Goal: Task Accomplishment & Management: Complete application form

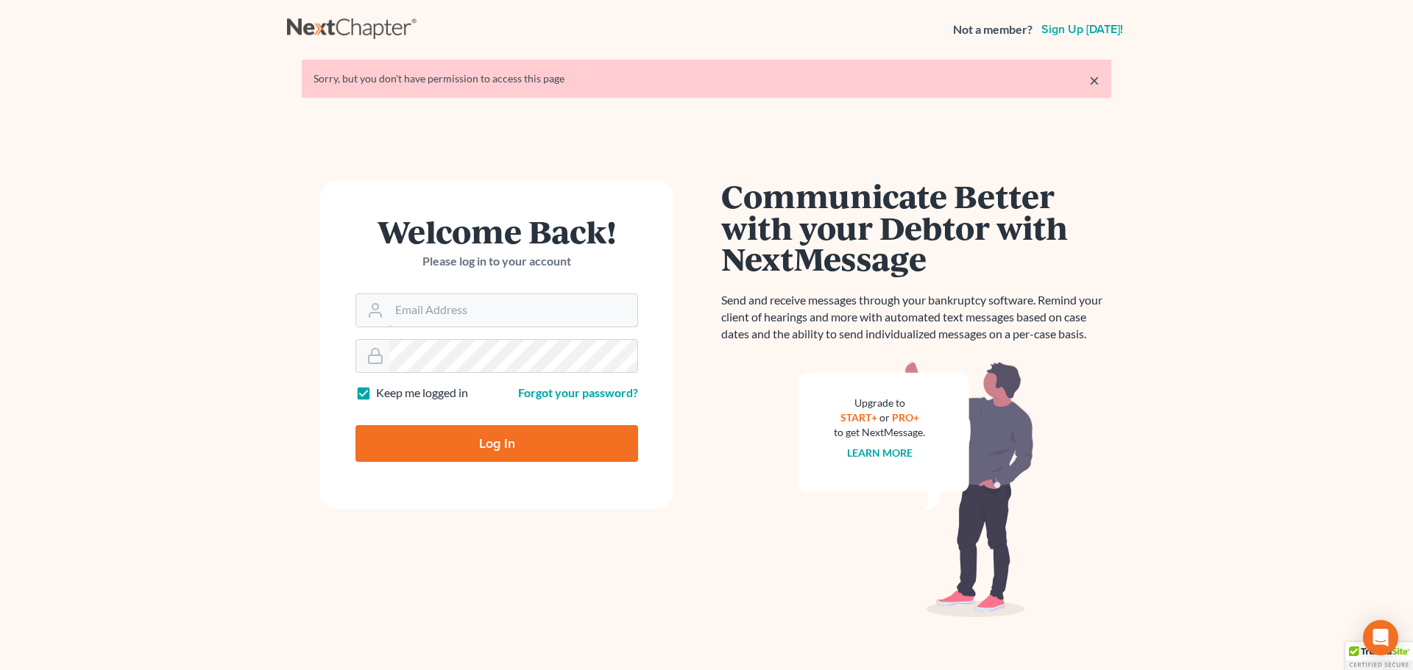
drag, startPoint x: 423, startPoint y: 307, endPoint x: 439, endPoint y: 331, distance: 28.8
click at [423, 307] on input "Email Address" at bounding box center [513, 310] width 248 height 32
type input "[PERSON_NAME][EMAIL_ADDRESS][DOMAIN_NAME]"
click at [355, 425] on input "Log In" at bounding box center [496, 443] width 283 height 37
type input "Thinking..."
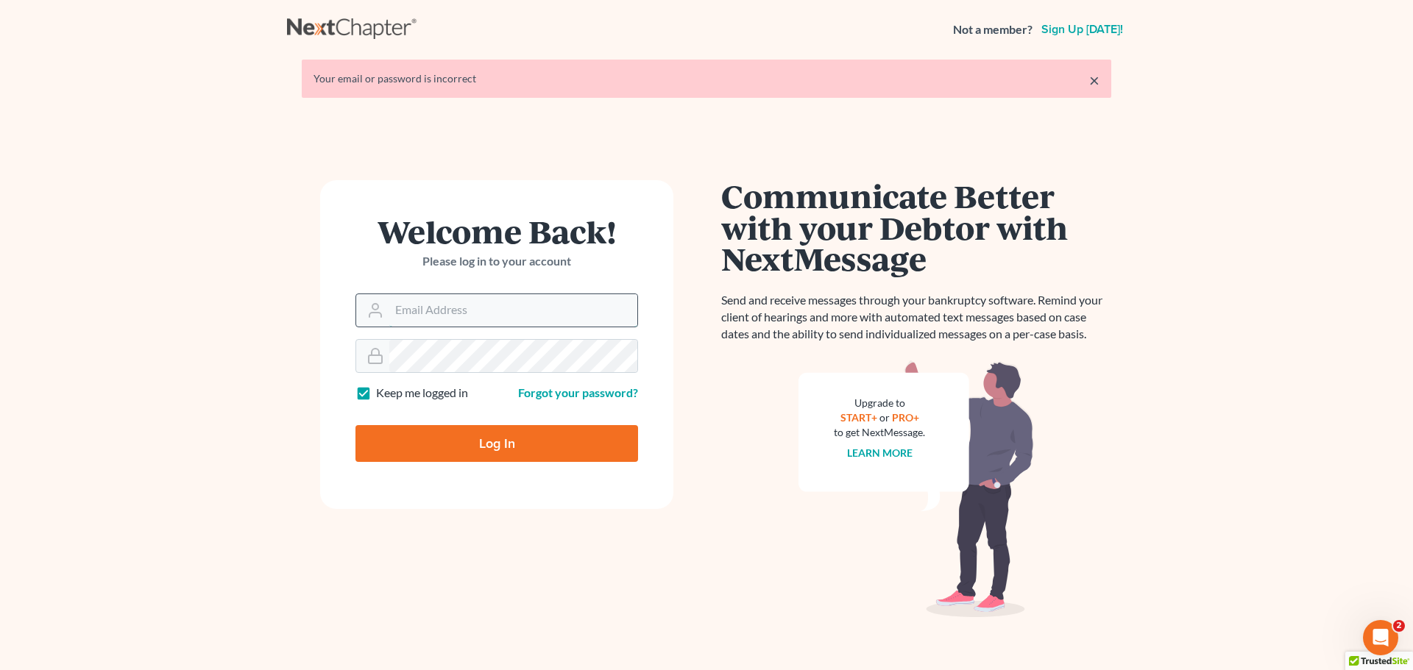
click at [553, 325] on input "Email Address" at bounding box center [513, 310] width 248 height 32
type input "[PERSON_NAME][EMAIL_ADDRESS][DOMAIN_NAME]"
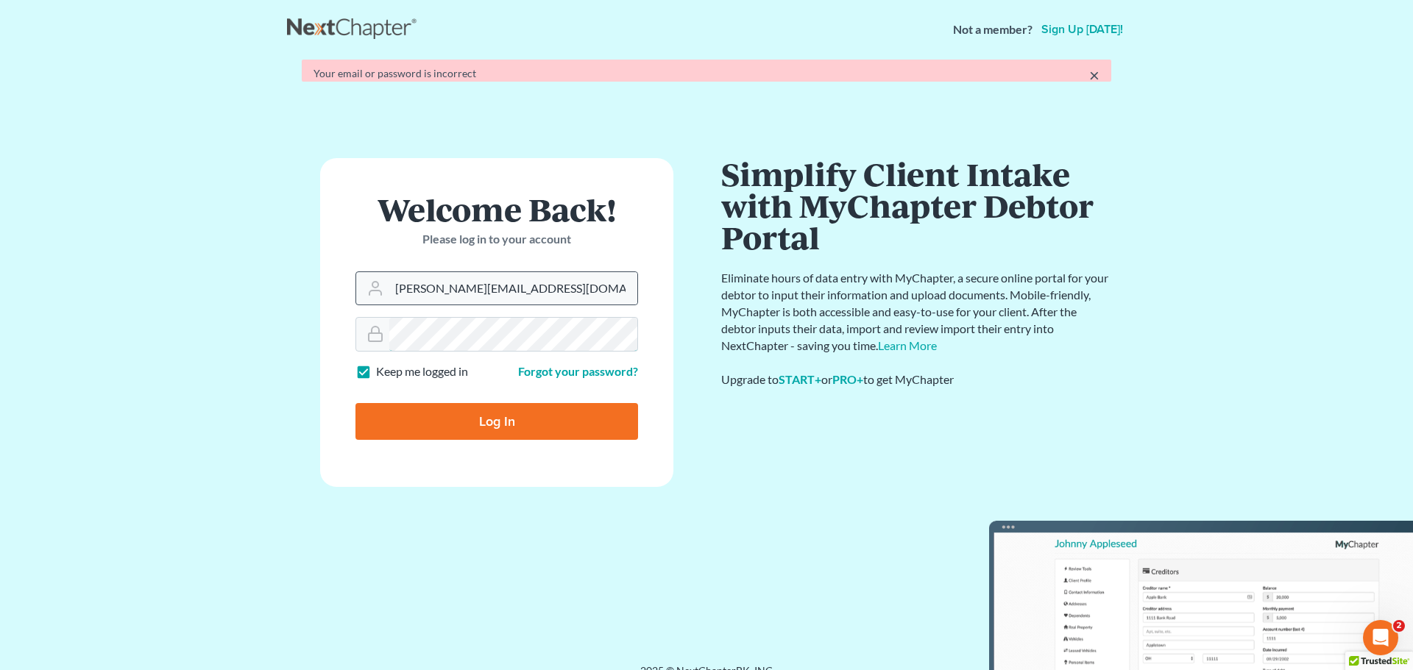
click at [355, 403] on input "Log In" at bounding box center [496, 421] width 283 height 37
type input "Thinking..."
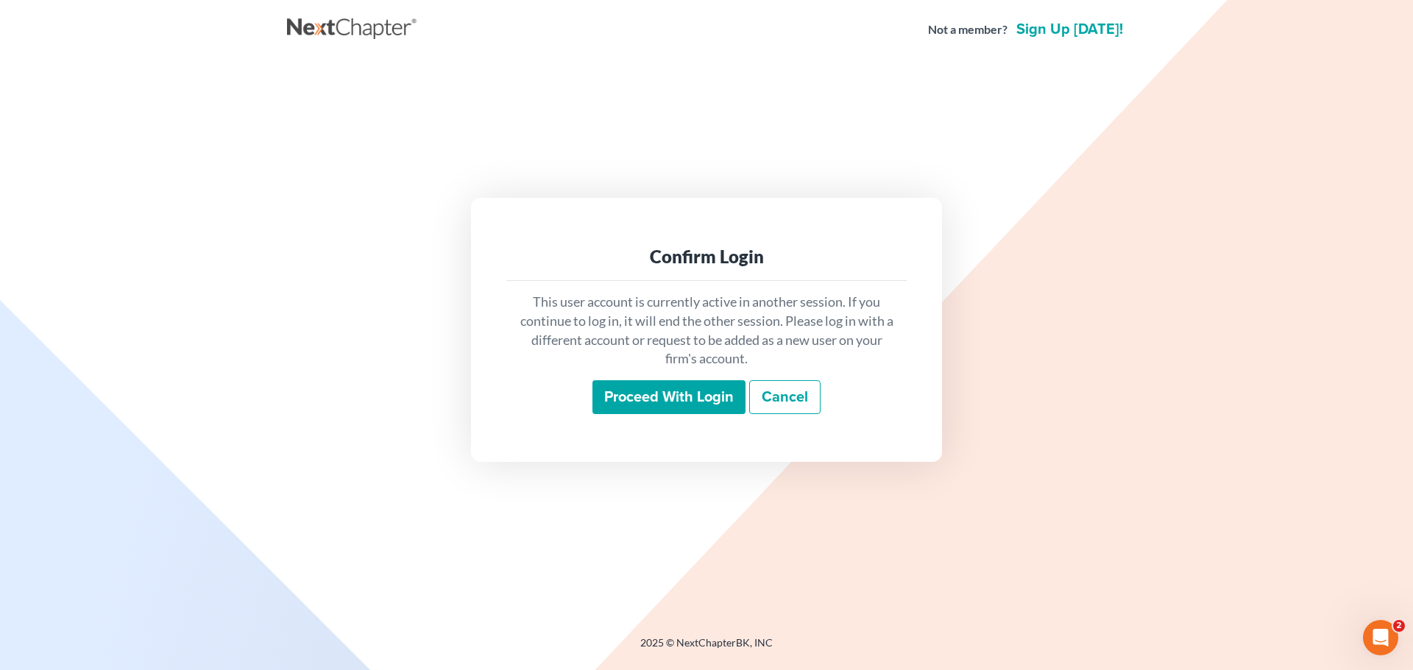
click at [689, 376] on div "This user account is currently active in another session. If you continue to lo…" at bounding box center [706, 353] width 400 height 145
click at [690, 386] on input "Proceed with login" at bounding box center [668, 397] width 153 height 34
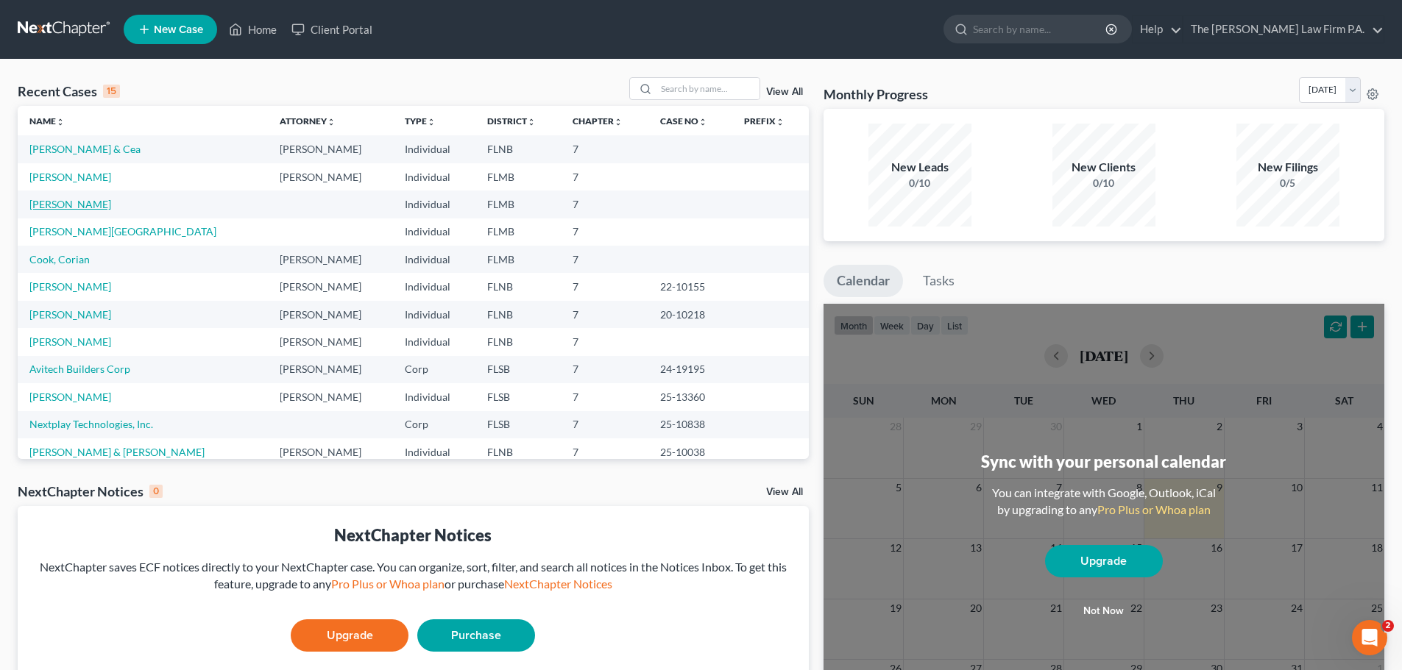
click at [71, 208] on link "[PERSON_NAME]" at bounding box center [70, 204] width 82 height 13
select select "21"
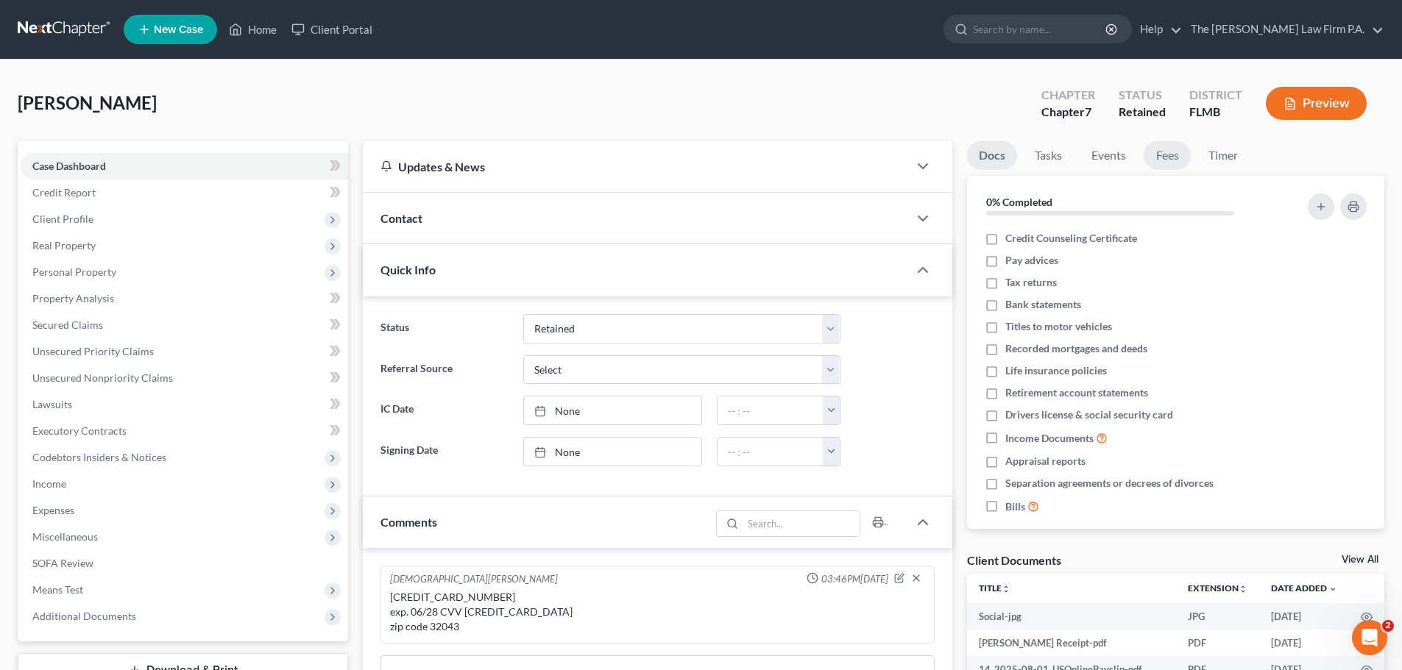
click at [1155, 164] on link "Fees" at bounding box center [1167, 155] width 47 height 29
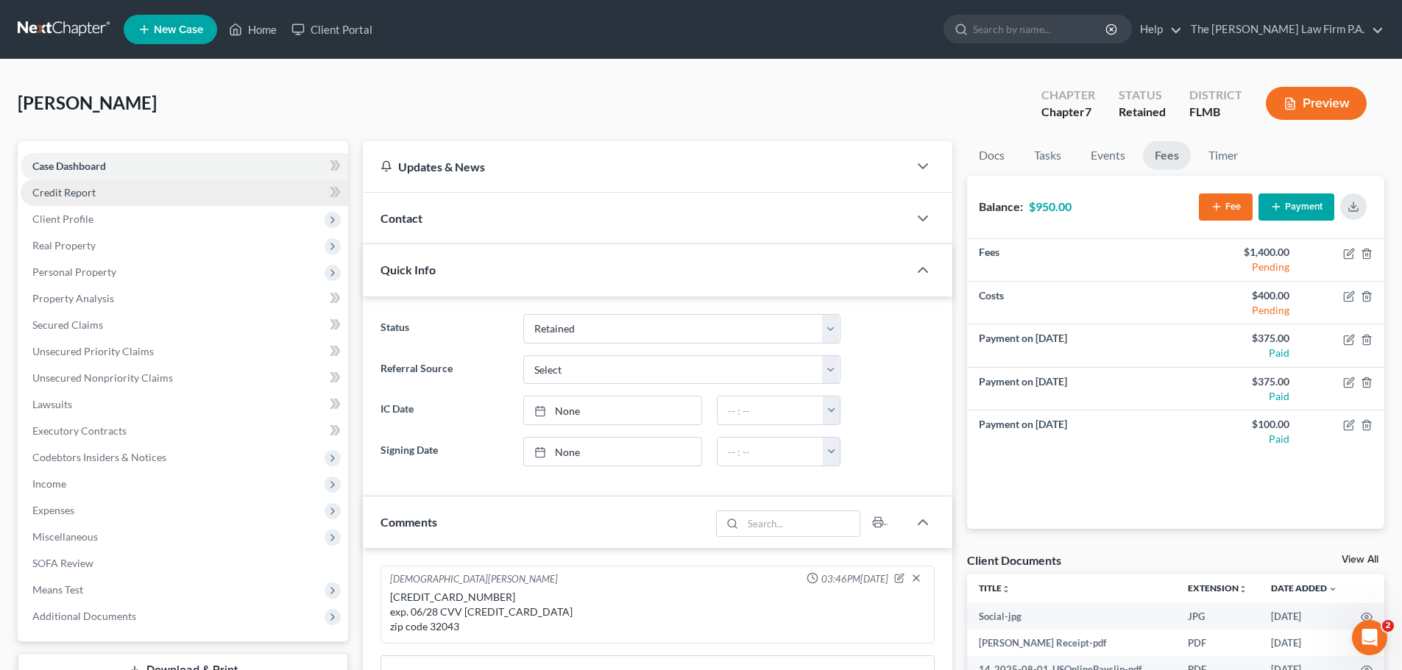
click at [132, 201] on link "Credit Report" at bounding box center [184, 193] width 327 height 26
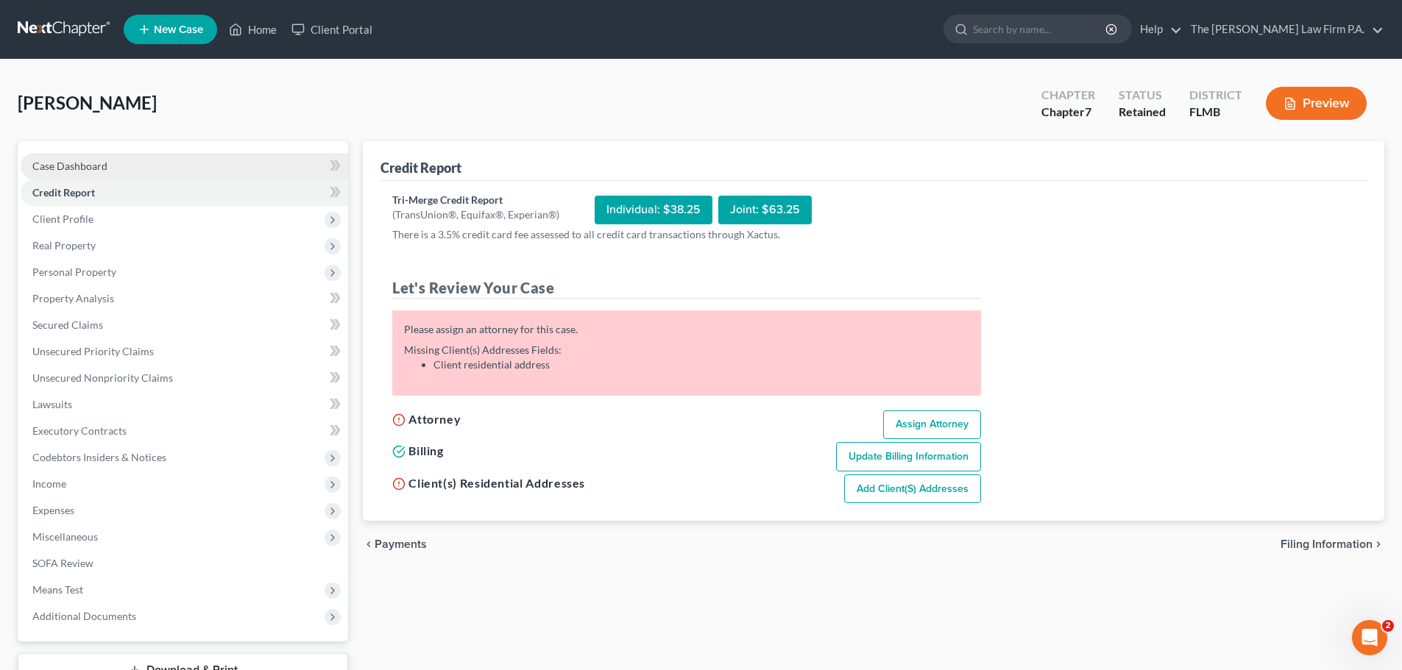
click at [173, 171] on link "Case Dashboard" at bounding box center [184, 166] width 327 height 26
select select "21"
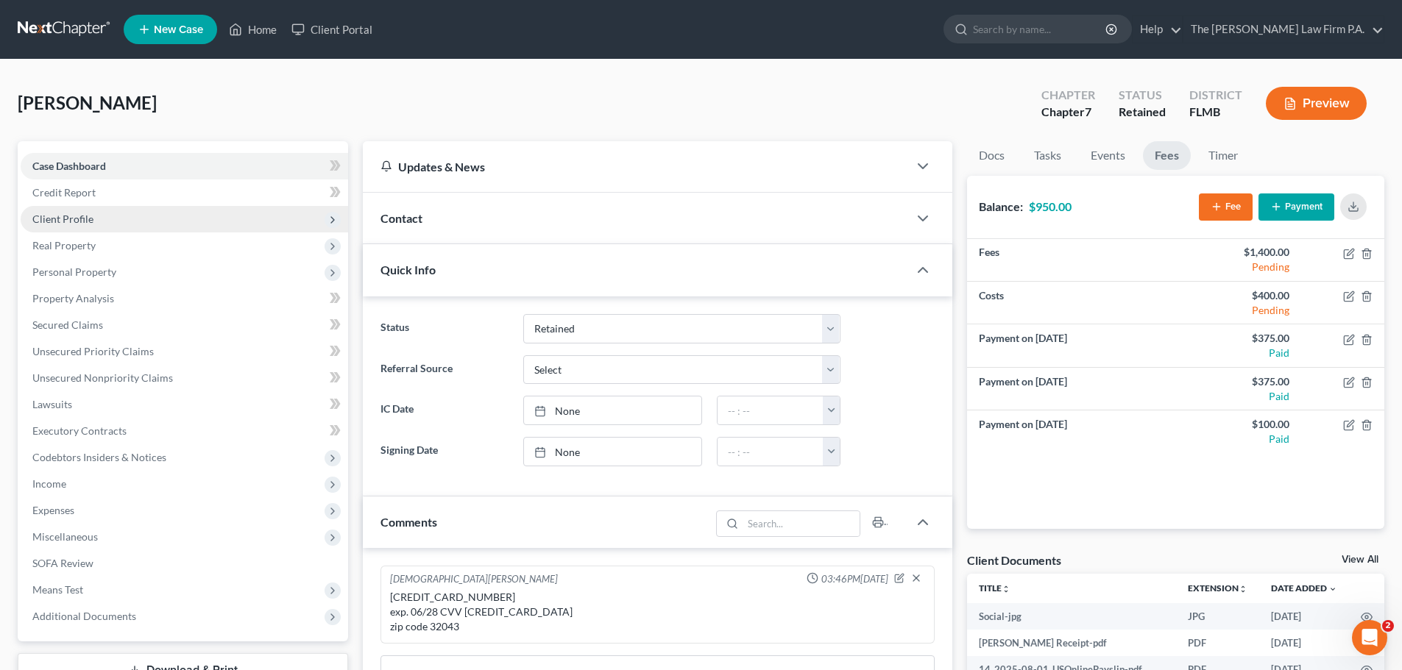
click at [232, 218] on span "Client Profile" at bounding box center [184, 219] width 327 height 26
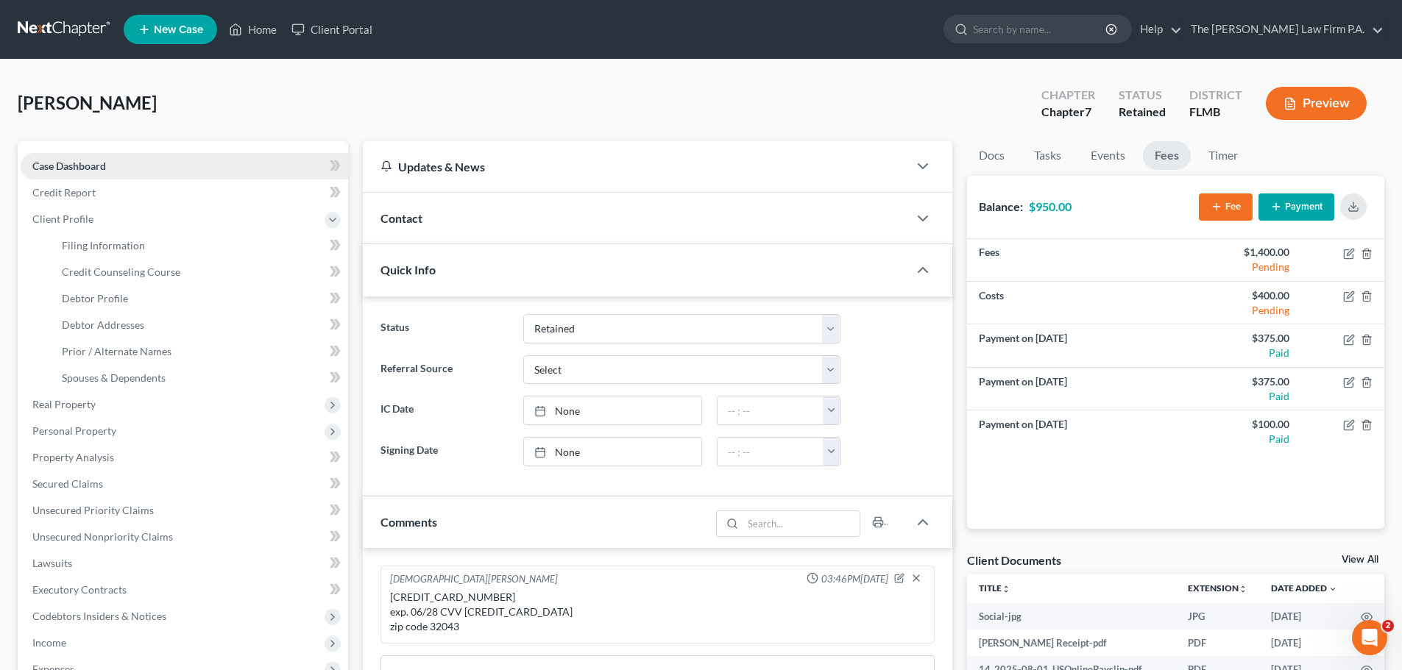
click at [181, 172] on link "Case Dashboard" at bounding box center [184, 166] width 327 height 26
click at [198, 239] on link "Filing Information" at bounding box center [199, 246] width 298 height 26
select select "1"
select select "0"
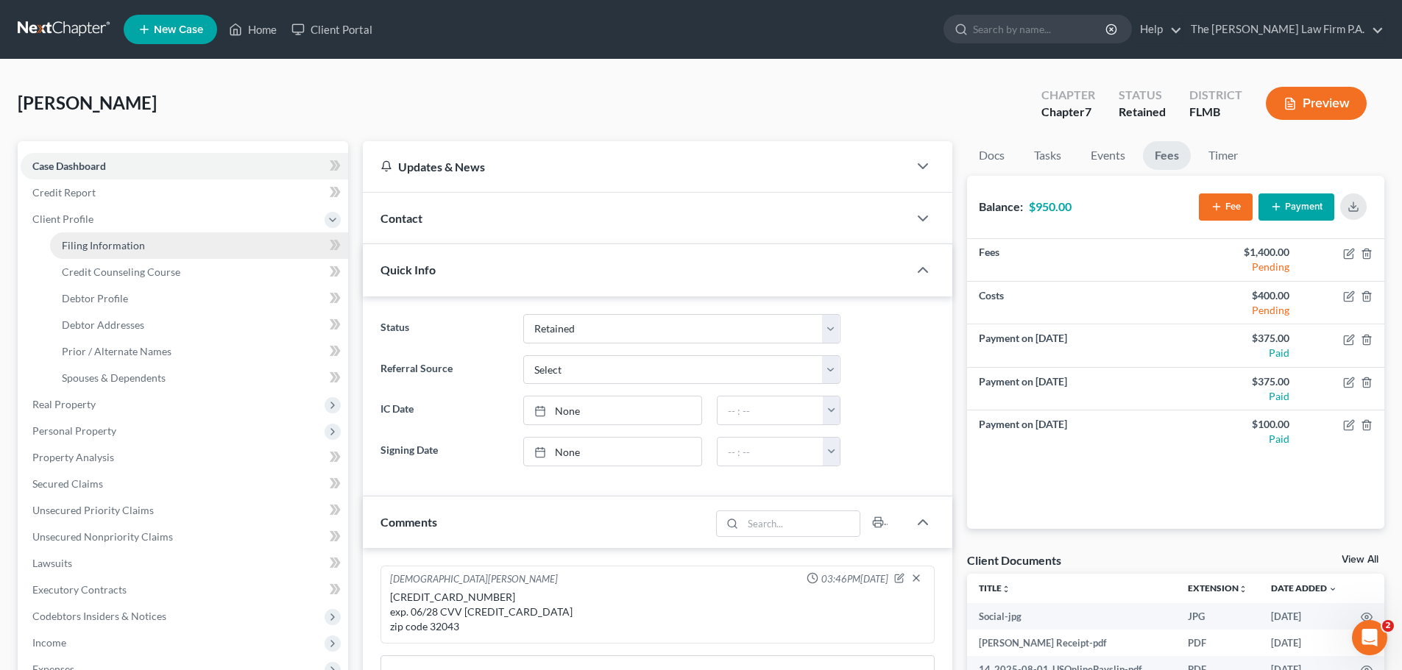
select select "9"
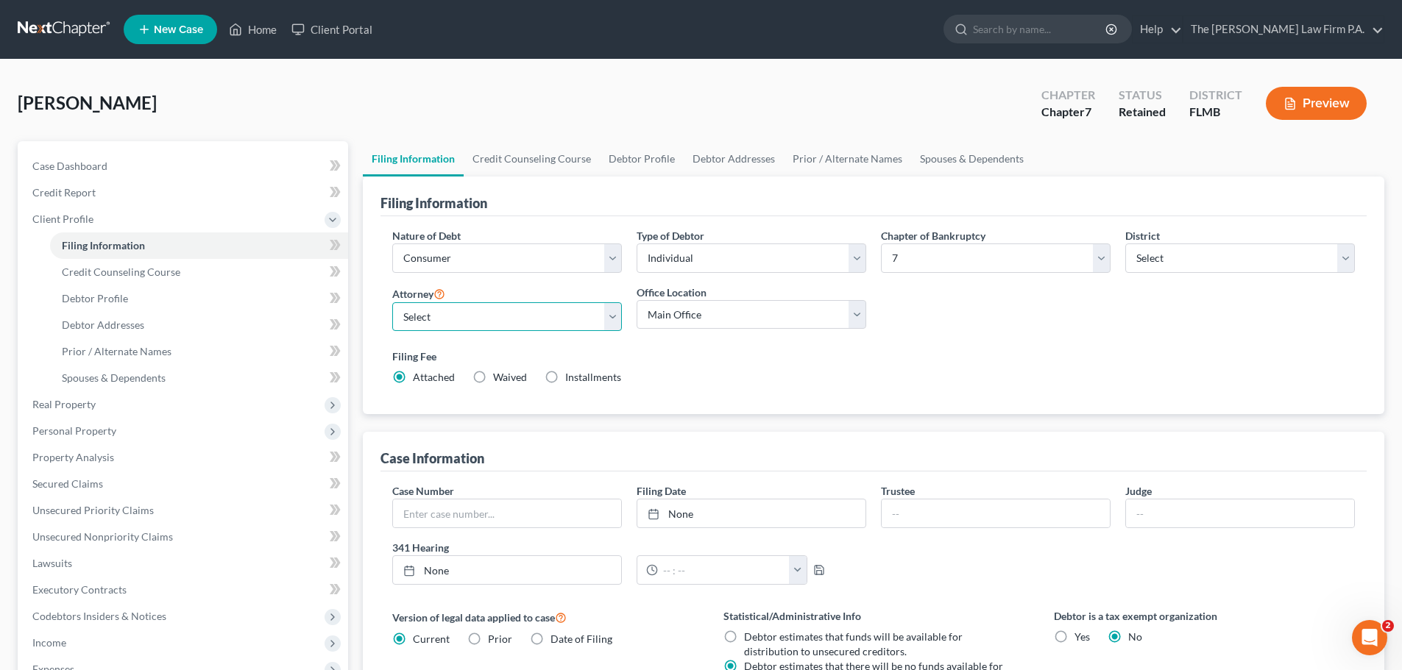
click at [534, 311] on select "Select Zachary Malnik - FLNB Zachary Malnik - FLMB Zachary Malnik - FLSB Sonya …" at bounding box center [507, 316] width 230 height 29
select select "1"
click at [392, 302] on select "Select Zachary Malnik - FLNB Zachary Malnik - FLMB Zachary Malnik - FLSB Sonya …" at bounding box center [507, 316] width 230 height 29
click at [529, 319] on select "Select Zachary Malnik - FLNB Zachary Malnik - FLMB Zachary Malnik - FLSB Sonya …" at bounding box center [507, 316] width 230 height 29
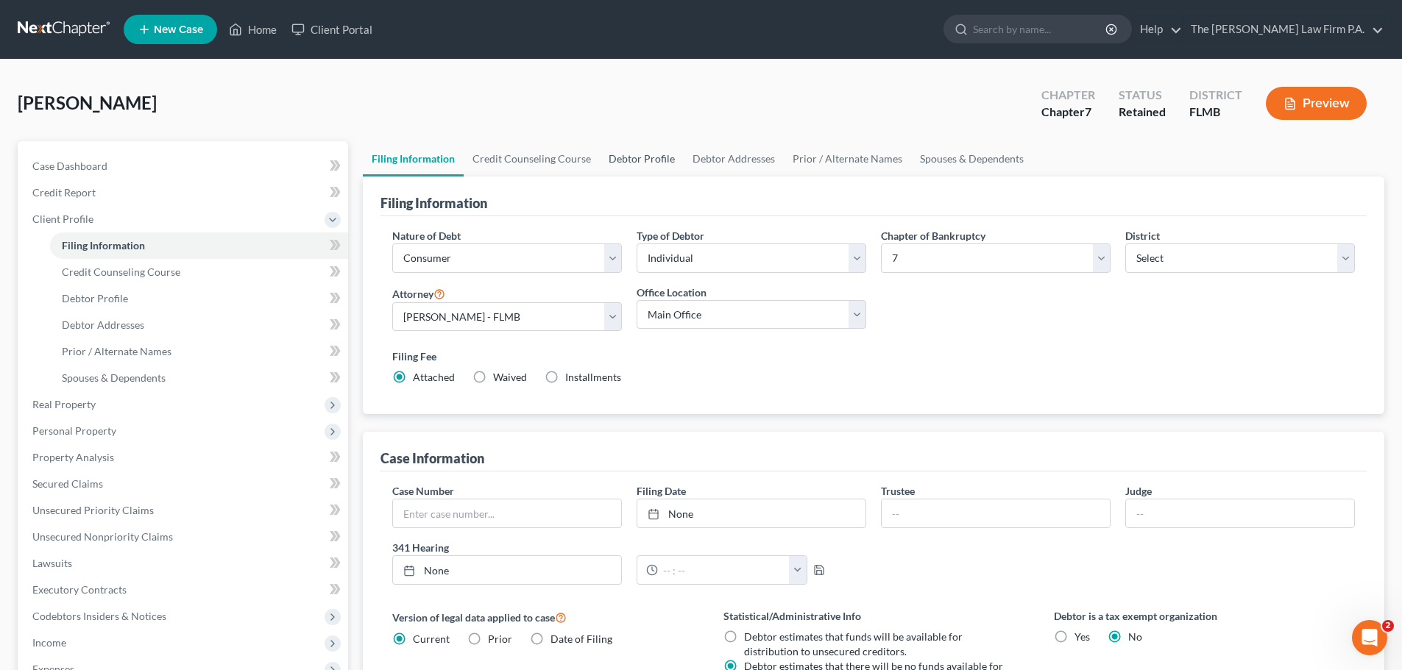
click at [650, 167] on link "Debtor Profile" at bounding box center [642, 158] width 84 height 35
select select "0"
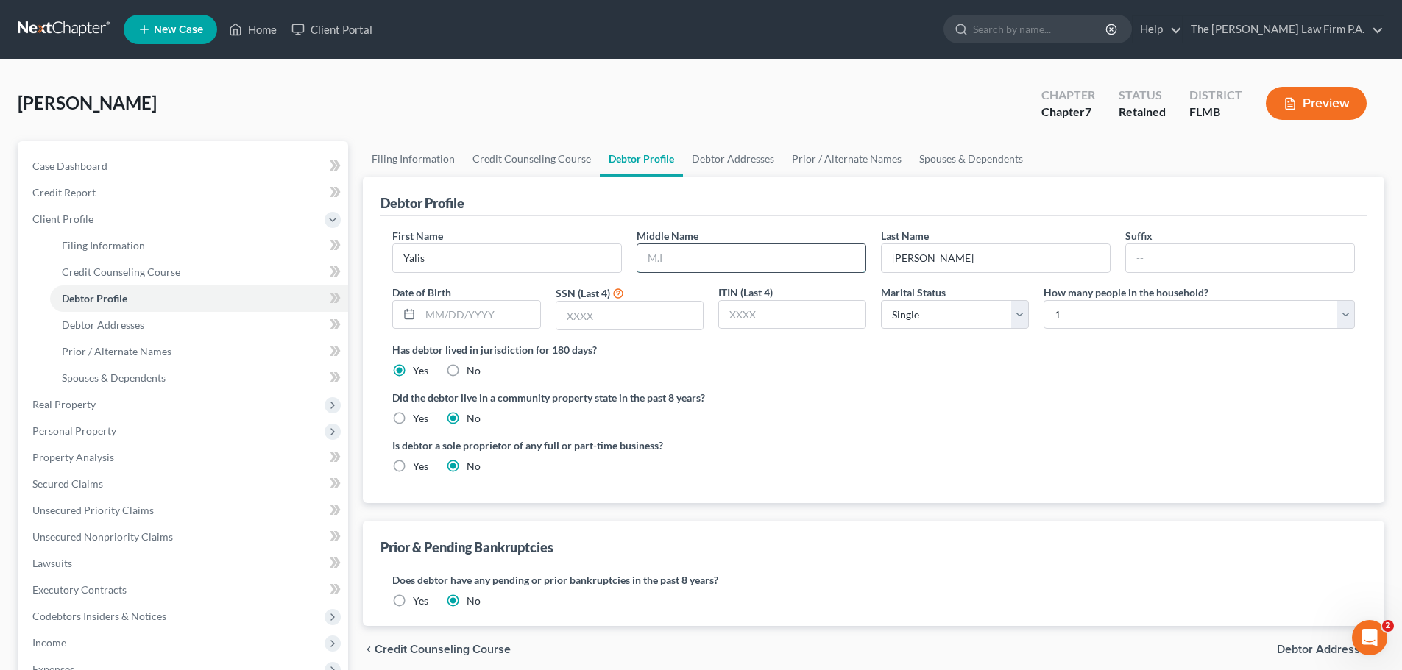
click at [684, 255] on input "text" at bounding box center [751, 258] width 228 height 28
type input "Marie"
click at [976, 468] on div "Is debtor a sole proprietor of any full or part-time business? Yes No" at bounding box center [873, 462] width 977 height 48
click at [126, 169] on link "Case Dashboard" at bounding box center [184, 166] width 327 height 26
select select "21"
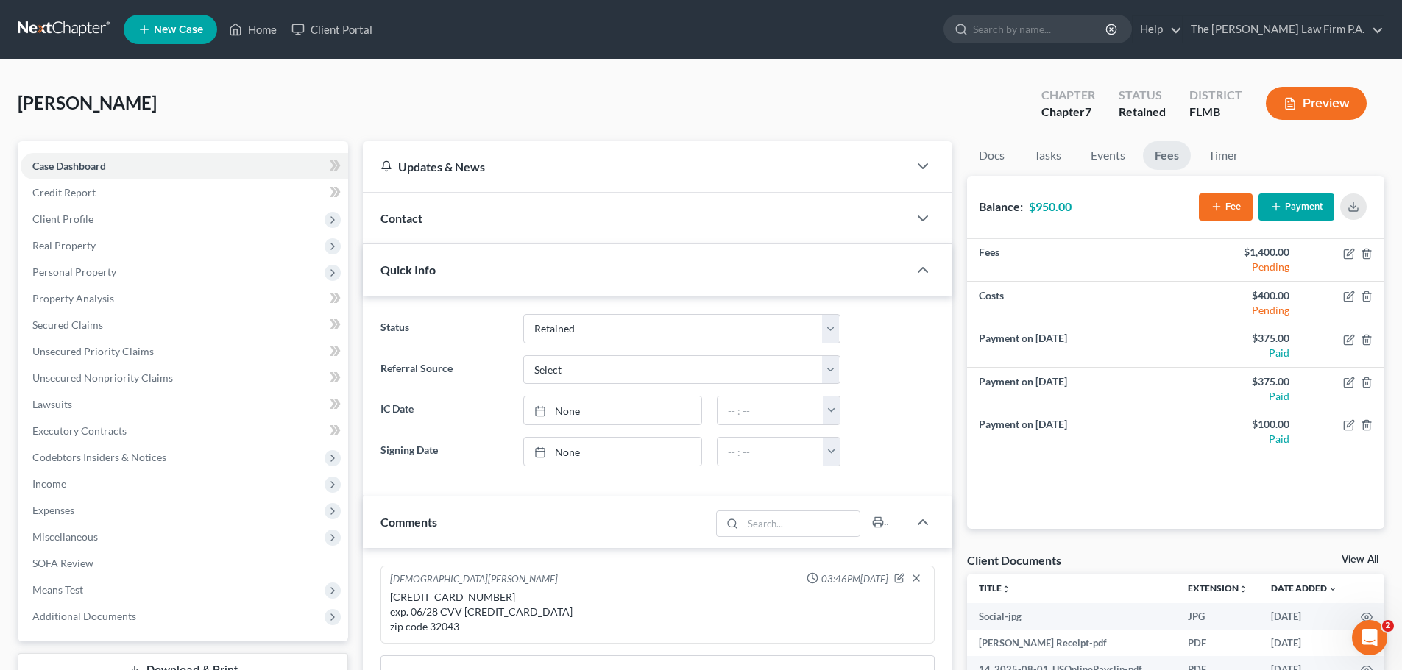
click at [1354, 553] on div "Client Documents View All" at bounding box center [1175, 563] width 417 height 21
click at [1360, 561] on link "View All" at bounding box center [1360, 560] width 37 height 10
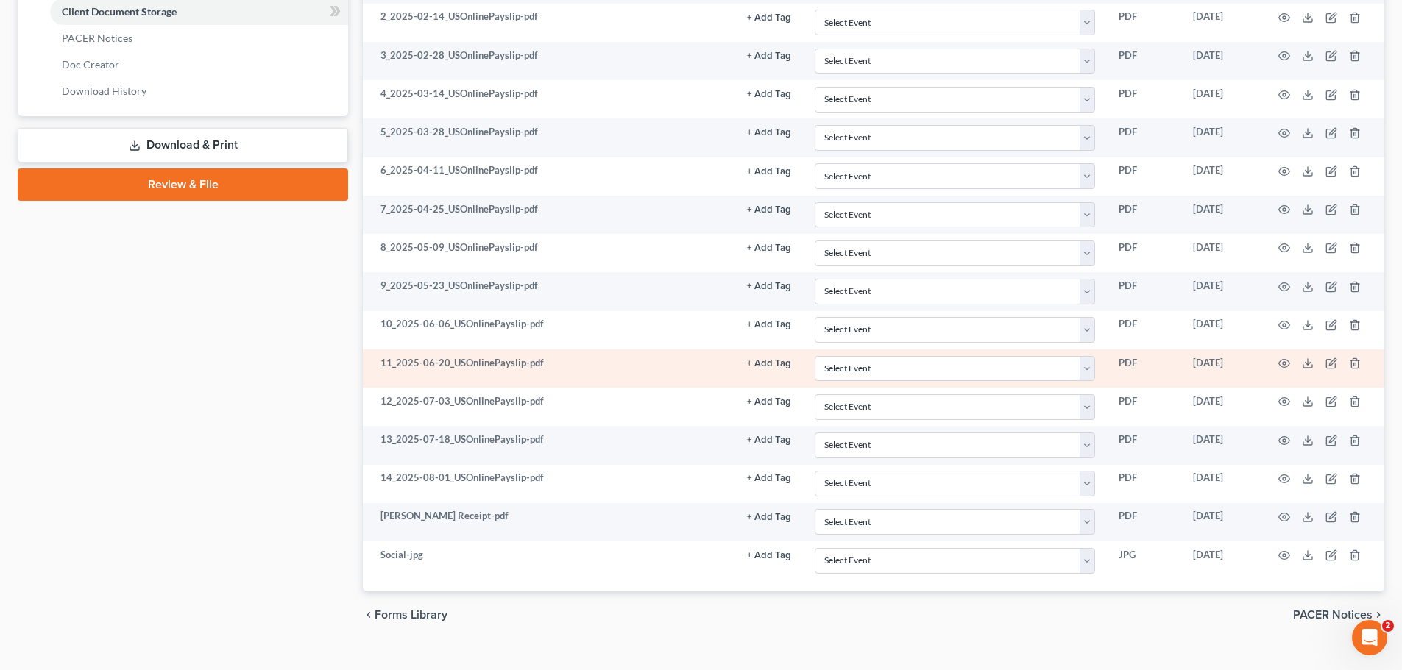
scroll to position [662, 0]
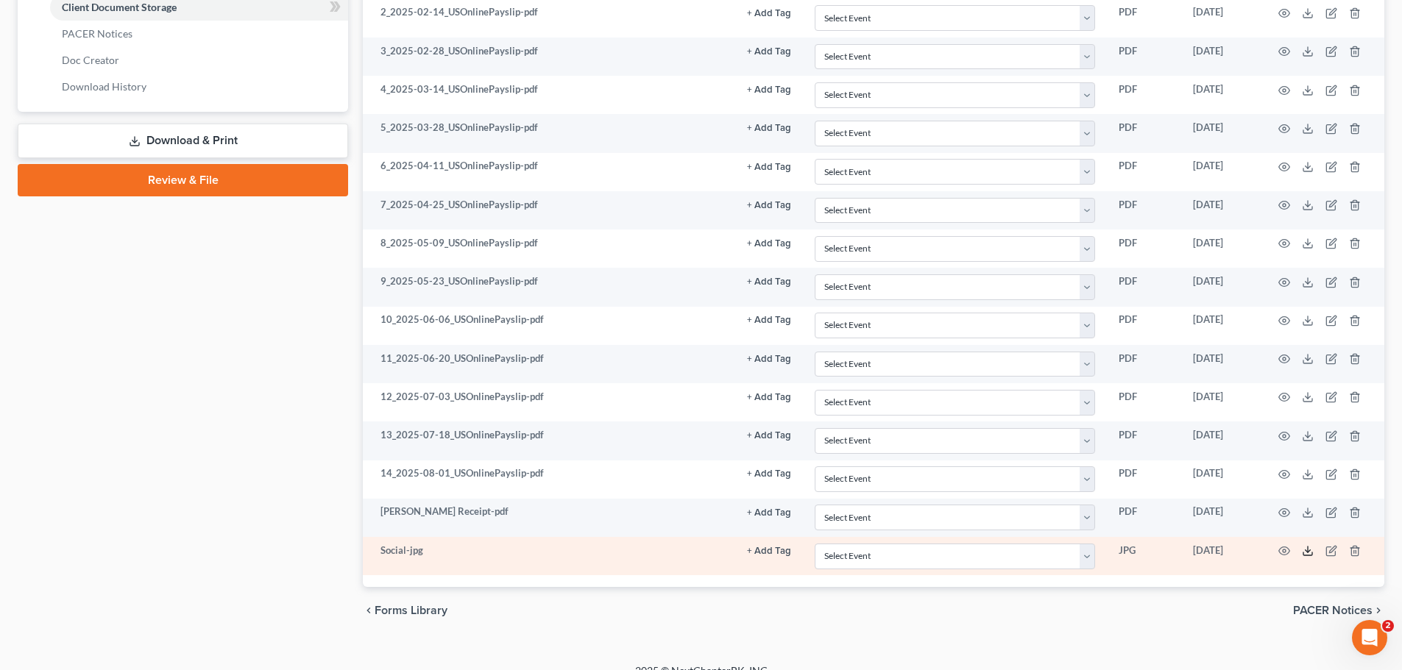
click at [1308, 553] on icon at bounding box center [1308, 551] width 12 height 12
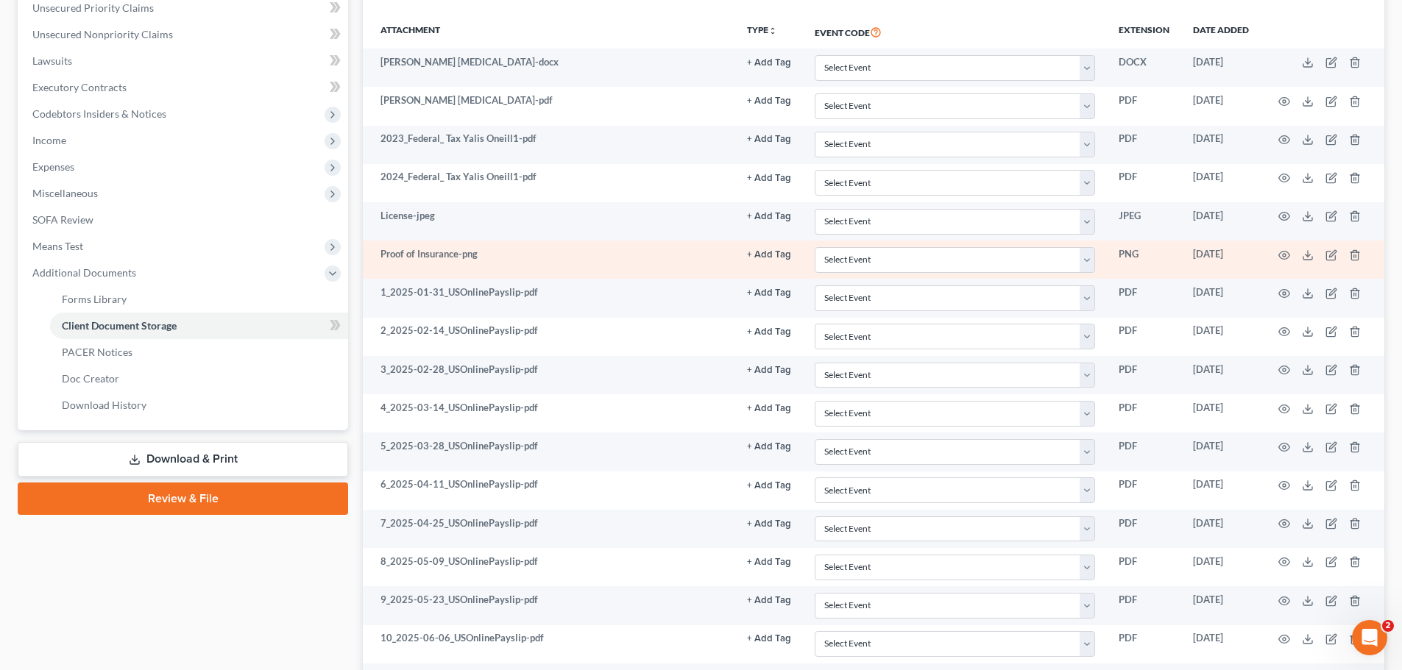
scroll to position [147, 0]
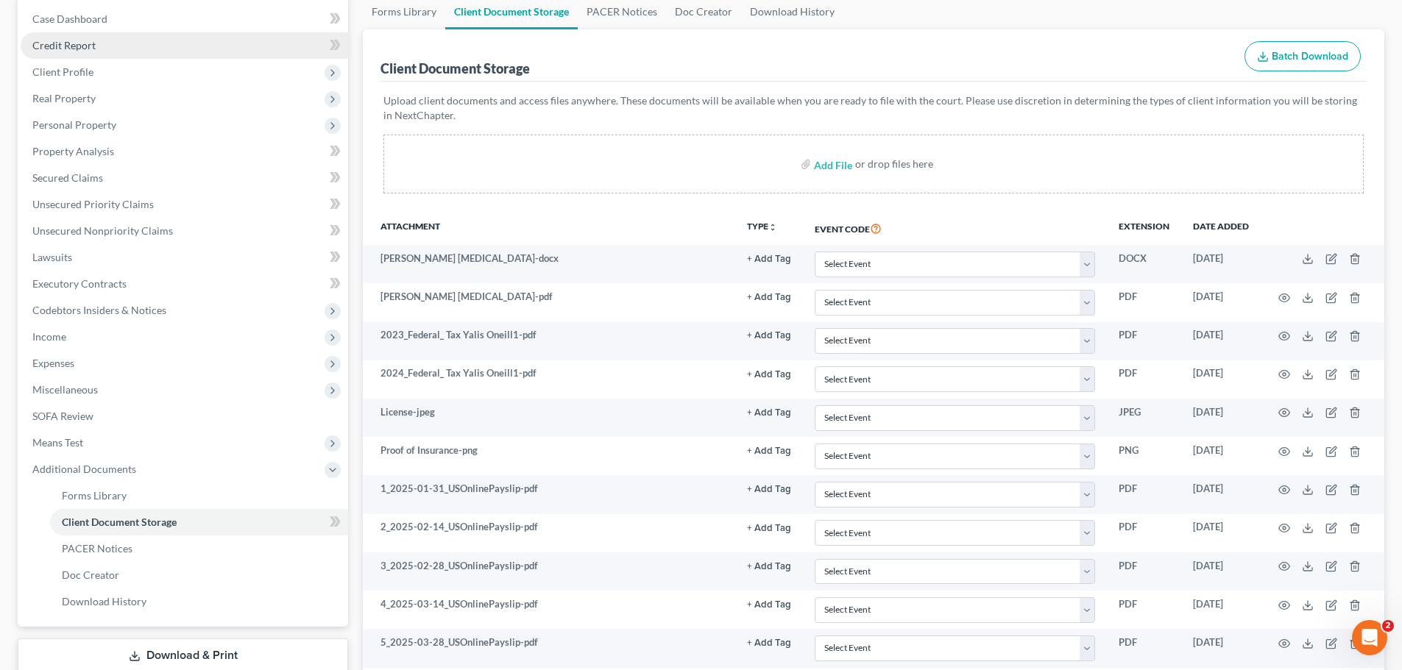
click at [102, 54] on link "Credit Report" at bounding box center [184, 45] width 327 height 26
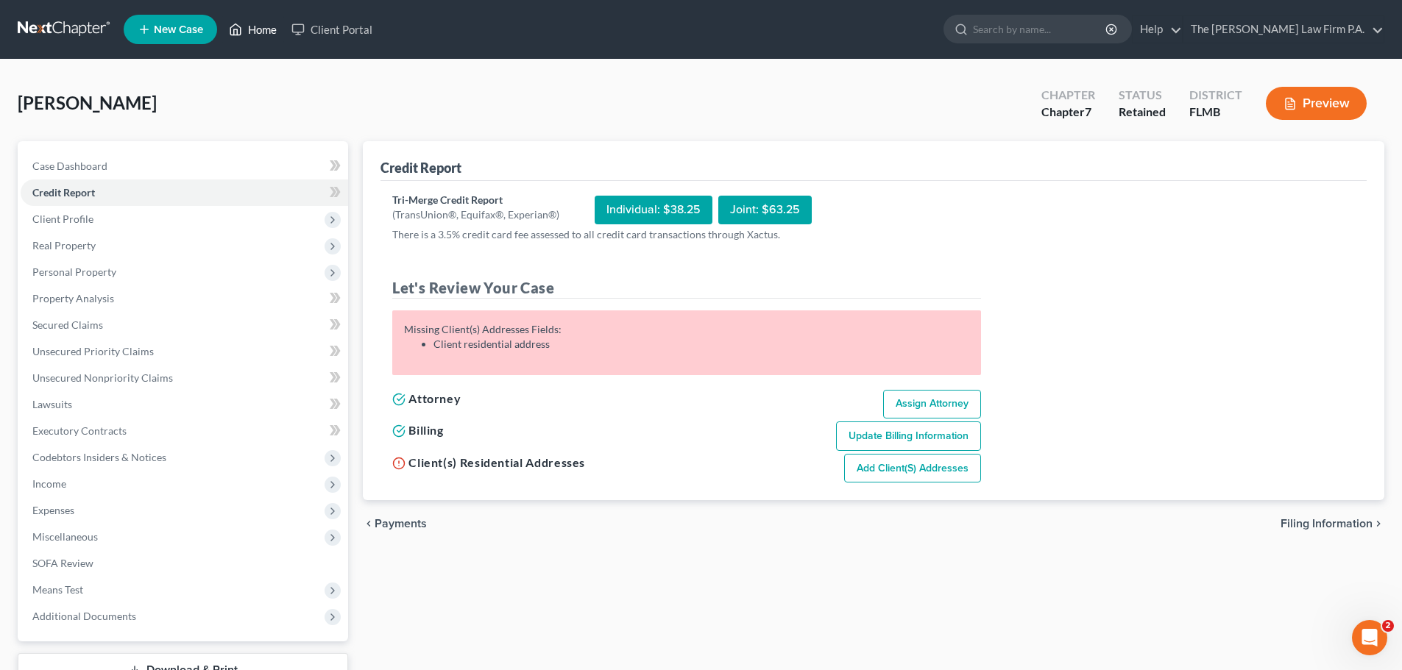
click at [252, 29] on link "Home" at bounding box center [253, 29] width 63 height 26
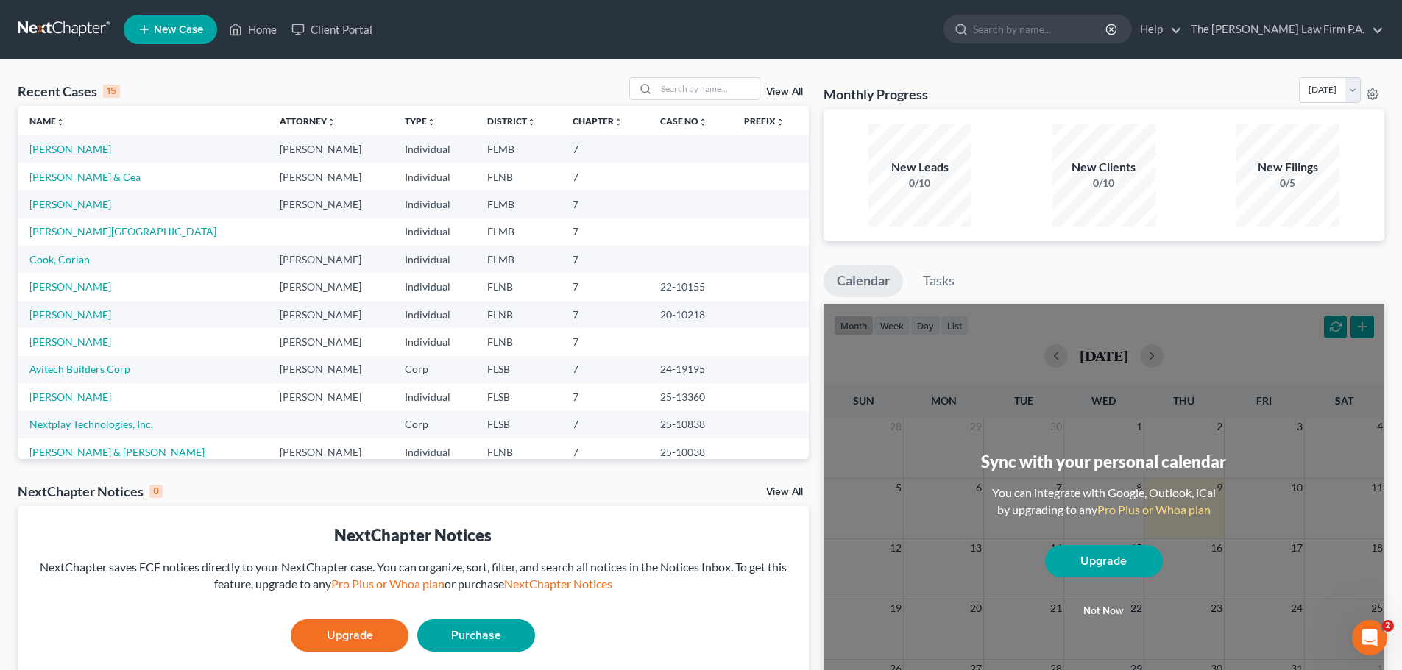
click at [43, 153] on link "[PERSON_NAME]" at bounding box center [70, 149] width 82 height 13
select select "21"
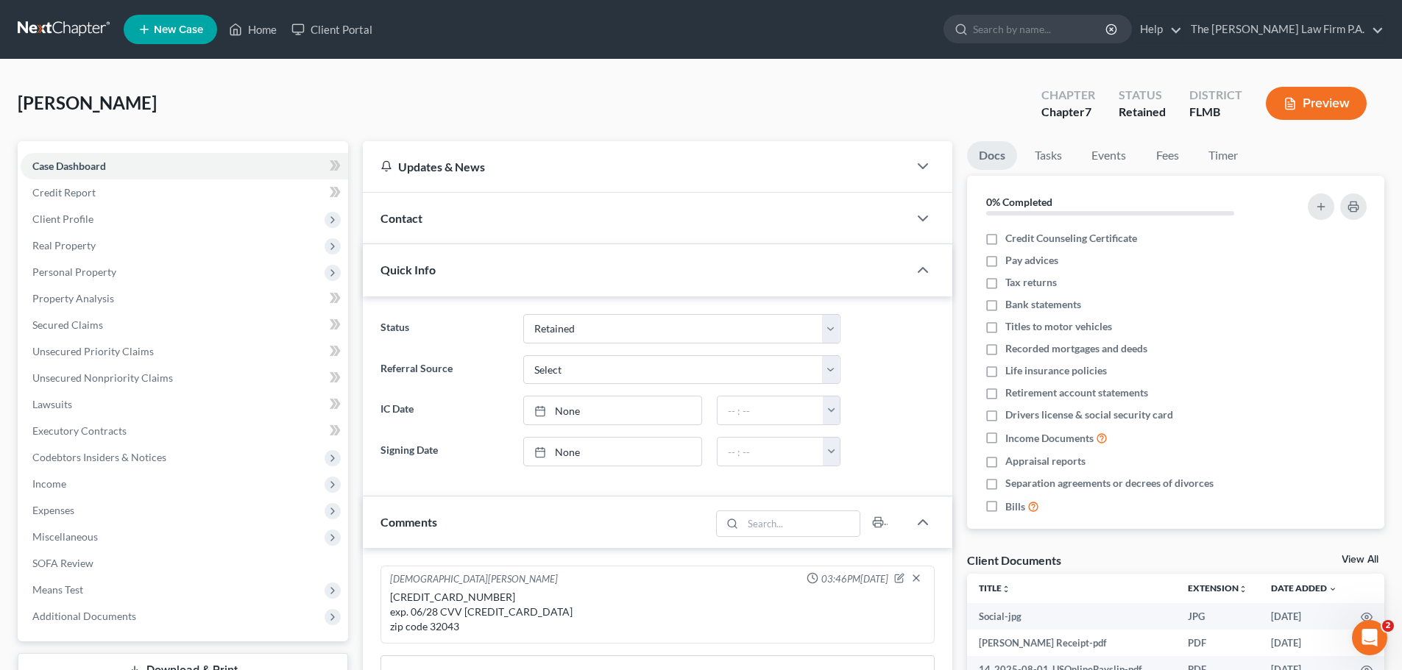
click at [1350, 560] on link "View All" at bounding box center [1360, 560] width 37 height 10
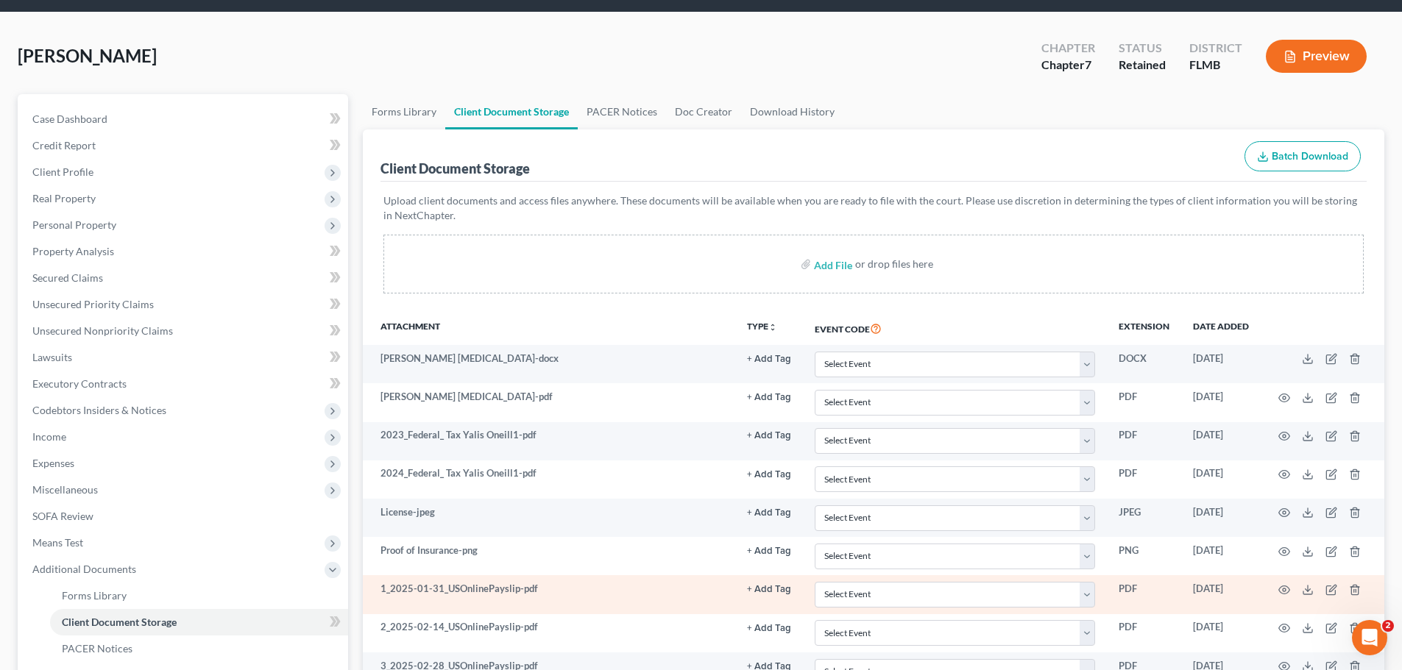
scroll to position [74, 0]
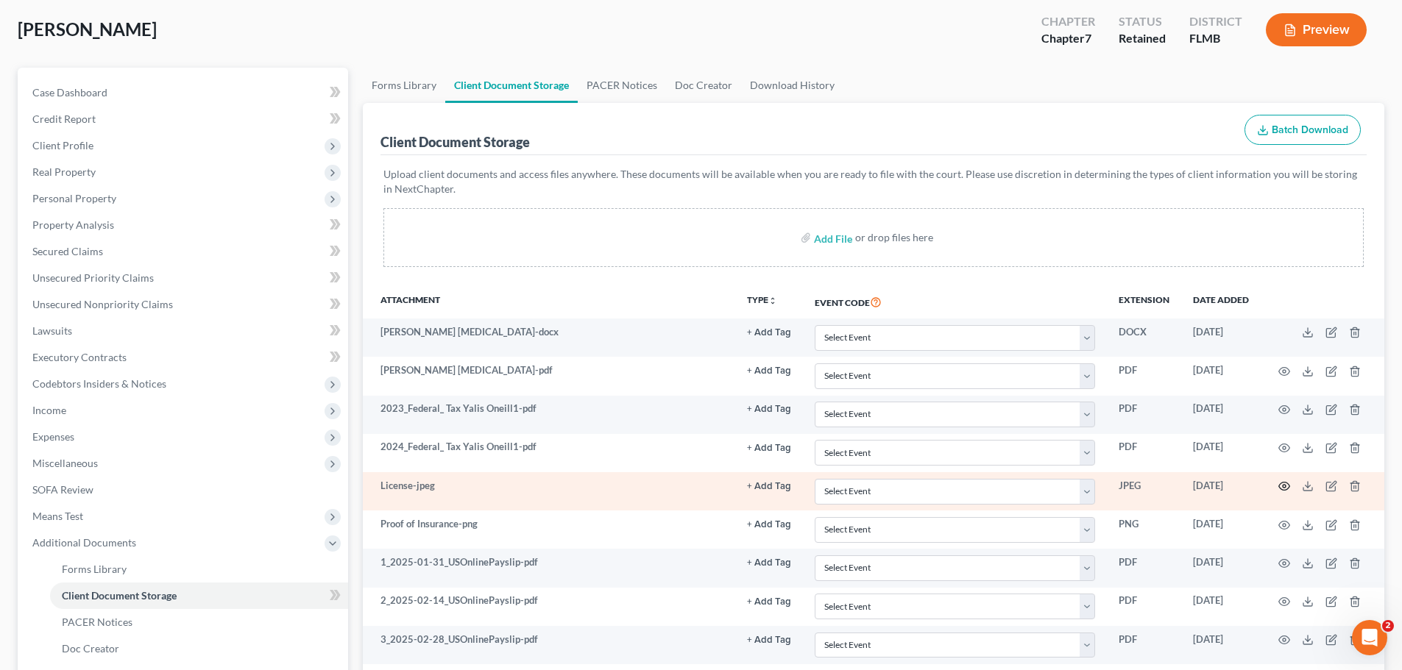
click at [1278, 483] on icon "button" at bounding box center [1284, 487] width 12 height 12
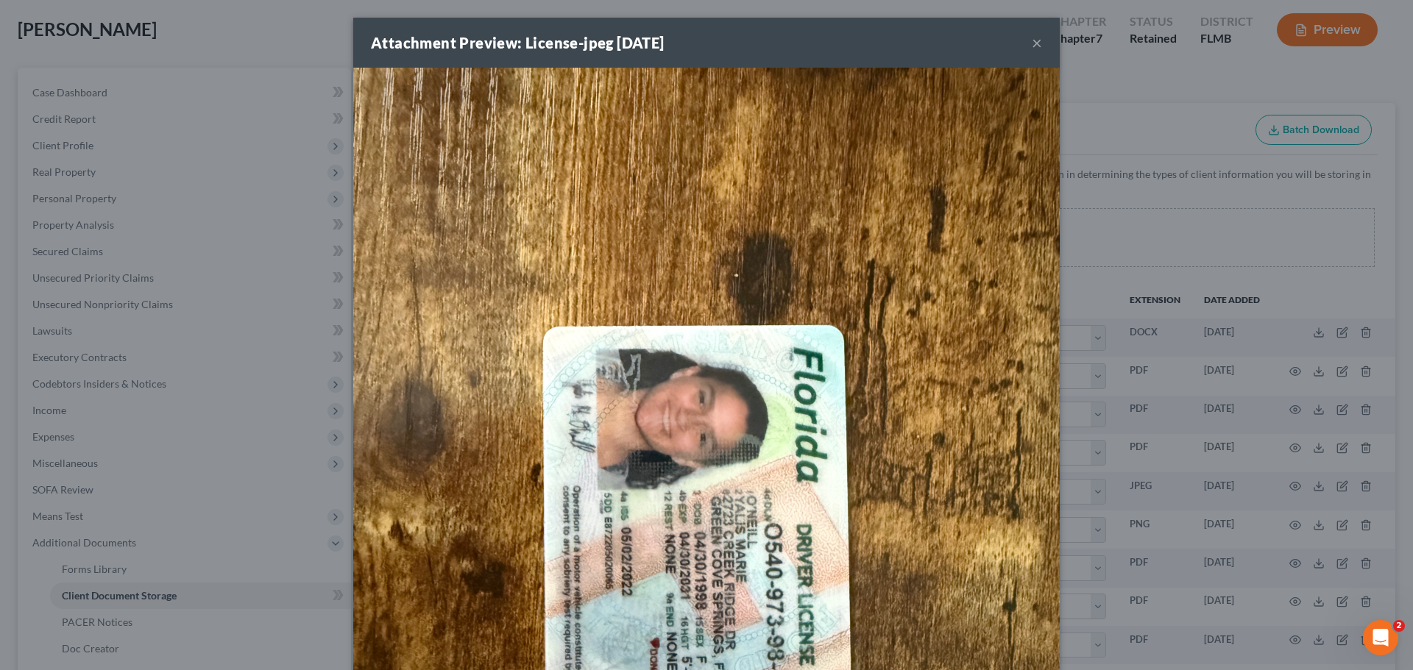
click at [1034, 43] on button "×" at bounding box center [1037, 43] width 10 height 18
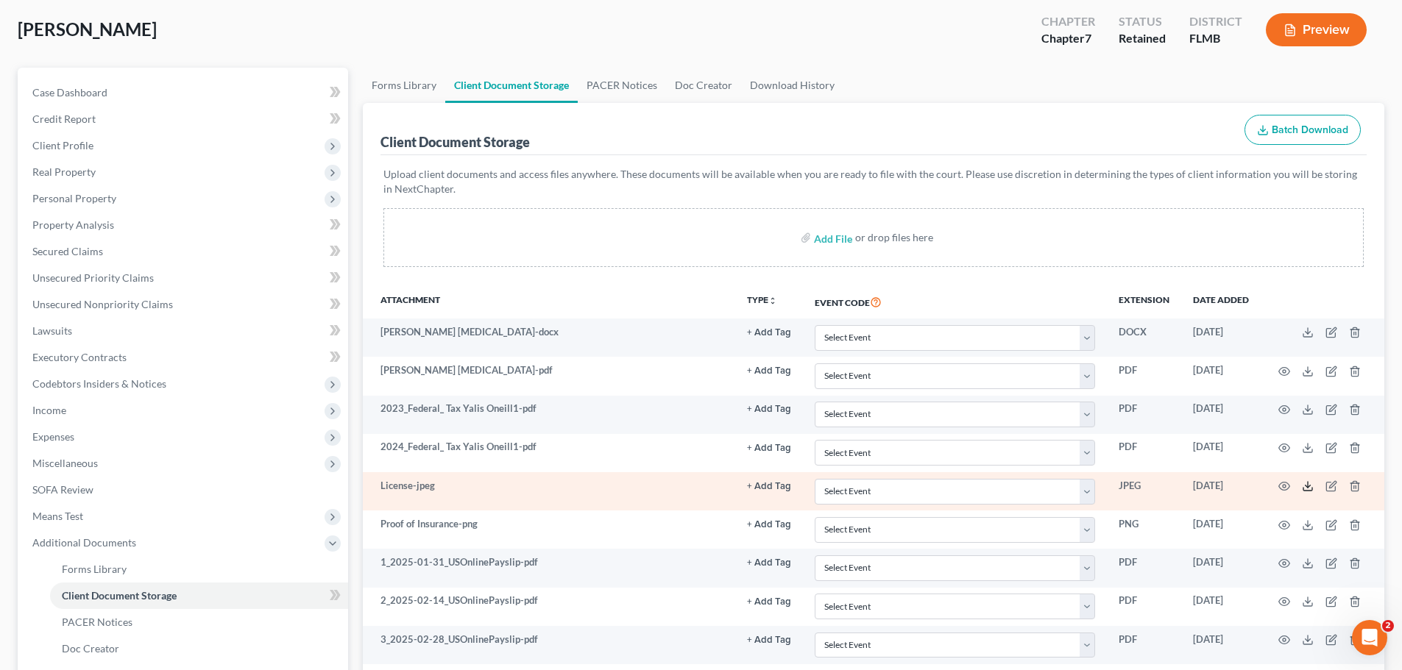
click at [1310, 490] on icon at bounding box center [1308, 487] width 12 height 12
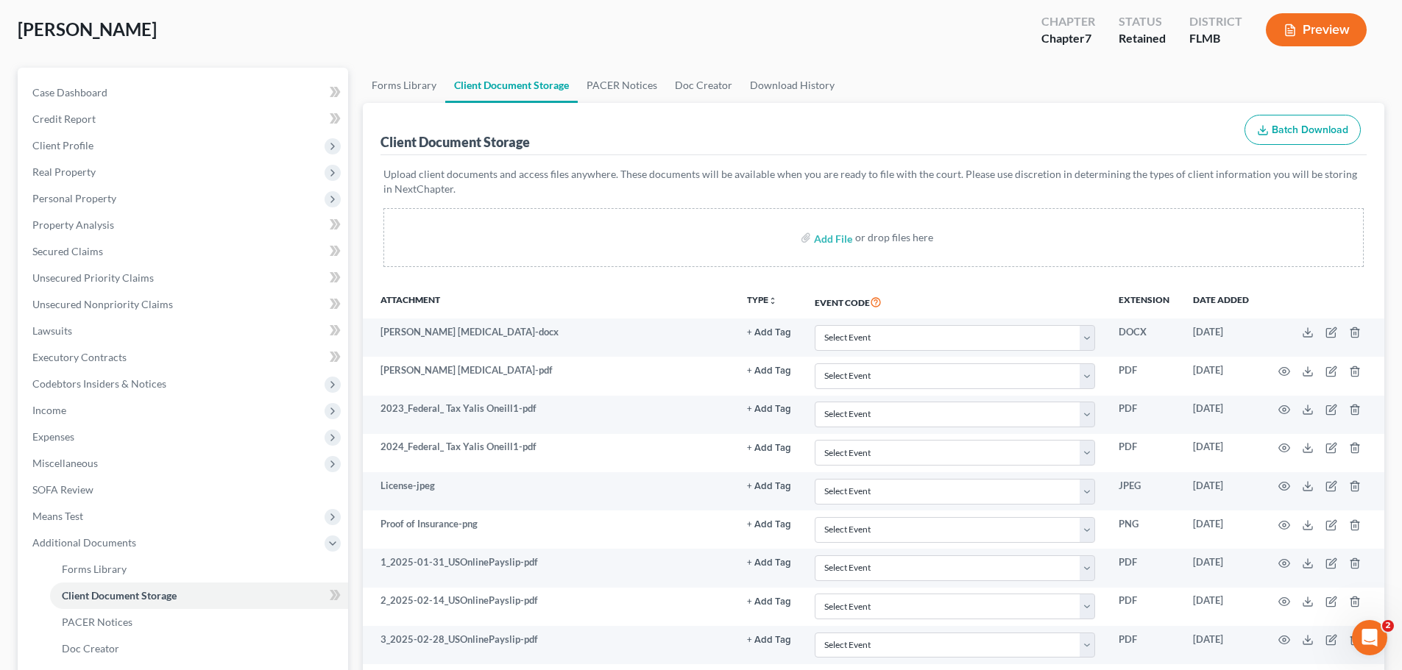
select select "21"
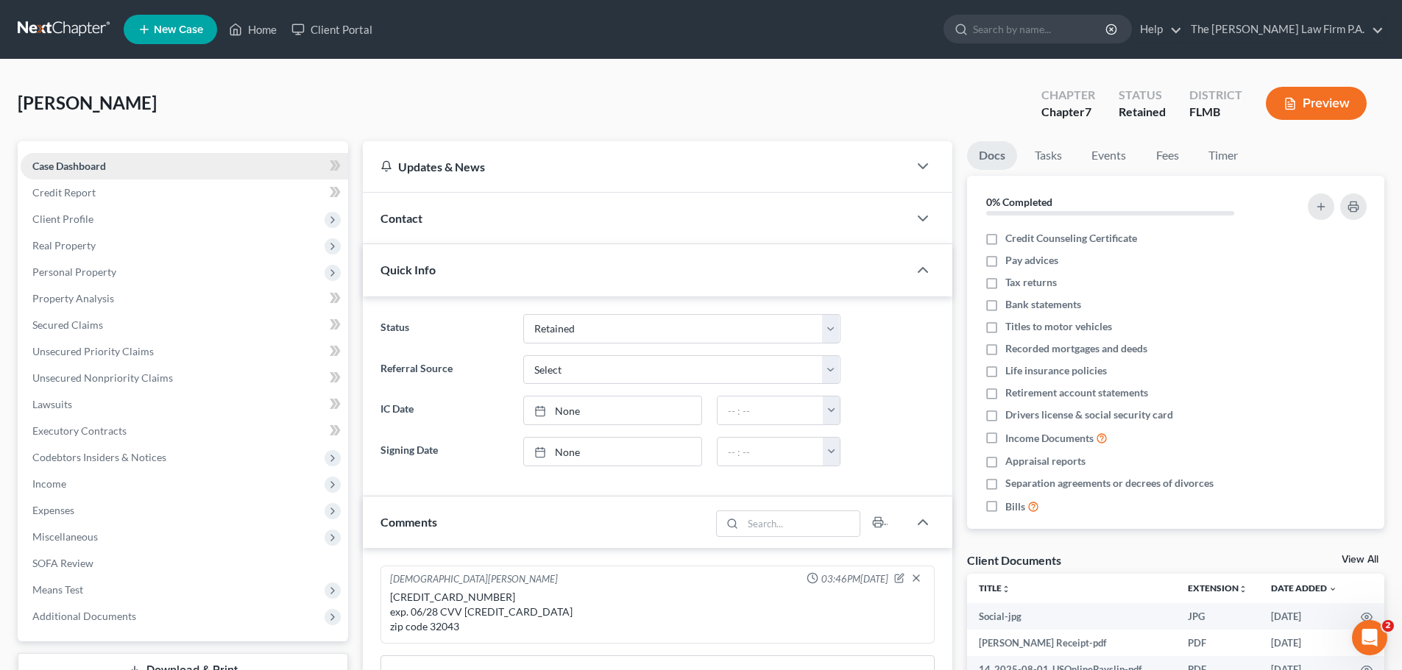
click at [106, 163] on span "Case Dashboard" at bounding box center [69, 166] width 74 height 13
click at [114, 211] on span "Client Profile" at bounding box center [184, 219] width 327 height 26
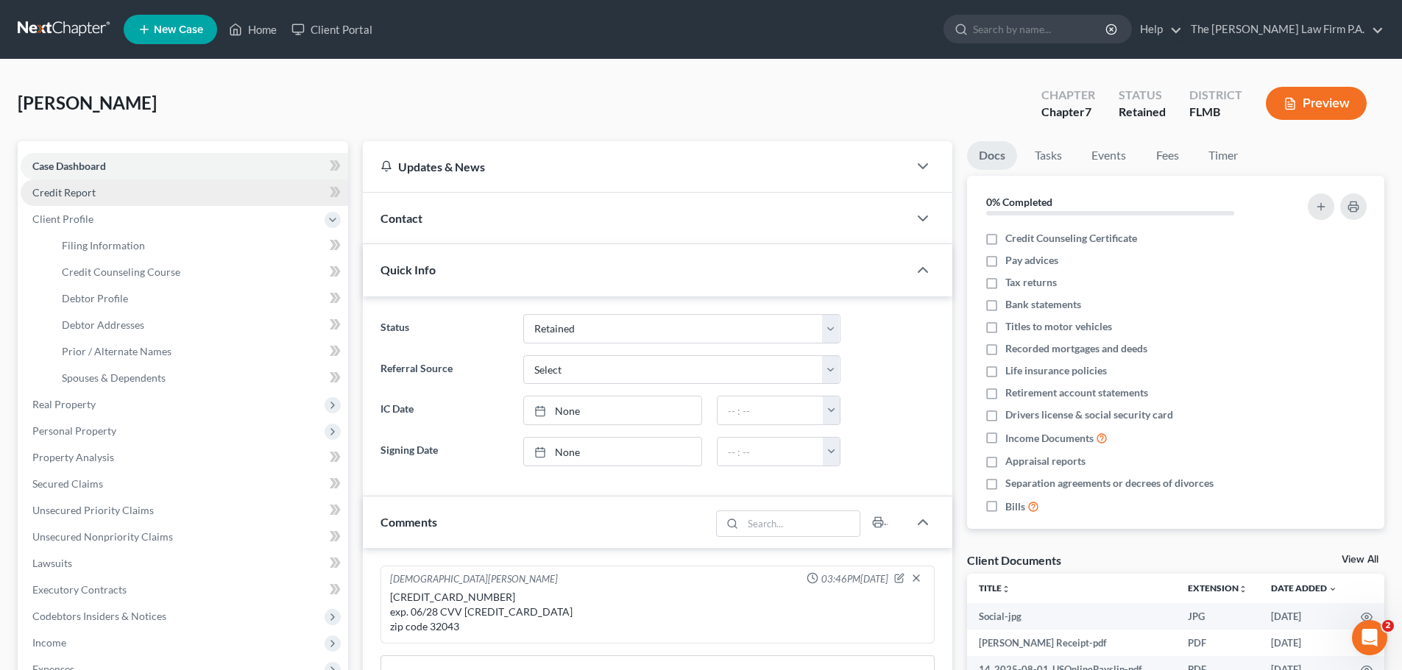
click at [112, 190] on link "Credit Report" at bounding box center [184, 193] width 327 height 26
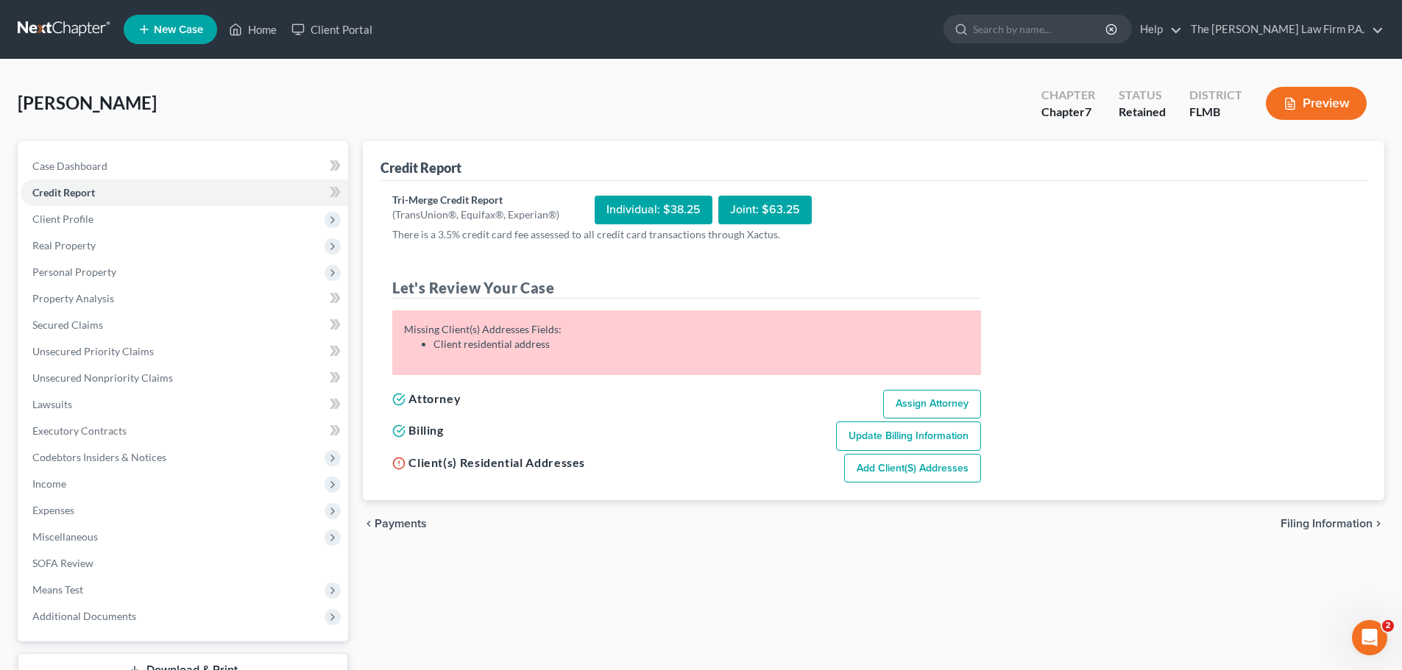
click at [887, 469] on link "Add Client(s) Addresses" at bounding box center [912, 468] width 137 height 29
select select "0"
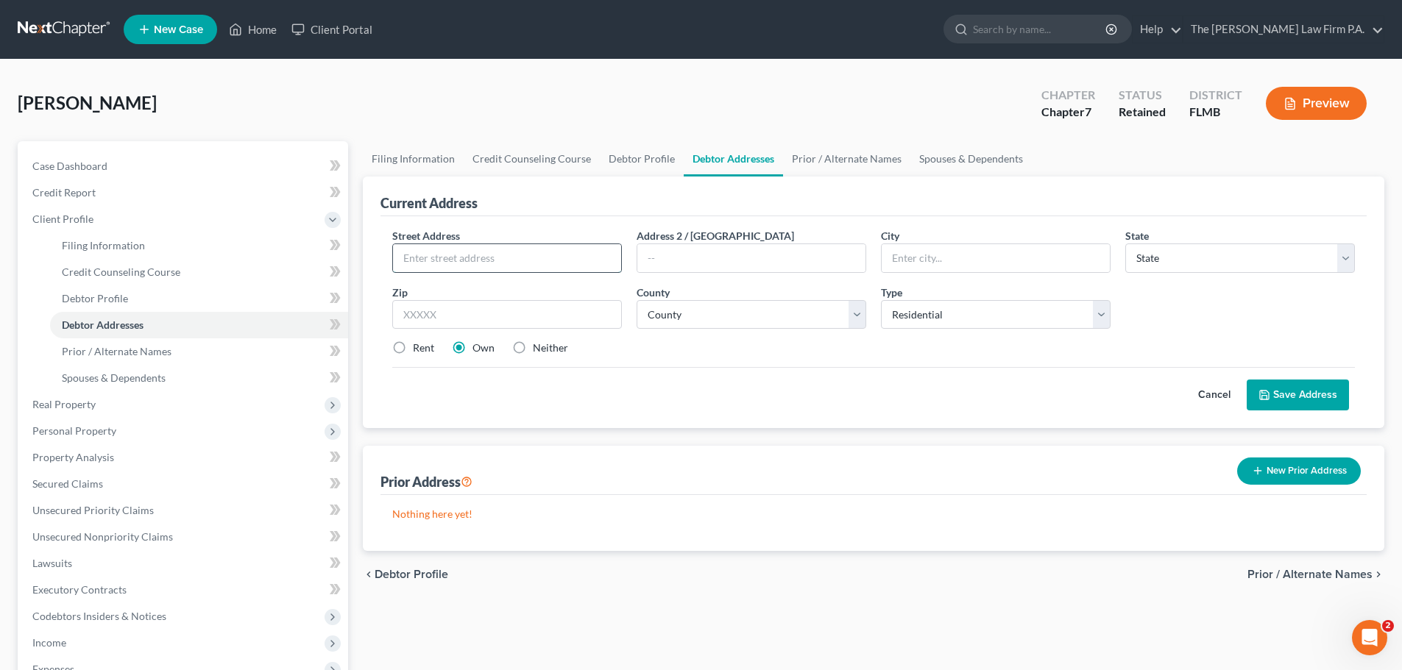
click at [408, 247] on input "text" at bounding box center [507, 258] width 228 height 28
type input "2723 Creek Ridge Drive"
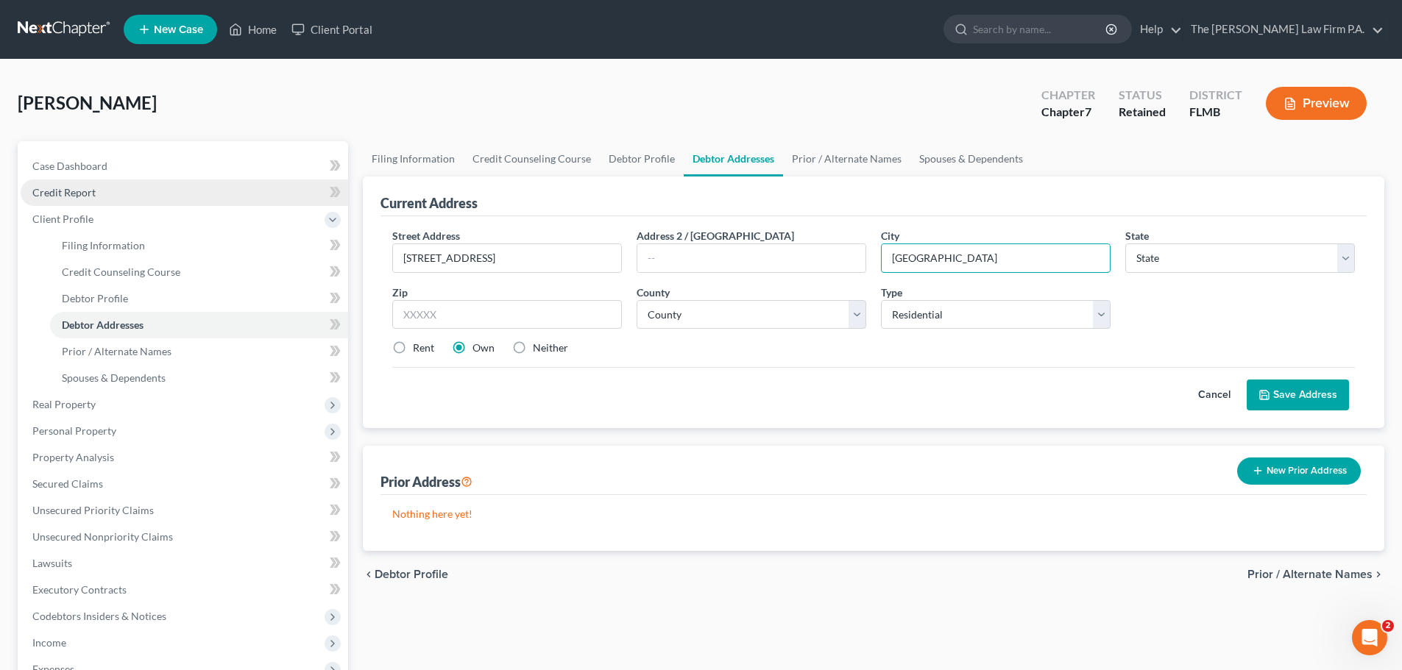
type input "Green Cove Springs"
select select "9"
type input "32043"
click at [663, 300] on label "County *" at bounding box center [653, 292] width 33 height 15
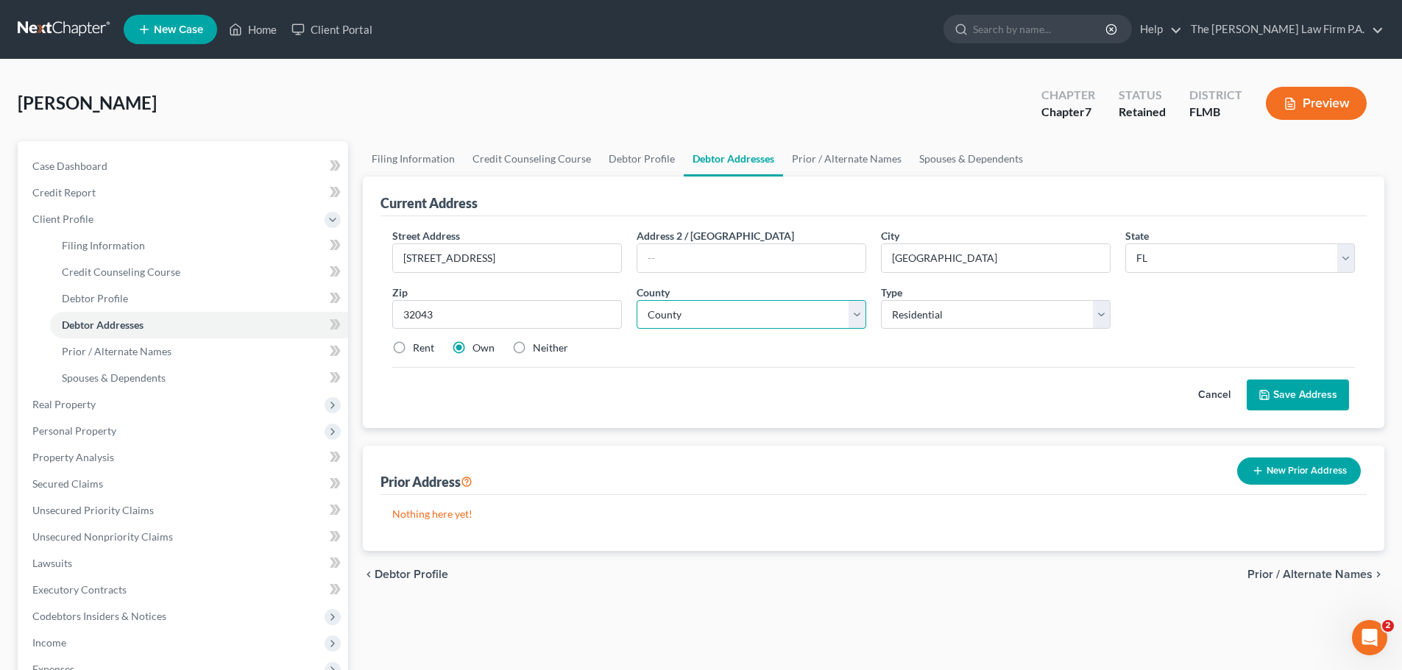
drag, startPoint x: 671, startPoint y: 310, endPoint x: 675, endPoint y: 316, distance: 7.6
click at [671, 311] on select "County Alachua County Baker County Bay County Bradford County Brevard County Br…" at bounding box center [752, 314] width 230 height 29
select select "9"
click at [637, 300] on select "County Alachua County Baker County Bay County Bradford County Brevard County Br…" at bounding box center [752, 314] width 230 height 29
click at [1311, 387] on button "Save Address" at bounding box center [1298, 395] width 102 height 31
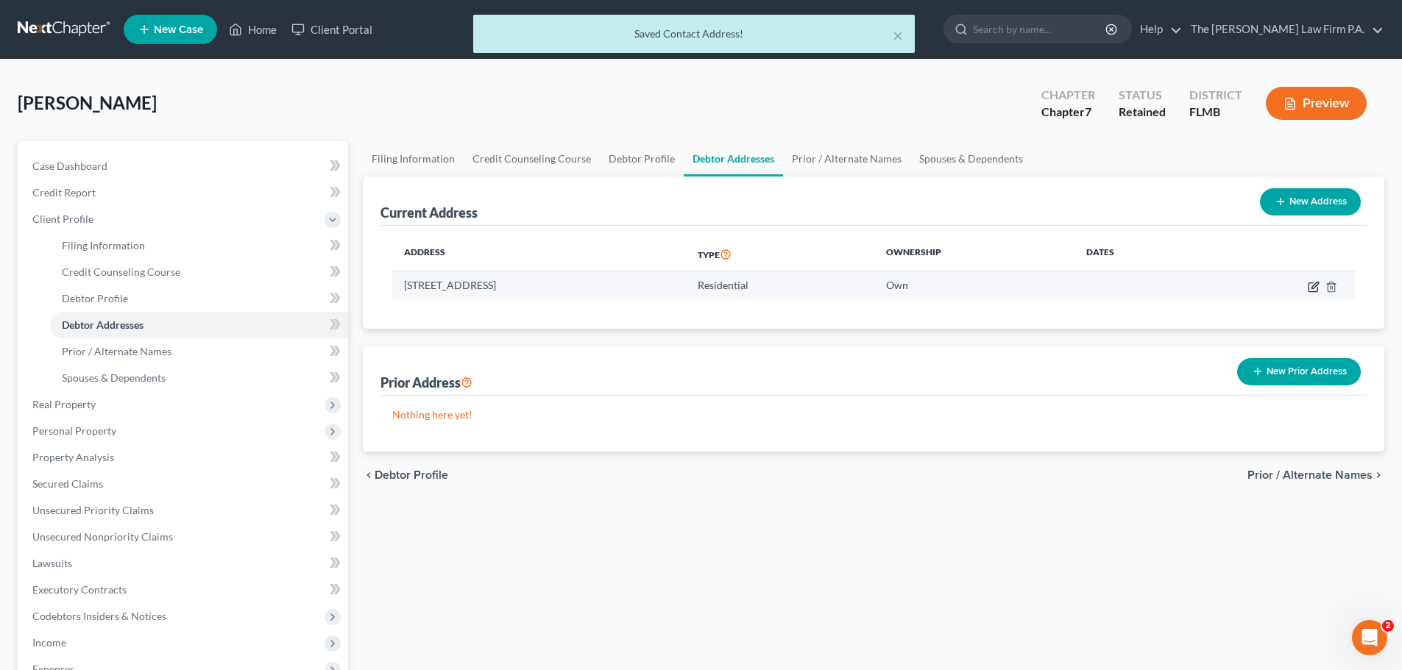
click at [1314, 285] on icon "button" at bounding box center [1314, 287] width 12 height 12
select select "9"
select select "0"
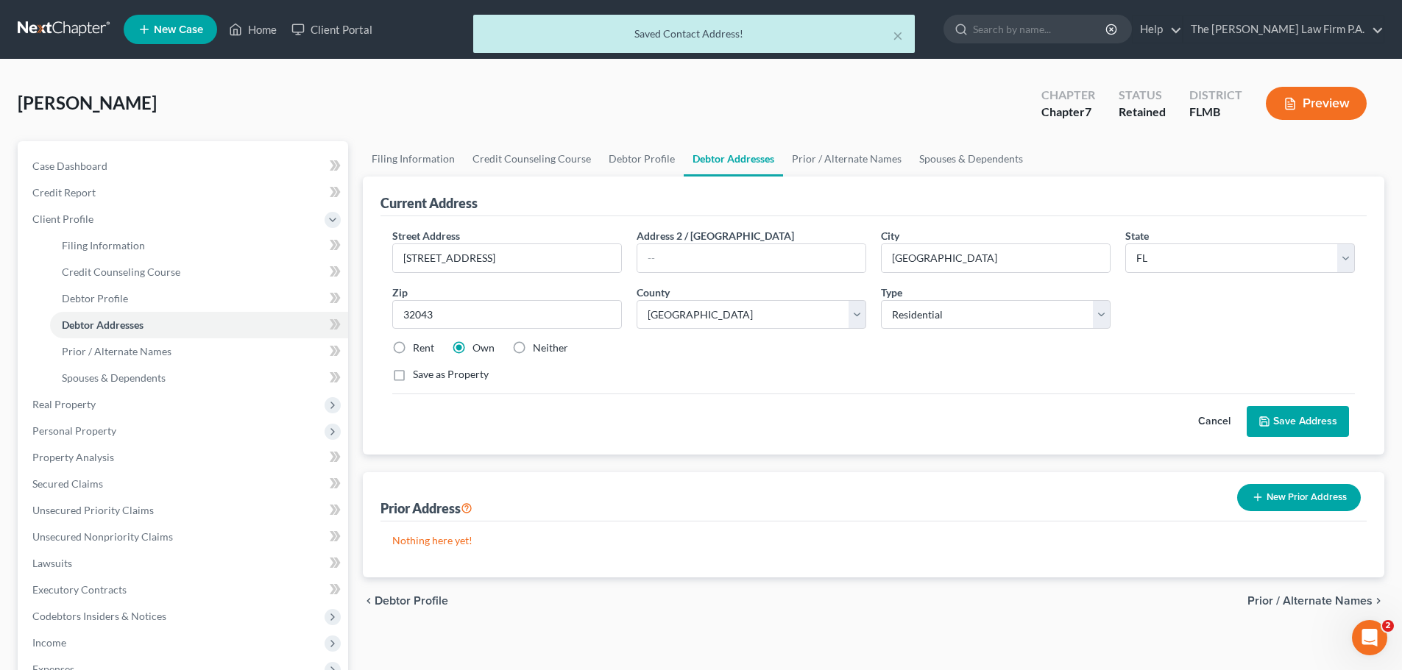
drag, startPoint x: 397, startPoint y: 344, endPoint x: 423, endPoint y: 347, distance: 26.0
click at [413, 344] on label "Rent" at bounding box center [423, 348] width 21 height 15
click at [419, 344] on input "Rent" at bounding box center [424, 346] width 10 height 10
radio input "true"
click at [1294, 428] on button "Save Address" at bounding box center [1298, 421] width 102 height 31
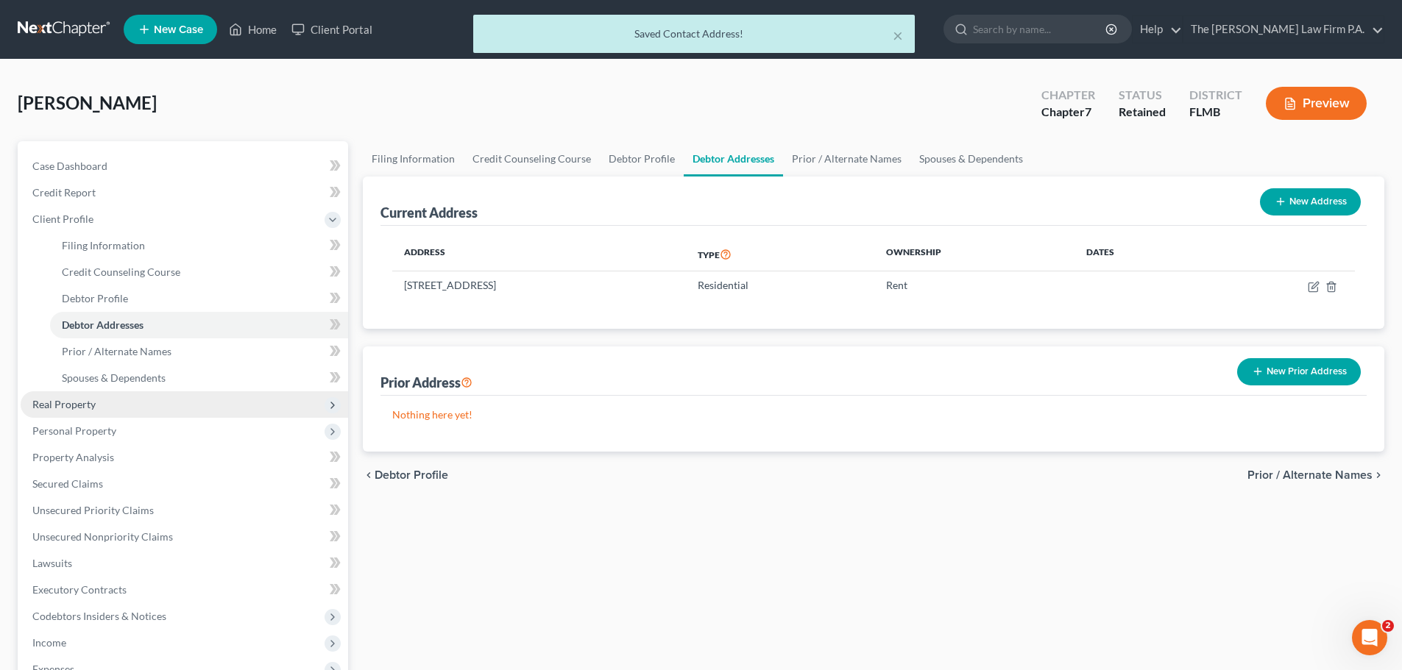
click at [121, 413] on span "Real Property" at bounding box center [184, 404] width 327 height 26
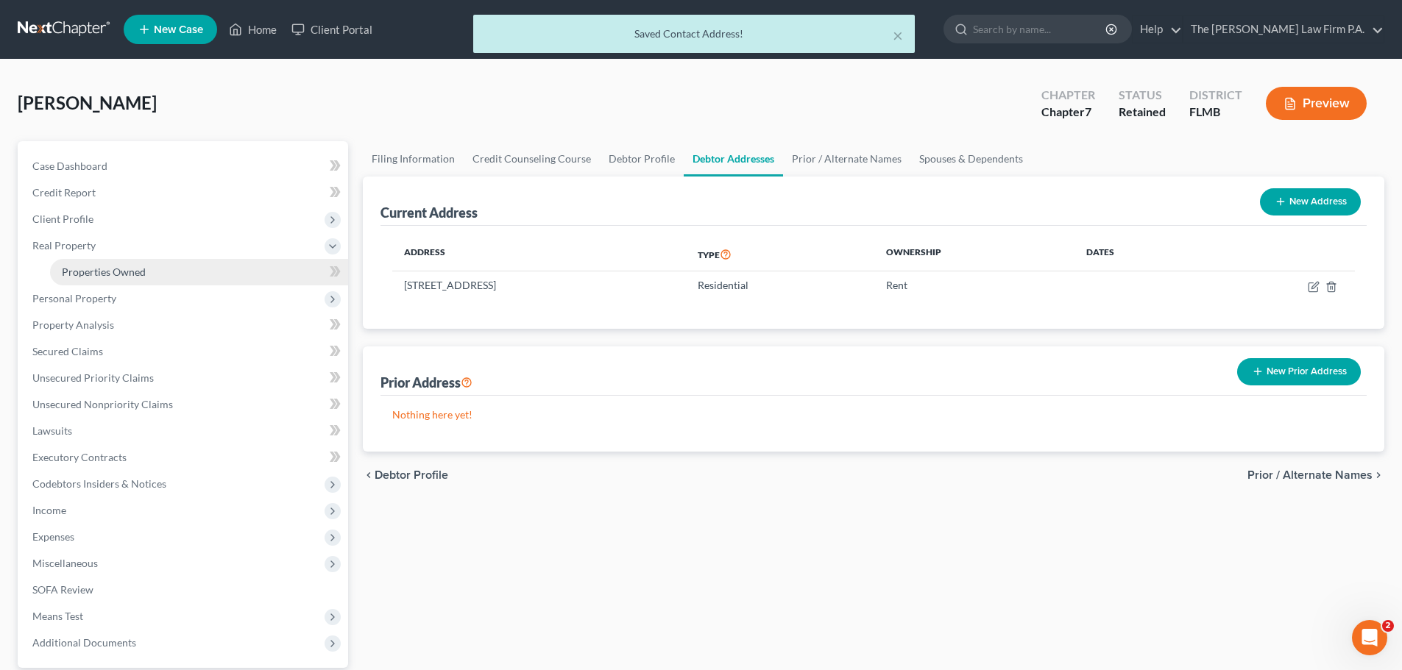
click at [103, 266] on span "Properties Owned" at bounding box center [104, 272] width 84 height 13
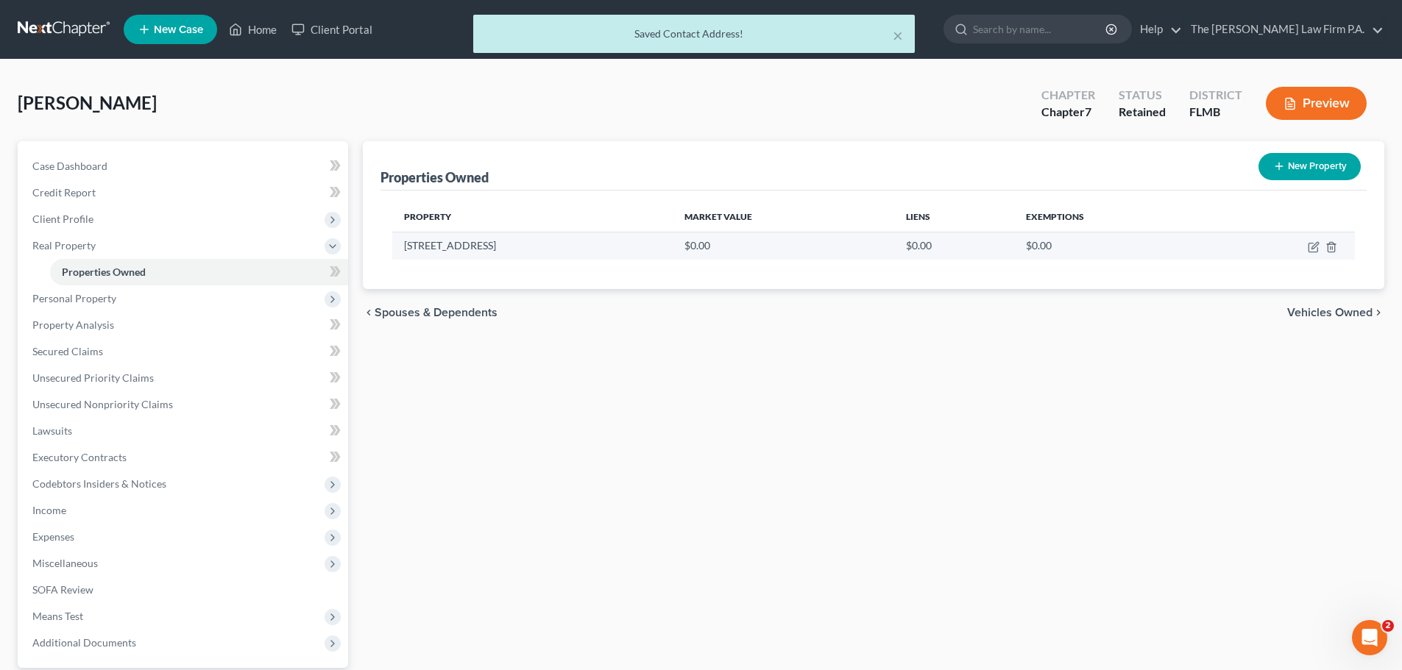
click at [1337, 249] on td at bounding box center [1283, 246] width 143 height 28
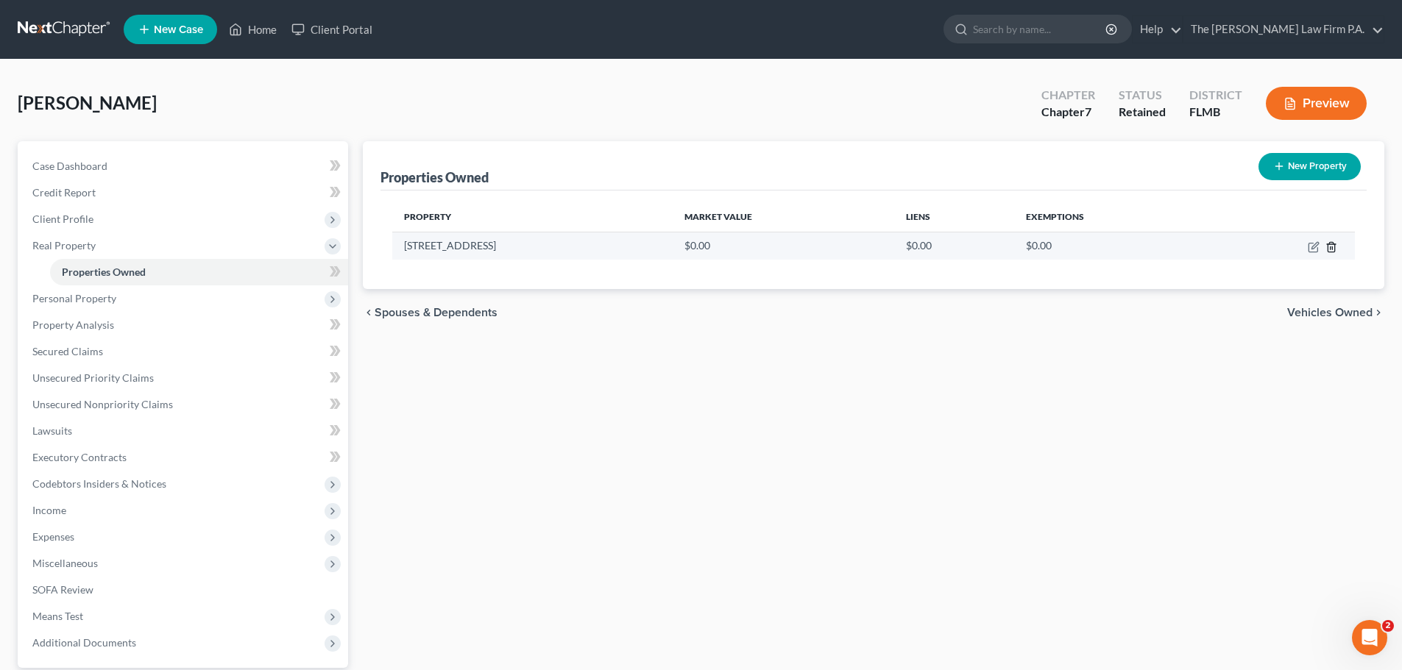
click at [1325, 249] on icon "button" at bounding box center [1331, 247] width 12 height 12
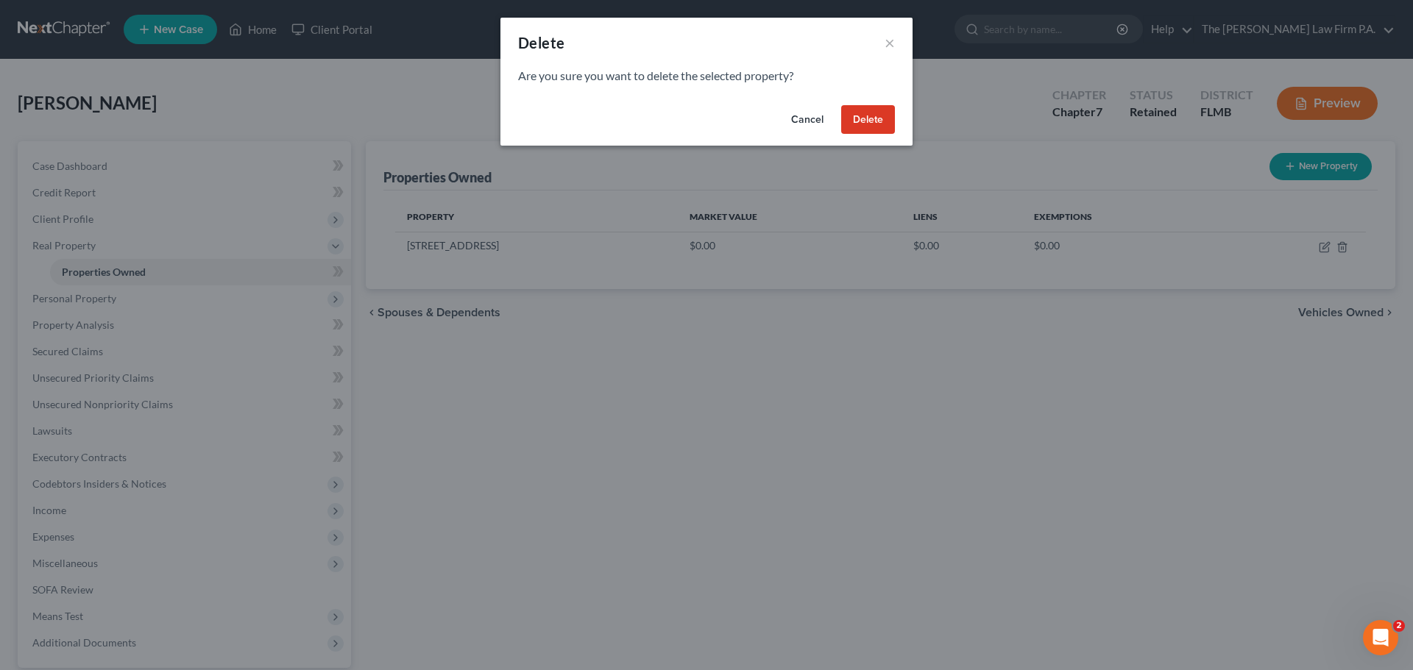
click at [868, 124] on button "Delete" at bounding box center [868, 119] width 54 height 29
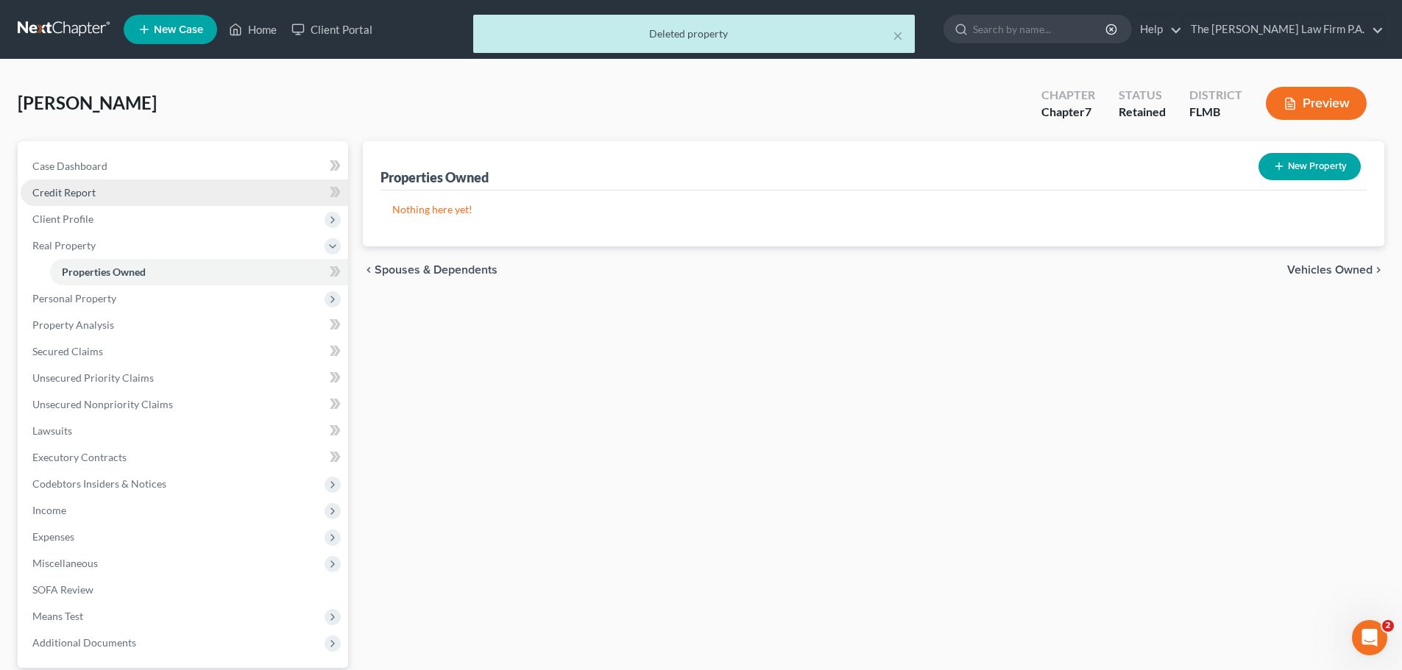
click at [71, 192] on span "Credit Report" at bounding box center [63, 192] width 63 height 13
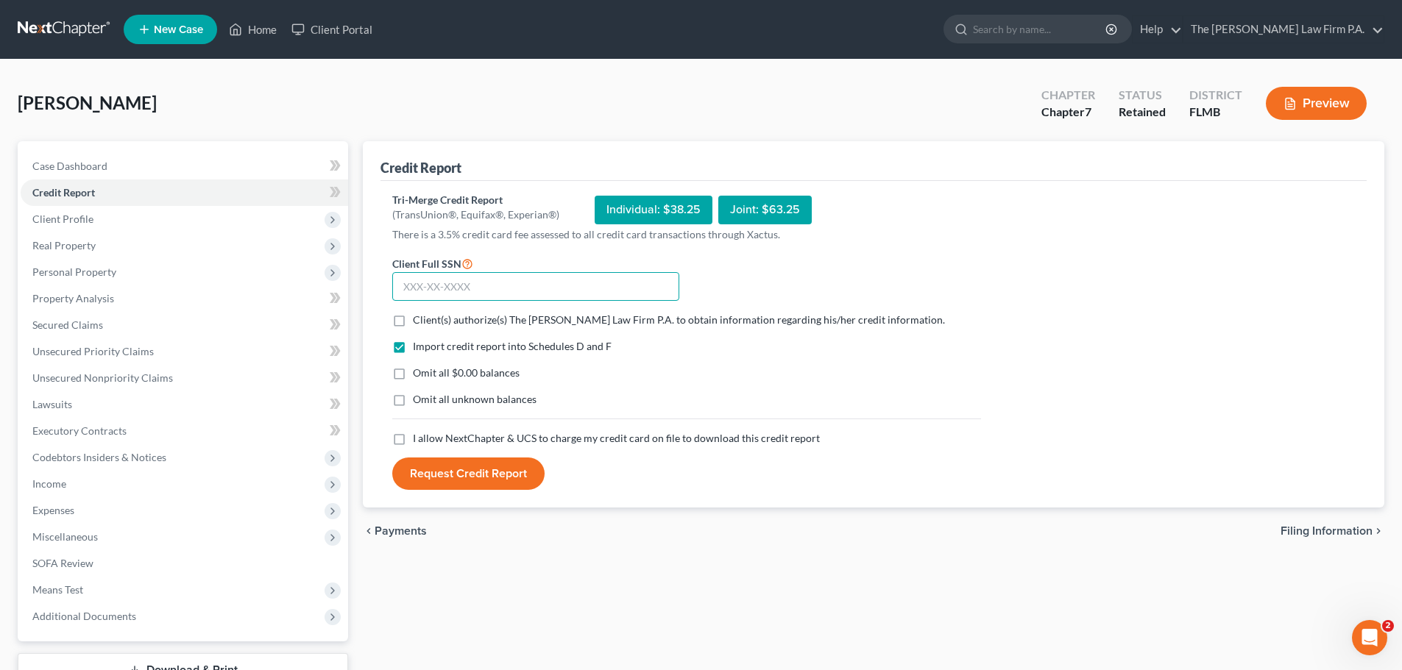
click at [576, 290] on input "text" at bounding box center [535, 286] width 287 height 29
type input "593-75-5044"
drag, startPoint x: 399, startPoint y: 319, endPoint x: 412, endPoint y: 340, distance: 25.1
click at [413, 319] on label "Client(s) authorize(s) The Salkin Law Firm P.A. to obtain information regarding…" at bounding box center [679, 320] width 532 height 15
click at [419, 319] on input "Client(s) authorize(s) The Salkin Law Firm P.A. to obtain information regarding…" at bounding box center [424, 318] width 10 height 10
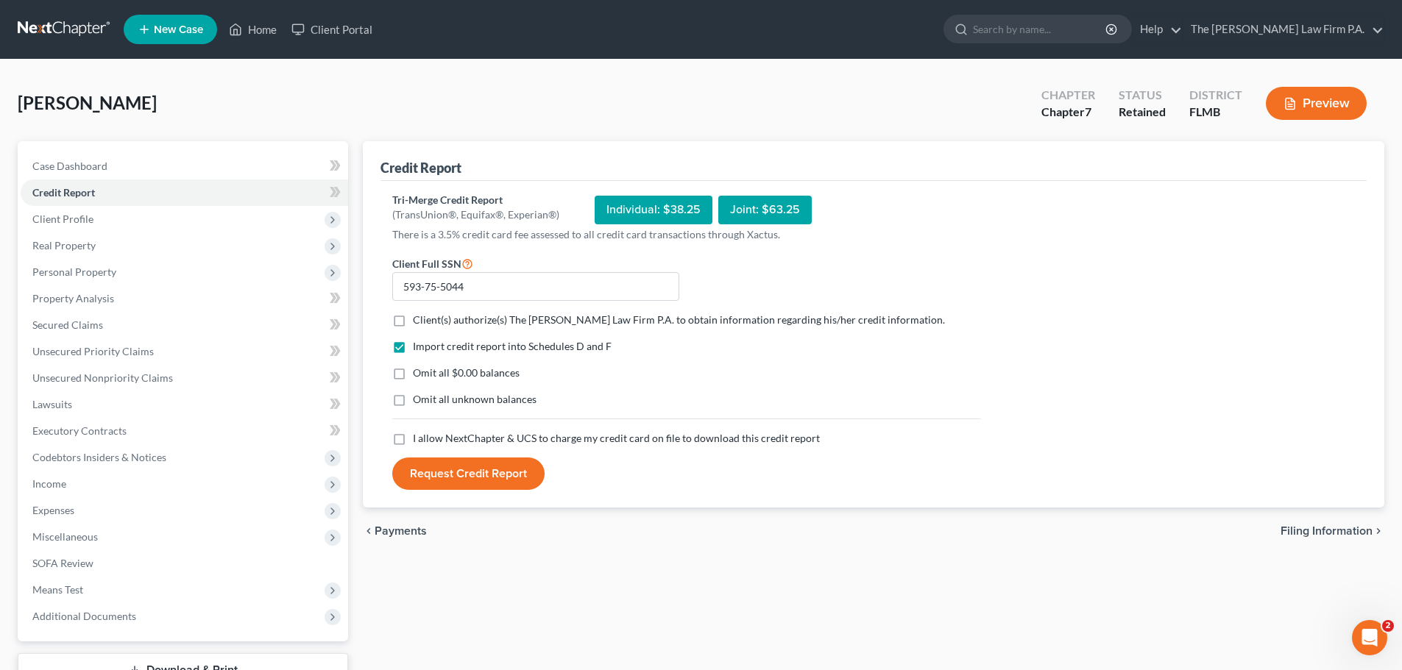
checkbox input "true"
drag, startPoint x: 402, startPoint y: 442, endPoint x: 409, endPoint y: 450, distance: 10.9
click at [413, 442] on label "I allow NextChapter & UCS to charge my credit card on file to download this cre…" at bounding box center [616, 438] width 407 height 15
click at [419, 441] on input "I allow NextChapter & UCS to charge my credit card on file to download this cre…" at bounding box center [424, 436] width 10 height 10
checkbox input "true"
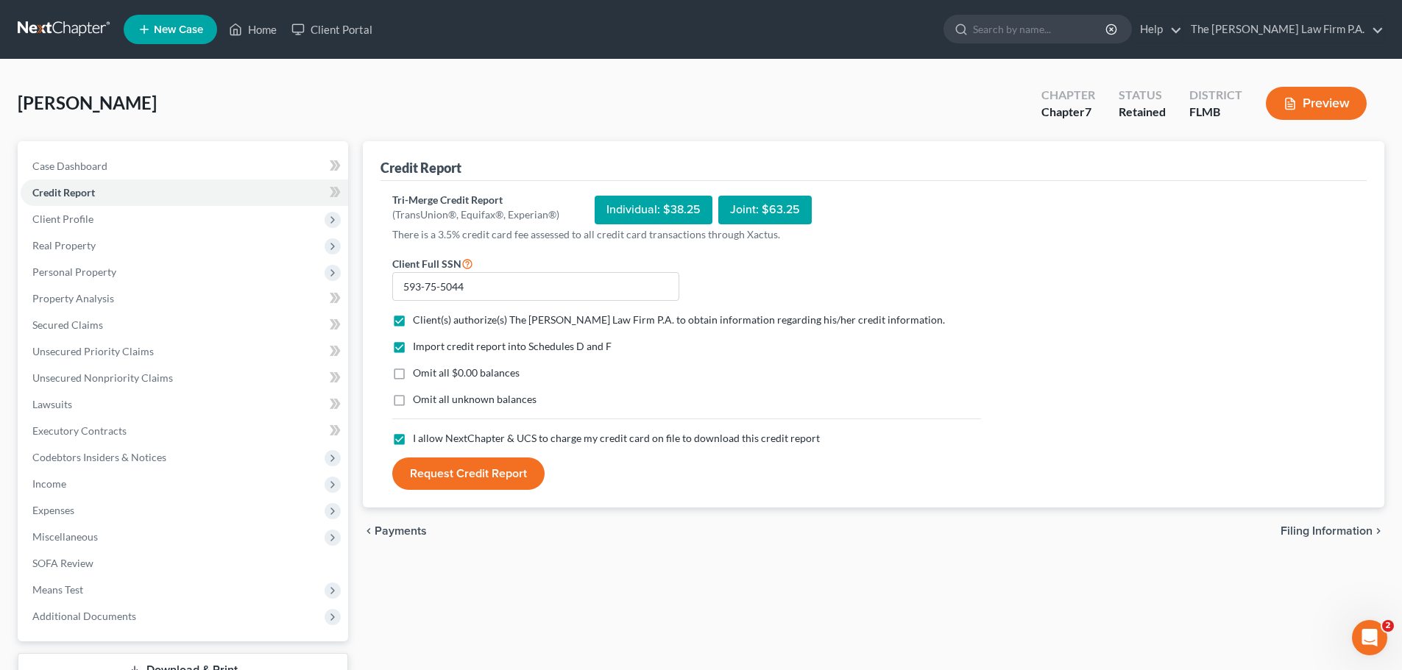
click at [428, 472] on button "Request Credit Report" at bounding box center [468, 474] width 152 height 32
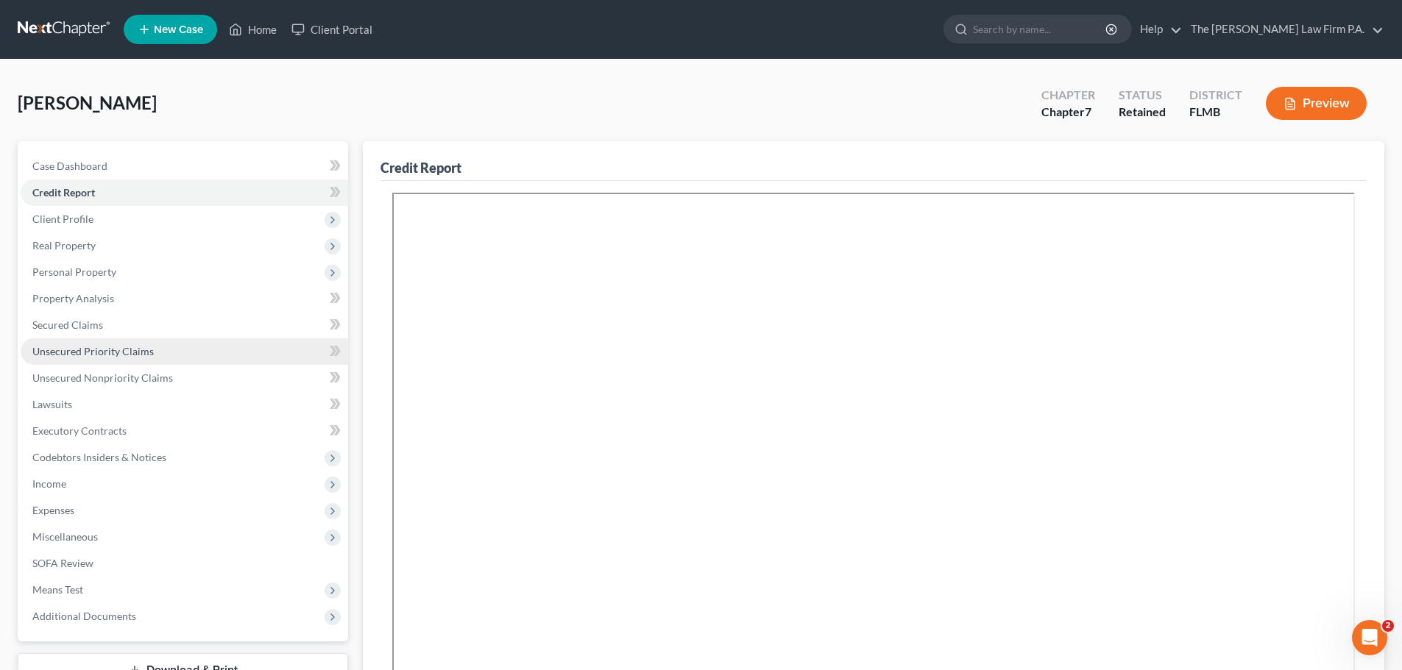
click at [131, 352] on span "Unsecured Priority Claims" at bounding box center [92, 351] width 121 height 13
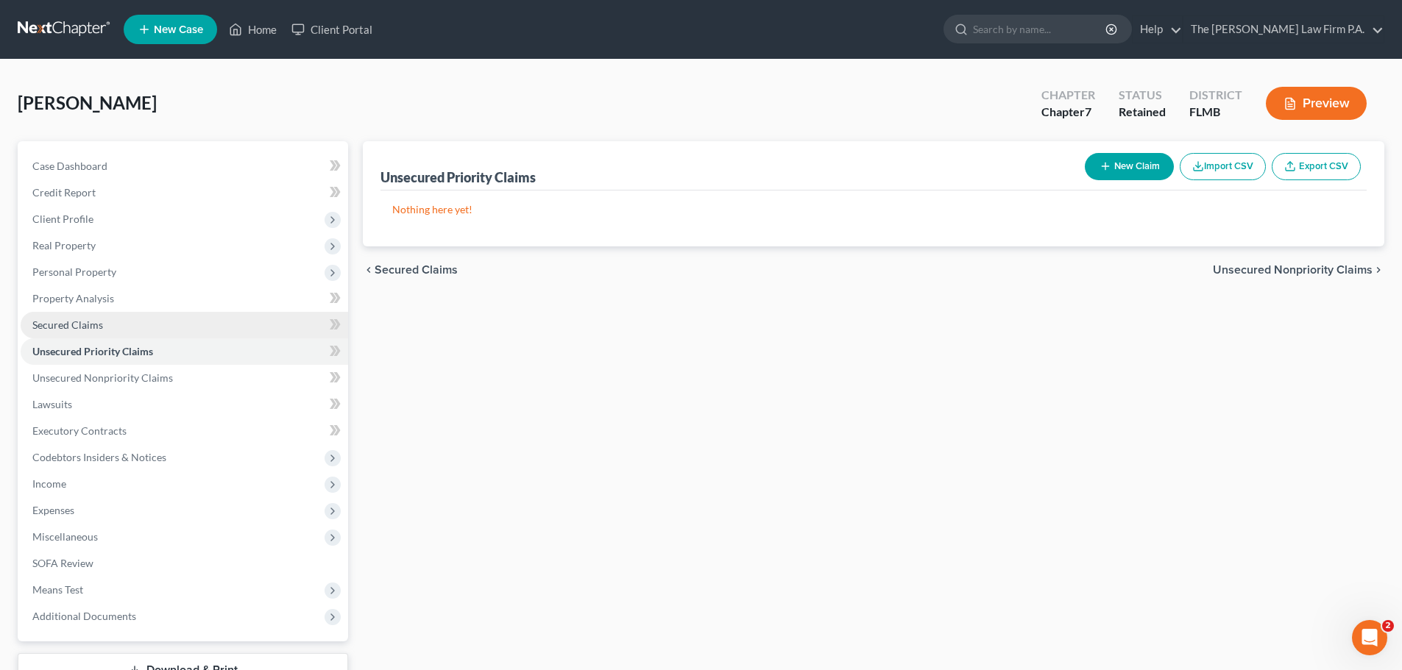
click at [144, 322] on link "Secured Claims" at bounding box center [184, 325] width 327 height 26
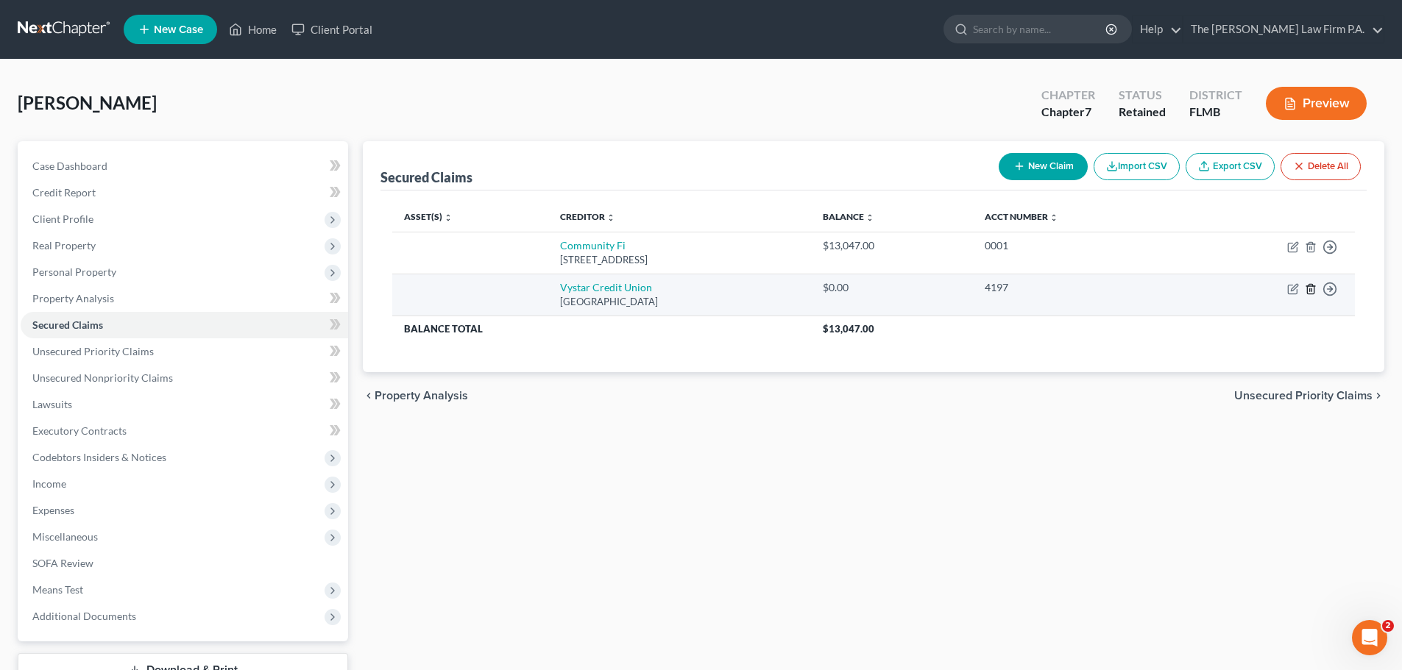
click at [1314, 288] on icon "button" at bounding box center [1310, 289] width 7 height 10
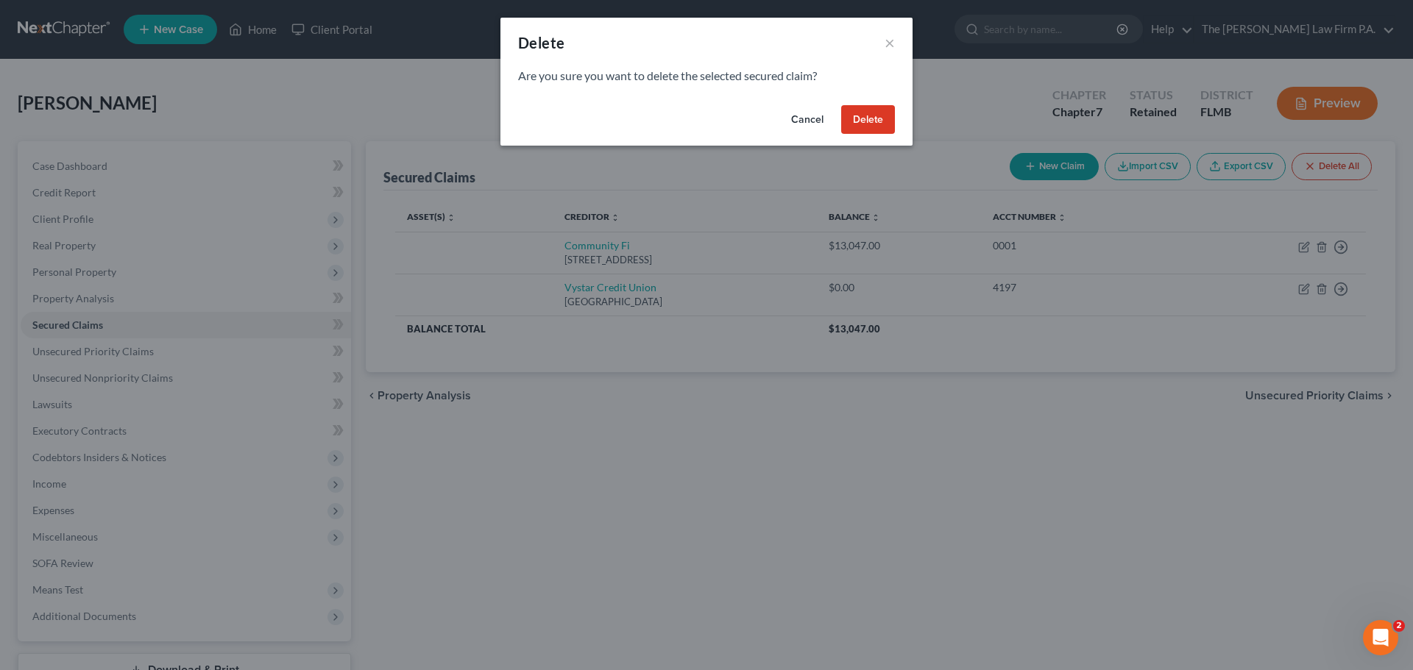
click at [861, 121] on button "Delete" at bounding box center [868, 119] width 54 height 29
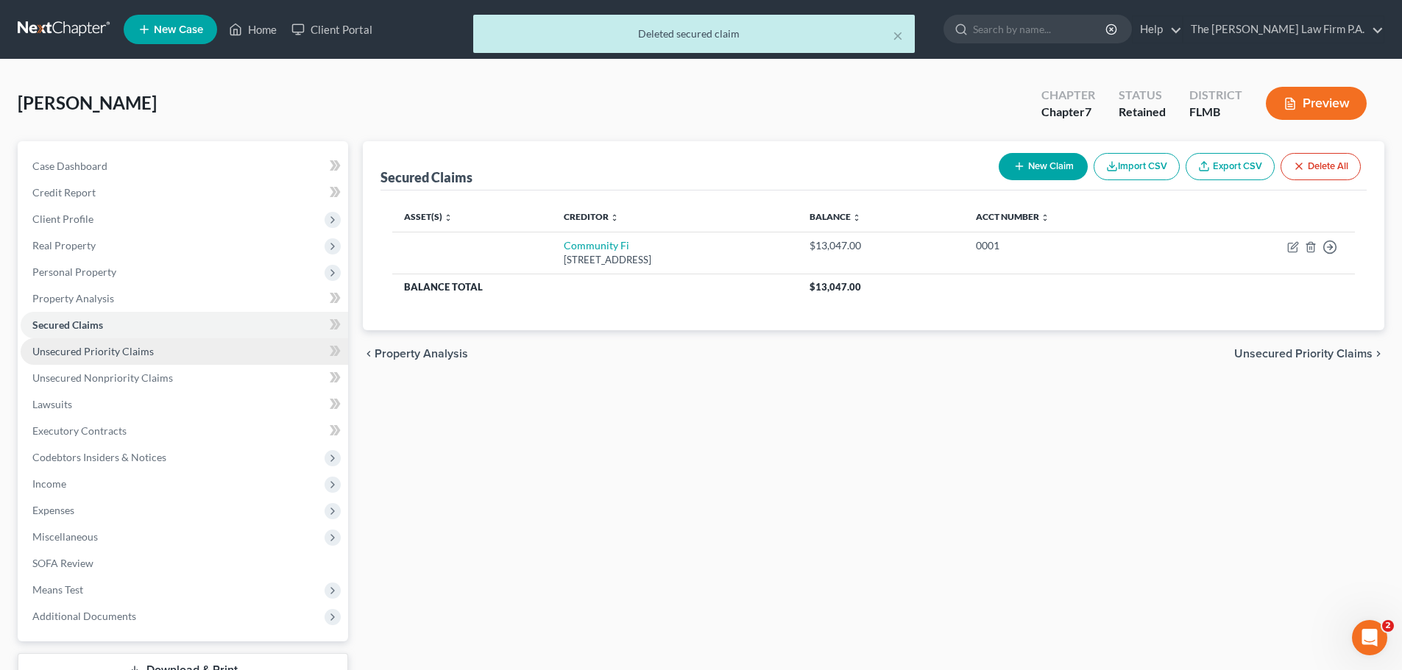
click at [102, 350] on span "Unsecured Priority Claims" at bounding box center [92, 351] width 121 height 13
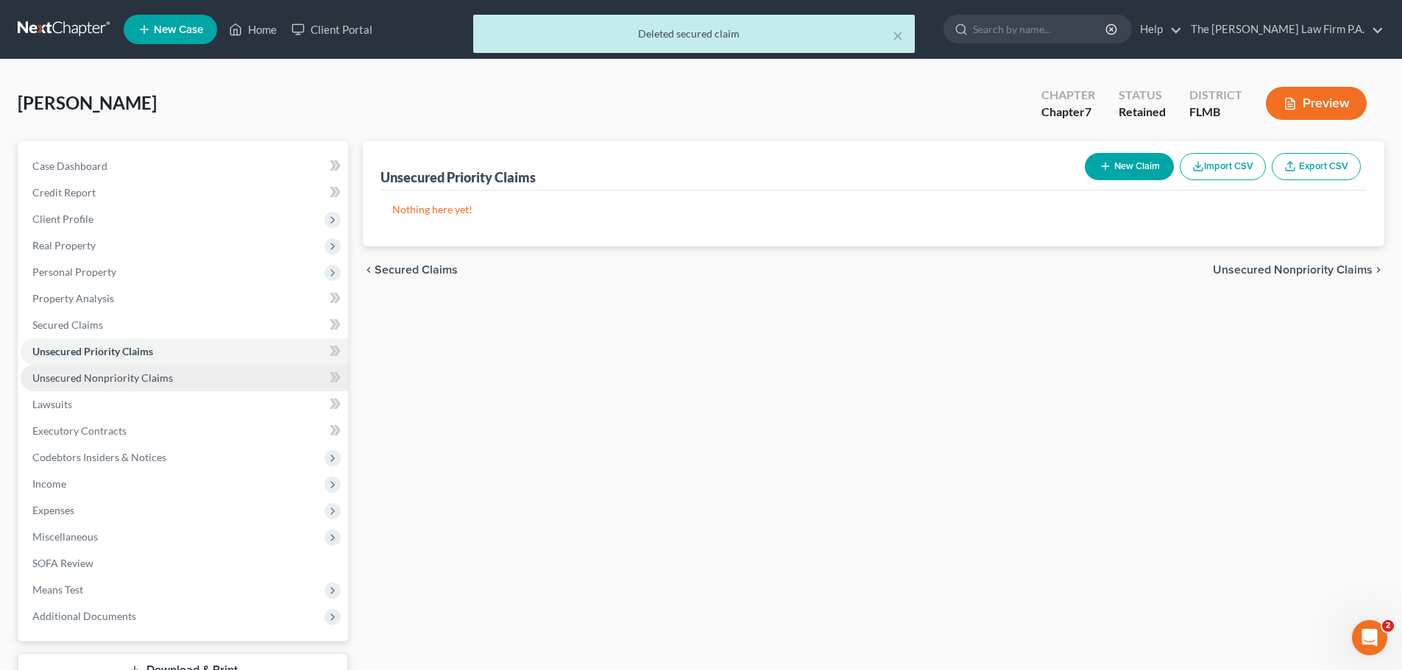
click at [105, 368] on link "Unsecured Nonpriority Claims" at bounding box center [184, 378] width 327 height 26
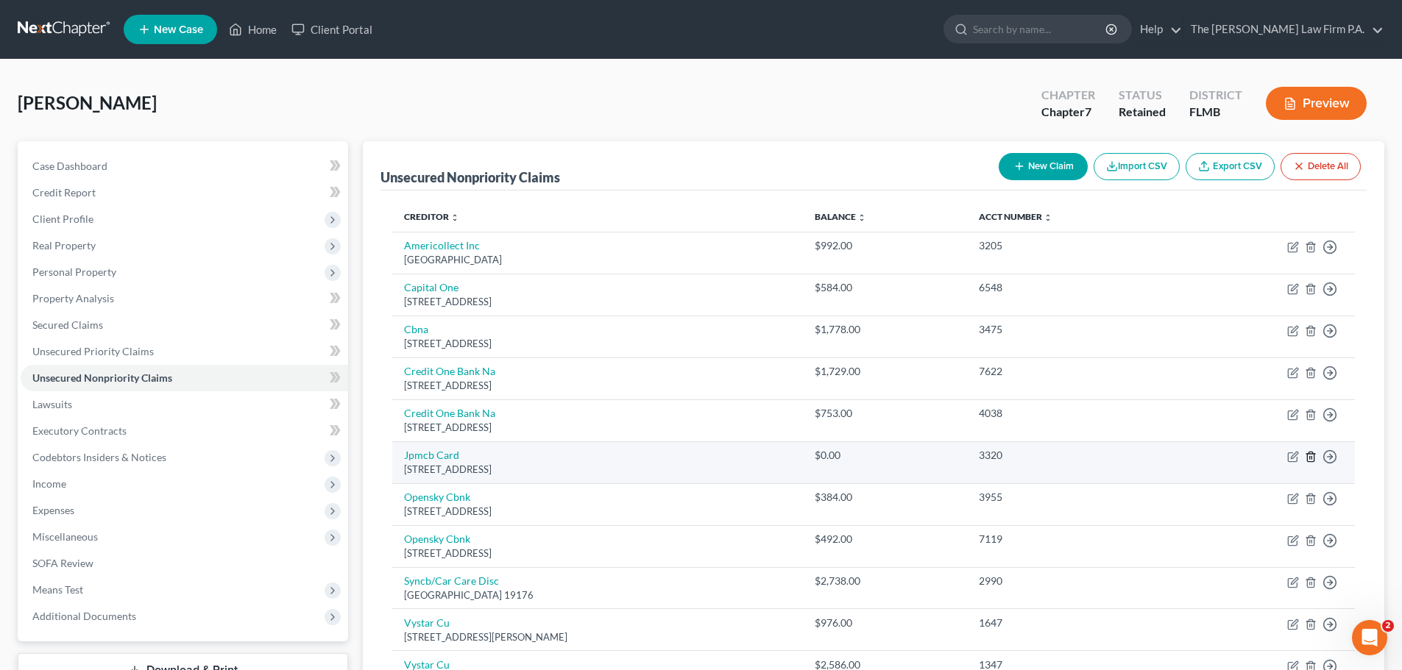
click at [1313, 456] on icon "button" at bounding box center [1311, 457] width 12 height 12
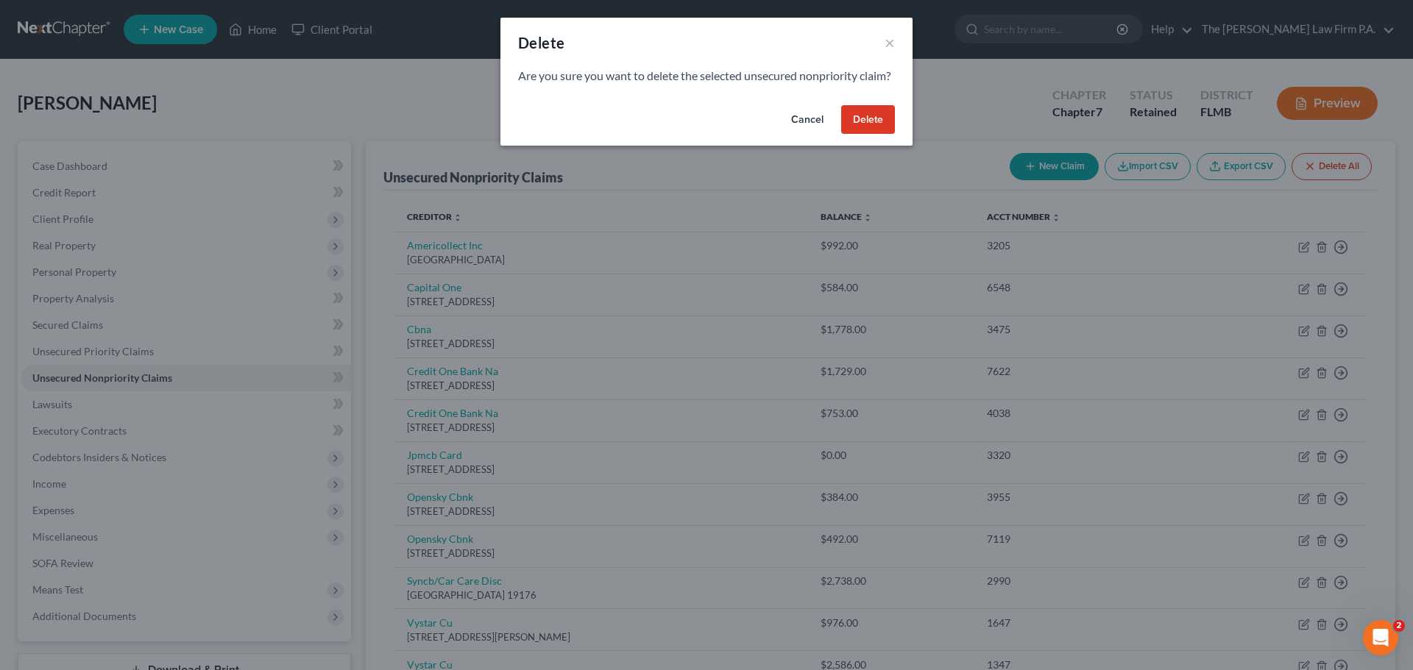
click at [872, 127] on button "Delete" at bounding box center [868, 119] width 54 height 29
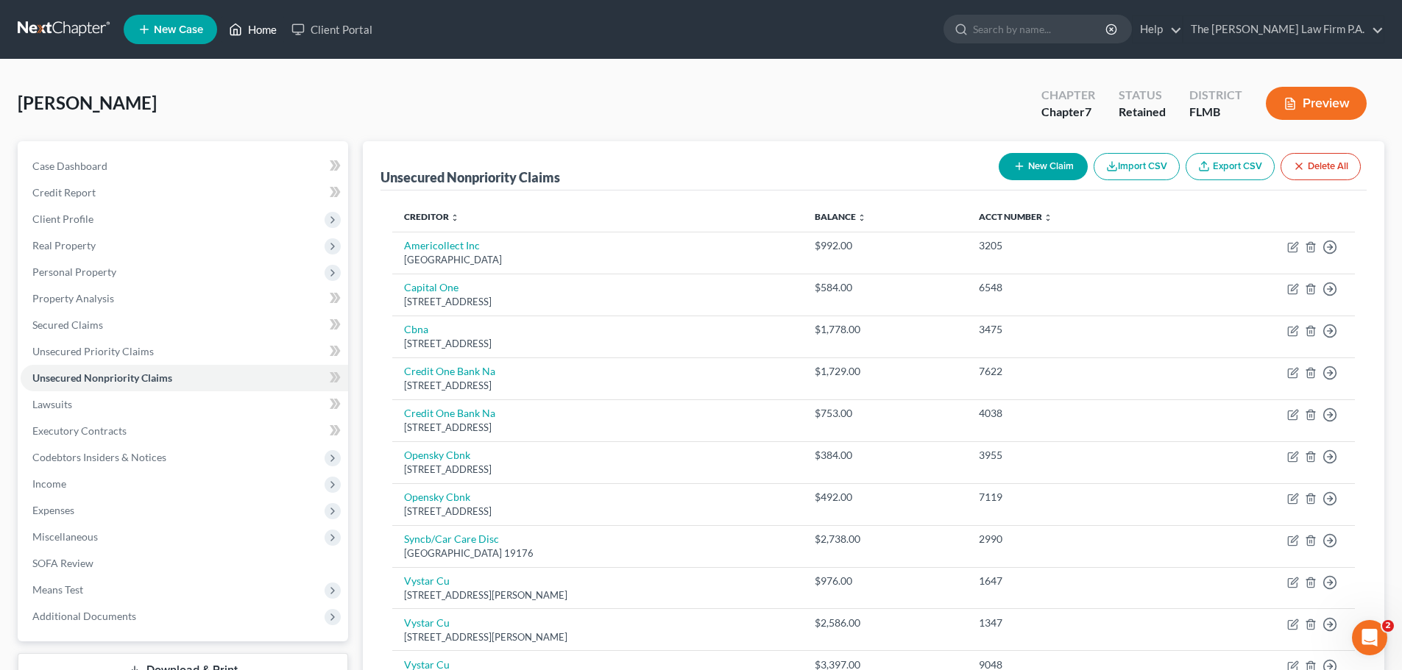
click at [266, 31] on link "Home" at bounding box center [253, 29] width 63 height 26
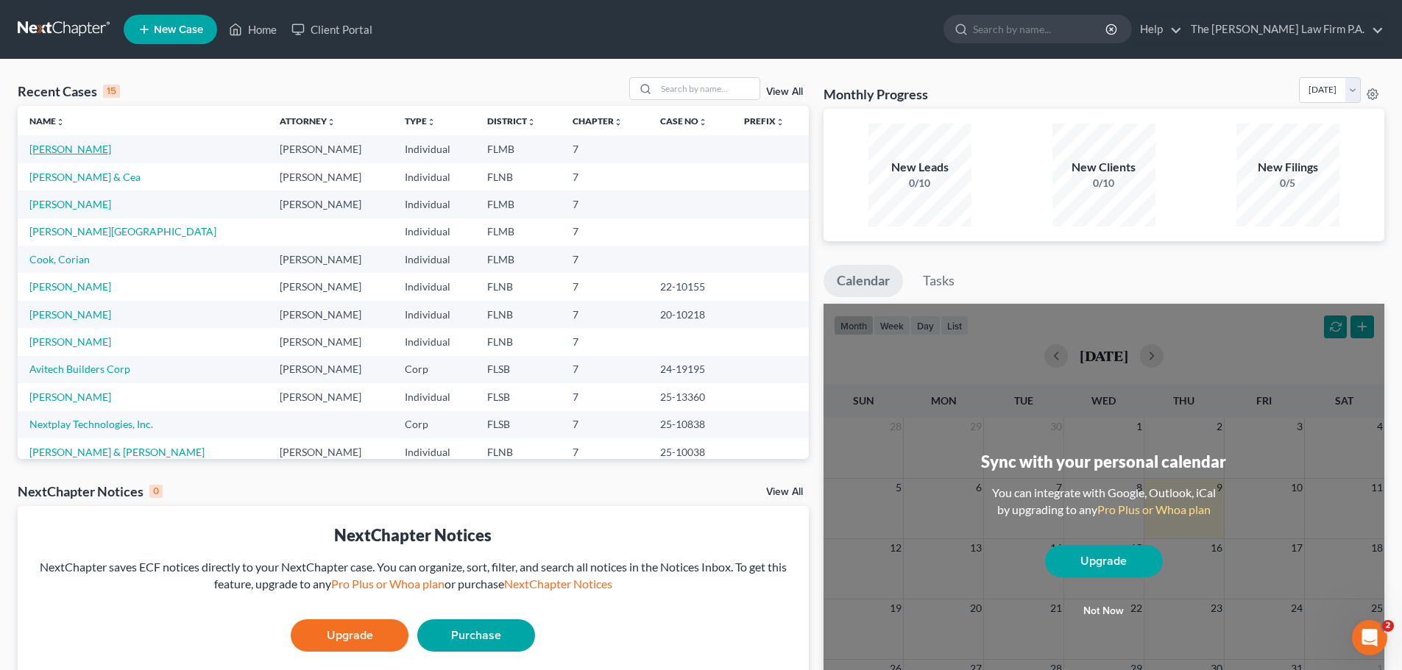
click at [65, 150] on link "[PERSON_NAME]" at bounding box center [70, 149] width 82 height 13
select select "21"
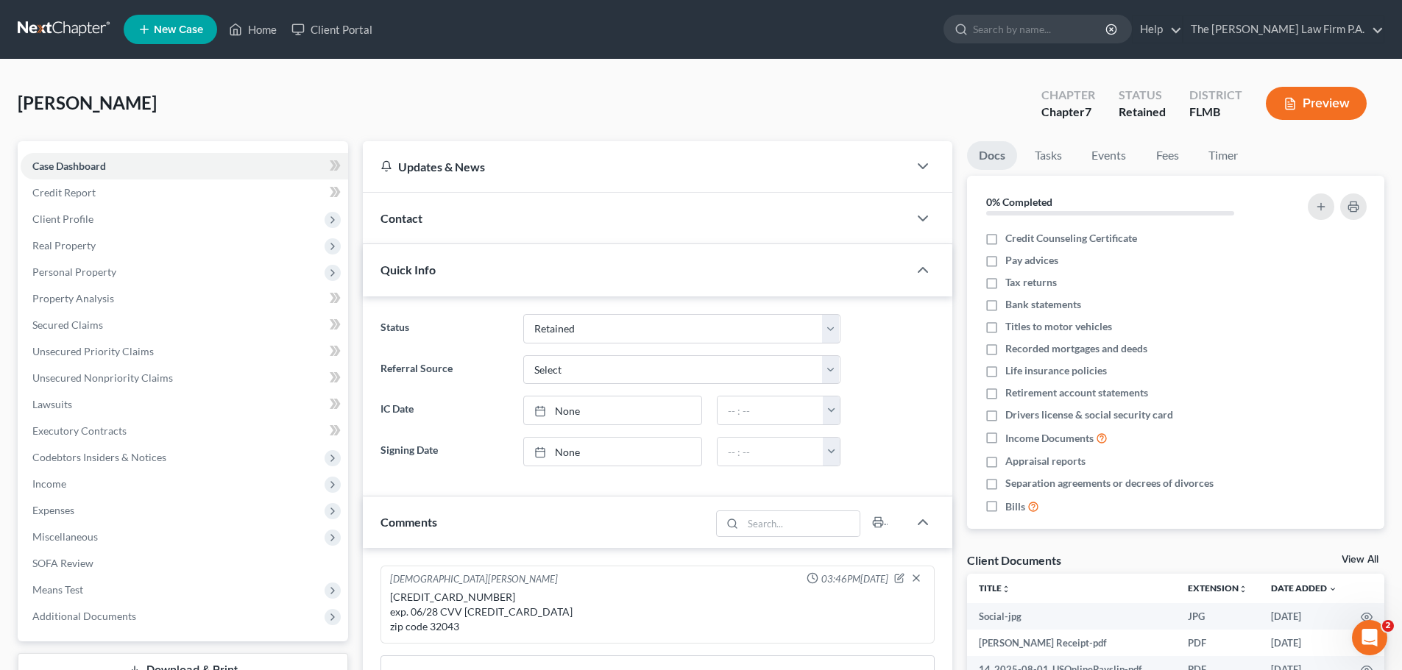
click at [1361, 568] on div "Client Documents View All" at bounding box center [1175, 563] width 417 height 21
click at [1360, 556] on link "View All" at bounding box center [1360, 560] width 37 height 10
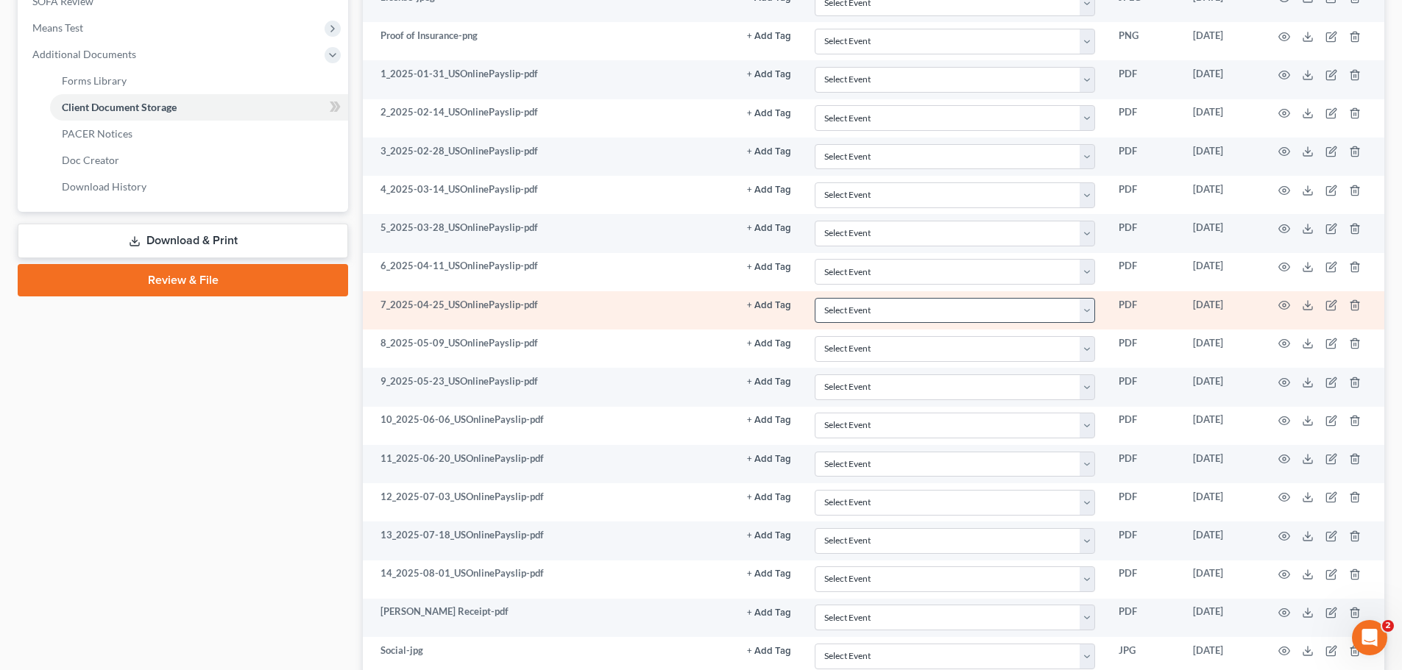
scroll to position [589, 0]
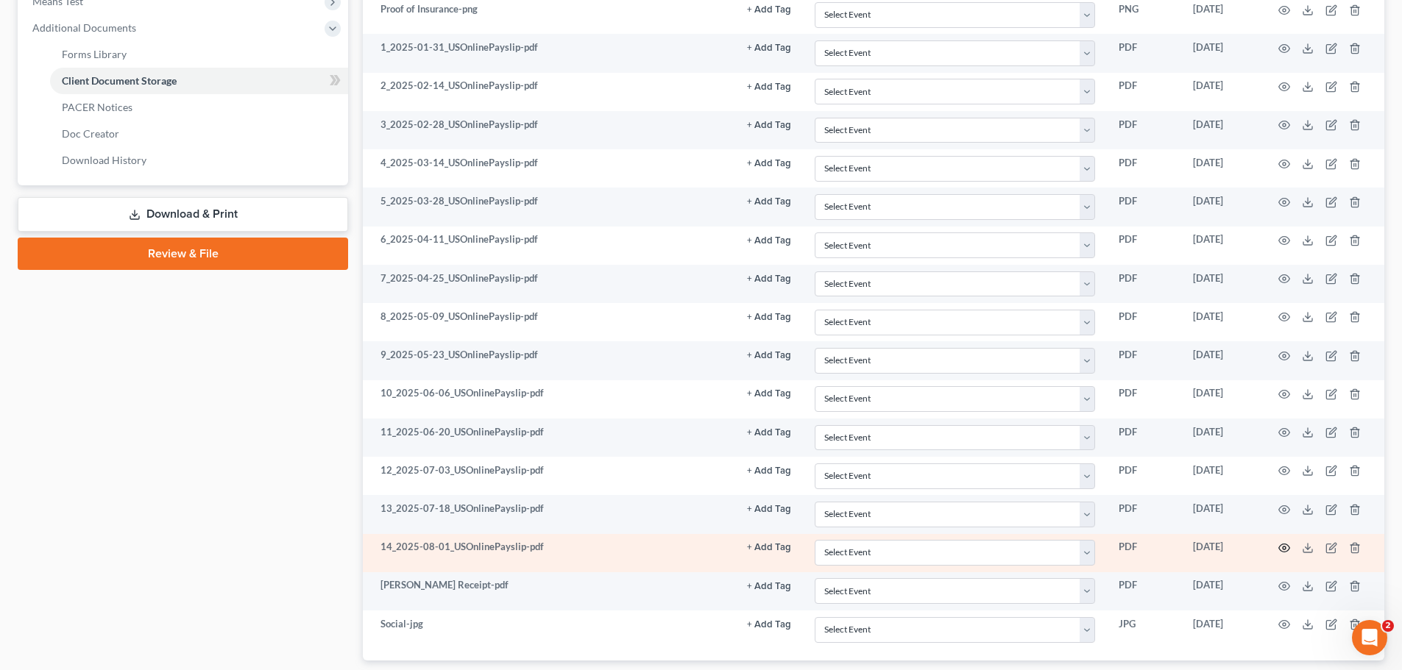
click at [1282, 551] on icon "button" at bounding box center [1284, 549] width 11 height 8
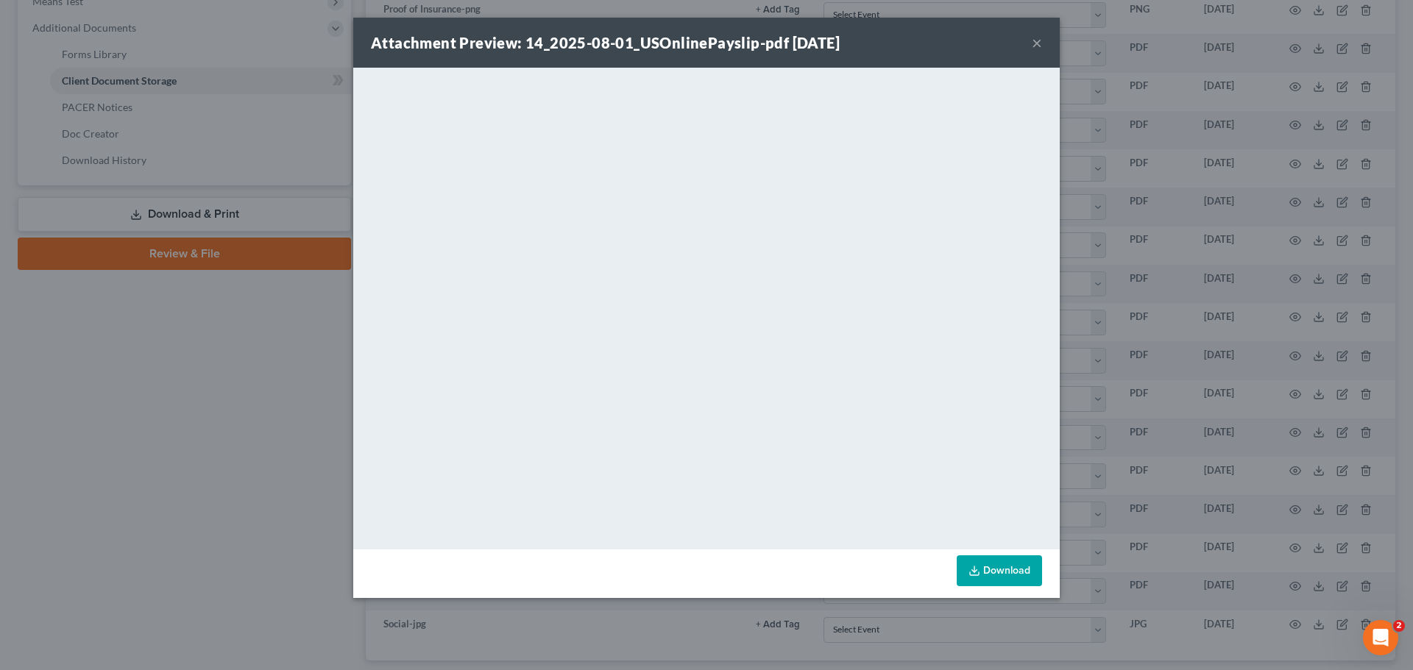
click at [252, 136] on div "Attachment Preview: 14_2025-08-01_USOnlinePayslip-pdf 08/11/2025 × <object ng-a…" at bounding box center [706, 335] width 1413 height 670
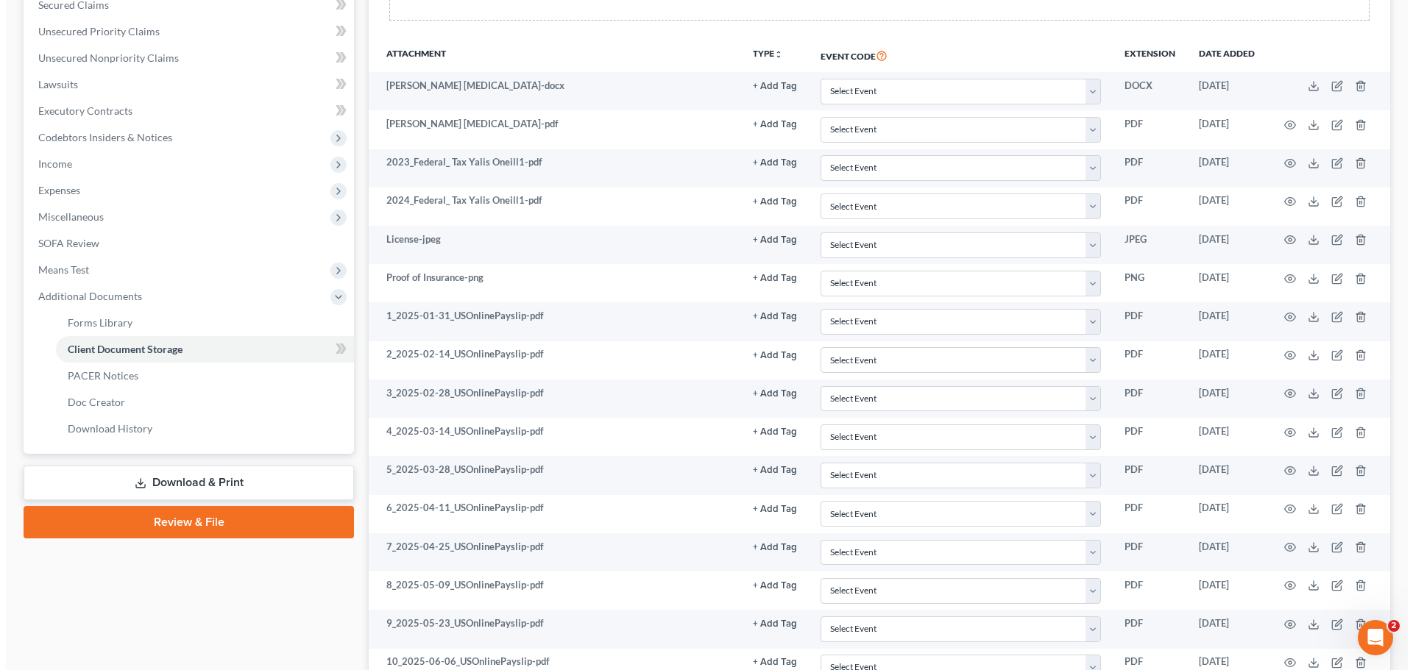
scroll to position [0, 0]
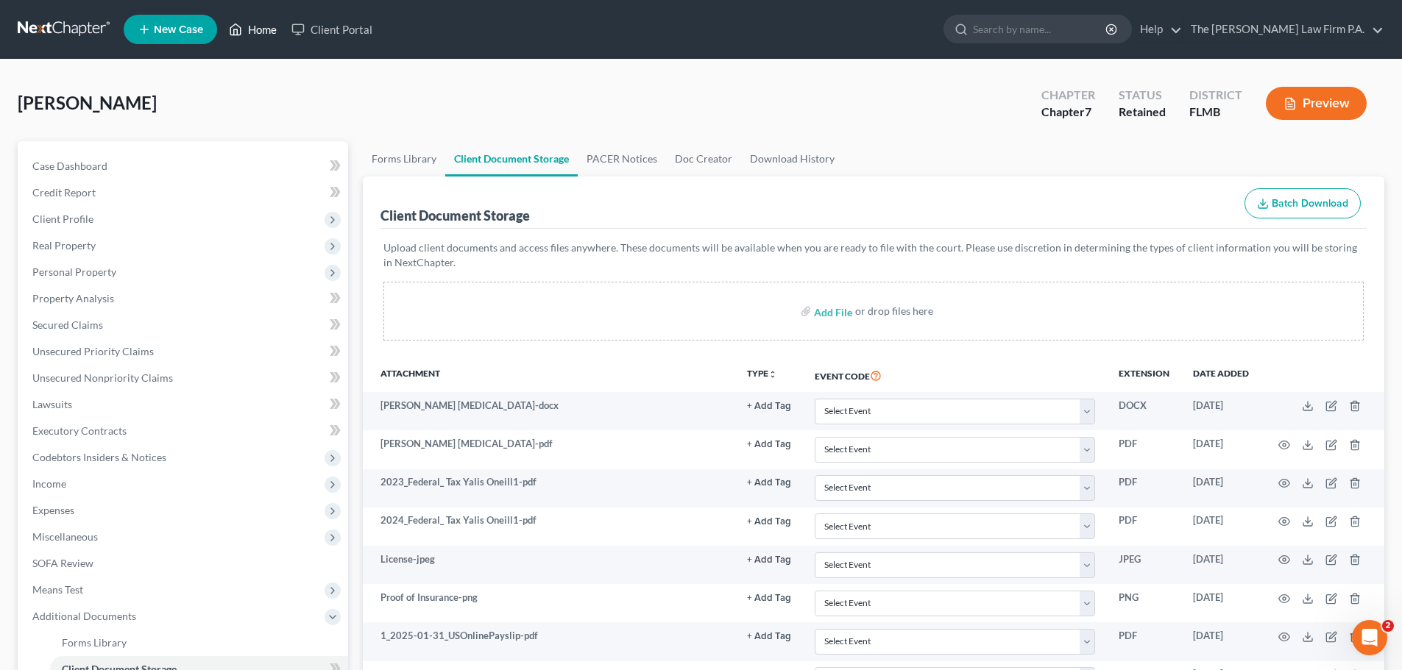
click at [240, 26] on icon at bounding box center [235, 30] width 13 height 18
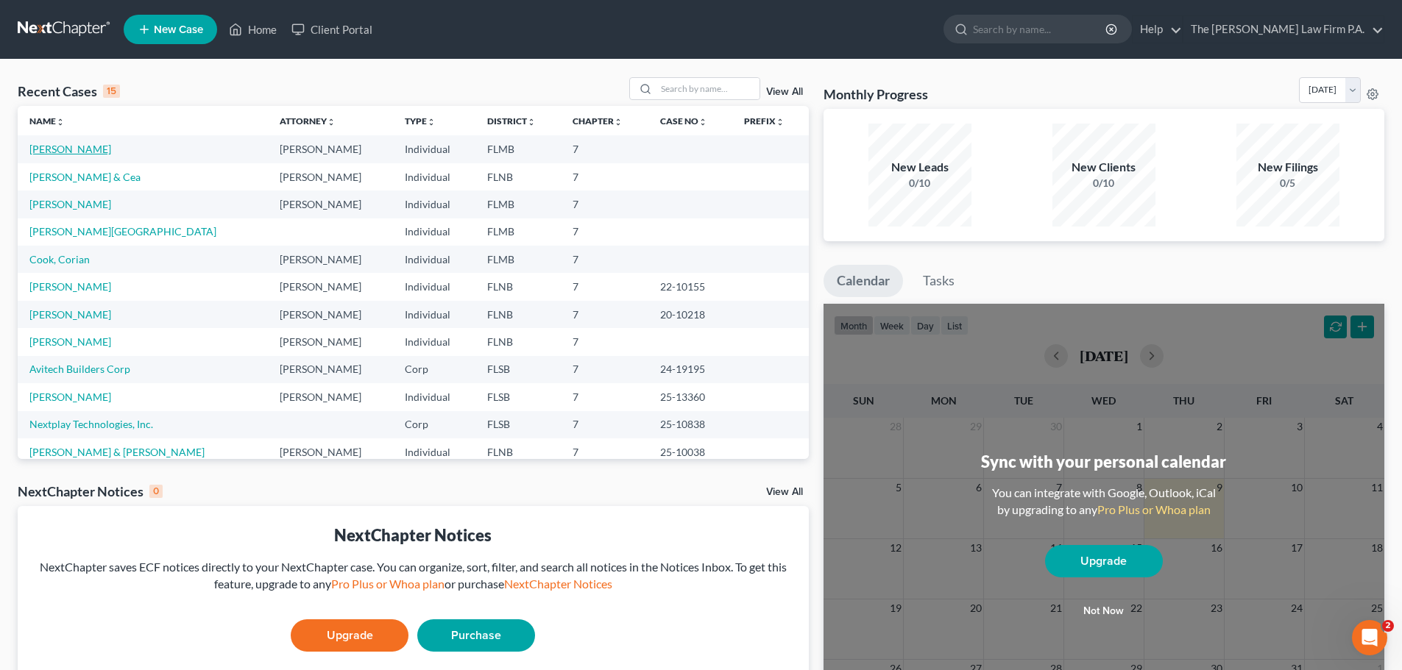
click at [70, 150] on link "[PERSON_NAME]" at bounding box center [70, 149] width 82 height 13
select select "21"
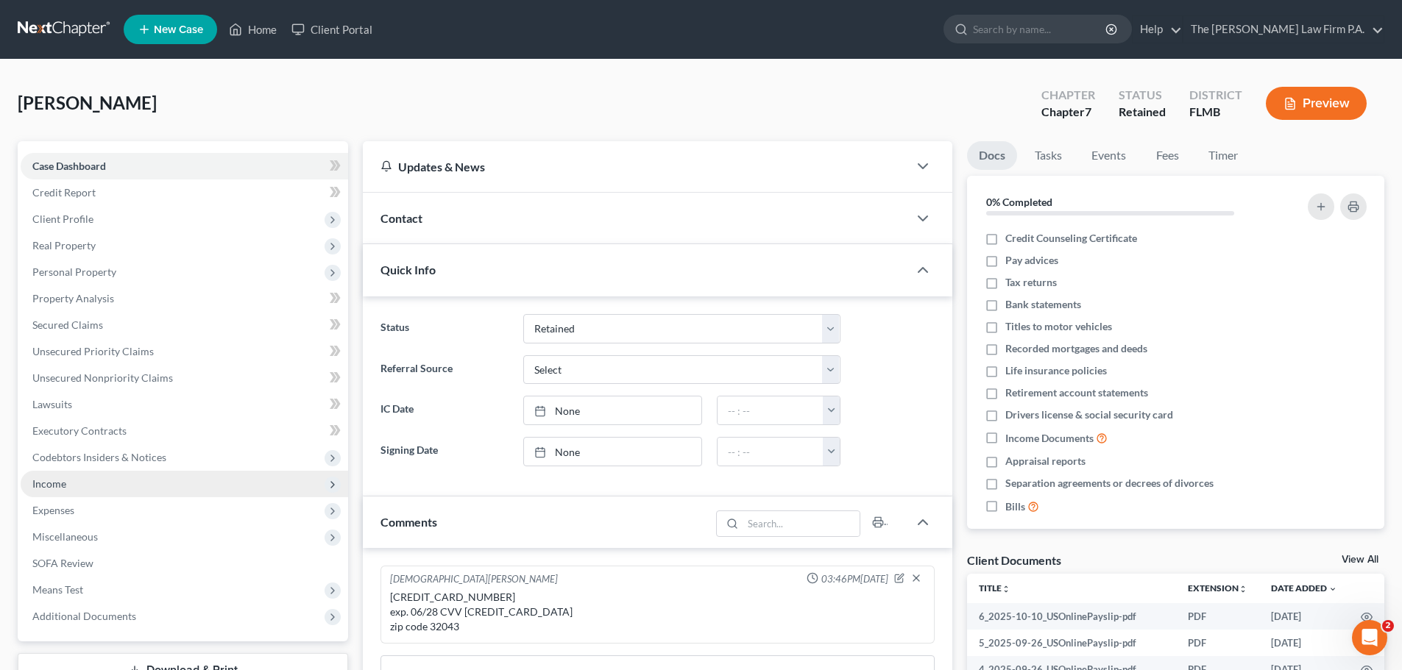
click at [93, 491] on span "Income" at bounding box center [184, 484] width 327 height 26
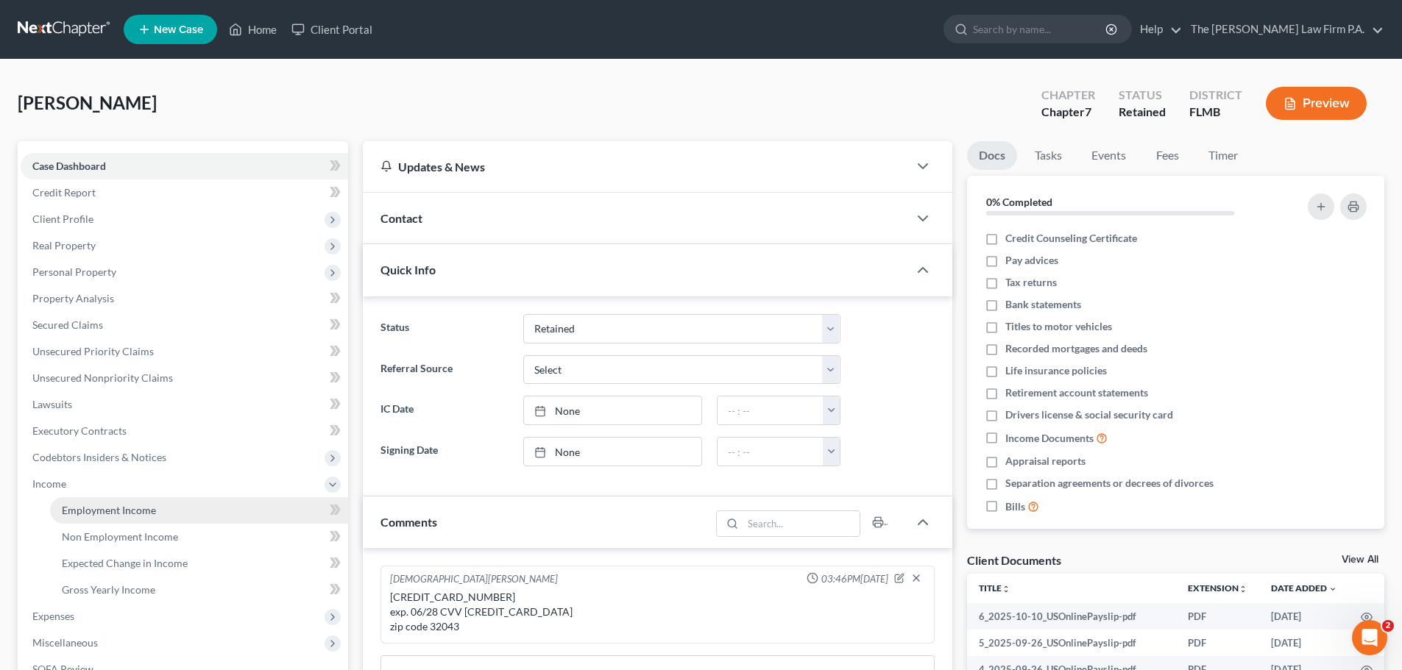
click at [96, 511] on span "Employment Income" at bounding box center [109, 510] width 94 height 13
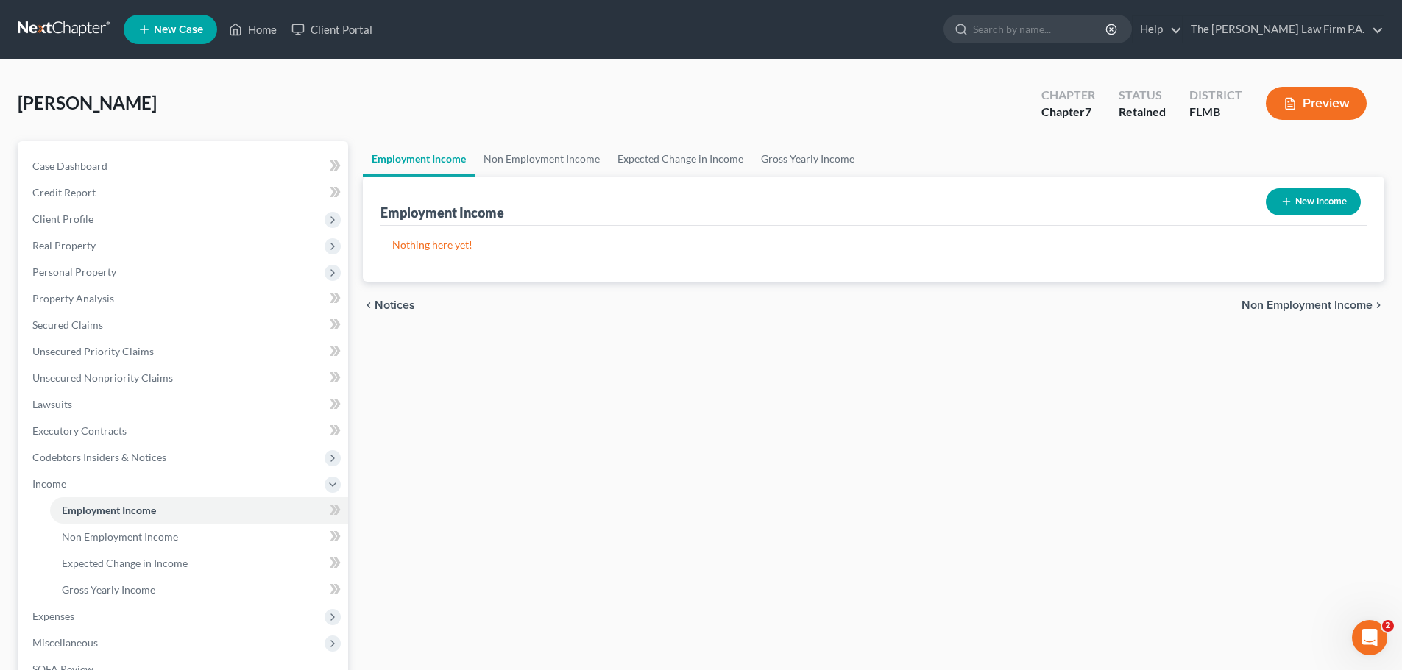
click at [1294, 203] on button "New Income" at bounding box center [1313, 201] width 95 height 27
select select "0"
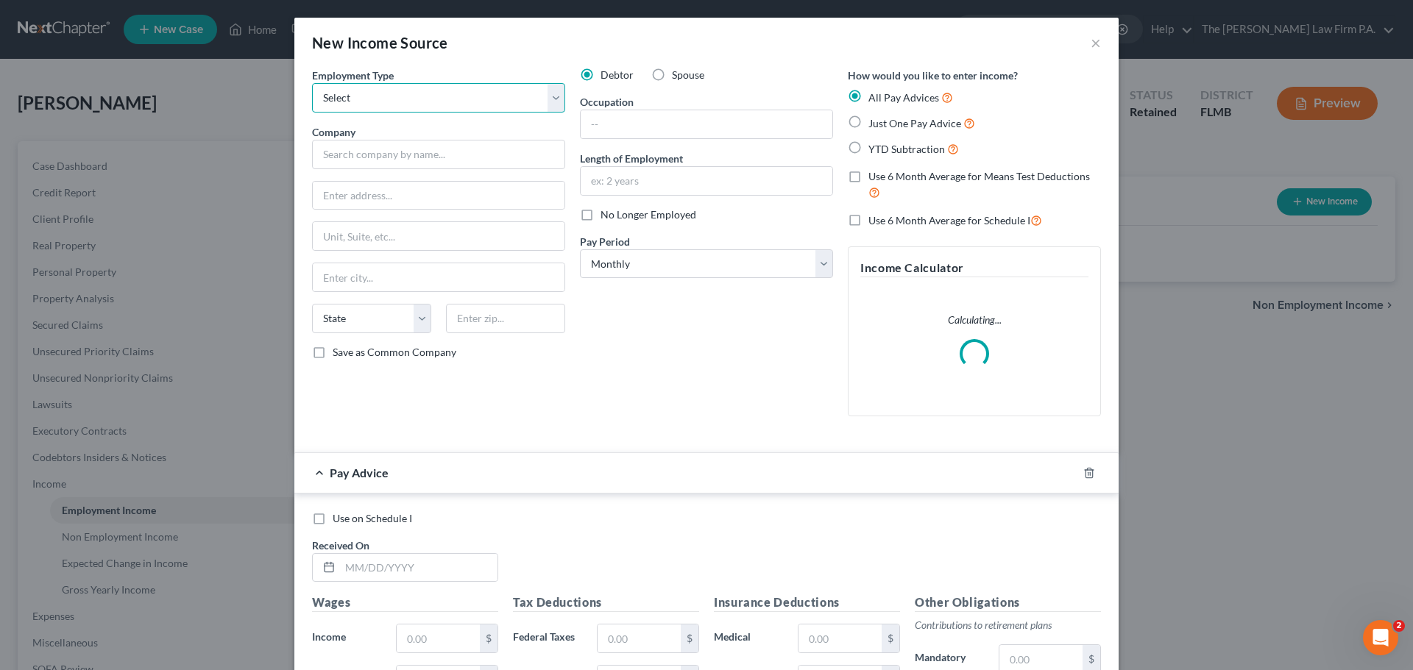
click at [372, 91] on select "Select Full or Part Time Employment Self Employment" at bounding box center [438, 97] width 253 height 29
select select "0"
click at [312, 83] on select "Select Full or Part Time Employment Self Employment" at bounding box center [438, 97] width 253 height 29
click at [358, 157] on input "text" at bounding box center [438, 154] width 253 height 29
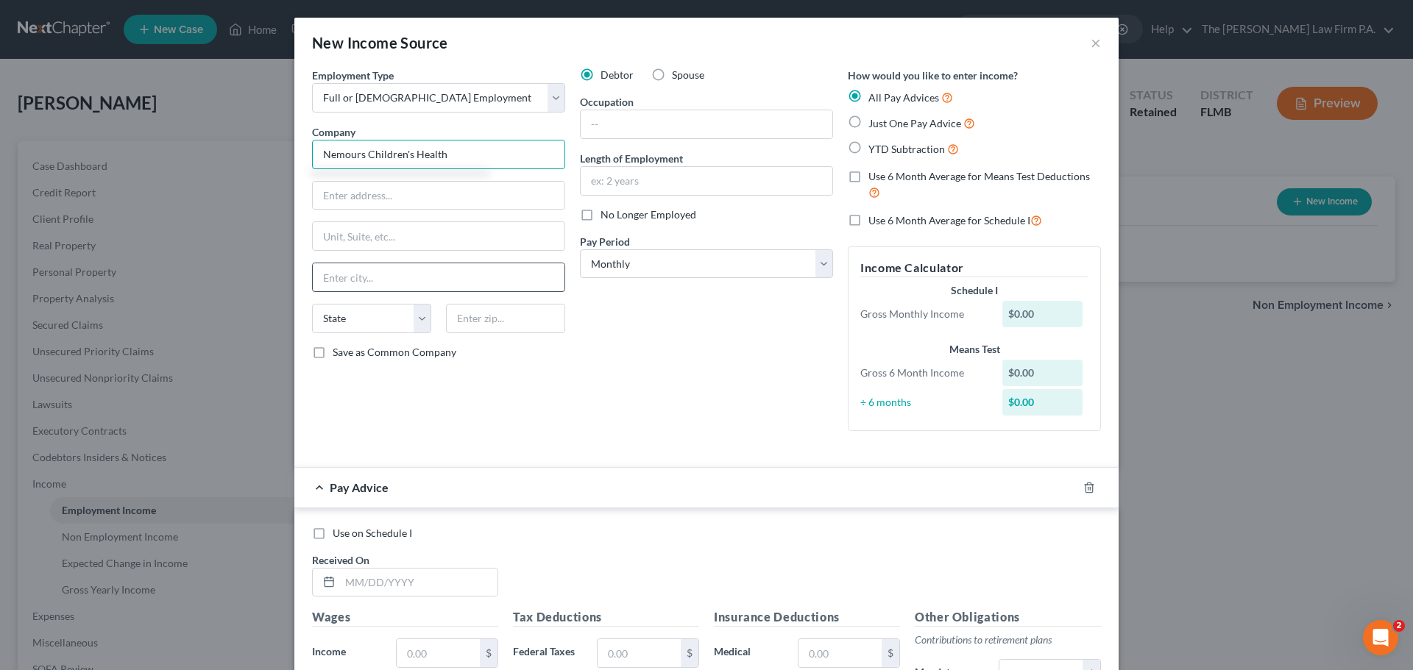
type input "Nemours Children's Health"
click at [372, 281] on input "text" at bounding box center [439, 277] width 252 height 28
type input "[GEOGRAPHIC_DATA]"
select select "9"
type input "3"
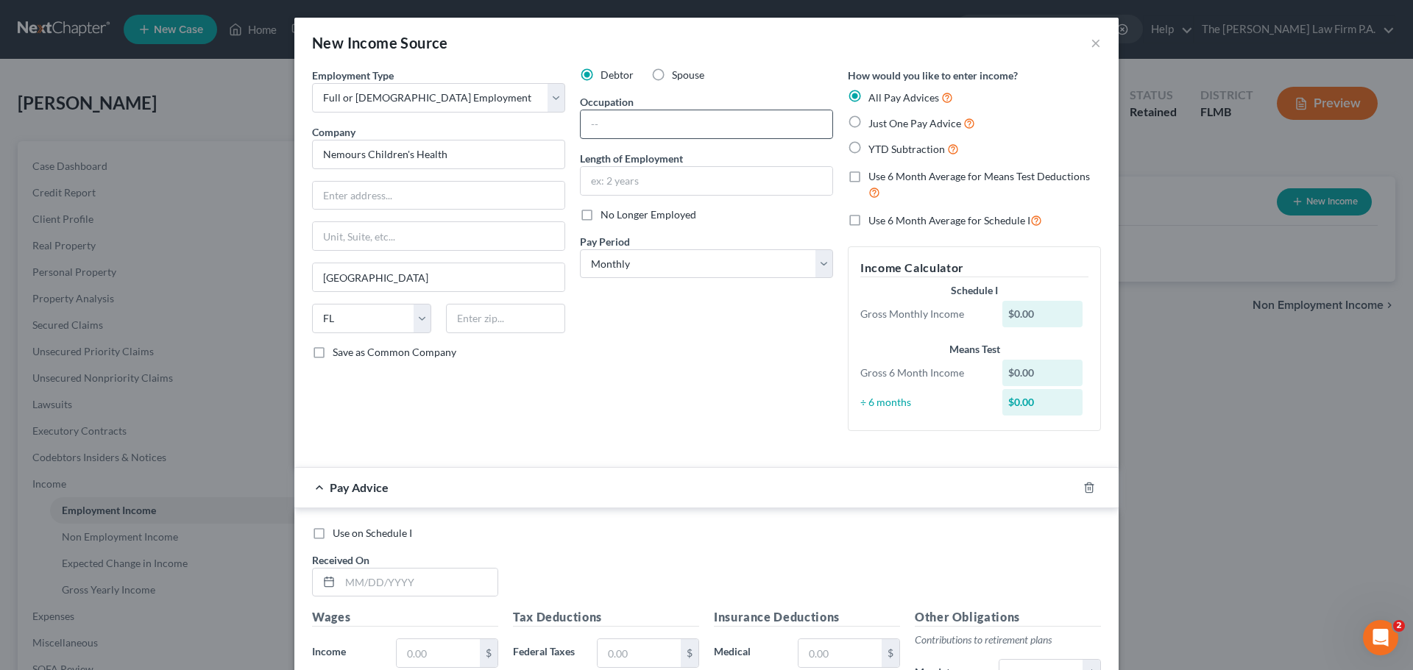
drag, startPoint x: 707, startPoint y: 139, endPoint x: 680, endPoint y: 121, distance: 32.9
click at [706, 138] on div "Debtor Spouse Occupation Length of Employment No Longer Employed Pay Period * S…" at bounding box center [707, 255] width 268 height 375
click at [673, 118] on input "text" at bounding box center [707, 124] width 252 height 28
type input "S"
drag, startPoint x: 650, startPoint y: 124, endPoint x: 445, endPoint y: 95, distance: 206.6
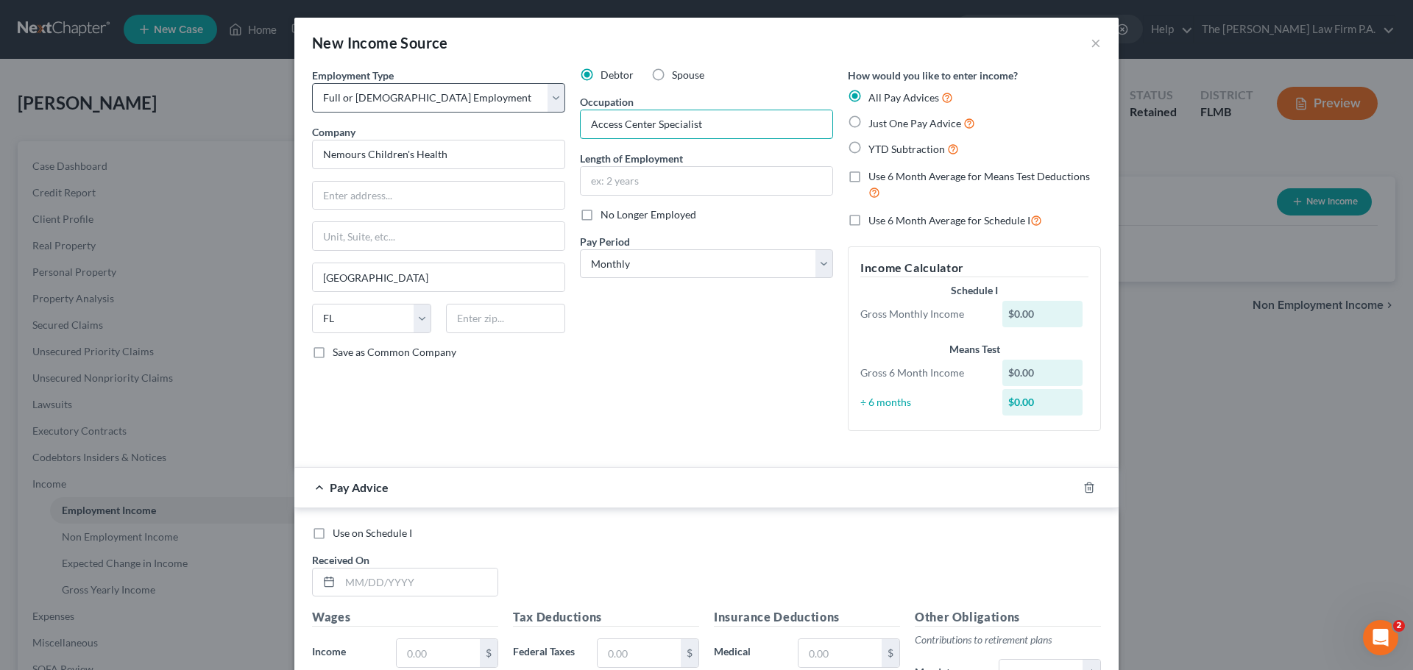
click at [446, 96] on div "Employment Type * Select Full or Part Time Employment Self Employment Company *…" at bounding box center [707, 262] width 804 height 388
type input "Patient Service Specialist"
drag, startPoint x: 372, startPoint y: 182, endPoint x: 383, endPoint y: 149, distance: 35.1
click at [372, 182] on input "text" at bounding box center [439, 196] width 252 height 28
type input "10140 Centurion Parkway North"
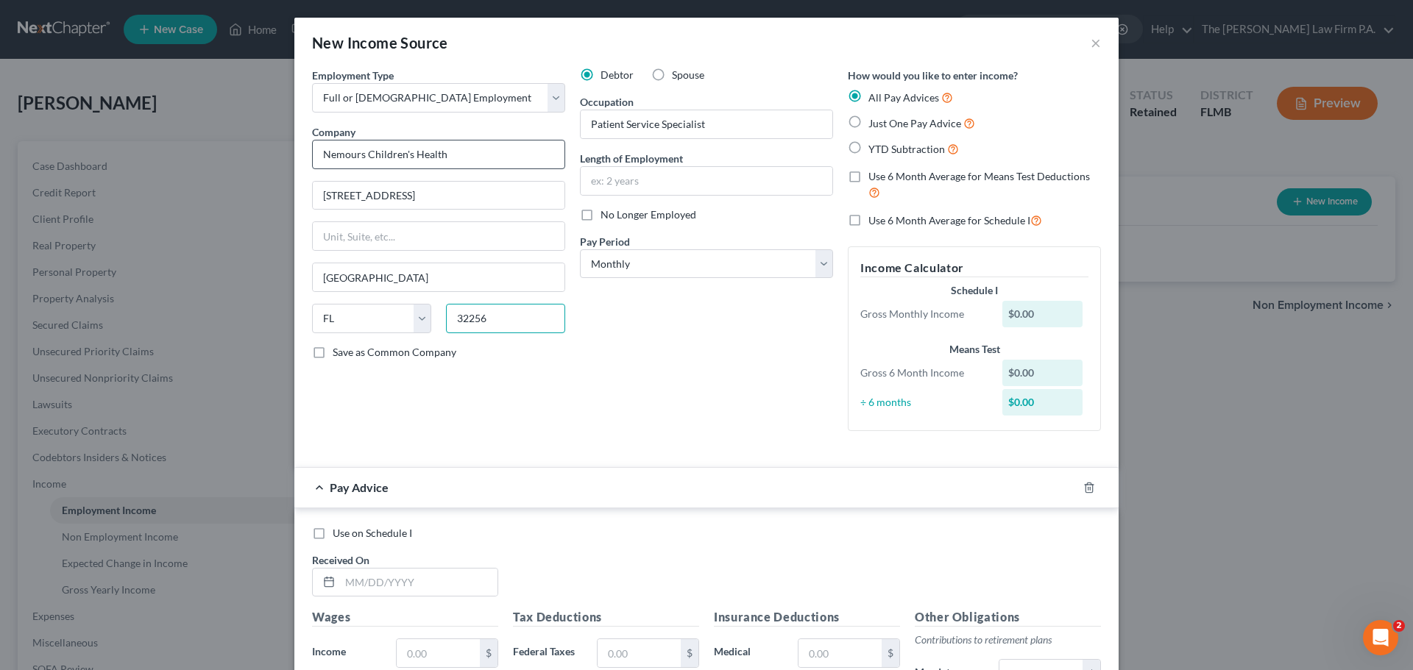
type input "32256"
drag, startPoint x: 584, startPoint y: 414, endPoint x: 462, endPoint y: 495, distance: 145.5
click at [580, 414] on div "Debtor Spouse Occupation Patient Service Specialist Length of Employment No Lon…" at bounding box center [707, 255] width 268 height 375
click at [698, 272] on select "Select Monthly Twice Monthly Every Other Week Weekly" at bounding box center [706, 263] width 253 height 29
drag, startPoint x: 673, startPoint y: 262, endPoint x: 675, endPoint y: 272, distance: 10.4
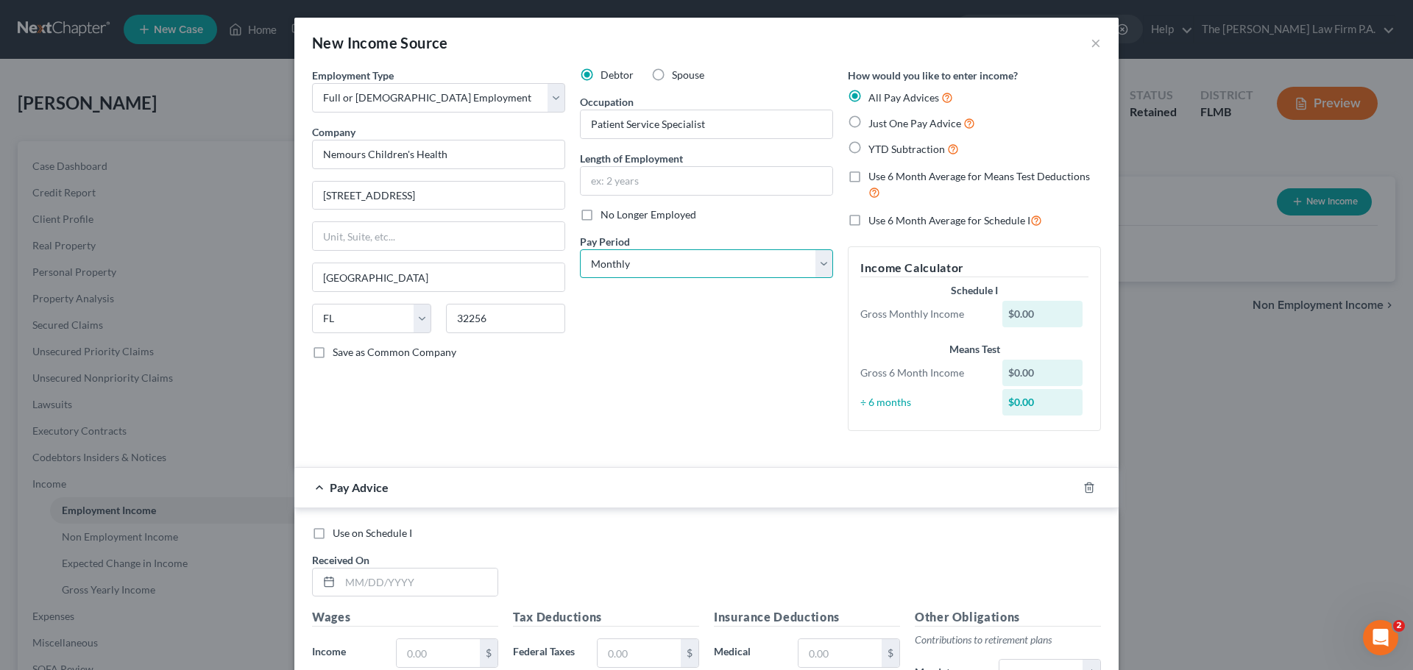
click at [673, 263] on select "Select Monthly Twice Monthly Every Other Week Weekly" at bounding box center [706, 263] width 253 height 29
select select "2"
click at [580, 249] on select "Select Monthly Twice Monthly Every Other Week Weekly" at bounding box center [706, 263] width 253 height 29
click at [645, 379] on div "Debtor Spouse Occupation Patient Service Specialist Length of Employment No Lon…" at bounding box center [707, 255] width 268 height 375
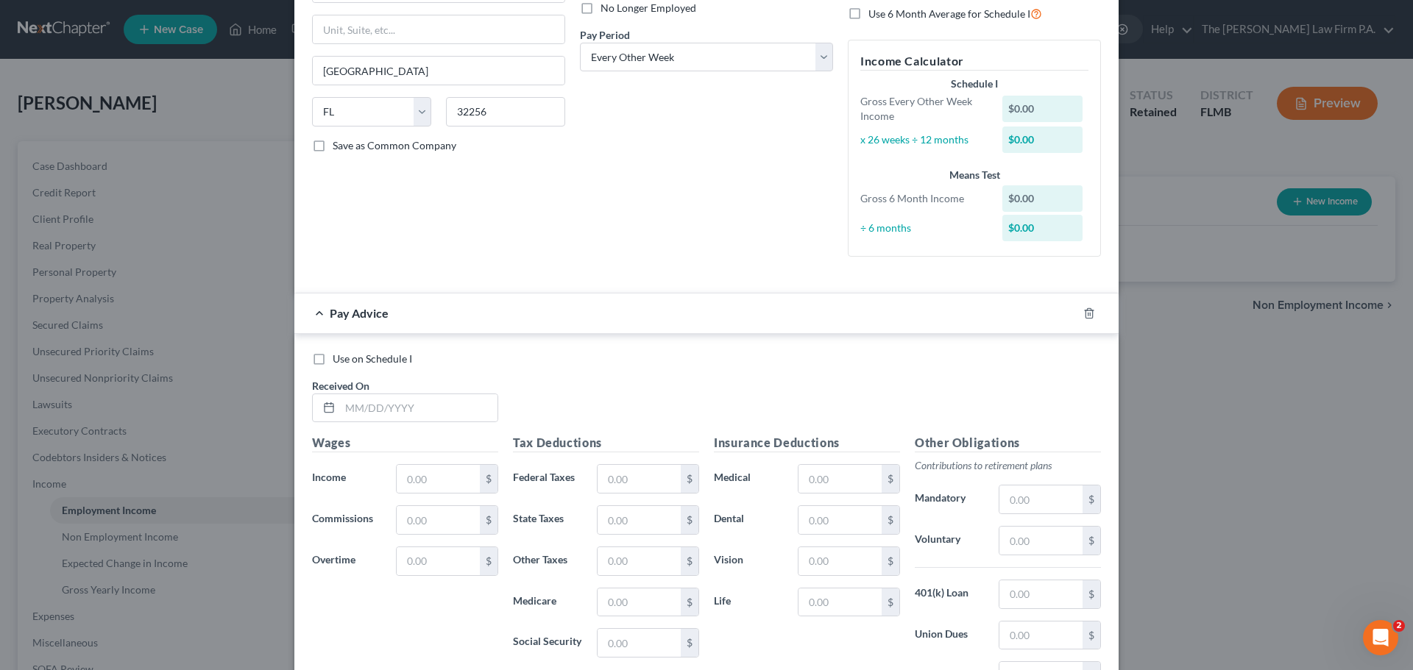
scroll to position [221, 0]
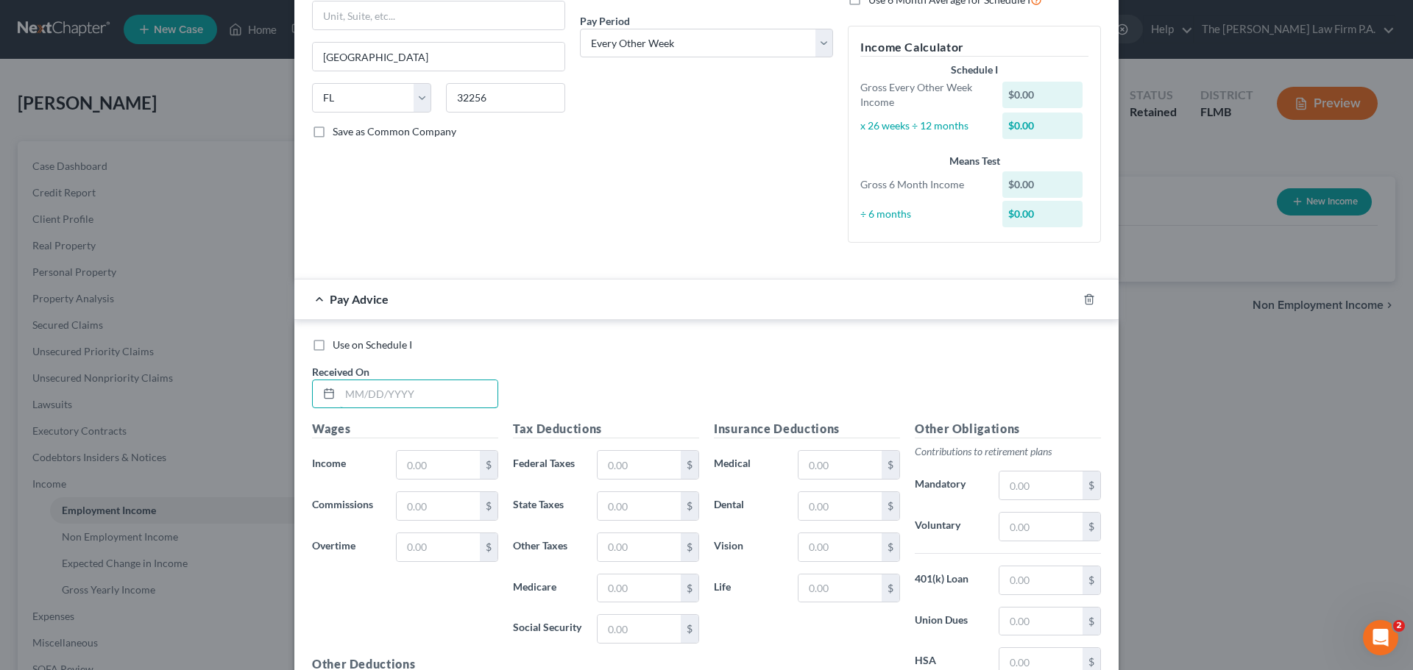
drag, startPoint x: 378, startPoint y: 398, endPoint x: 382, endPoint y: 378, distance: 20.4
click at [378, 398] on input "text" at bounding box center [418, 394] width 157 height 28
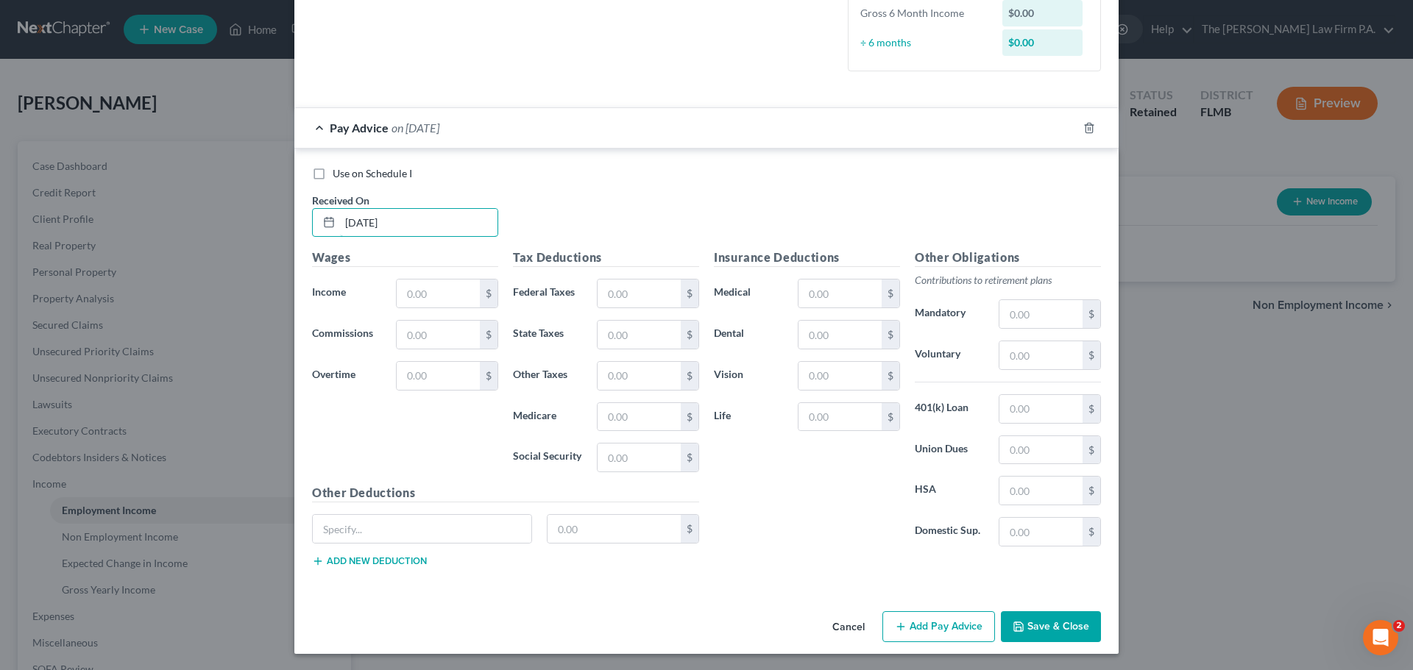
scroll to position [394, 0]
type input "10/10/2025"
click at [333, 177] on label "Use on Schedule I" at bounding box center [372, 172] width 79 height 15
click at [339, 174] on input "Use on Schedule I" at bounding box center [344, 170] width 10 height 10
checkbox input "true"
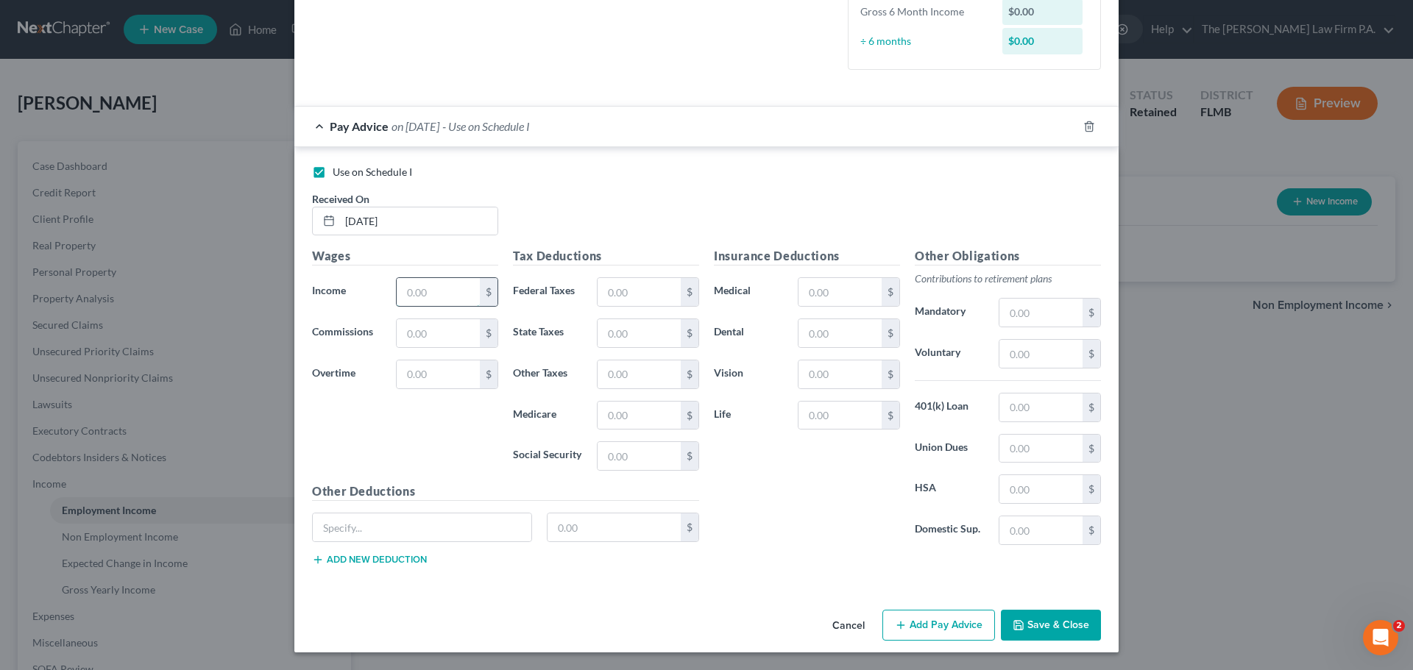
click at [406, 302] on input "text" at bounding box center [438, 292] width 83 height 28
type input "2,618.05"
click at [1030, 364] on input "text" at bounding box center [1040, 354] width 83 height 28
type input "104.72"
click at [851, 338] on input "text" at bounding box center [839, 333] width 83 height 28
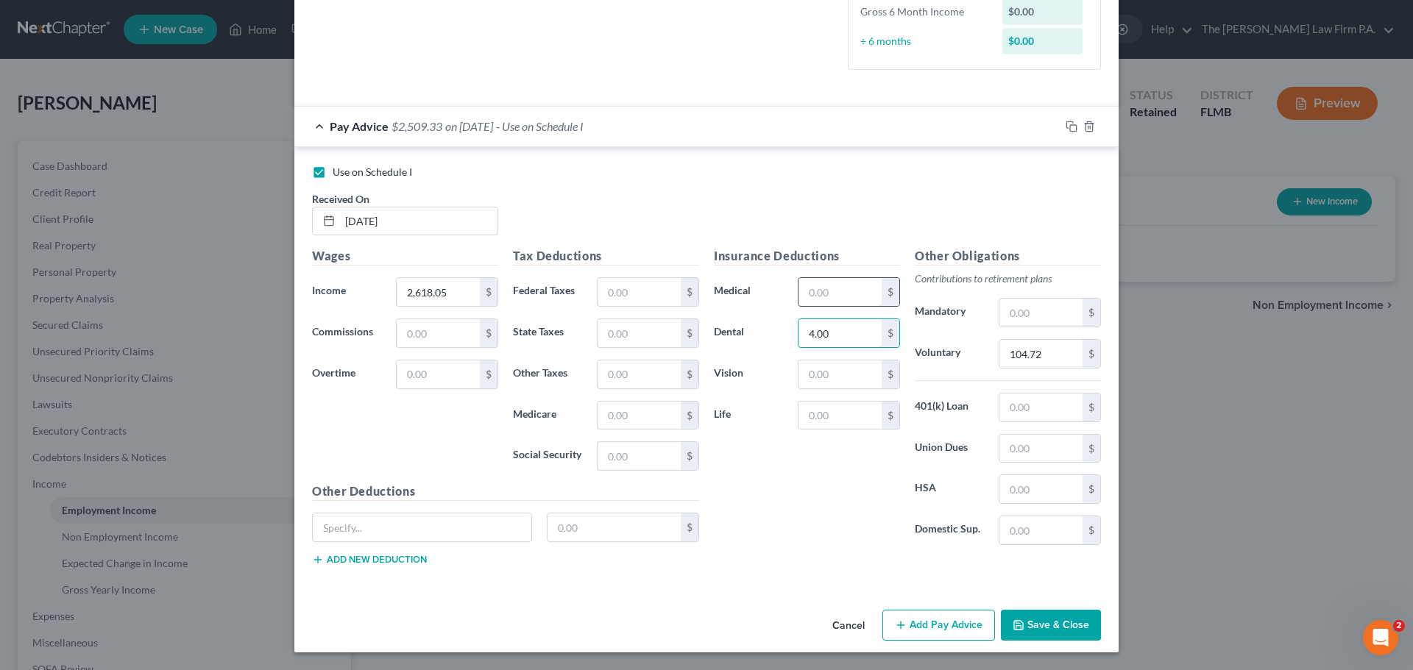
type input "4.00"
click at [819, 294] on input "text" at bounding box center [839, 292] width 83 height 28
type input "73.72"
drag, startPoint x: 810, startPoint y: 364, endPoint x: 819, endPoint y: 342, distance: 23.1
click at [810, 361] on input "text" at bounding box center [839, 375] width 83 height 28
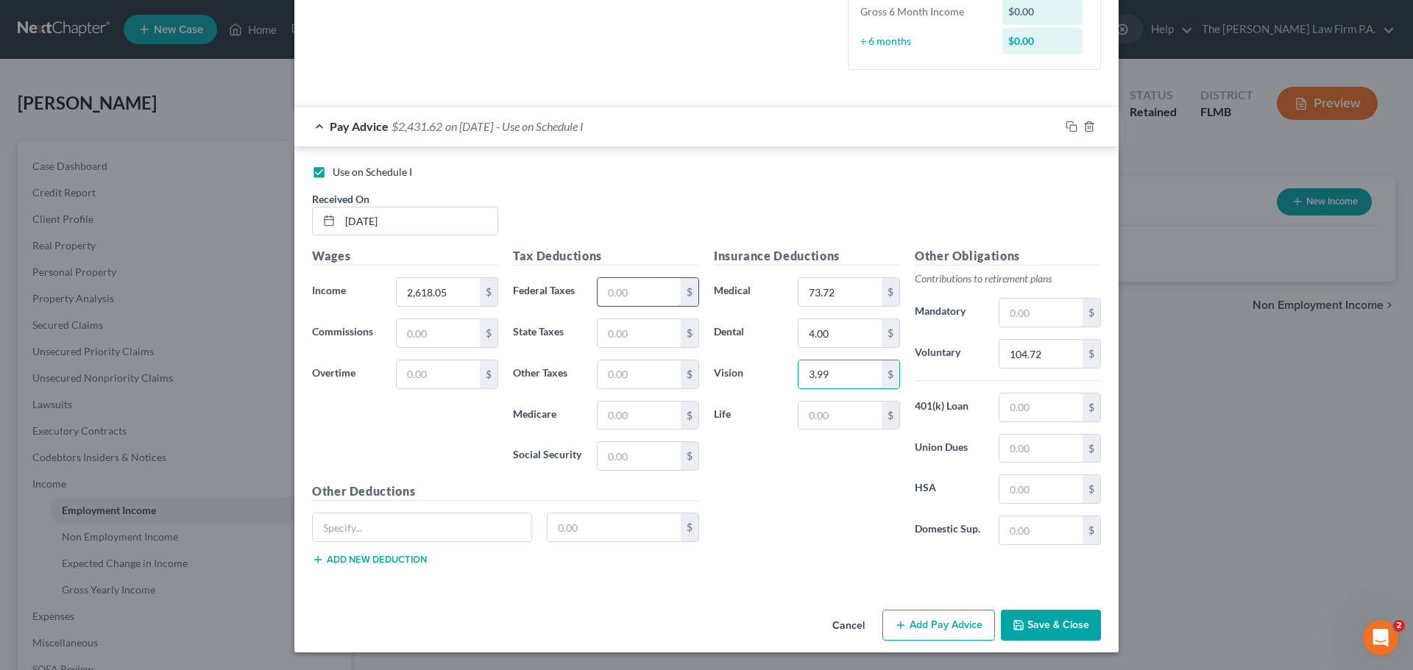
type input "3.99"
click at [610, 300] on input "text" at bounding box center [639, 292] width 83 height 28
type input "213.39"
click at [646, 468] on input "text" at bounding box center [639, 456] width 83 height 28
type input "157.25"
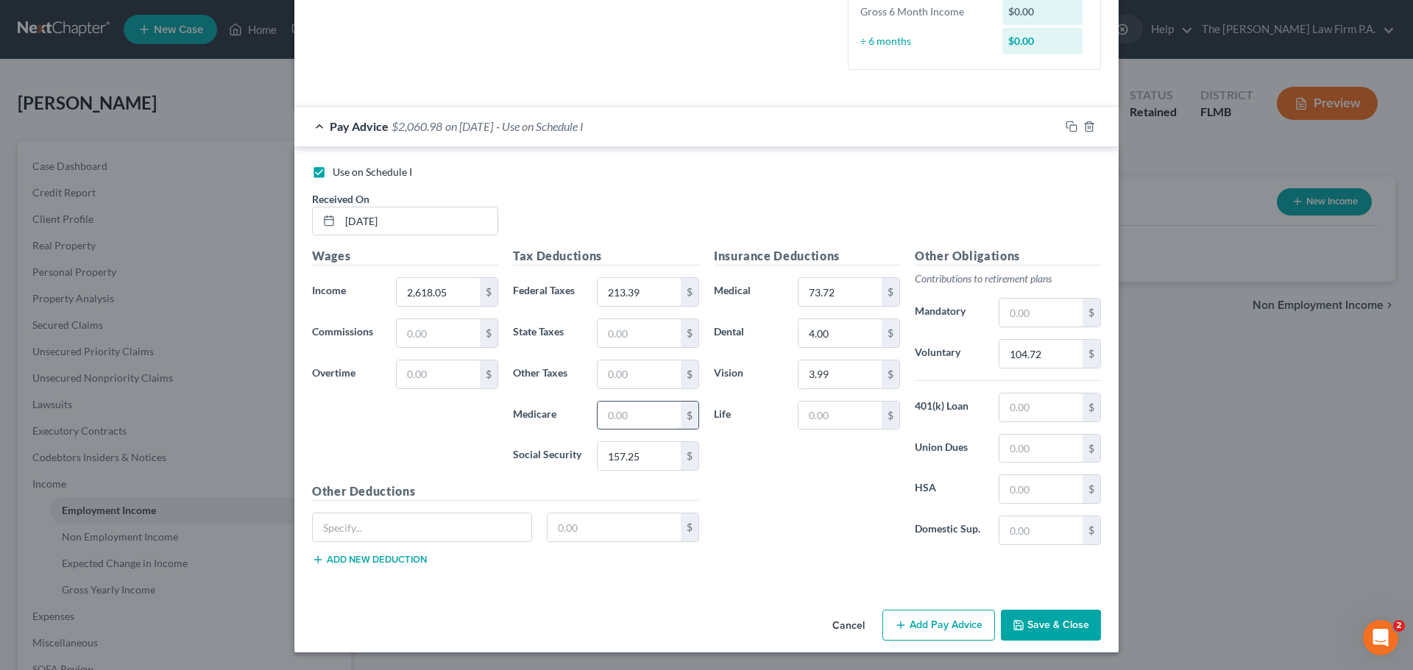
drag, startPoint x: 655, startPoint y: 412, endPoint x: 640, endPoint y: 414, distance: 14.8
click at [647, 415] on input "text" at bounding box center [639, 416] width 83 height 28
click at [784, 453] on div "Insurance Deductions Medical 73.72 $ Dental 4.00 $ Vision 3.99 $ Life $" at bounding box center [806, 402] width 201 height 310
click at [667, 420] on div "407.42 $" at bounding box center [648, 415] width 102 height 29
type input "36.78"
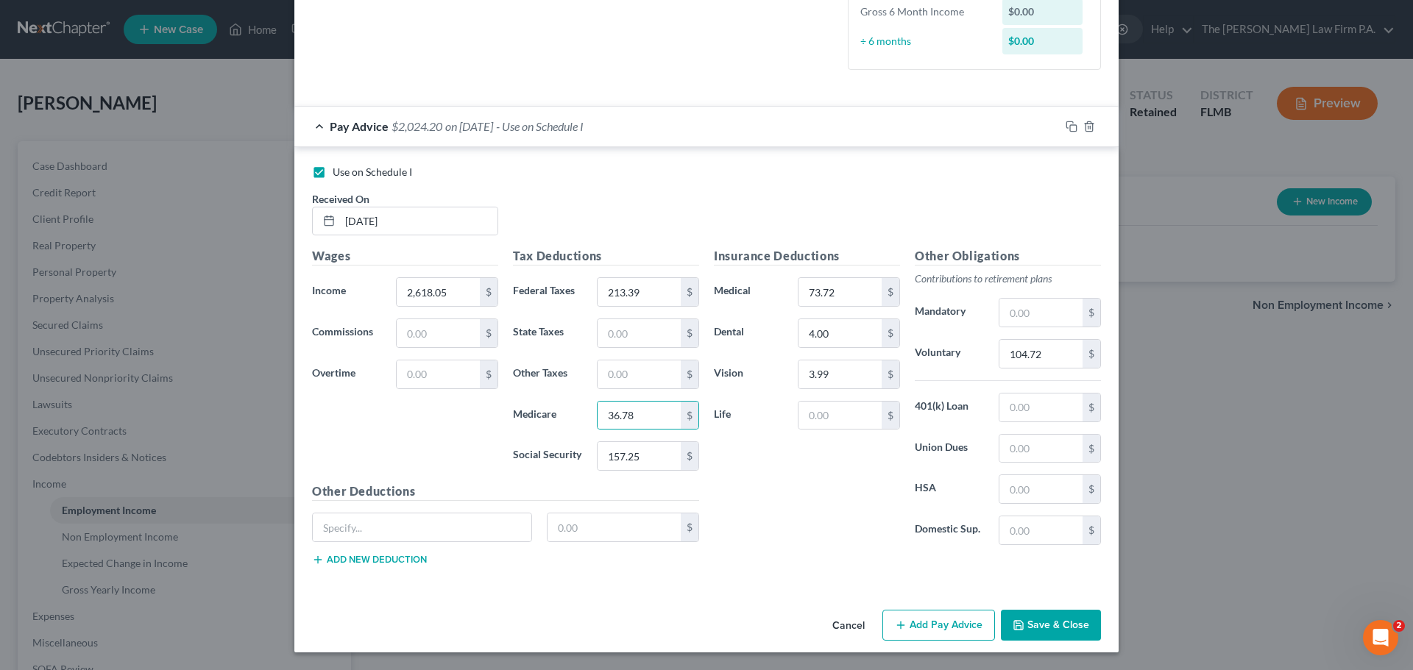
click at [743, 476] on div "Insurance Deductions Medical 73.72 $ Dental 4.00 $ Vision 3.99 $ Life $" at bounding box center [806, 402] width 201 height 310
click at [394, 536] on input "text" at bounding box center [422, 528] width 219 height 28
type input "Accident and LTD Insurance"
type input "17.42"
click at [958, 631] on button "Add Pay Advice" at bounding box center [938, 625] width 113 height 31
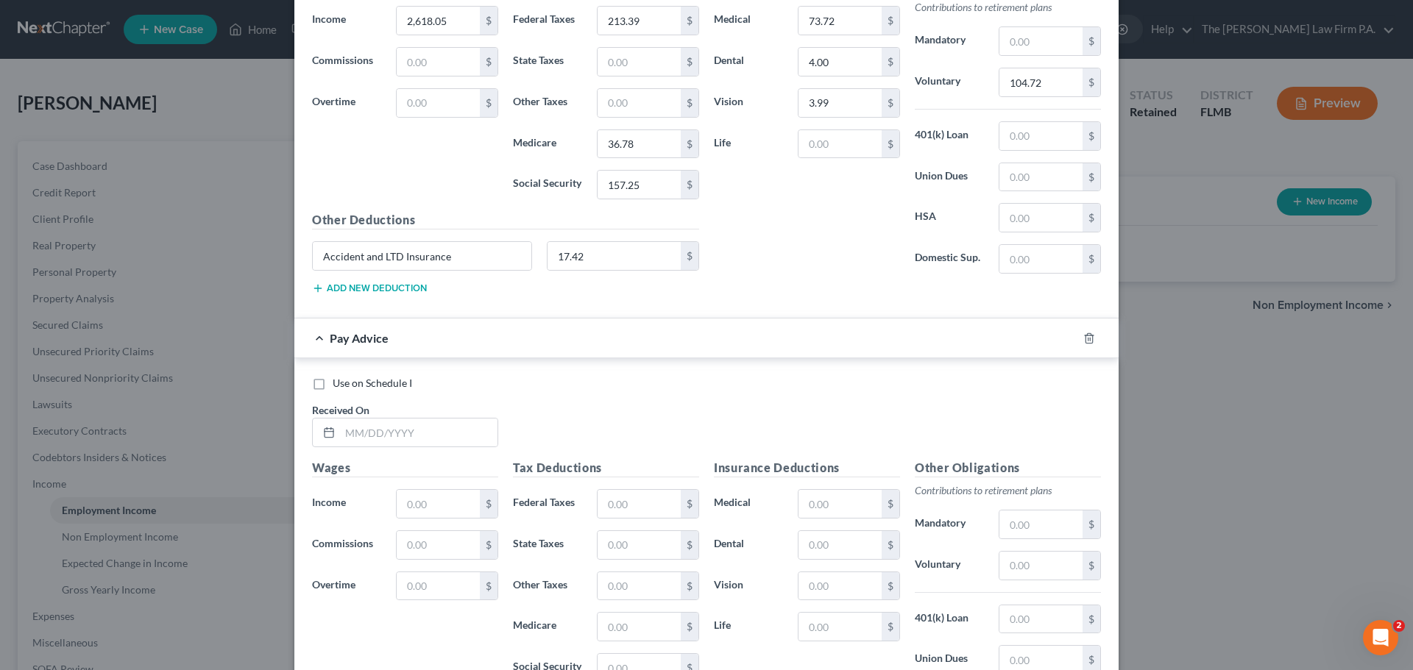
scroll to position [762, 0]
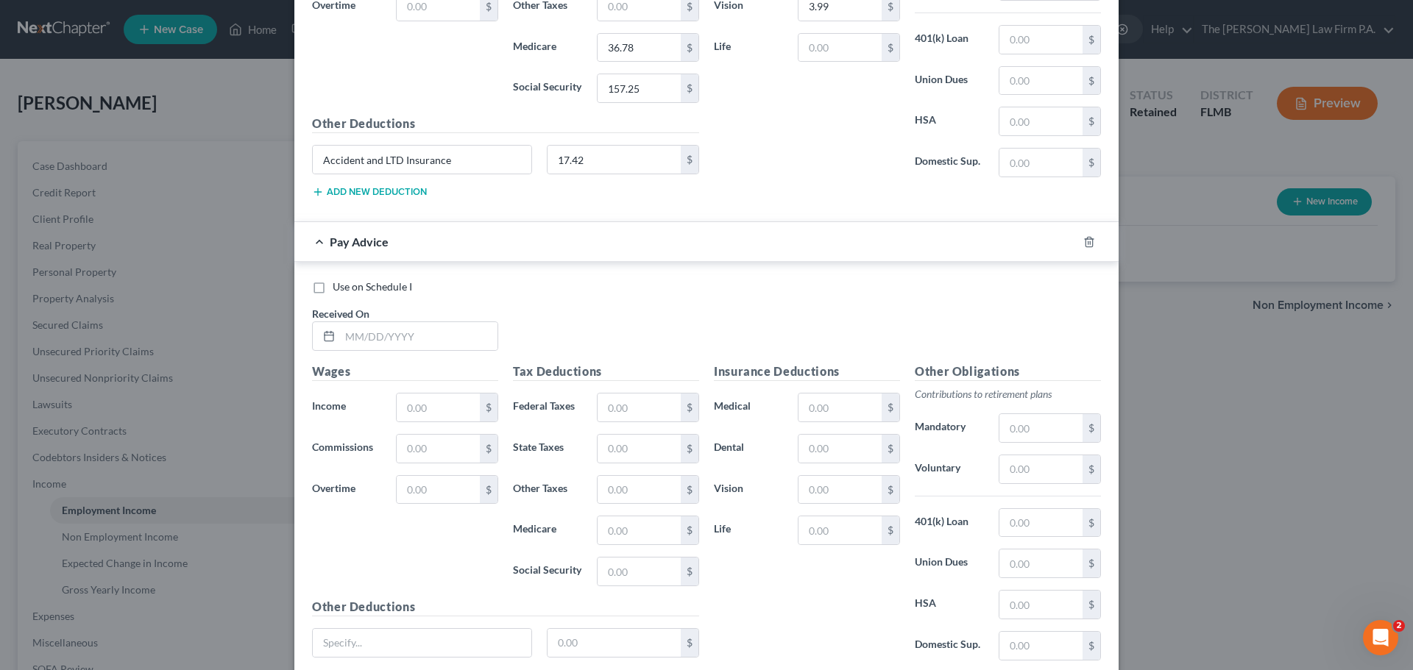
drag, startPoint x: 313, startPoint y: 290, endPoint x: 138, endPoint y: 290, distance: 175.9
click at [333, 290] on label "Use on Schedule I" at bounding box center [372, 287] width 79 height 15
click at [339, 289] on input "Use on Schedule I" at bounding box center [344, 285] width 10 height 10
checkbox input "true"
checkbox input "false"
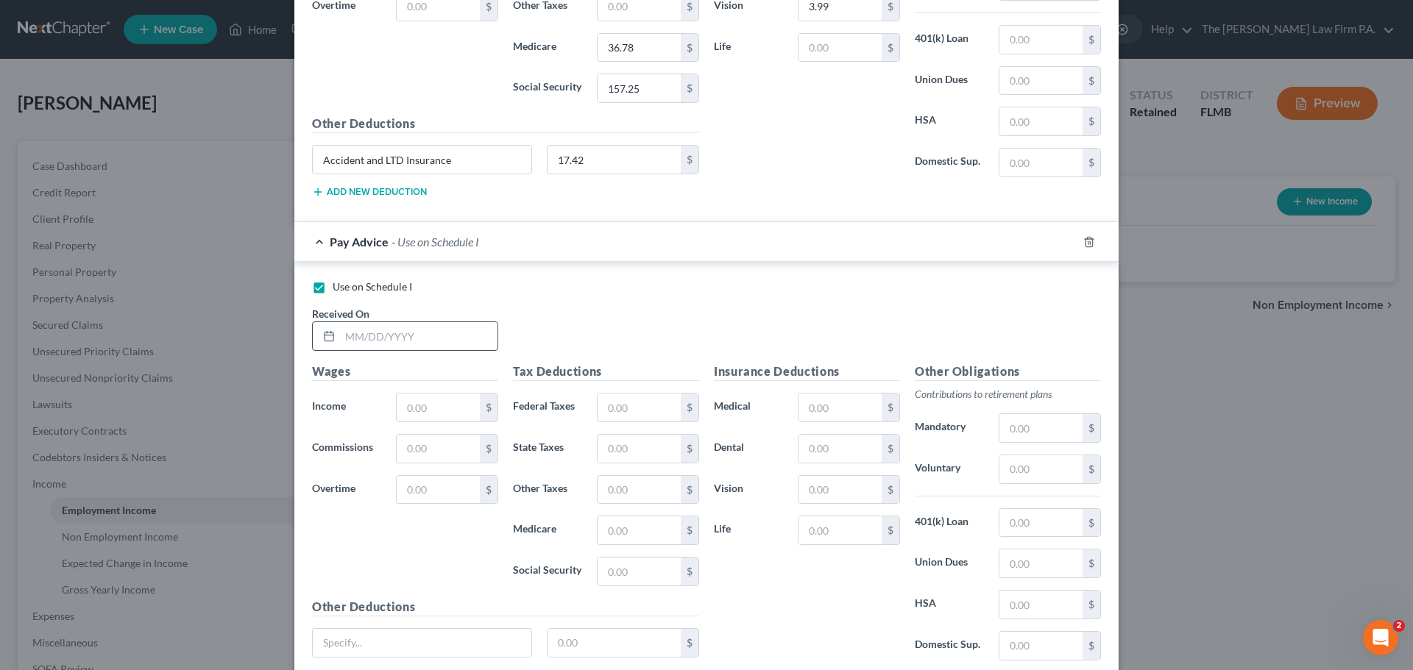
click at [400, 346] on input "text" at bounding box center [418, 336] width 157 height 28
type input "[DATE]"
click at [448, 407] on input "text" at bounding box center [438, 408] width 83 height 28
type input "1"
type input "1,697.66"
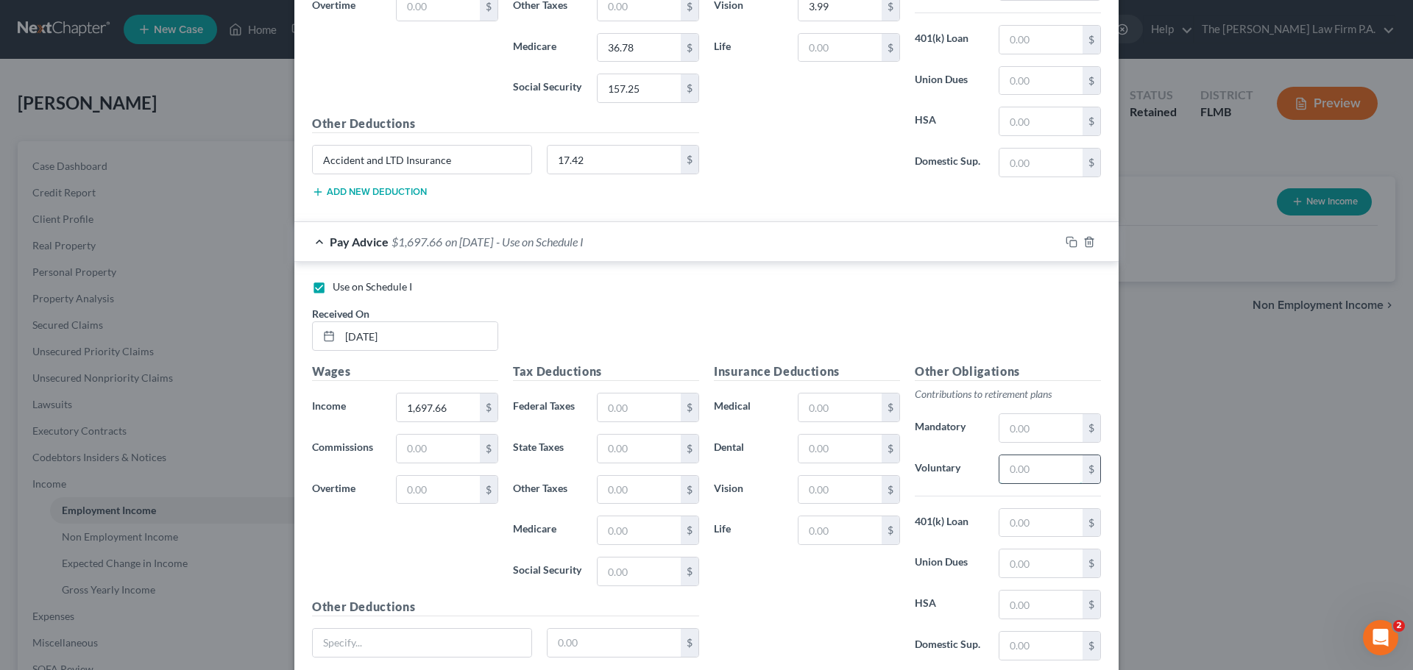
click at [1060, 468] on input "text" at bounding box center [1040, 470] width 83 height 28
type input "67.91"
click at [824, 453] on input "text" at bounding box center [839, 449] width 83 height 28
type input "4.00"
click at [842, 399] on input "text" at bounding box center [839, 408] width 83 height 28
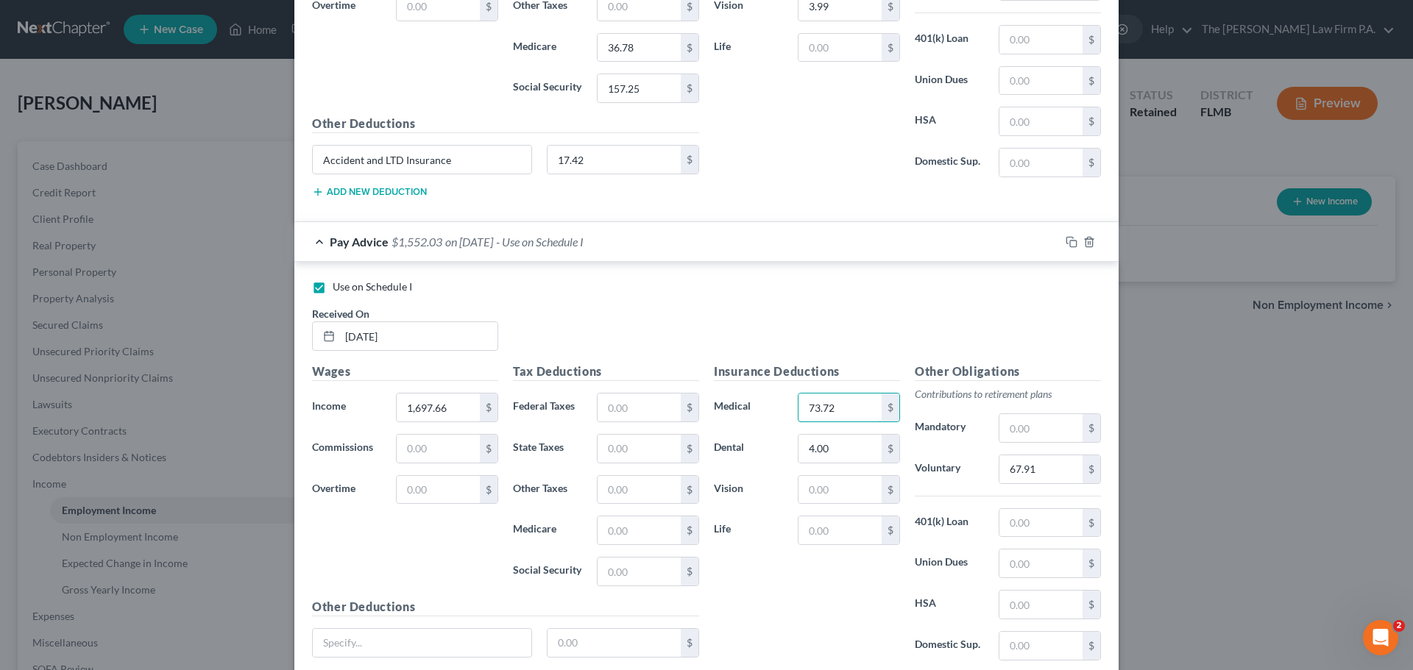
type input "73.72"
click at [846, 507] on div "Insurance Deductions Medical 73.72 $ Dental 4.00 $ Vision $ Life $" at bounding box center [806, 518] width 201 height 310
click at [837, 498] on input "text" at bounding box center [839, 490] width 83 height 28
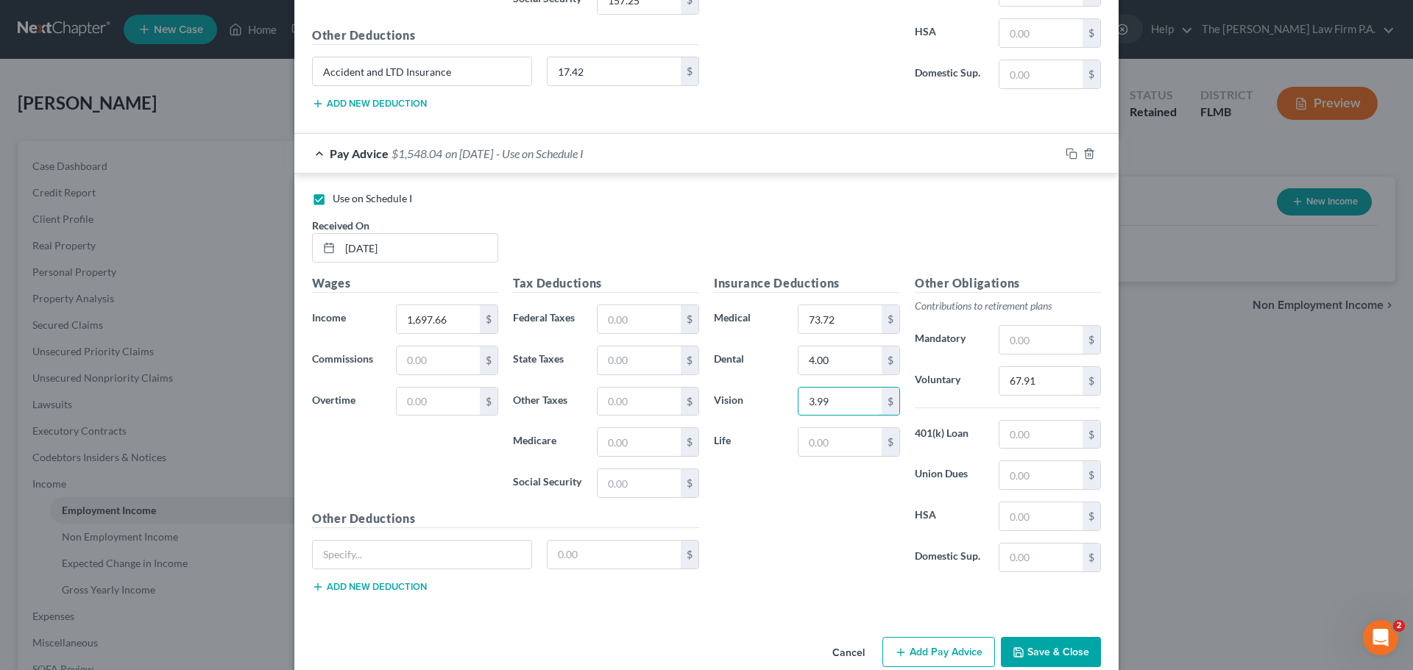
scroll to position [876, 0]
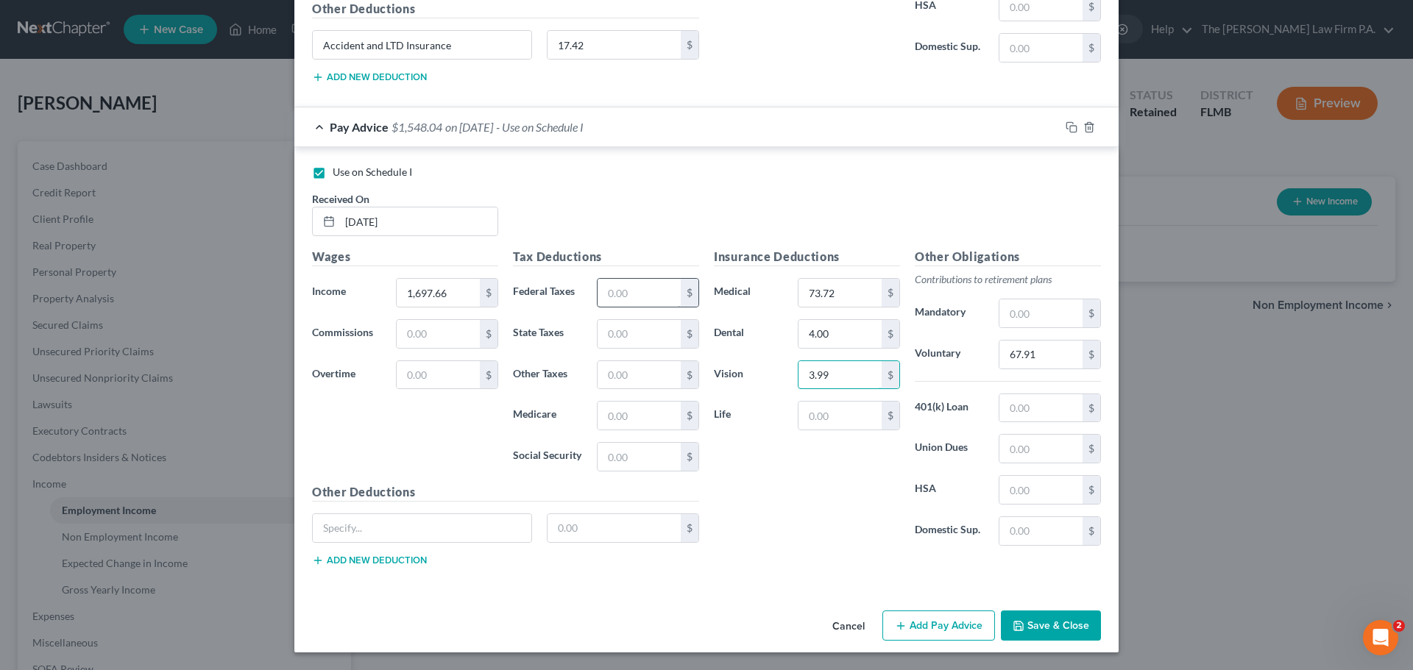
type input "3.99"
click at [642, 293] on input "text" at bounding box center [639, 293] width 83 height 28
type input "107.36"
click at [634, 423] on input "text" at bounding box center [639, 416] width 83 height 28
type input "23.43"
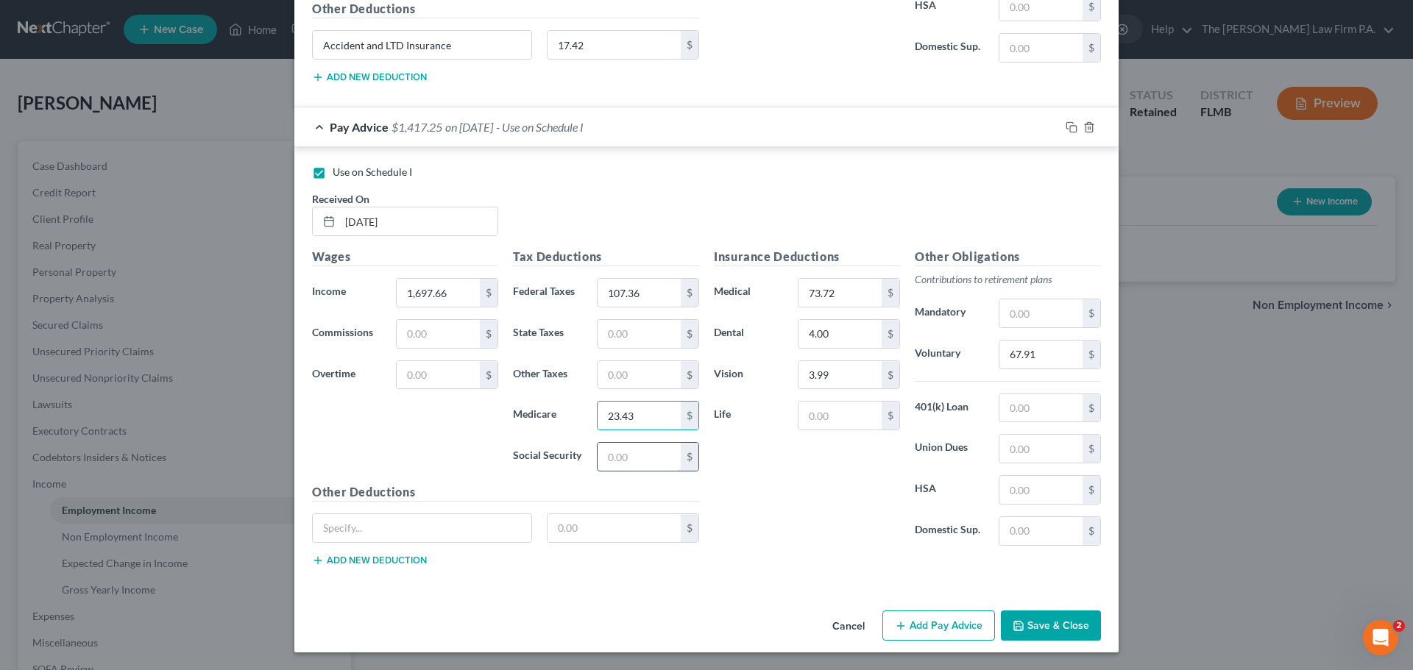
click at [623, 455] on input "text" at bounding box center [639, 457] width 83 height 28
type input "100.19"
click at [375, 532] on input "text" at bounding box center [422, 528] width 219 height 28
paste input "a"
type input "Accident and Disability Insurance"
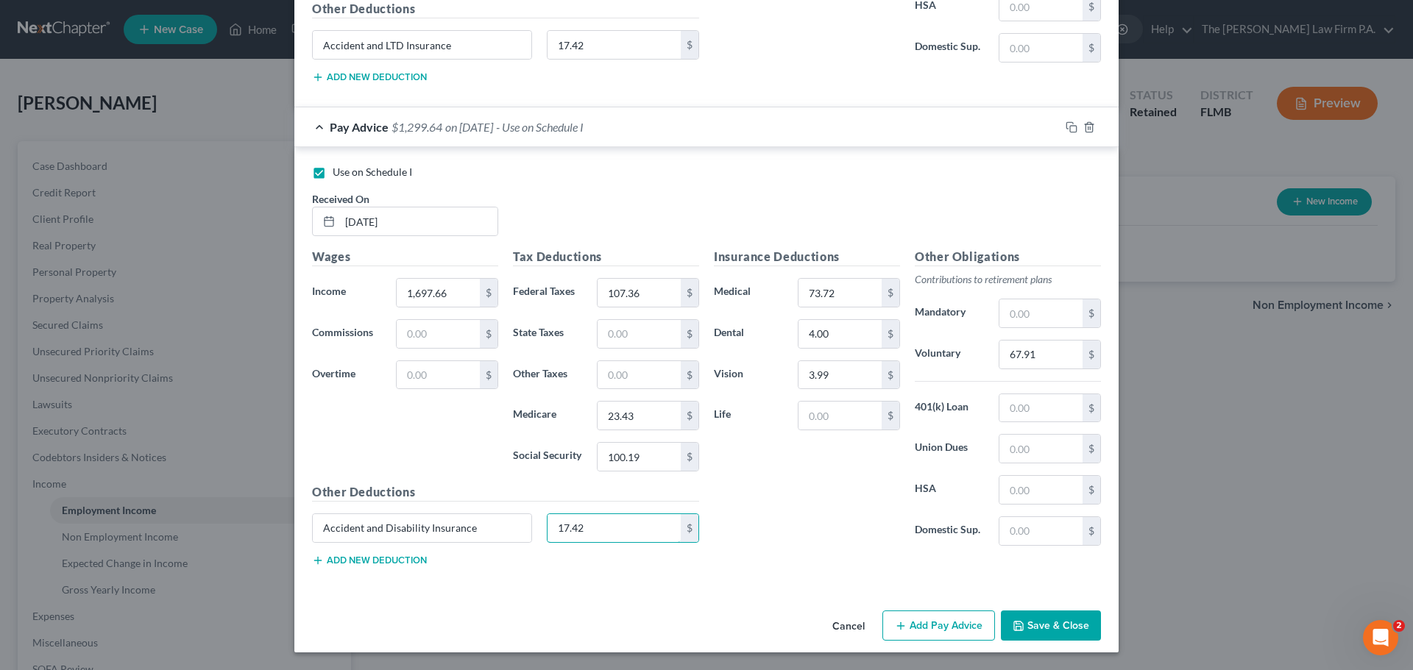
type input "17.42"
click at [919, 631] on button "Add Pay Advice" at bounding box center [938, 626] width 113 height 31
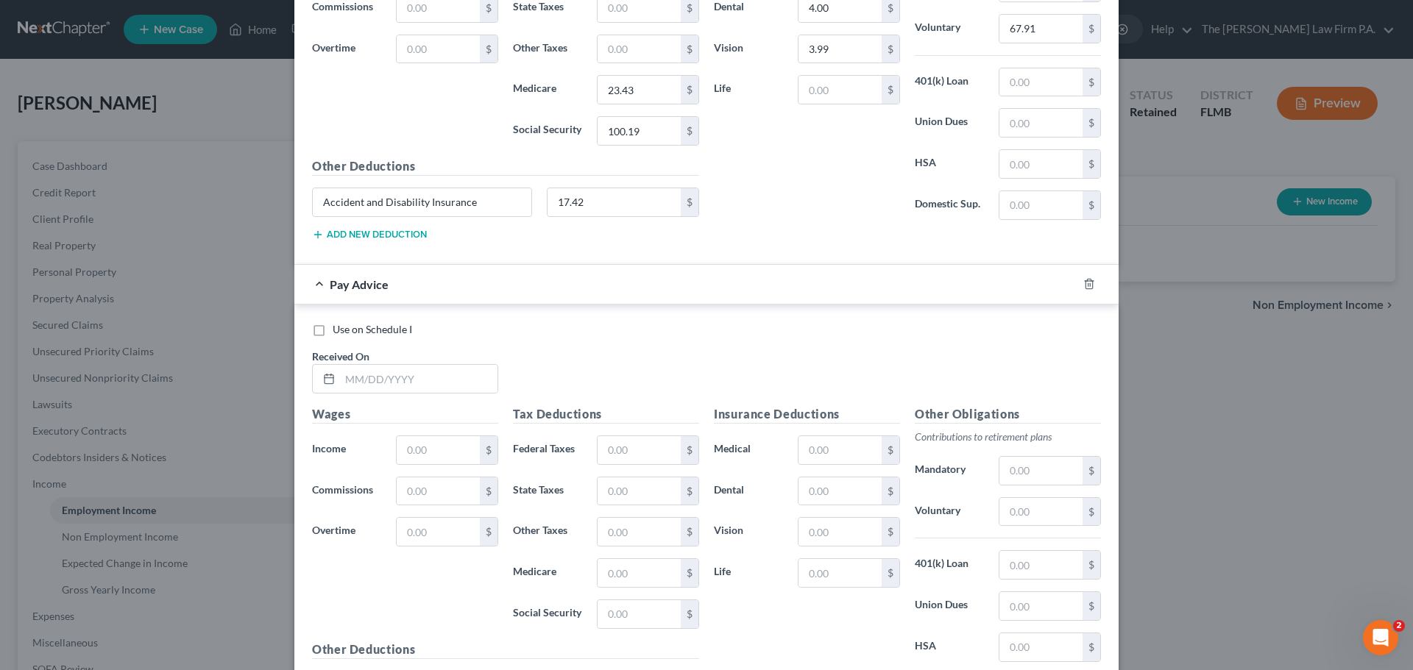
scroll to position [1244, 0]
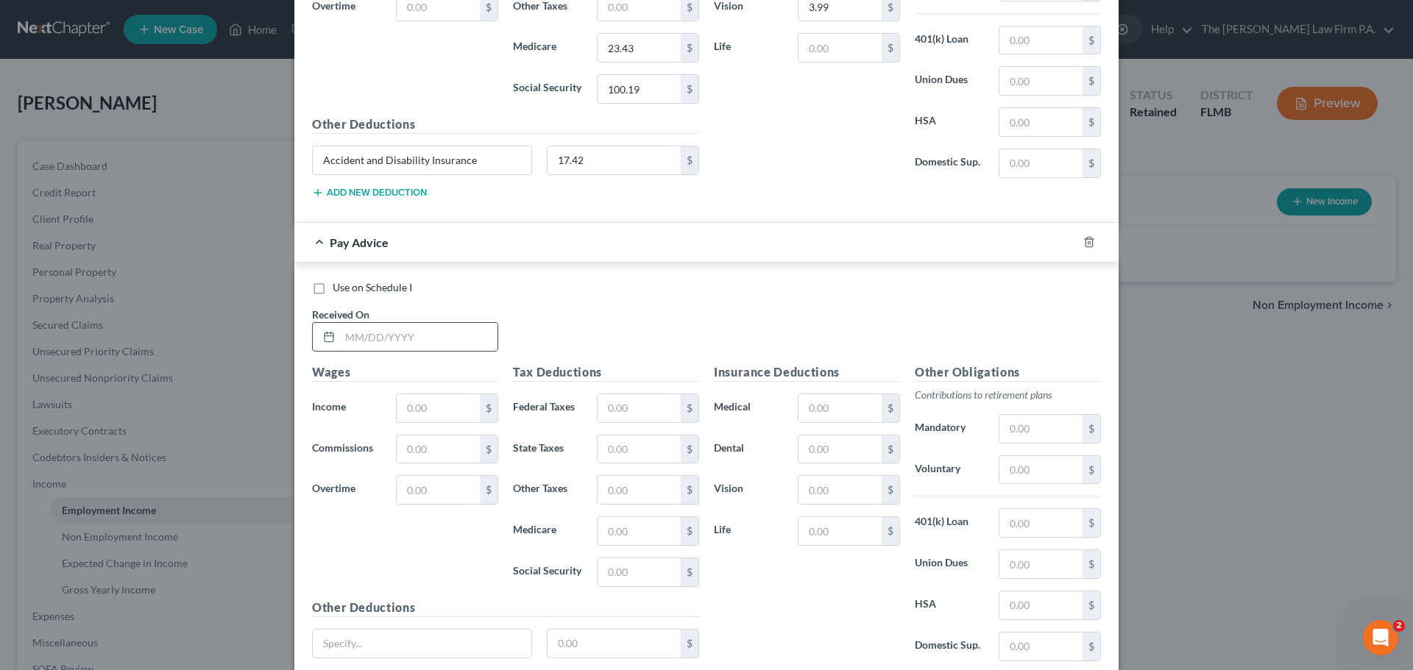
drag, startPoint x: 316, startPoint y: 289, endPoint x: 347, endPoint y: 323, distance: 45.8
click at [333, 289] on label "Use on Schedule I" at bounding box center [372, 287] width 79 height 15
click at [339, 289] on input "Use on Schedule I" at bounding box center [344, 285] width 10 height 10
checkbox input "true"
checkbox input "false"
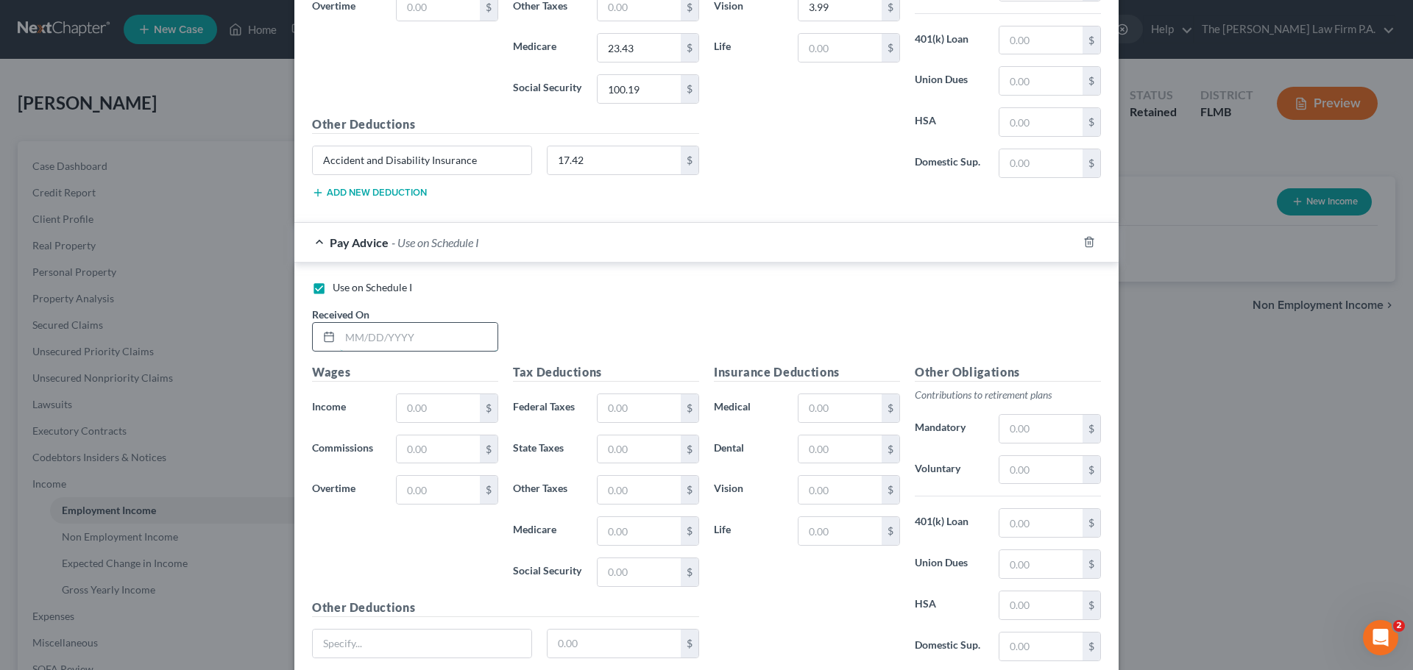
click at [351, 323] on input "text" at bounding box center [418, 337] width 157 height 28
type input "9/26/2025"
click at [450, 417] on input "text" at bounding box center [438, 408] width 83 height 28
type input "100.00"
click at [1038, 467] on input "text" at bounding box center [1040, 470] width 83 height 28
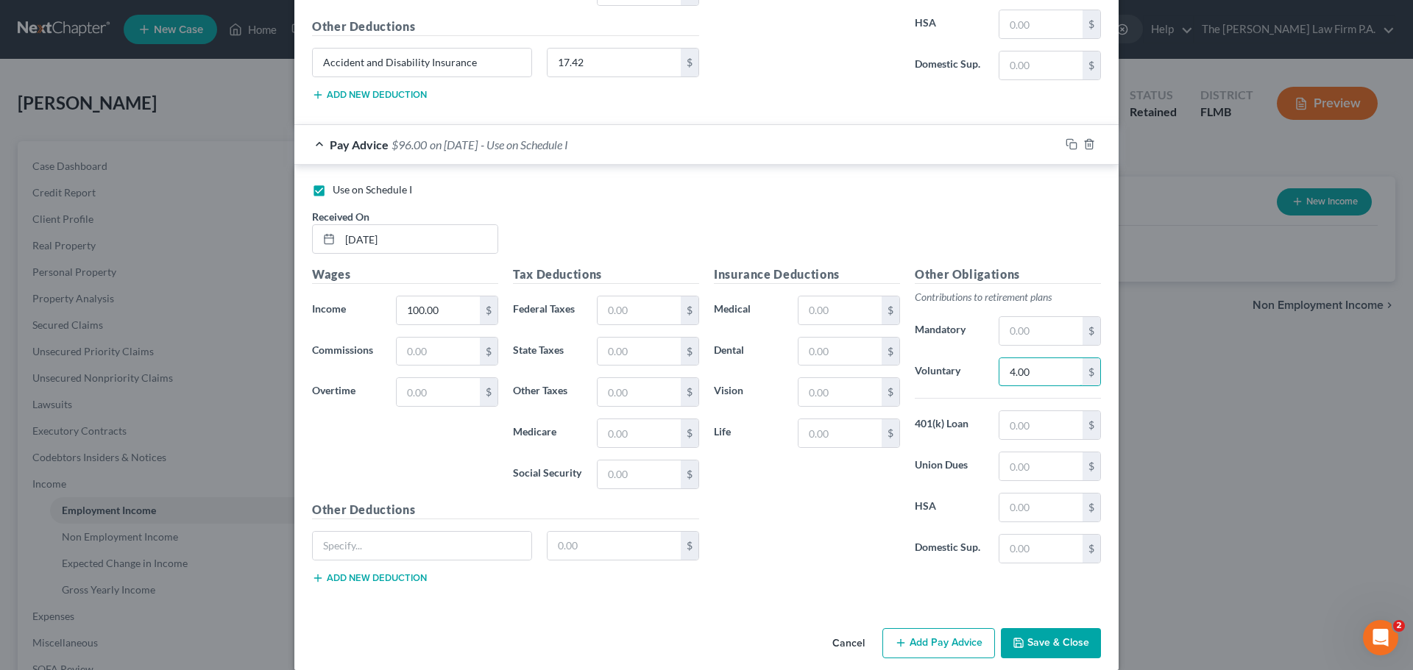
scroll to position [1360, 0]
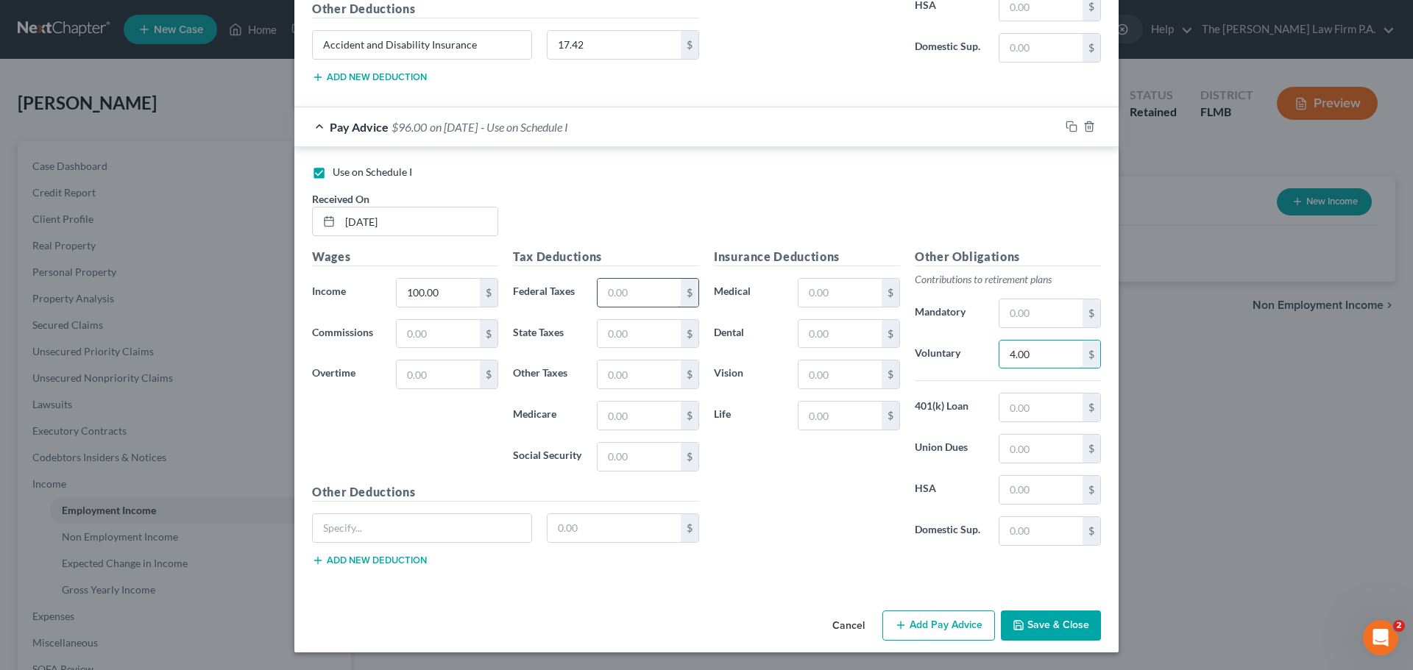
type input "4.00"
click at [639, 297] on input "text" at bounding box center [639, 293] width 83 height 28
type input "21.12"
click at [659, 461] on input "text" at bounding box center [639, 457] width 83 height 28
type input "6.20"
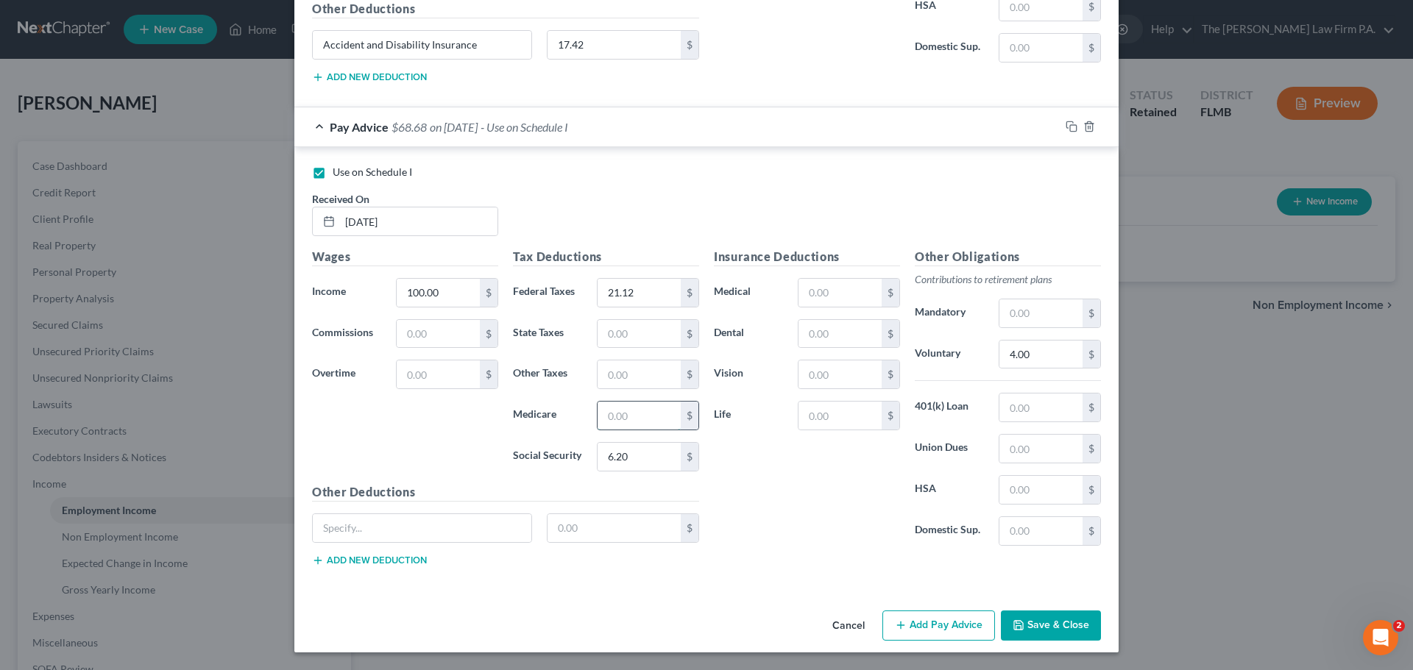
click at [637, 415] on input "text" at bounding box center [639, 416] width 83 height 28
type input "1.45"
click at [1064, 629] on button "Save & Close" at bounding box center [1051, 626] width 100 height 31
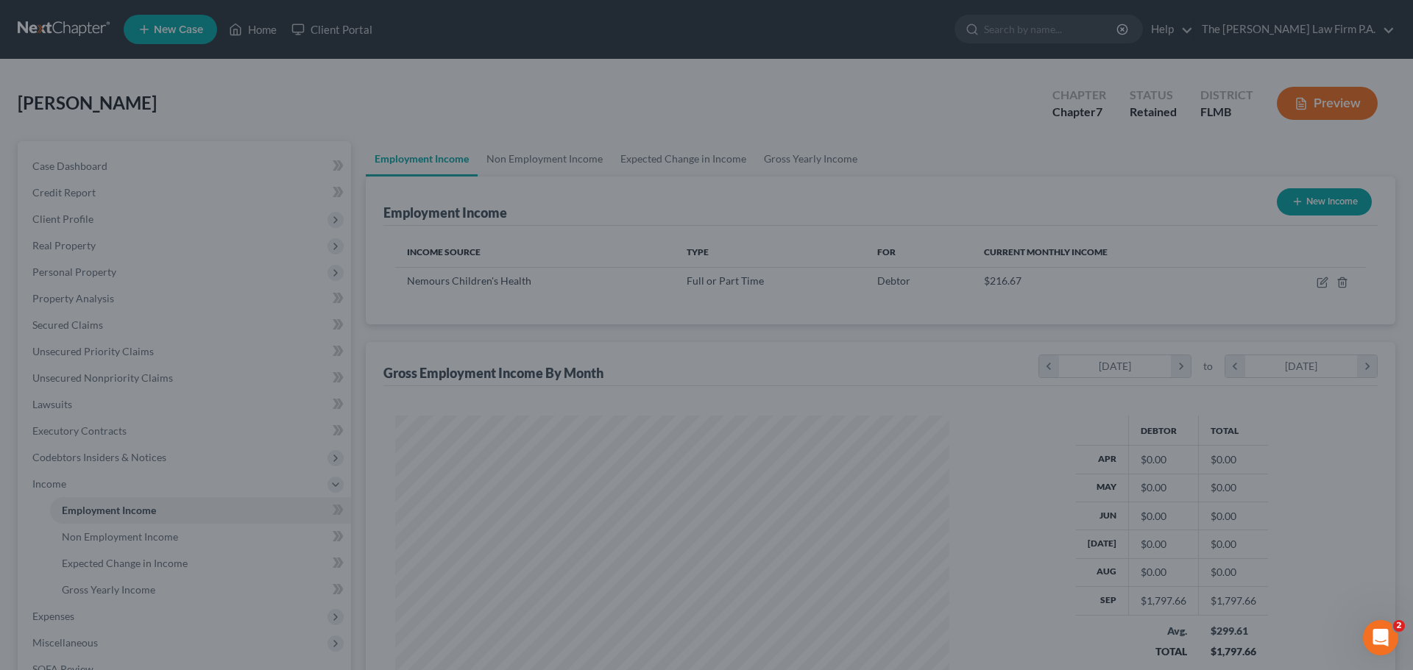
scroll to position [274, 578]
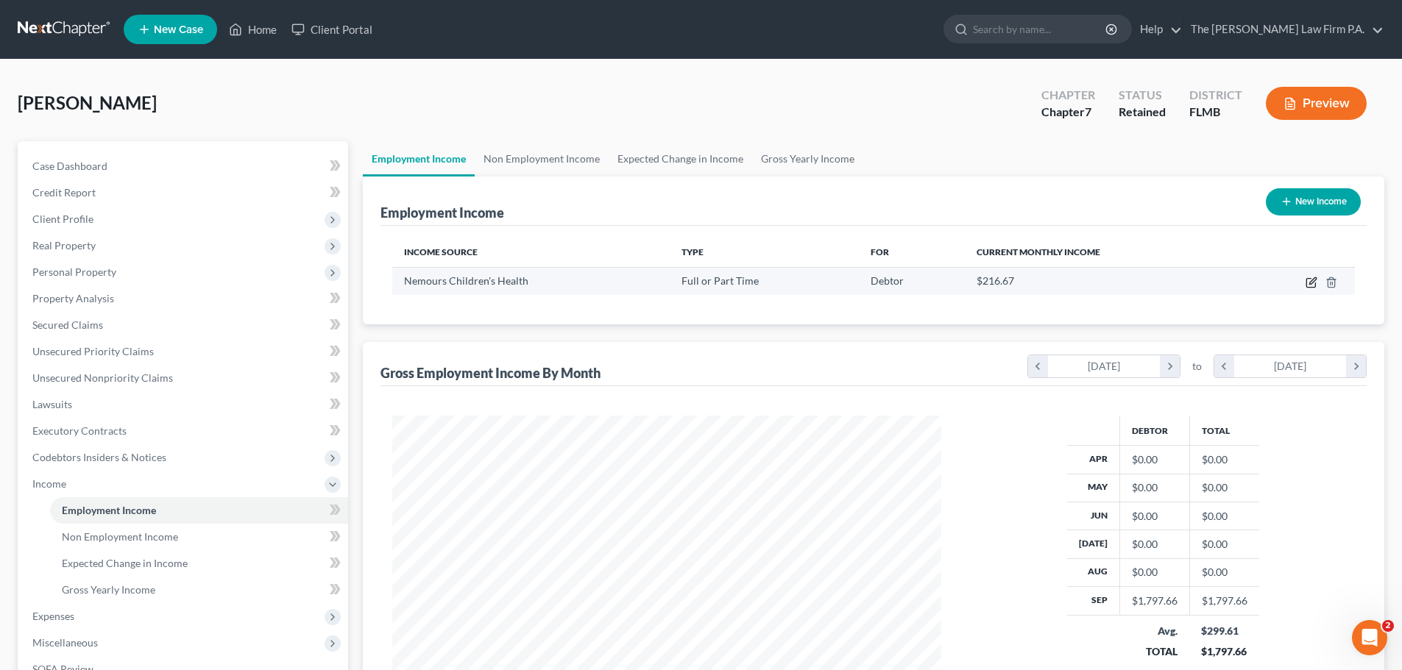
click at [1311, 282] on icon "button" at bounding box center [1312, 280] width 7 height 7
select select "0"
select select "9"
select select "2"
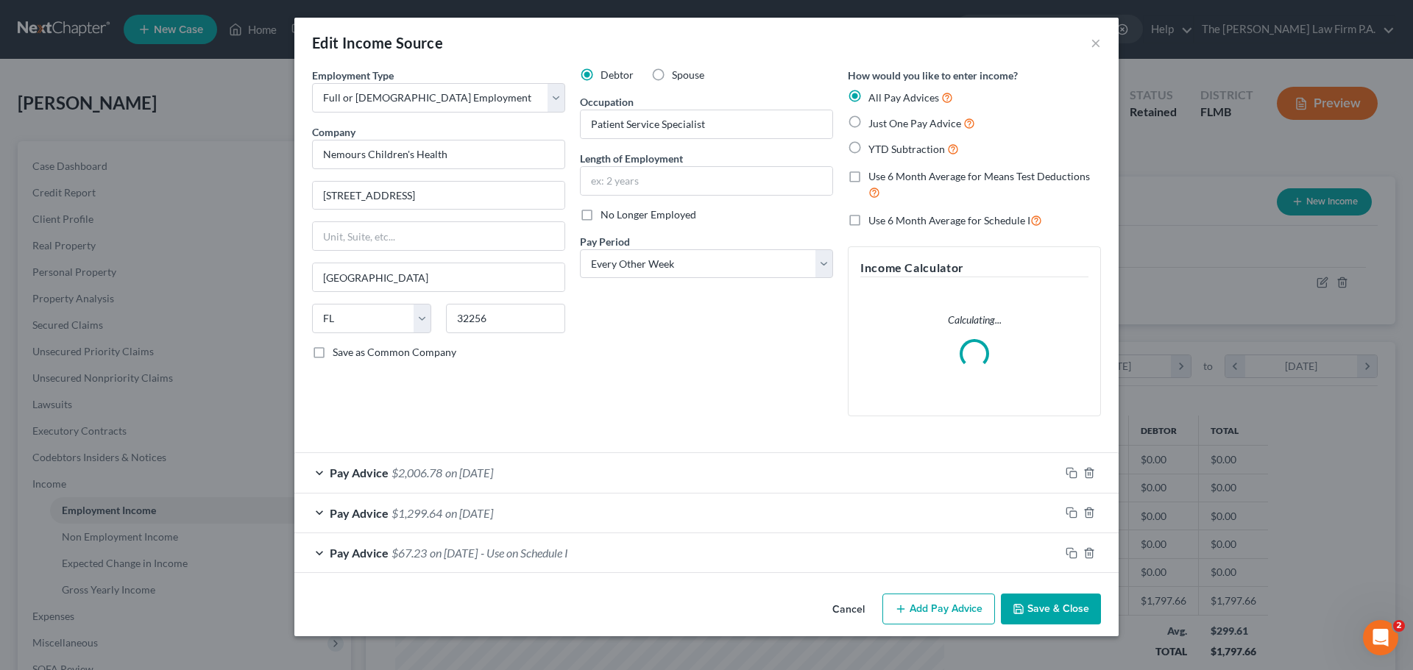
scroll to position [277, 584]
click at [956, 617] on button "Add Pay Advice" at bounding box center [938, 609] width 113 height 31
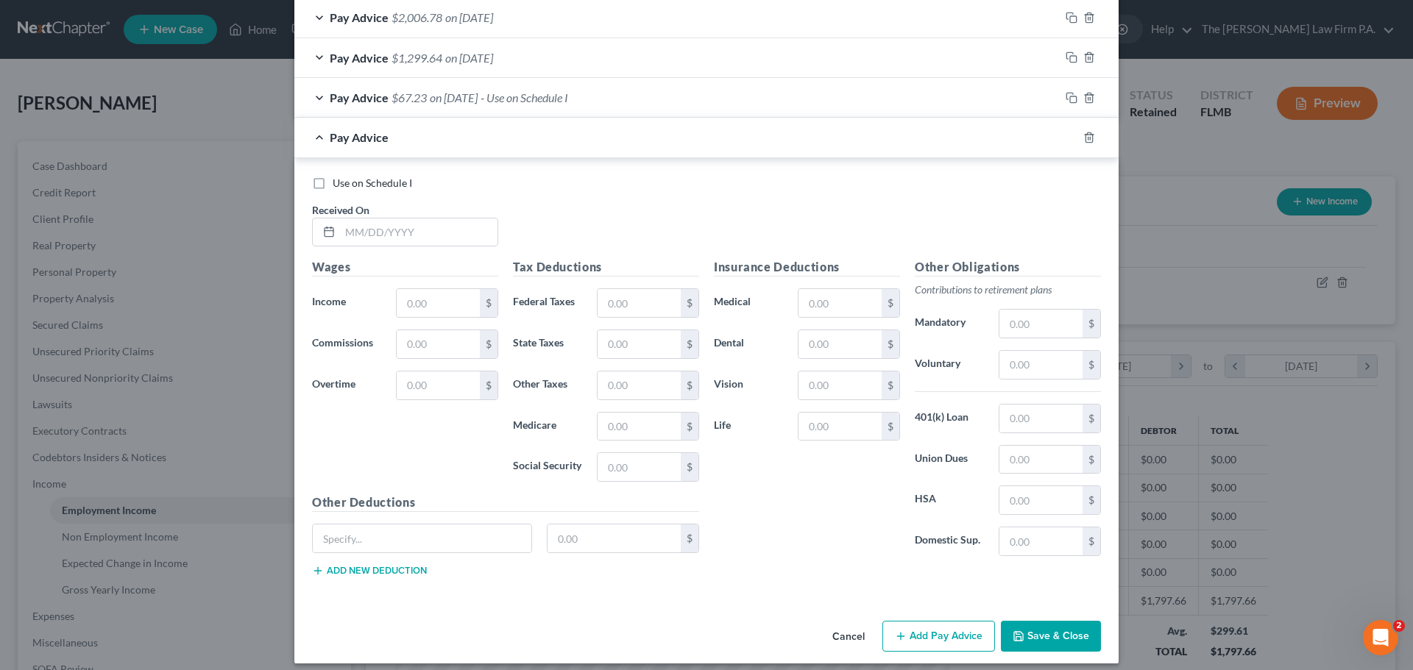
scroll to position [467, 0]
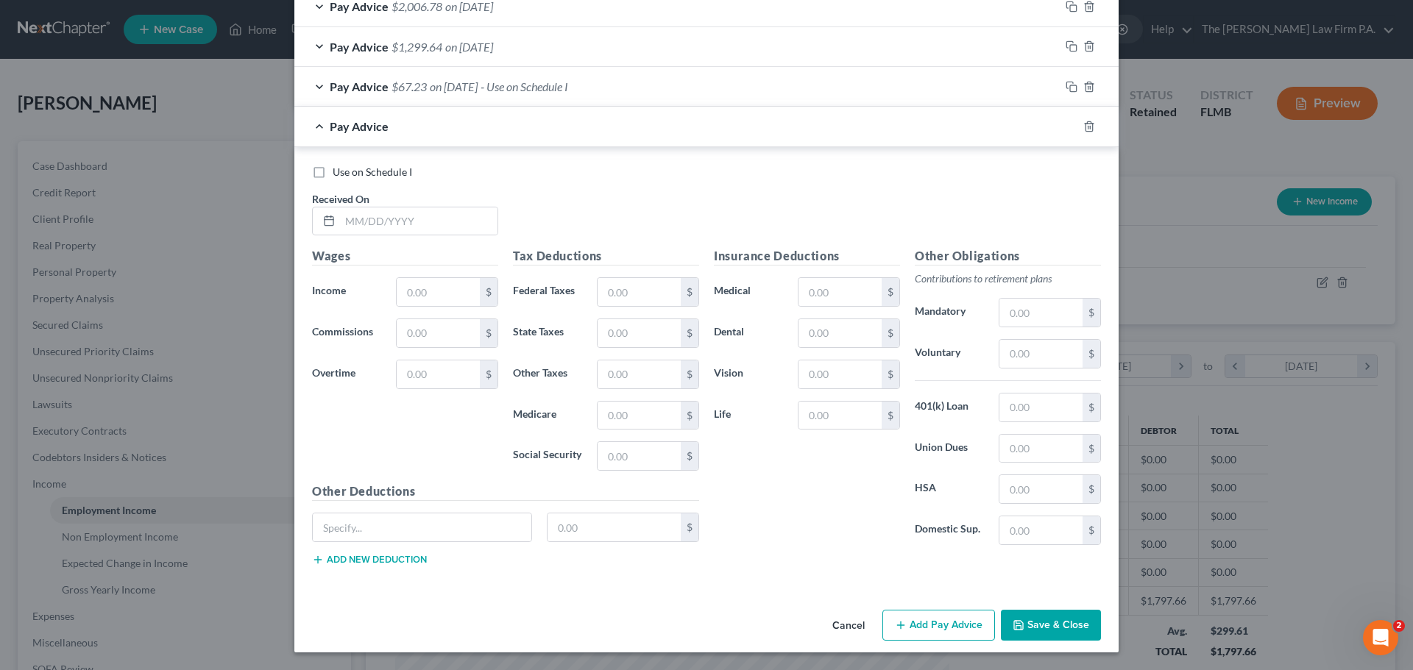
click at [315, 48] on div "Pay Advice $1,299.64 on 09/26/2025" at bounding box center [676, 46] width 765 height 39
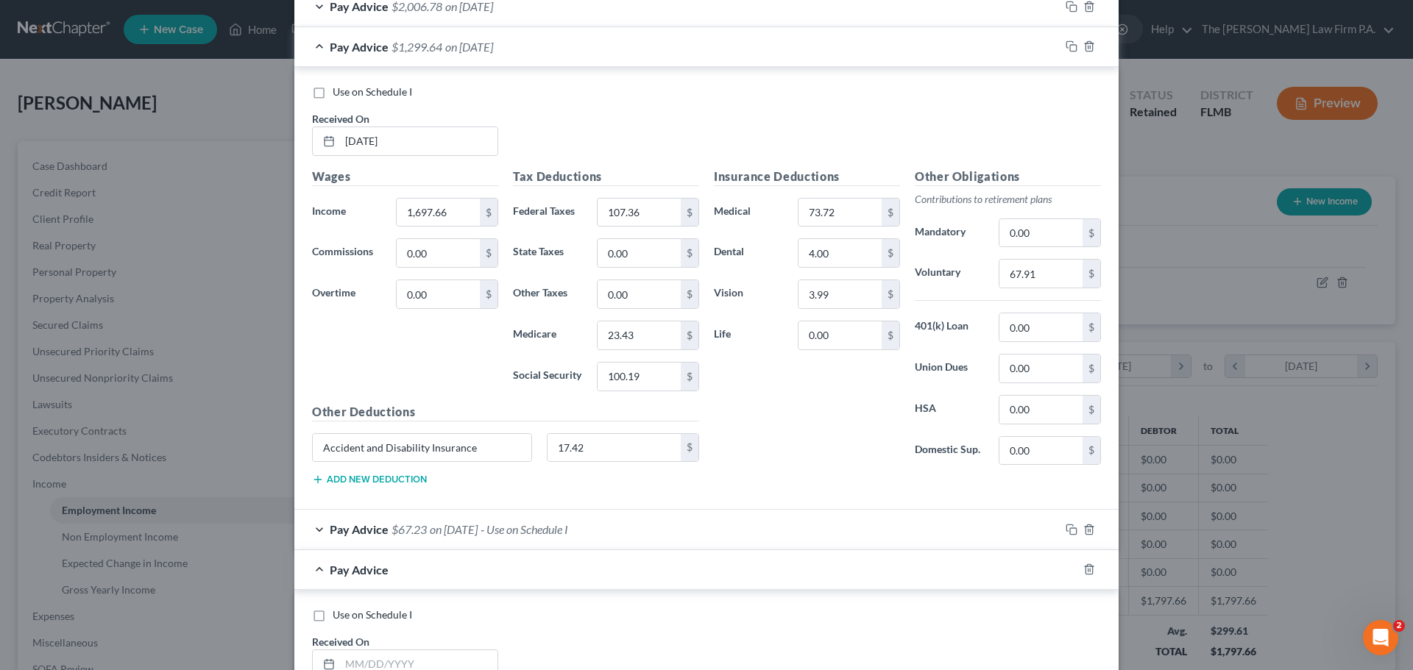
click at [333, 89] on label "Use on Schedule I" at bounding box center [372, 92] width 79 height 15
click at [339, 89] on input "Use on Schedule I" at bounding box center [344, 90] width 10 height 10
checkbox input "true"
click at [316, 12] on div "Pay Advice $2,006.78 on 10/10/2025" at bounding box center [676, 6] width 765 height 39
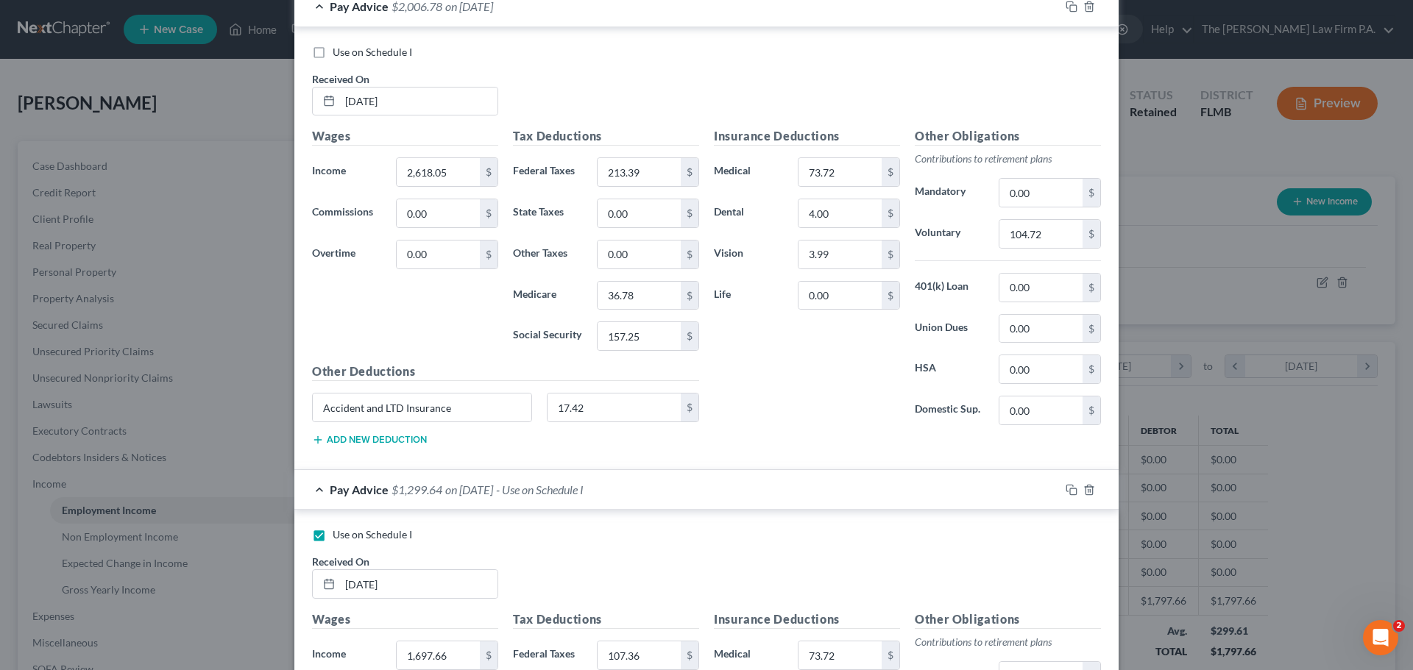
click at [333, 54] on label "Use on Schedule I" at bounding box center [372, 52] width 79 height 15
click at [339, 54] on input "Use on Schedule I" at bounding box center [344, 50] width 10 height 10
checkbox input "true"
checkbox input "false"
drag, startPoint x: 308, startPoint y: 9, endPoint x: 313, endPoint y: 35, distance: 27.0
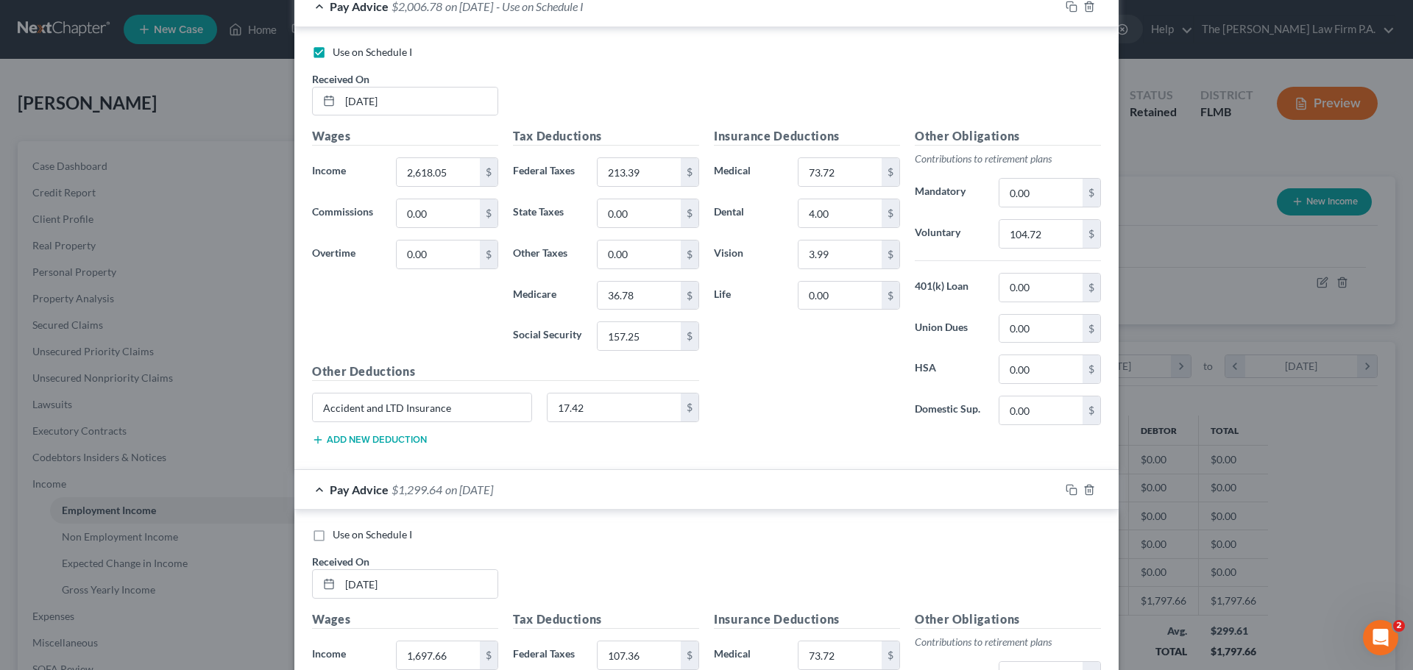
click at [308, 10] on div "Pay Advice $2,006.78 on 10/10/2025 - Use on Schedule I" at bounding box center [676, 6] width 765 height 39
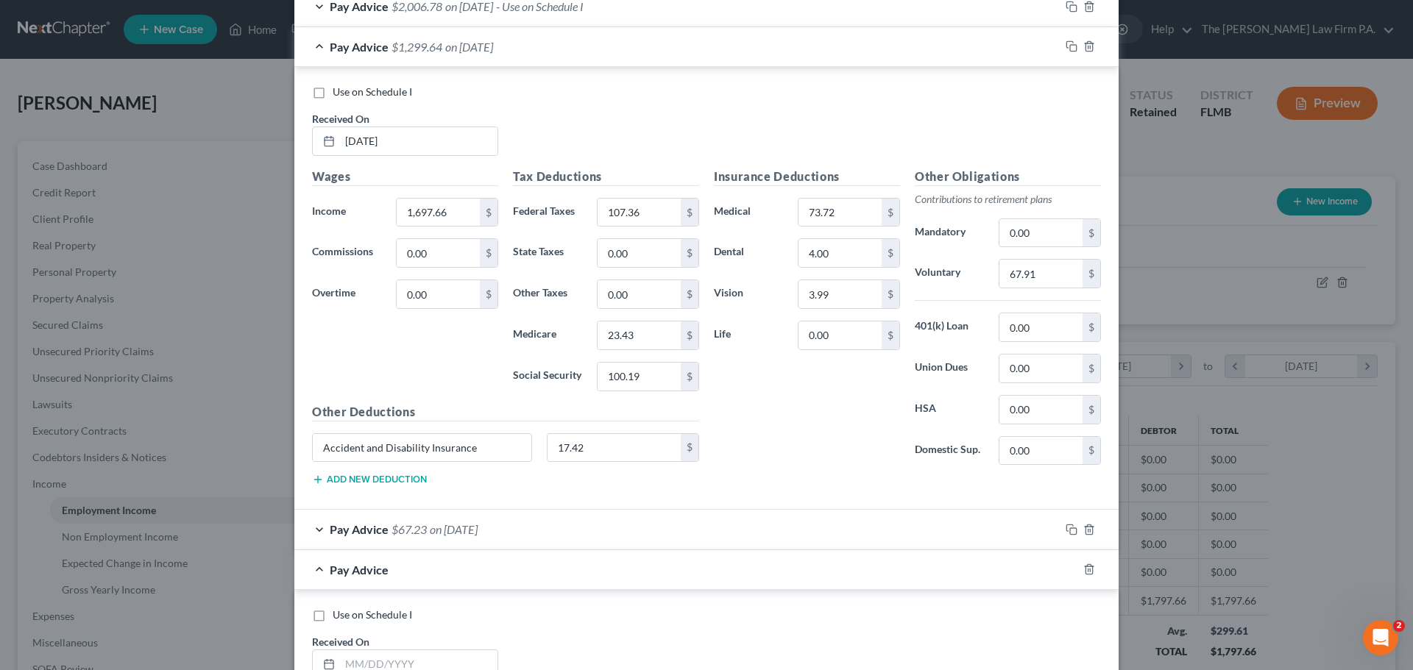
click at [317, 50] on div "Pay Advice $1,299.64 on 09/26/2025" at bounding box center [676, 46] width 765 height 39
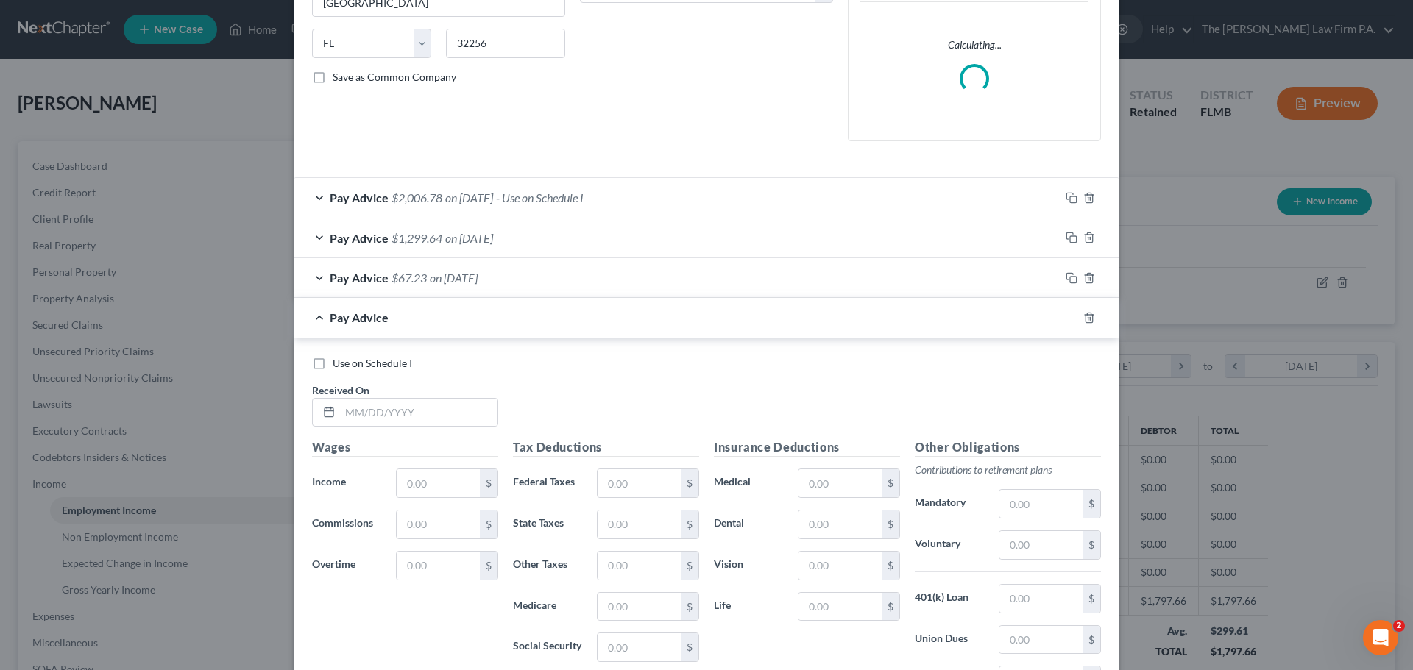
scroll to position [246, 0]
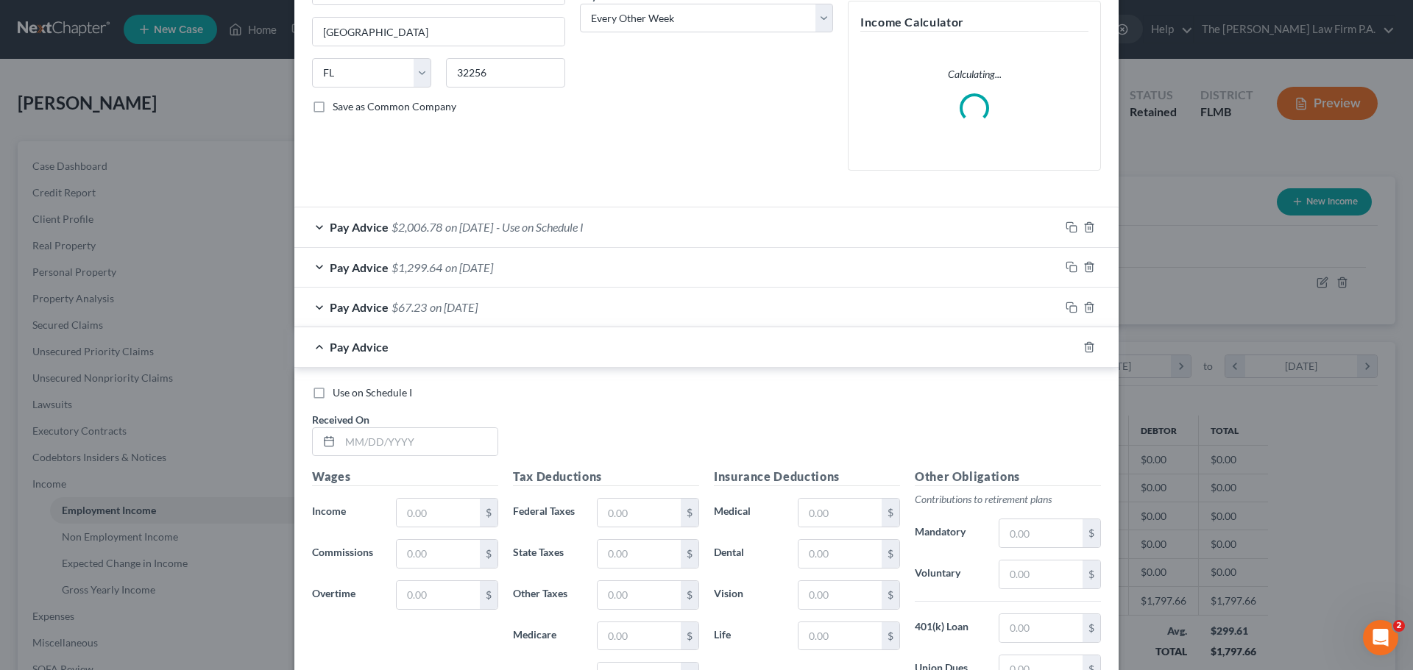
click at [314, 227] on form "Employment Type * Select Full or Part Time Employment Self Employment Company *…" at bounding box center [706, 316] width 789 height 988
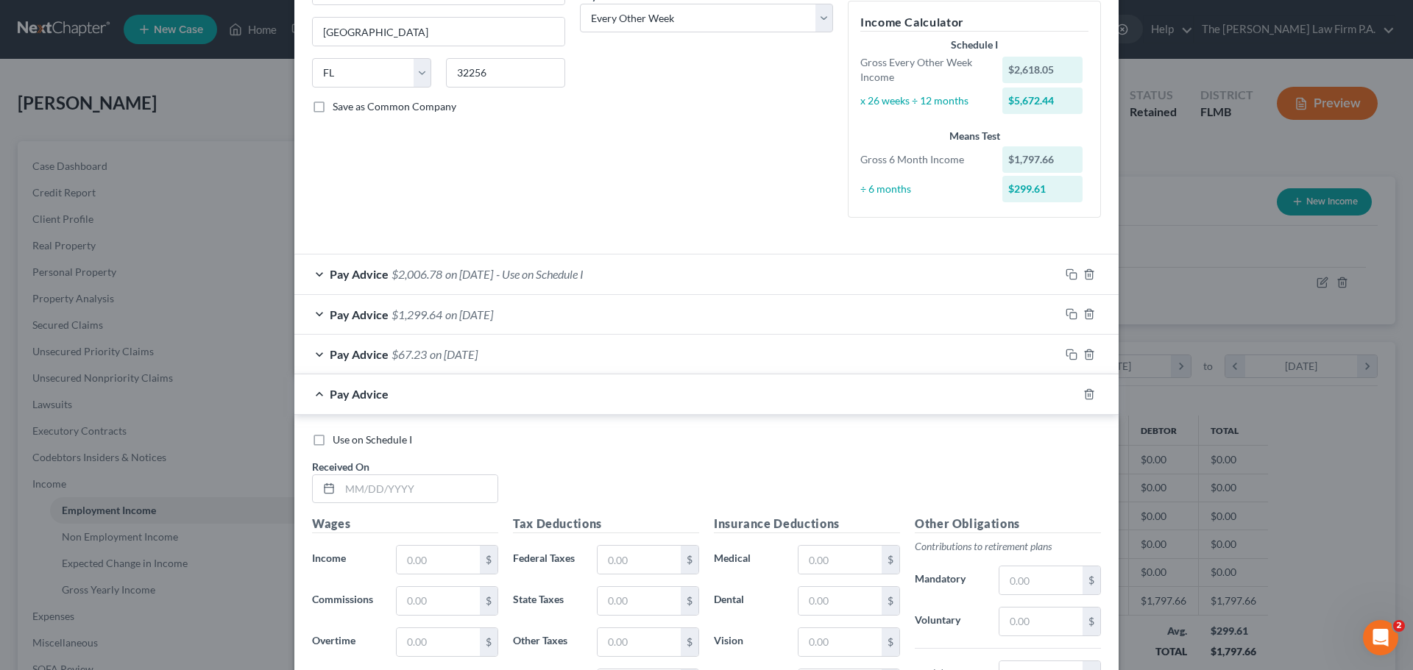
click at [316, 266] on div "Pay Advice $2,006.78 on 10/10/2025 - Use on Schedule I" at bounding box center [676, 274] width 765 height 39
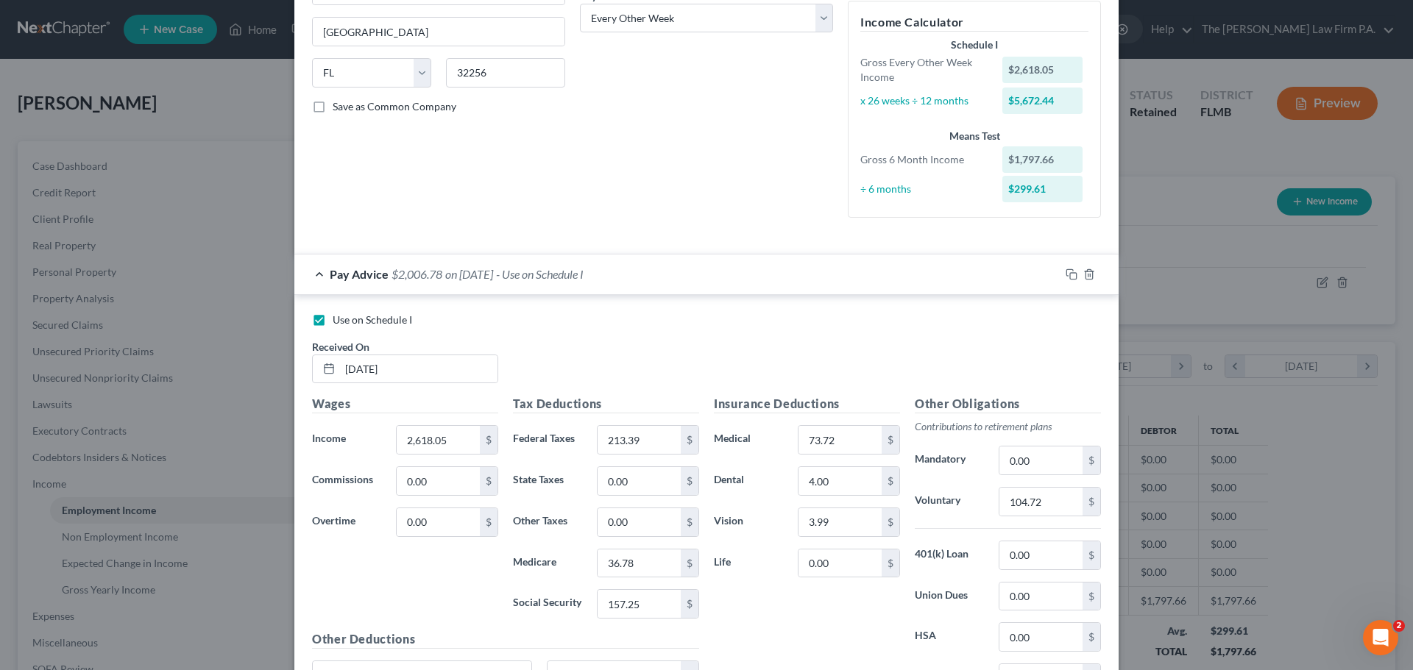
click at [333, 323] on label "Use on Schedule I" at bounding box center [372, 320] width 79 height 15
click at [339, 322] on input "Use on Schedule I" at bounding box center [344, 318] width 10 height 10
checkbox input "false"
drag, startPoint x: 309, startPoint y: 271, endPoint x: 315, endPoint y: 281, distance: 11.9
click at [309, 270] on div "Pay Advice $2,006.78 on 10/10/2025" at bounding box center [676, 274] width 765 height 39
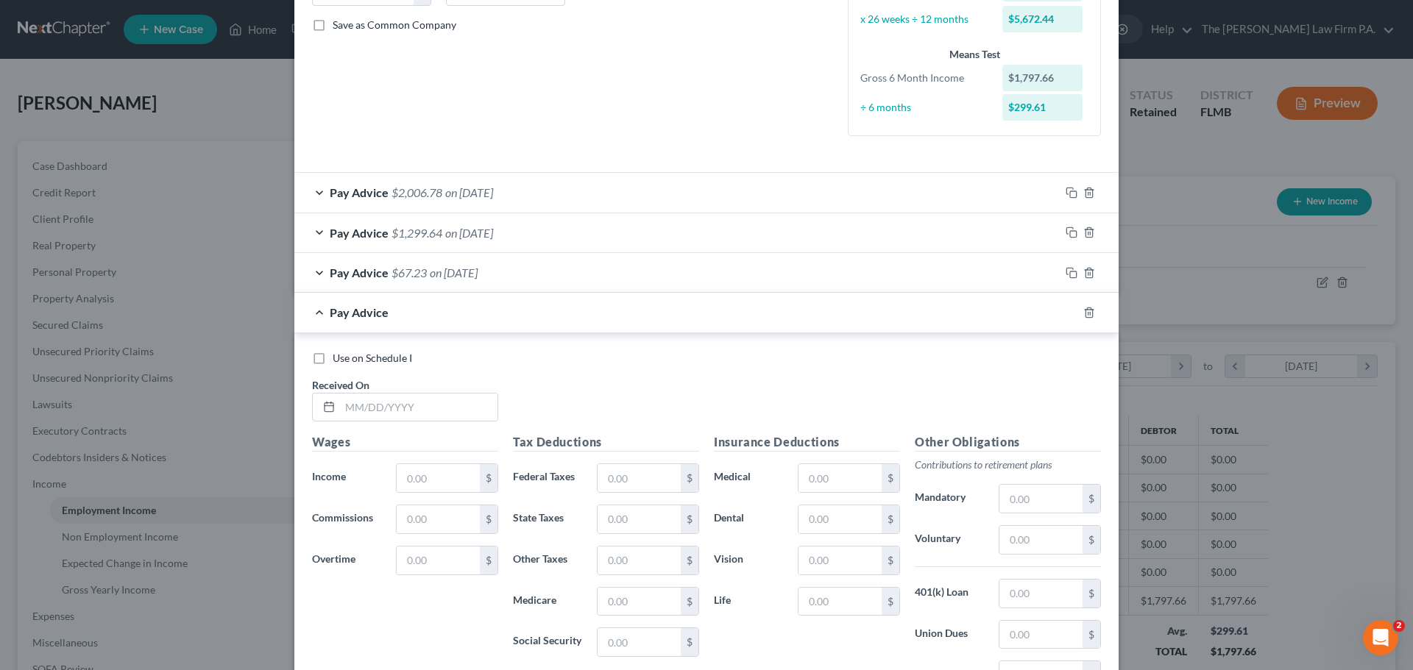
scroll to position [368, 0]
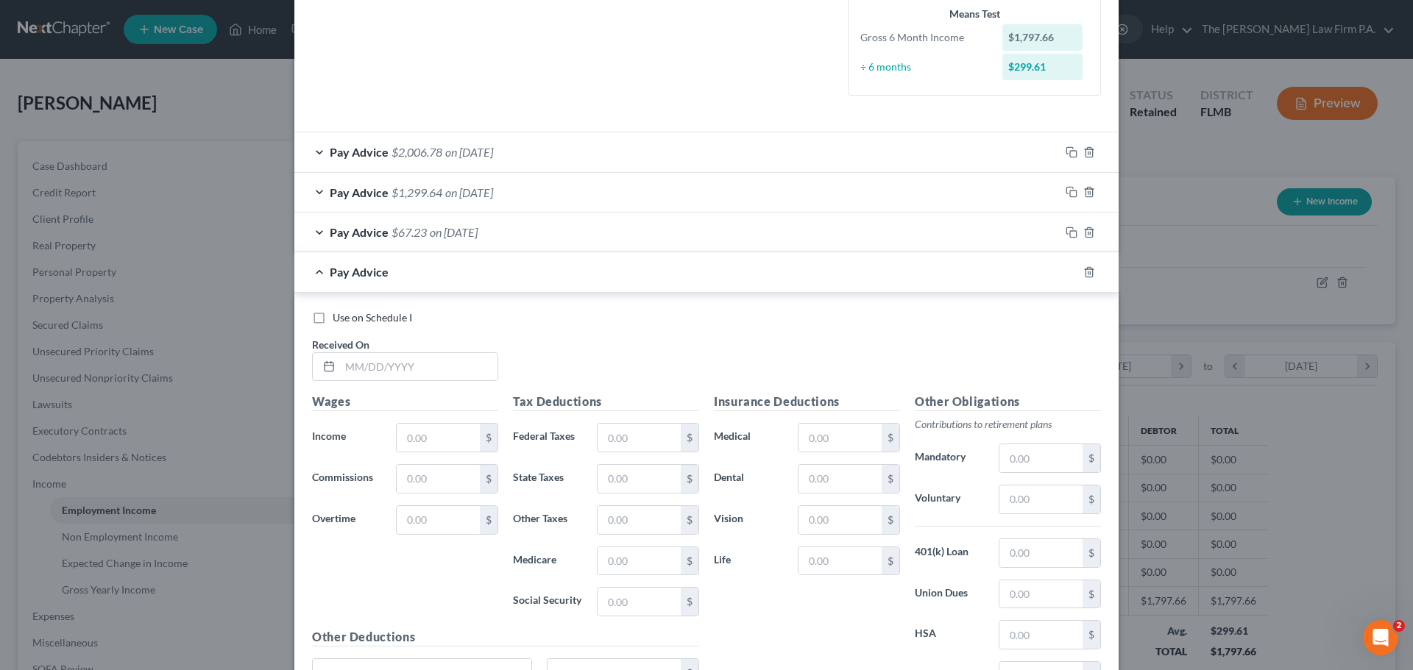
click at [333, 316] on label "Use on Schedule I" at bounding box center [372, 318] width 79 height 15
click at [339, 316] on input "Use on Schedule I" at bounding box center [344, 316] width 10 height 10
checkbox input "true"
drag, startPoint x: 466, startPoint y: 368, endPoint x: 456, endPoint y: 361, distance: 11.6
click at [464, 368] on input "text" at bounding box center [418, 367] width 157 height 28
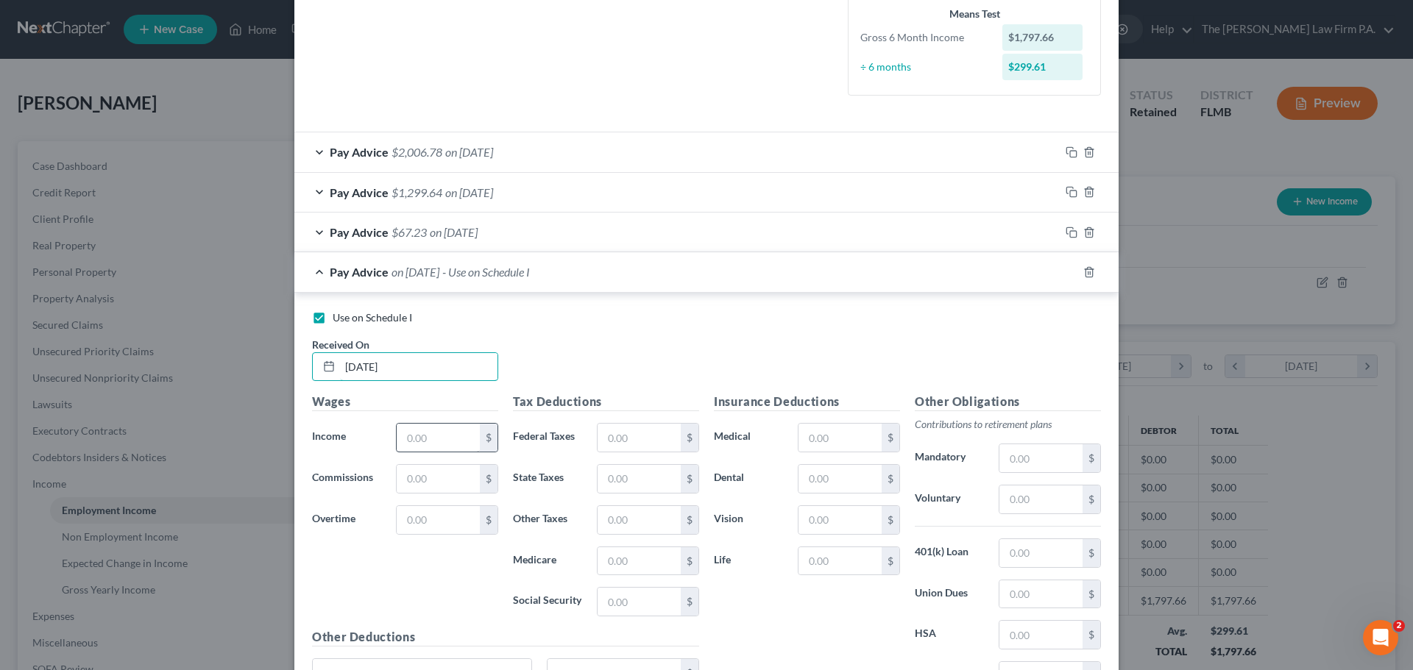
type input "9/12/2025"
click at [464, 438] on input "text" at bounding box center [438, 438] width 83 height 28
type input "1,904.88"
click at [1057, 500] on input "text" at bounding box center [1040, 500] width 83 height 28
type input "76.20"
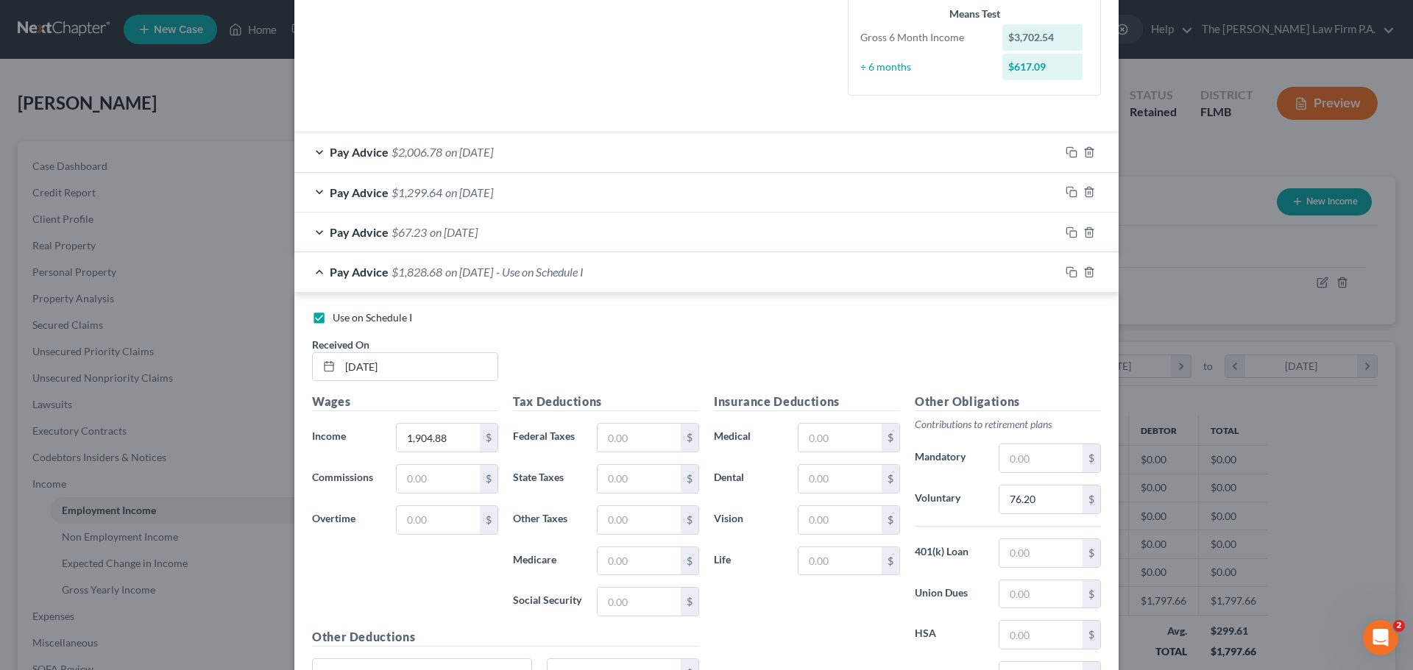
click at [840, 503] on div "Insurance Deductions Medical $ Dental $ Vision $ Life $" at bounding box center [806, 548] width 201 height 310
drag, startPoint x: 837, startPoint y: 492, endPoint x: 807, endPoint y: 440, distance: 60.0
click at [826, 481] on input "text" at bounding box center [839, 479] width 83 height 28
type input "4.00"
drag, startPoint x: 816, startPoint y: 432, endPoint x: 828, endPoint y: 393, distance: 40.7
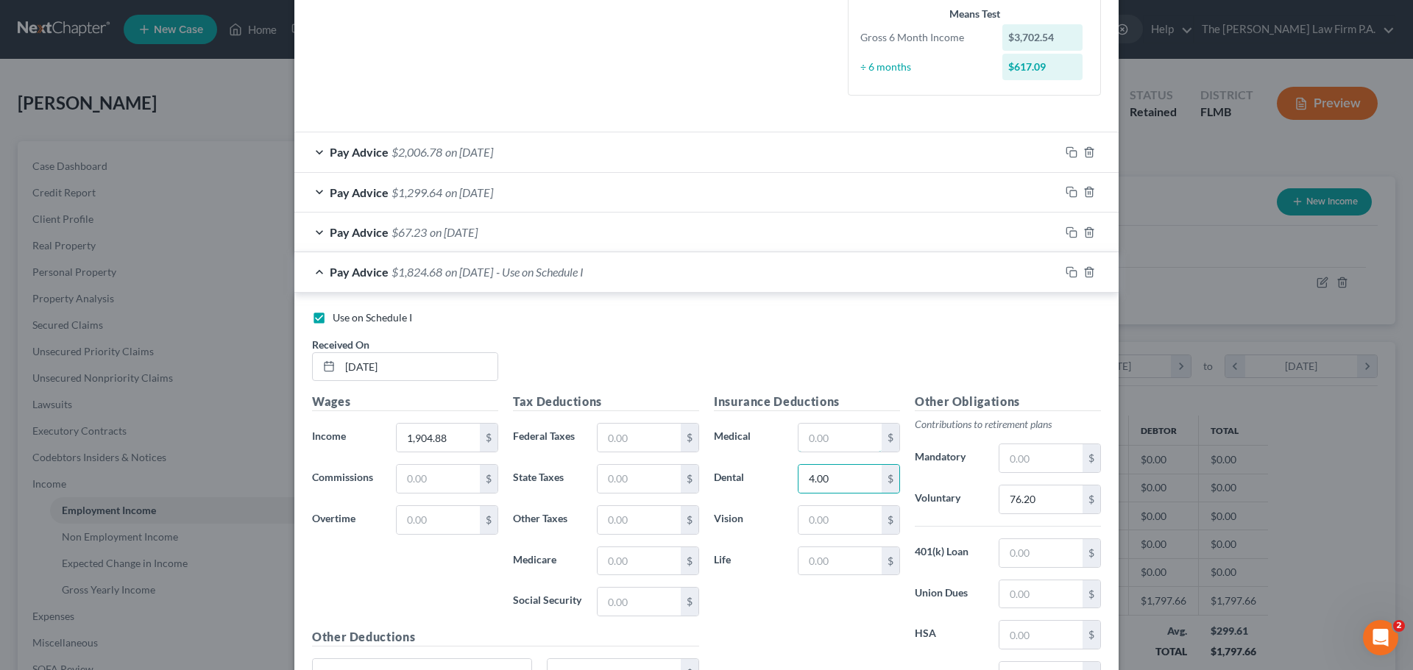
click at [816, 432] on input "text" at bounding box center [839, 438] width 83 height 28
type input "73.72"
click at [863, 522] on input "text" at bounding box center [839, 520] width 83 height 28
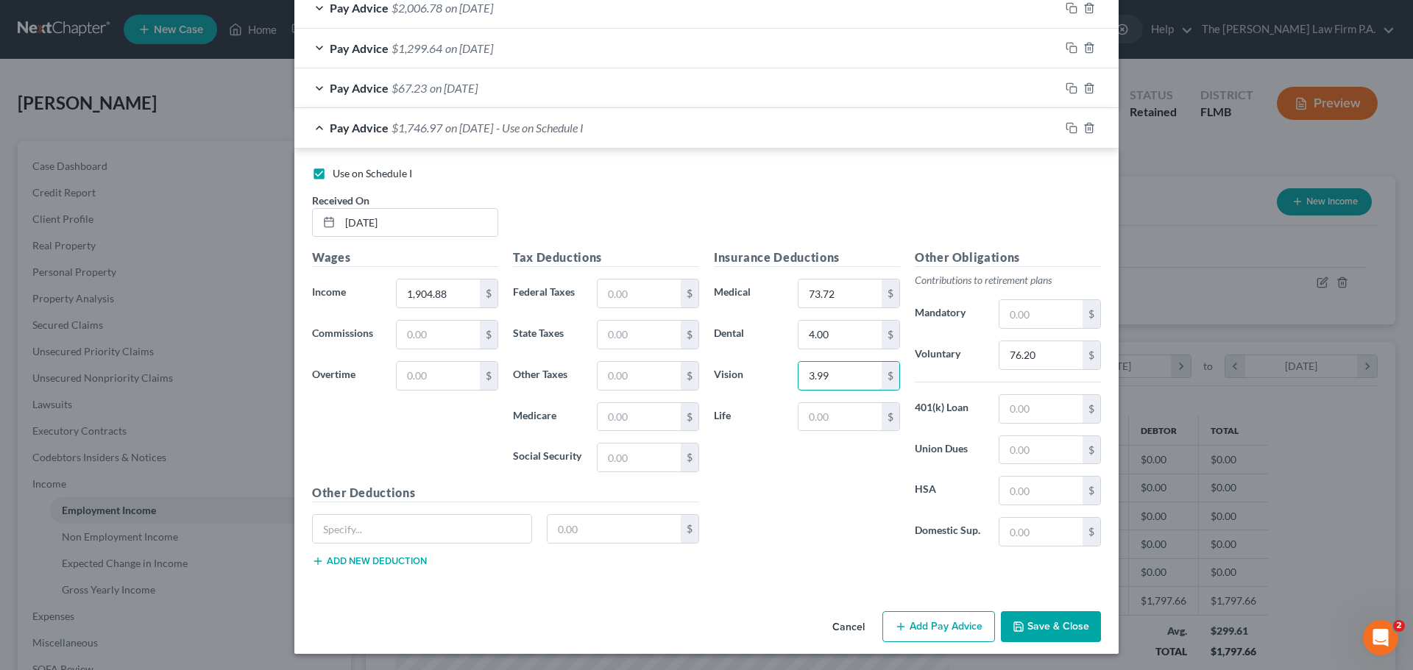
scroll to position [514, 0]
type input "3.99"
click at [423, 533] on input "text" at bounding box center [422, 528] width 219 height 28
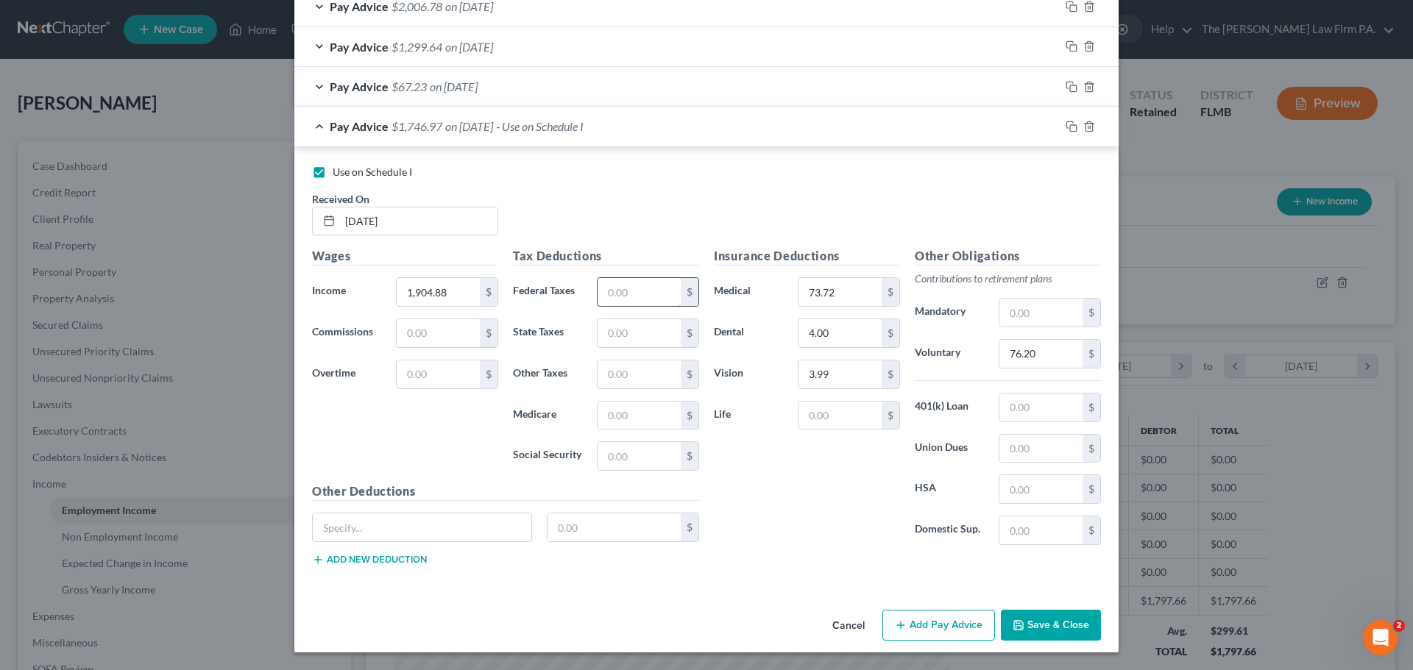
click at [621, 293] on input "text" at bounding box center [639, 292] width 83 height 28
type input "131.23"
click at [640, 413] on input "text" at bounding box center [639, 416] width 83 height 28
type input "1"
type input "6"
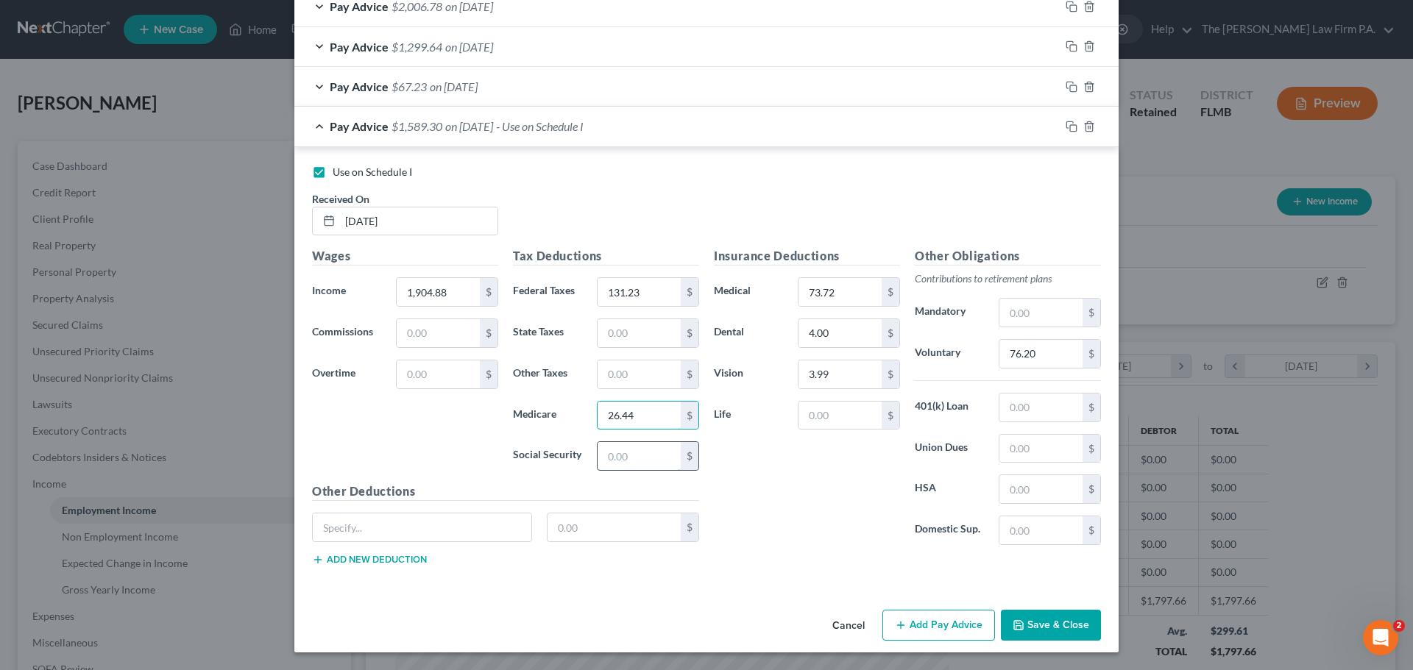
type input "26.44"
drag, startPoint x: 656, startPoint y: 453, endPoint x: 663, endPoint y: 426, distance: 28.2
click at [656, 453] on input "text" at bounding box center [639, 456] width 83 height 28
type input "113.04"
click at [410, 528] on input "text" at bounding box center [422, 528] width 219 height 28
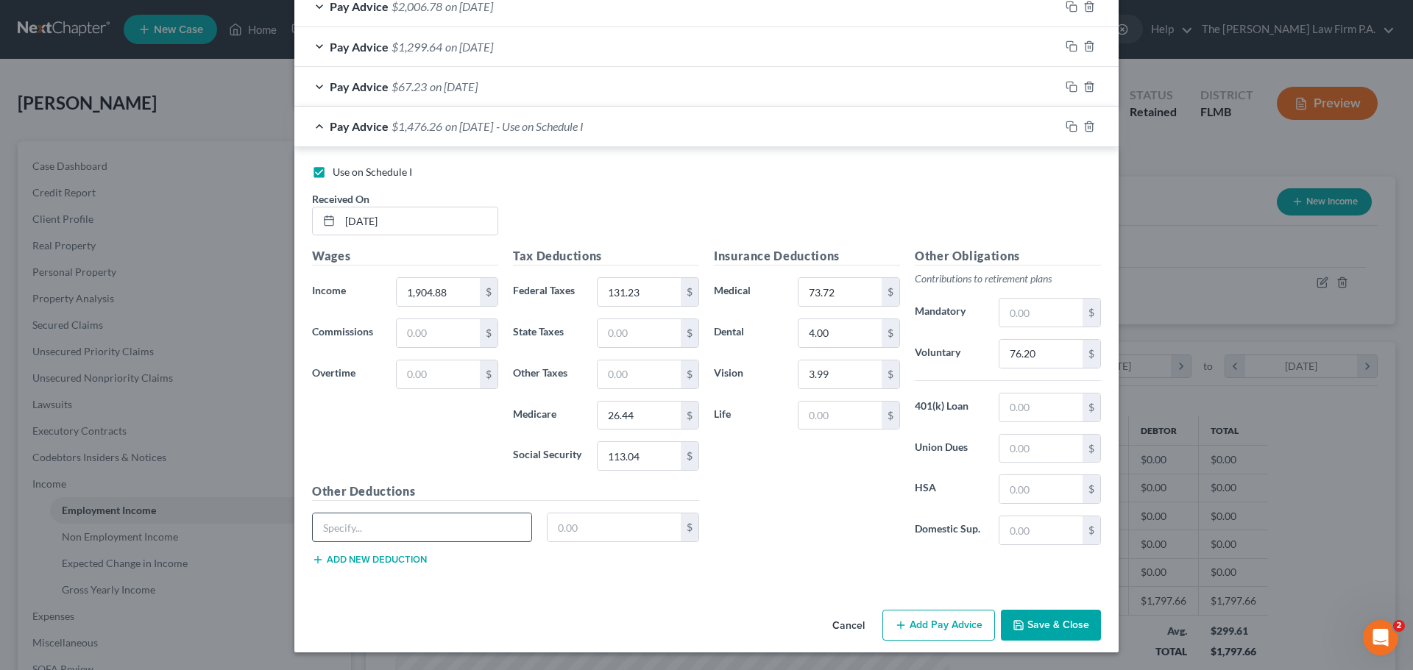
type input "Accident and LTD Insurance"
click at [605, 513] on div "$" at bounding box center [623, 527] width 153 height 29
click at [604, 520] on input "text" at bounding box center [614, 528] width 134 height 28
type input "17.42"
click at [915, 620] on button "Add Pay Advice" at bounding box center [938, 625] width 113 height 31
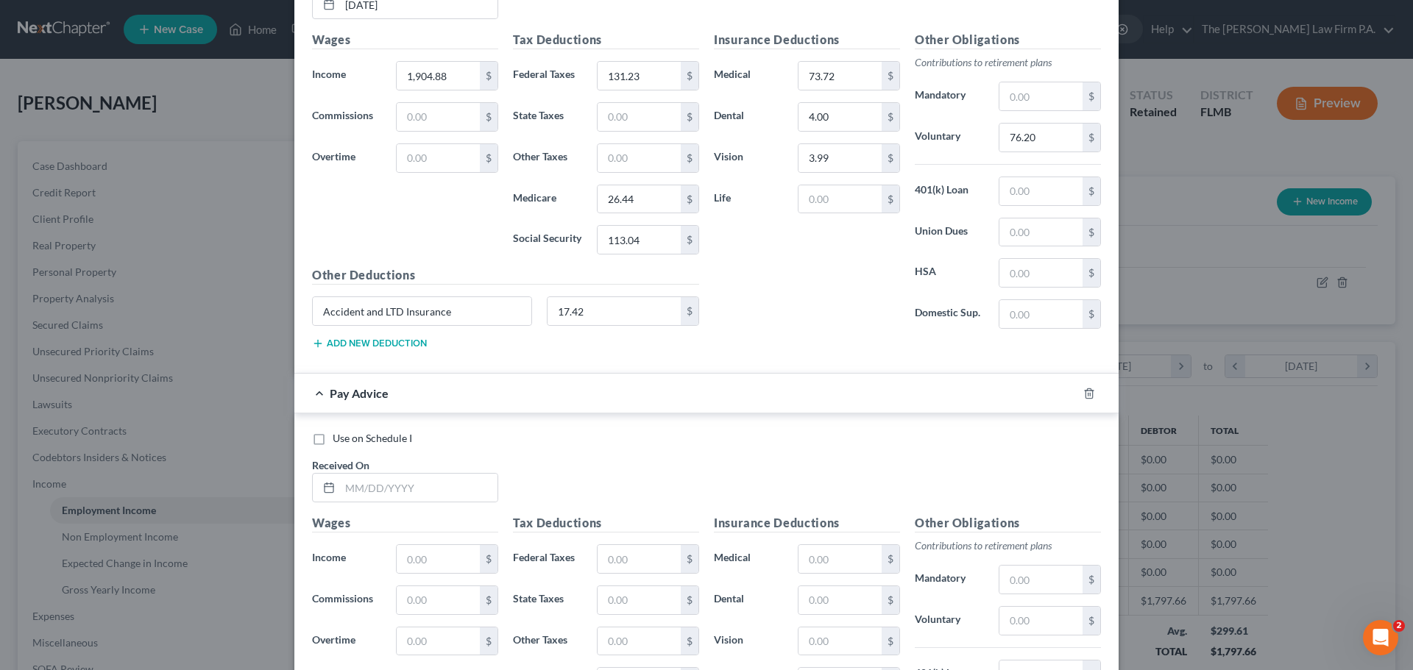
scroll to position [734, 0]
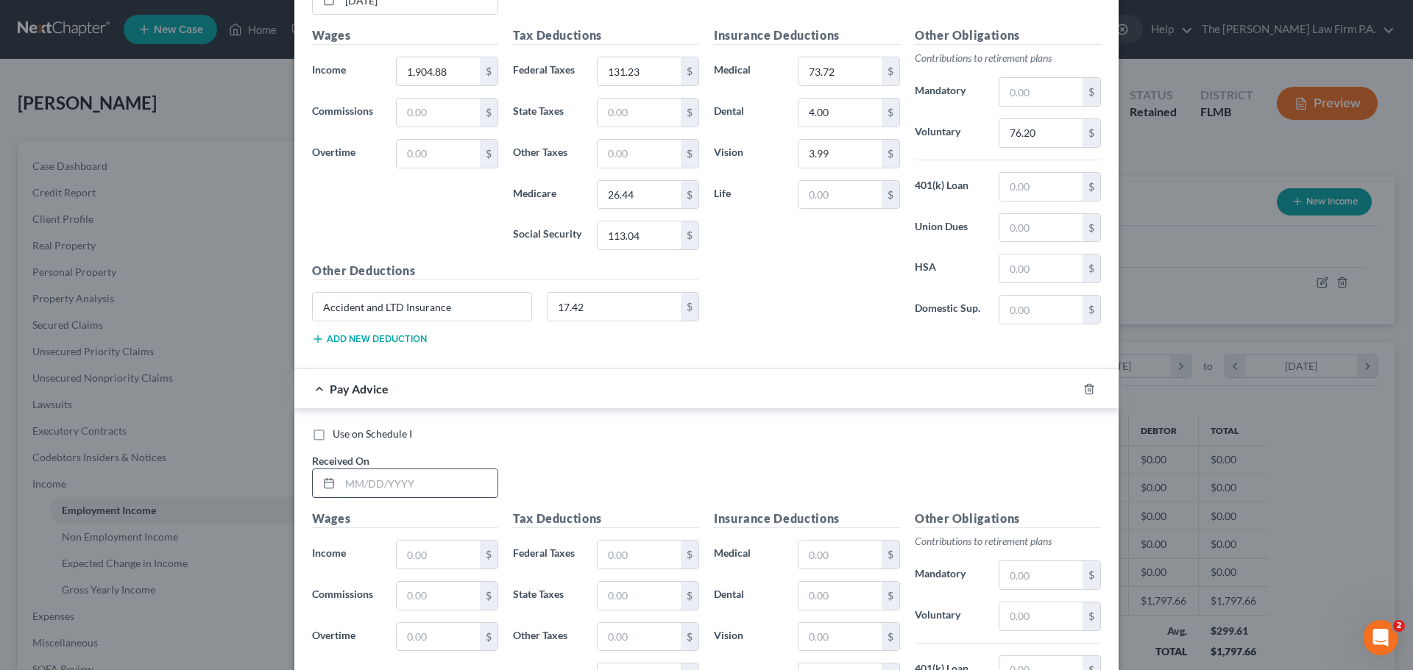
click at [357, 478] on input "text" at bounding box center [418, 483] width 157 height 28
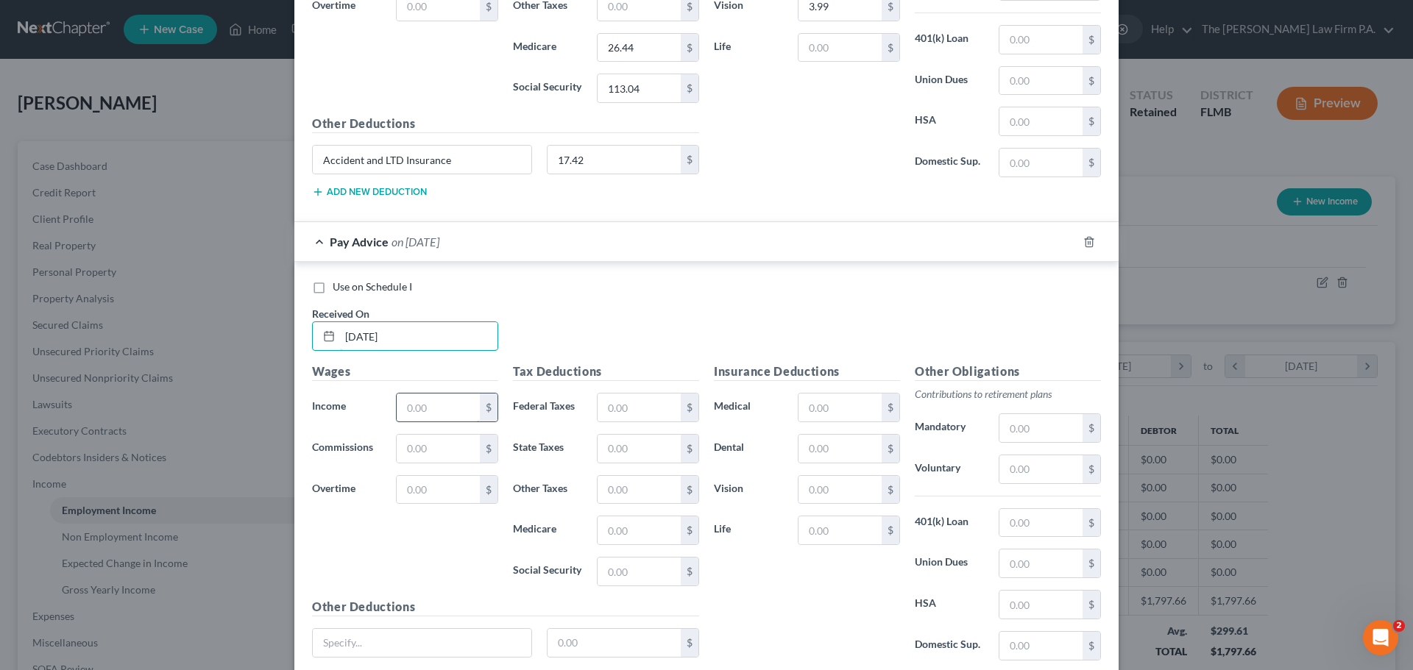
type input "8/29/2025"
click at [435, 416] on input "text" at bounding box center [438, 408] width 83 height 28
type input "2,092.08"
drag, startPoint x: 1053, startPoint y: 427, endPoint x: 1043, endPoint y: 417, distance: 14.1
click at [1053, 427] on input "text" at bounding box center [1040, 428] width 83 height 28
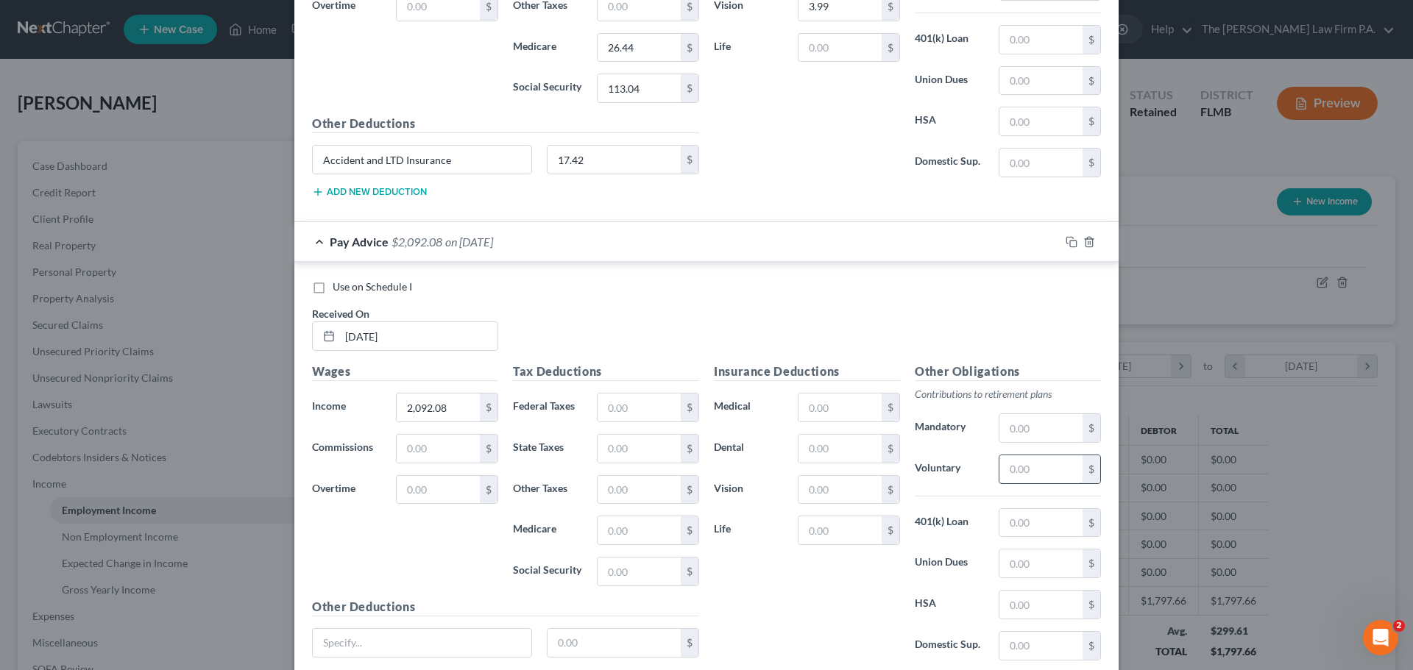
click at [1002, 472] on input "text" at bounding box center [1040, 470] width 83 height 28
type input "83.68"
click at [614, 422] on div "Tax Deductions Federal Taxes $ State Taxes $ Other Taxes $ Medicare $ Social Se…" at bounding box center [606, 480] width 201 height 235
click at [614, 416] on input "text" at bounding box center [639, 408] width 83 height 28
type input "162.60"
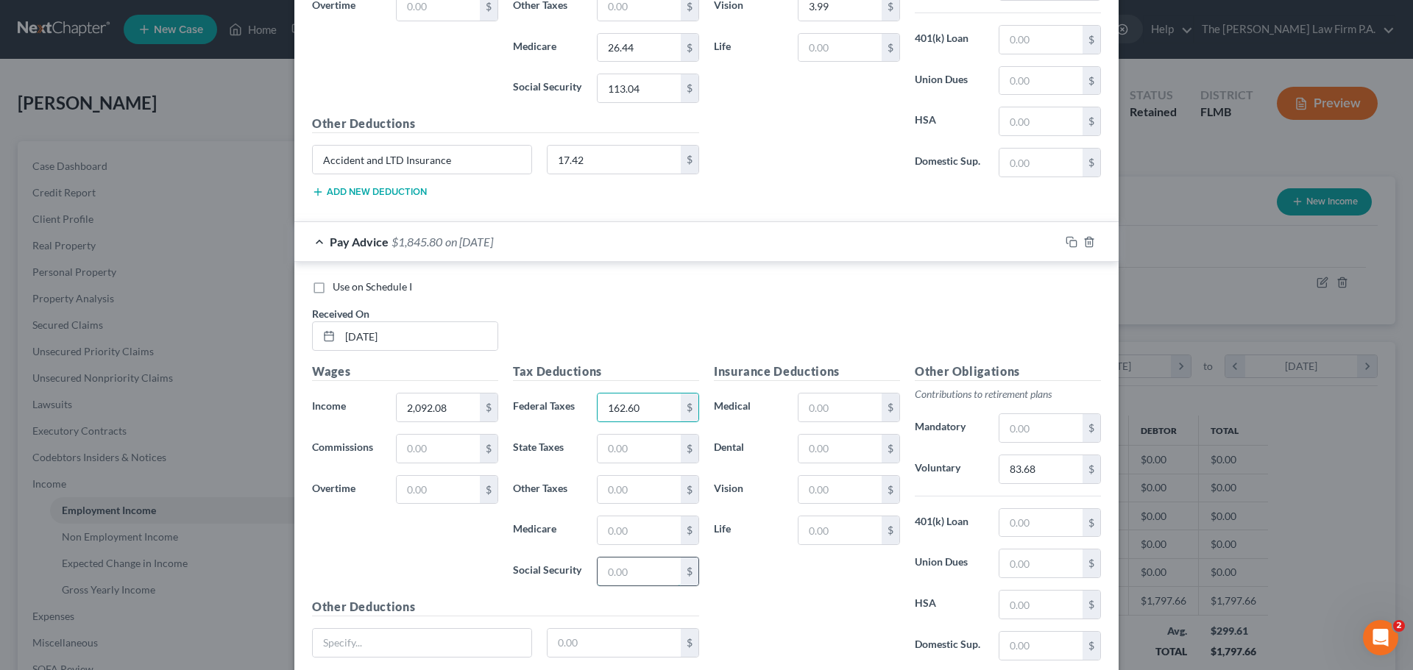
click at [646, 575] on input "text" at bounding box center [639, 572] width 83 height 28
type input "30.33"
click at [654, 543] on input "text" at bounding box center [639, 531] width 83 height 28
type input "129.70"
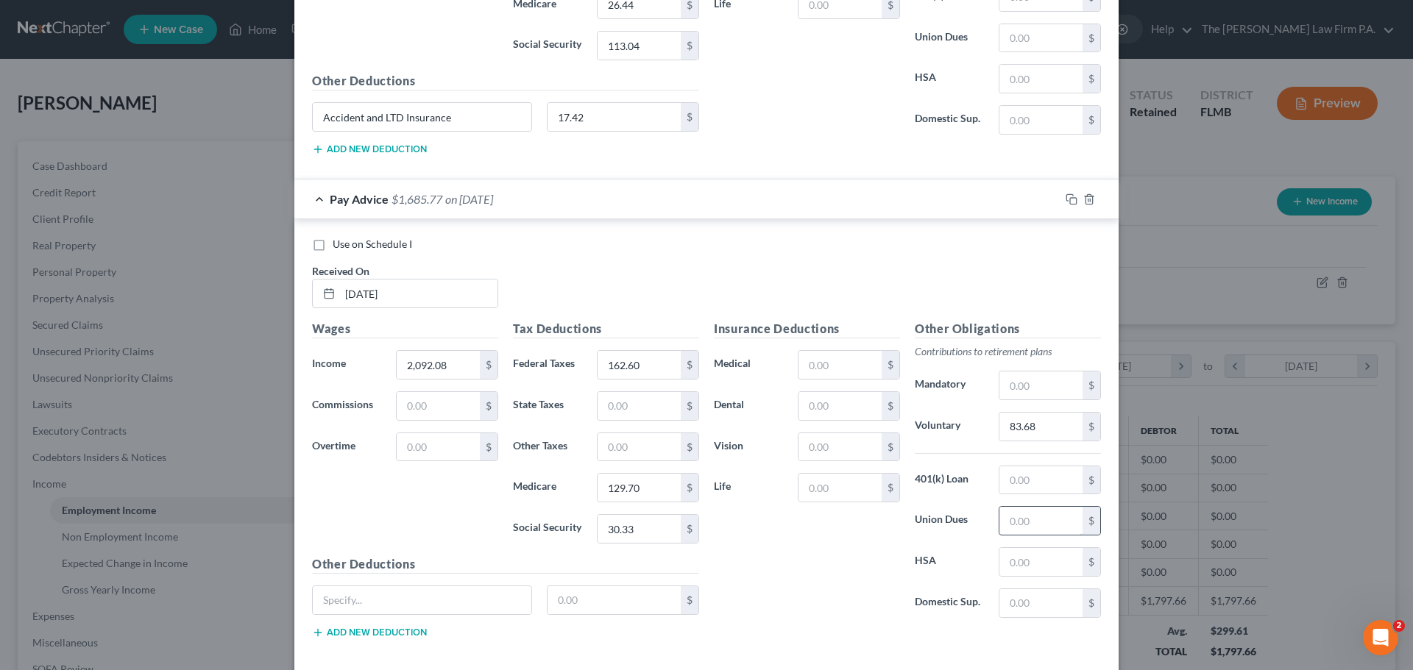
scroll to position [996, 0]
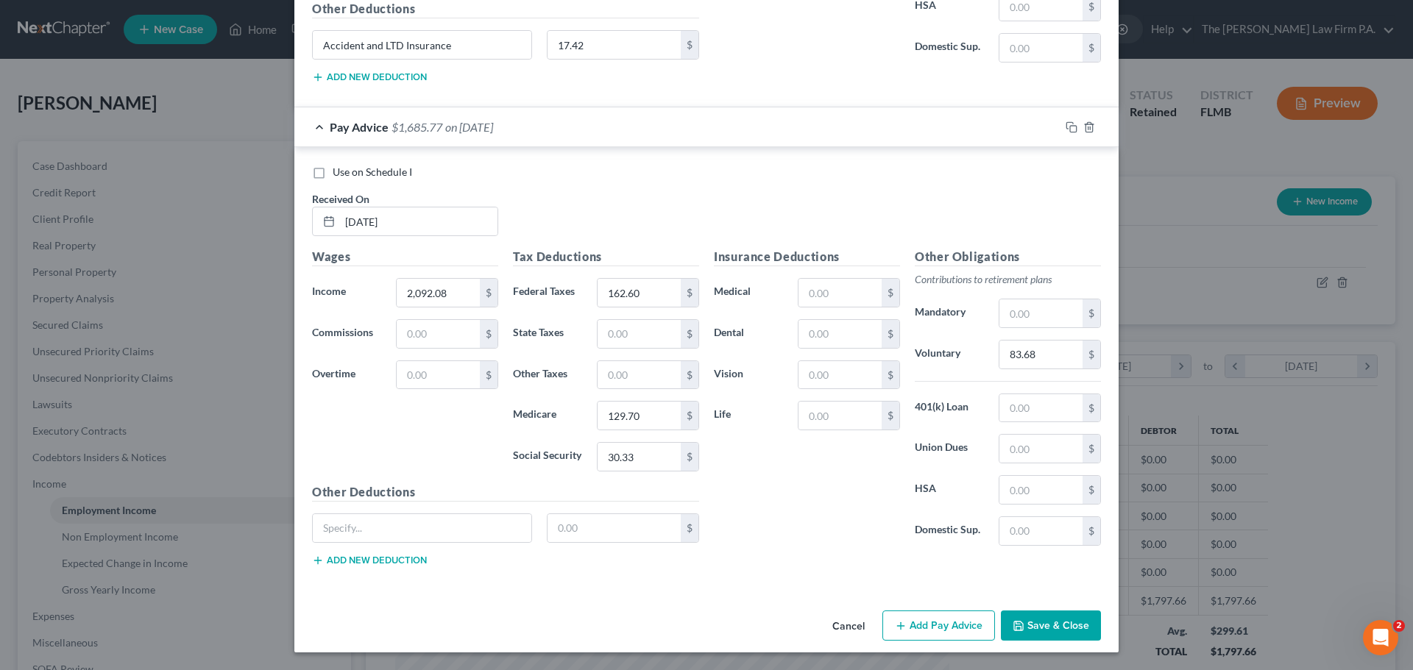
click at [938, 619] on button "Add Pay Advice" at bounding box center [938, 626] width 113 height 31
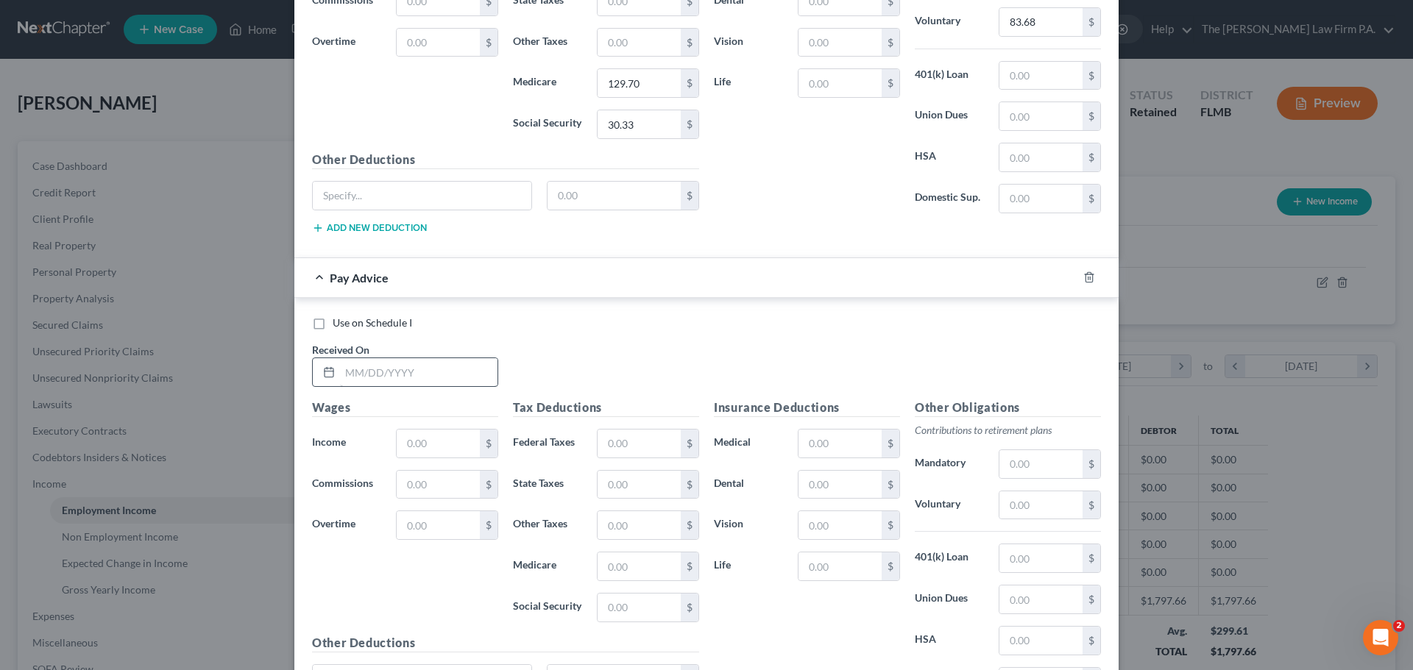
scroll to position [1364, 0]
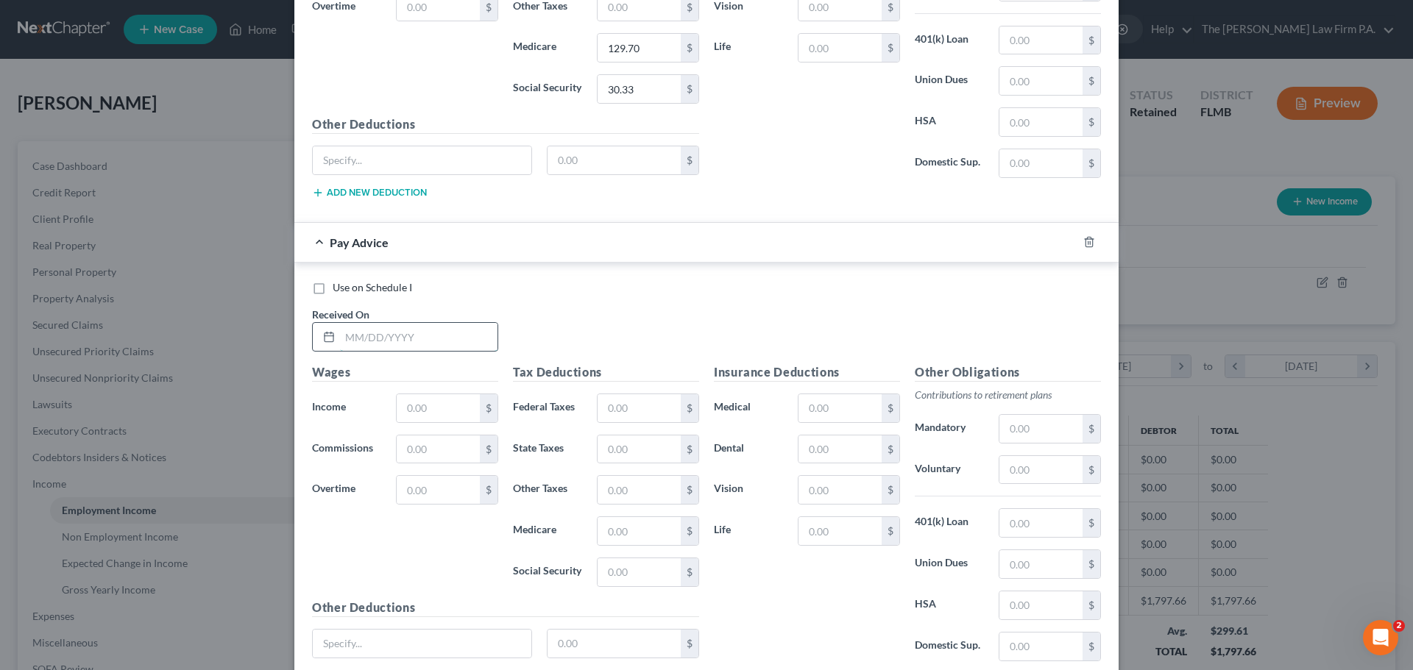
click at [374, 339] on input "text" at bounding box center [418, 337] width 157 height 28
type input "8/15/2025"
click at [455, 413] on input "text" at bounding box center [438, 408] width 83 height 28
type input "1,291.52"
click at [1043, 473] on input "text" at bounding box center [1040, 470] width 83 height 28
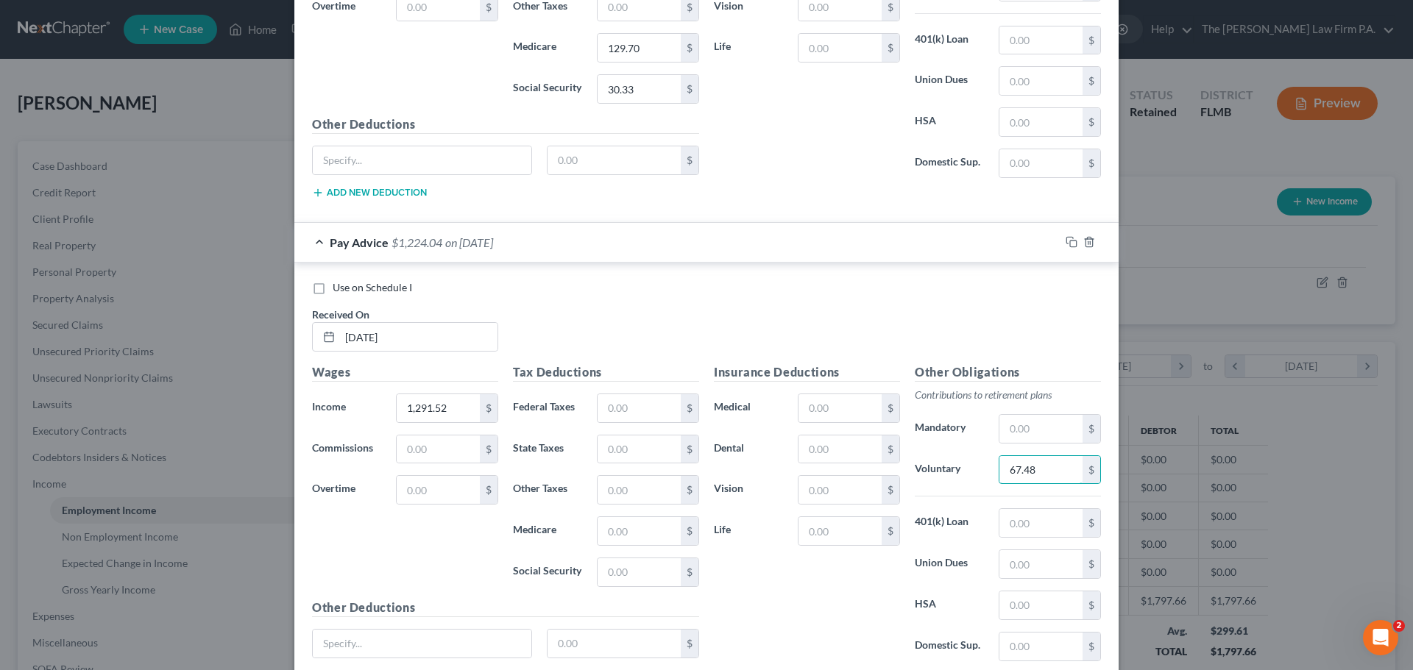
type input "67.48"
click at [835, 466] on div "Insurance Deductions Medical $ Dental $ Vision $ Life $" at bounding box center [806, 519] width 201 height 310
click at [834, 450] on input "text" at bounding box center [839, 450] width 83 height 28
type input "4.00"
drag, startPoint x: 815, startPoint y: 401, endPoint x: 824, endPoint y: 397, distance: 10.5
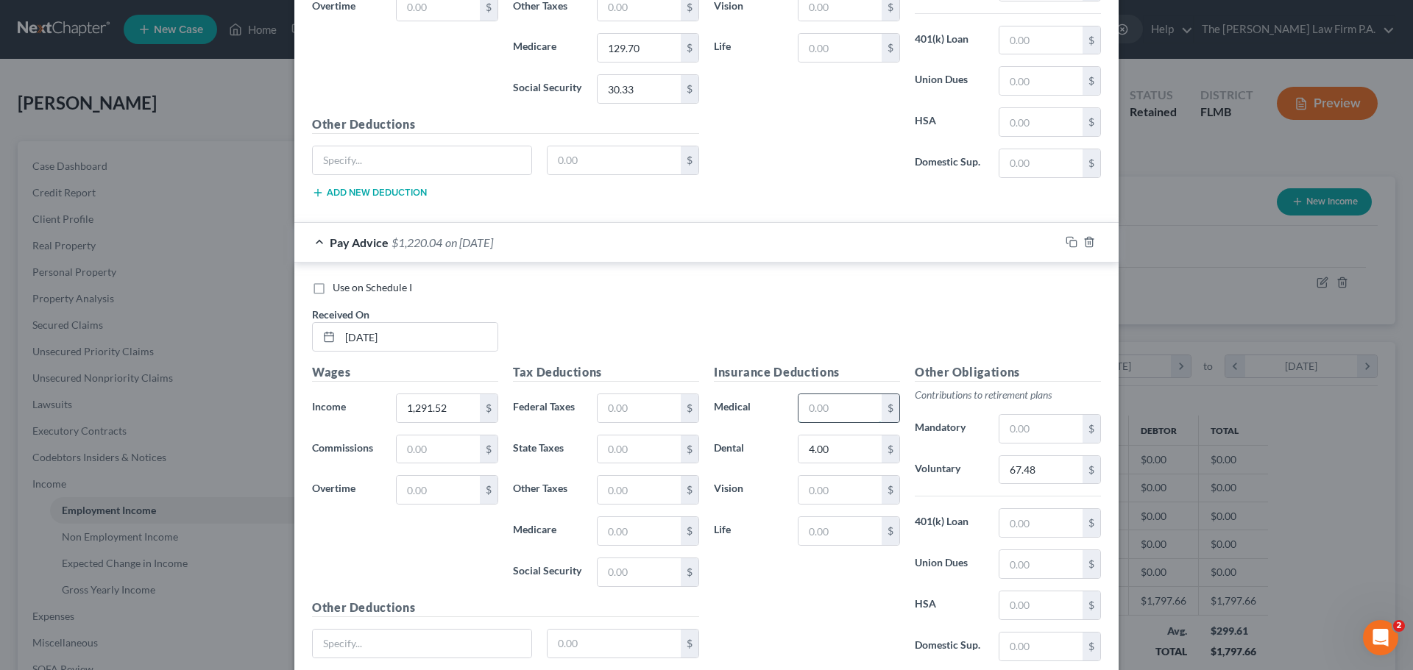
click at [819, 398] on input "text" at bounding box center [839, 408] width 83 height 28
type input "73.72"
click at [863, 506] on div "Insurance Deductions Medical 73.72 $ Dental 4.00 $ Vision $ Life $" at bounding box center [806, 519] width 201 height 310
click at [846, 489] on input "text" at bounding box center [839, 490] width 83 height 28
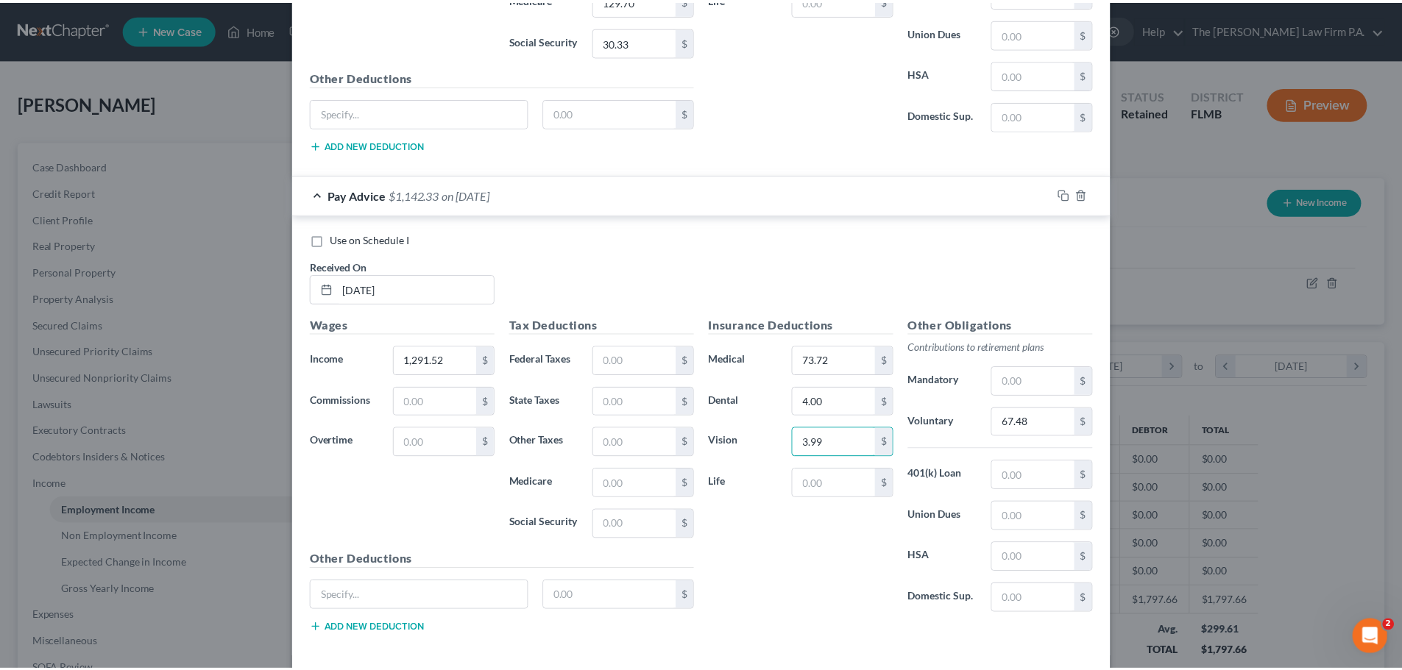
scroll to position [1480, 0]
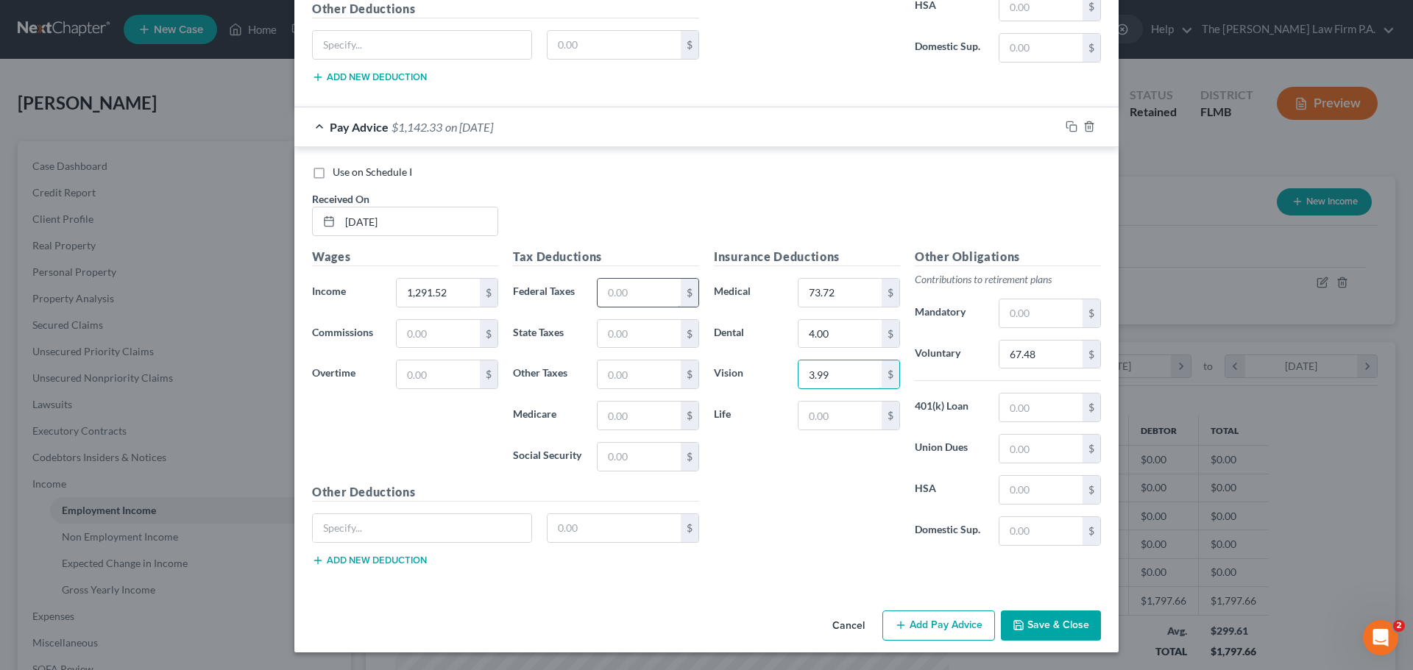
type input "3.99"
click at [623, 290] on input "text" at bounding box center [639, 293] width 83 height 28
type input "106.15"
drag, startPoint x: 647, startPoint y: 456, endPoint x: 650, endPoint y: 445, distance: 10.7
click at [647, 456] on input "text" at bounding box center [639, 457] width 83 height 28
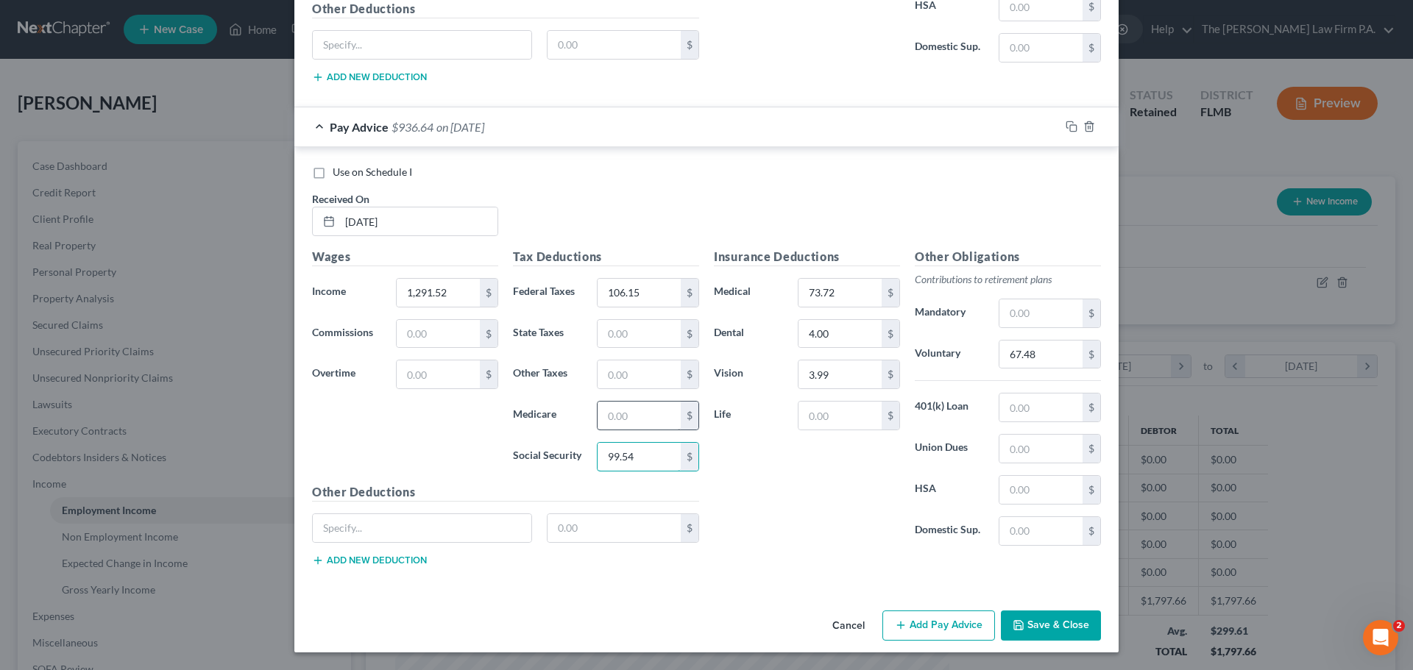
type input "99.54"
click at [662, 409] on input "text" at bounding box center [639, 416] width 83 height 28
type input "23.28"
click at [383, 534] on input "text" at bounding box center [422, 528] width 219 height 28
type input "Accident and LTD Insurance"
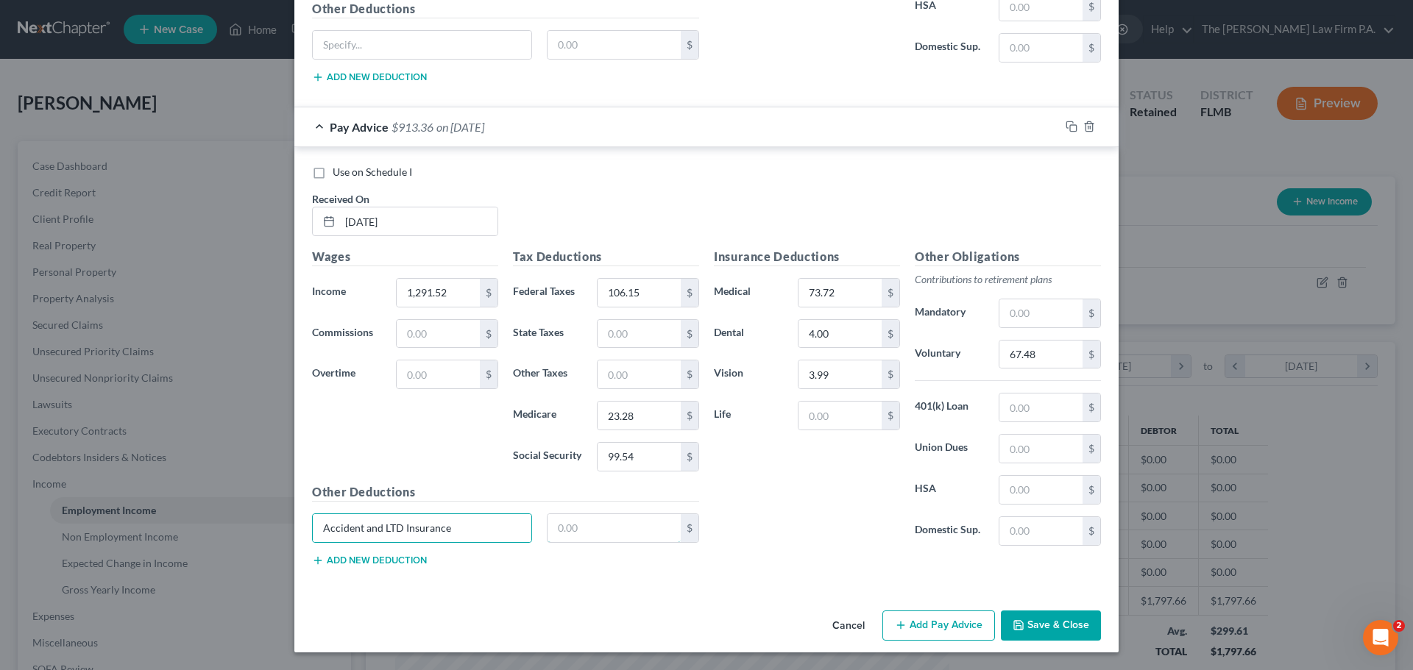
drag, startPoint x: 568, startPoint y: 525, endPoint x: 552, endPoint y: 493, distance: 35.5
click at [568, 525] on input "text" at bounding box center [614, 528] width 134 height 28
type input "17.42"
click at [1063, 633] on button "Save & Close" at bounding box center [1051, 626] width 100 height 31
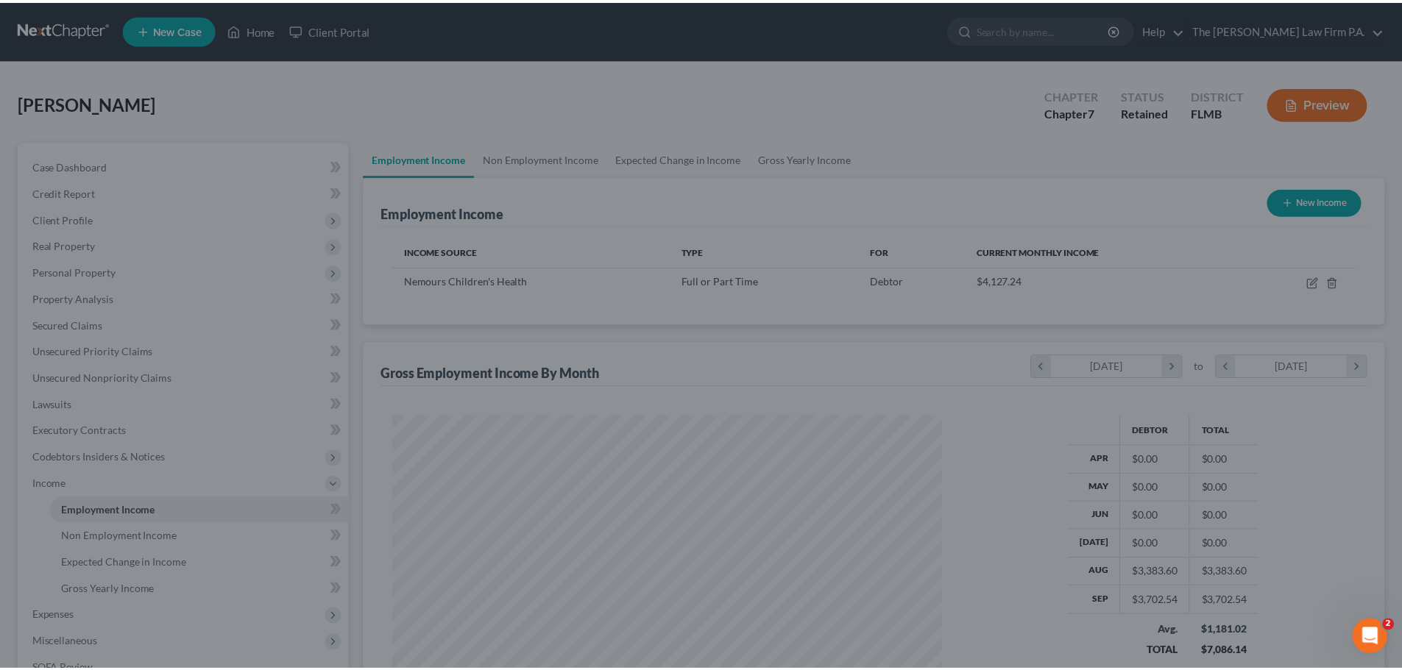
scroll to position [735610, 735306]
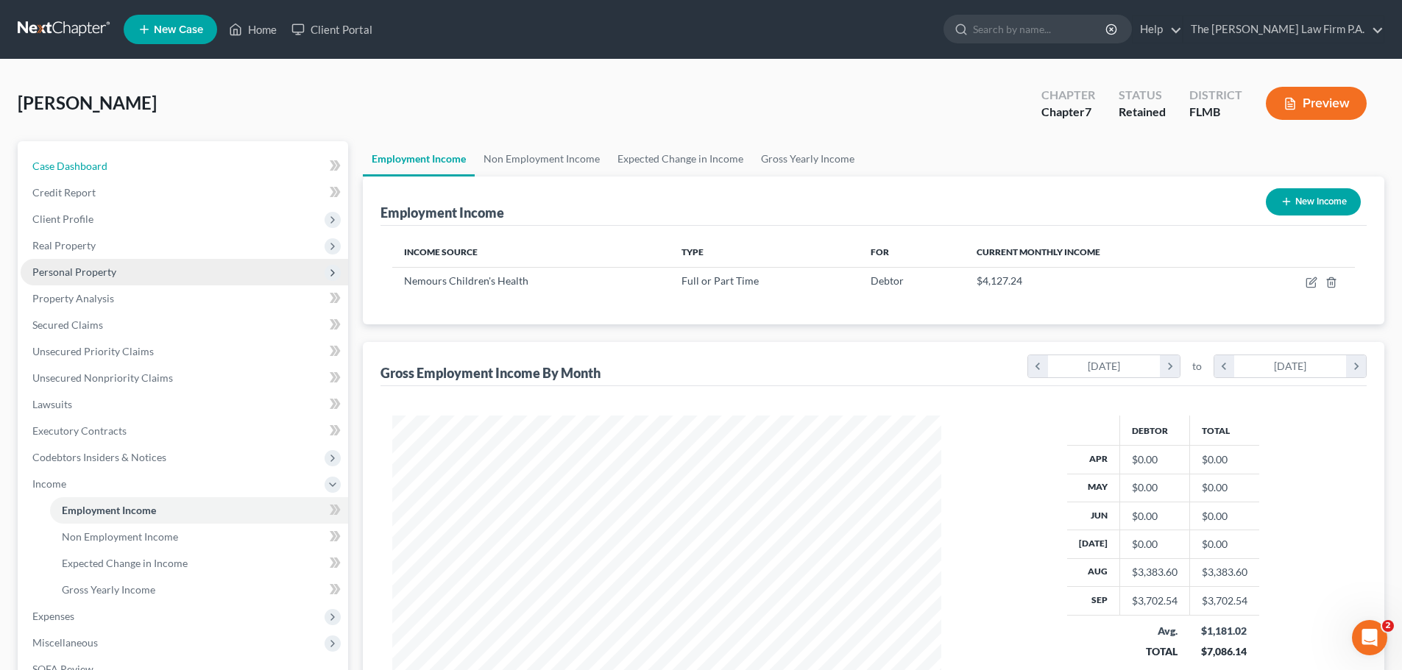
drag, startPoint x: 121, startPoint y: 160, endPoint x: 339, endPoint y: 277, distance: 247.9
click at [120, 160] on link "Case Dashboard" at bounding box center [184, 166] width 327 height 26
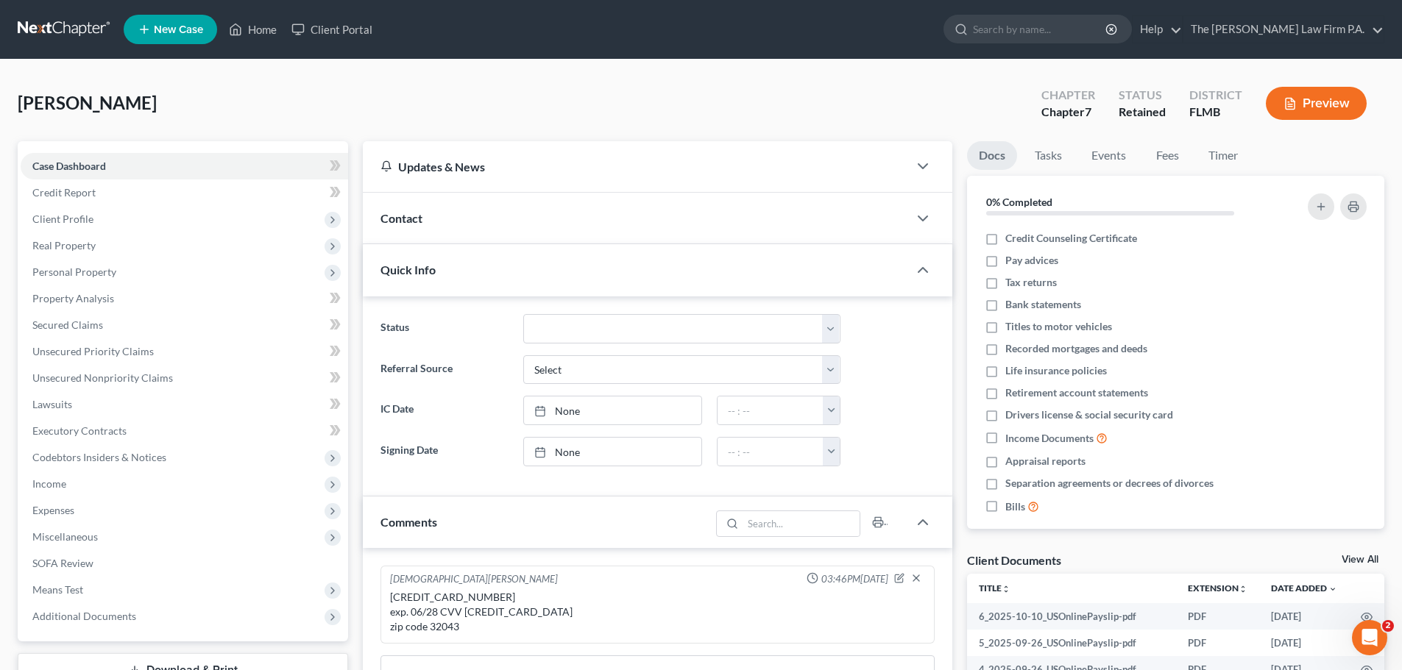
click at [1353, 564] on link "View All" at bounding box center [1360, 560] width 37 height 10
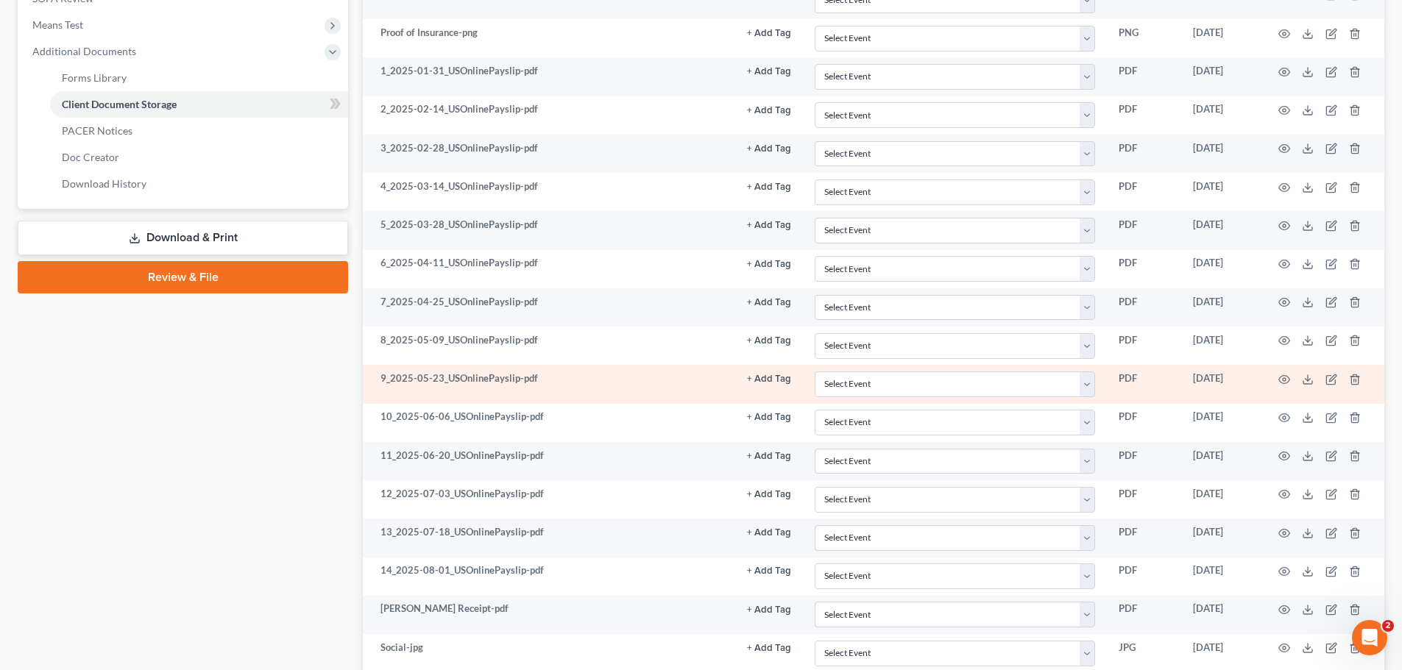
scroll to position [589, 0]
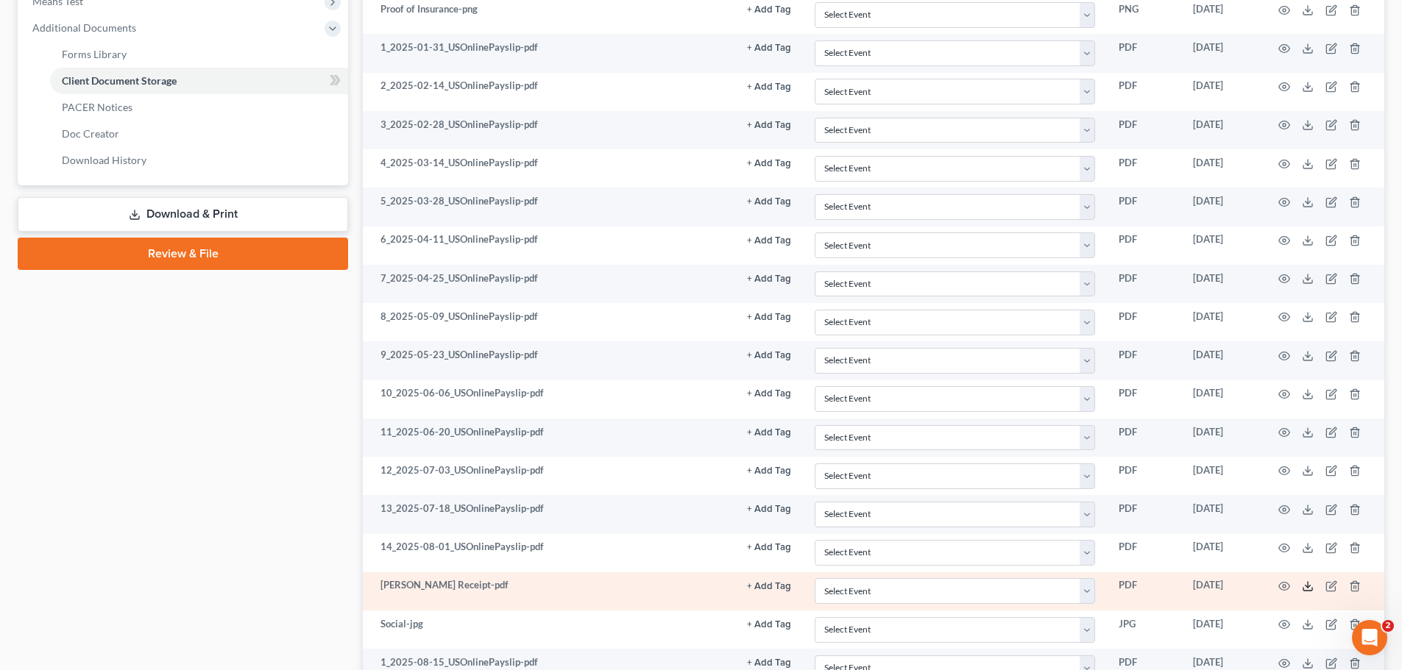
click at [1306, 589] on icon at bounding box center [1308, 587] width 12 height 12
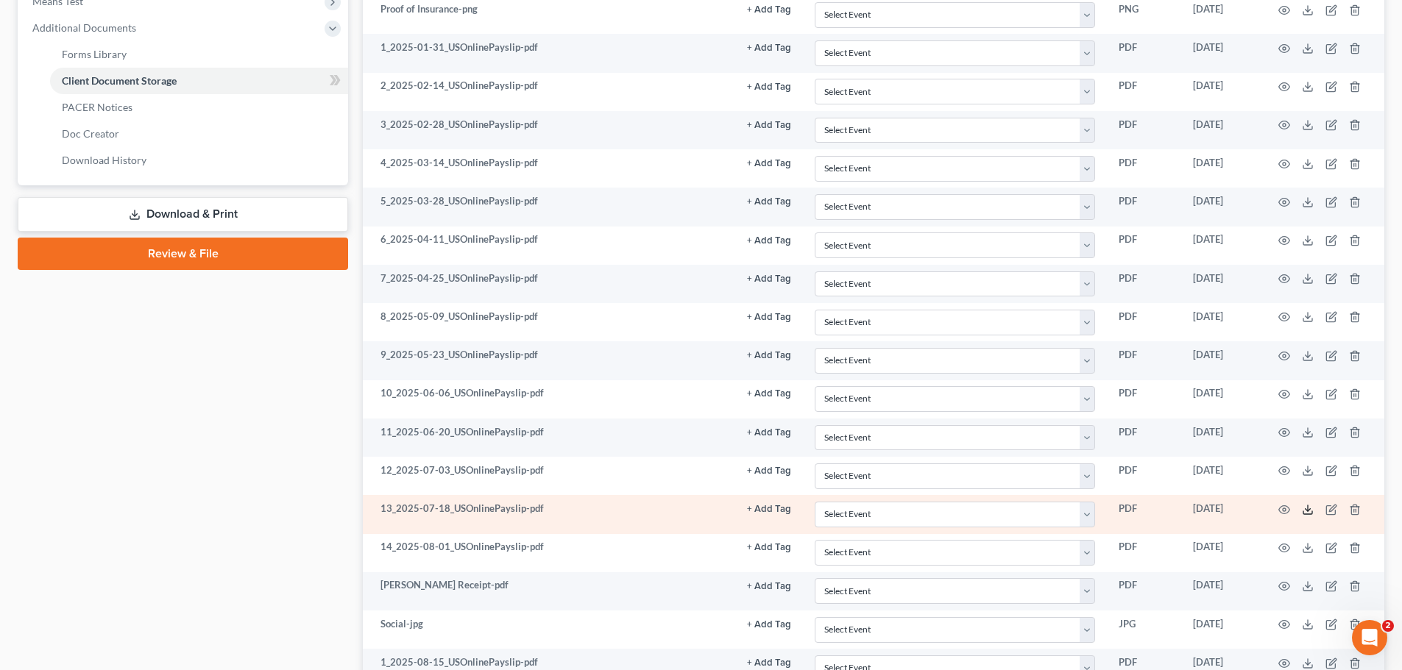
drag, startPoint x: 1313, startPoint y: 511, endPoint x: 1309, endPoint y: 504, distance: 7.6
click at [1313, 511] on icon at bounding box center [1308, 510] width 12 height 12
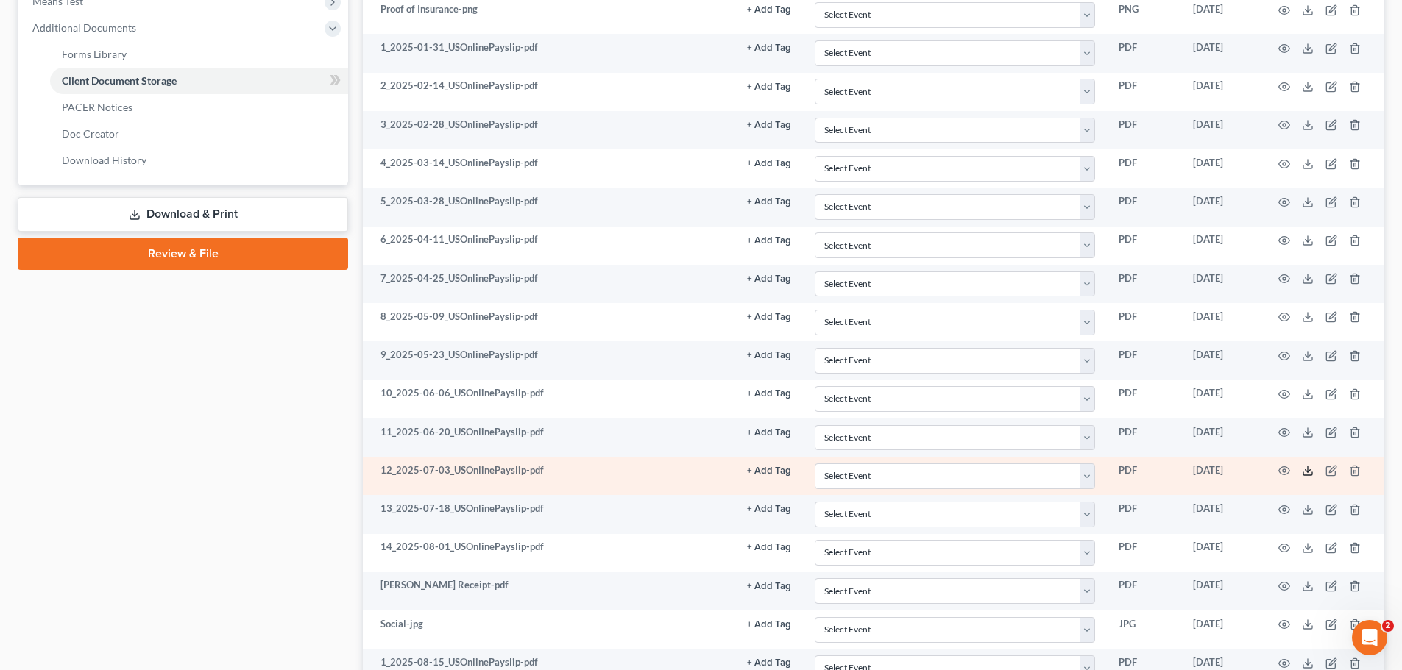
click at [1311, 469] on icon at bounding box center [1308, 471] width 12 height 12
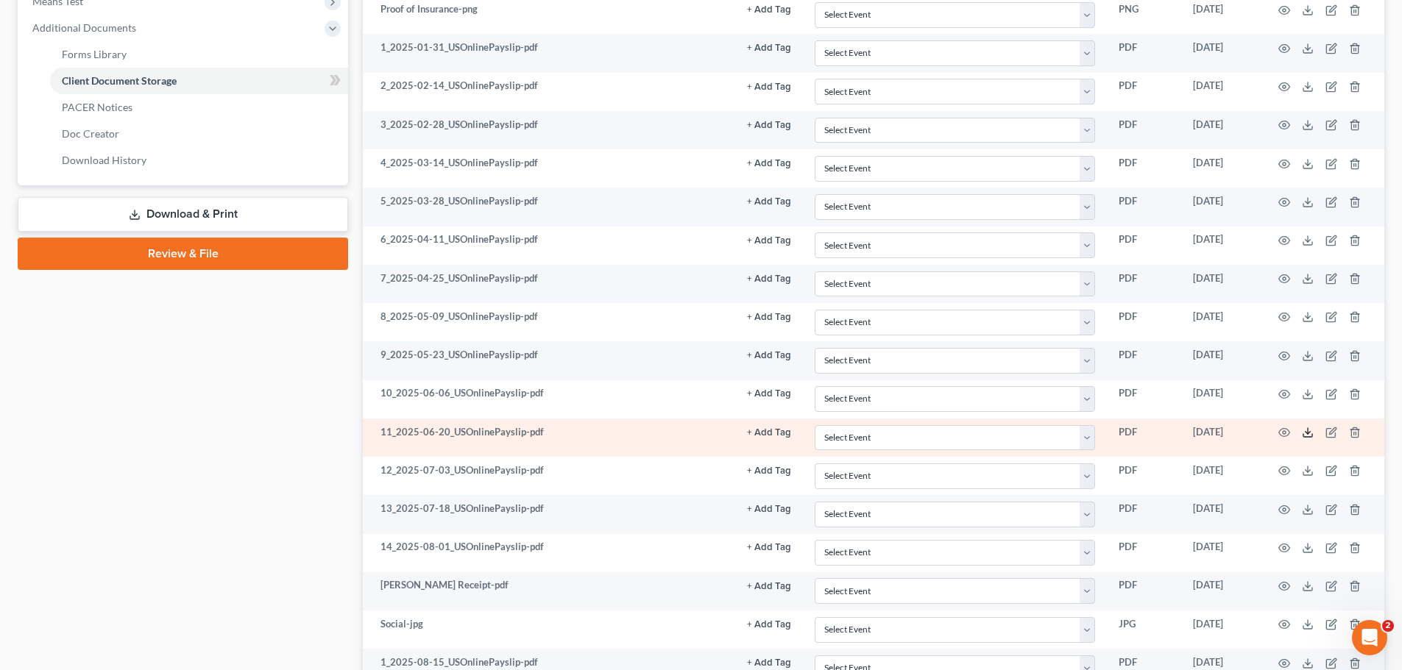
click at [1305, 430] on icon at bounding box center [1308, 433] width 12 height 12
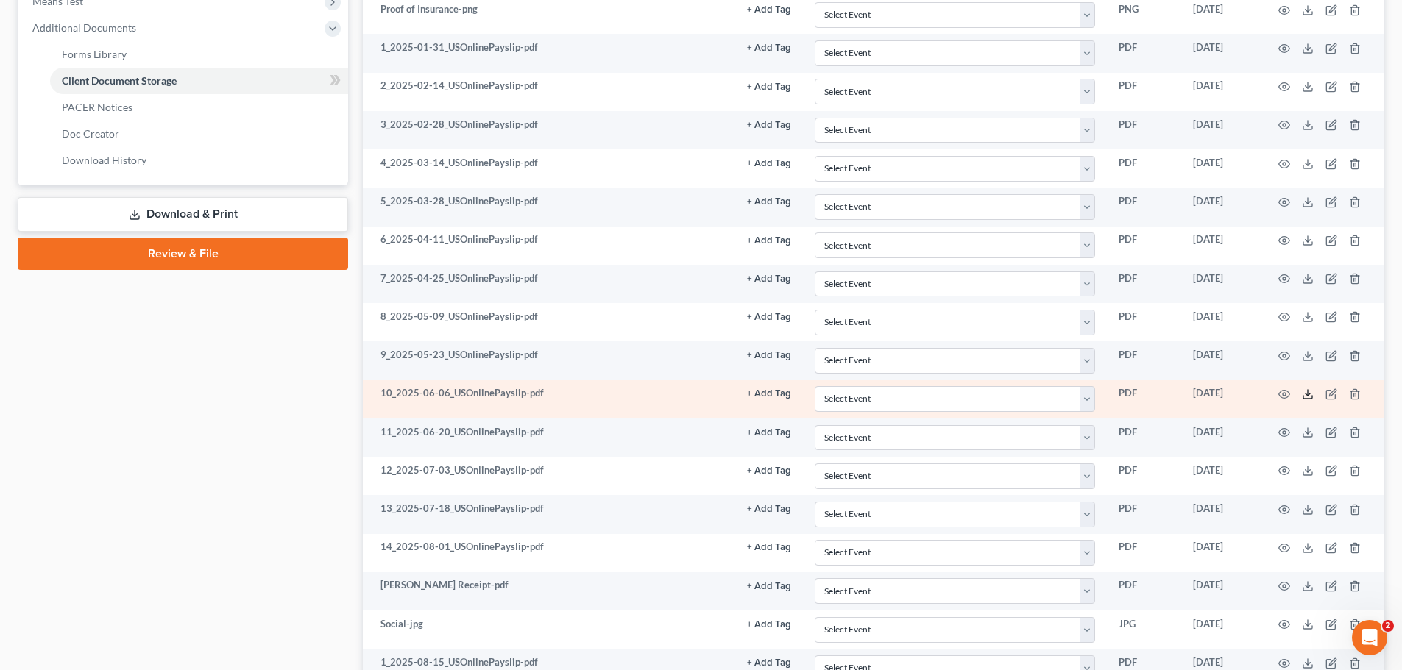
click at [1307, 394] on icon at bounding box center [1308, 395] width 12 height 12
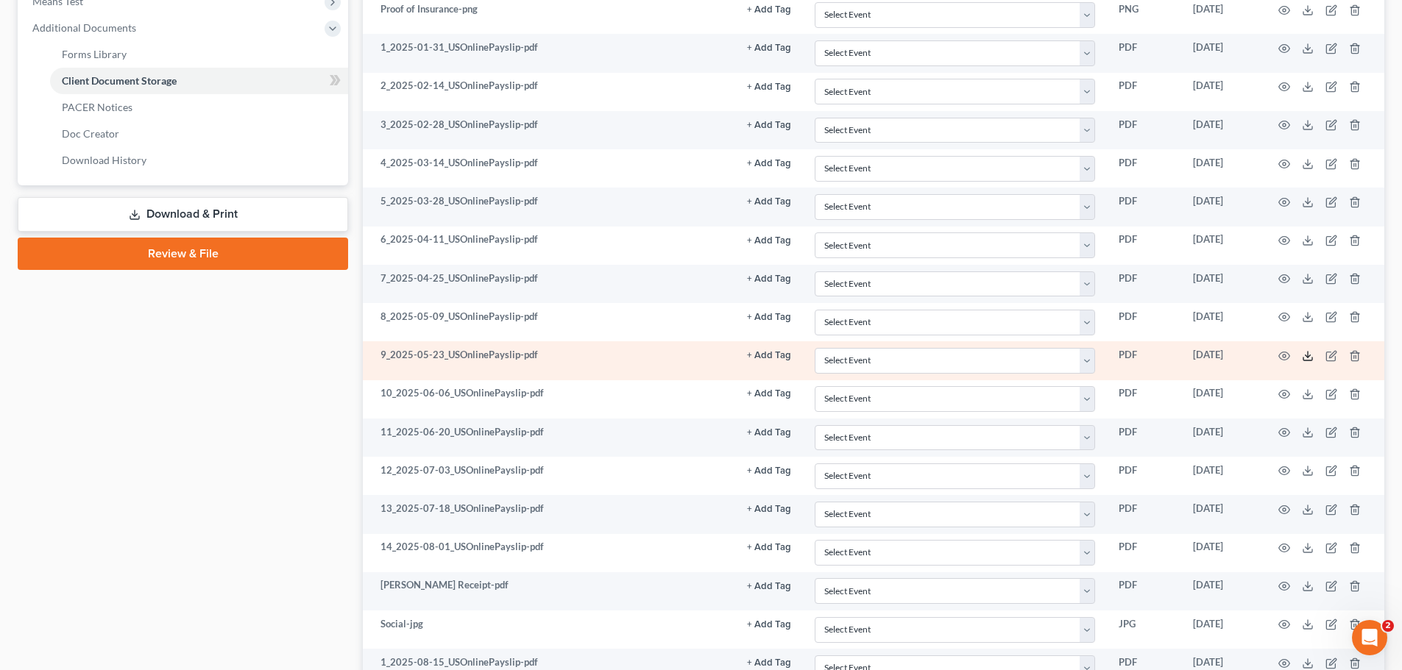
click at [1307, 359] on icon at bounding box center [1308, 356] width 12 height 12
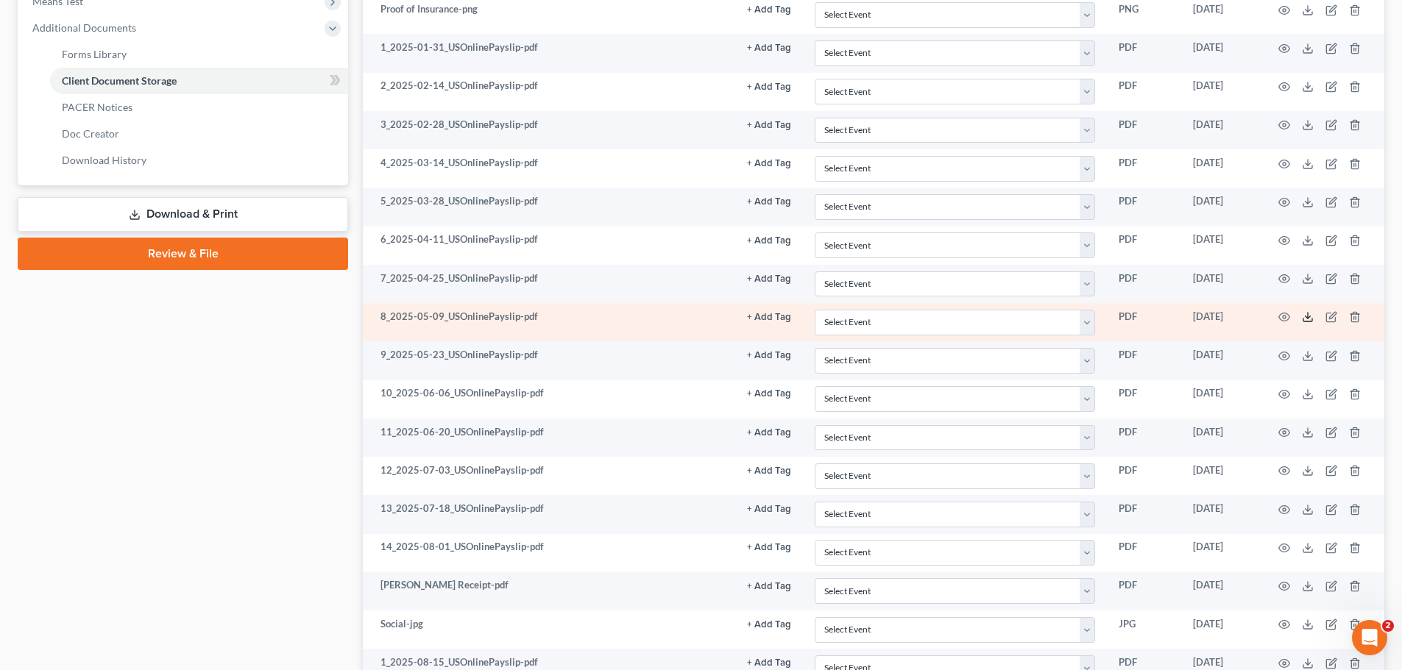
click at [1309, 312] on icon at bounding box center [1308, 317] width 12 height 12
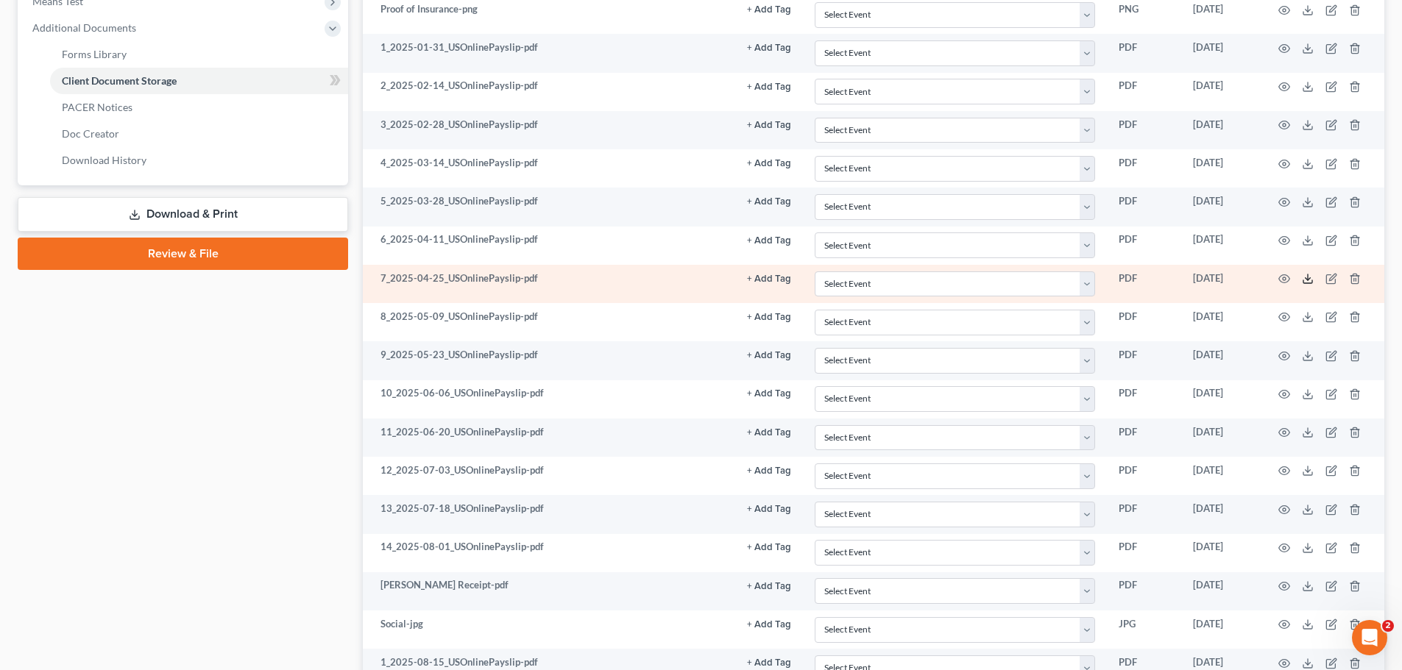
click at [1311, 285] on icon at bounding box center [1308, 279] width 12 height 12
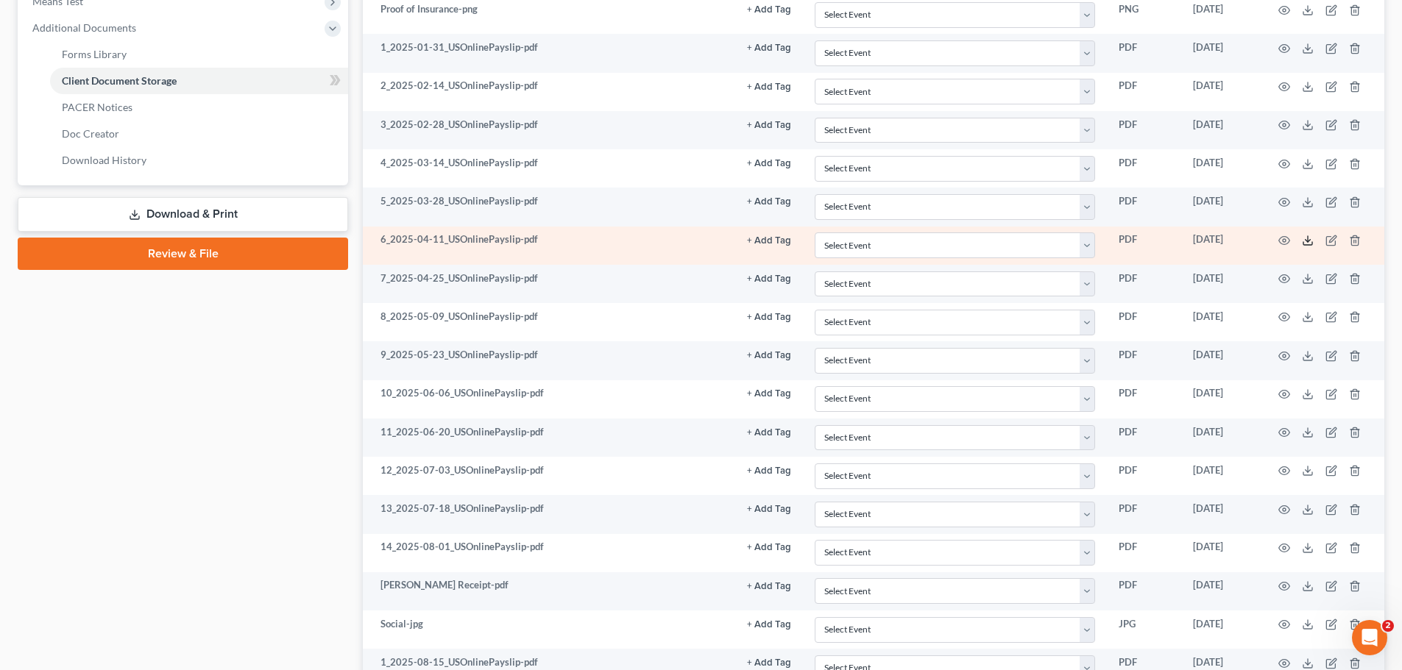
click at [1305, 237] on icon at bounding box center [1308, 241] width 12 height 12
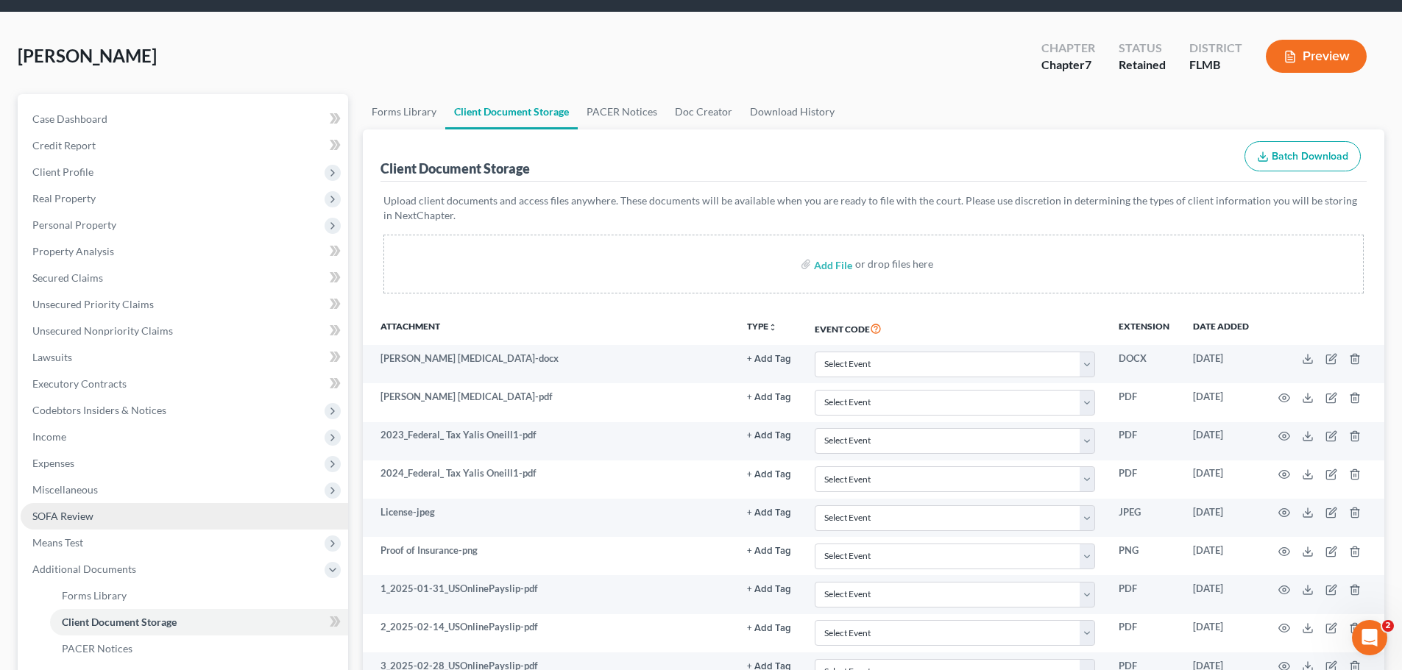
scroll to position [74, 0]
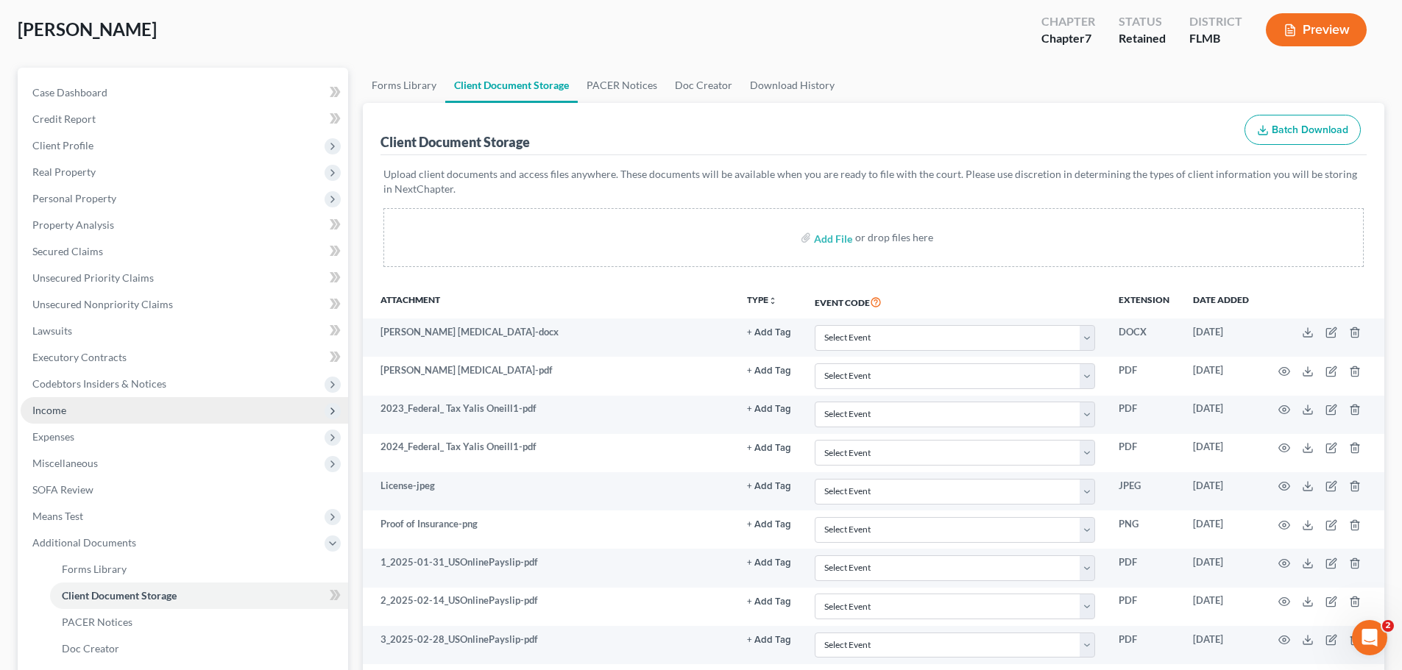
click at [84, 411] on span "Income" at bounding box center [184, 410] width 327 height 26
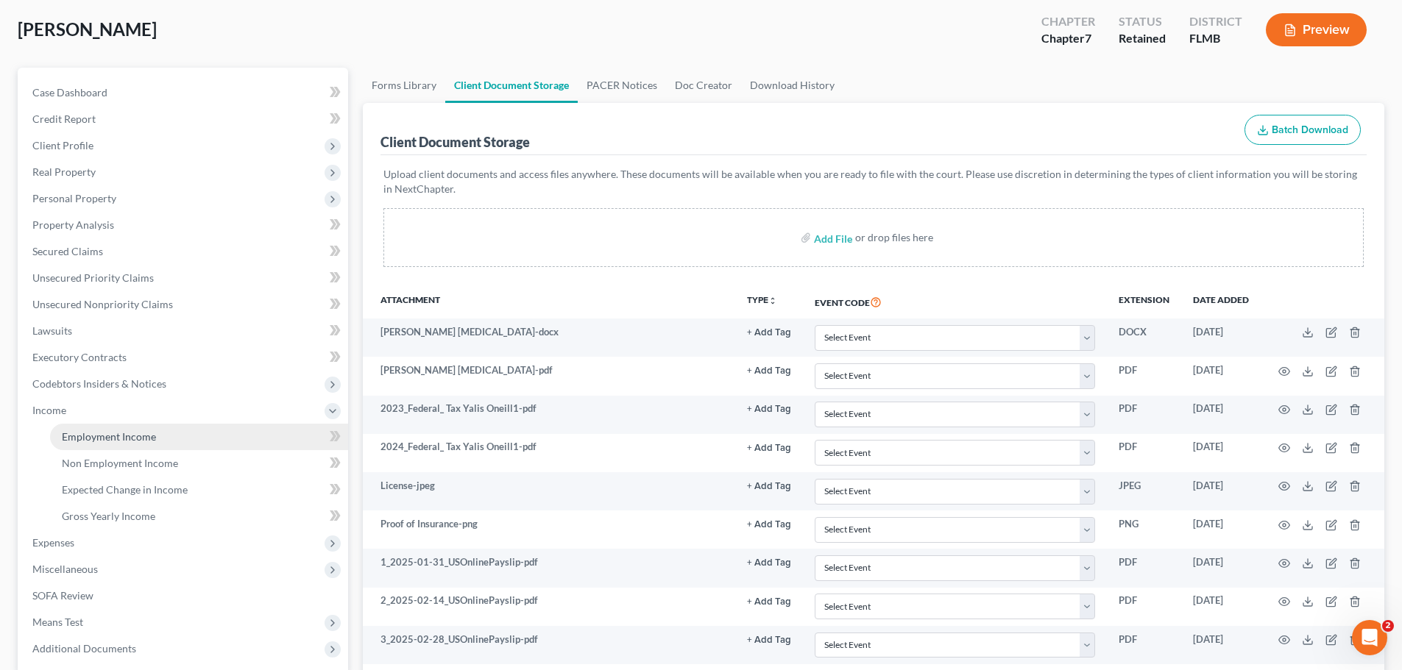
click at [89, 434] on span "Employment Income" at bounding box center [109, 436] width 94 height 13
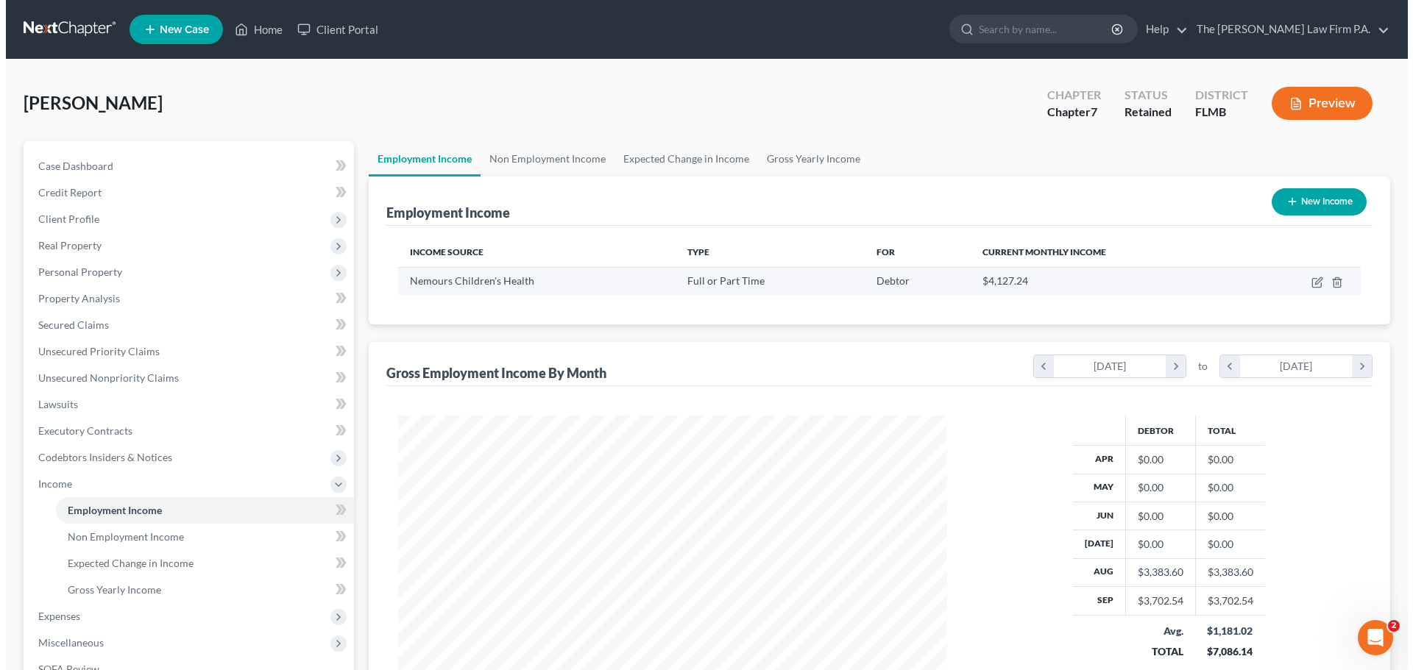
scroll to position [274, 578]
click at [1314, 285] on icon "button" at bounding box center [1311, 283] width 12 height 12
select select "0"
select select "9"
select select "2"
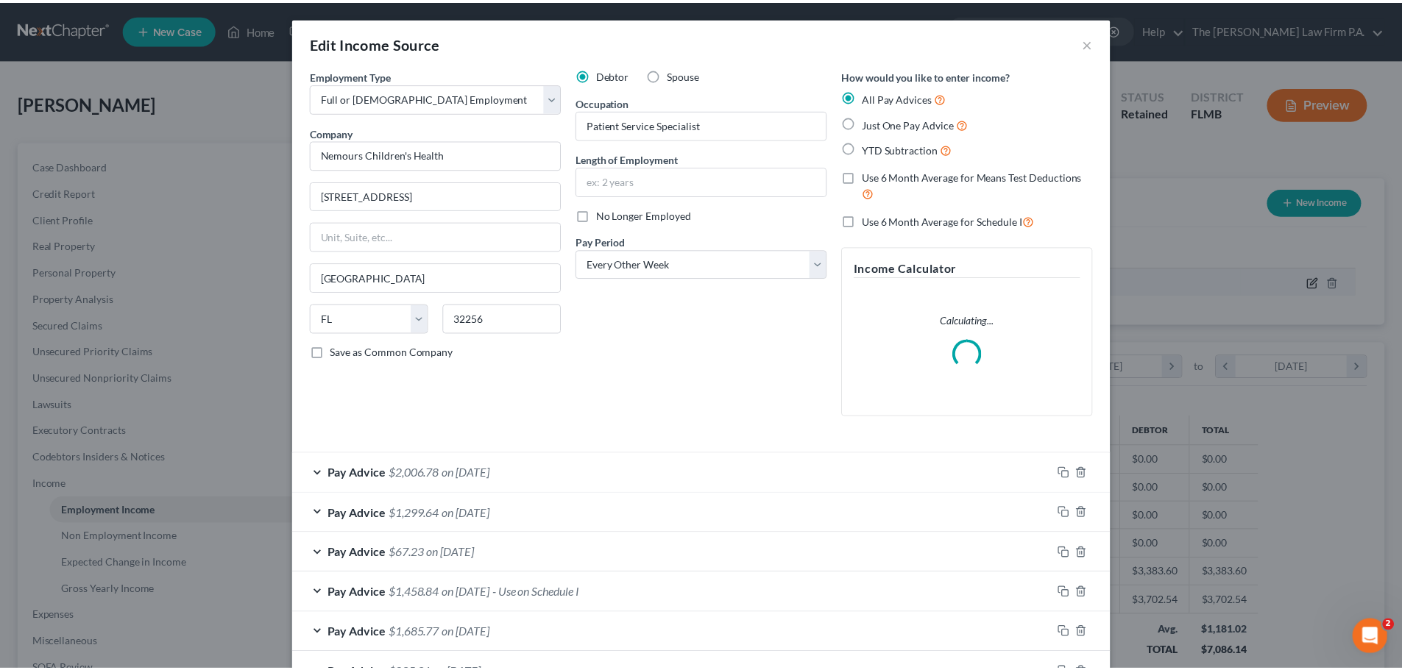
scroll to position [277, 584]
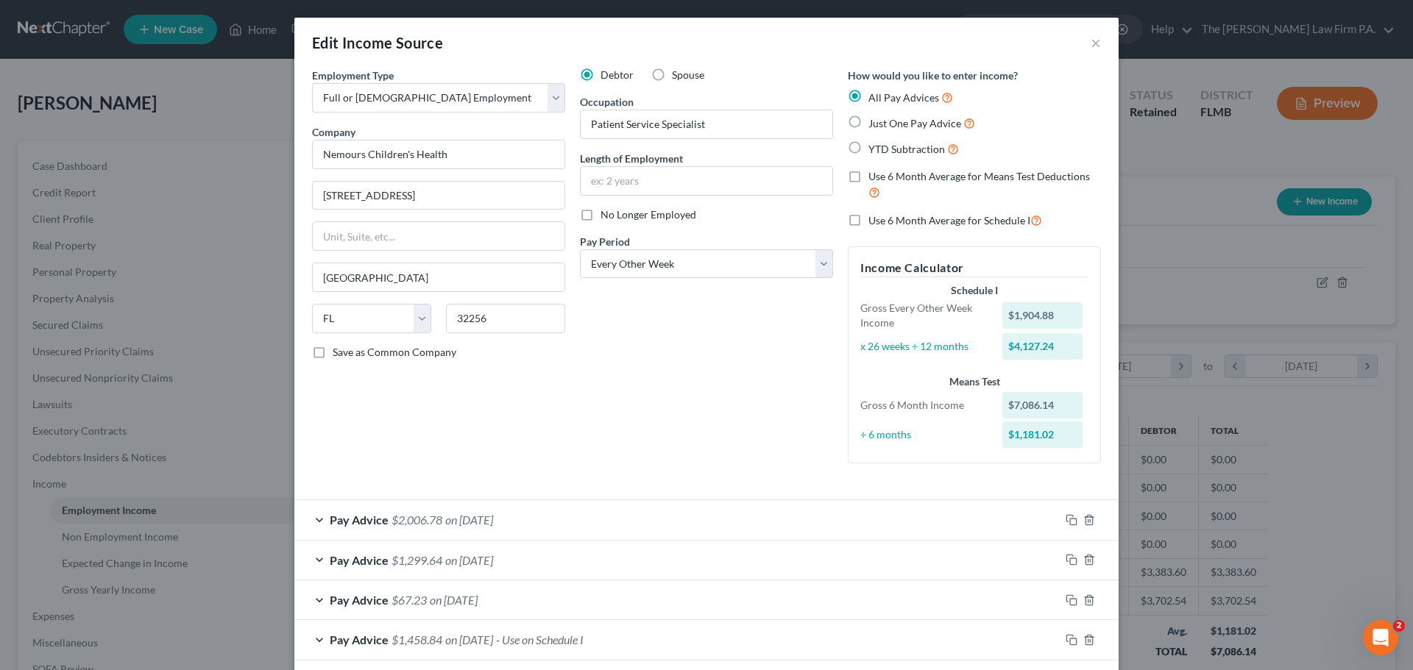
drag, startPoint x: 192, startPoint y: 110, endPoint x: 228, endPoint y: 38, distance: 81.3
click at [192, 110] on div "Edit Income Source × Employment Type * Select Full or Part Time Employment Self…" at bounding box center [706, 335] width 1413 height 670
click at [251, 26] on div "Edit Income Source × Employment Type * Select Full or Part Time Employment Self…" at bounding box center [706, 335] width 1413 height 670
drag, startPoint x: 1087, startPoint y: 43, endPoint x: 902, endPoint y: 56, distance: 185.2
click at [1091, 43] on button "×" at bounding box center [1096, 43] width 10 height 18
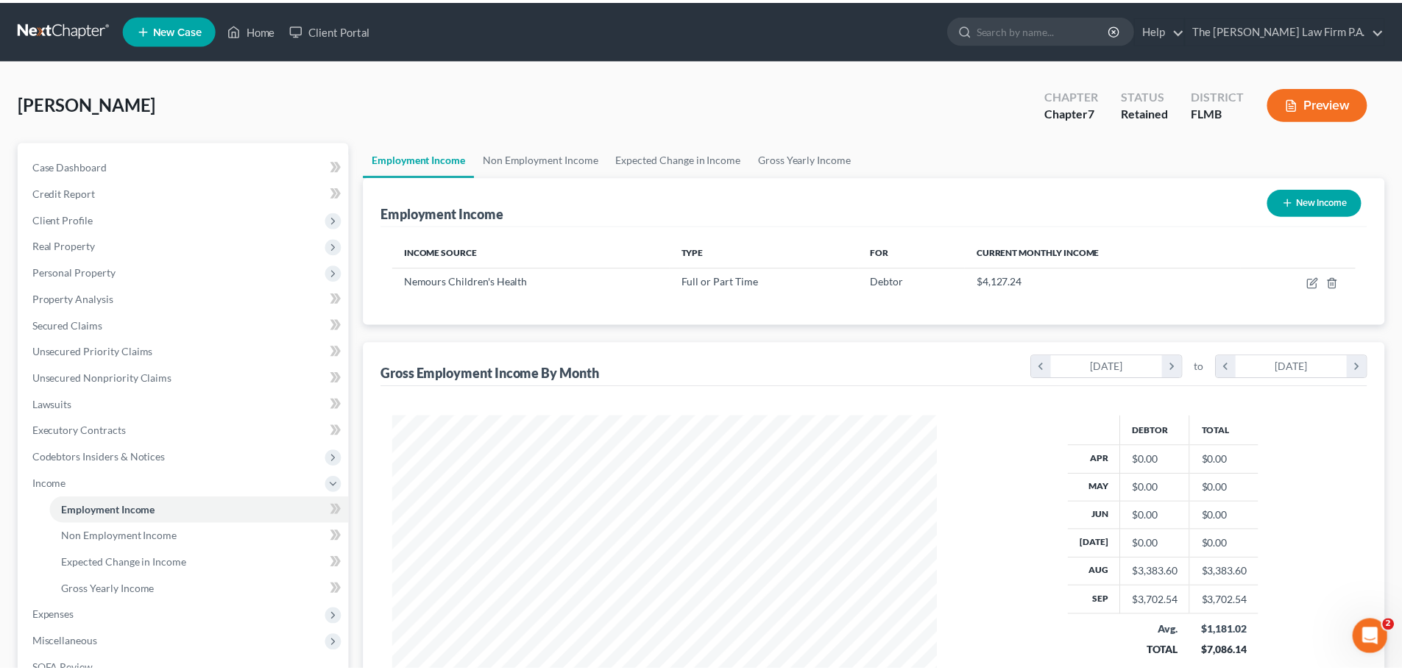
scroll to position [735610, 735306]
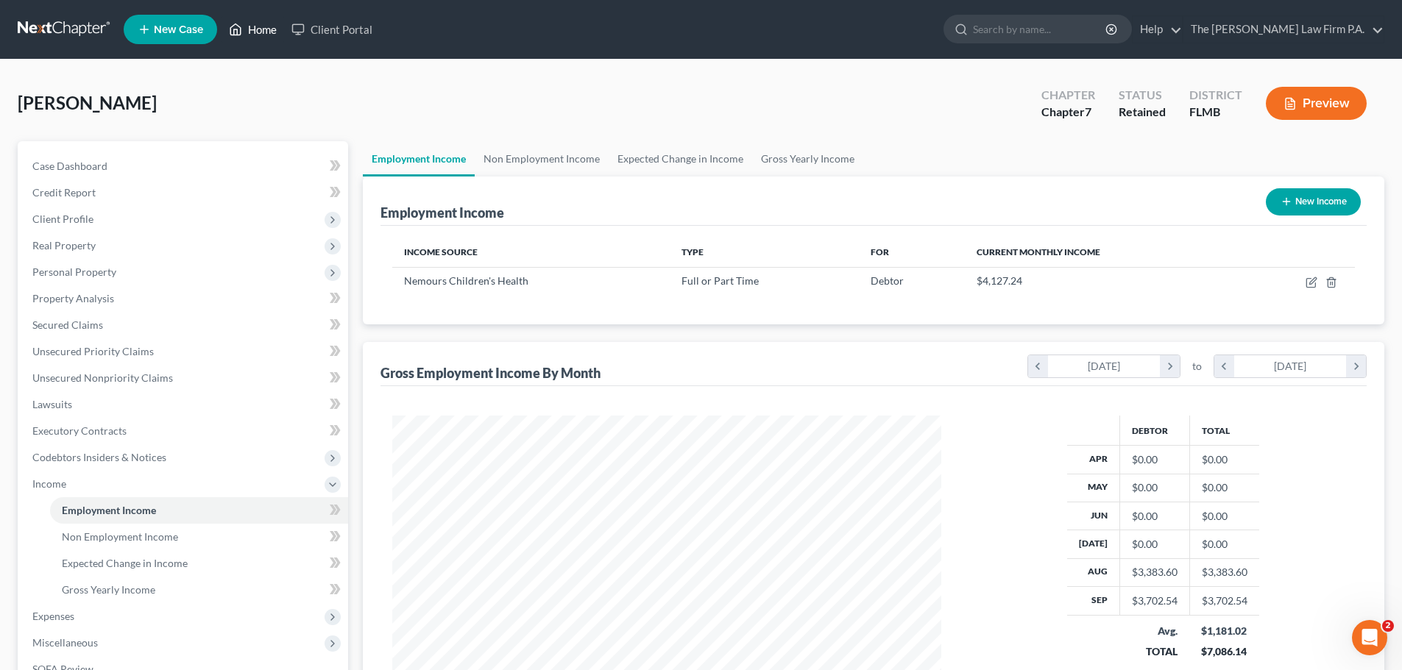
click at [232, 23] on icon at bounding box center [235, 30] width 13 height 18
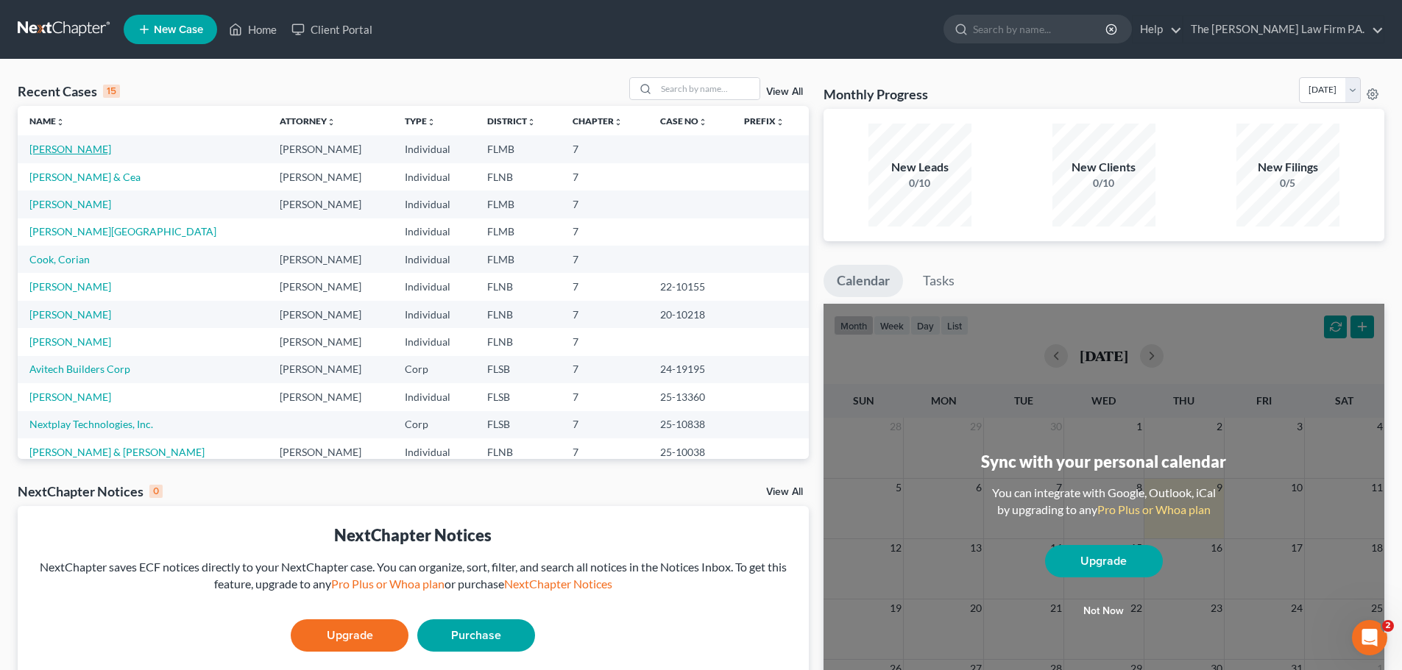
click at [79, 149] on link "[PERSON_NAME]" at bounding box center [70, 149] width 82 height 13
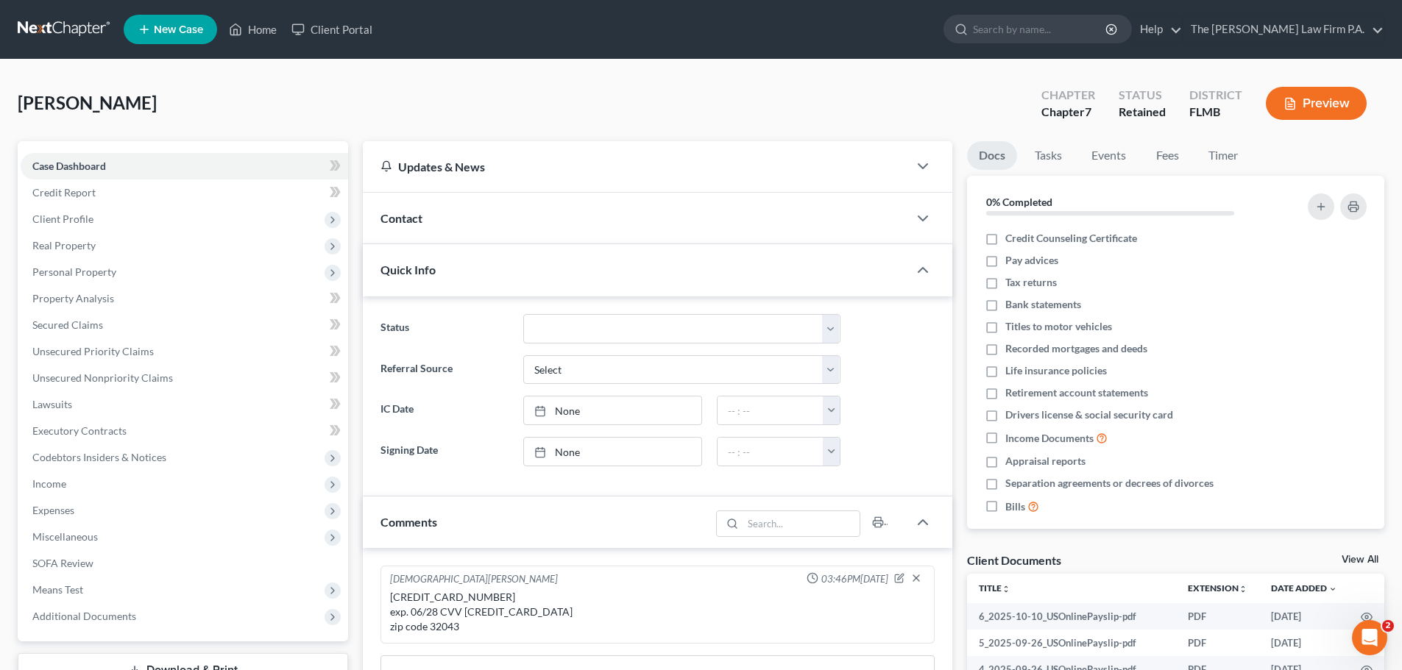
click at [1346, 556] on link "View All" at bounding box center [1360, 560] width 37 height 10
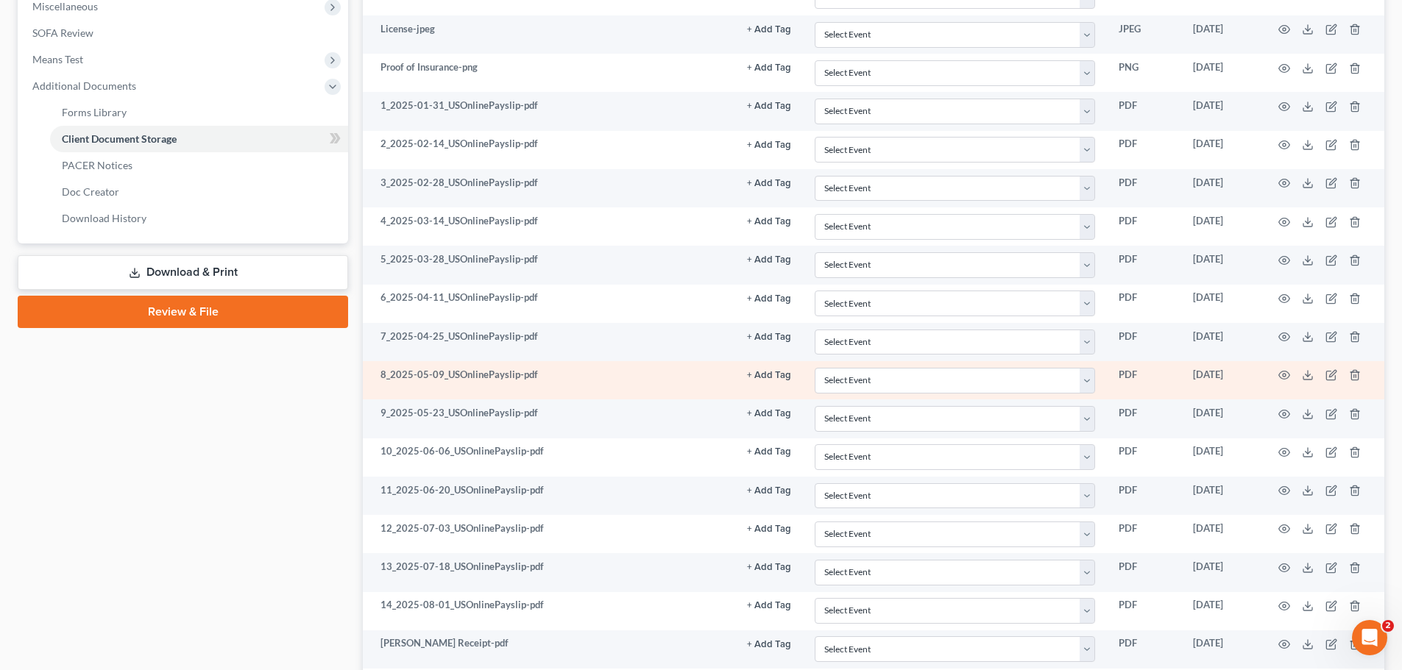
scroll to position [589, 0]
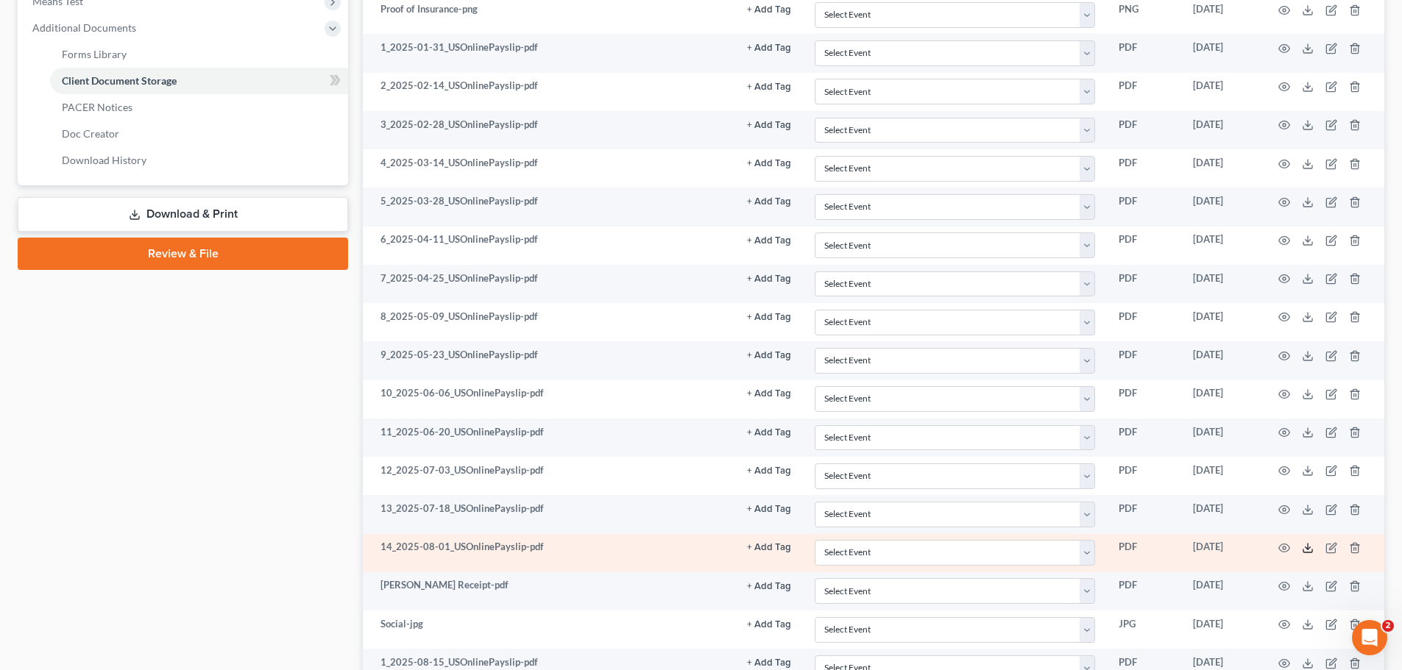
click at [1304, 548] on icon at bounding box center [1308, 548] width 12 height 12
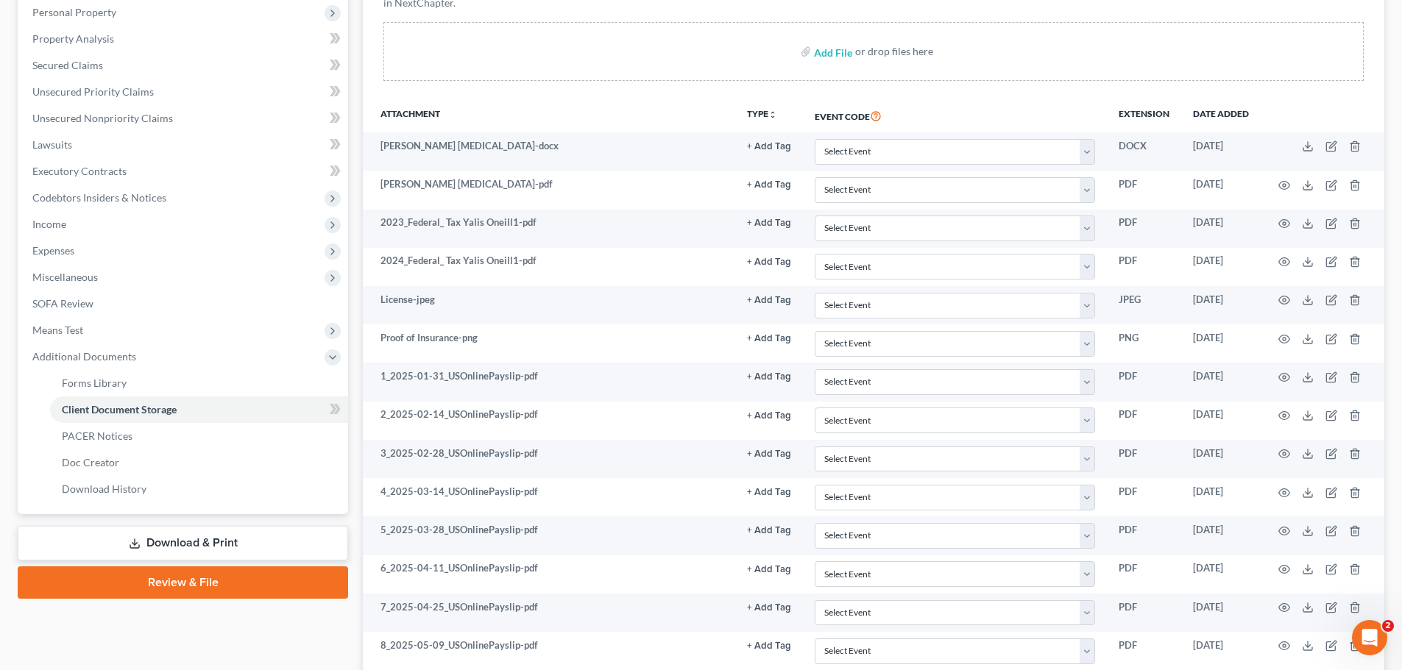
scroll to position [221, 0]
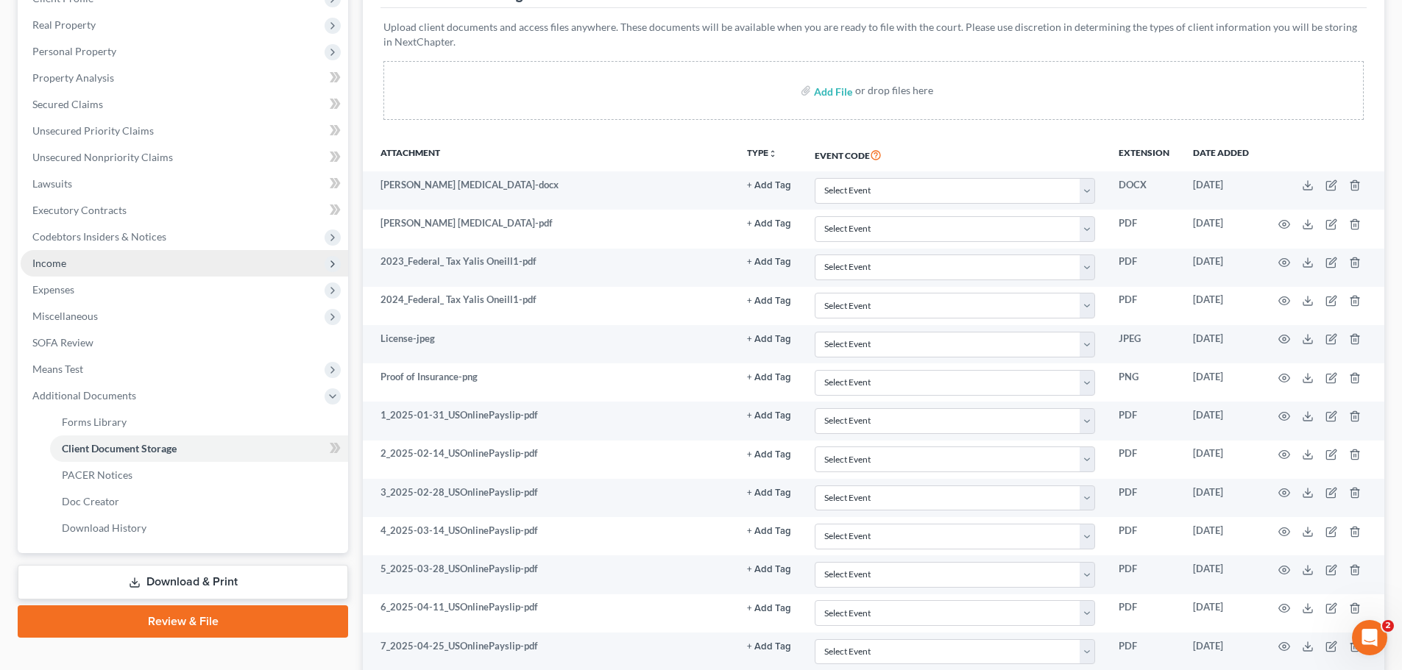
click at [153, 261] on span "Income" at bounding box center [184, 263] width 327 height 26
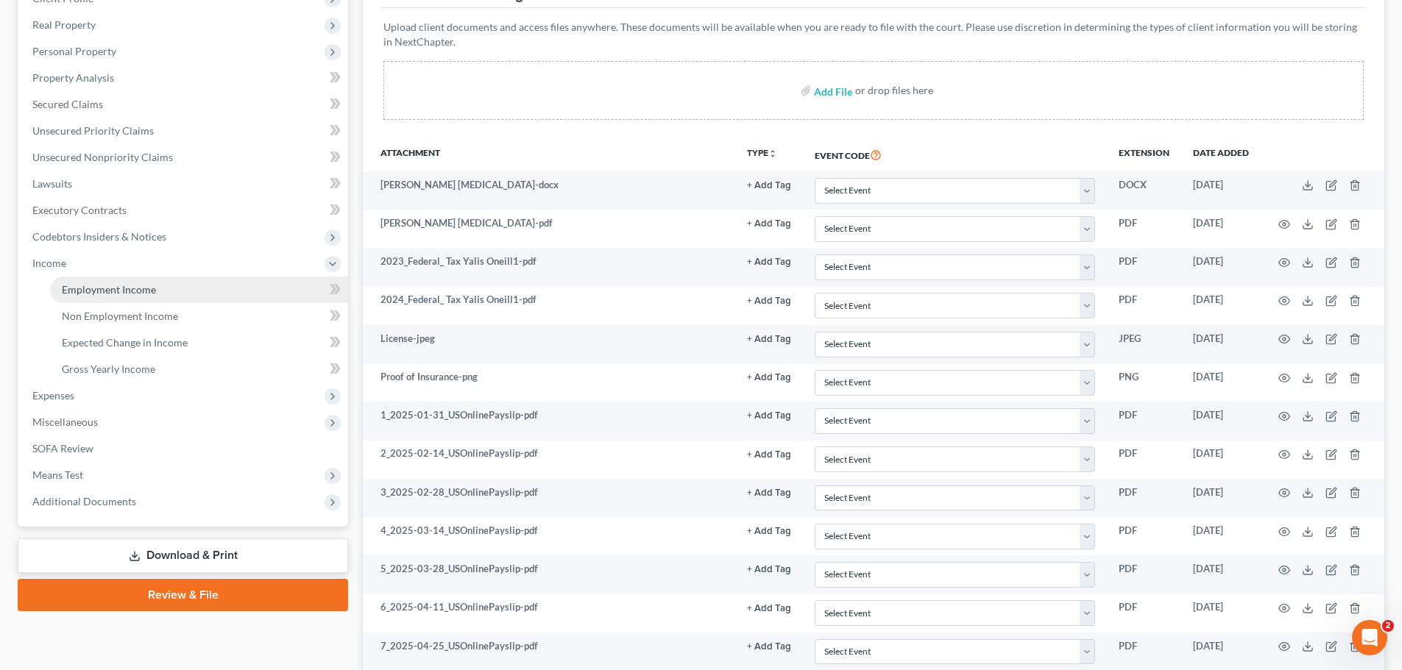
click at [145, 293] on span "Employment Income" at bounding box center [109, 289] width 94 height 13
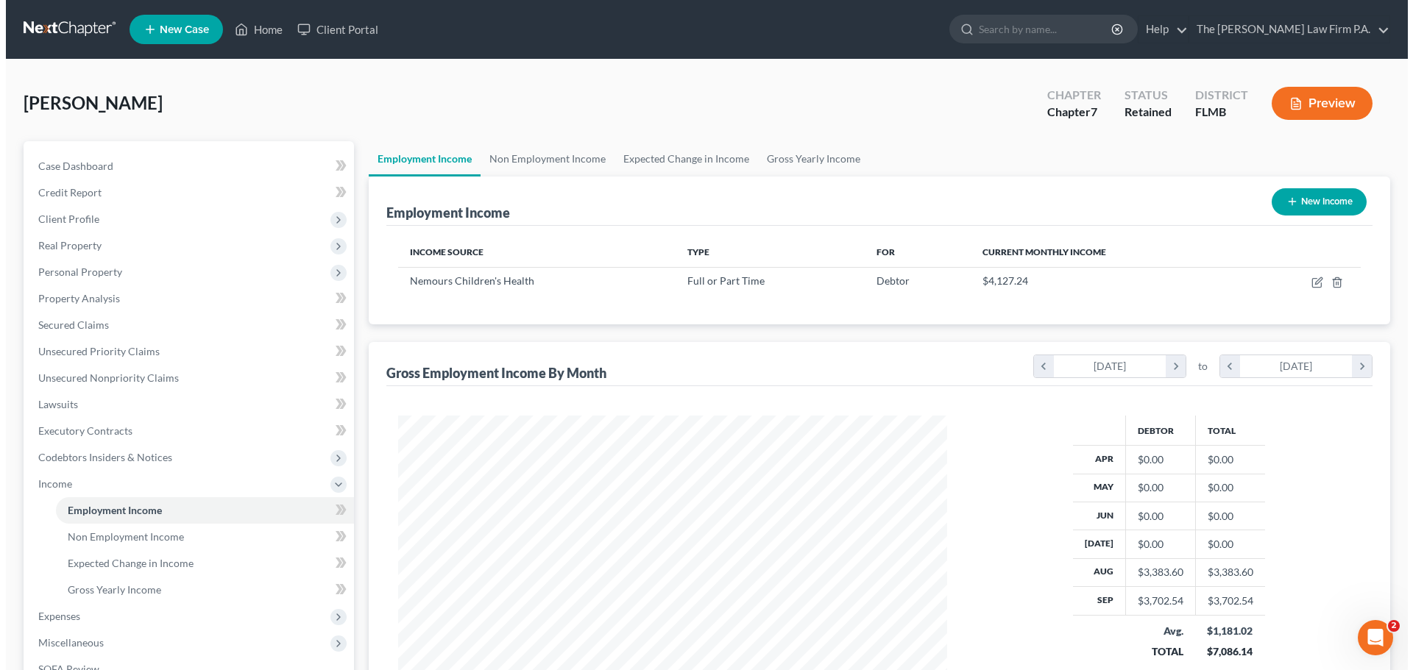
scroll to position [274, 578]
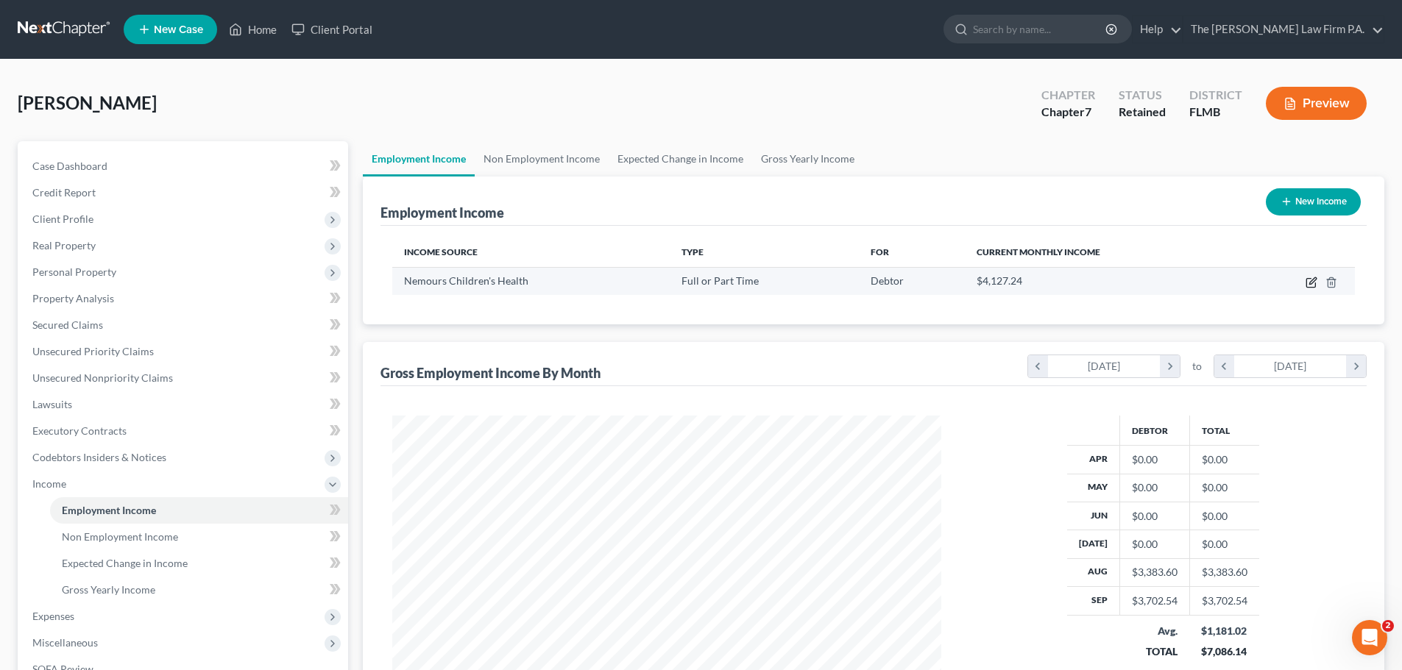
click at [1315, 287] on icon "button" at bounding box center [1310, 283] width 9 height 9
select select "0"
select select "9"
select select "2"
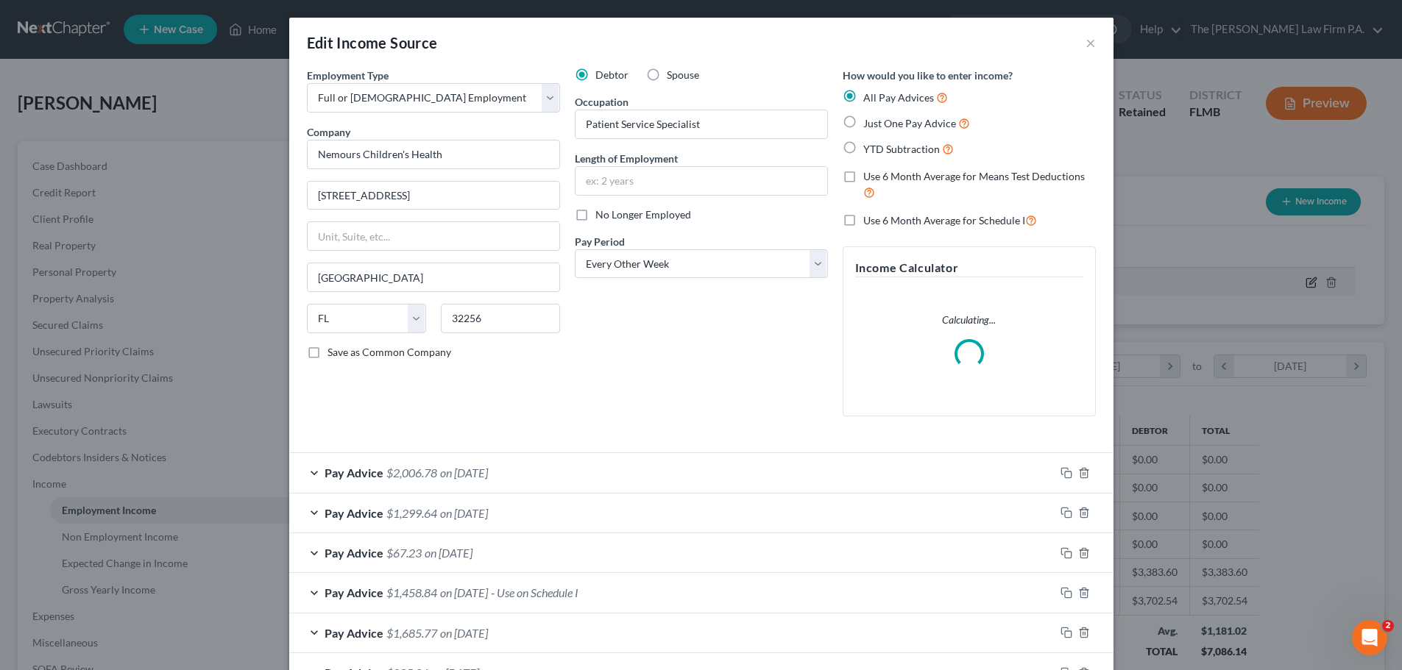
scroll to position [277, 584]
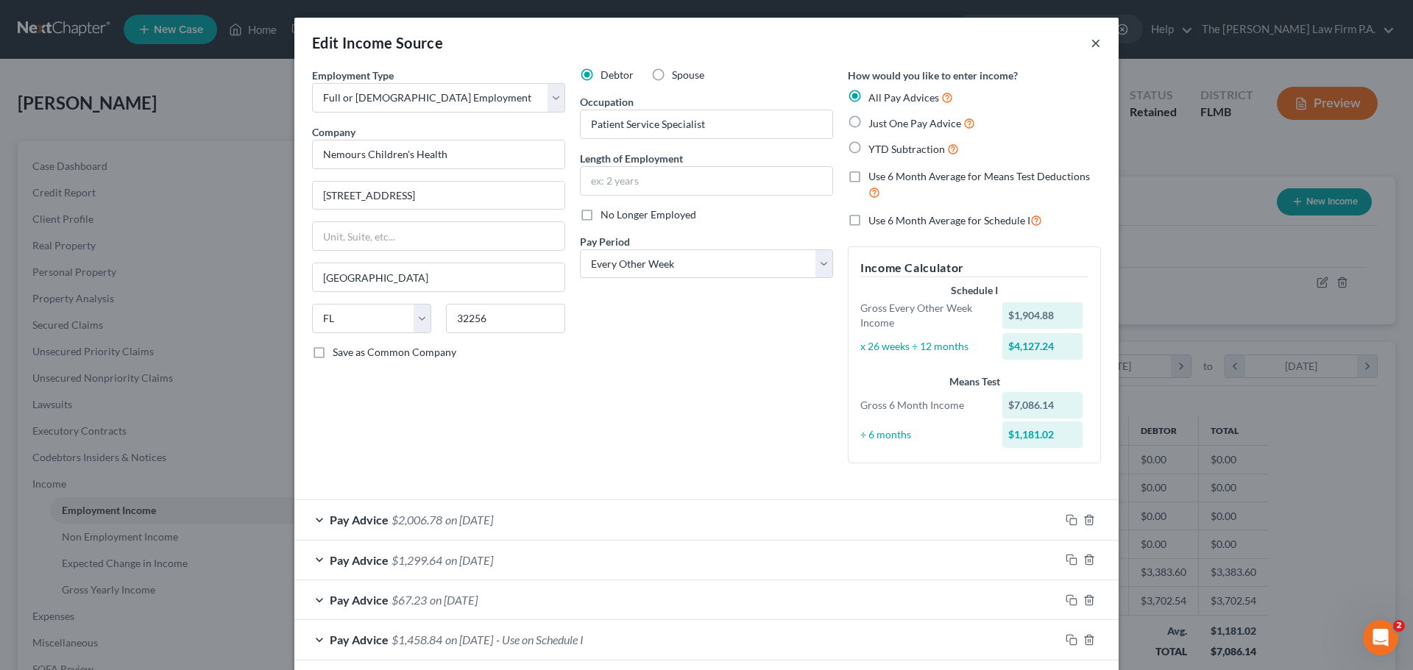
click at [1091, 45] on button "×" at bounding box center [1096, 43] width 10 height 18
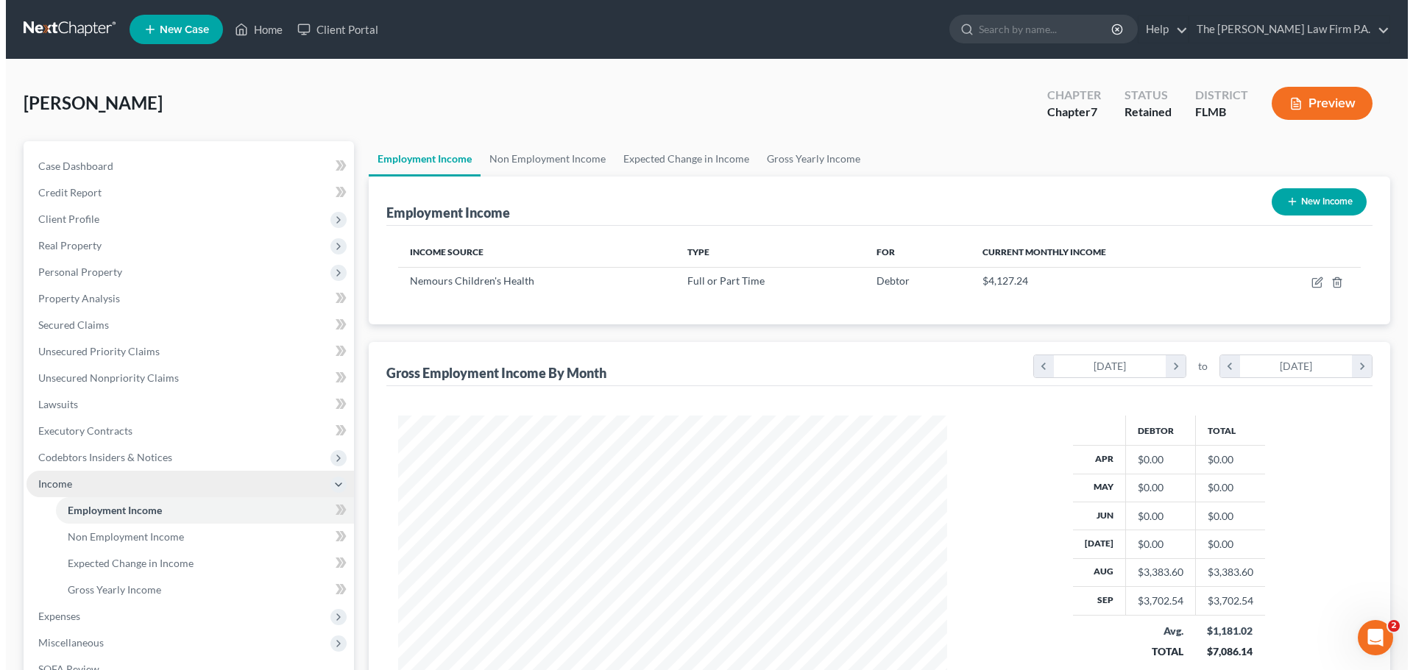
scroll to position [735610, 735306]
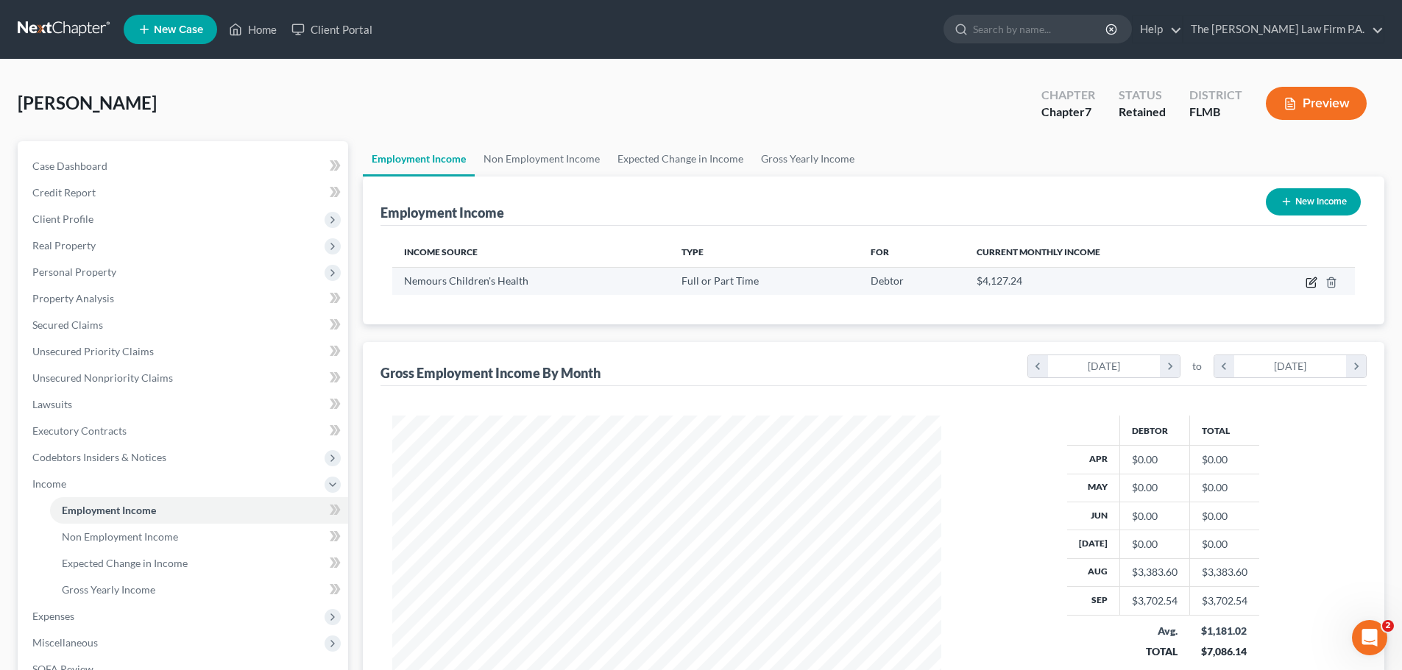
click at [1308, 282] on icon "button" at bounding box center [1311, 283] width 12 height 12
select select "0"
select select "9"
select select "2"
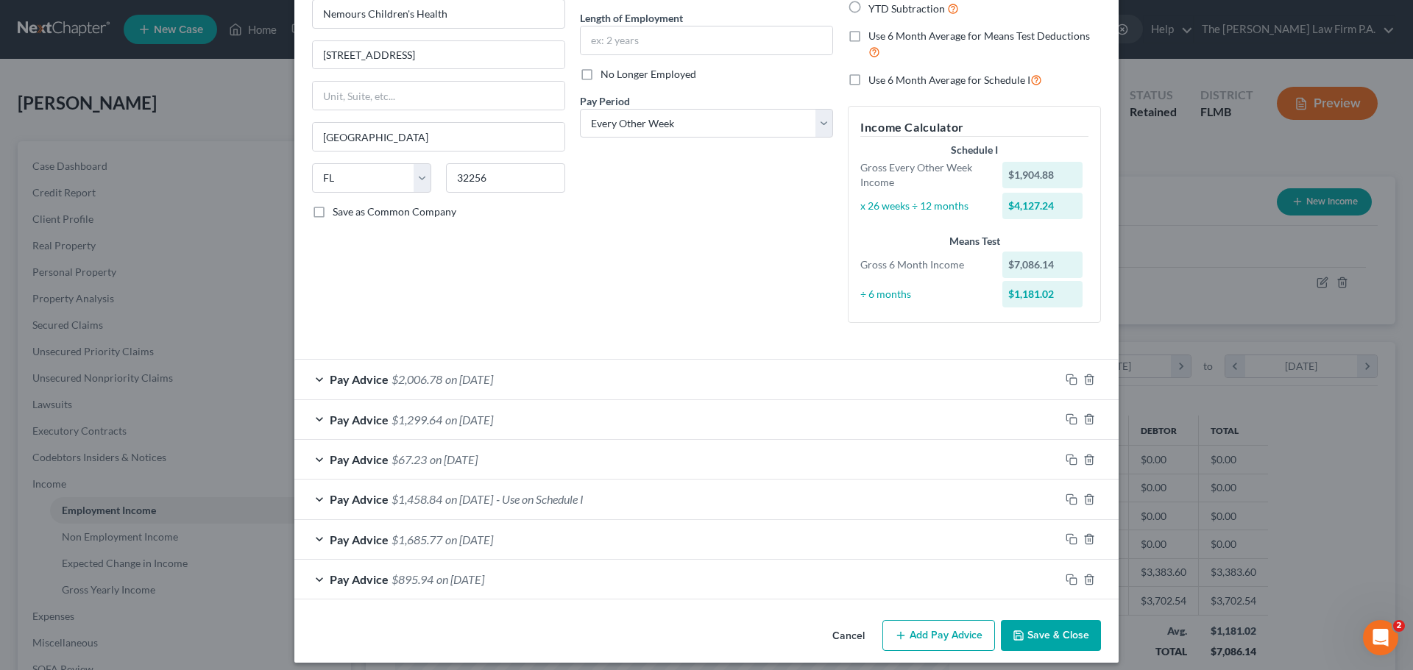
scroll to position [151, 0]
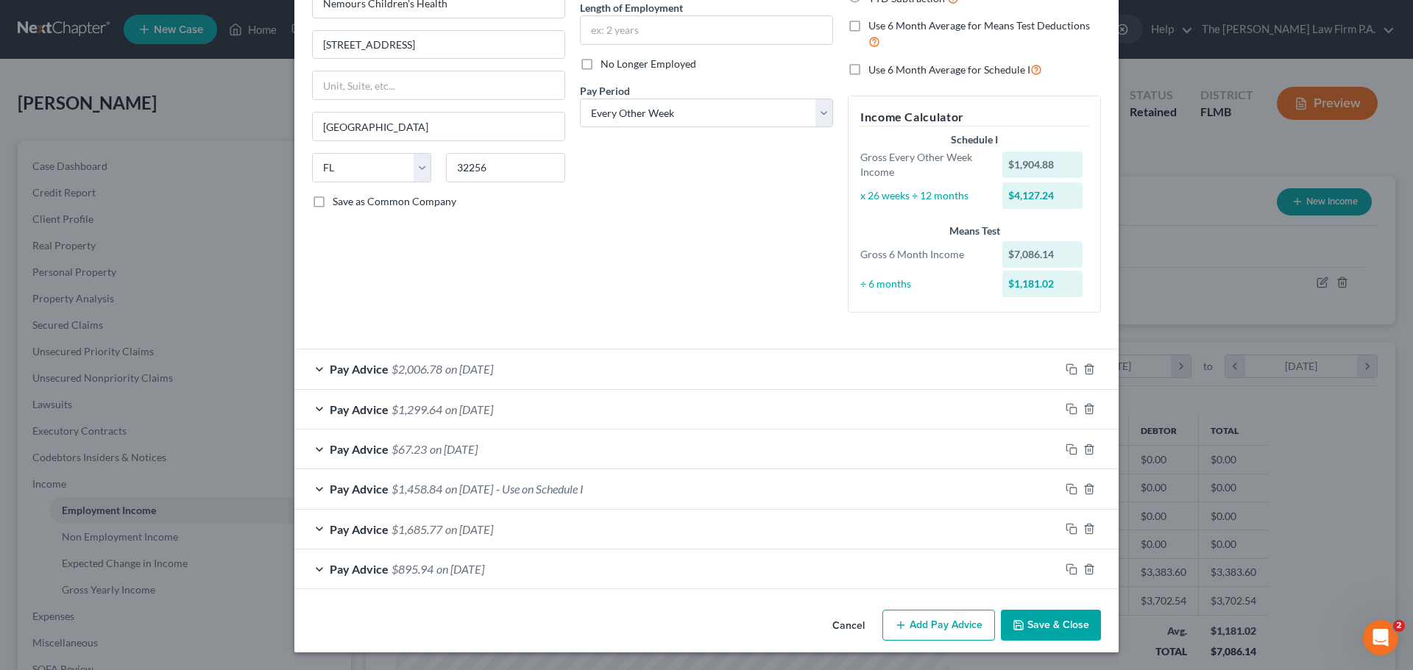
click at [947, 630] on button "Add Pay Advice" at bounding box center [938, 625] width 113 height 31
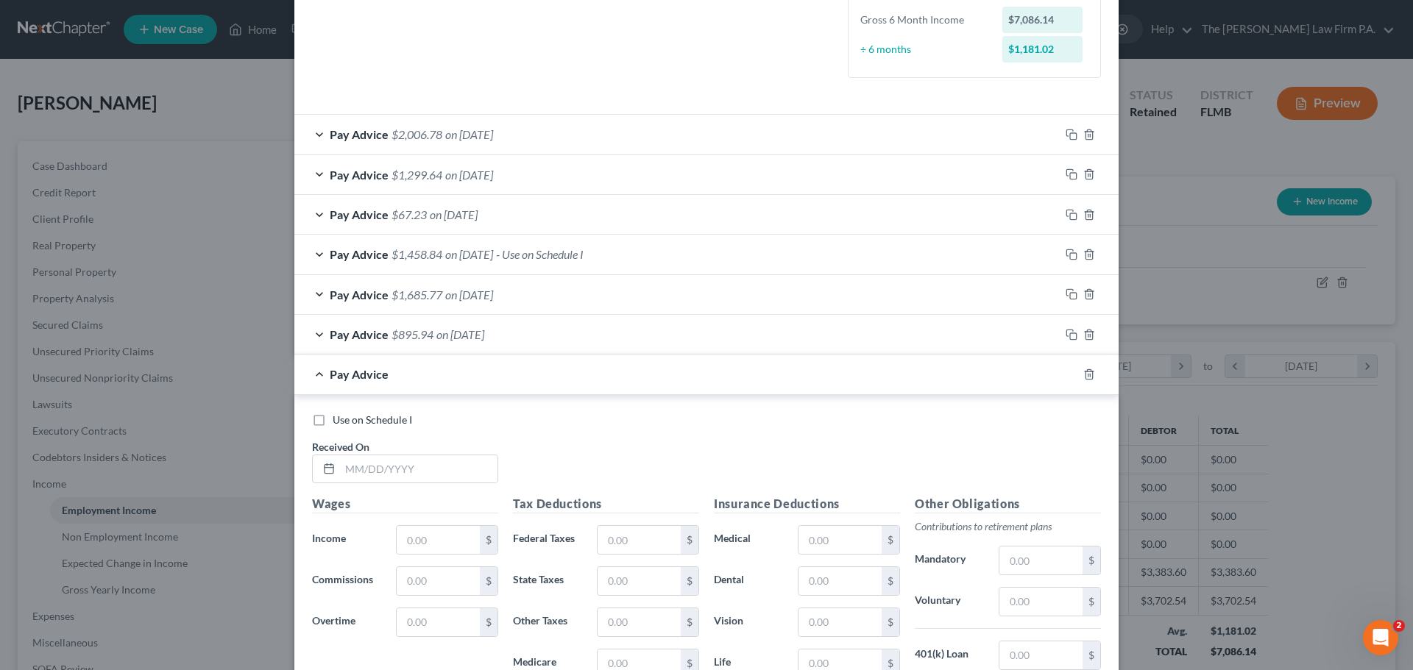
scroll to position [445, 0]
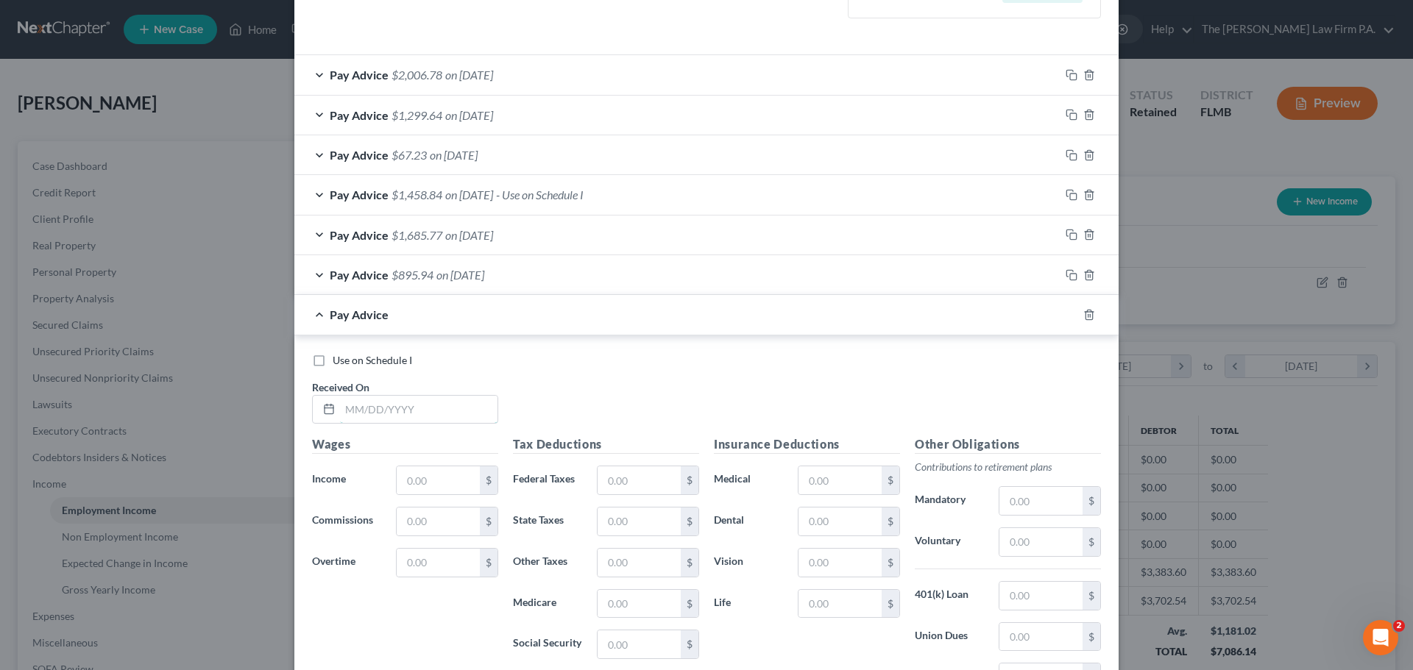
drag, startPoint x: 380, startPoint y: 410, endPoint x: 660, endPoint y: 433, distance: 281.4
click at [380, 409] on input "text" at bounding box center [418, 410] width 157 height 28
type input "8/1/2025"
click at [432, 475] on input "text" at bounding box center [438, 481] width 83 height 28
type input "1"
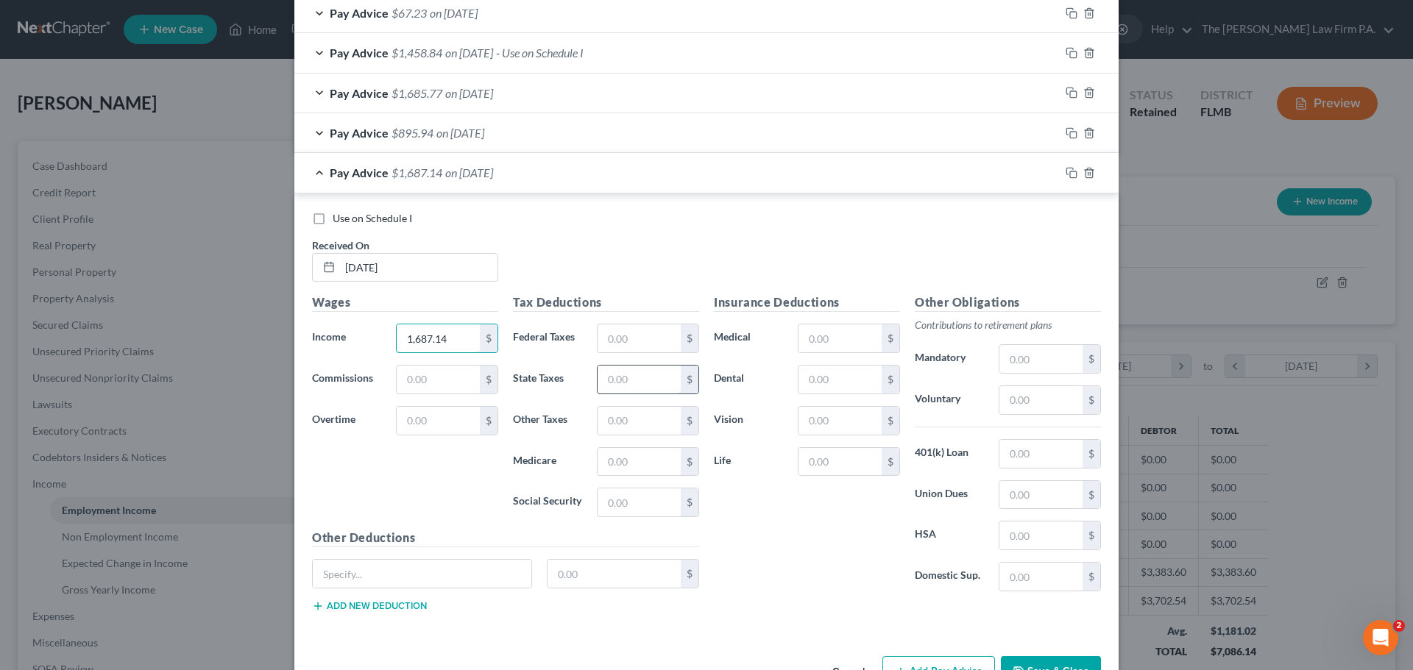
scroll to position [592, 0]
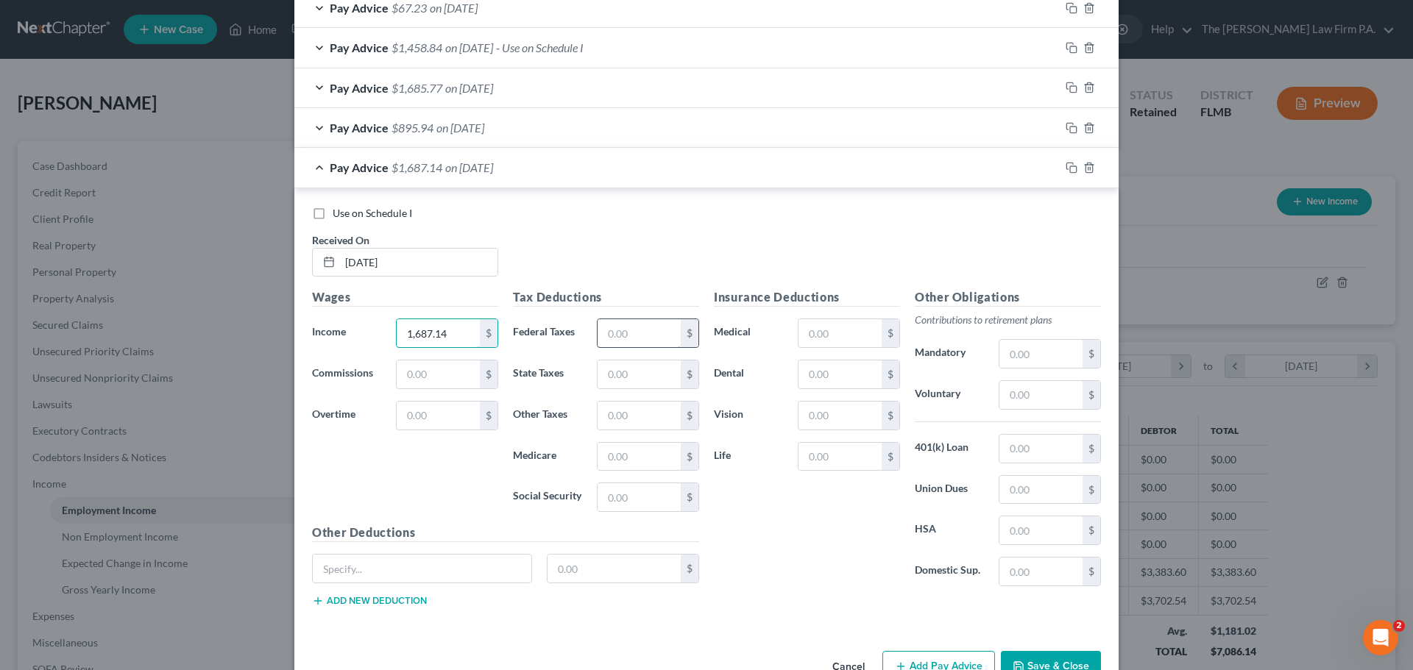
type input "1,687.14"
click at [670, 325] on input "text" at bounding box center [639, 333] width 83 height 28
type input "106.15"
drag, startPoint x: 651, startPoint y: 506, endPoint x: 653, endPoint y: 498, distance: 7.9
click at [651, 501] on input "text" at bounding box center [639, 497] width 83 height 28
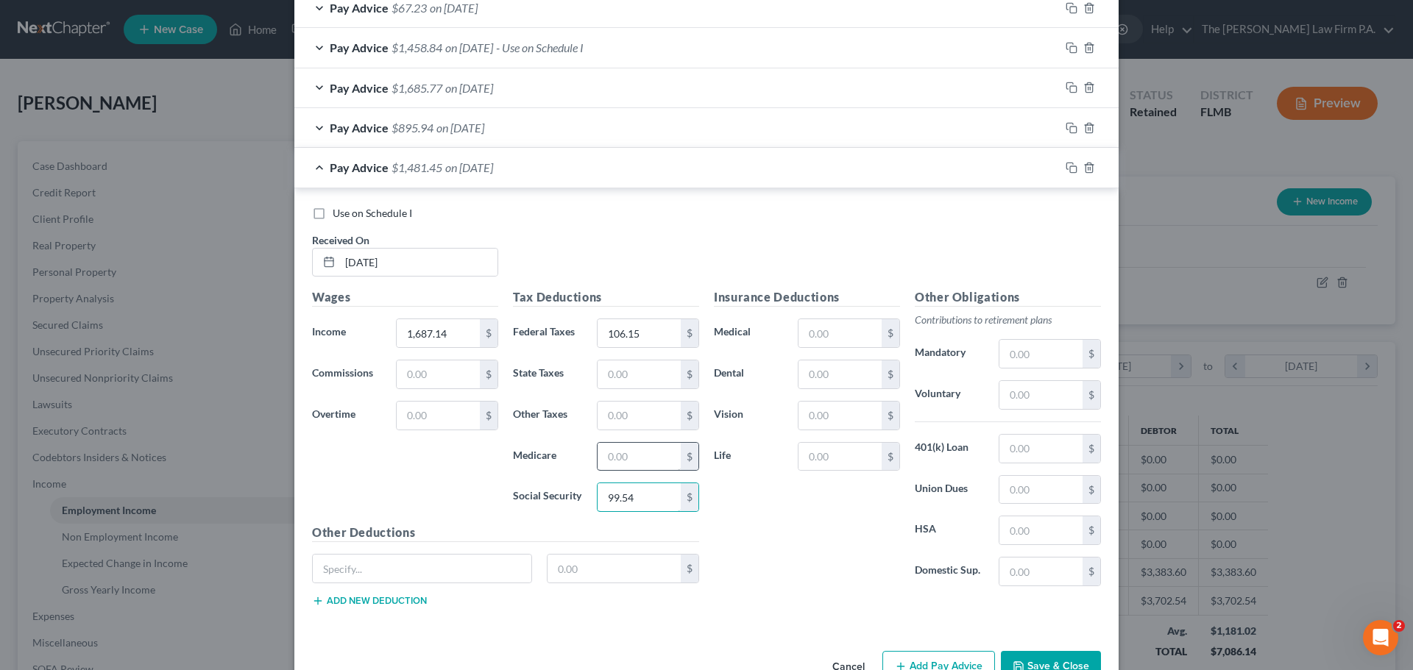
type input "99.54"
click at [656, 458] on input "text" at bounding box center [639, 457] width 83 height 28
type input "23.28"
click at [1052, 394] on input "text" at bounding box center [1040, 395] width 83 height 28
type input "67.49"
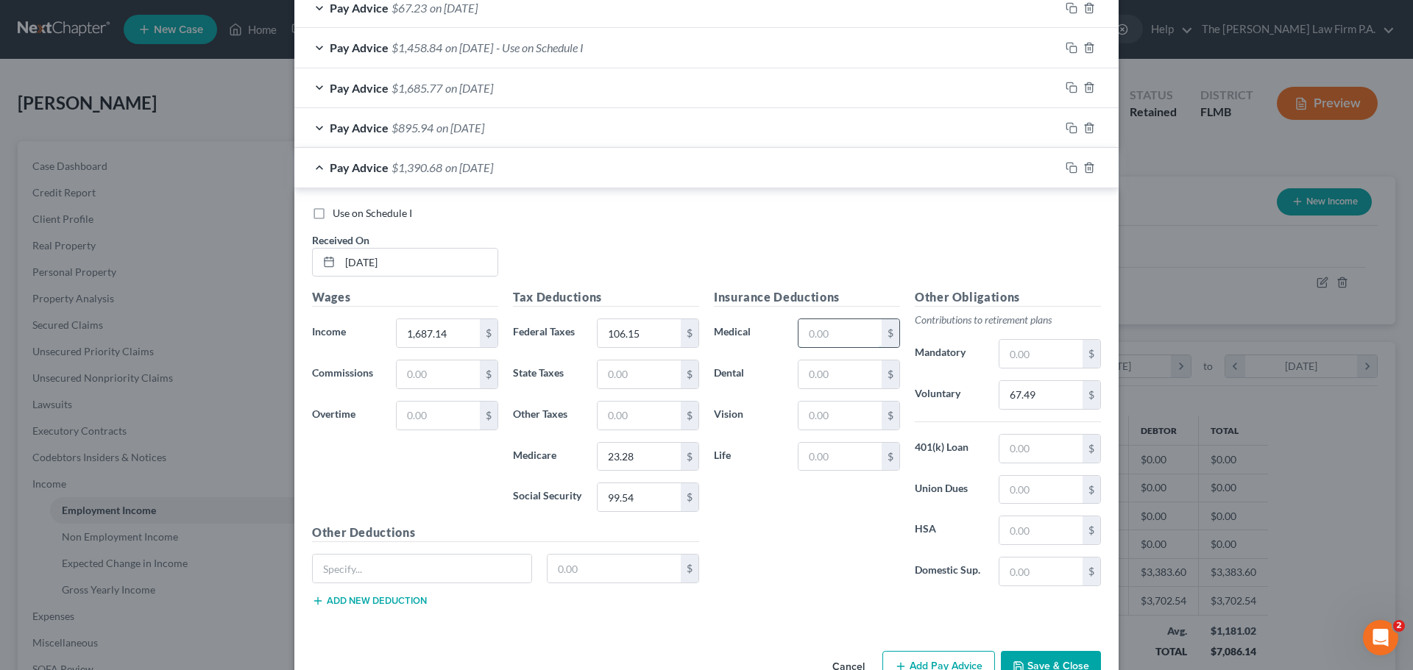
click at [857, 334] on input "text" at bounding box center [839, 333] width 83 height 28
type input "73.72"
click at [846, 447] on input "text" at bounding box center [839, 457] width 83 height 28
click at [843, 402] on input "text" at bounding box center [839, 416] width 83 height 28
type input "3.99"
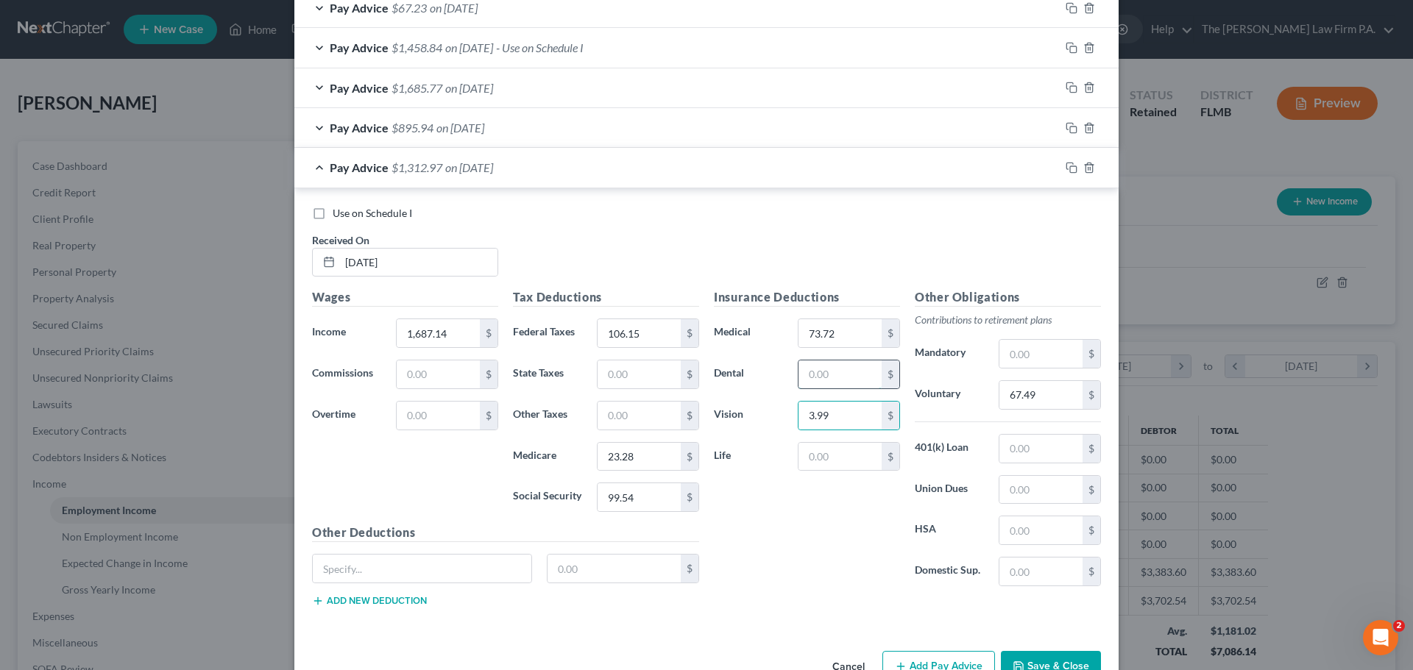
click at [824, 383] on input "text" at bounding box center [839, 375] width 83 height 28
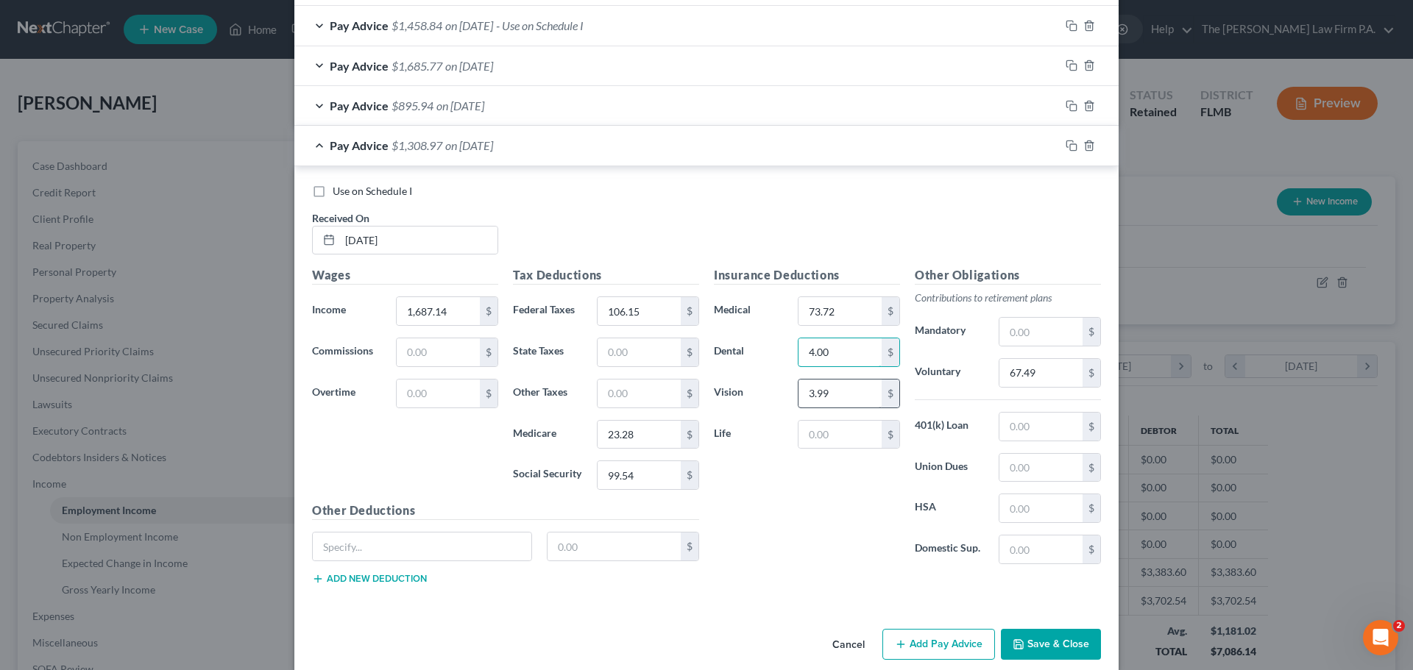
scroll to position [634, 0]
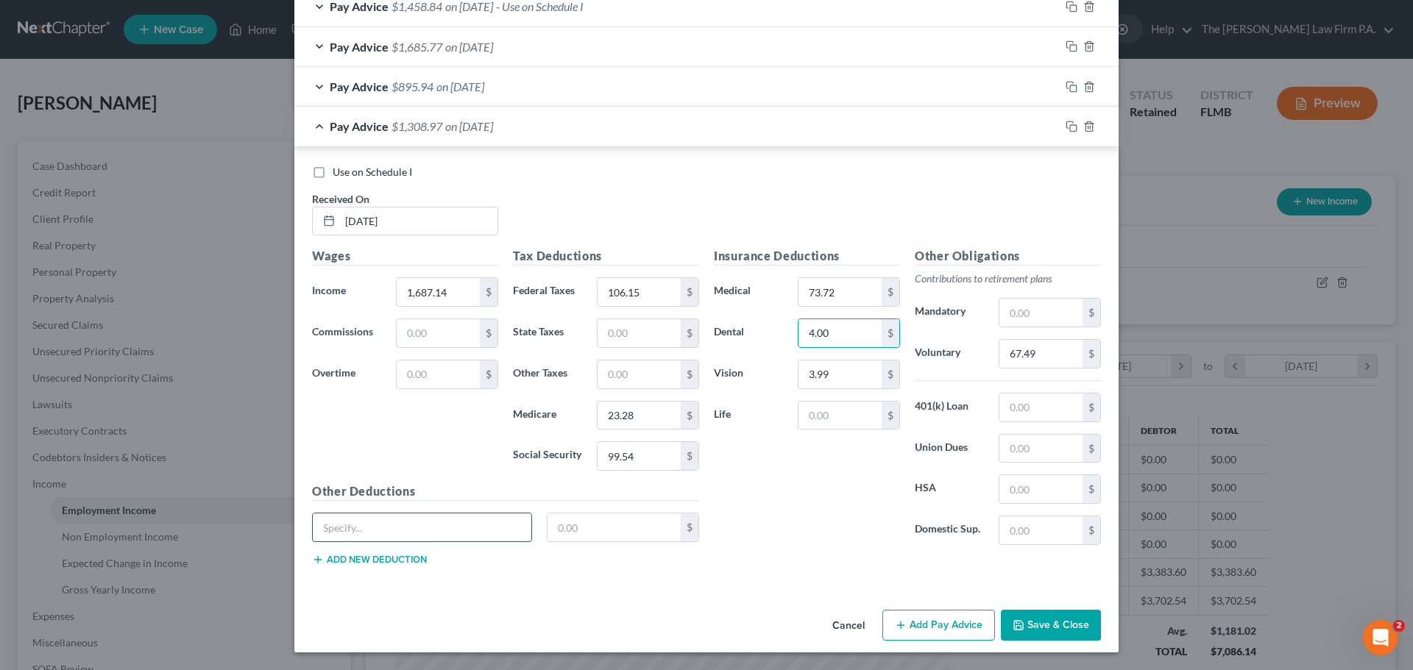
type input "4.00"
click at [380, 536] on input "text" at bounding box center [422, 528] width 219 height 28
type input "Accident and LTD Insurance"
click at [634, 543] on div "Accident and LTD Insurance $" at bounding box center [506, 533] width 402 height 41
click at [631, 532] on input "text" at bounding box center [614, 528] width 134 height 28
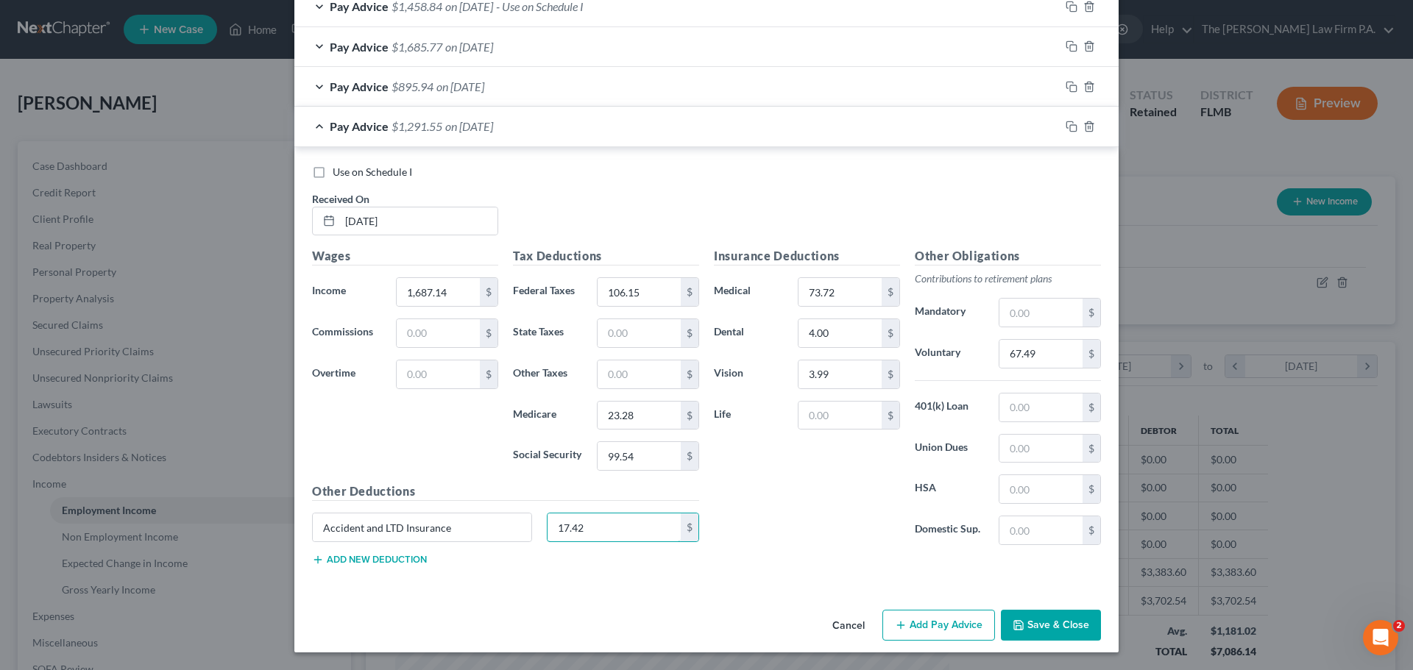
type input "17.42"
click at [963, 624] on button "Add Pay Advice" at bounding box center [938, 625] width 113 height 31
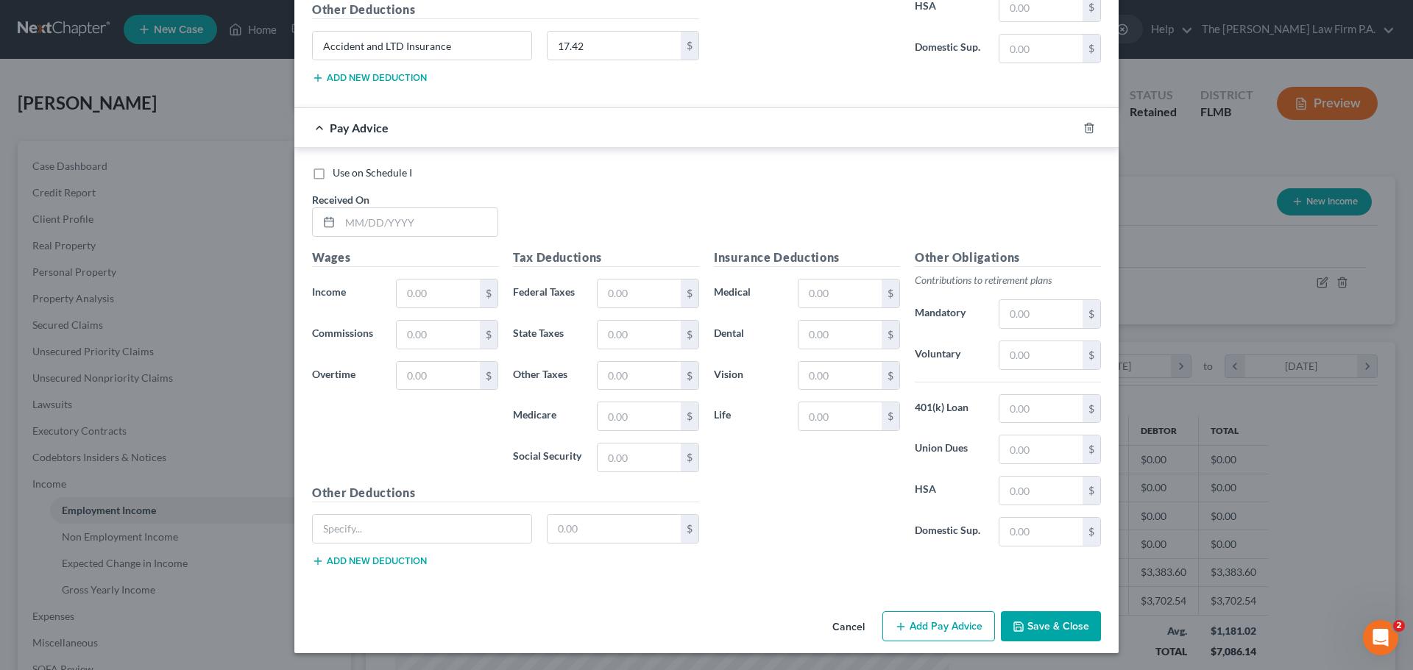
scroll to position [1116, 0]
click at [402, 233] on input "text" at bounding box center [418, 222] width 157 height 28
type input "7/18/2025"
click at [446, 294] on input "text" at bounding box center [438, 293] width 83 height 28
type input "1,692.39"
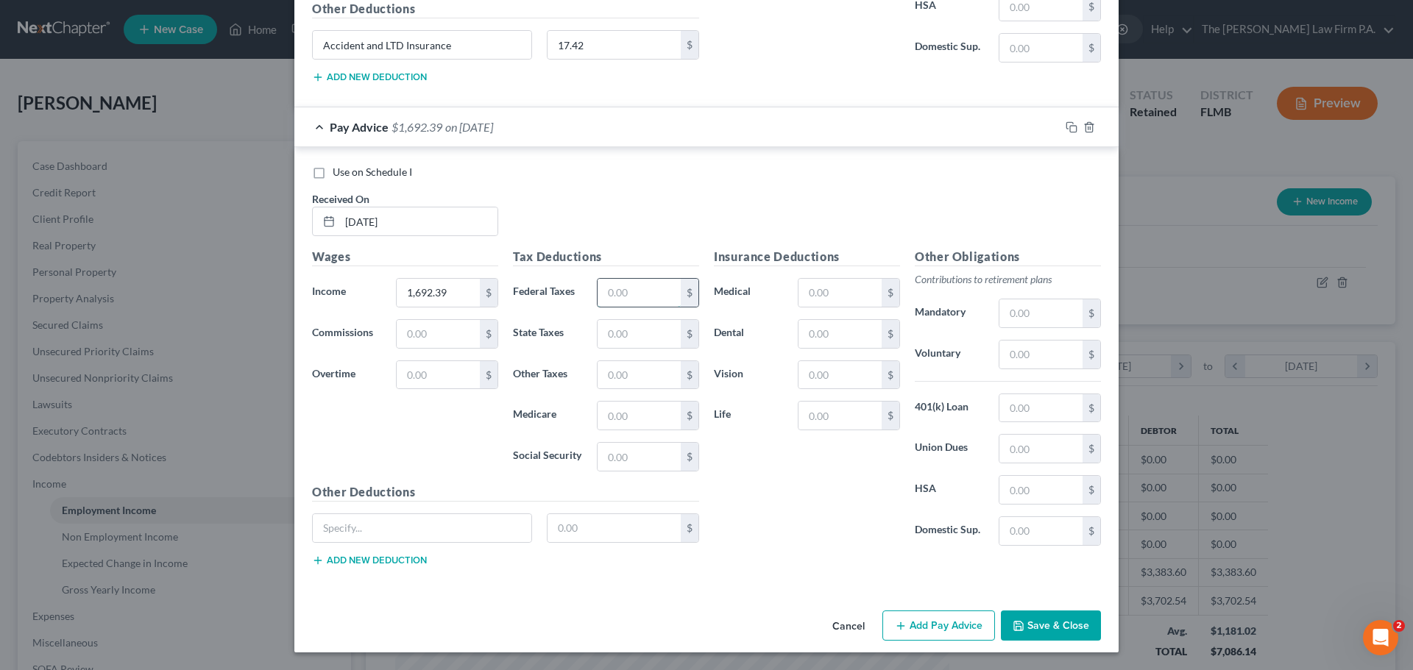
click at [637, 292] on input "text" at bounding box center [639, 293] width 83 height 28
type input "106.75"
click at [633, 417] on input "text" at bounding box center [639, 416] width 83 height 28
type input "23.35"
click at [652, 458] on input "text" at bounding box center [639, 457] width 83 height 28
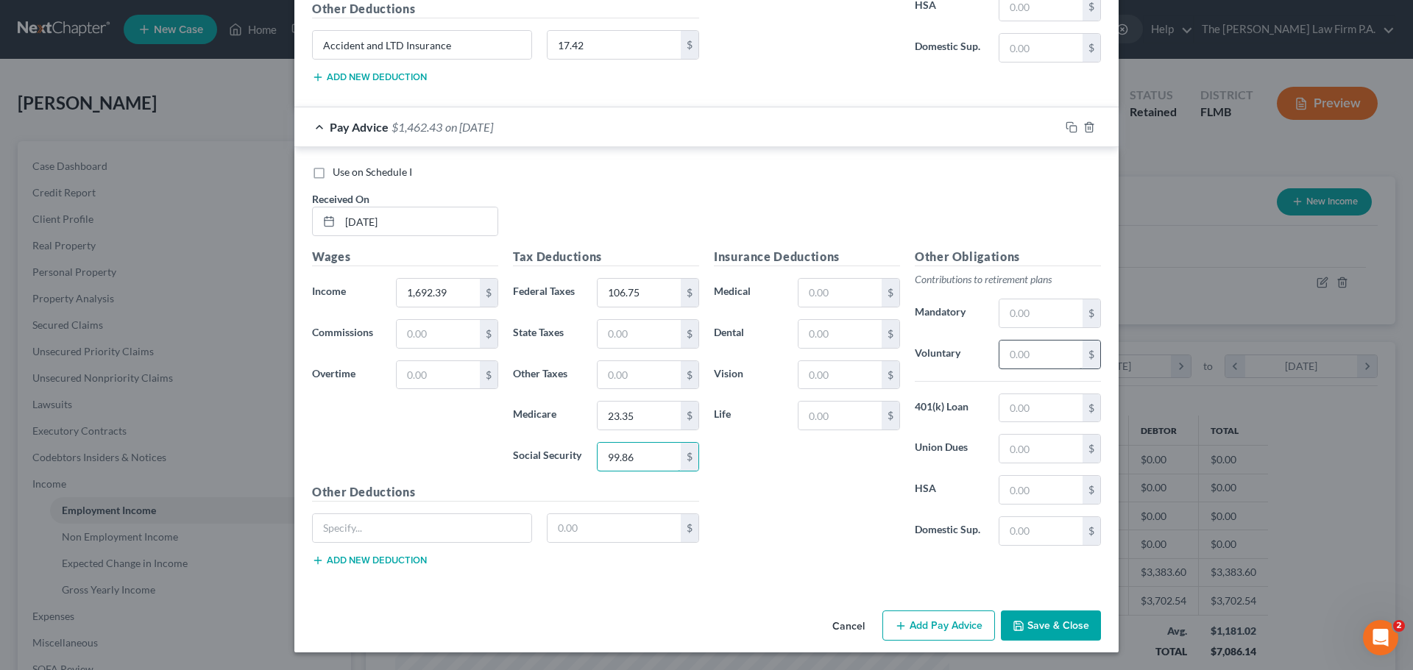
type input "99.86"
click at [1032, 348] on input "text" at bounding box center [1040, 355] width 83 height 28
type input "67.70"
click at [823, 287] on input "text" at bounding box center [839, 293] width 83 height 28
type input "73.72"
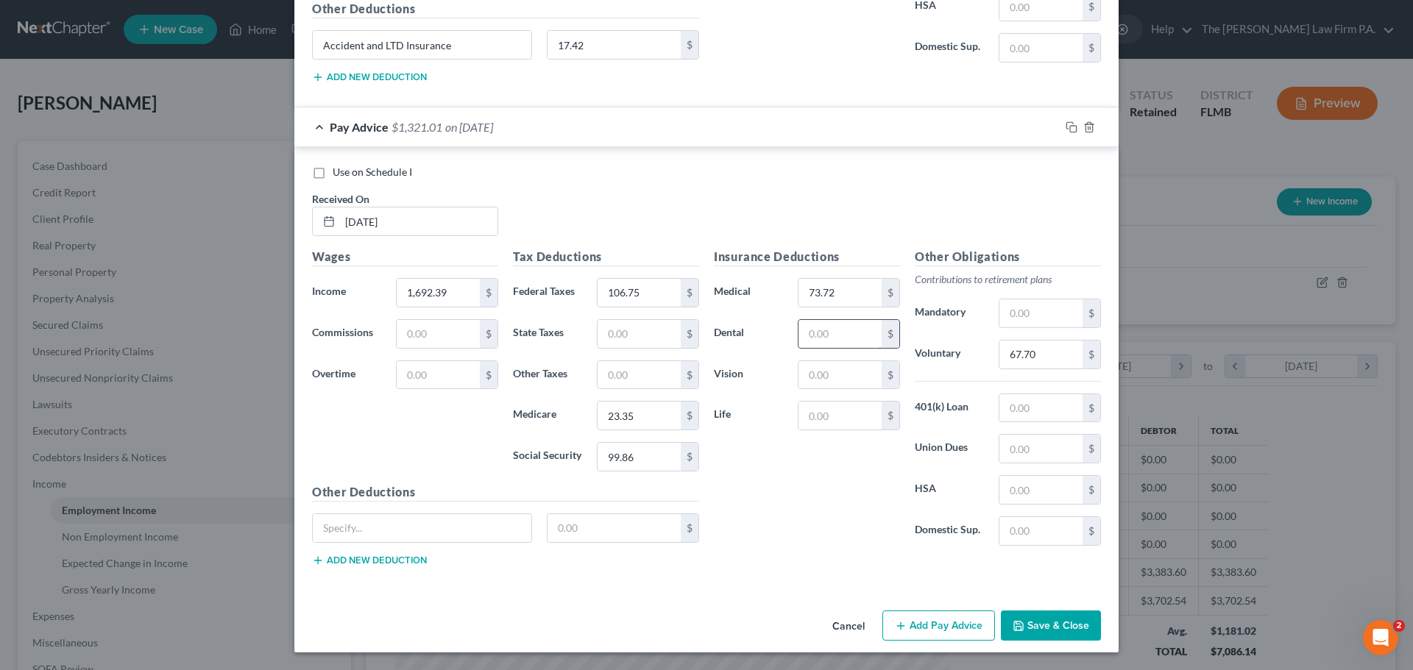
click at [847, 341] on input "text" at bounding box center [839, 334] width 83 height 28
type input "4"
click at [809, 379] on input "text" at bounding box center [839, 375] width 83 height 28
type input "3.99"
click at [435, 539] on input "text" at bounding box center [422, 528] width 219 height 28
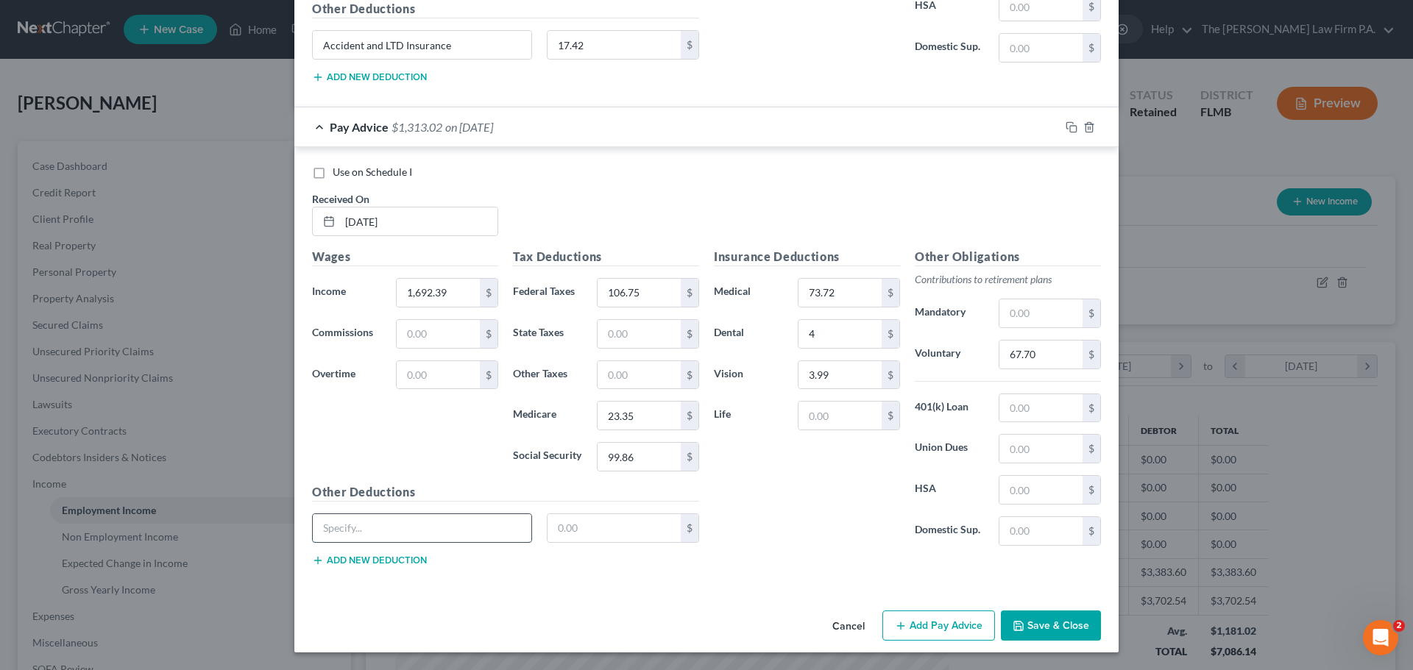
type input "Accident and LTD Insurance"
drag, startPoint x: 563, startPoint y: 523, endPoint x: 573, endPoint y: 508, distance: 17.6
click at [564, 523] on input "text" at bounding box center [614, 528] width 134 height 28
type input "17.42"
click at [943, 627] on button "Add Pay Advice" at bounding box center [938, 626] width 113 height 31
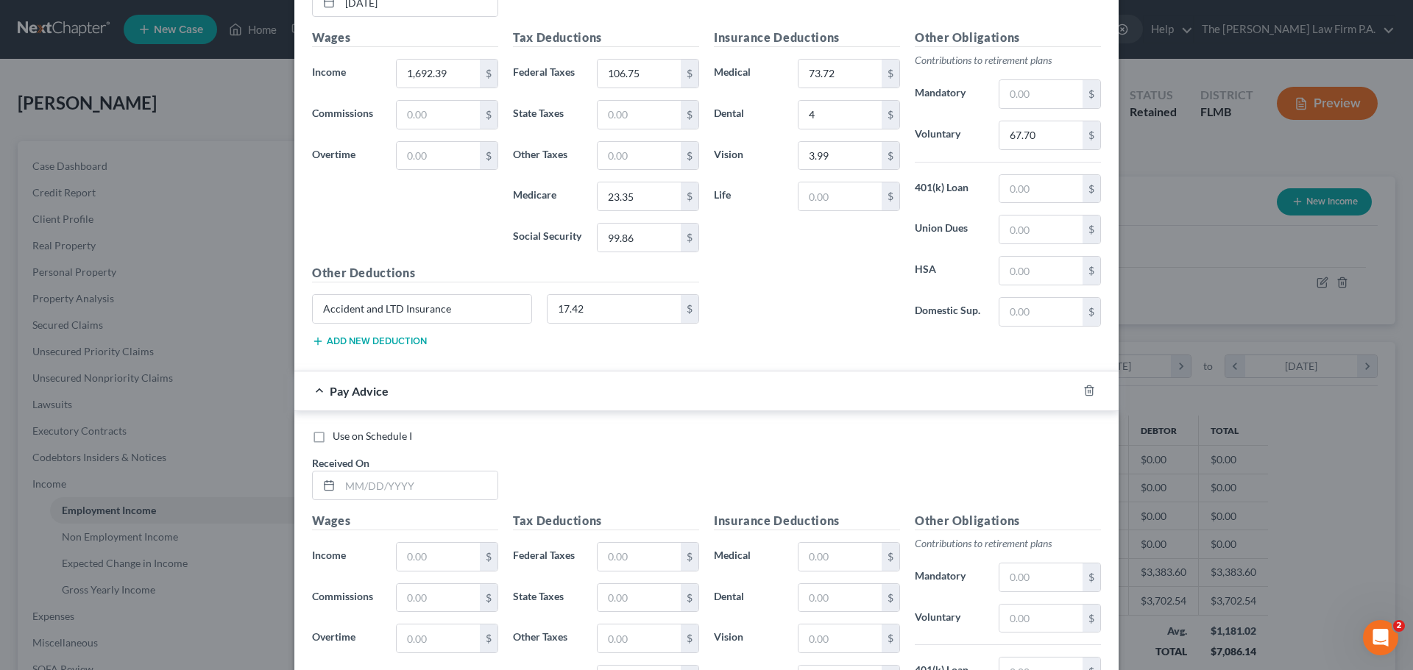
scroll to position [1337, 0]
click at [377, 487] on input "text" at bounding box center [418, 484] width 157 height 28
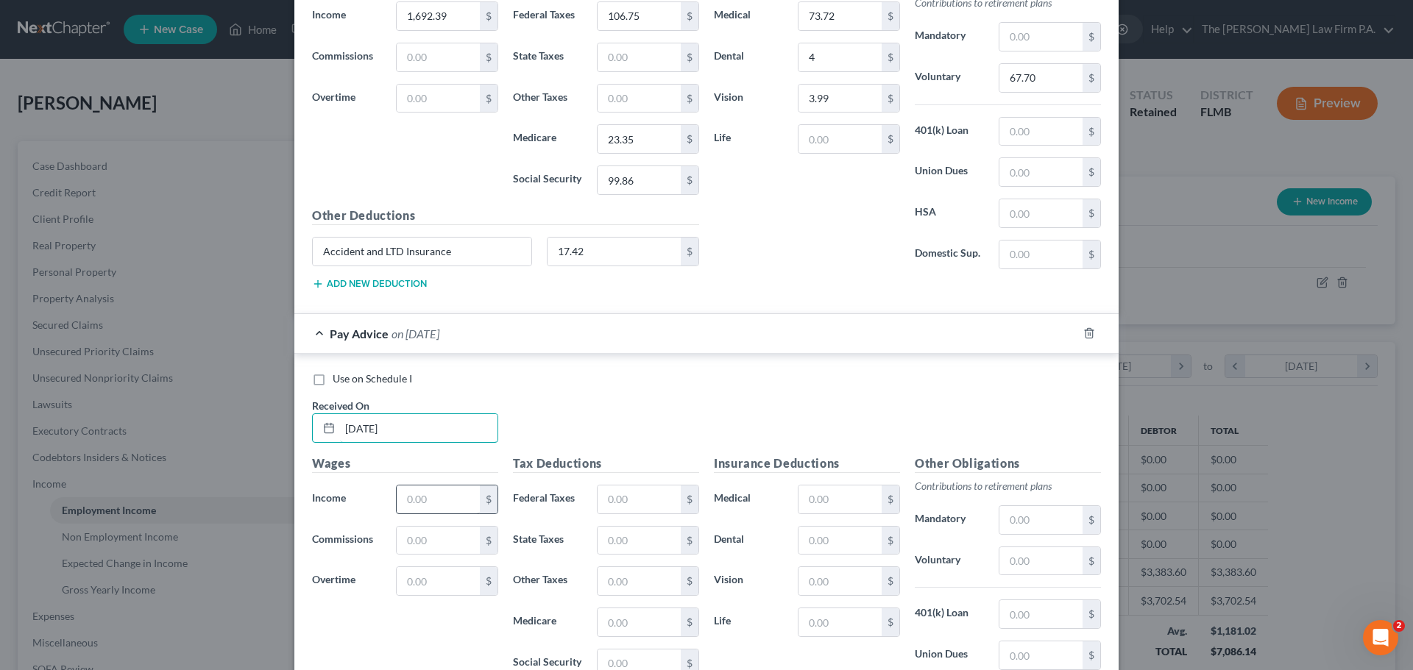
scroll to position [1484, 0]
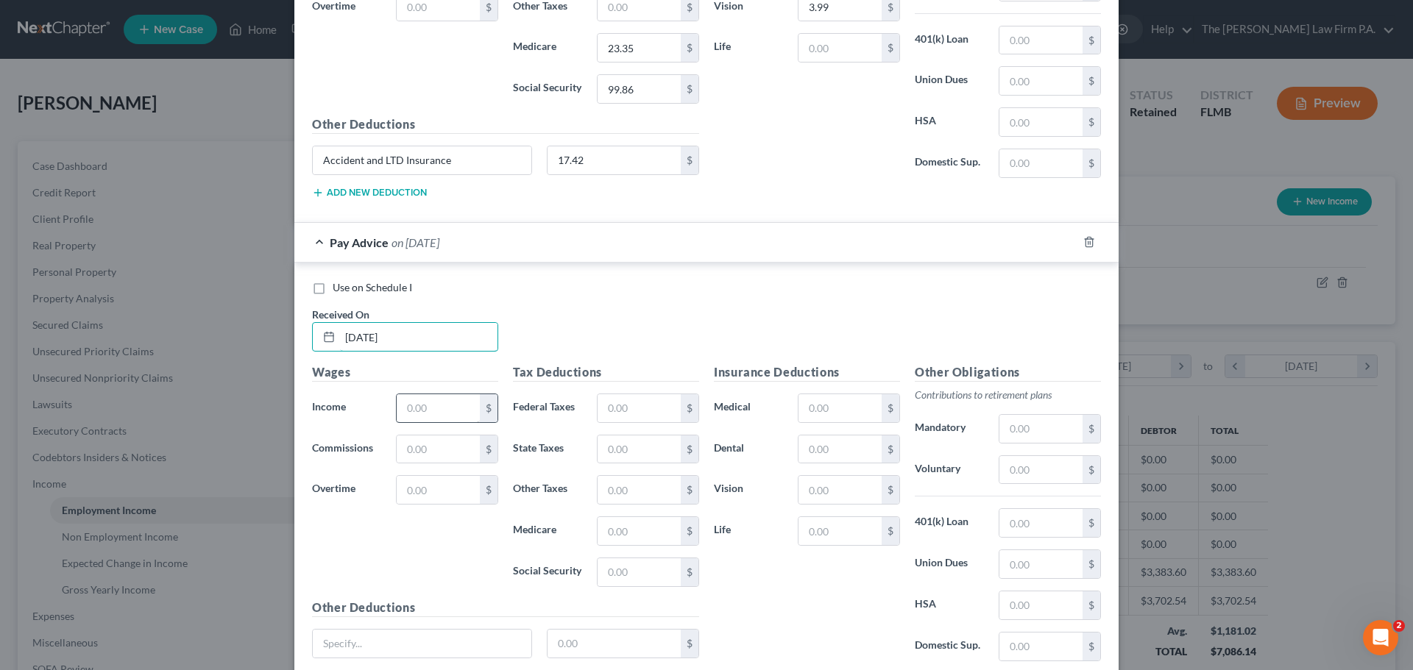
type input "07/3/2025"
click at [455, 409] on input "text" at bounding box center [438, 408] width 83 height 28
type input "1,687.10"
click at [622, 400] on input "text" at bounding box center [639, 408] width 83 height 28
type input "106.15"
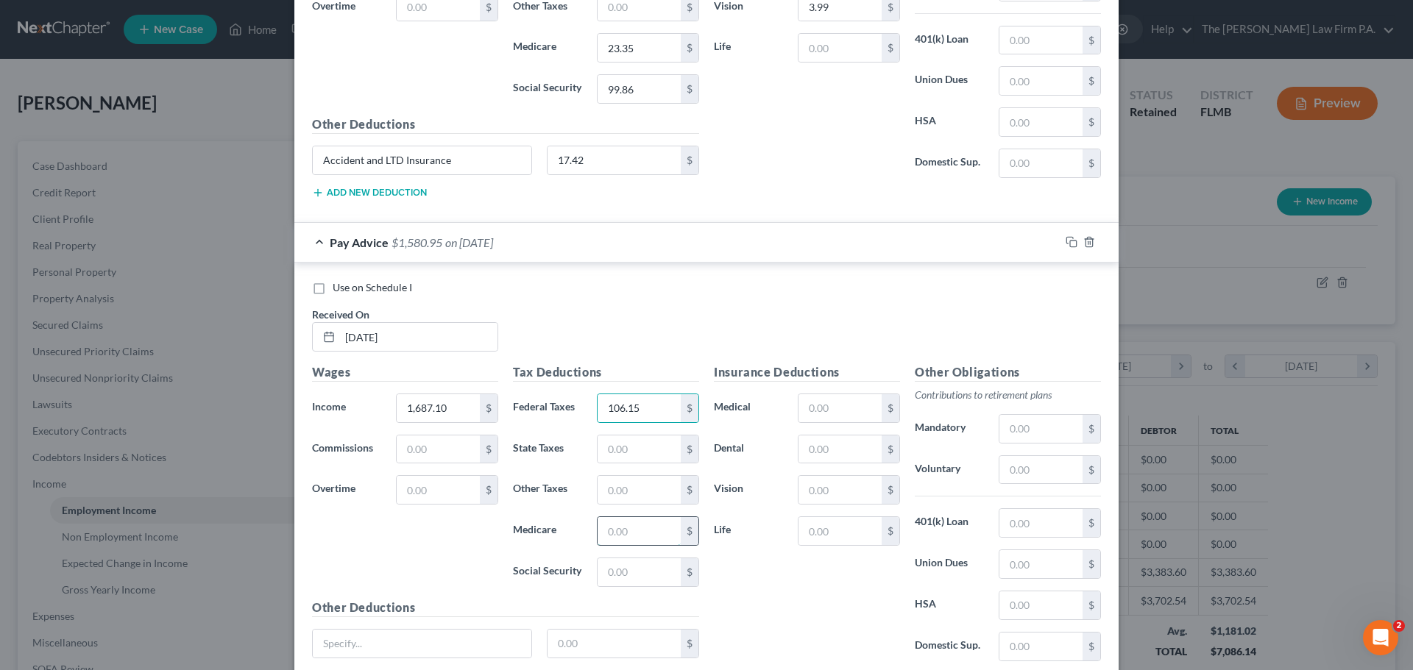
click at [637, 525] on input "text" at bounding box center [639, 531] width 83 height 28
type input "4"
type input "3.99"
click at [626, 492] on input "text" at bounding box center [639, 490] width 83 height 28
drag, startPoint x: 650, startPoint y: 581, endPoint x: 645, endPoint y: 558, distance: 23.2
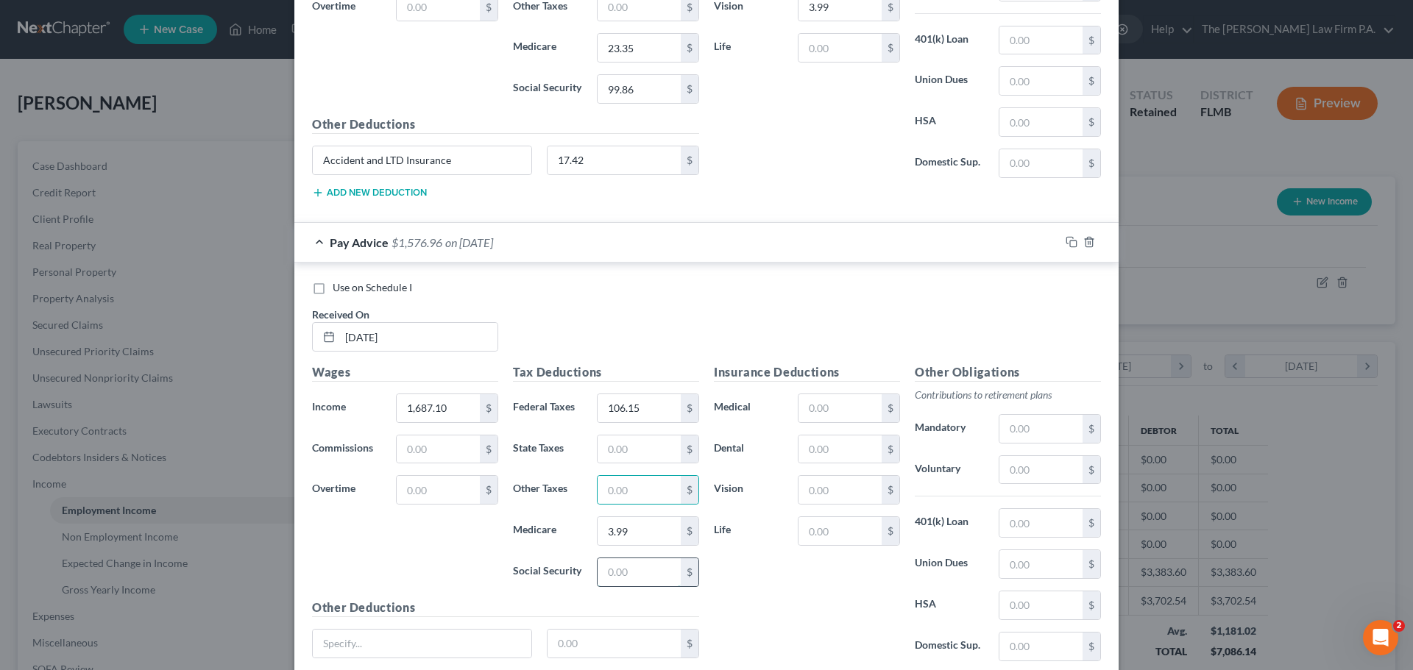
click at [650, 581] on input "text" at bounding box center [639, 573] width 83 height 28
type input "99.53"
type input "23.28"
click at [829, 408] on input "text" at bounding box center [839, 408] width 83 height 28
type input "73.72"
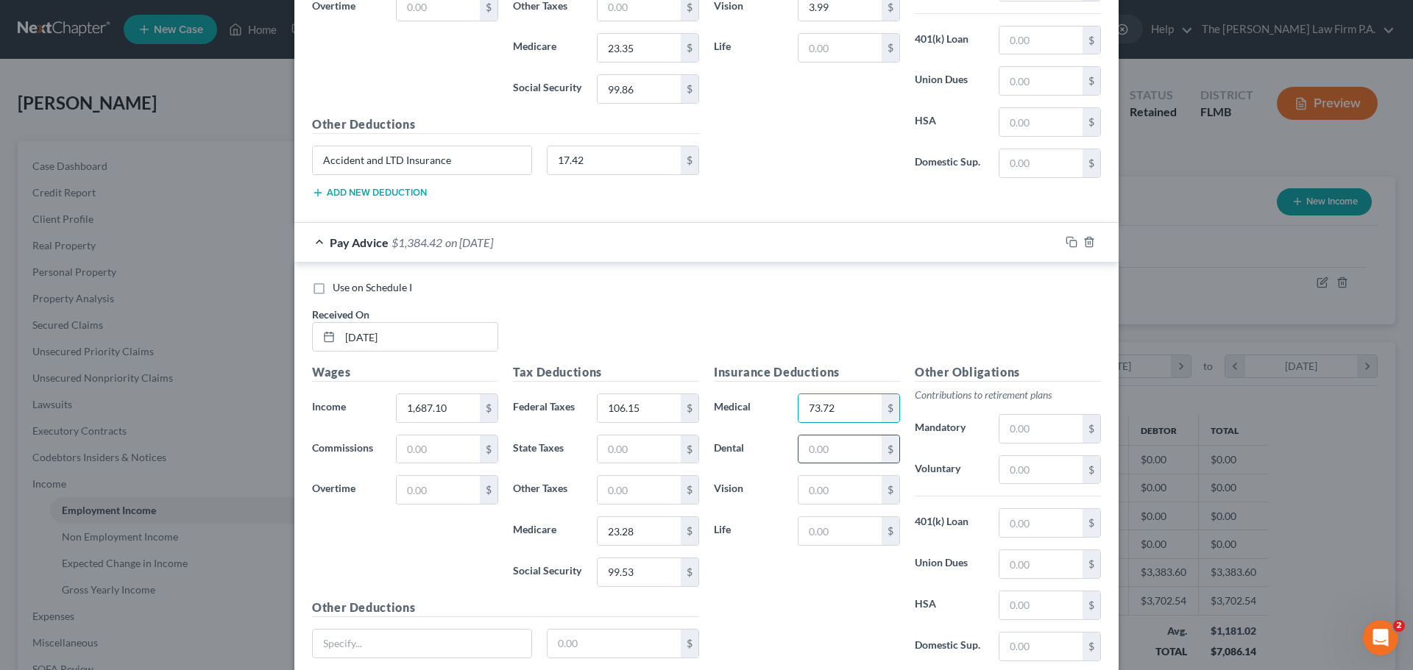
drag, startPoint x: 823, startPoint y: 453, endPoint x: 840, endPoint y: 457, distance: 17.3
click at [824, 454] on input "text" at bounding box center [839, 450] width 83 height 28
type input "4"
click at [812, 482] on input "text" at bounding box center [839, 490] width 83 height 28
type input "3.99"
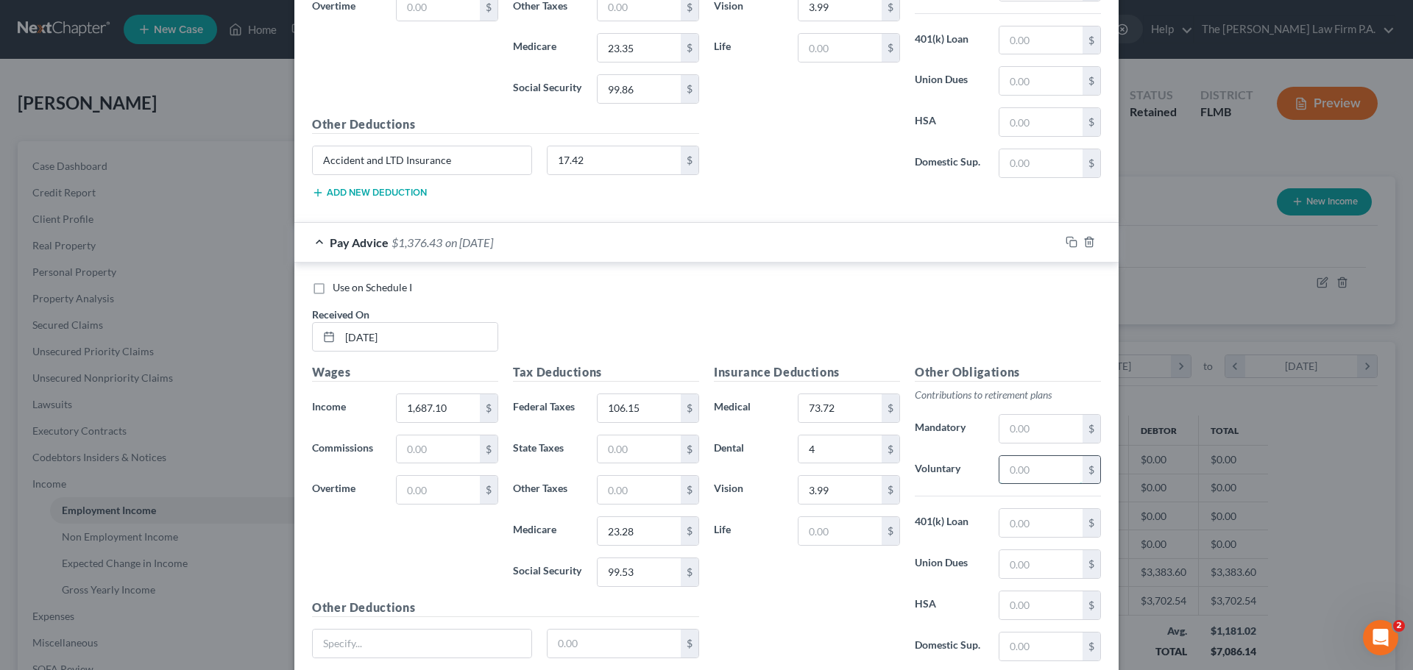
click at [1051, 471] on input "text" at bounding box center [1040, 470] width 83 height 28
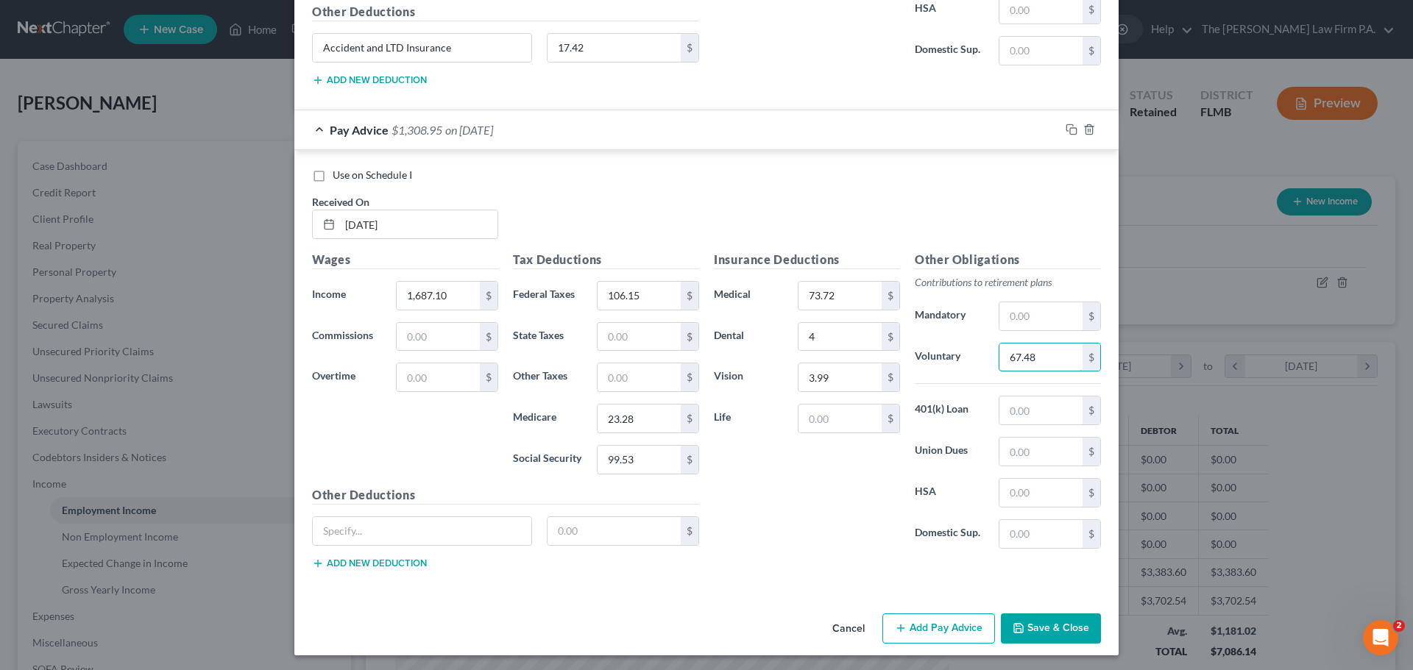
scroll to position [1600, 0]
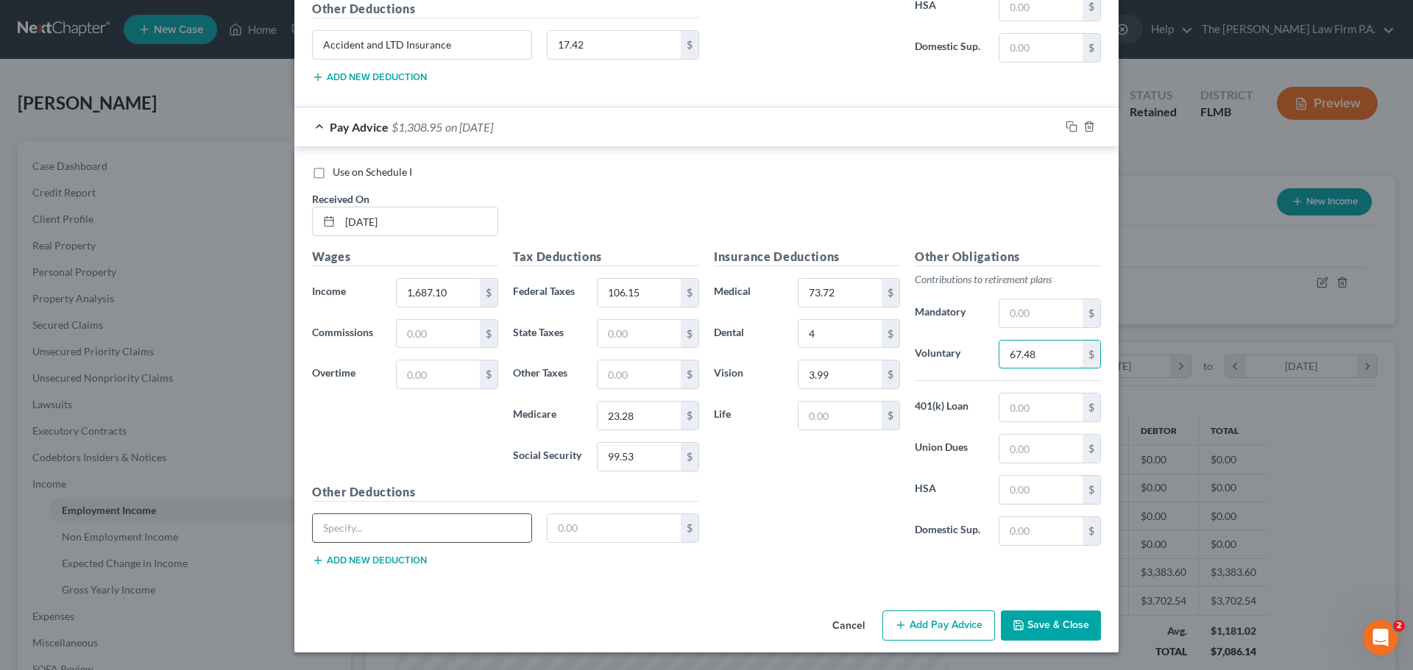
type input "67.48"
click at [462, 523] on input "text" at bounding box center [422, 528] width 219 height 28
type input "Accident and LTD Insurance"
click at [600, 521] on input "text" at bounding box center [614, 528] width 134 height 28
type input "17.42"
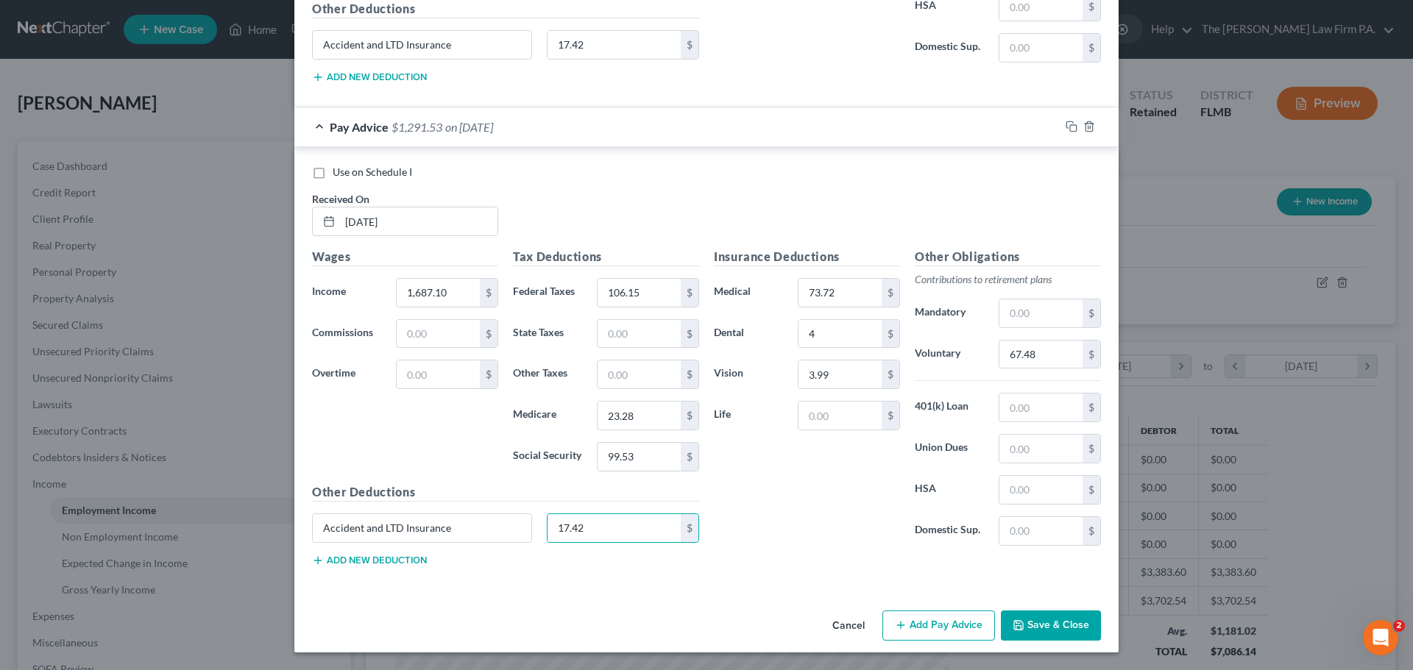
click at [954, 630] on button "Add Pay Advice" at bounding box center [938, 626] width 113 height 31
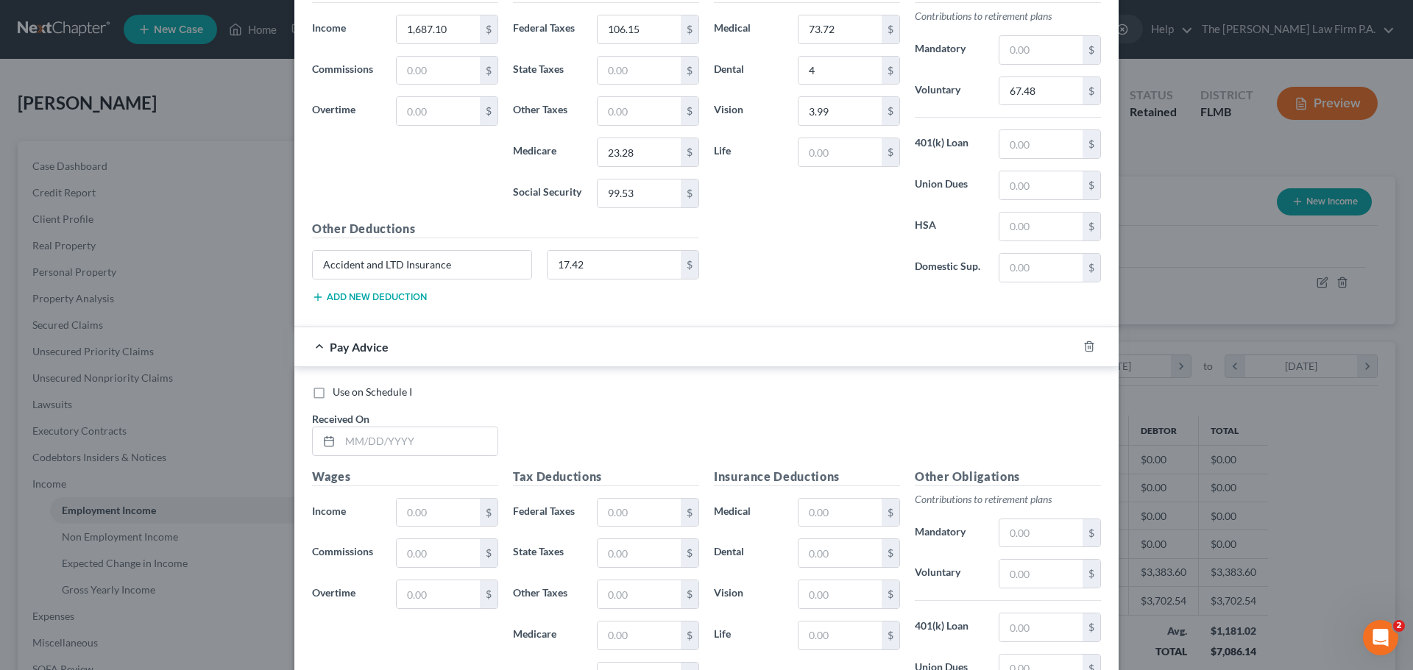
scroll to position [2083, 0]
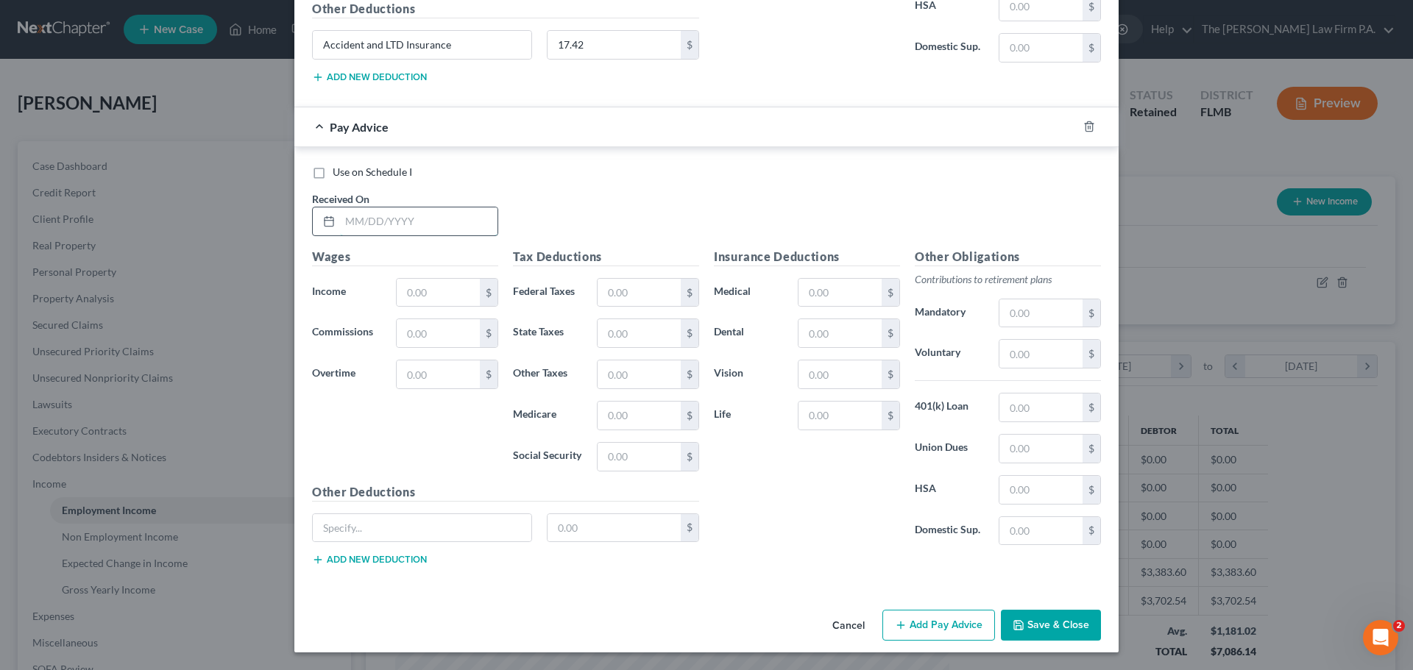
click at [389, 228] on input "text" at bounding box center [418, 222] width 157 height 28
type input "6/20/2025"
drag, startPoint x: 431, startPoint y: 294, endPoint x: 437, endPoint y: 277, distance: 17.9
click at [431, 294] on input "text" at bounding box center [438, 293] width 83 height 28
type input "1,669.61"
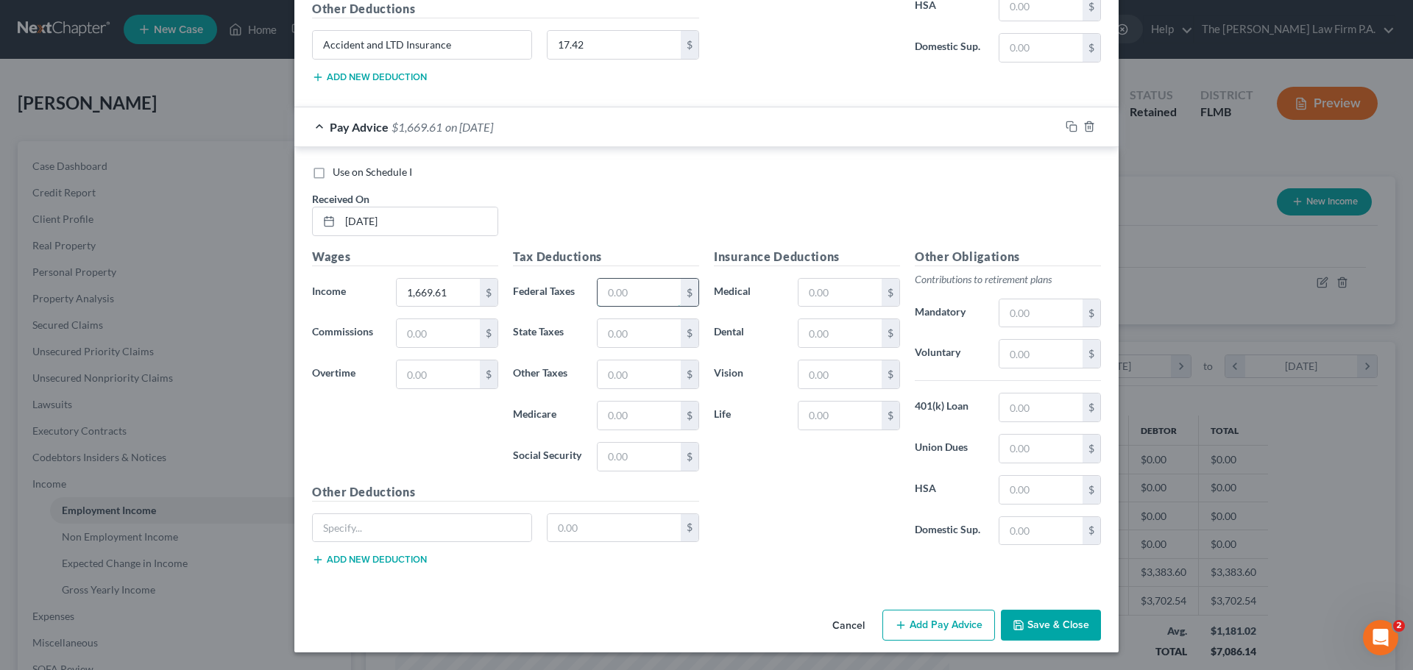
click at [620, 288] on input "text" at bounding box center [639, 293] width 83 height 28
type input "104.13"
click at [659, 450] on input "text" at bounding box center [639, 457] width 83 height 28
type input "98.45"
click at [649, 422] on input "text" at bounding box center [639, 416] width 83 height 28
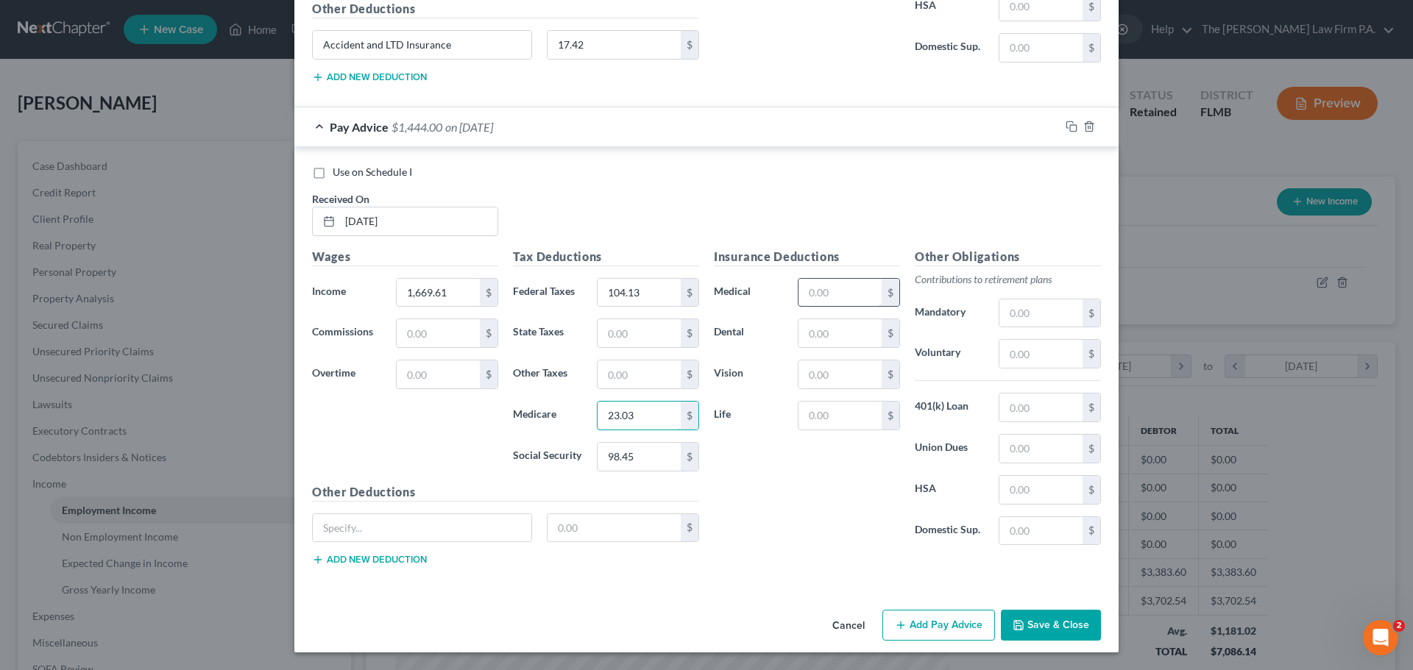
type input "23.03"
click at [830, 293] on input "text" at bounding box center [839, 293] width 83 height 28
type input "73.72"
click at [848, 328] on input "text" at bounding box center [839, 333] width 83 height 28
type input "4.00"
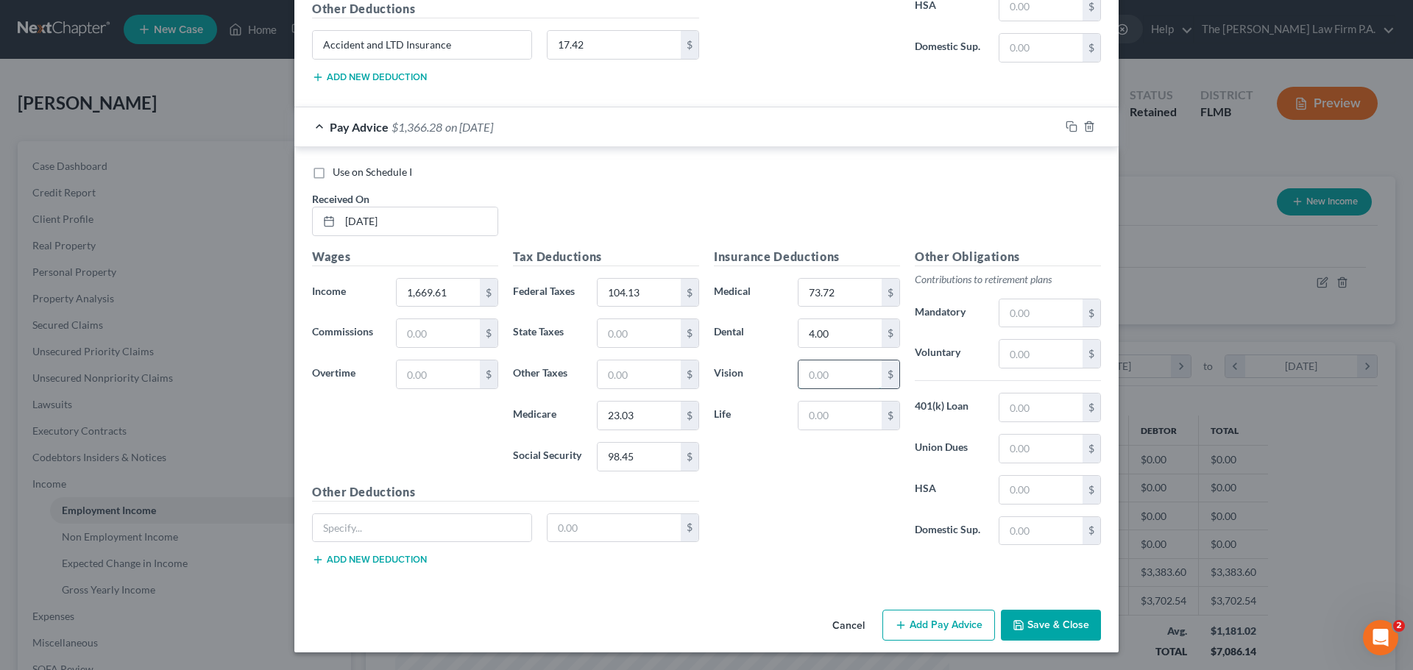
drag, startPoint x: 829, startPoint y: 378, endPoint x: 829, endPoint y: 388, distance: 9.6
click at [829, 378] on input "text" at bounding box center [839, 375] width 83 height 28
type input "3.99"
click at [1002, 365] on input "text" at bounding box center [1040, 354] width 83 height 28
type input "66.78"
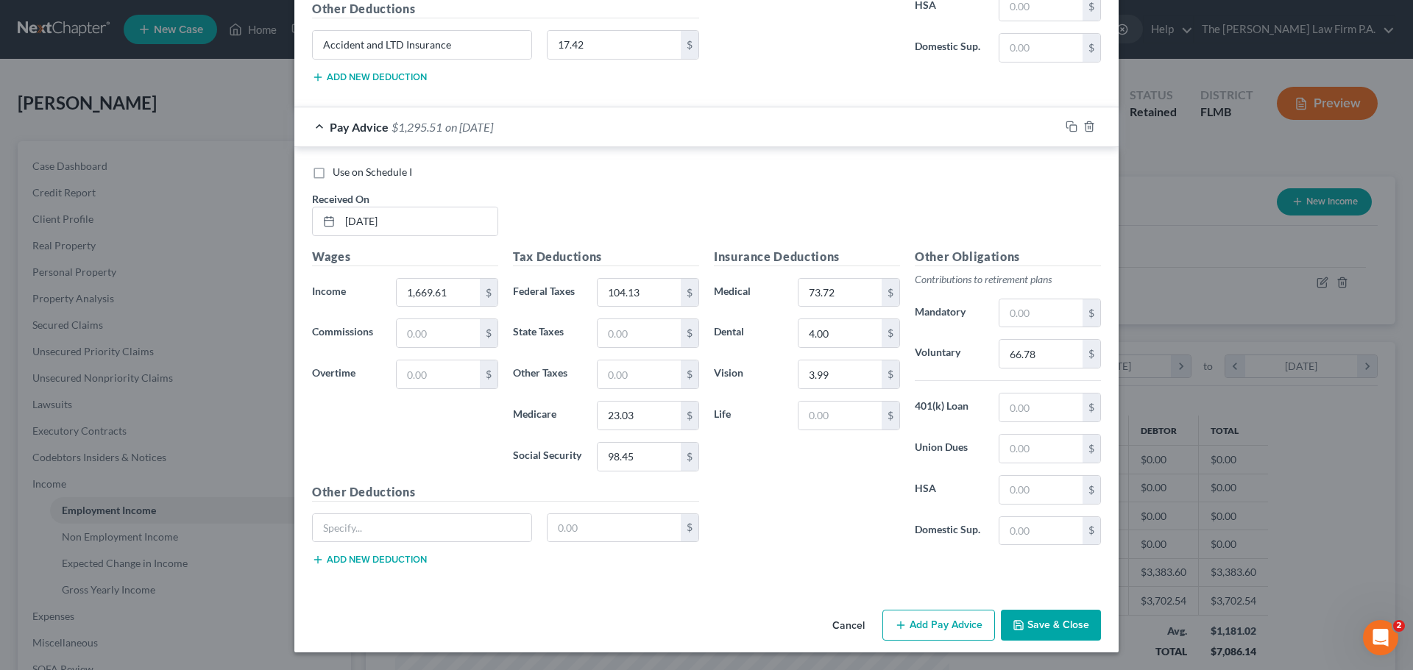
drag, startPoint x: 374, startPoint y: 545, endPoint x: 370, endPoint y: 528, distance: 17.3
click at [373, 545] on div "$" at bounding box center [506, 534] width 402 height 41
click at [371, 527] on input "text" at bounding box center [422, 528] width 219 height 28
type input "Accident and LTD Insurance"
click at [571, 530] on input "text" at bounding box center [614, 528] width 134 height 28
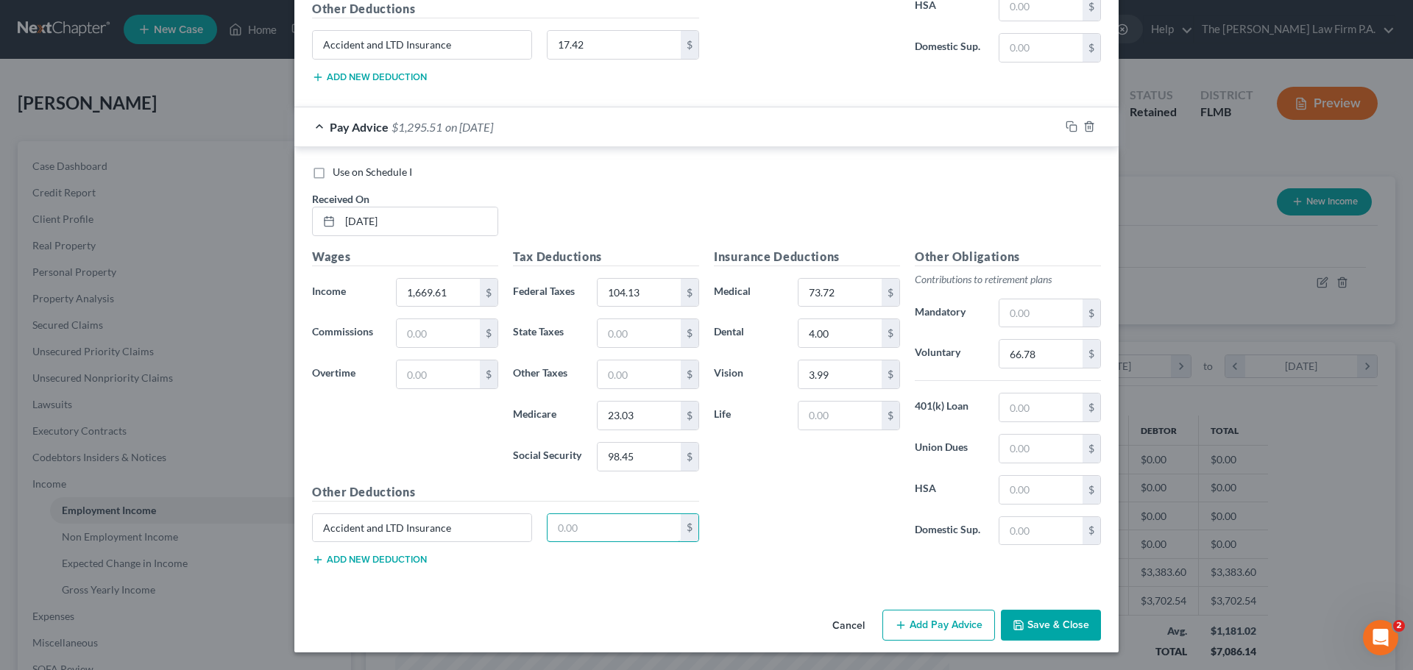
type input "17.42"
click at [957, 637] on button "Add Pay Advice" at bounding box center [938, 625] width 113 height 31
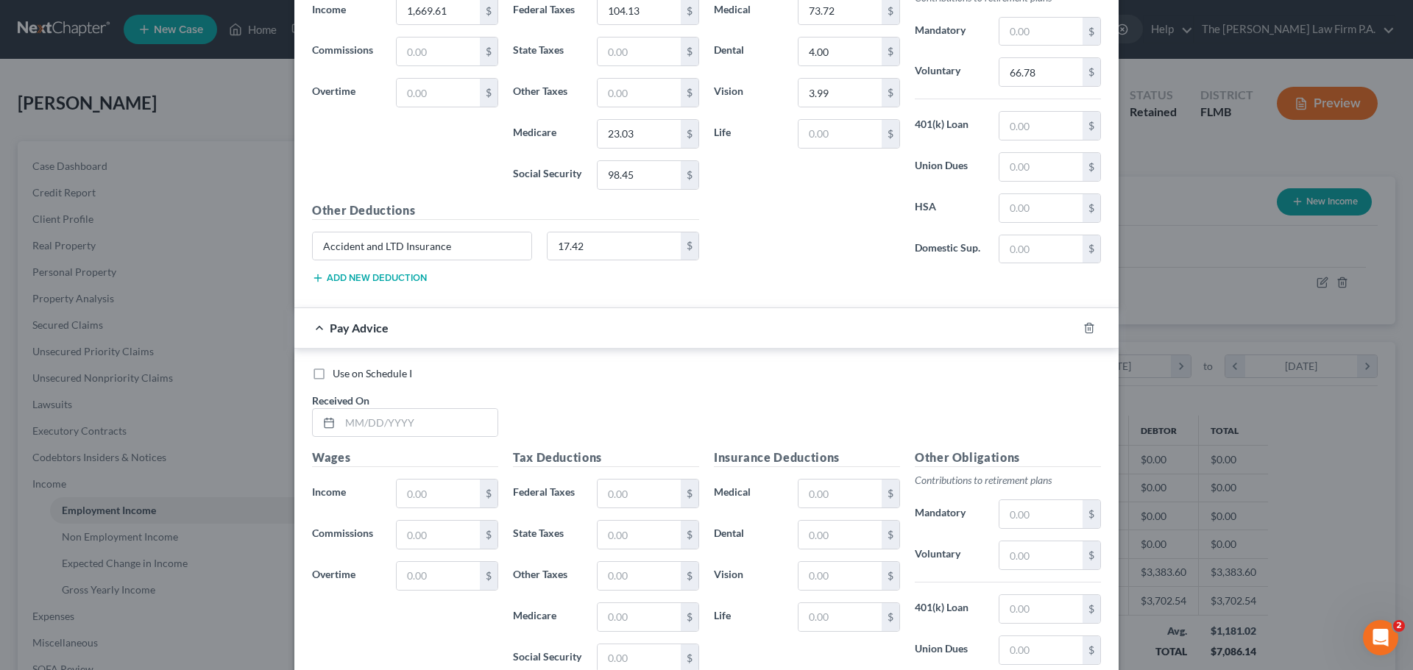
scroll to position [2451, 0]
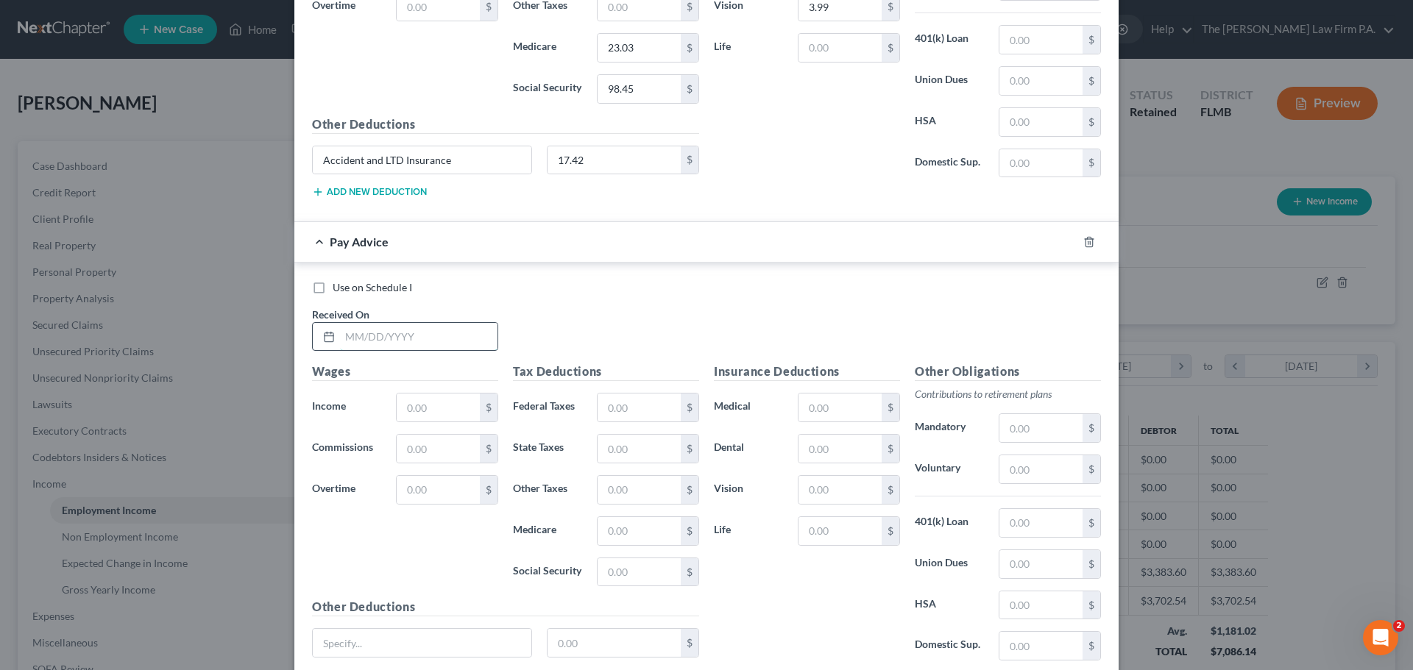
click at [412, 339] on input "text" at bounding box center [418, 337] width 157 height 28
type input "6/6/2025"
click at [448, 398] on input "text" at bounding box center [438, 408] width 83 height 28
type input "1,515.24"
click at [667, 408] on input "text" at bounding box center [639, 408] width 83 height 28
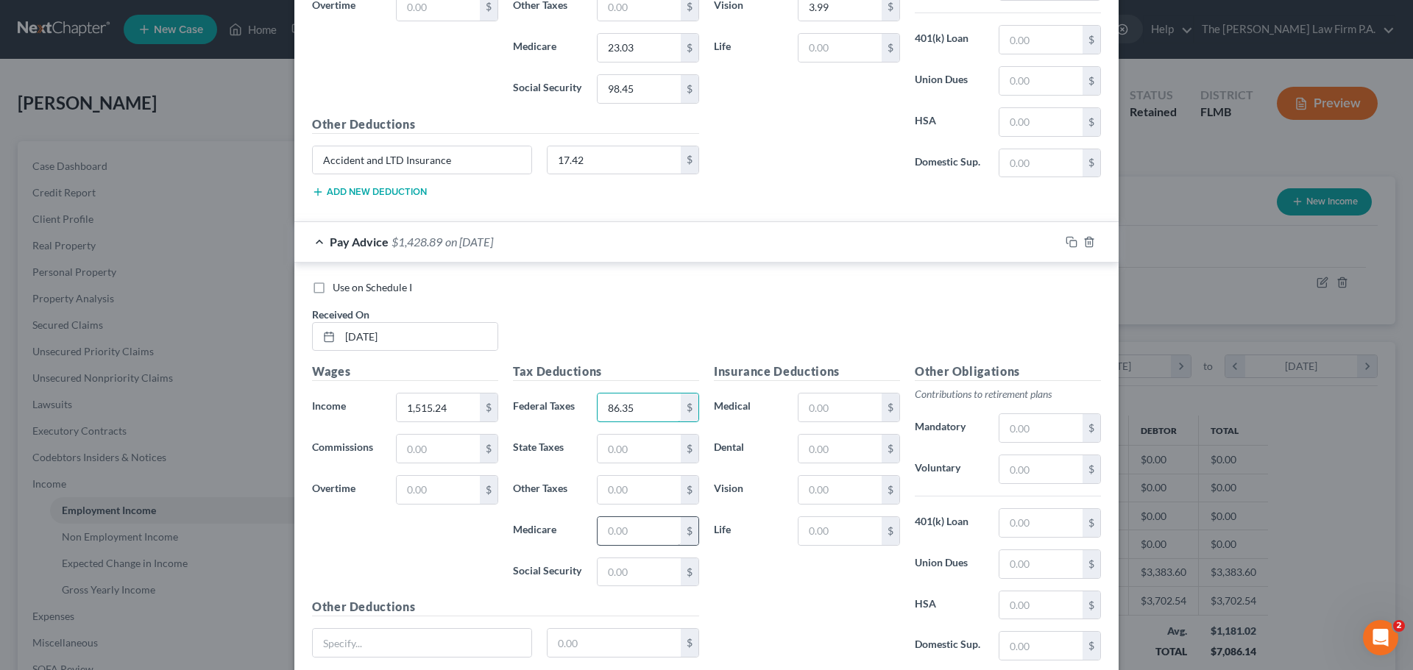
type input "86.35"
drag, startPoint x: 624, startPoint y: 540, endPoint x: 625, endPoint y: 531, distance: 9.6
click at [624, 540] on input "text" at bounding box center [639, 531] width 83 height 28
type input "20.78"
click at [670, 579] on input "text" at bounding box center [639, 573] width 83 height 28
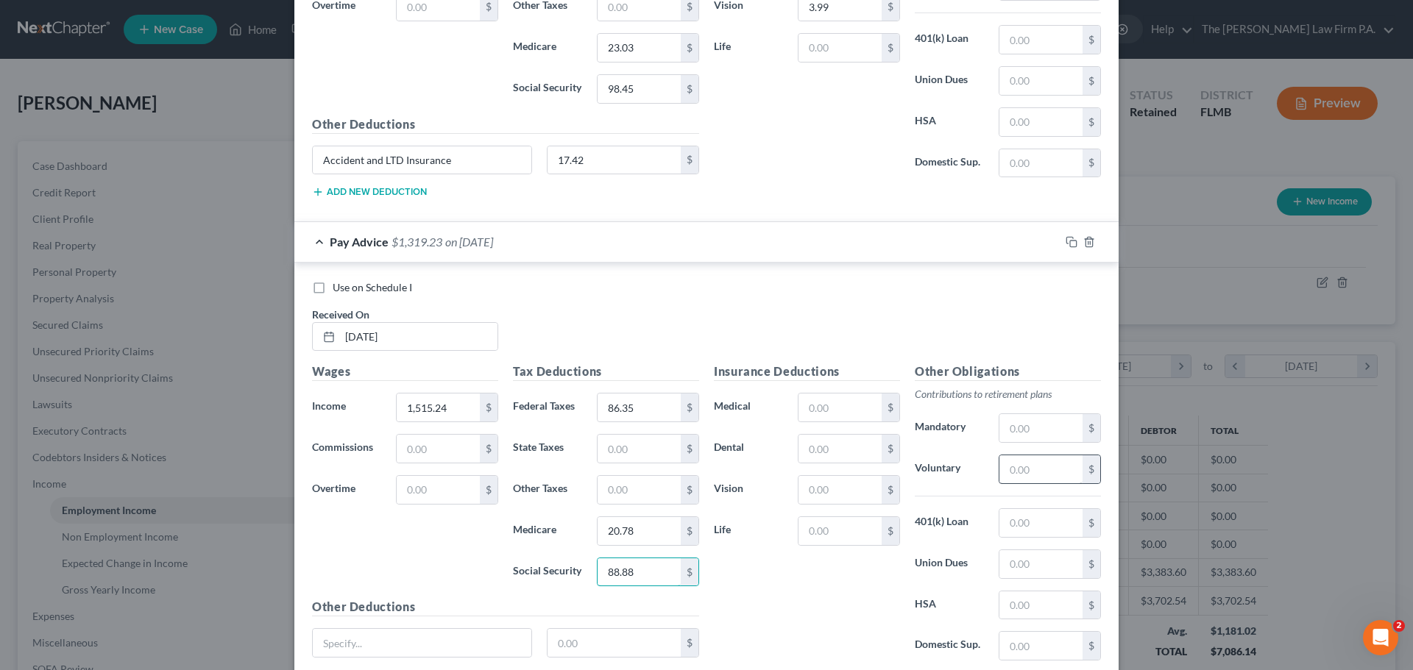
type input "88.88"
click at [1046, 471] on input "text" at bounding box center [1040, 470] width 83 height 28
type input "60.61"
click at [836, 403] on input "text" at bounding box center [839, 408] width 83 height 28
type input "73.72"
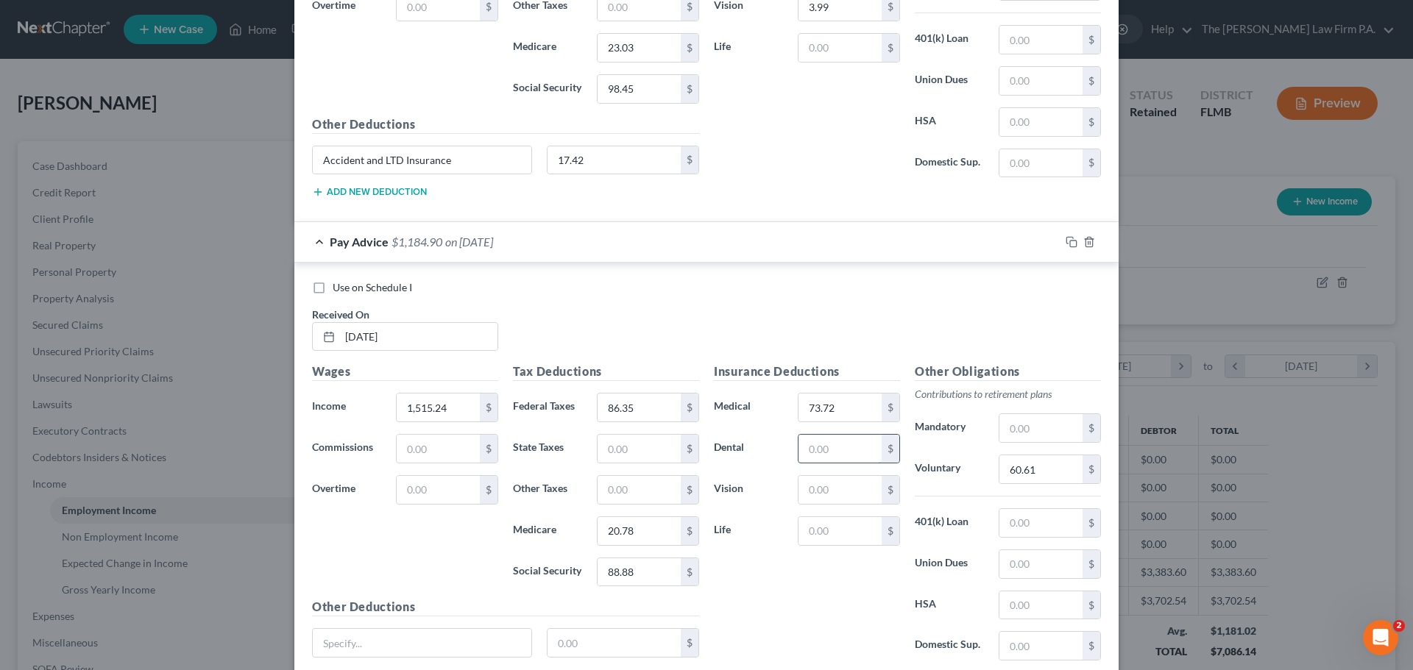
drag, startPoint x: 818, startPoint y: 447, endPoint x: 823, endPoint y: 464, distance: 17.5
click at [818, 447] on input "text" at bounding box center [839, 449] width 83 height 28
type input "4.00"
click at [816, 497] on input "text" at bounding box center [839, 490] width 83 height 28
type input "3.99"
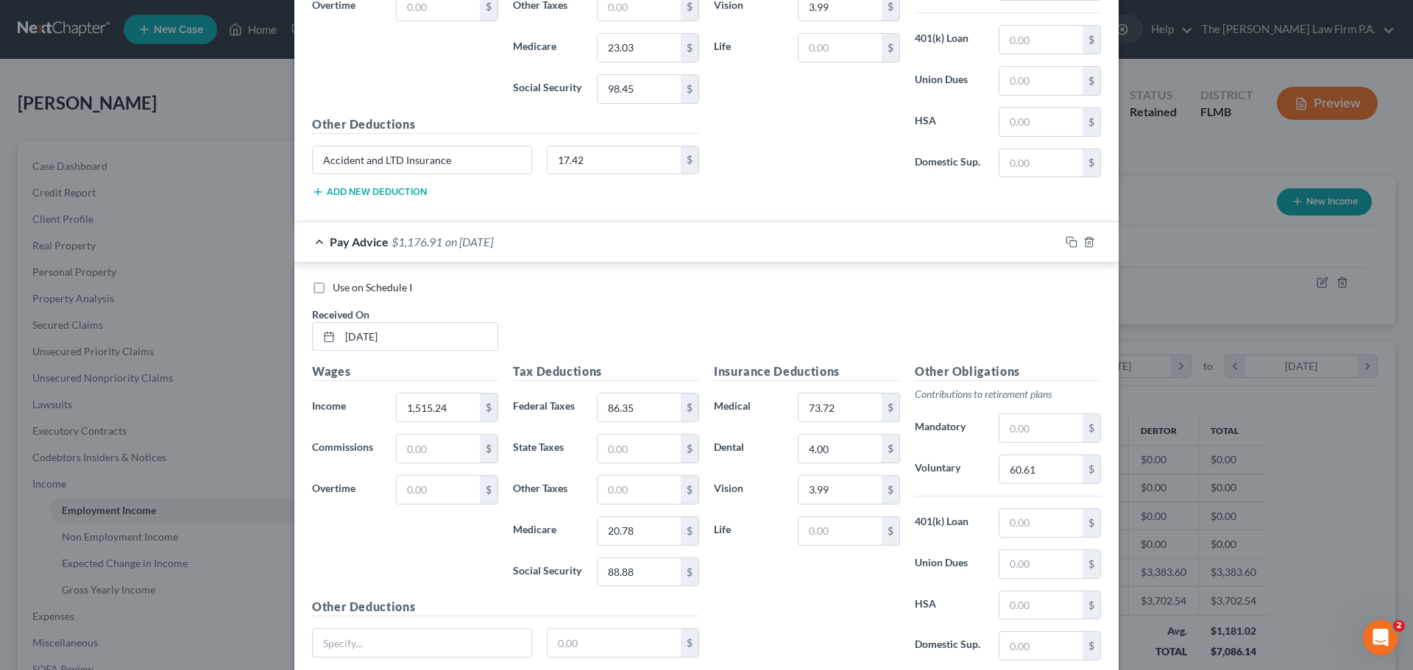
click at [824, 609] on div "Insurance Deductions Medical 73.72 $ Dental 4.00 $ Vision 3.99 $ Life $" at bounding box center [806, 518] width 201 height 310
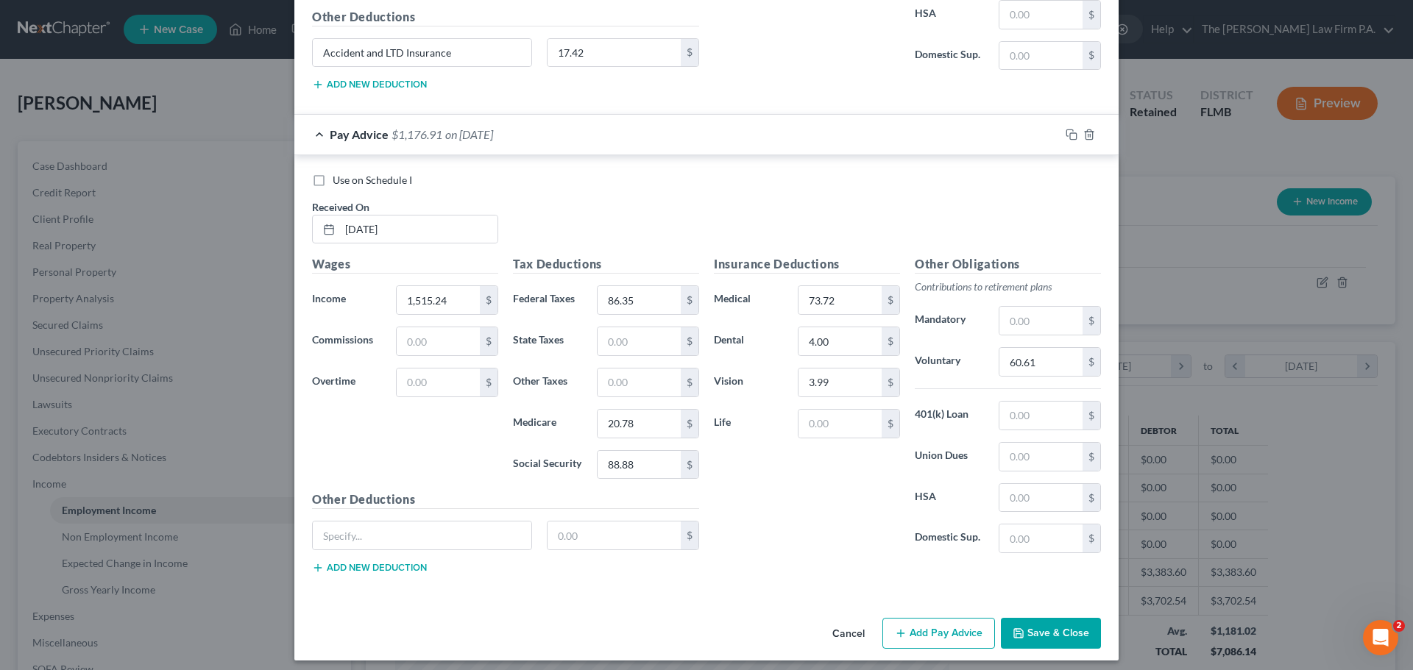
scroll to position [2567, 0]
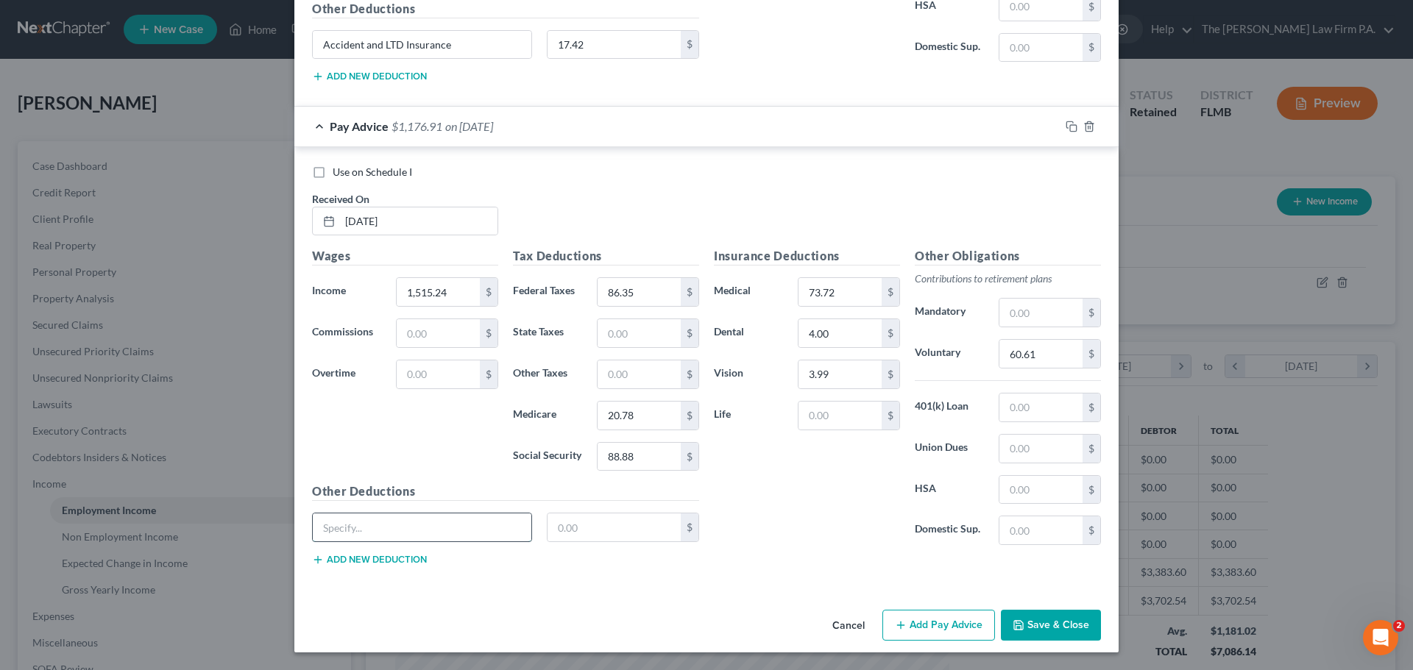
click at [377, 525] on input "text" at bounding box center [422, 528] width 219 height 28
type input "Accident and LTD Insurance"
click at [620, 522] on input "text" at bounding box center [614, 528] width 134 height 28
type input "17.42"
click at [907, 633] on button "Add Pay Advice" at bounding box center [938, 625] width 113 height 31
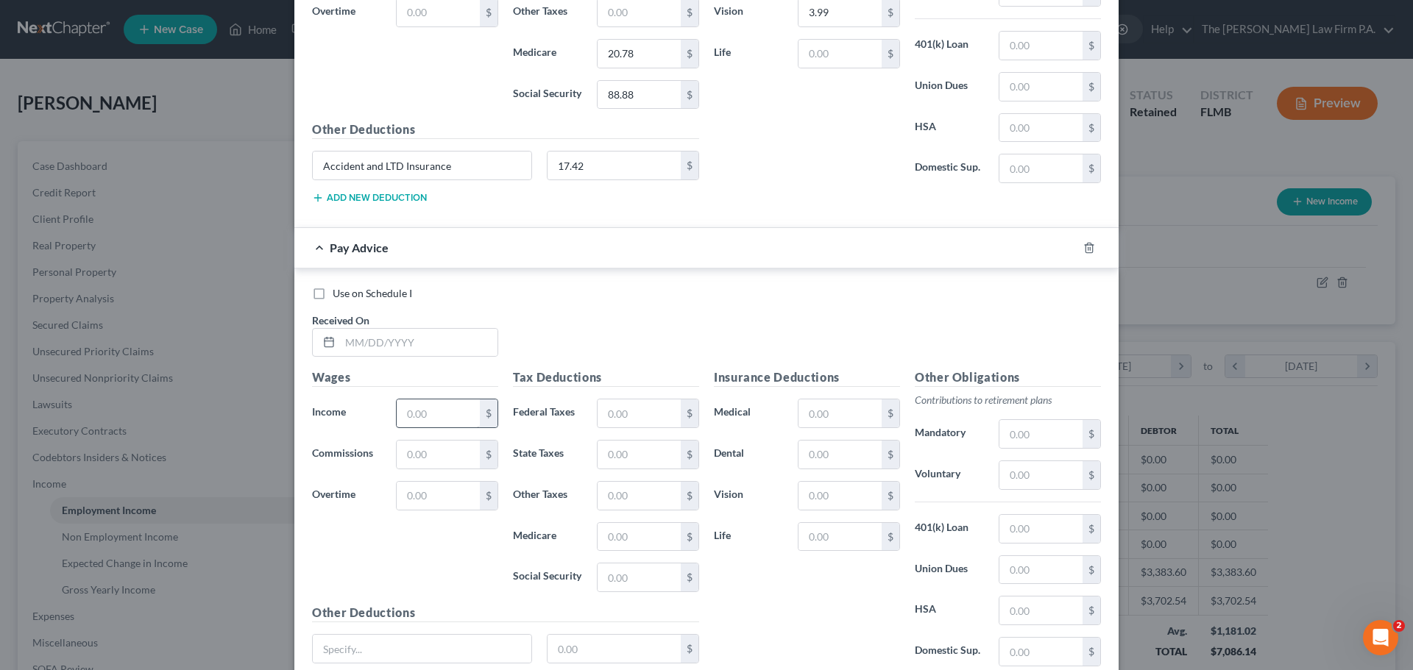
scroll to position [2935, 0]
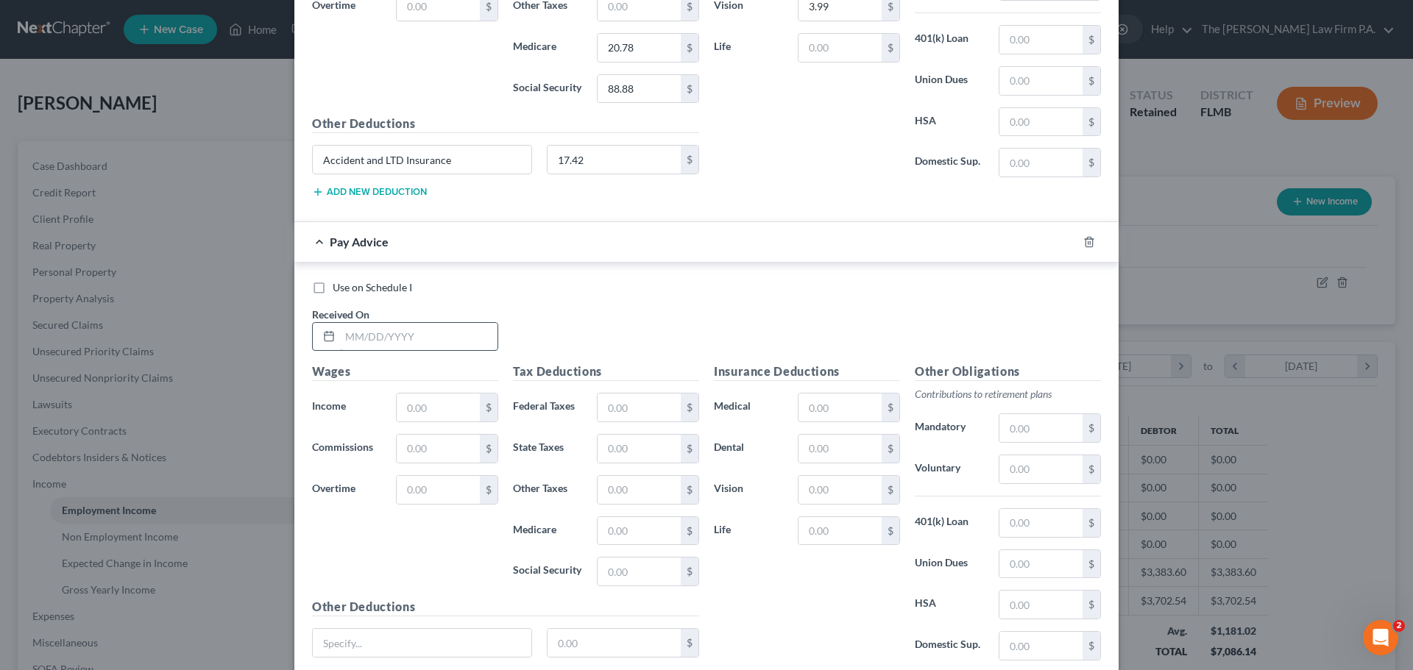
click at [385, 343] on input "text" at bounding box center [418, 337] width 157 height 28
type input "5/17/2025"
click at [446, 392] on div "Wages Income * $ Commissions $ Overtime $" at bounding box center [405, 480] width 201 height 235
click at [445, 406] on input "text" at bounding box center [438, 408] width 83 height 28
type input "1,681.83"
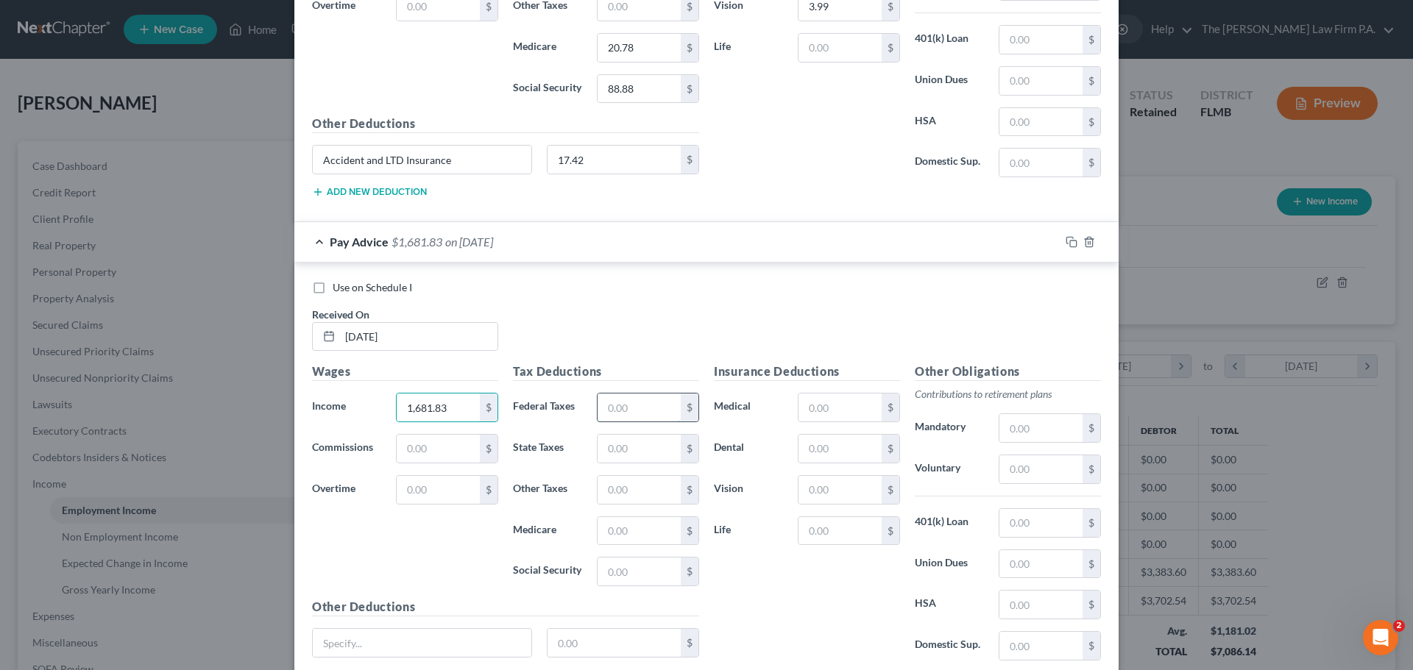
click at [666, 405] on input "text" at bounding box center [639, 408] width 83 height 28
type input "105.54"
click at [647, 529] on input "text" at bounding box center [639, 531] width 83 height 28
type input "23.20"
drag, startPoint x: 634, startPoint y: 554, endPoint x: 634, endPoint y: 567, distance: 12.5
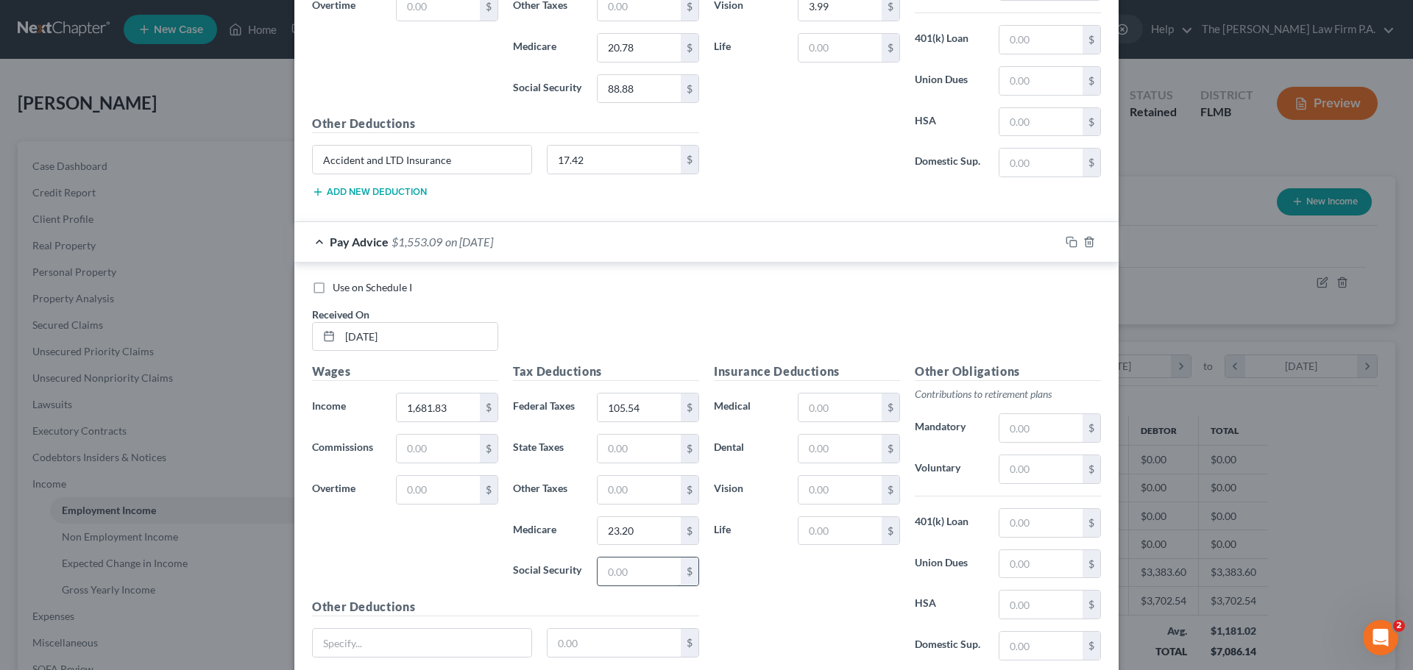
click at [634, 555] on div "Tax Deductions Federal Taxes 105.54 $ State Taxes $ Other Taxes $ Medicare 23.2…" at bounding box center [606, 480] width 201 height 235
click at [633, 568] on input "text" at bounding box center [639, 572] width 83 height 28
type input "99.21"
click at [843, 402] on input "text" at bounding box center [839, 408] width 83 height 28
type input "73.72"
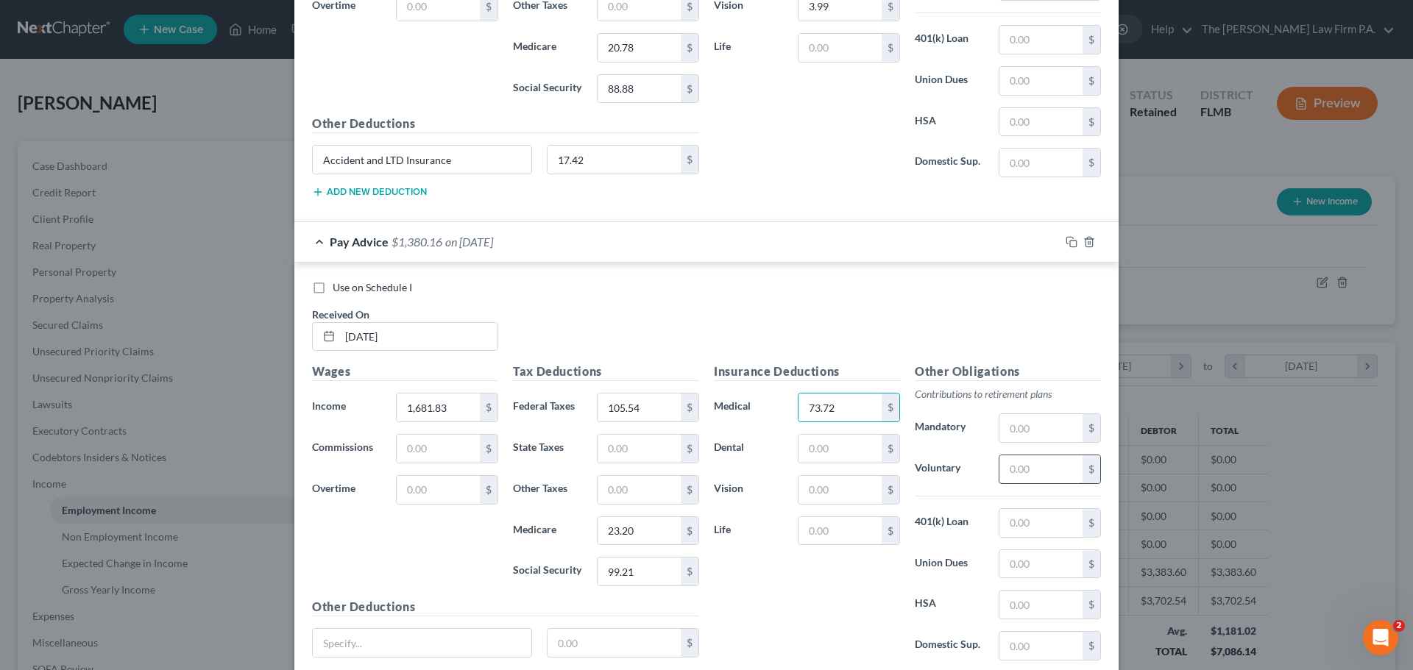
click at [1036, 472] on input "text" at bounding box center [1040, 470] width 83 height 28
type input "67.87"
click at [837, 436] on input "text" at bounding box center [839, 449] width 83 height 28
type input "4.00"
click at [815, 497] on input "text" at bounding box center [839, 490] width 83 height 28
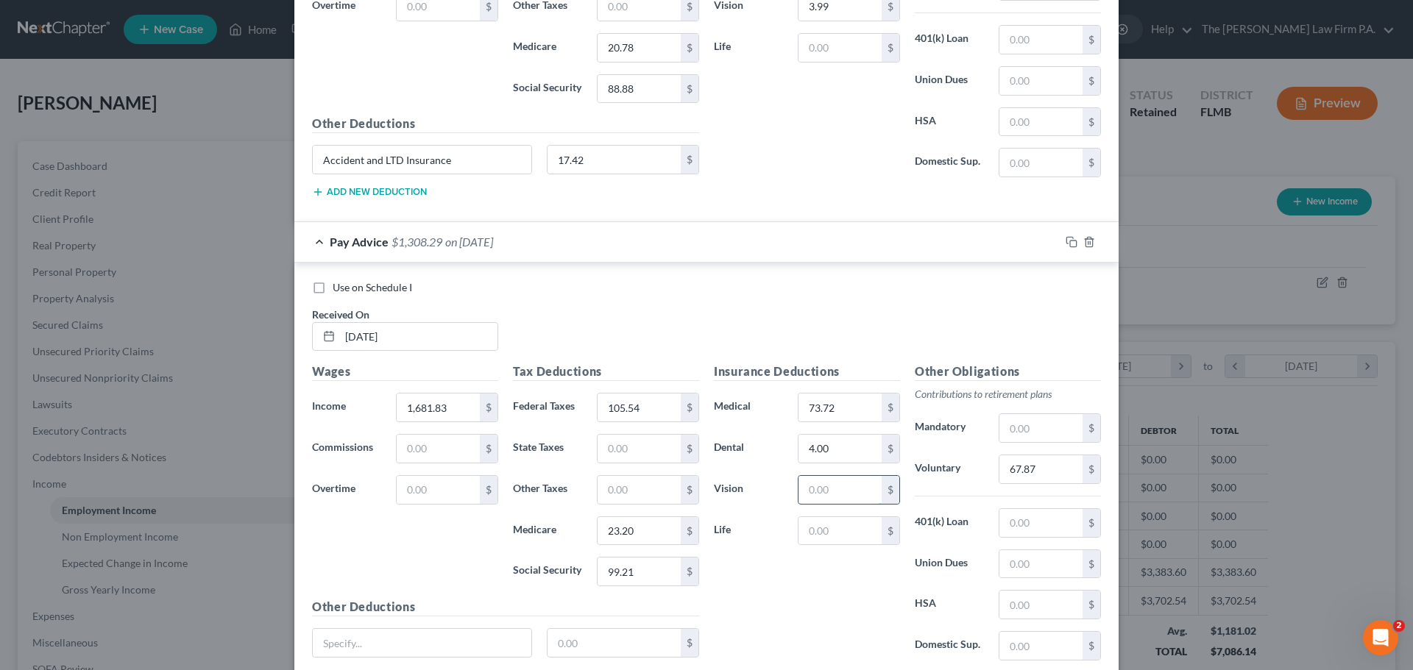
type input "3.99"
drag, startPoint x: 818, startPoint y: 603, endPoint x: 433, endPoint y: 631, distance: 385.9
click at [809, 606] on div "Insurance Deductions Medical 73.72 $ Dental 4.00 $ Vision 3.99 $ Life $" at bounding box center [806, 518] width 201 height 310
click at [384, 633] on input "text" at bounding box center [422, 643] width 219 height 28
type input "Accident and LTD Insurance"
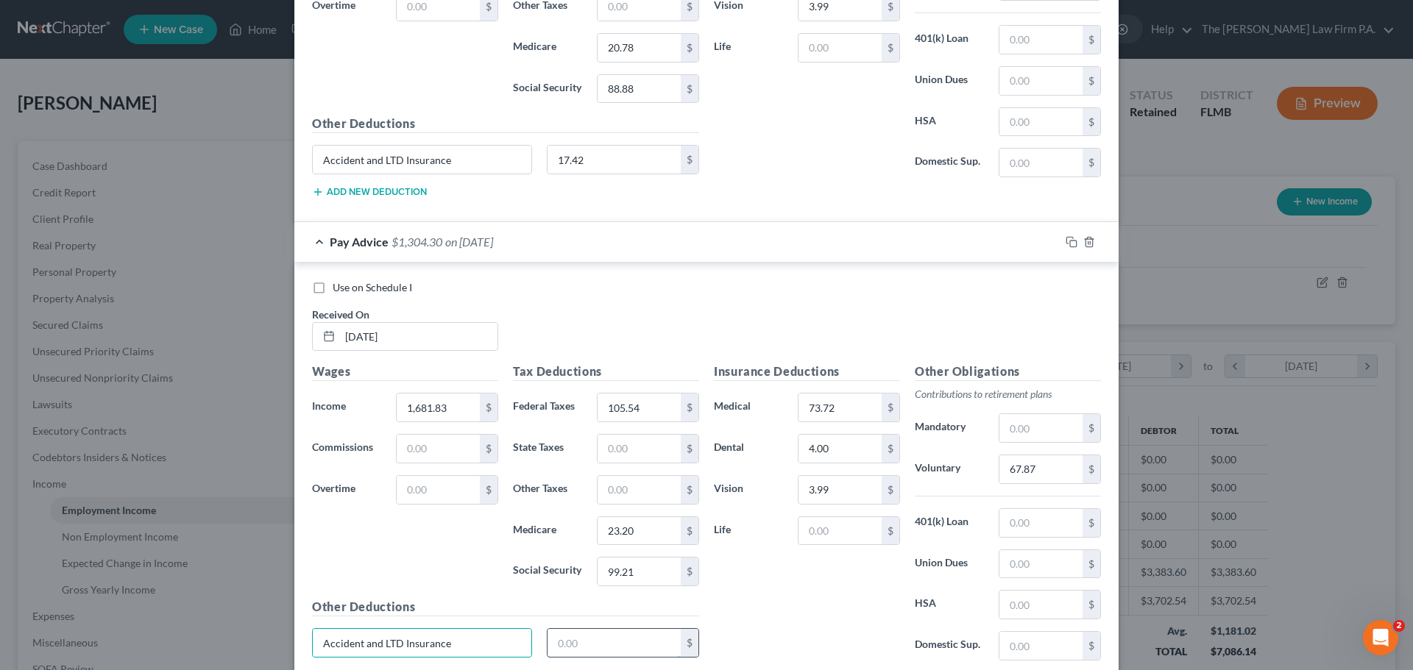
click at [593, 642] on input "text" at bounding box center [614, 643] width 134 height 28
type input "17.42"
click at [745, 612] on div "Insurance Deductions Medical 73.72 $ Dental 4.00 $ Vision 3.99 $ Life $" at bounding box center [806, 518] width 201 height 310
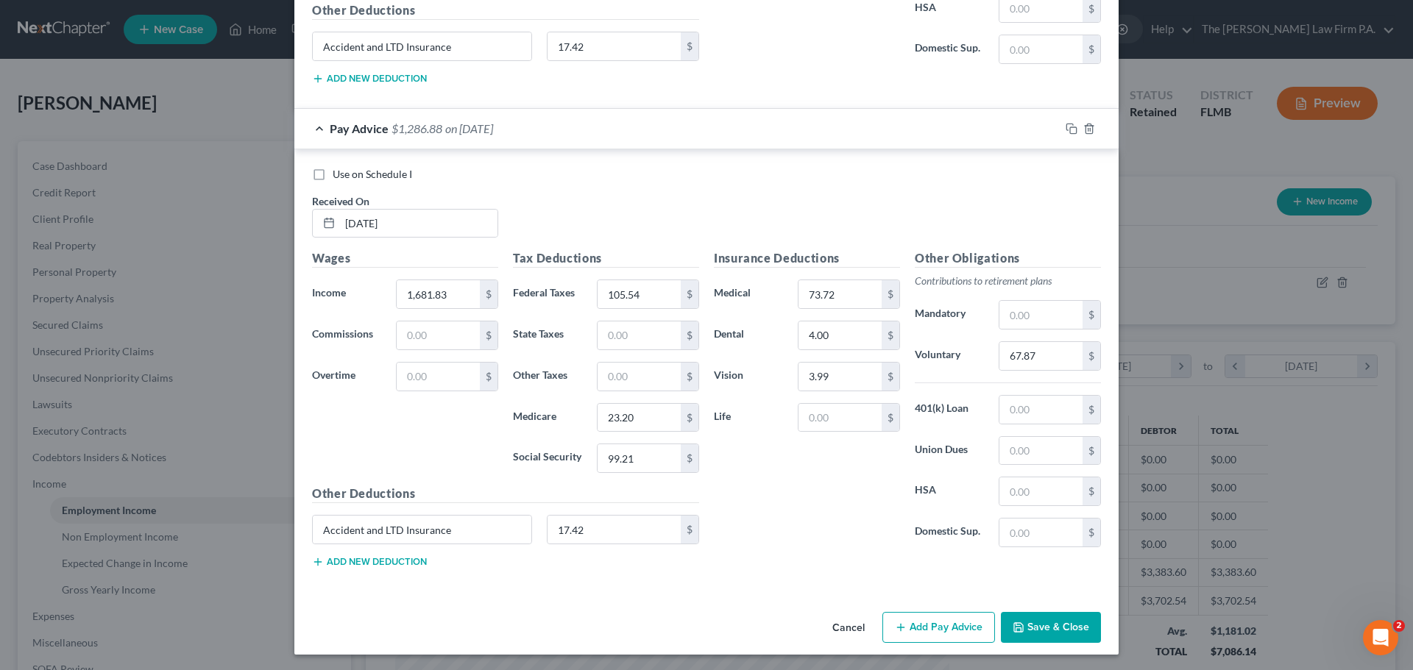
scroll to position [3050, 0]
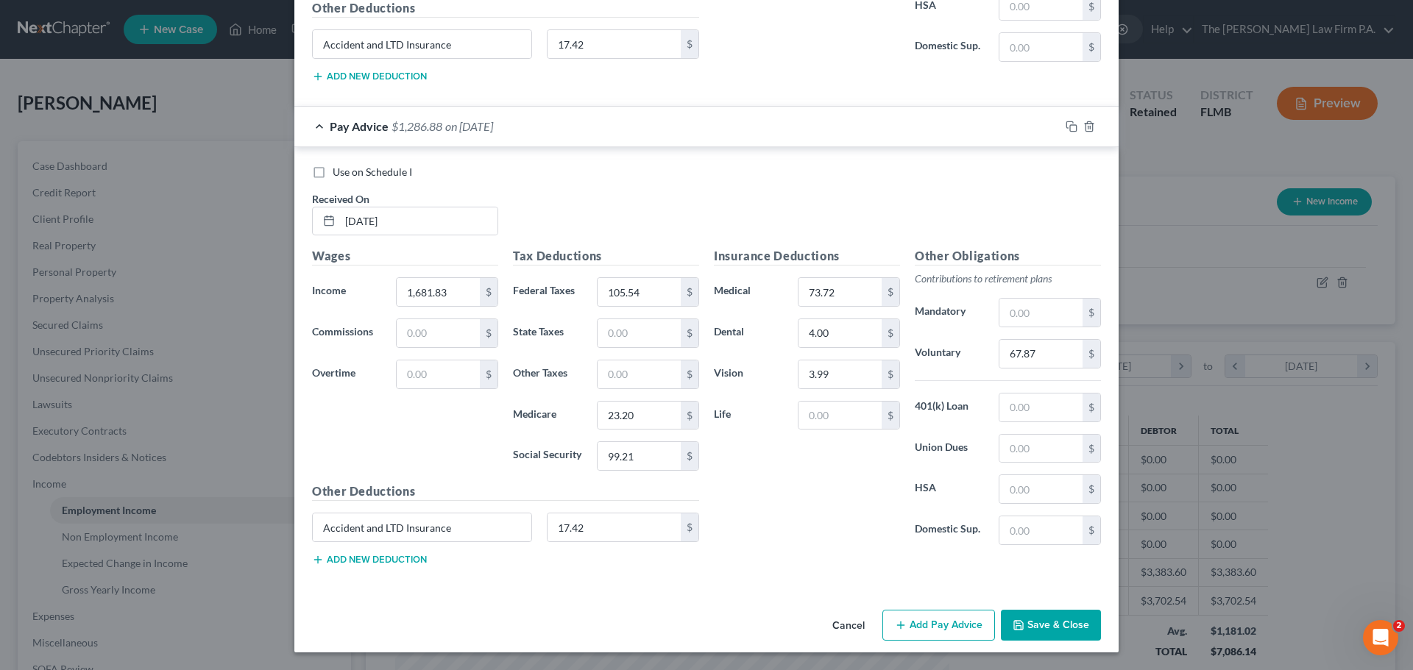
click at [916, 638] on button "Add Pay Advice" at bounding box center [938, 625] width 113 height 31
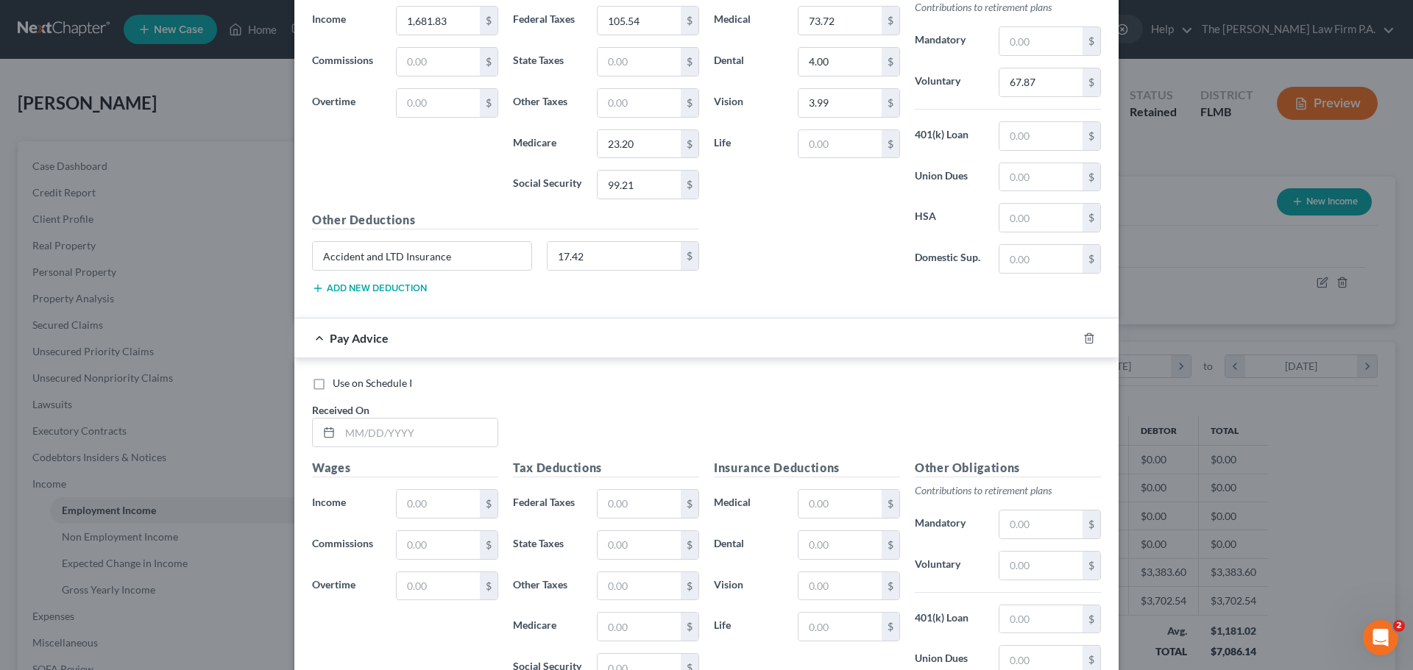
scroll to position [3418, 0]
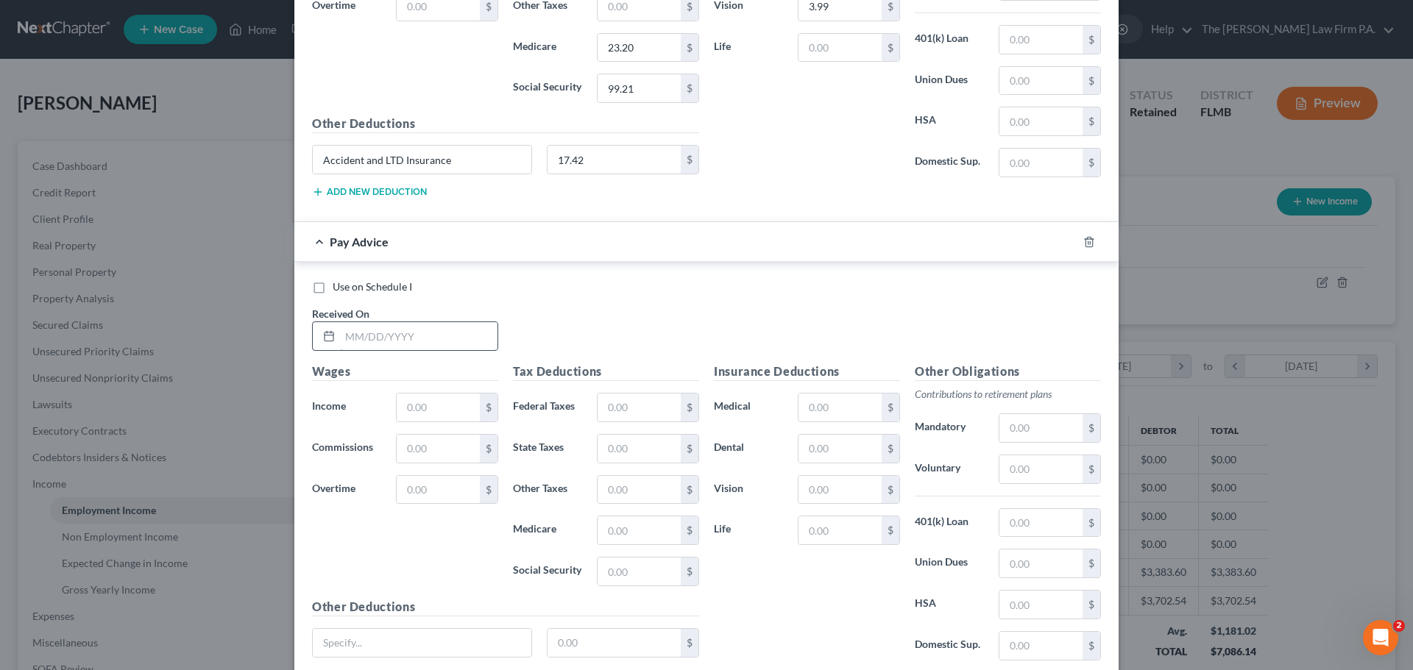
click at [406, 337] on input "text" at bounding box center [418, 336] width 157 height 28
type input "05/9/2025"
click at [423, 408] on input "text" at bounding box center [438, 408] width 83 height 28
type input "1,606.80"
click at [657, 399] on input "text" at bounding box center [639, 408] width 83 height 28
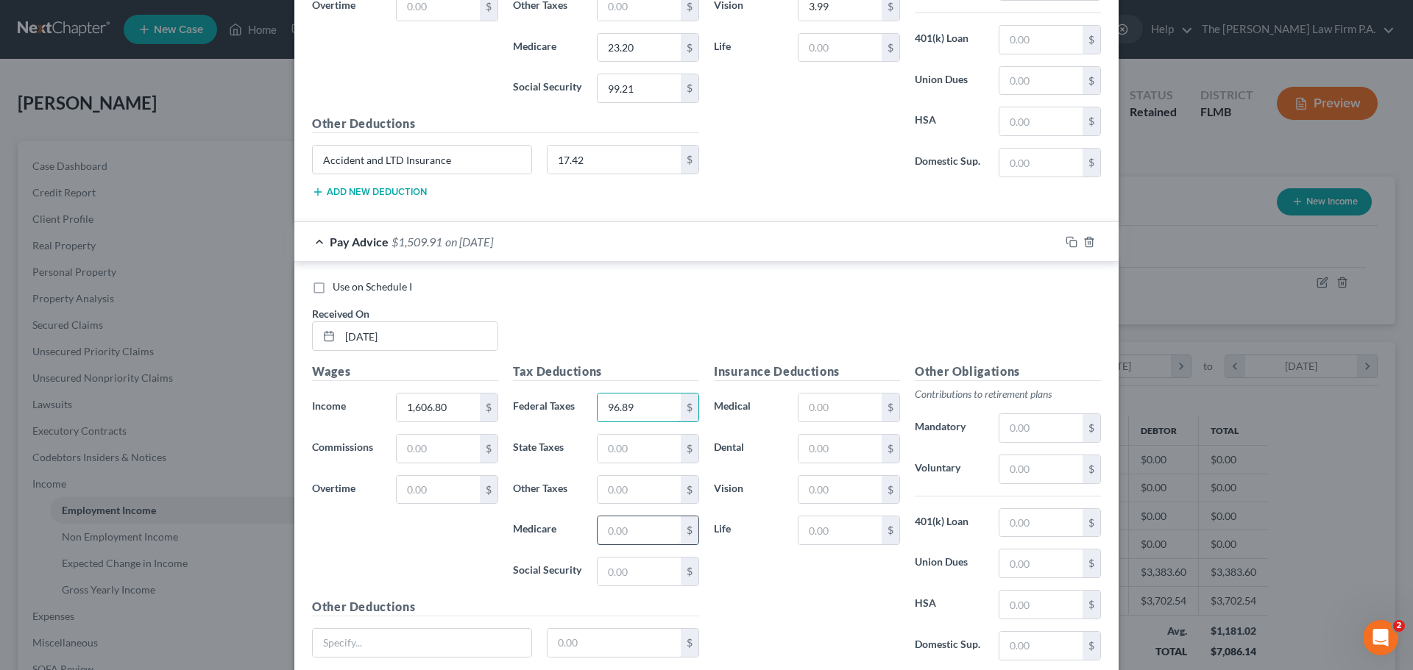
type input "96.89"
click at [645, 537] on input "text" at bounding box center [639, 531] width 83 height 28
type input "22.12"
click at [642, 589] on div "Tax Deductions Federal Taxes 96.89 $ State Taxes $ Other Taxes $ Medicare 22.12…" at bounding box center [606, 480] width 201 height 235
click at [639, 574] on input "text" at bounding box center [639, 572] width 83 height 28
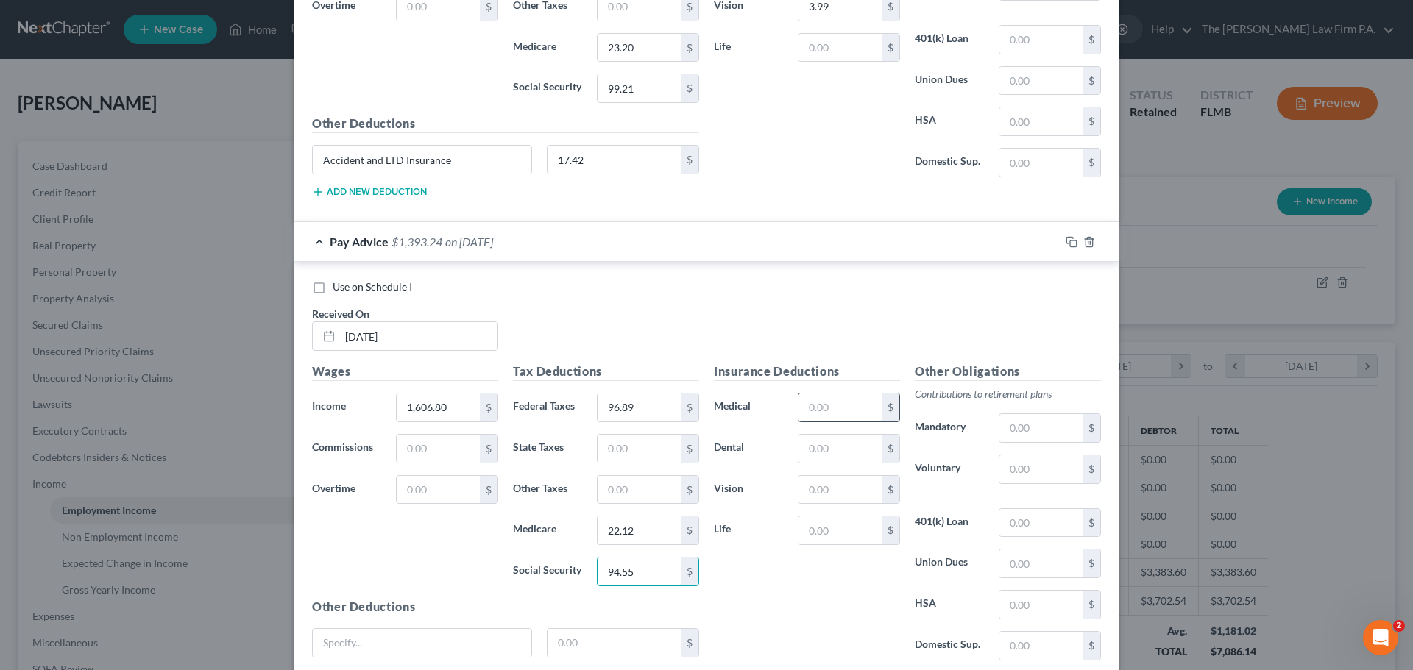
type input "94.55"
click at [836, 407] on input "text" at bounding box center [839, 408] width 83 height 28
type input "73.72"
click at [829, 442] on input "text" at bounding box center [839, 449] width 83 height 28
type input "4.00"
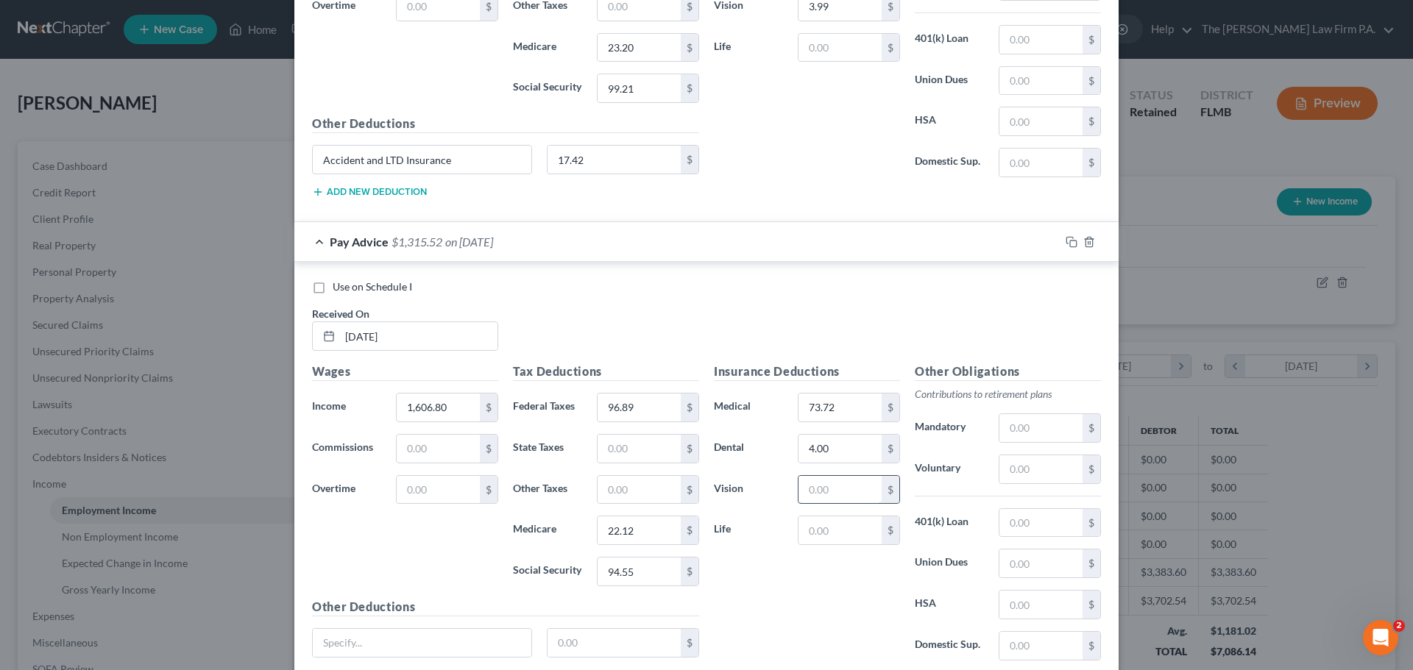
click at [814, 489] on input "text" at bounding box center [839, 490] width 83 height 28
type input "3.99"
click at [1041, 461] on input "text" at bounding box center [1040, 470] width 83 height 28
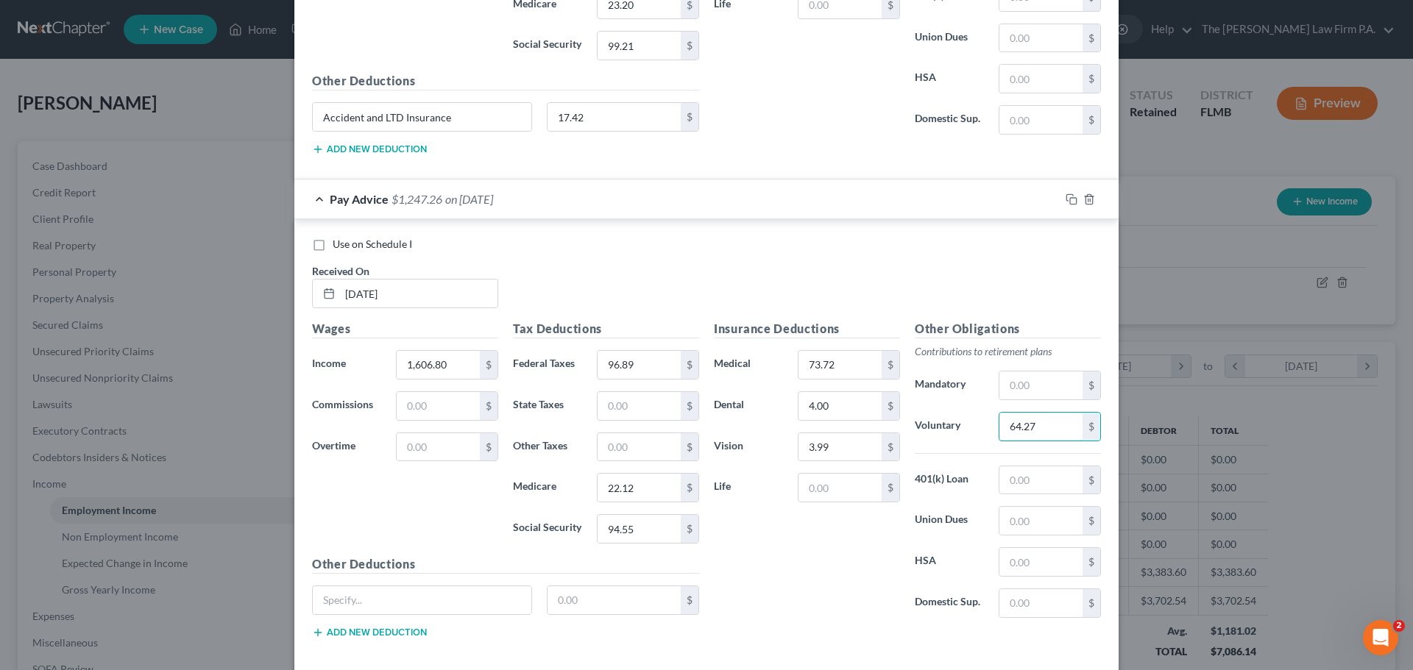
scroll to position [3533, 0]
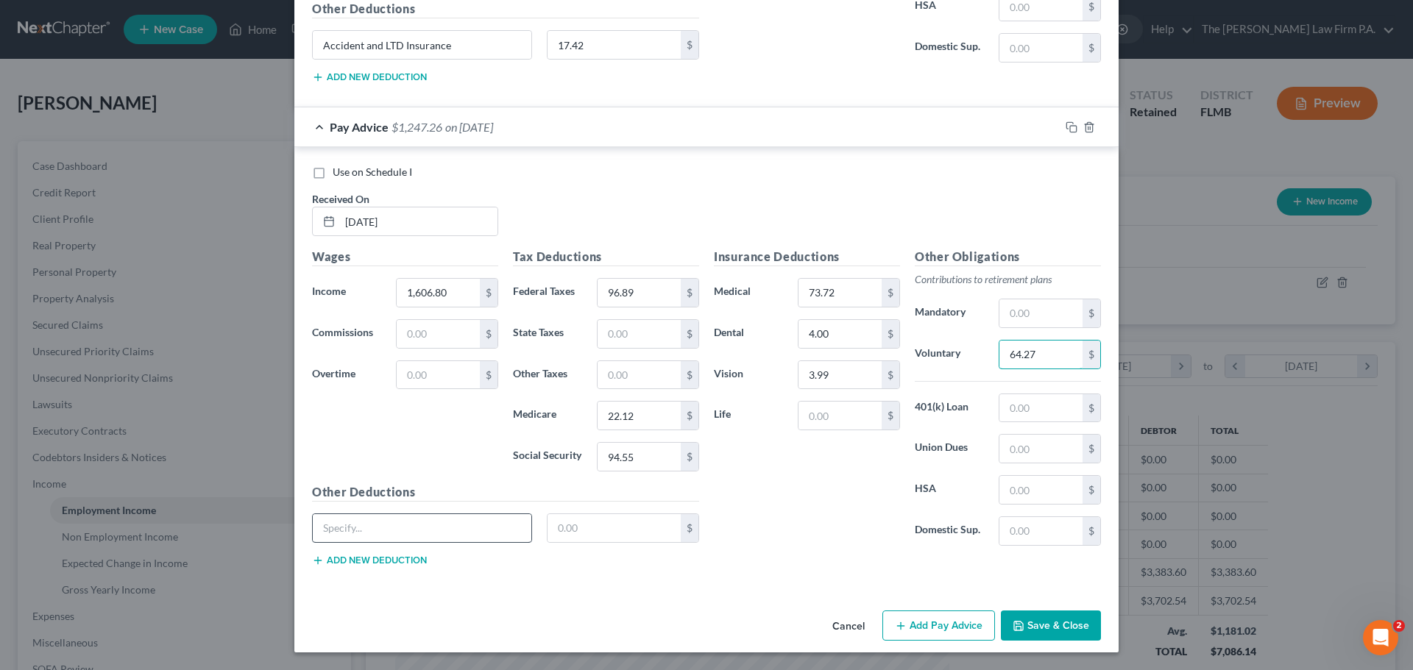
type input "64.27"
click at [381, 540] on input "text" at bounding box center [422, 528] width 219 height 28
type input "Accident and LTD Insurance"
click at [606, 524] on input "text" at bounding box center [614, 528] width 134 height 28
click at [965, 629] on button "Add Pay Advice" at bounding box center [938, 626] width 113 height 31
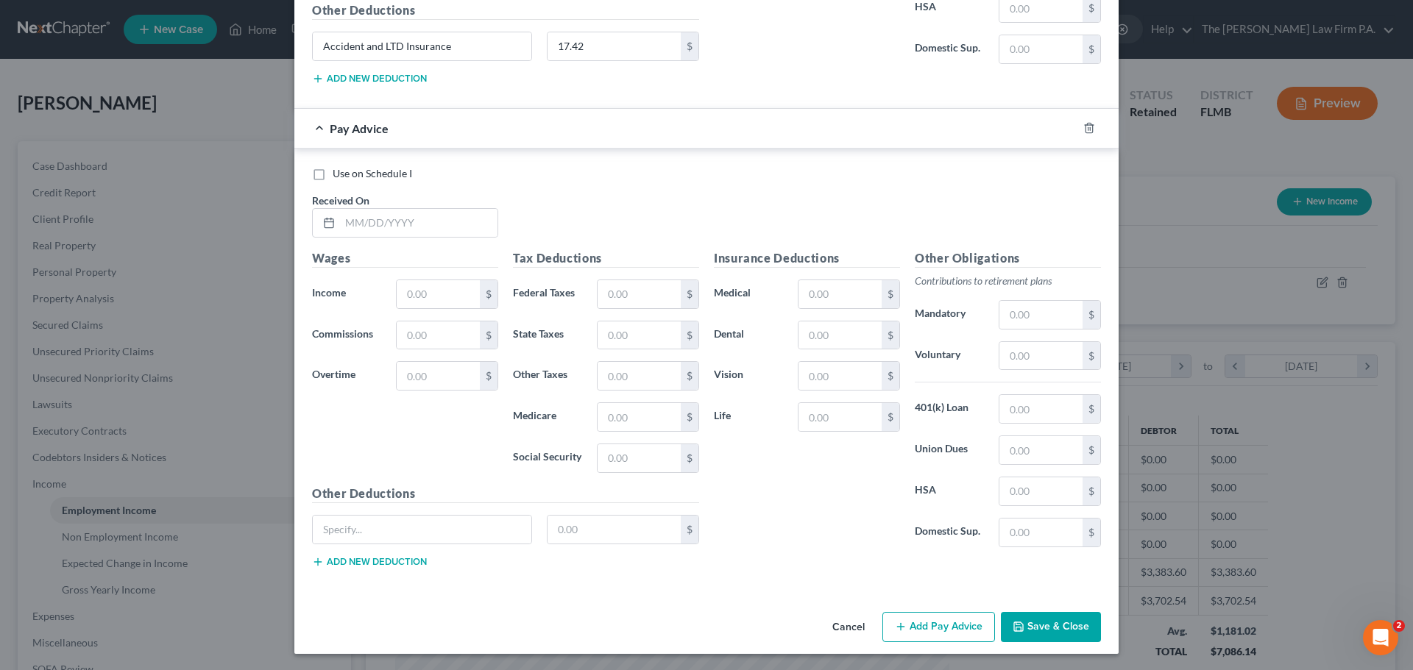
scroll to position [4016, 0]
click at [390, 221] on input "text" at bounding box center [418, 222] width 157 height 28
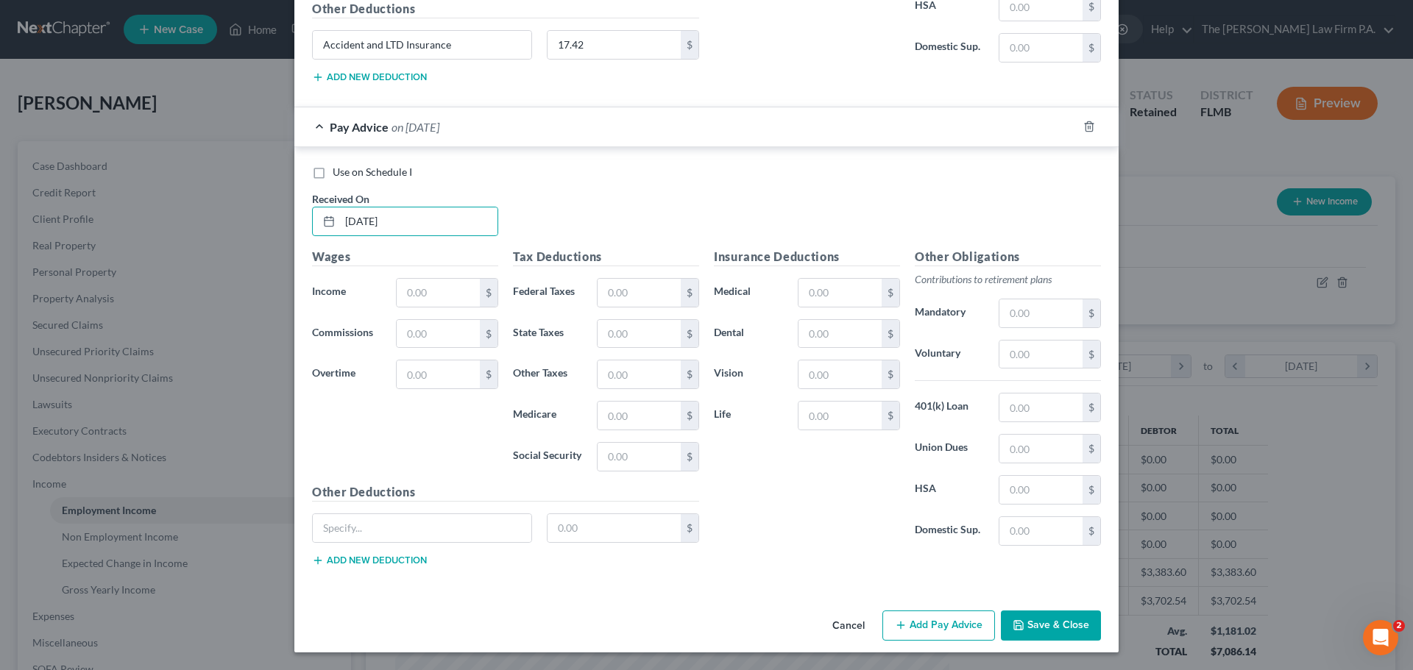
click at [430, 275] on div "Wages Income * $ Commissions $ Overtime $" at bounding box center [405, 365] width 201 height 235
click at [431, 283] on input "text" at bounding box center [438, 293] width 83 height 28
click at [628, 288] on input "text" at bounding box center [639, 293] width 83 height 28
drag, startPoint x: 656, startPoint y: 453, endPoint x: 651, endPoint y: 426, distance: 27.9
click at [654, 449] on input "text" at bounding box center [639, 457] width 83 height 28
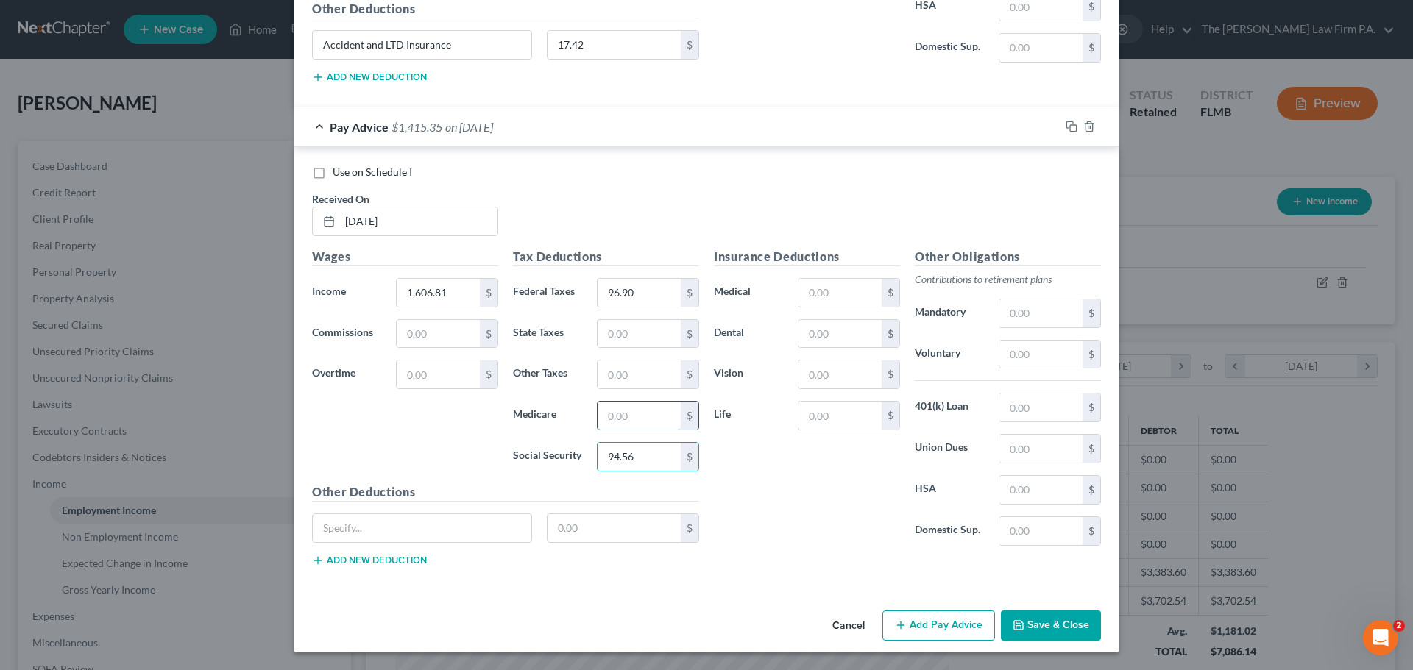
click at [634, 414] on input "text" at bounding box center [639, 416] width 83 height 28
click at [837, 291] on input "text" at bounding box center [839, 293] width 83 height 28
click at [854, 347] on input "text" at bounding box center [839, 334] width 83 height 28
click at [815, 371] on input "text" at bounding box center [839, 375] width 83 height 28
click at [1032, 364] on input "text" at bounding box center [1040, 355] width 83 height 28
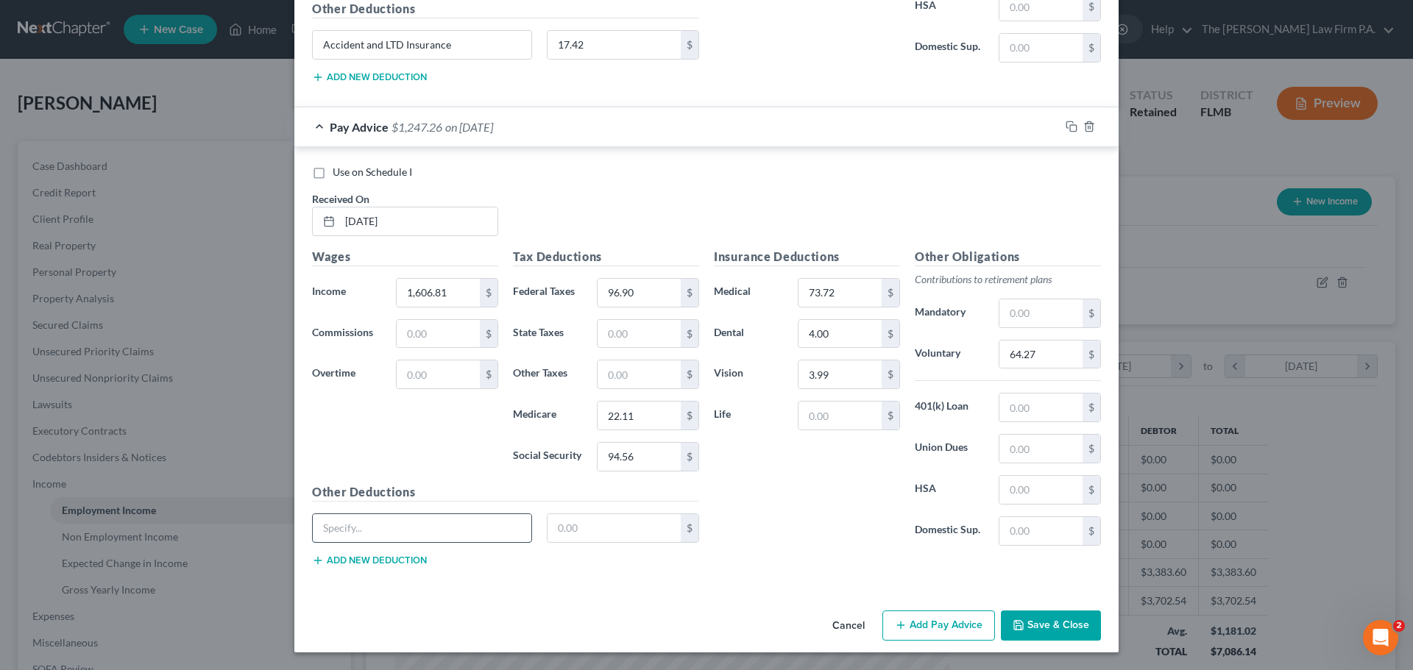
click at [404, 540] on input "text" at bounding box center [422, 528] width 219 height 28
click at [586, 534] on input "text" at bounding box center [614, 528] width 134 height 28
click at [934, 632] on button "Add Pay Advice" at bounding box center [938, 626] width 113 height 31
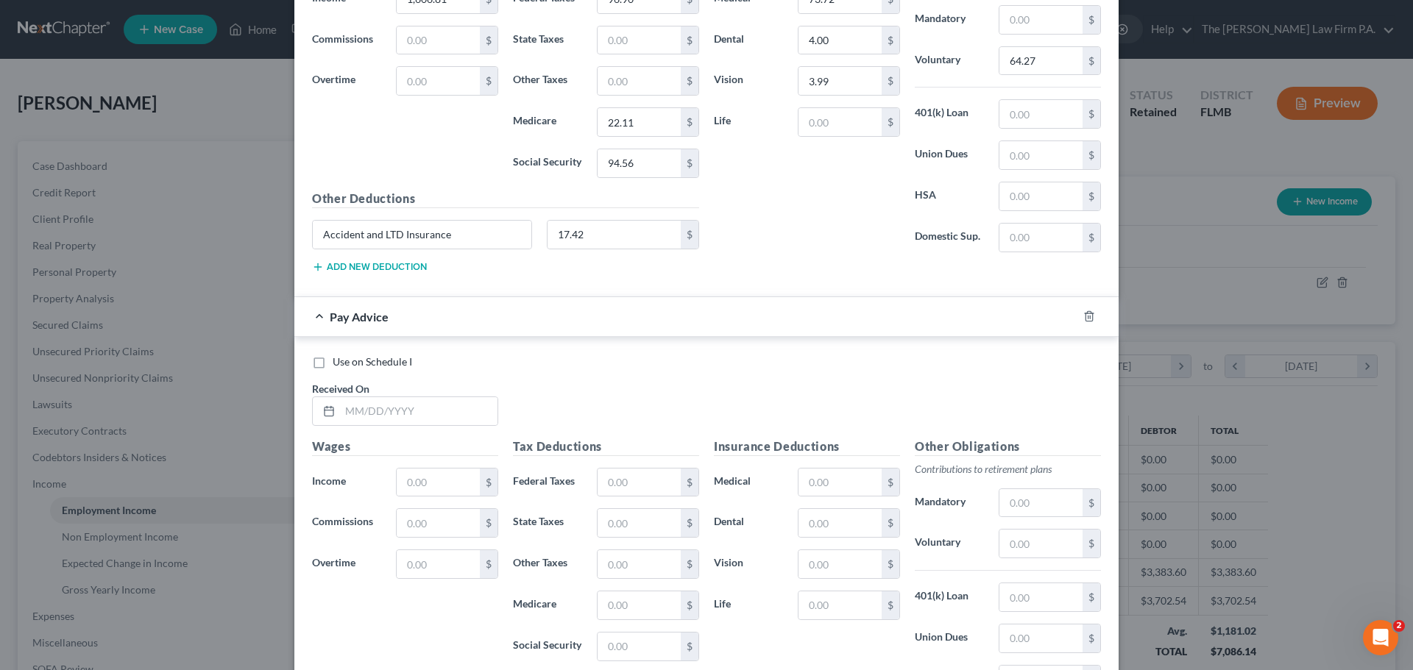
scroll to position [4311, 0]
click at [388, 418] on input "text" at bounding box center [418, 411] width 157 height 28
click at [441, 487] on input "text" at bounding box center [438, 482] width 83 height 28
click at [673, 473] on input "text" at bounding box center [639, 482] width 83 height 28
click at [642, 600] on input "text" at bounding box center [639, 605] width 83 height 28
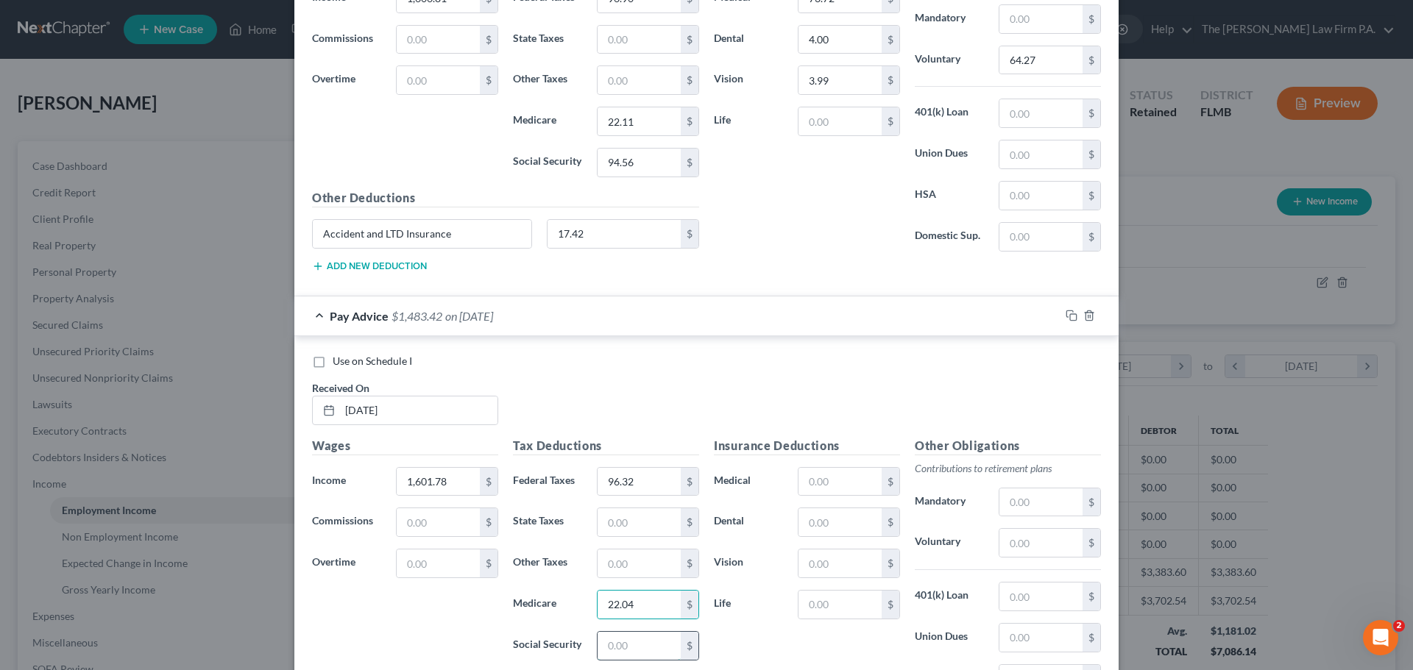
click at [612, 640] on input "text" at bounding box center [639, 646] width 83 height 28
click at [829, 481] on input "text" at bounding box center [839, 482] width 83 height 28
click at [820, 534] on input "text" at bounding box center [839, 522] width 83 height 28
drag, startPoint x: 817, startPoint y: 567, endPoint x: 826, endPoint y: 577, distance: 14.1
click at [818, 567] on input "text" at bounding box center [839, 564] width 83 height 28
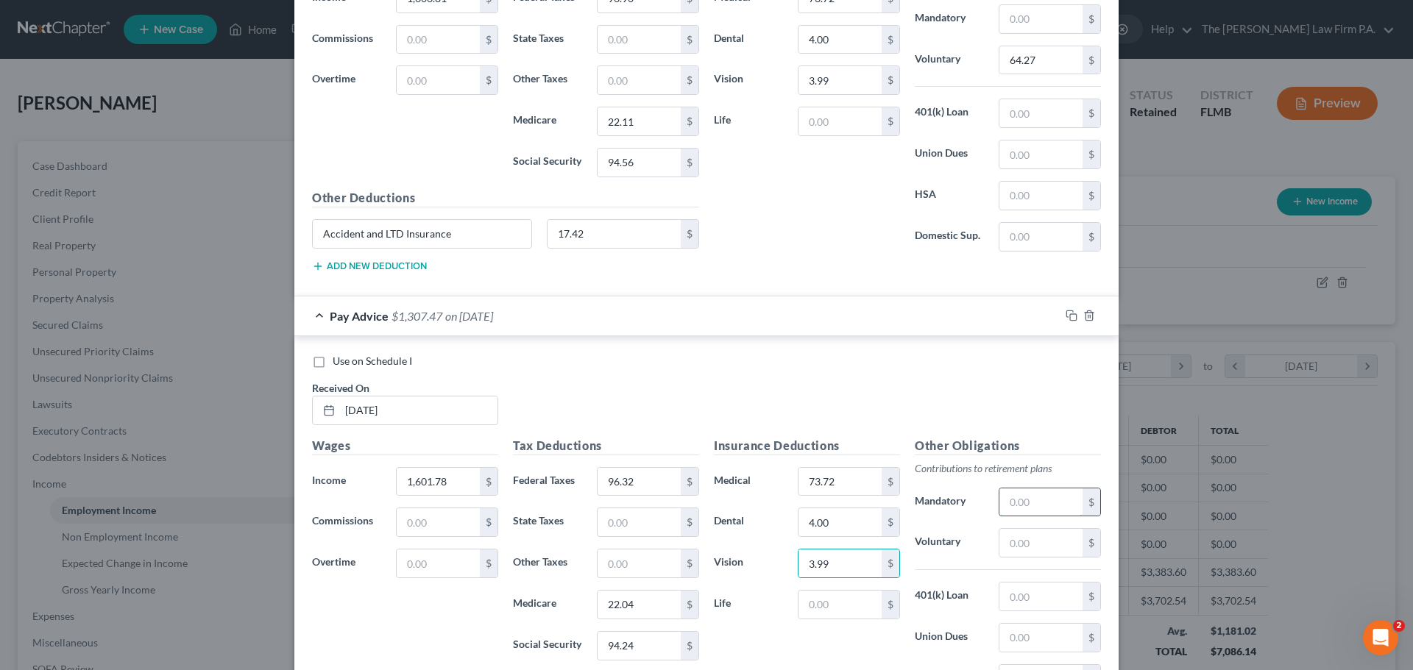
click at [1040, 500] on input "text" at bounding box center [1040, 503] width 83 height 28
click at [999, 543] on input "text" at bounding box center [1040, 543] width 83 height 28
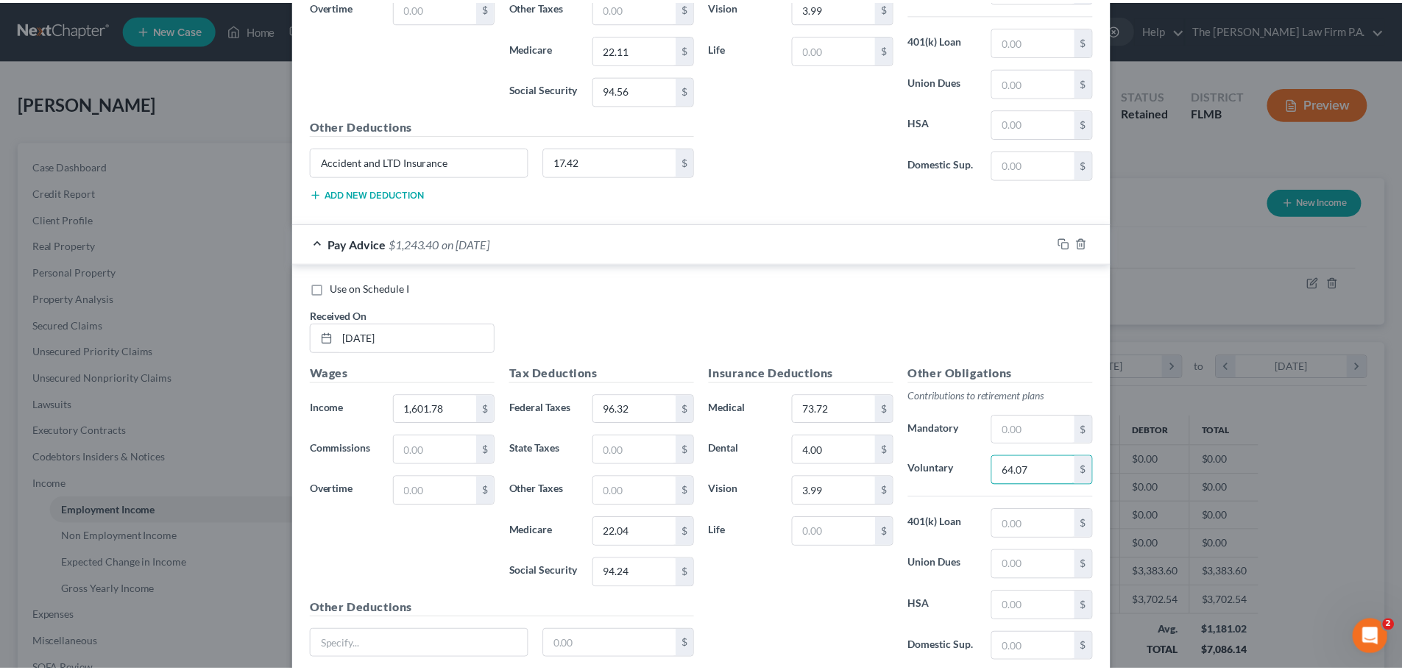
scroll to position [4500, 0]
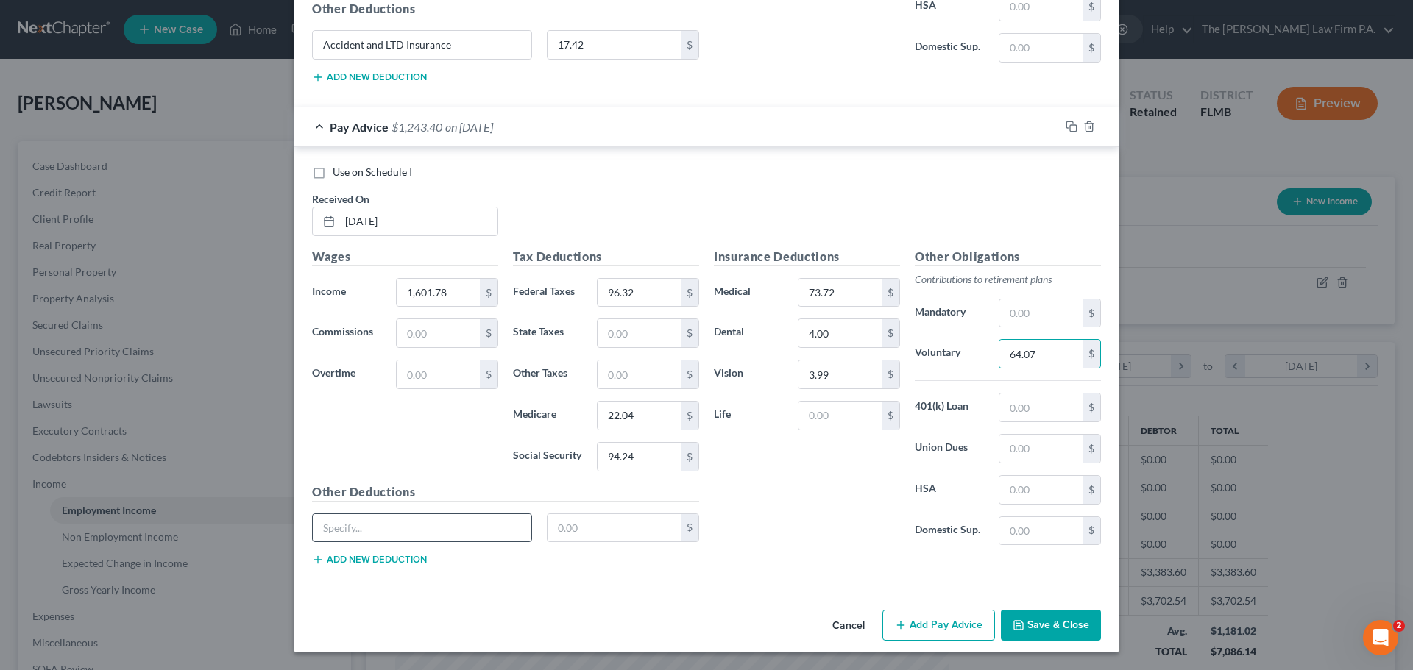
drag, startPoint x: 358, startPoint y: 544, endPoint x: 378, endPoint y: 536, distance: 20.5
click at [358, 541] on div "$" at bounding box center [506, 534] width 402 height 41
click at [365, 522] on input "text" at bounding box center [422, 528] width 219 height 28
click at [571, 528] on input "text" at bounding box center [614, 528] width 134 height 28
click at [1069, 624] on button "Save & Close" at bounding box center [1051, 625] width 100 height 31
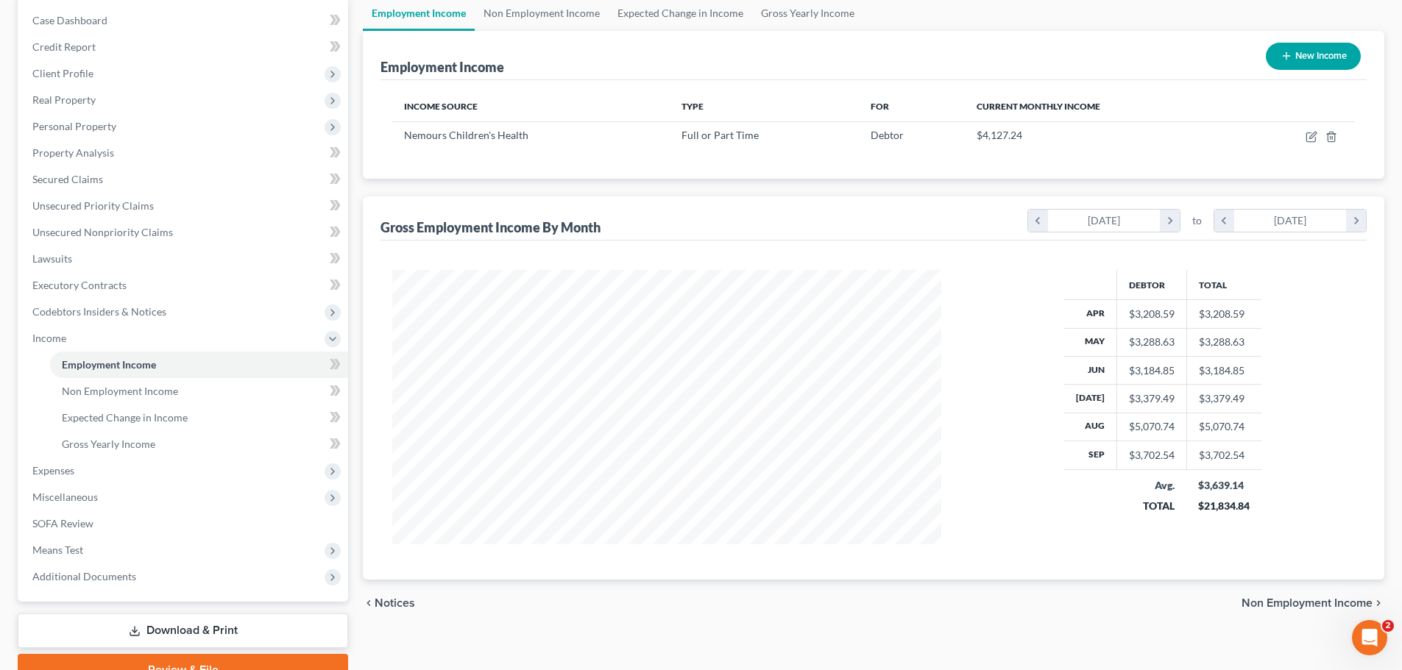
scroll to position [147, 0]
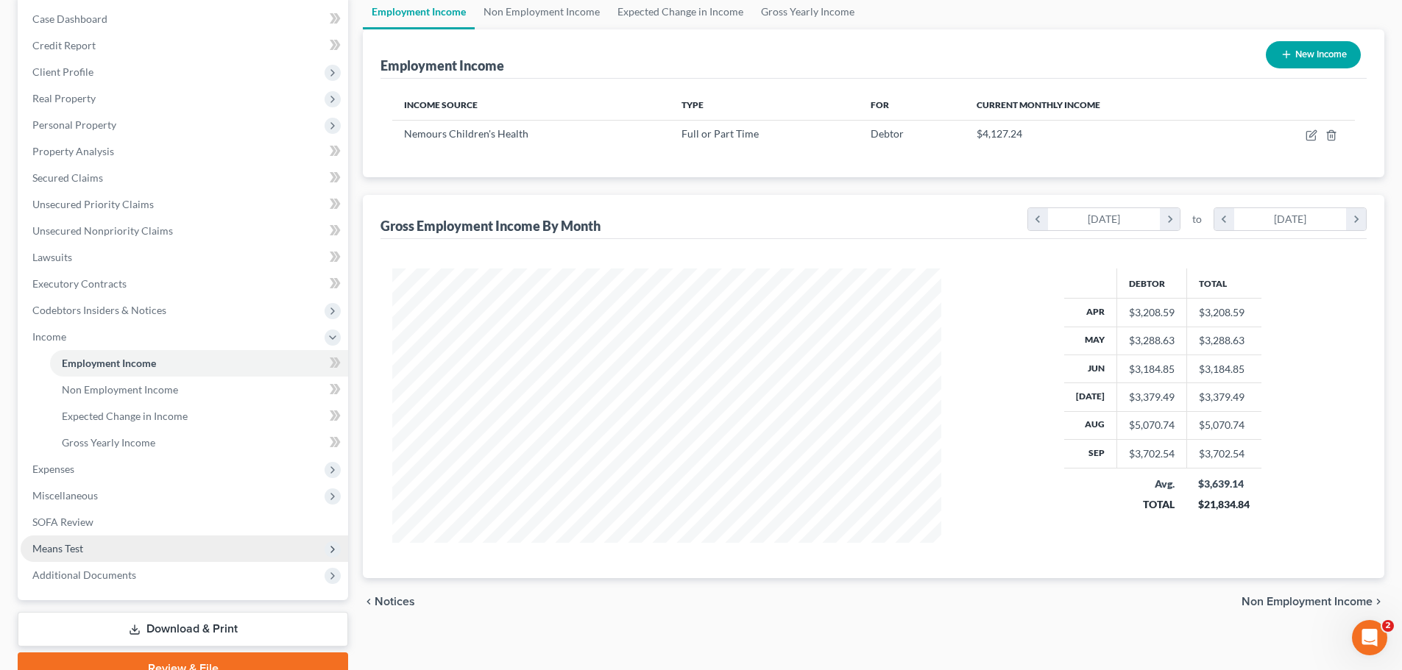
click at [79, 549] on span "Means Test" at bounding box center [57, 548] width 51 height 13
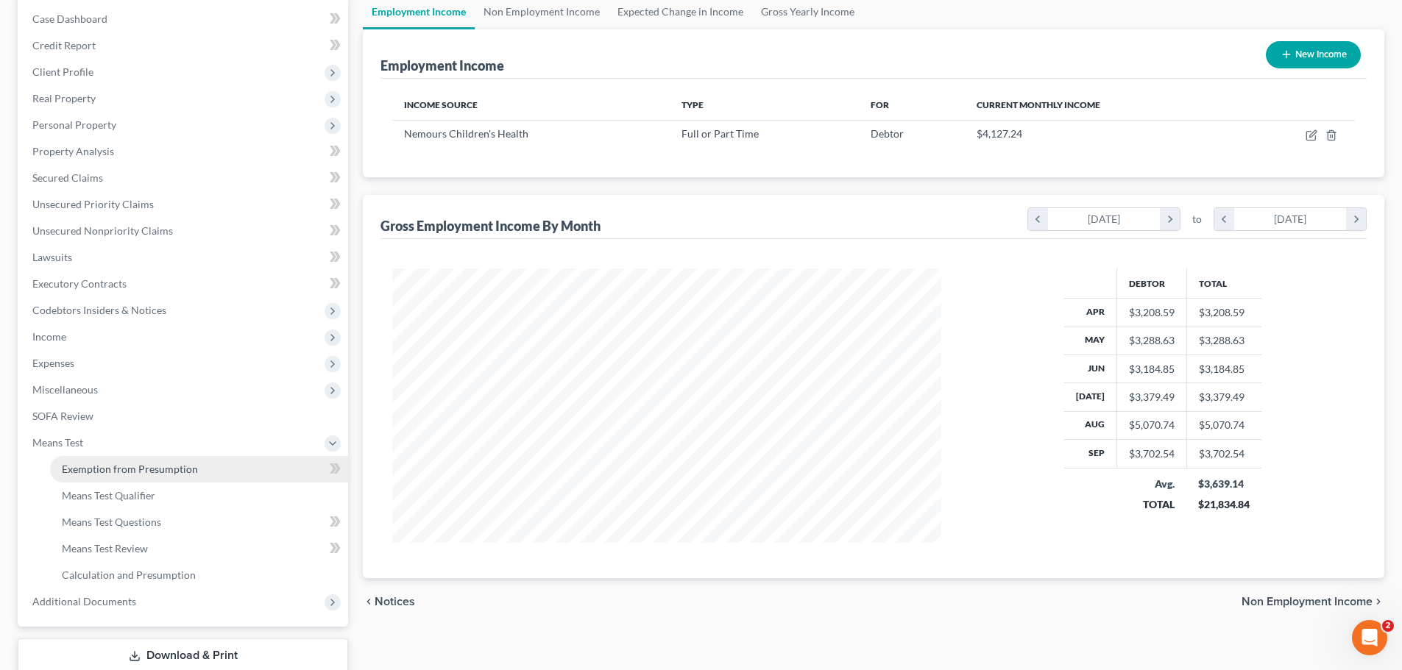
click at [135, 469] on span "Exemption from Presumption" at bounding box center [130, 469] width 136 height 13
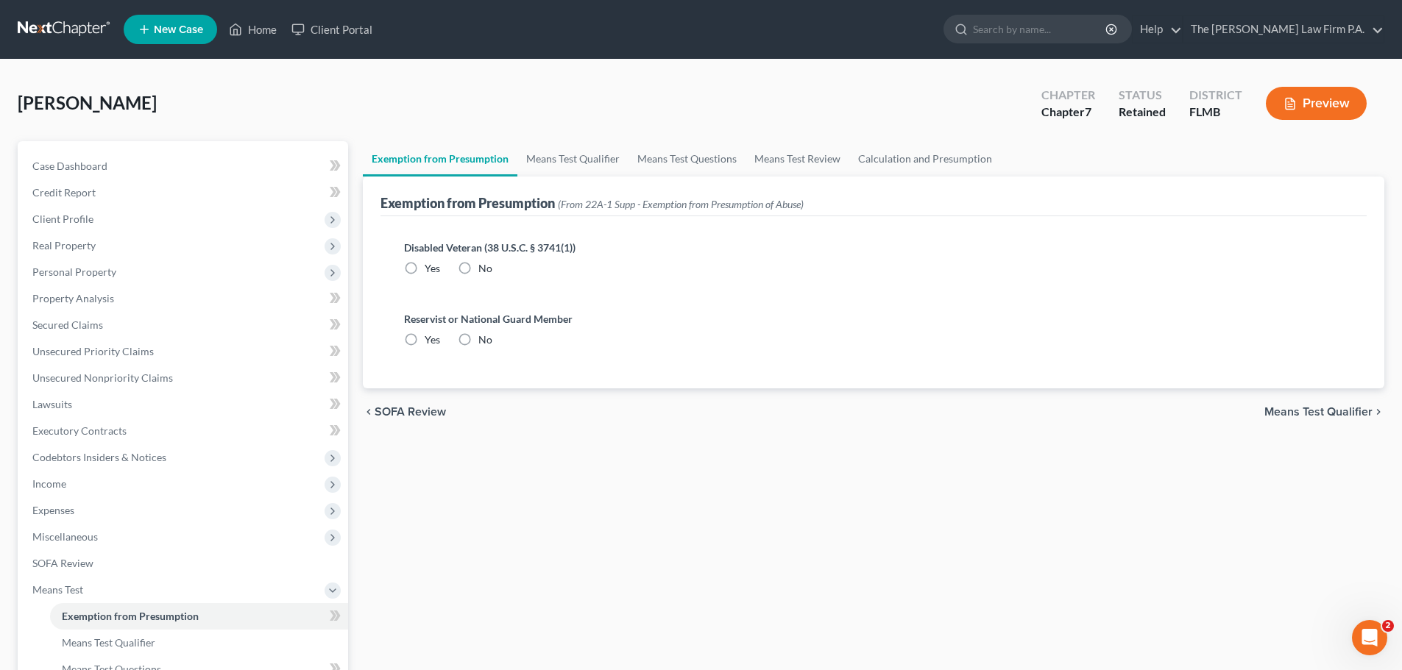
drag, startPoint x: 464, startPoint y: 272, endPoint x: 475, endPoint y: 300, distance: 30.1
click at [478, 276] on label "No" at bounding box center [485, 268] width 14 height 15
click at [478, 266] on label "No" at bounding box center [485, 268] width 14 height 15
click at [484, 266] on input "No" at bounding box center [489, 266] width 10 height 10
click at [478, 334] on label "No" at bounding box center [485, 340] width 14 height 15
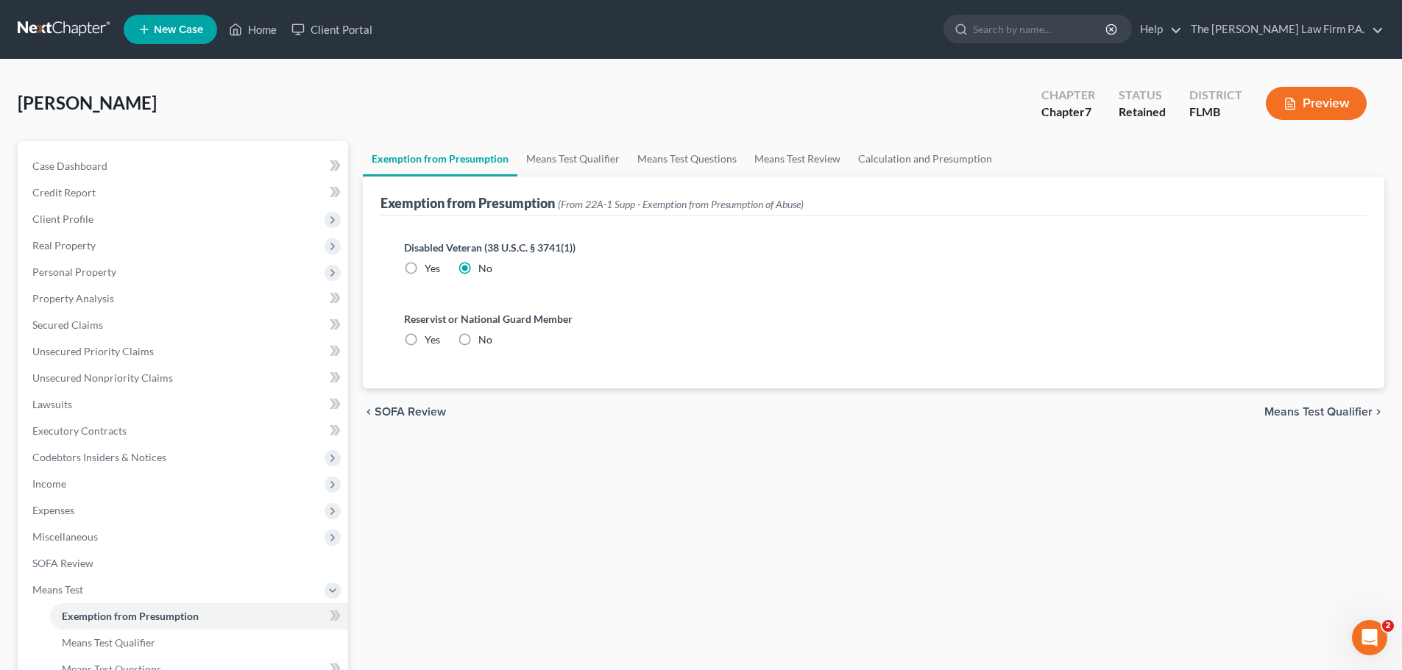
click at [484, 334] on input "No" at bounding box center [489, 338] width 10 height 10
click at [580, 157] on link "Means Test Qualifier" at bounding box center [572, 158] width 111 height 35
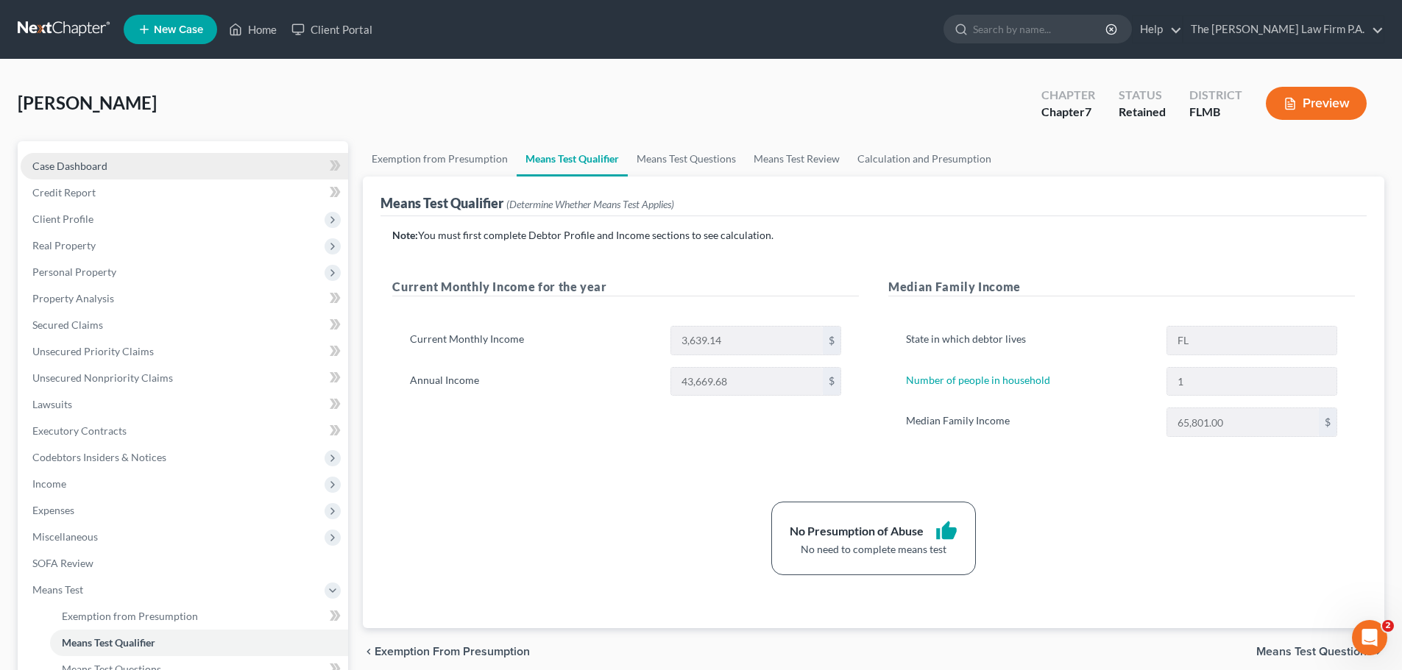
click at [66, 169] on span "Case Dashboard" at bounding box center [69, 166] width 75 height 13
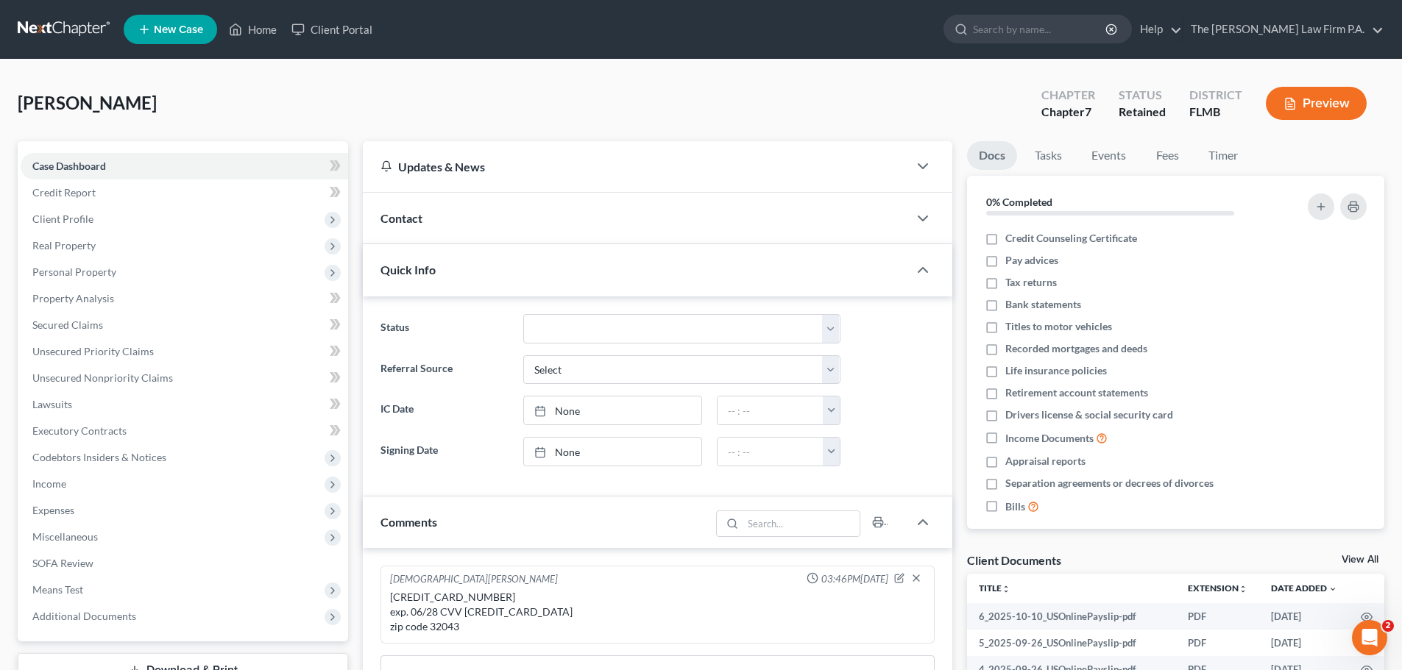
scroll to position [74, 0]
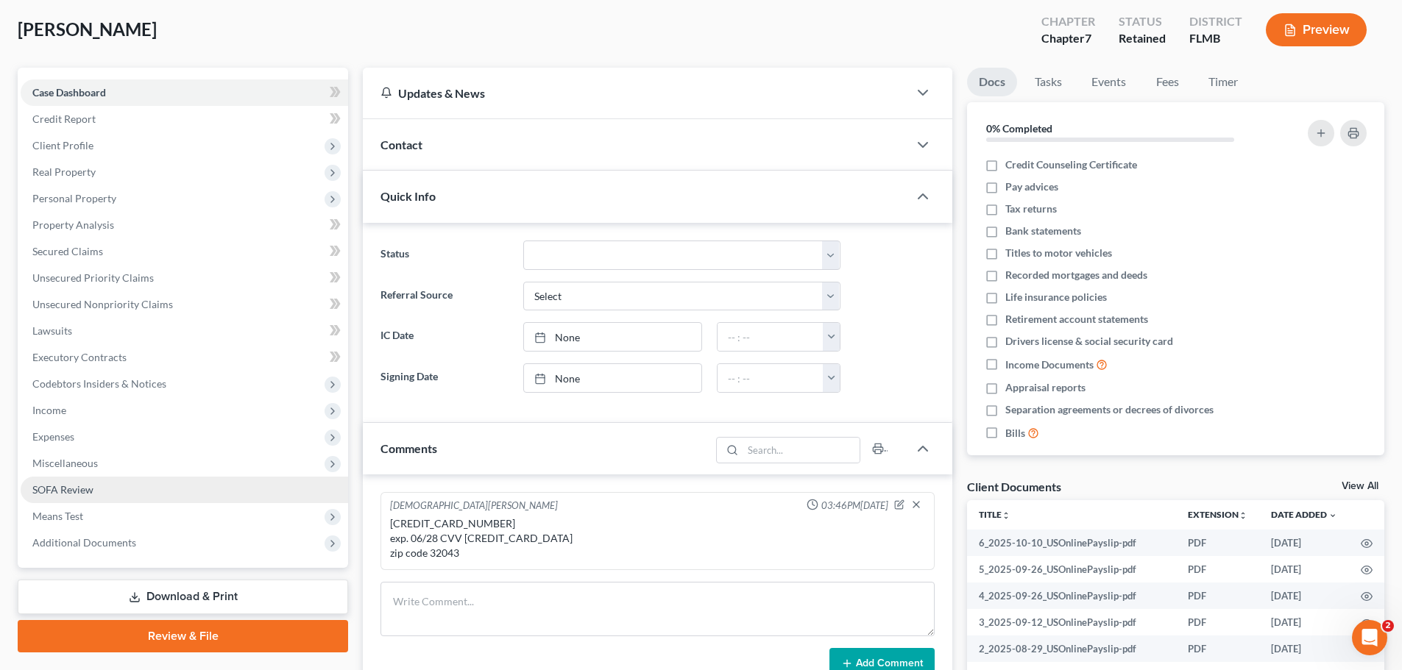
click at [90, 493] on span "SOFA Review" at bounding box center [62, 489] width 61 height 13
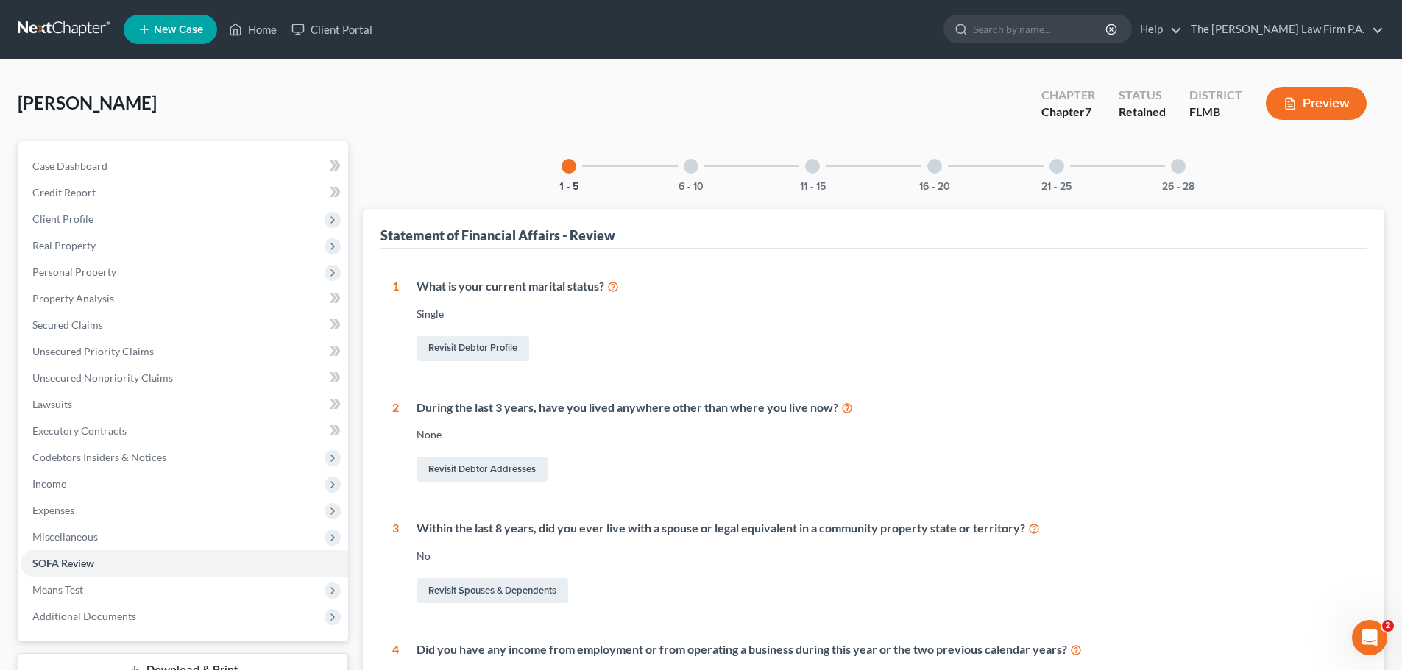
click at [1057, 165] on div at bounding box center [1056, 166] width 15 height 15
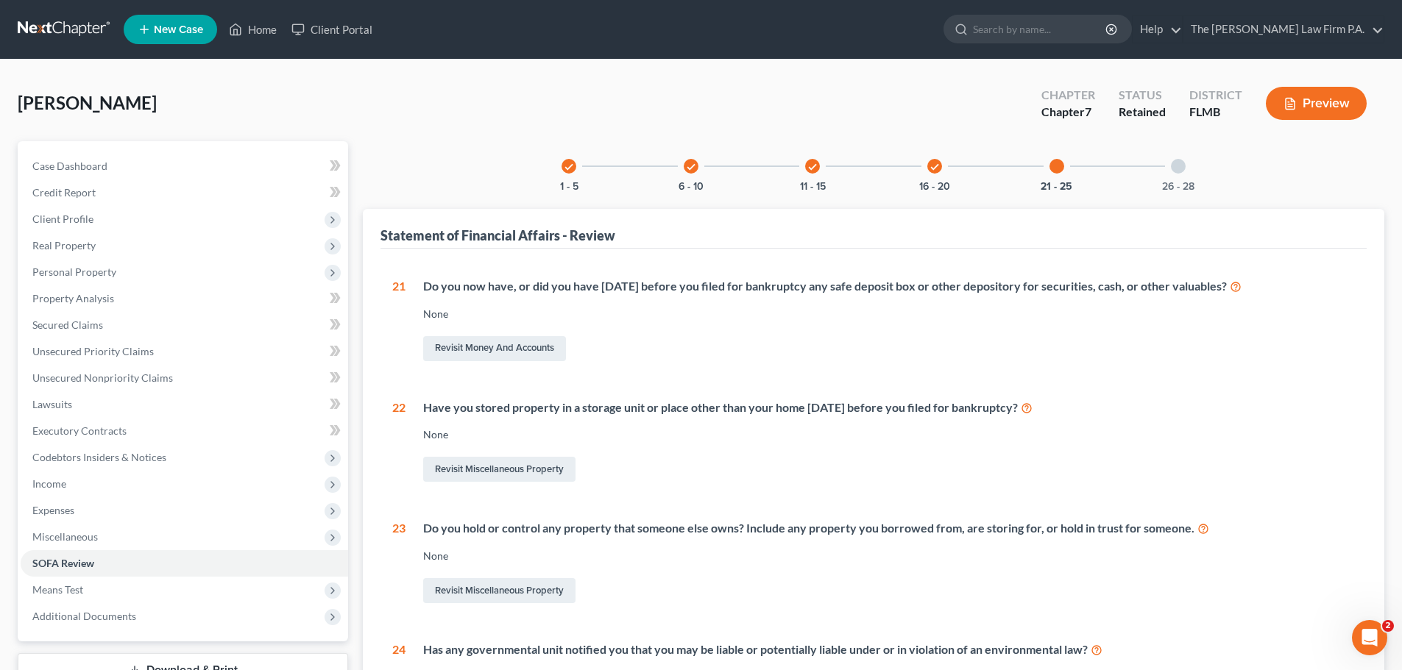
click at [1177, 163] on div at bounding box center [1178, 166] width 15 height 15
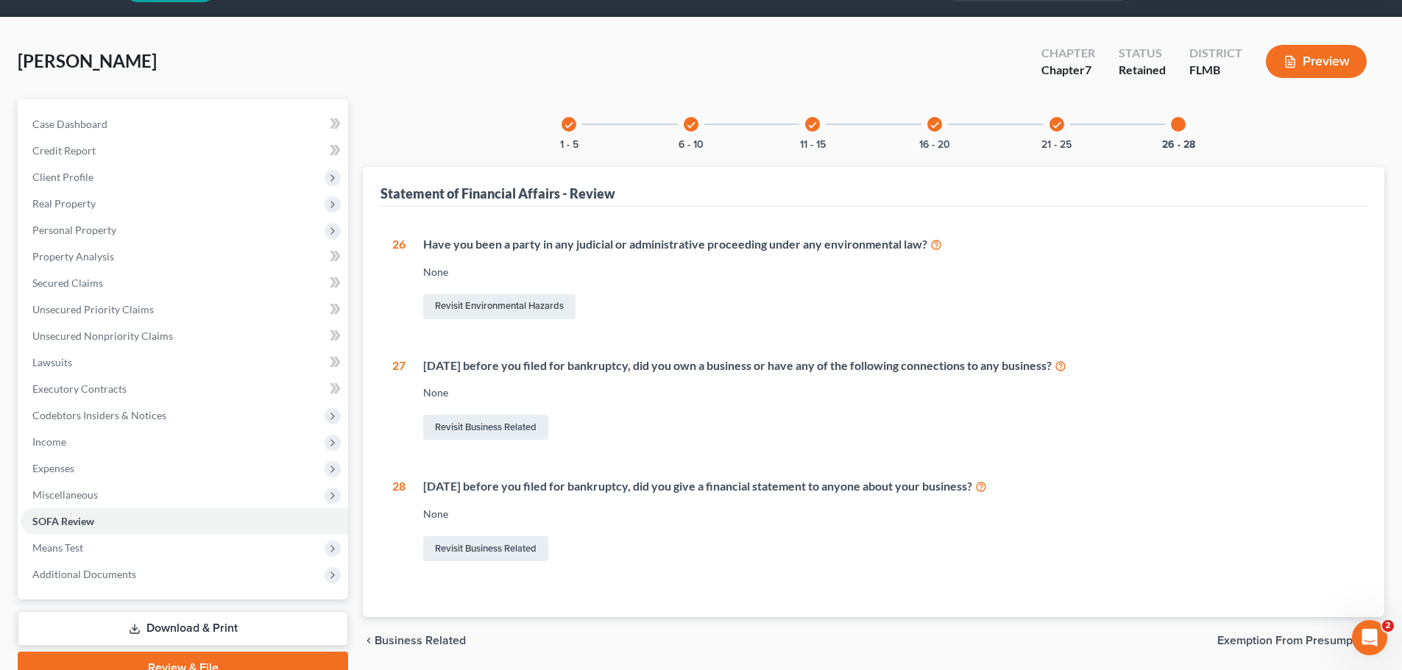
scroll to position [112, 0]
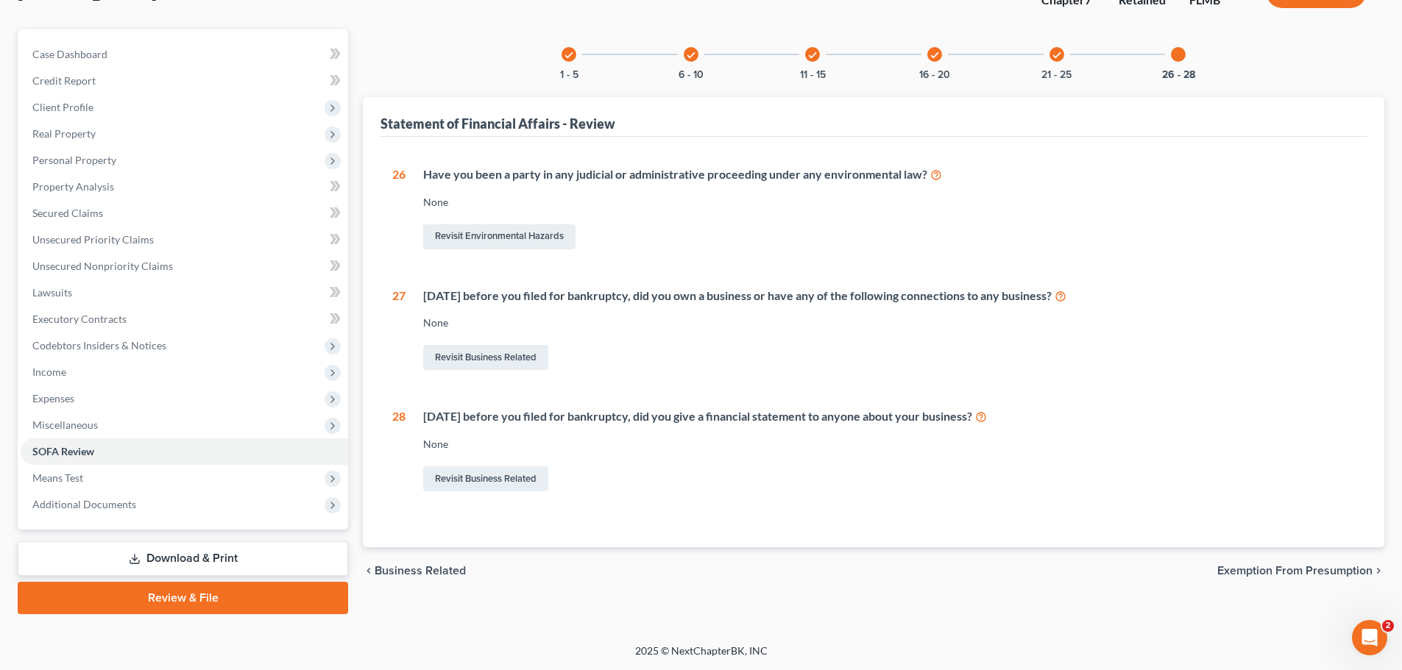
click at [1052, 52] on icon "check" at bounding box center [1057, 55] width 10 height 10
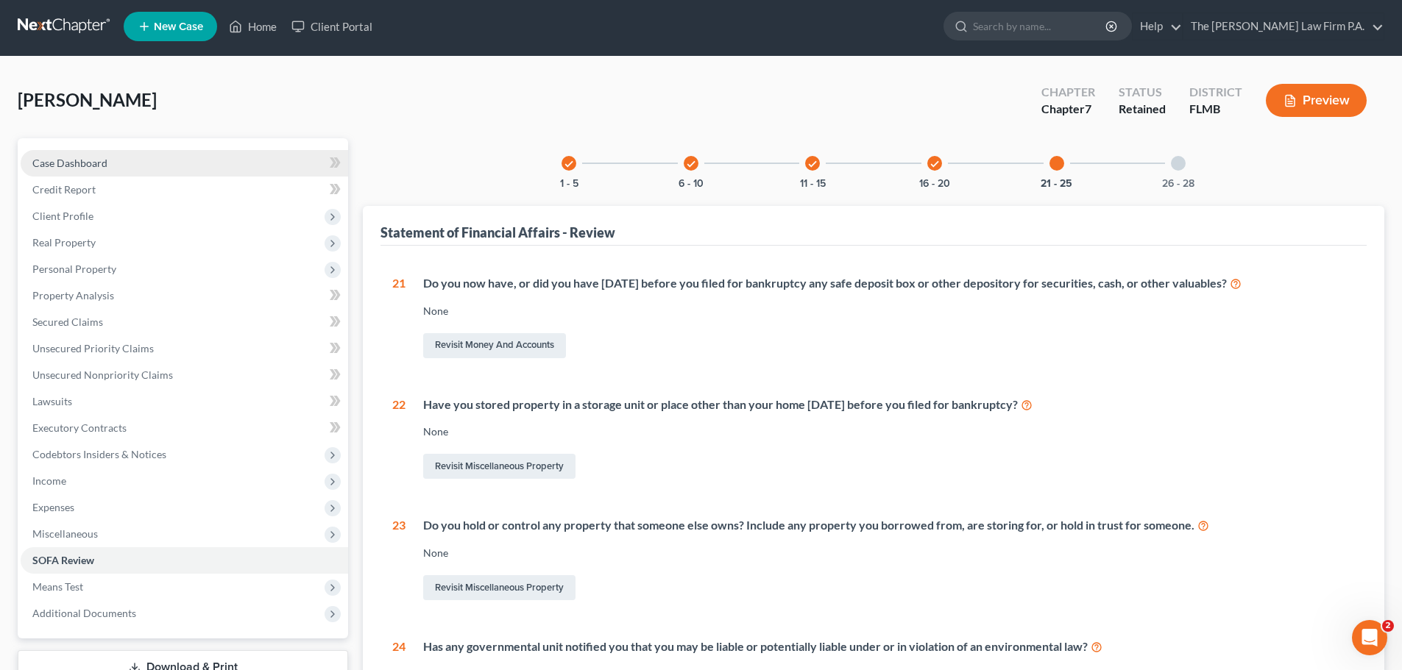
scroll to position [0, 0]
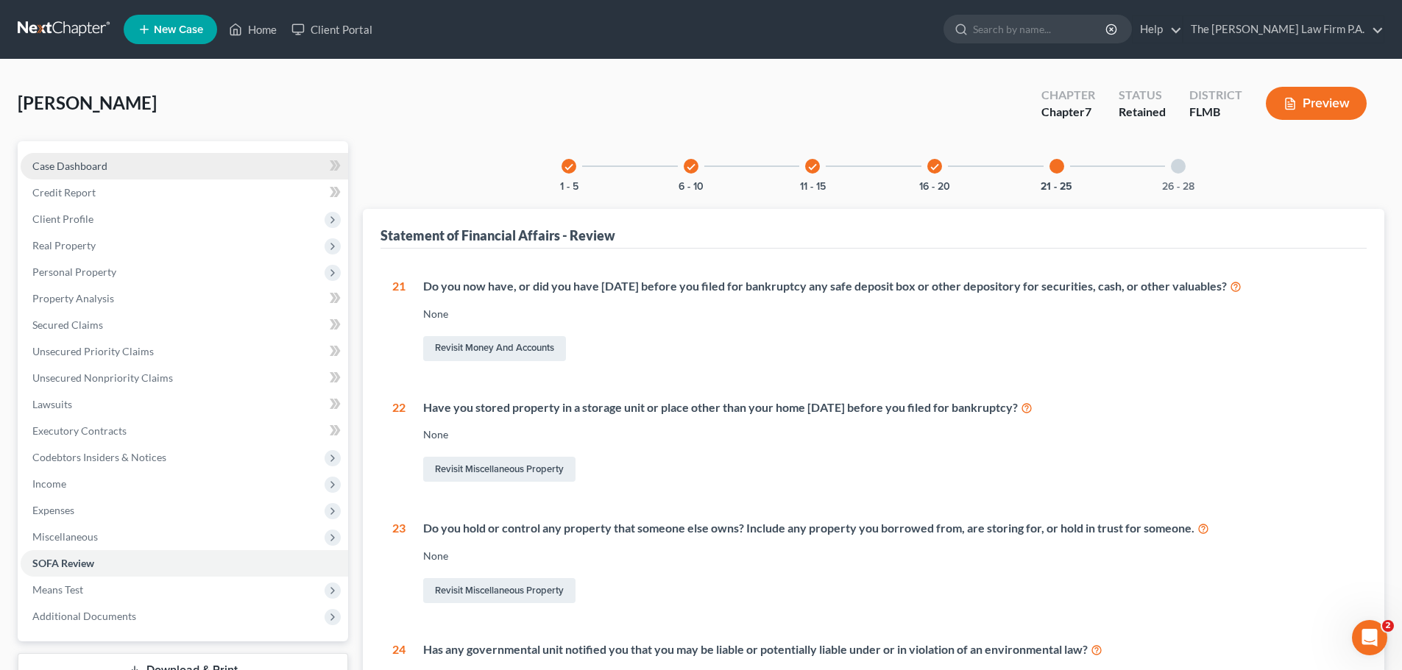
click at [129, 170] on link "Case Dashboard" at bounding box center [184, 166] width 327 height 26
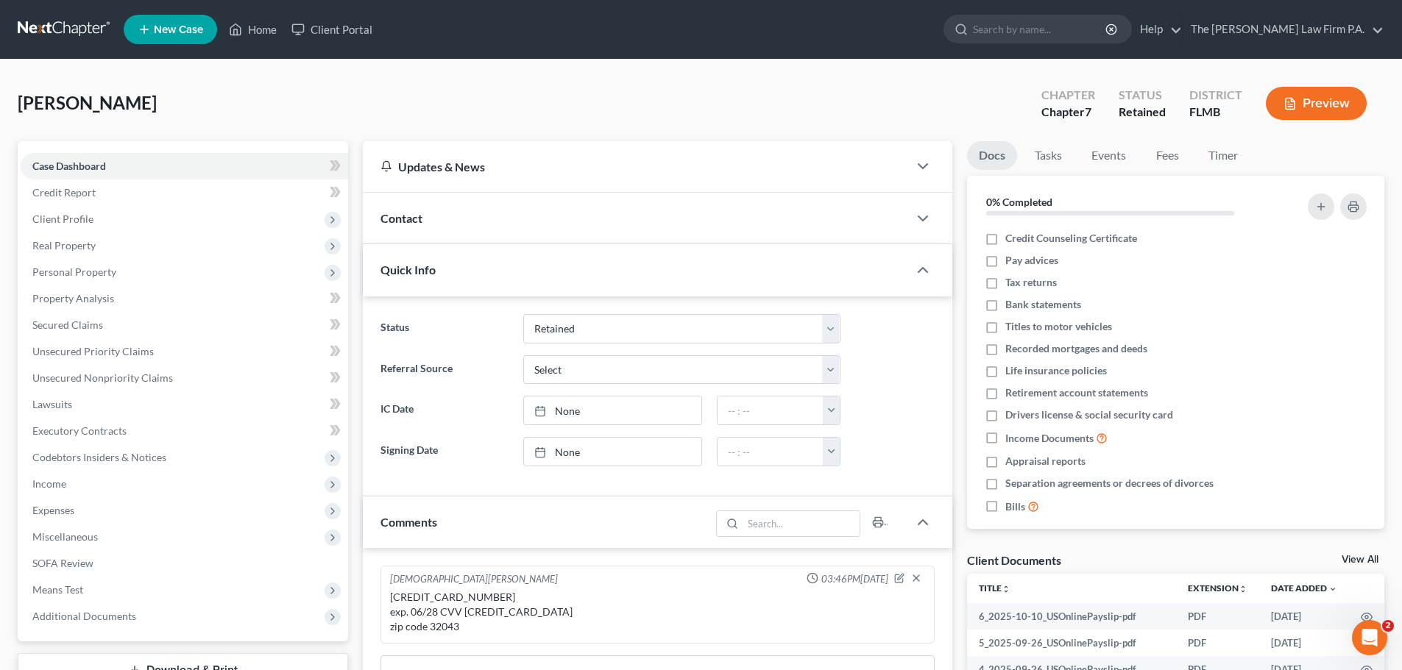
click at [1375, 564] on link "View All" at bounding box center [1360, 560] width 37 height 10
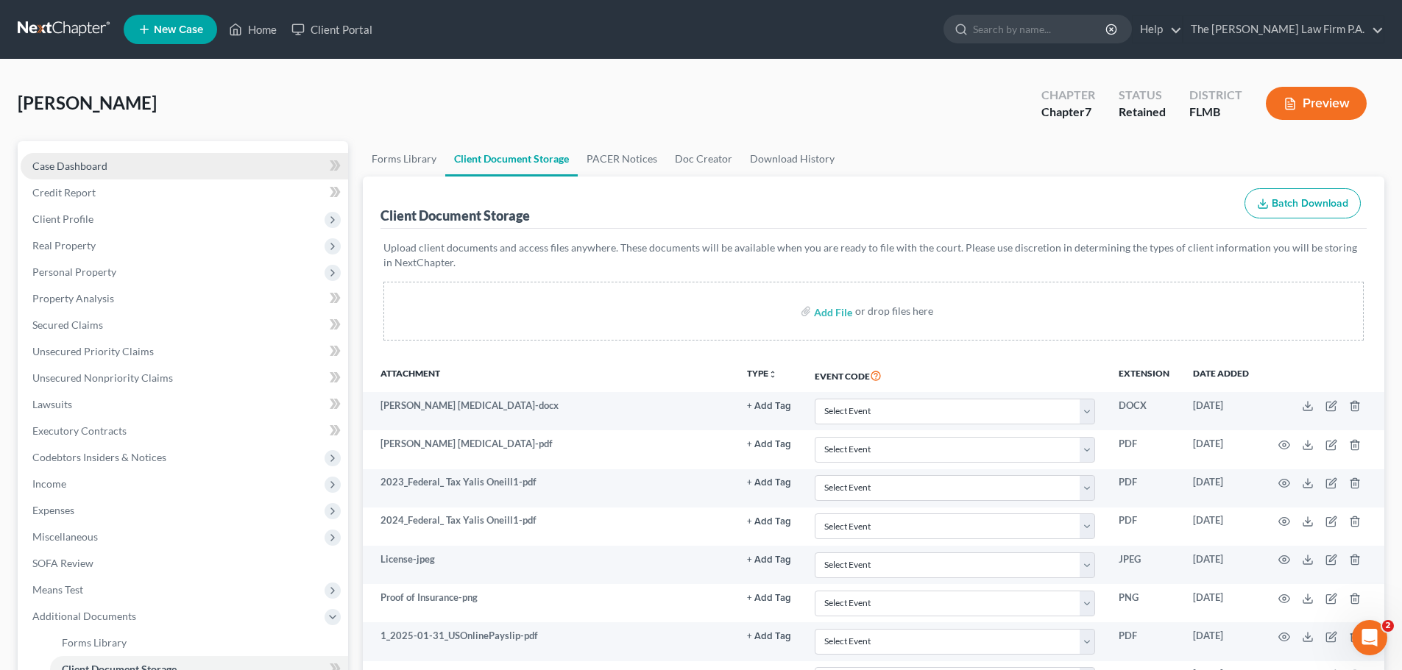
click at [96, 157] on link "Case Dashboard" at bounding box center [184, 166] width 327 height 26
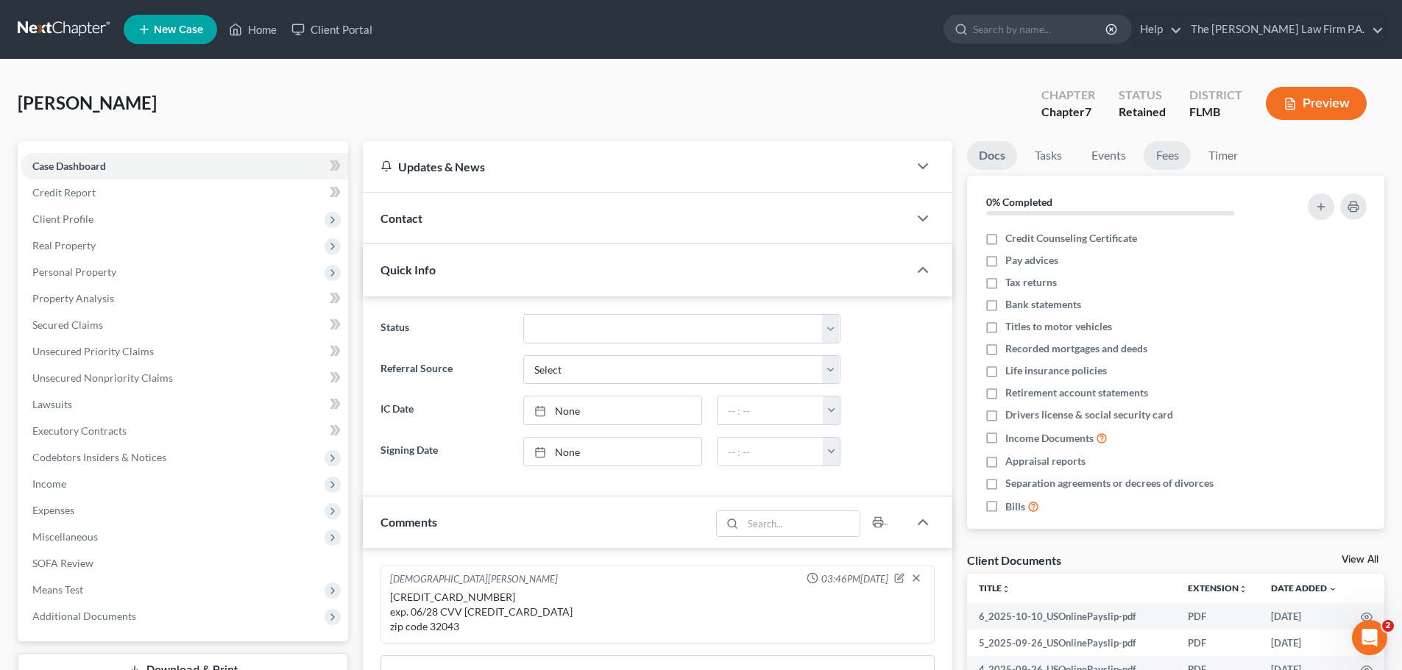
click at [1163, 148] on link "Fees" at bounding box center [1167, 155] width 47 height 29
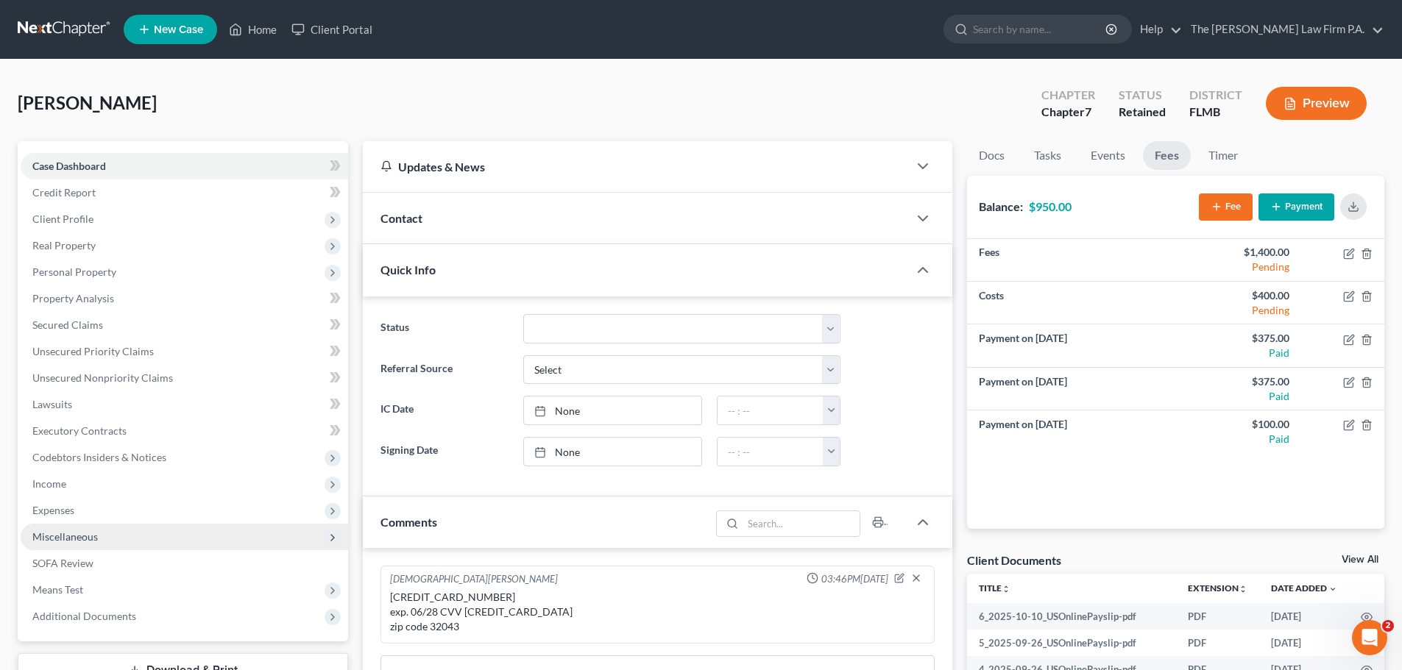
click at [78, 536] on span "Miscellaneous" at bounding box center [64, 537] width 65 height 13
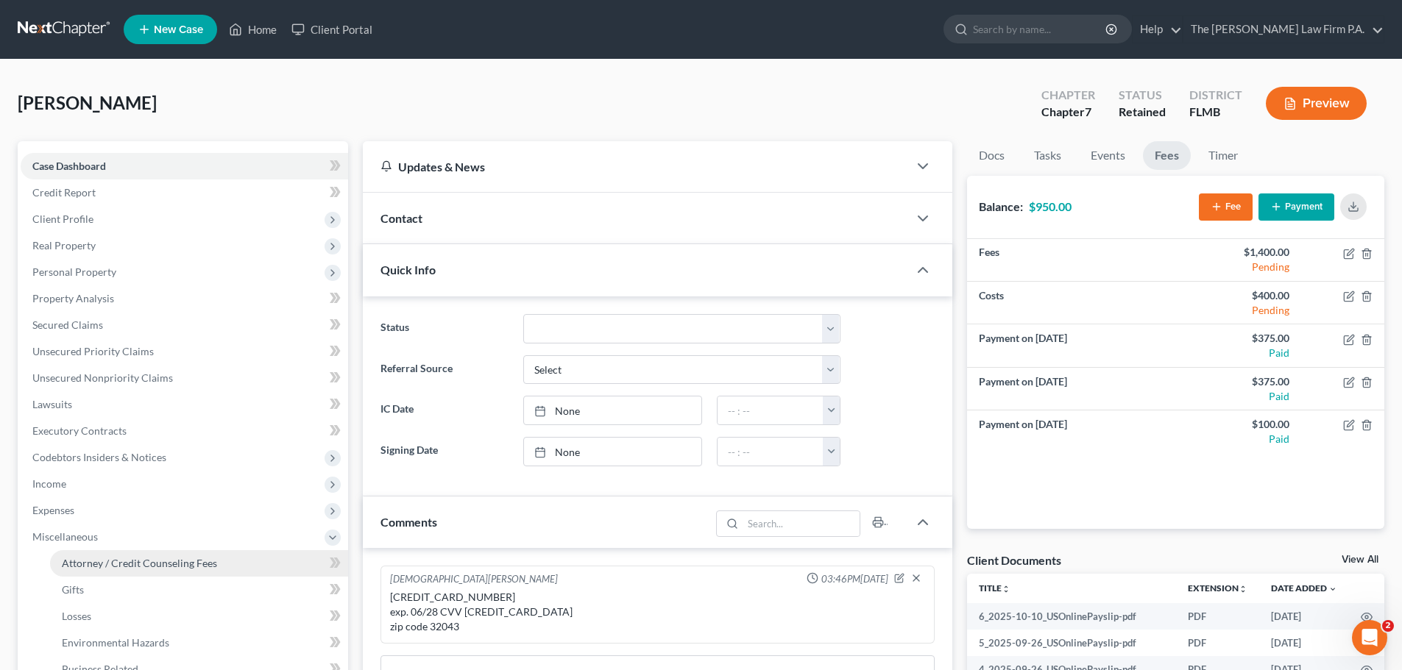
click at [98, 560] on span "Attorney / Credit Counseling Fees" at bounding box center [139, 563] width 155 height 13
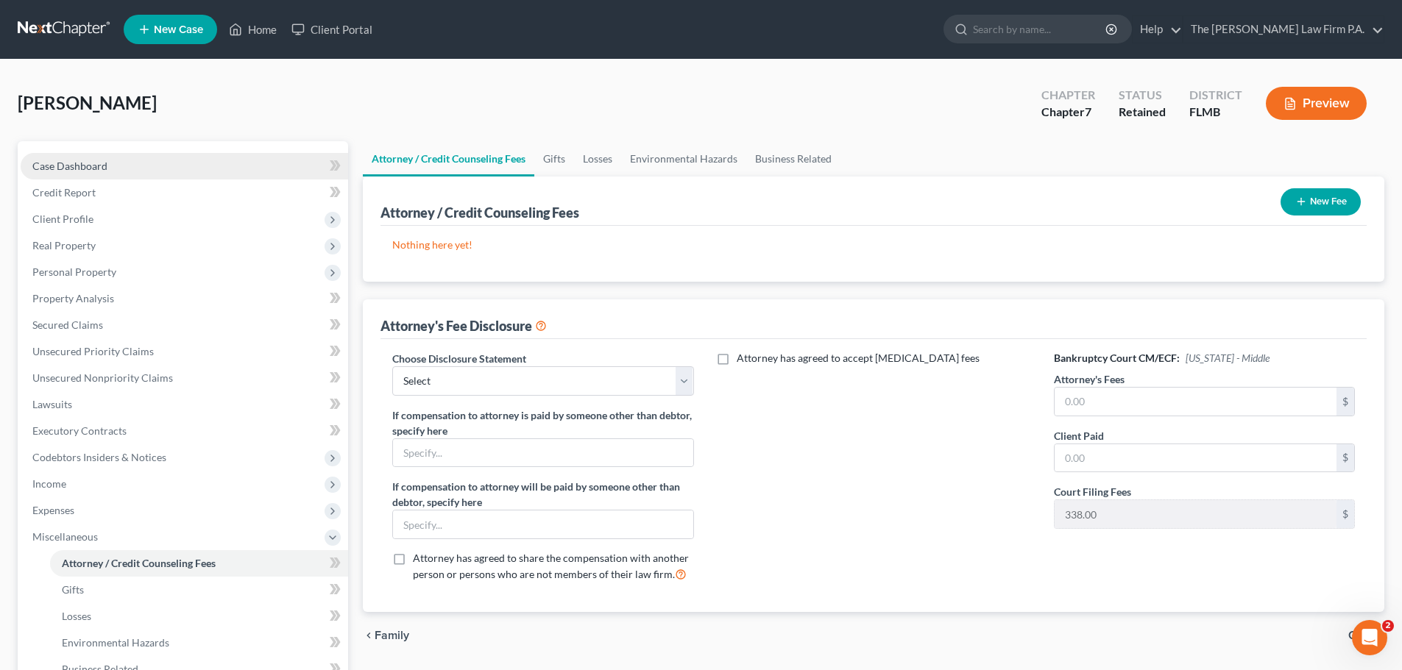
click at [137, 167] on link "Case Dashboard" at bounding box center [184, 166] width 327 height 26
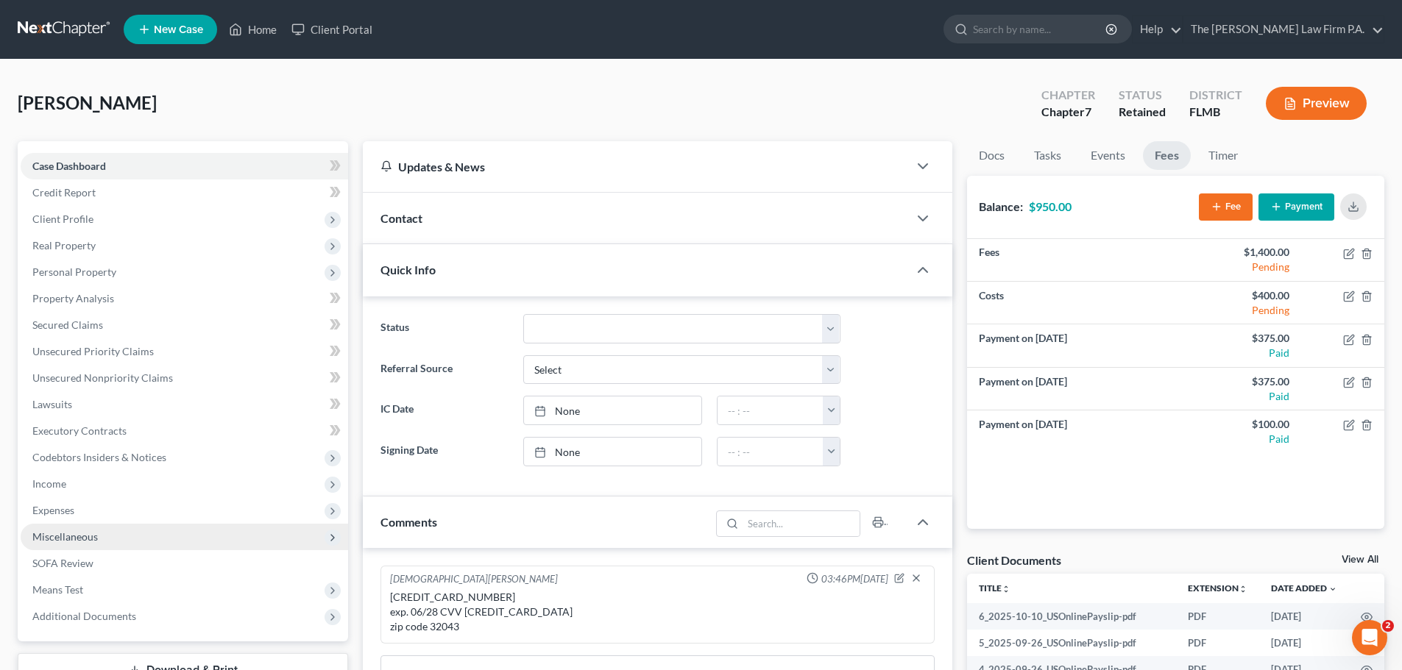
click at [77, 537] on span "Miscellaneous" at bounding box center [64, 537] width 65 height 13
click at [80, 553] on link "Attorney / Credit Counseling Fees" at bounding box center [199, 563] width 298 height 26
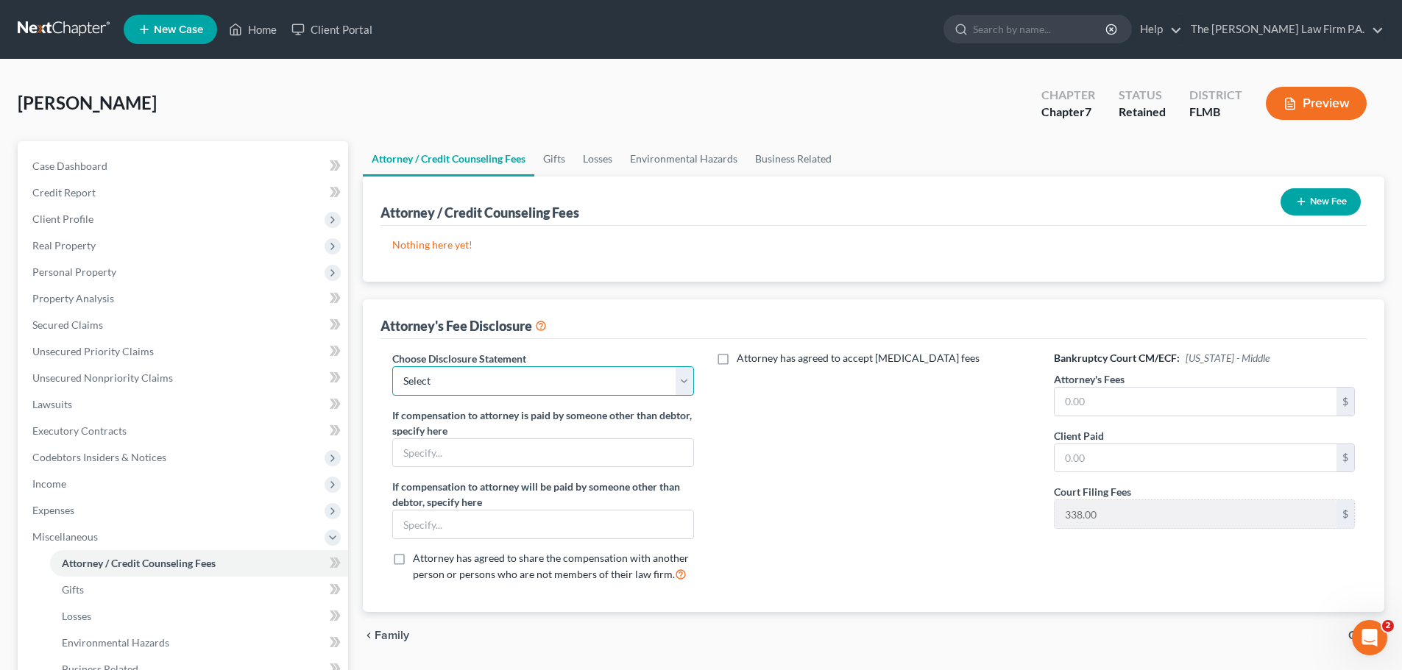
click at [608, 380] on select "Select The Salkin Law Firm The Salkin Law Firm" at bounding box center [542, 380] width 301 height 29
click at [392, 366] on select "Select The Salkin Law Firm The Salkin Law Firm" at bounding box center [542, 380] width 301 height 29
click at [1113, 385] on label "Attorney's Fees" at bounding box center [1089, 379] width 71 height 15
click at [1109, 403] on input "text" at bounding box center [1196, 402] width 282 height 28
click at [1125, 462] on input "text" at bounding box center [1196, 458] width 282 height 28
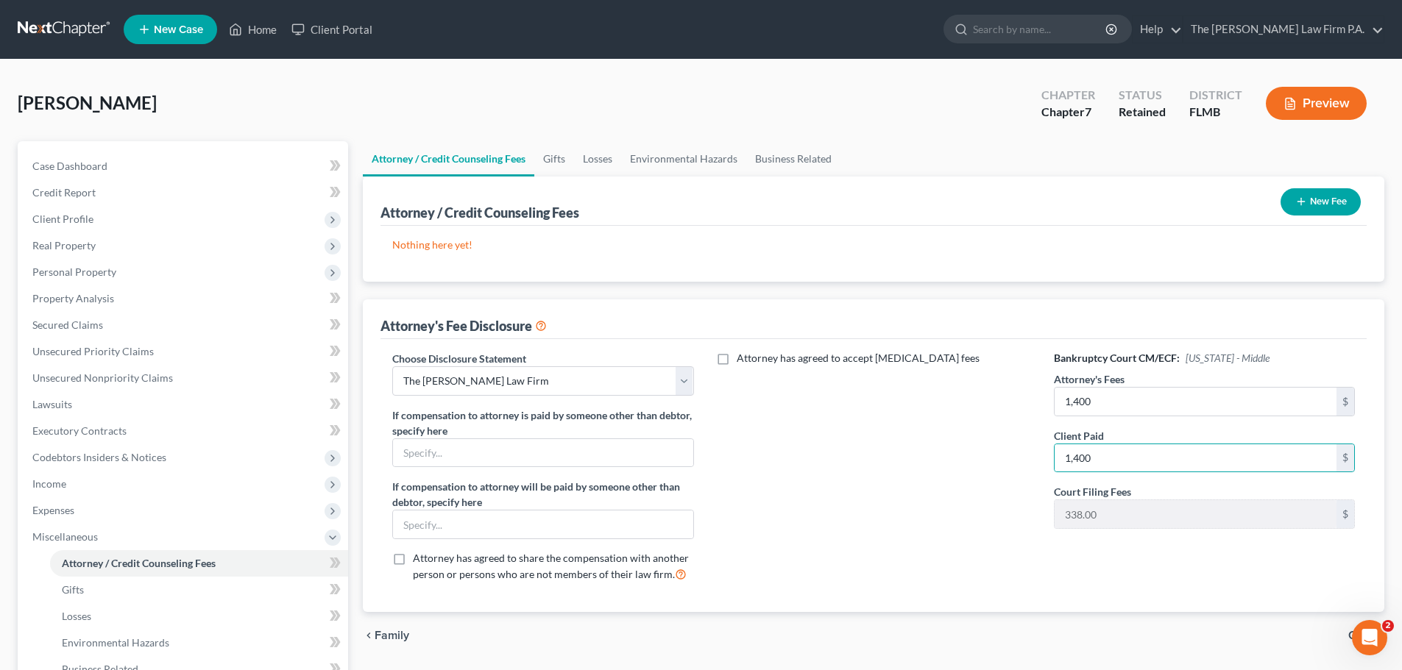
click at [884, 611] on div "Choose Disclosure Statement Select The Salkin Law Firm The Salkin Law Firm If c…" at bounding box center [873, 475] width 986 height 273
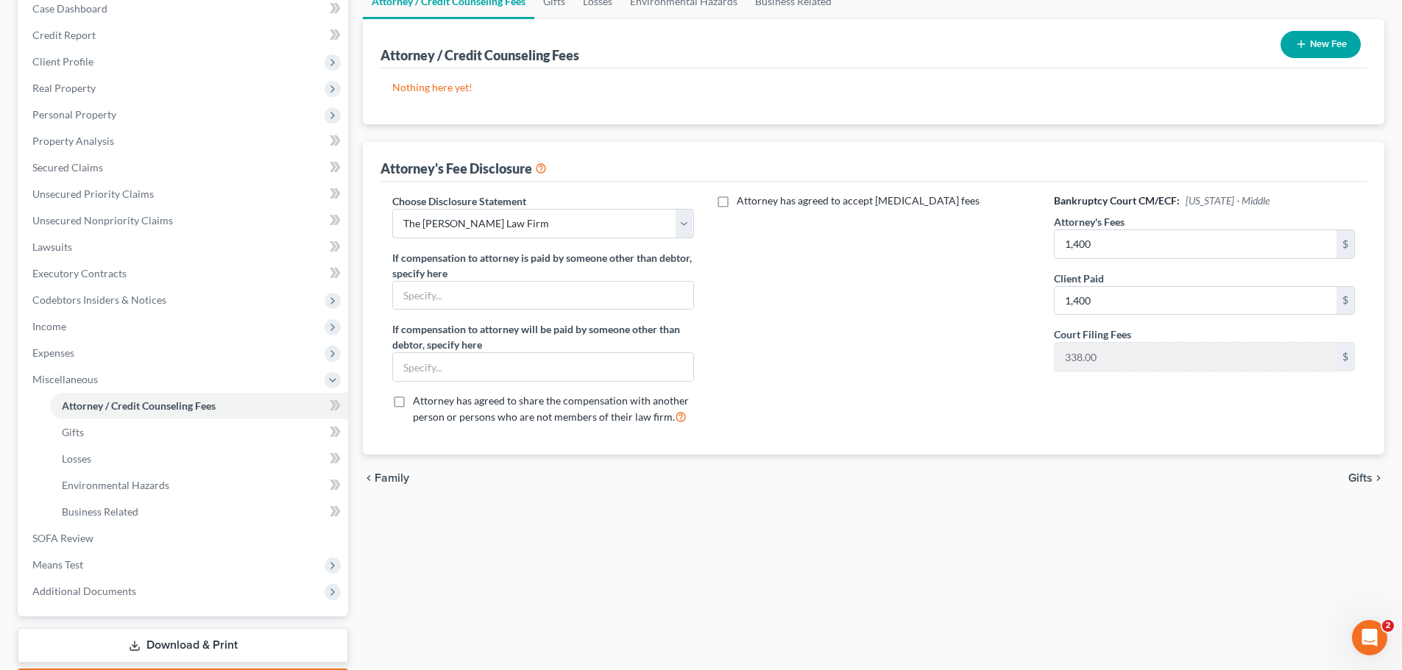
scroll to position [221, 0]
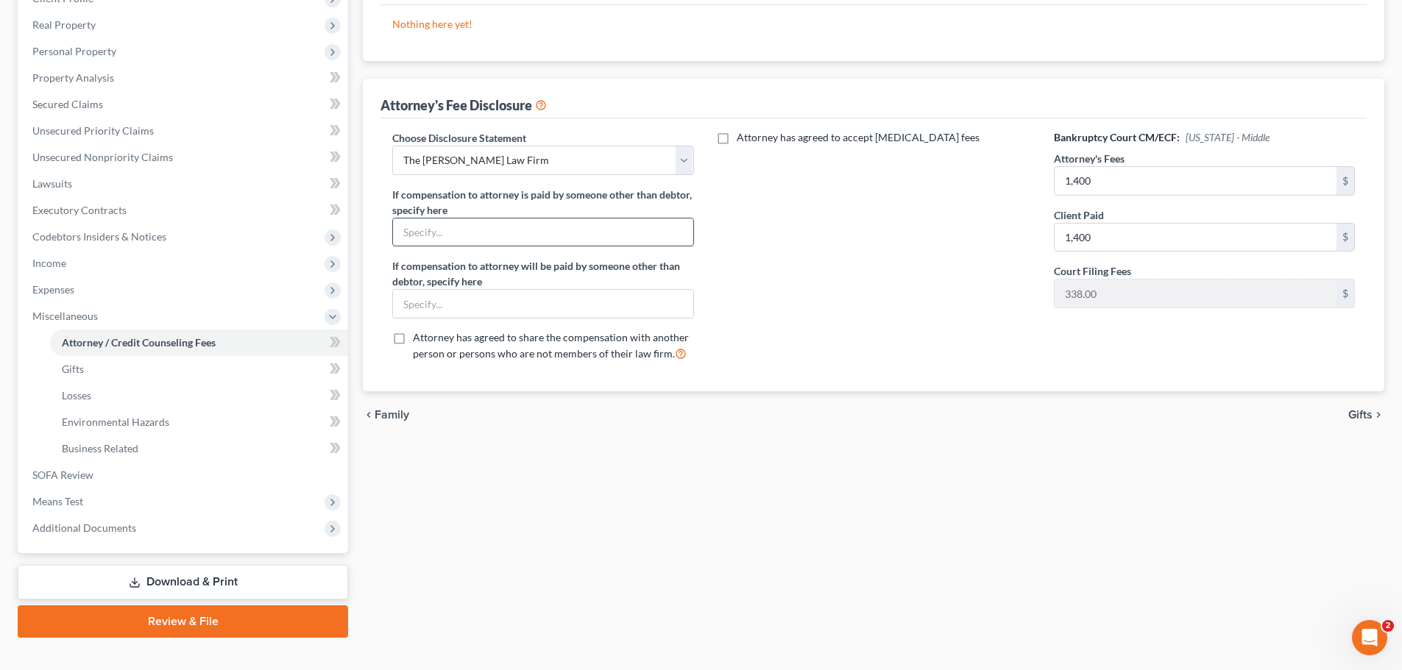
click at [629, 239] on input "text" at bounding box center [543, 233] width 300 height 28
click at [68, 478] on span "SOFA Review" at bounding box center [62, 475] width 61 height 13
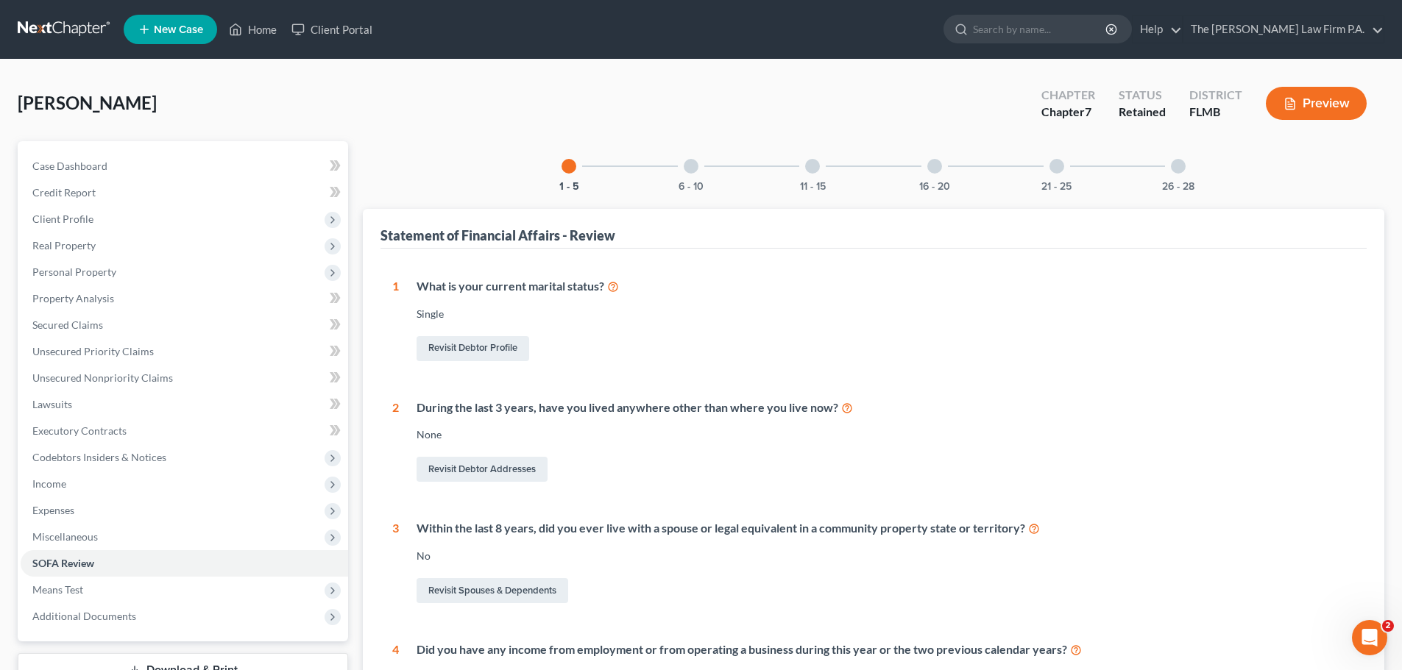
click at [933, 171] on div at bounding box center [934, 166] width 15 height 15
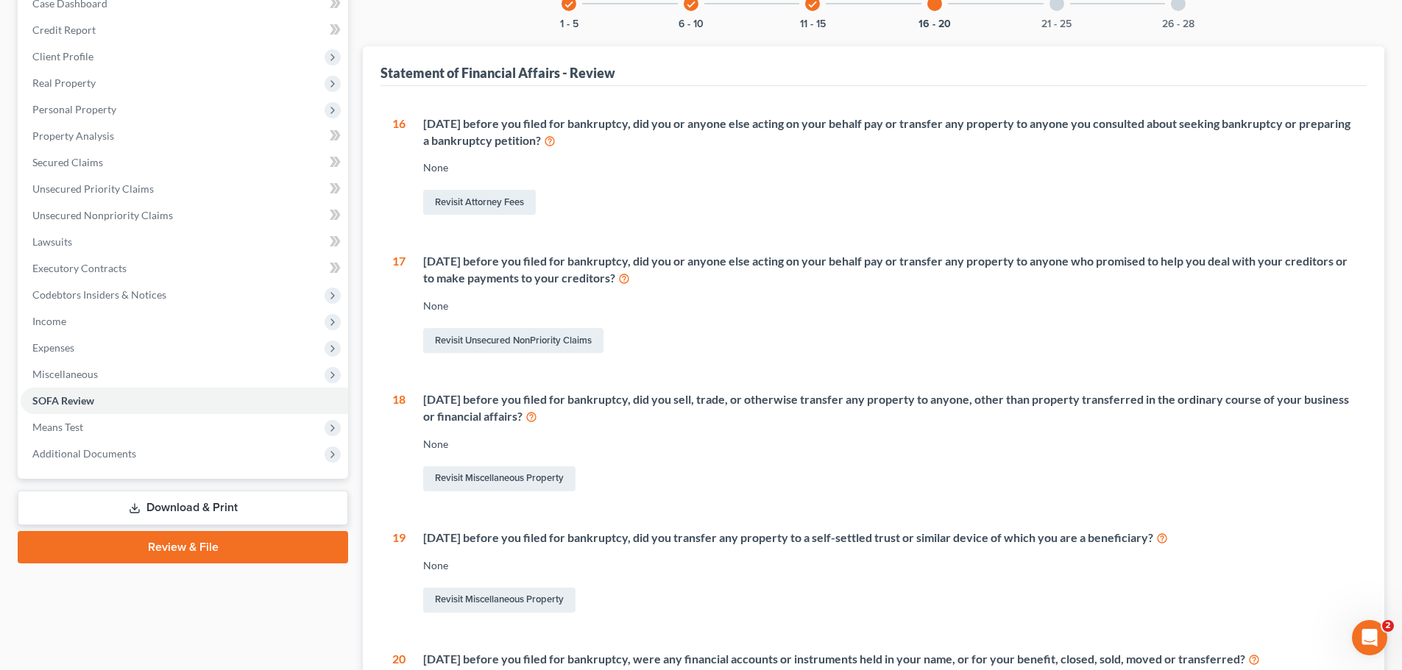
scroll to position [147, 0]
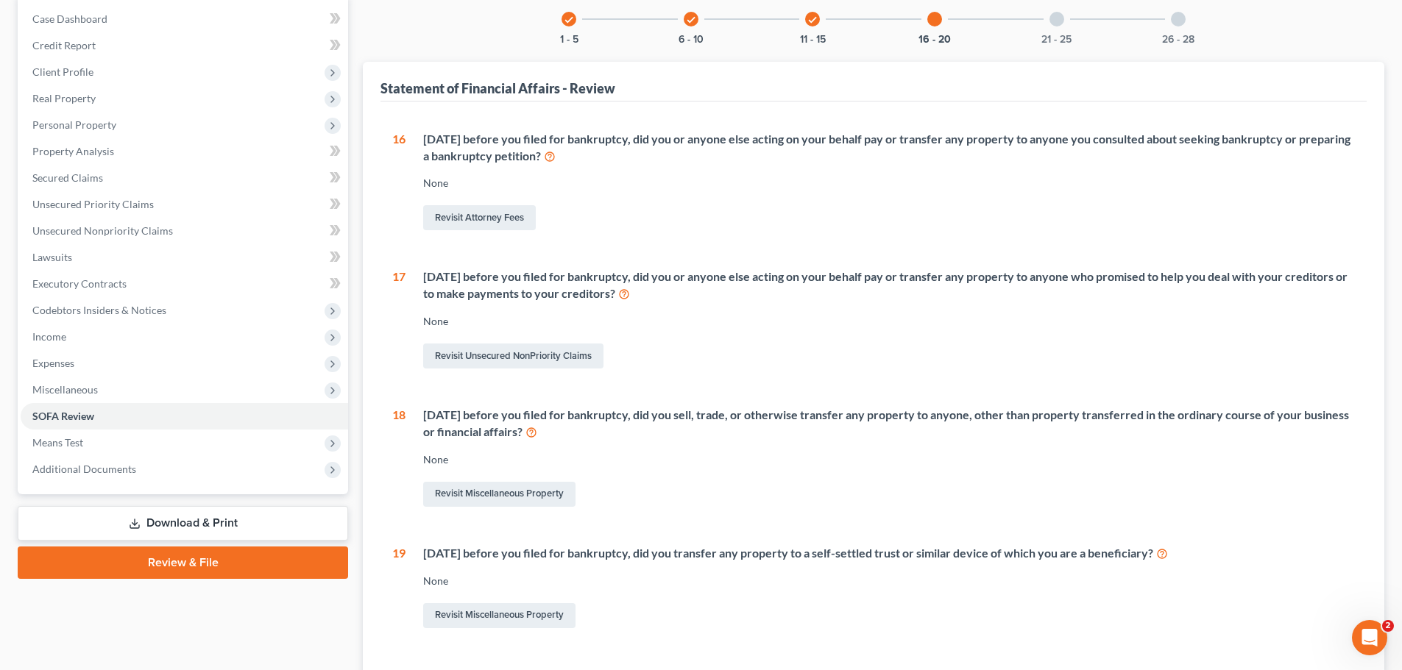
click at [1059, 10] on div "21 - 25" at bounding box center [1057, 19] width 50 height 50
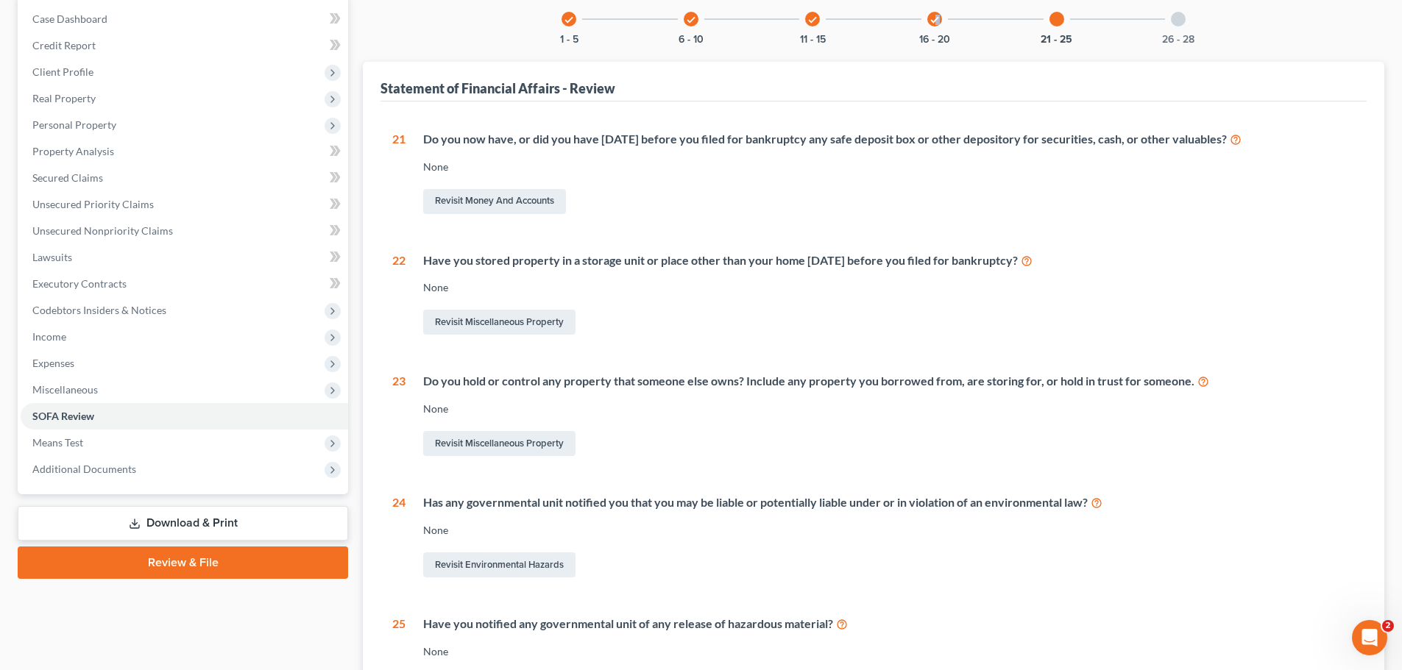
click at [935, 24] on div "check" at bounding box center [934, 19] width 15 height 15
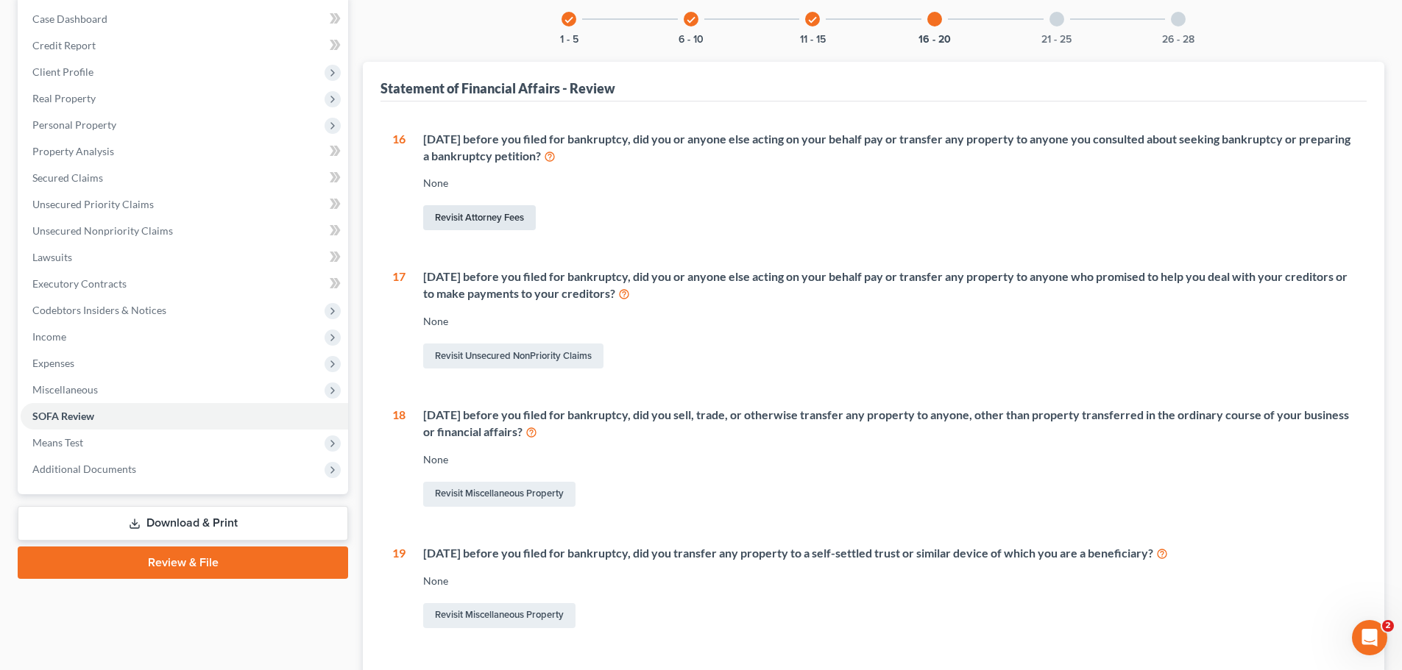
click at [476, 217] on link "Revisit Attorney Fees" at bounding box center [479, 217] width 113 height 25
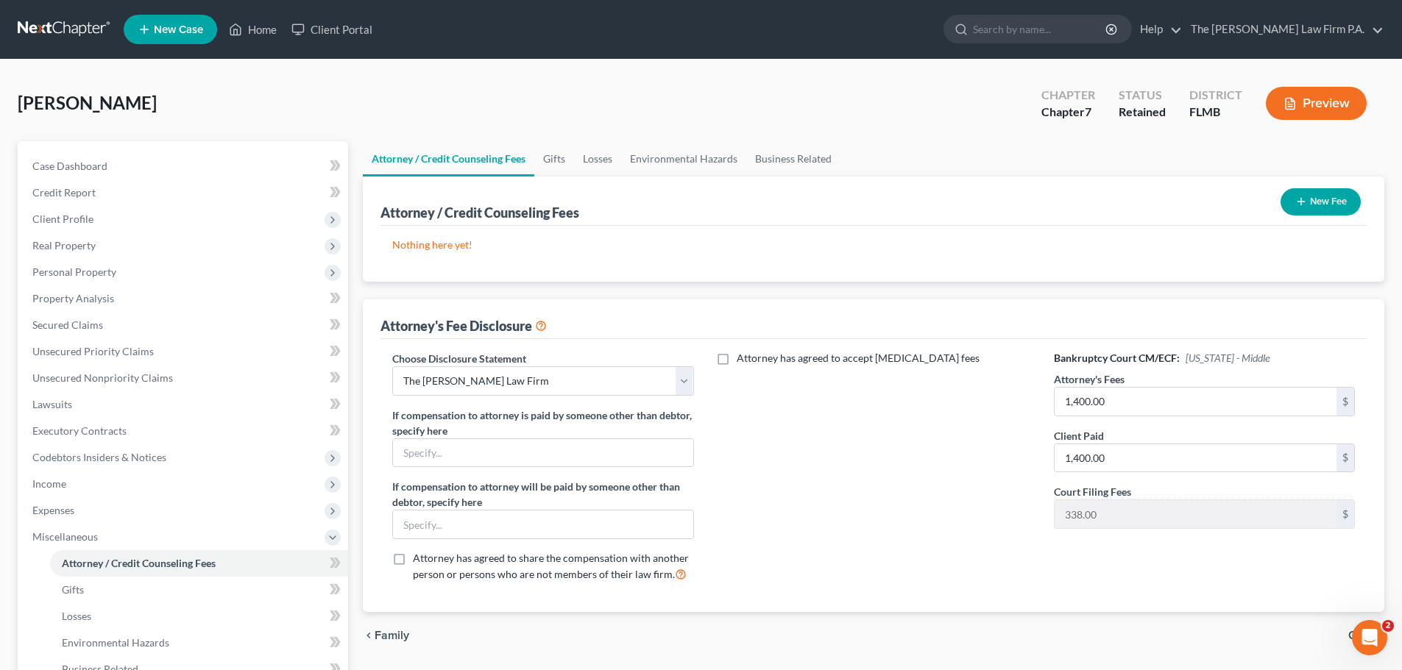
click at [1308, 208] on button "New Fee" at bounding box center [1320, 201] width 80 height 27
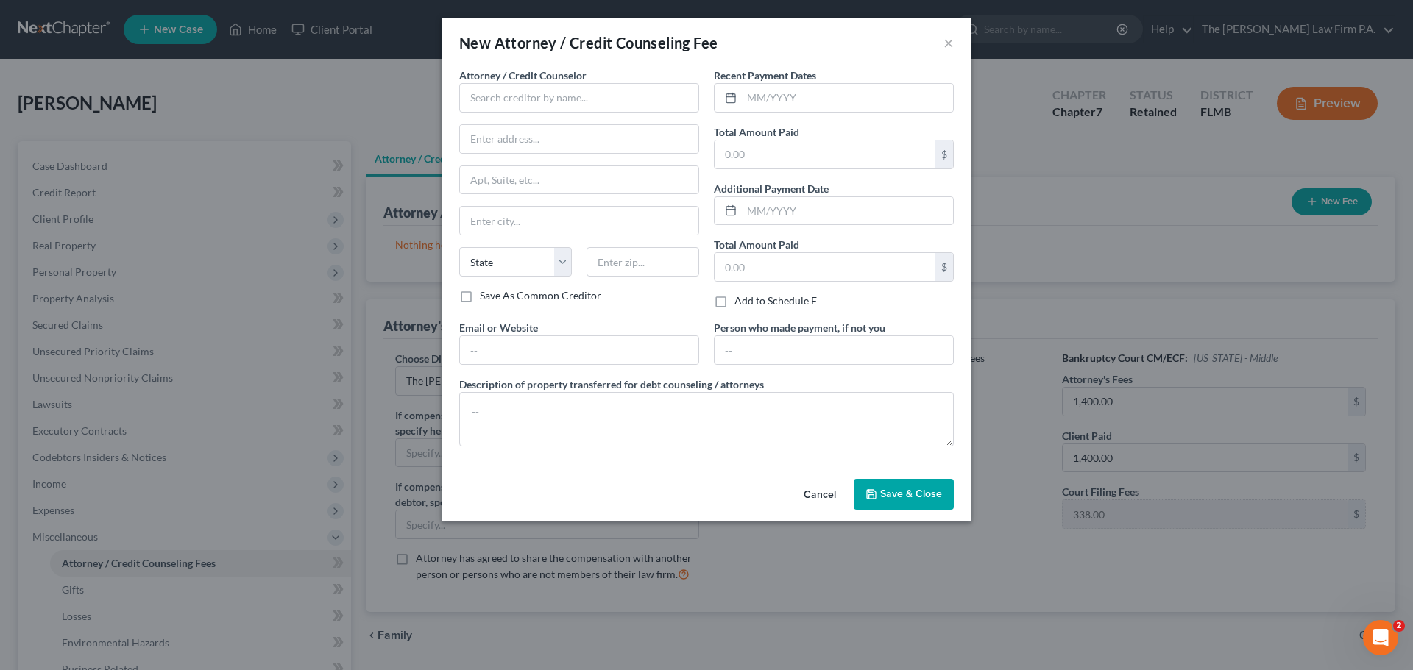
click at [580, 80] on span "Attorney / Credit Counselor" at bounding box center [522, 75] width 127 height 13
click at [562, 95] on input "text" at bounding box center [579, 97] width 240 height 29
drag, startPoint x: 783, startPoint y: 93, endPoint x: 790, endPoint y: 85, distance: 9.9
click at [783, 93] on input "text" at bounding box center [847, 98] width 211 height 28
click at [779, 152] on input "text" at bounding box center [825, 155] width 221 height 28
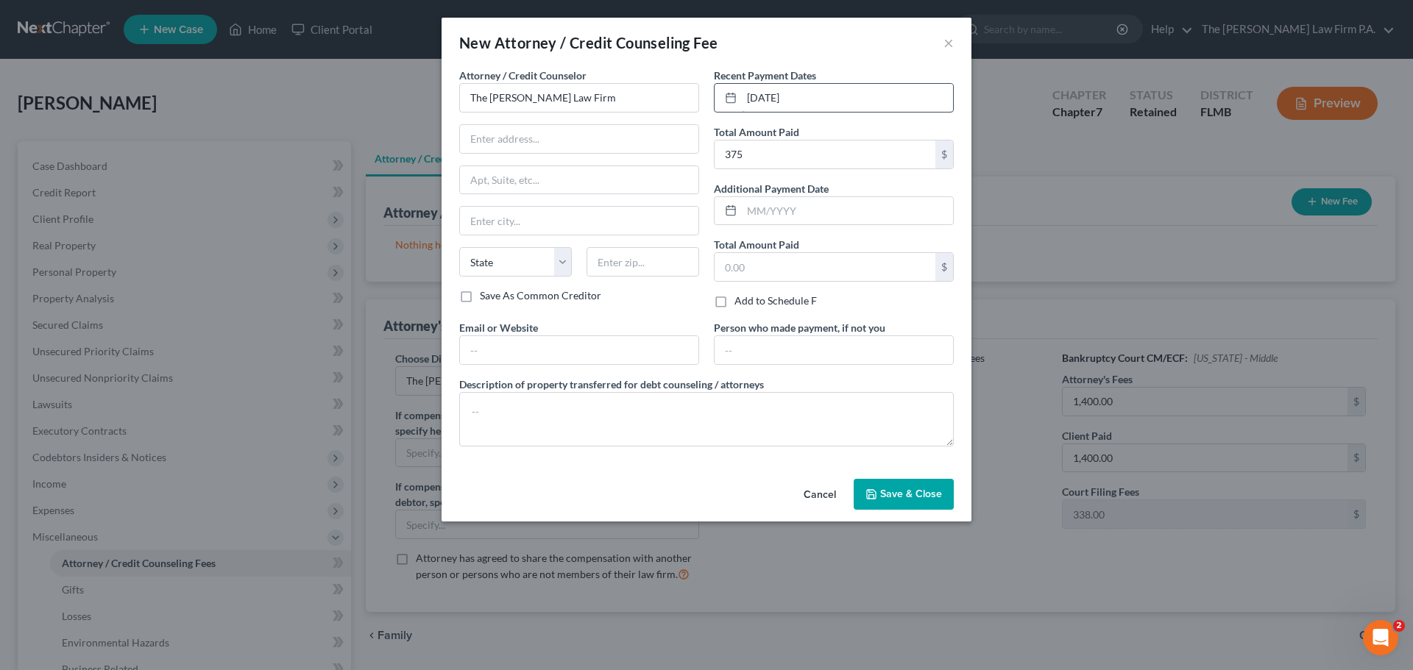
drag, startPoint x: 826, startPoint y: 88, endPoint x: 731, endPoint y: 94, distance: 94.4
click at [712, 111] on div "Recent Payment Dates 8/5/25 Total Amount Paid 375 $ Additional Payment Date Tot…" at bounding box center [833, 194] width 255 height 252
click at [782, 163] on input "375" at bounding box center [825, 155] width 221 height 28
drag, startPoint x: 823, startPoint y: 213, endPoint x: 832, endPoint y: 205, distance: 11.4
click at [823, 213] on input "text" at bounding box center [847, 211] width 211 height 28
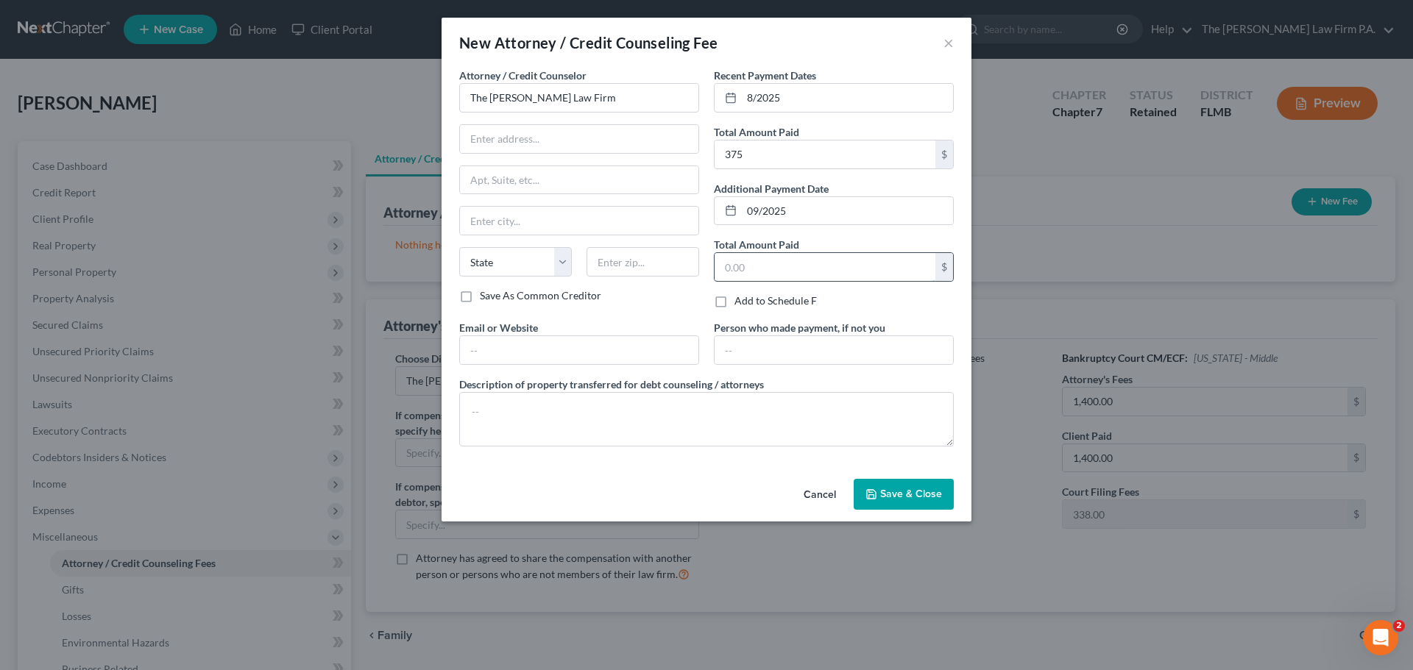
drag, startPoint x: 803, startPoint y: 262, endPoint x: 809, endPoint y: 254, distance: 10.0
click at [803, 262] on input "text" at bounding box center [825, 267] width 221 height 28
click at [650, 430] on textarea at bounding box center [706, 419] width 495 height 54
click at [924, 495] on span "Save & Close" at bounding box center [911, 494] width 62 height 13
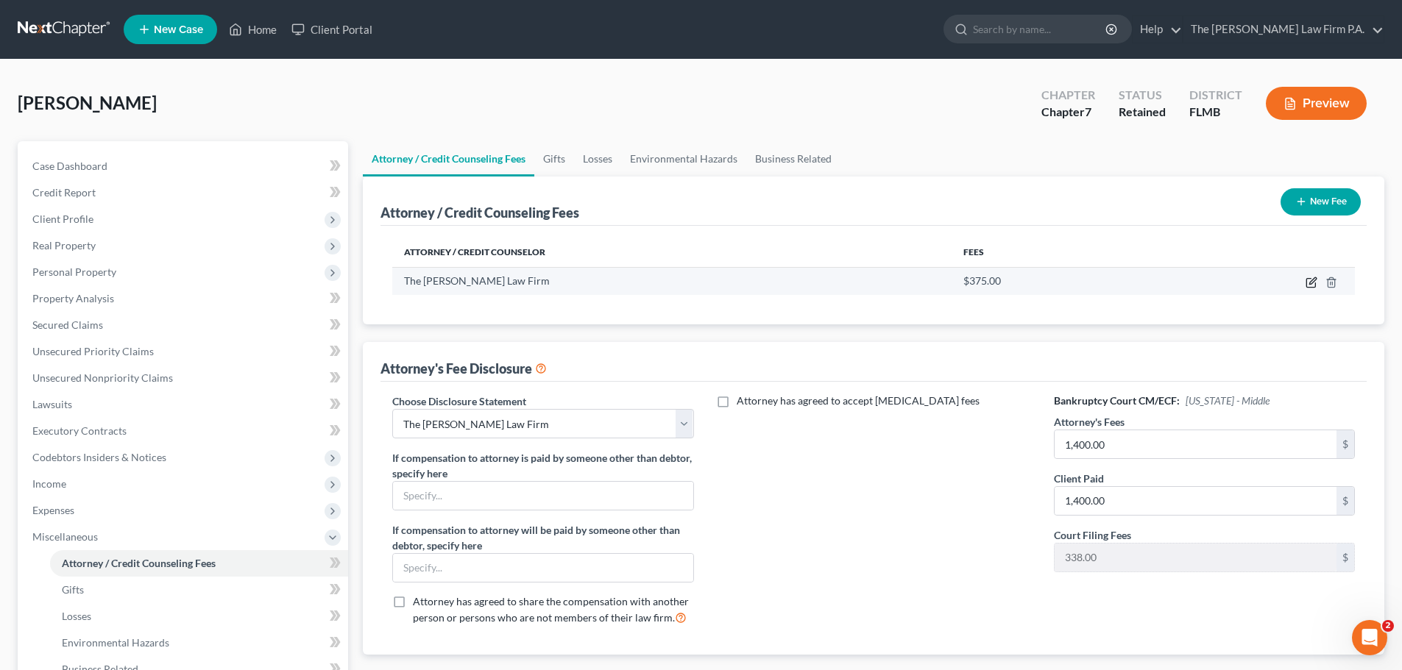
click at [1311, 281] on icon "button" at bounding box center [1311, 283] width 12 height 12
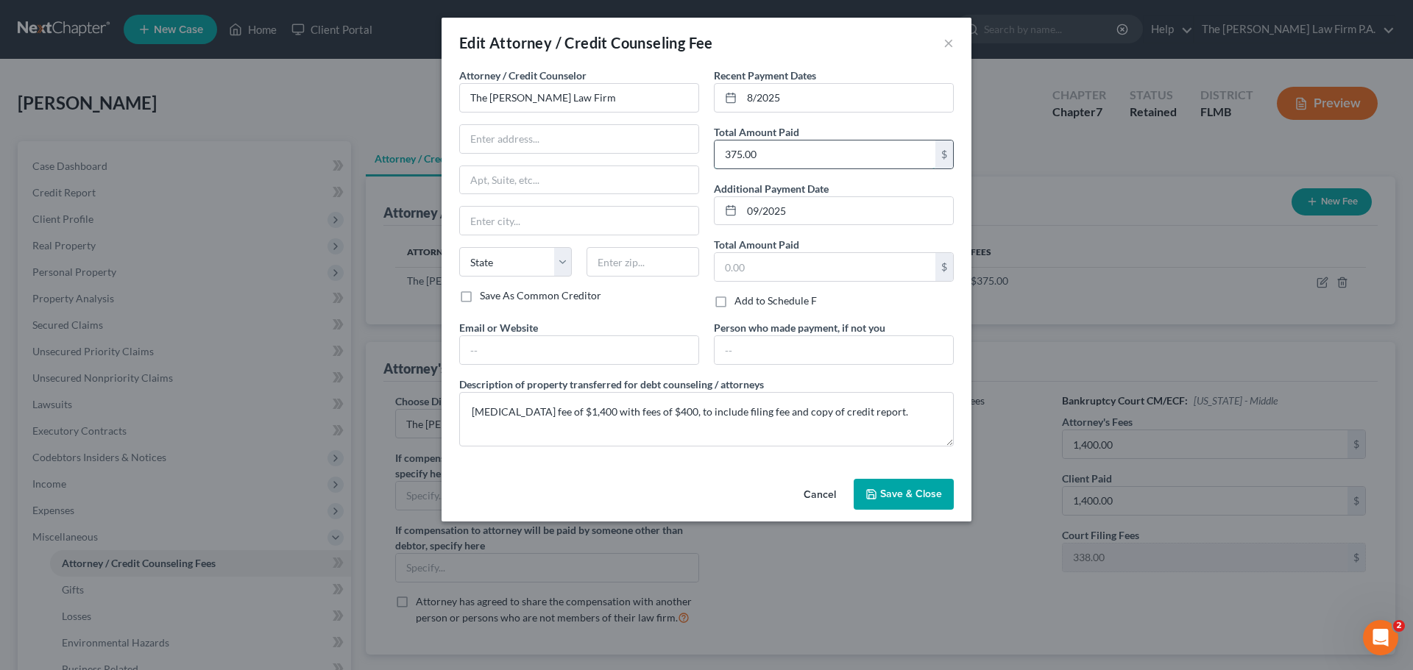
click at [798, 154] on input "375.00" at bounding box center [825, 155] width 221 height 28
drag, startPoint x: 807, startPoint y: 98, endPoint x: 714, endPoint y: 160, distance: 112.5
click at [600, 94] on div "Attorney / Credit Counselor * The Salkin Law Firm State AL AK AR AZ CA CO CT DE…" at bounding box center [706, 263] width 509 height 391
click at [810, 211] on input "09/2025" at bounding box center [847, 211] width 211 height 28
drag, startPoint x: 824, startPoint y: 206, endPoint x: 729, endPoint y: 278, distance: 119.2
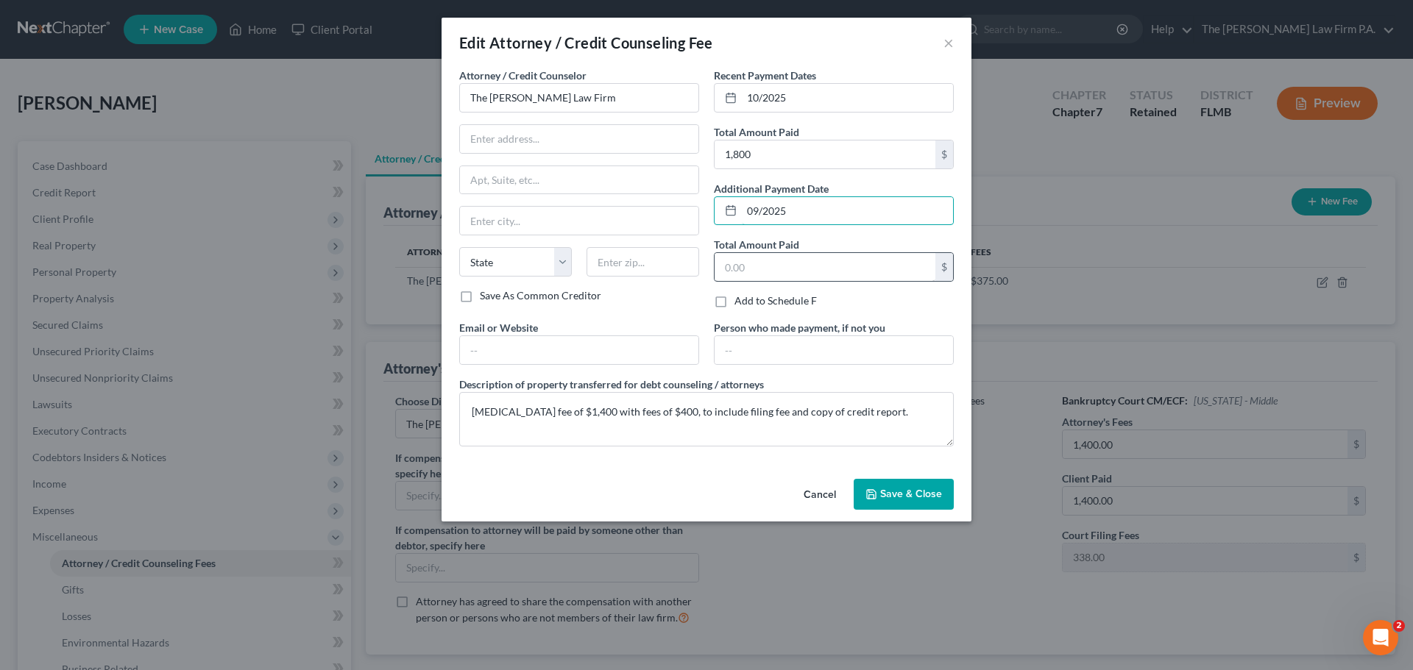
click at [701, 221] on div "Attorney / Credit Counselor * The Salkin Law Firm State AL AK AR AZ CA CO CT DE…" at bounding box center [706, 263] width 509 height 391
click at [904, 506] on button "Save & Close" at bounding box center [904, 494] width 100 height 31
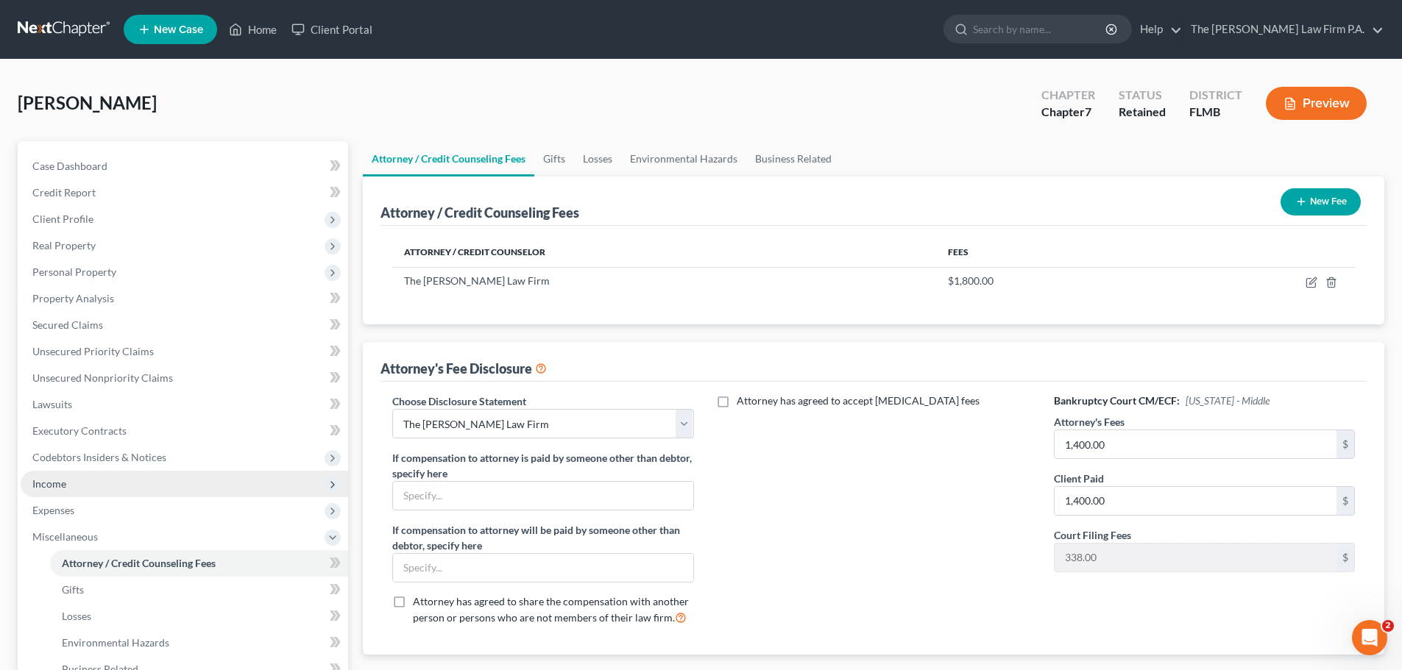
click at [220, 489] on span "Income" at bounding box center [184, 484] width 327 height 26
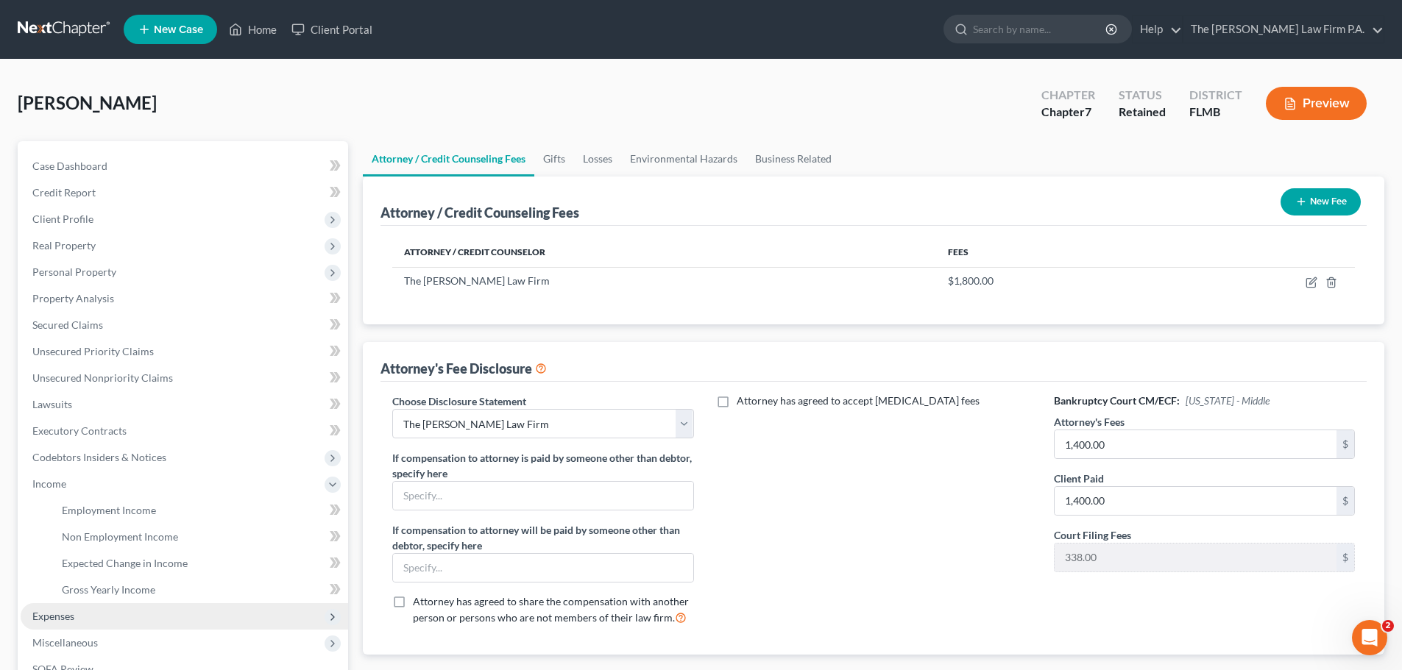
click at [129, 605] on span "Expenses" at bounding box center [184, 616] width 327 height 26
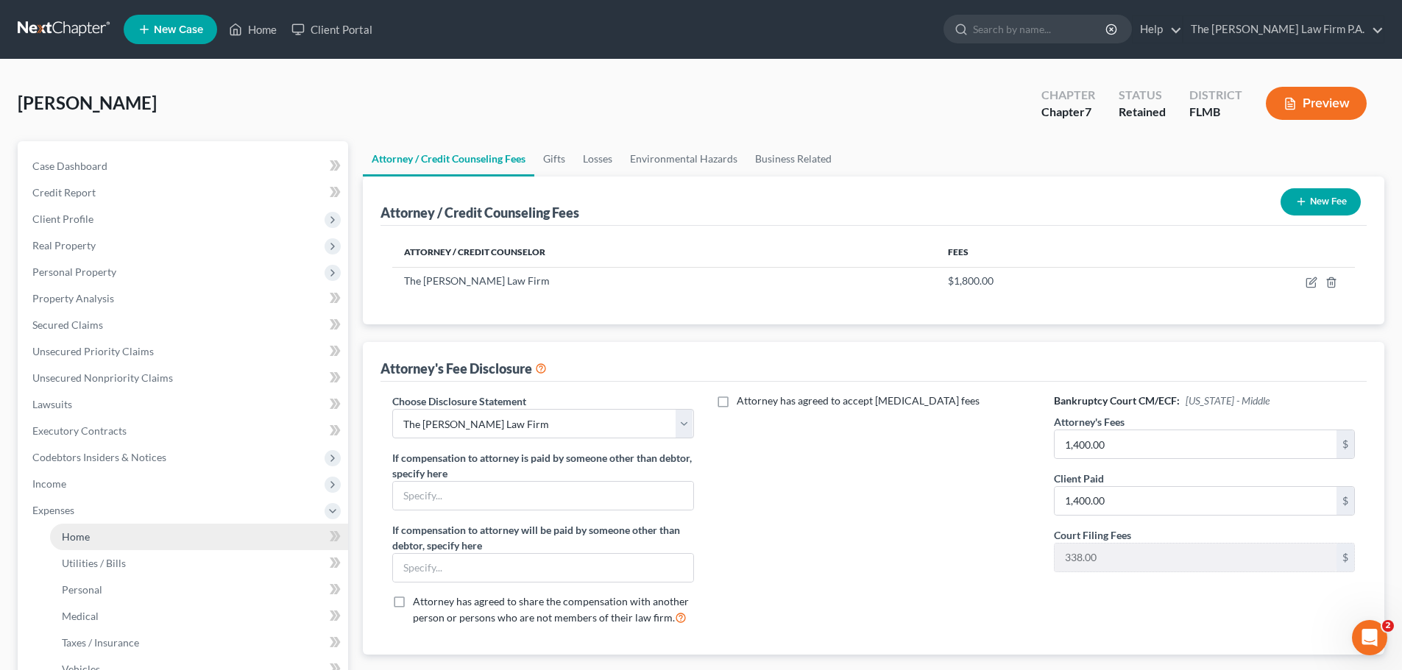
click at [155, 540] on link "Home" at bounding box center [199, 537] width 298 height 26
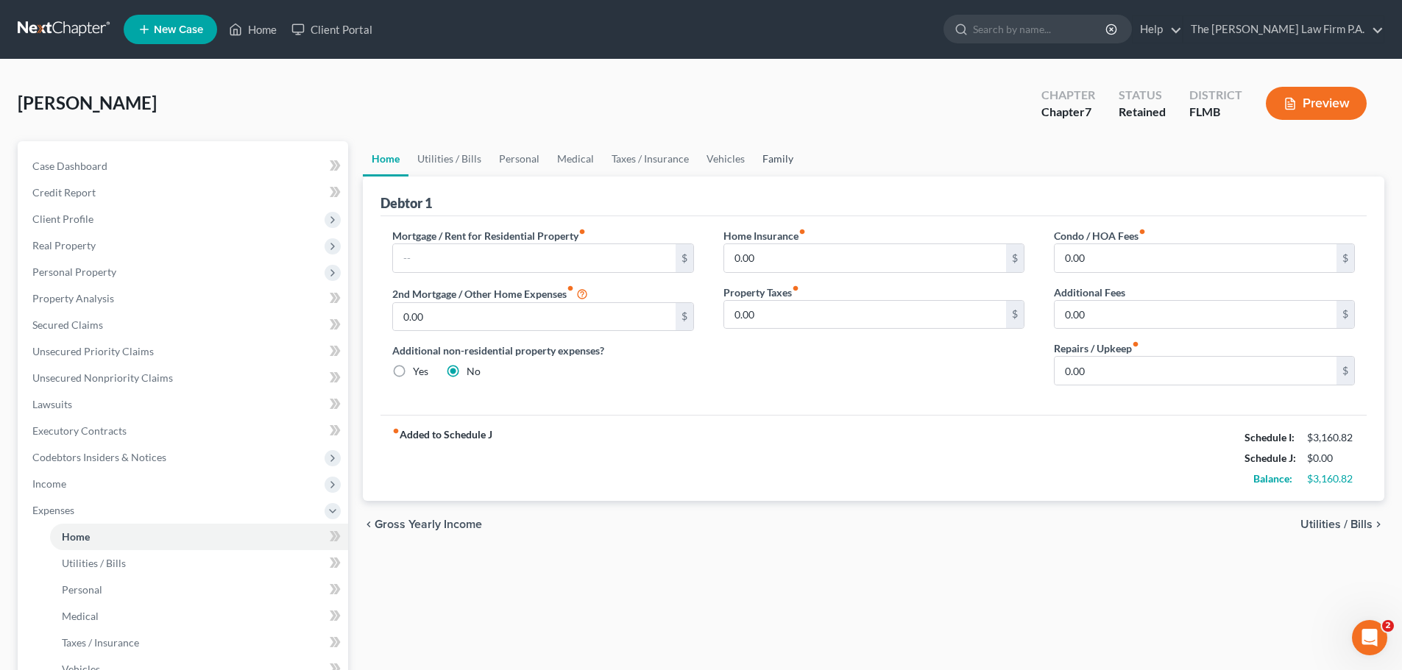
click at [779, 158] on link "Family" at bounding box center [778, 158] width 49 height 35
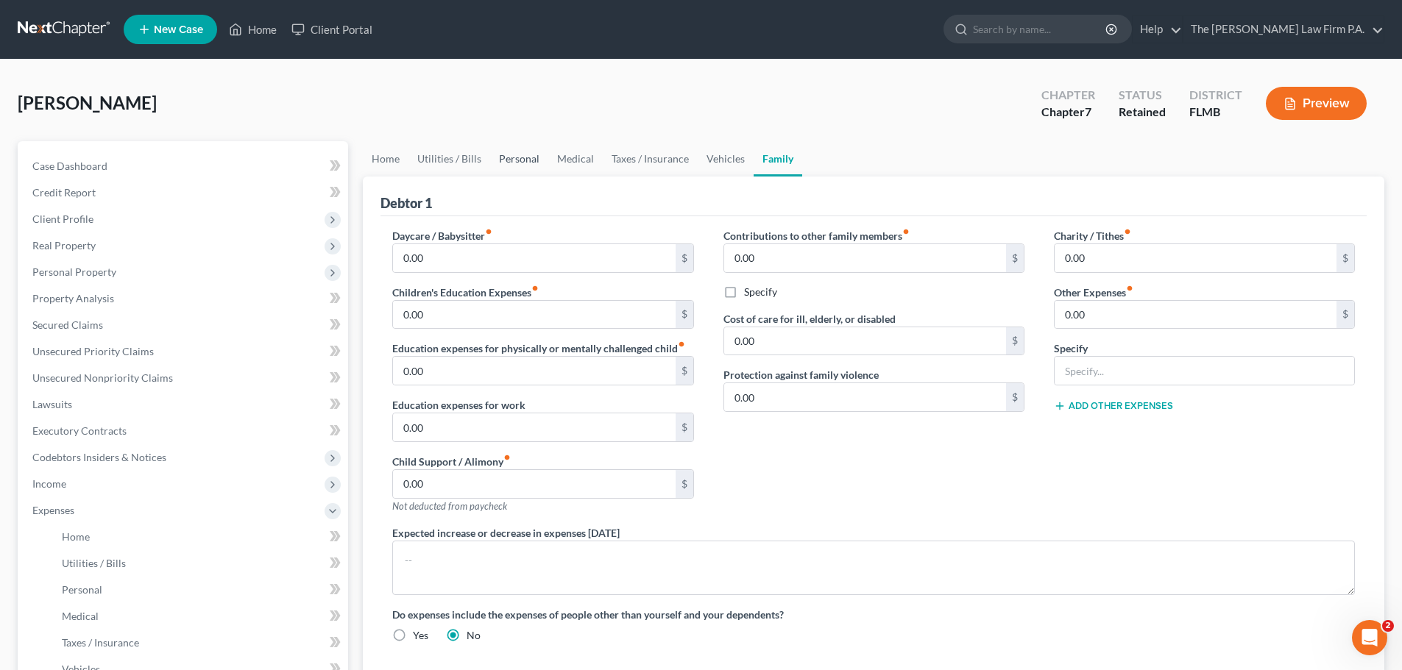
click at [519, 160] on link "Personal" at bounding box center [519, 158] width 58 height 35
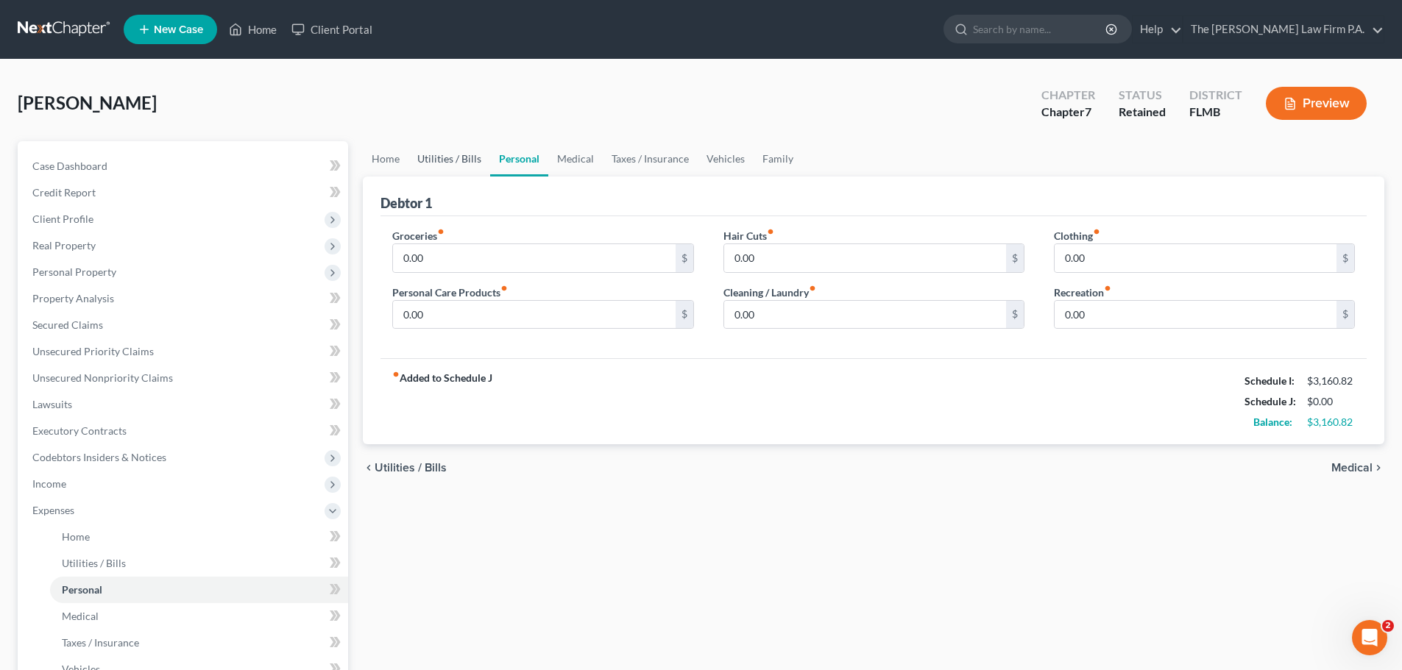
click at [439, 159] on link "Utilities / Bills" at bounding box center [449, 158] width 82 height 35
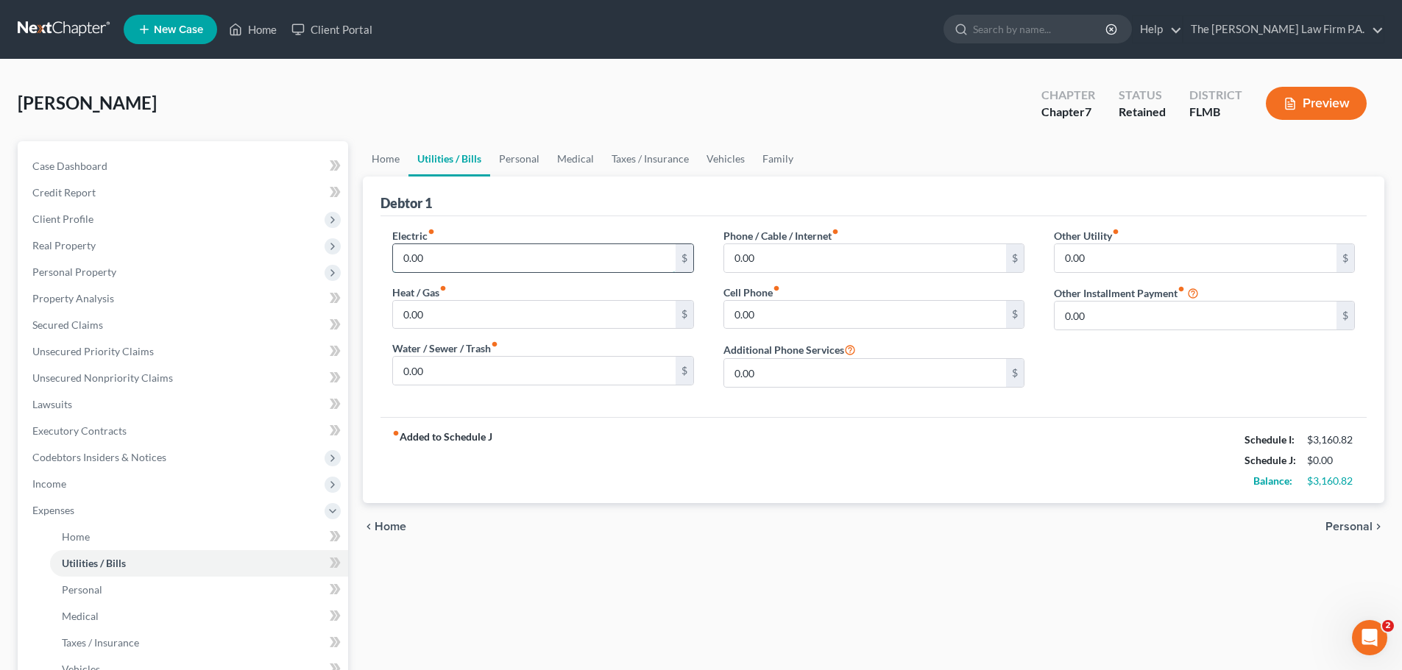
click at [497, 259] on input "0.00" at bounding box center [534, 258] width 282 height 28
click at [822, 258] on input "0.00" at bounding box center [865, 258] width 282 height 28
click at [760, 164] on link "Family" at bounding box center [778, 158] width 49 height 35
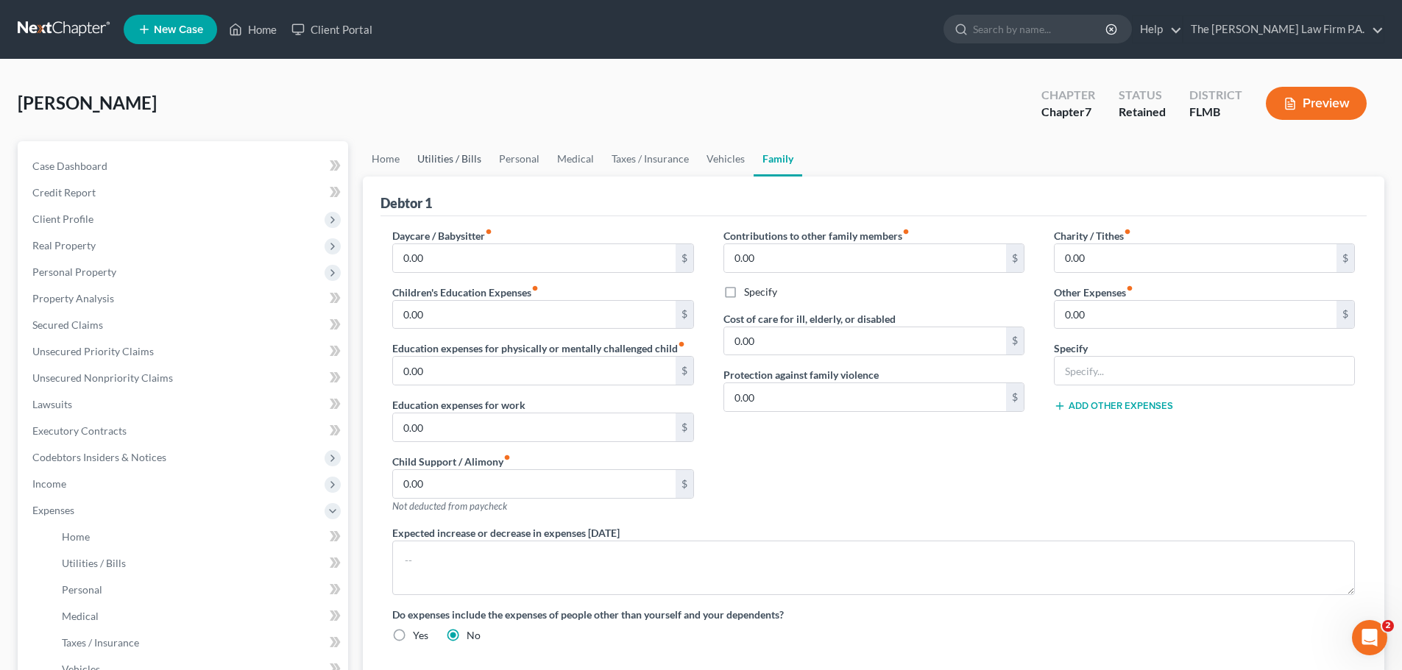
click at [436, 160] on link "Utilities / Bills" at bounding box center [449, 158] width 82 height 35
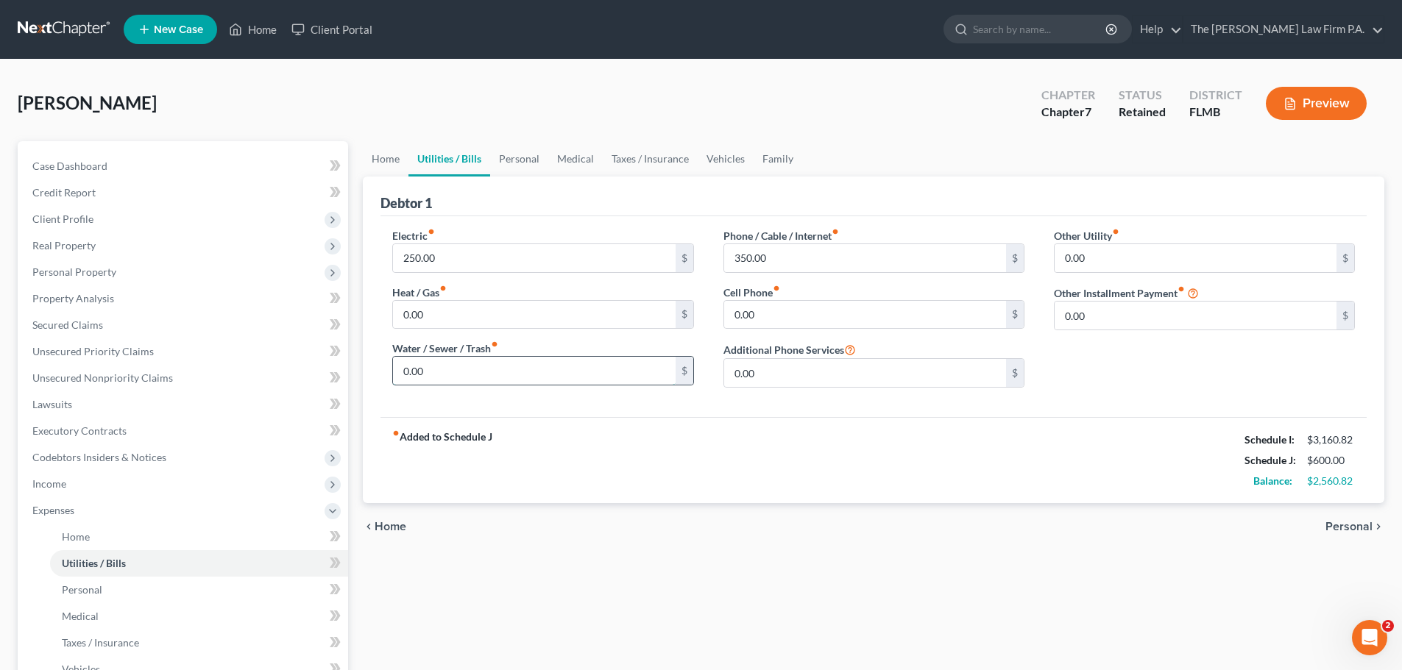
click at [456, 370] on input "0.00" at bounding box center [534, 371] width 282 height 28
click at [697, 390] on div "Electric fiber_manual_record 250.00 $ Heat / Gas fiber_manual_record 0.00 $ Wat…" at bounding box center [543, 313] width 330 height 171
click at [520, 163] on link "Personal" at bounding box center [519, 158] width 58 height 35
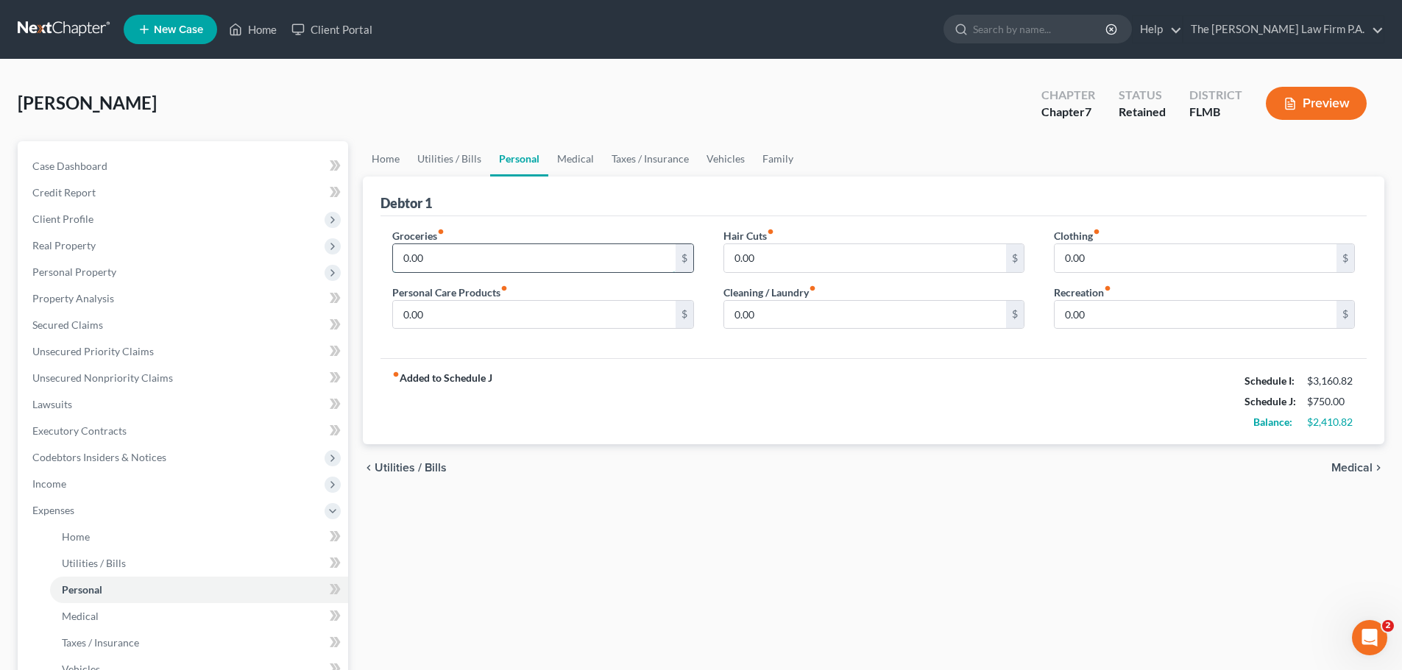
click at [469, 261] on input "0.00" at bounding box center [534, 258] width 282 height 28
click at [741, 354] on div "Groceries fiber_manual_record 700 $ Personal Care Products fiber_manual_record …" at bounding box center [873, 287] width 986 height 143
drag, startPoint x: 770, startPoint y: 319, endPoint x: 776, endPoint y: 301, distance: 18.9
click at [768, 319] on input "0.00" at bounding box center [865, 315] width 282 height 28
click at [628, 298] on div "Personal Care Products fiber_manual_record 0.00 $" at bounding box center [542, 307] width 301 height 45
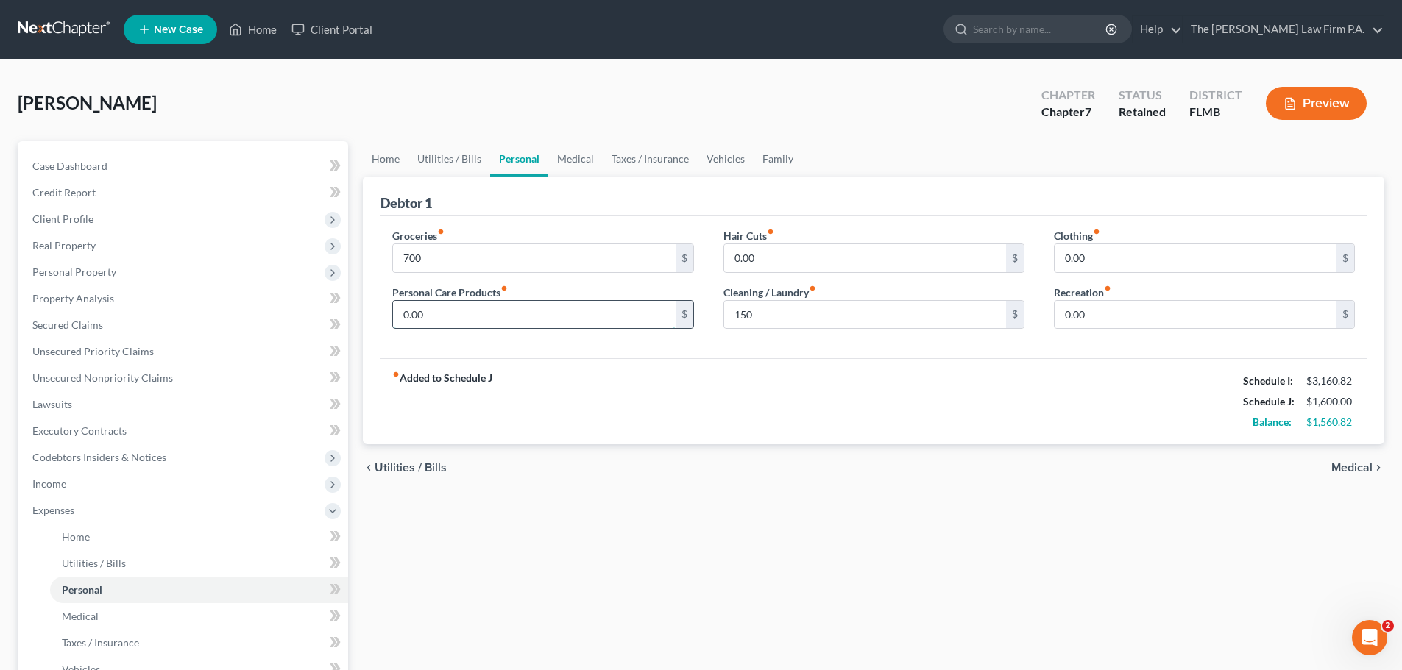
click at [614, 309] on input "0.00" at bounding box center [534, 315] width 282 height 28
click at [1088, 304] on input "0.00" at bounding box center [1196, 315] width 282 height 28
click at [1096, 260] on input "0.00" at bounding box center [1196, 258] width 282 height 28
click at [1020, 336] on div "Hair Cuts fiber_manual_record 0.00 $ Cleaning / Laundry fiber_manual_record 150…" at bounding box center [874, 284] width 330 height 113
click at [584, 164] on link "Medical" at bounding box center [575, 158] width 54 height 35
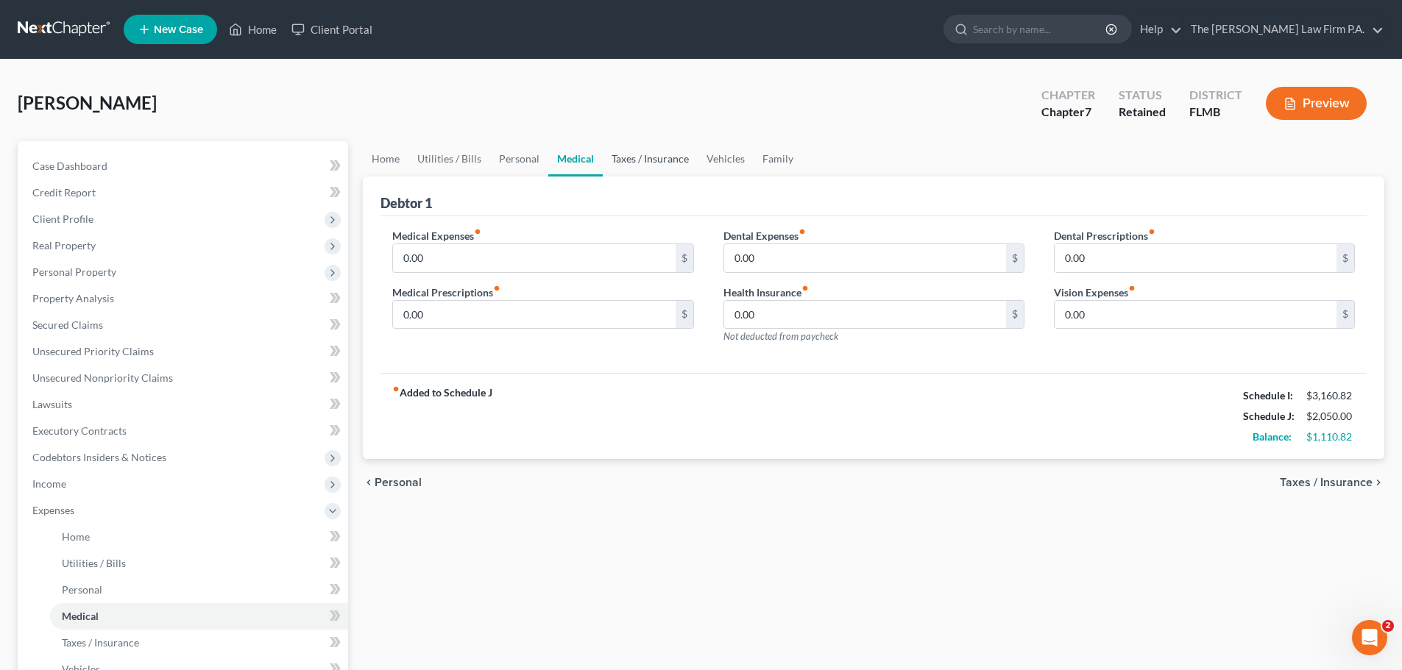
click at [668, 159] on link "Taxes / Insurance" at bounding box center [650, 158] width 95 height 35
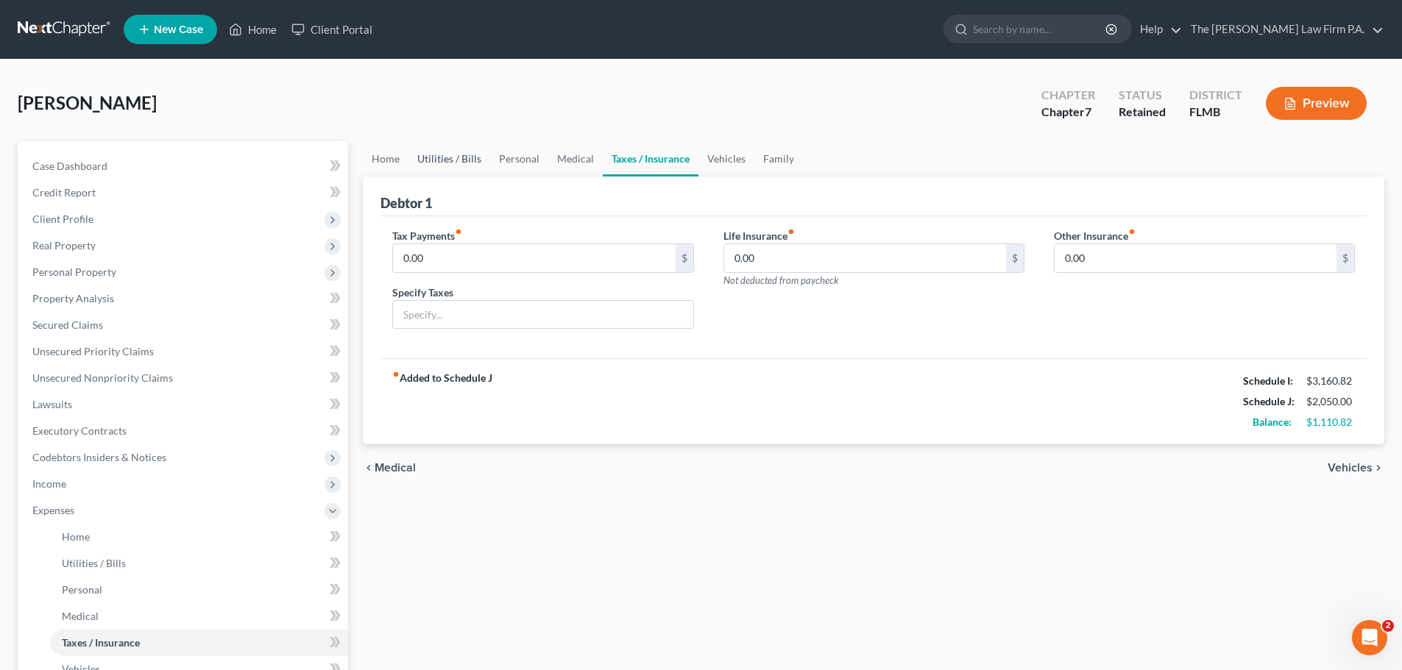
click at [453, 168] on link "Utilities / Bills" at bounding box center [449, 158] width 82 height 35
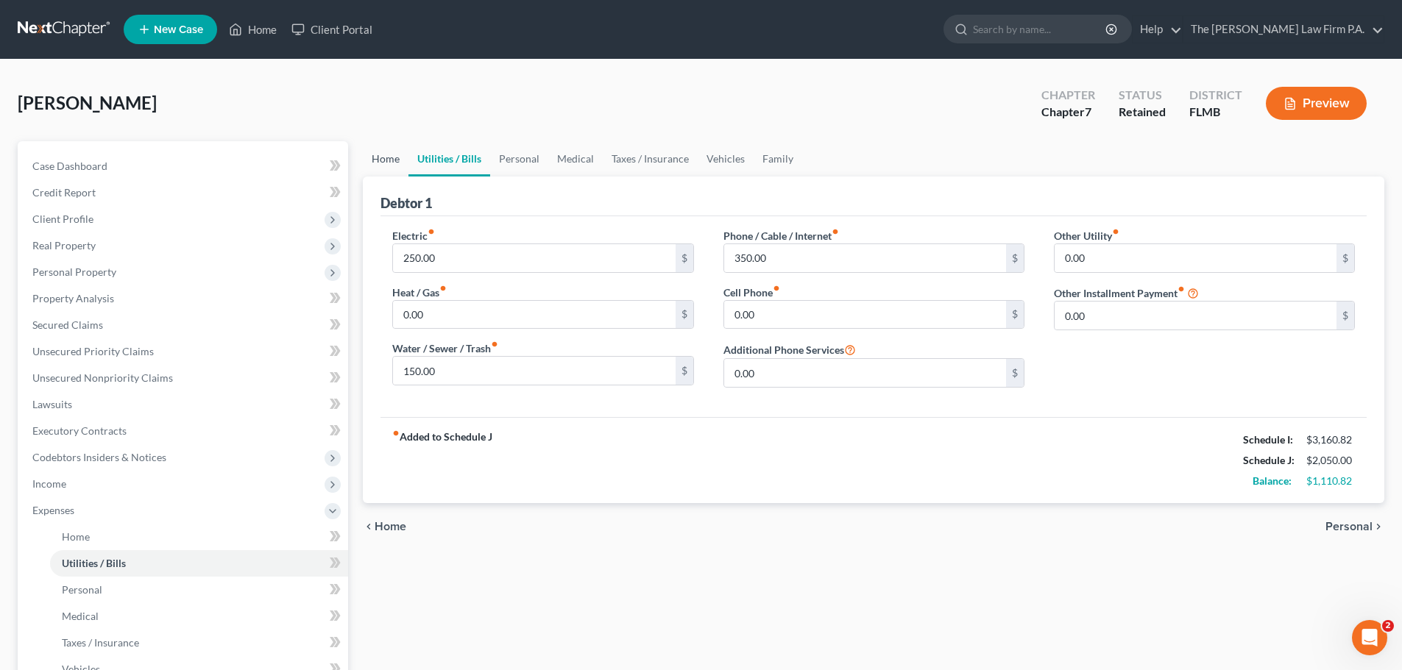
click at [375, 149] on link "Home" at bounding box center [386, 158] width 46 height 35
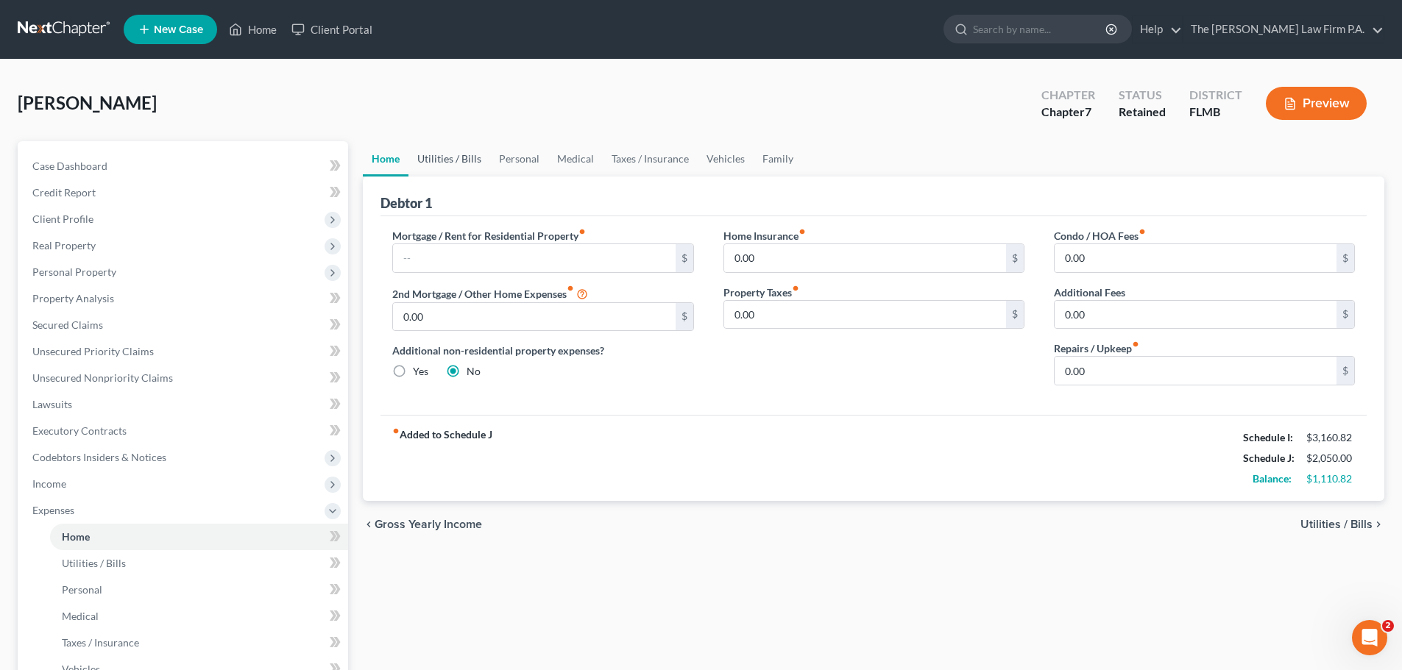
click at [459, 167] on link "Utilities / Bills" at bounding box center [449, 158] width 82 height 35
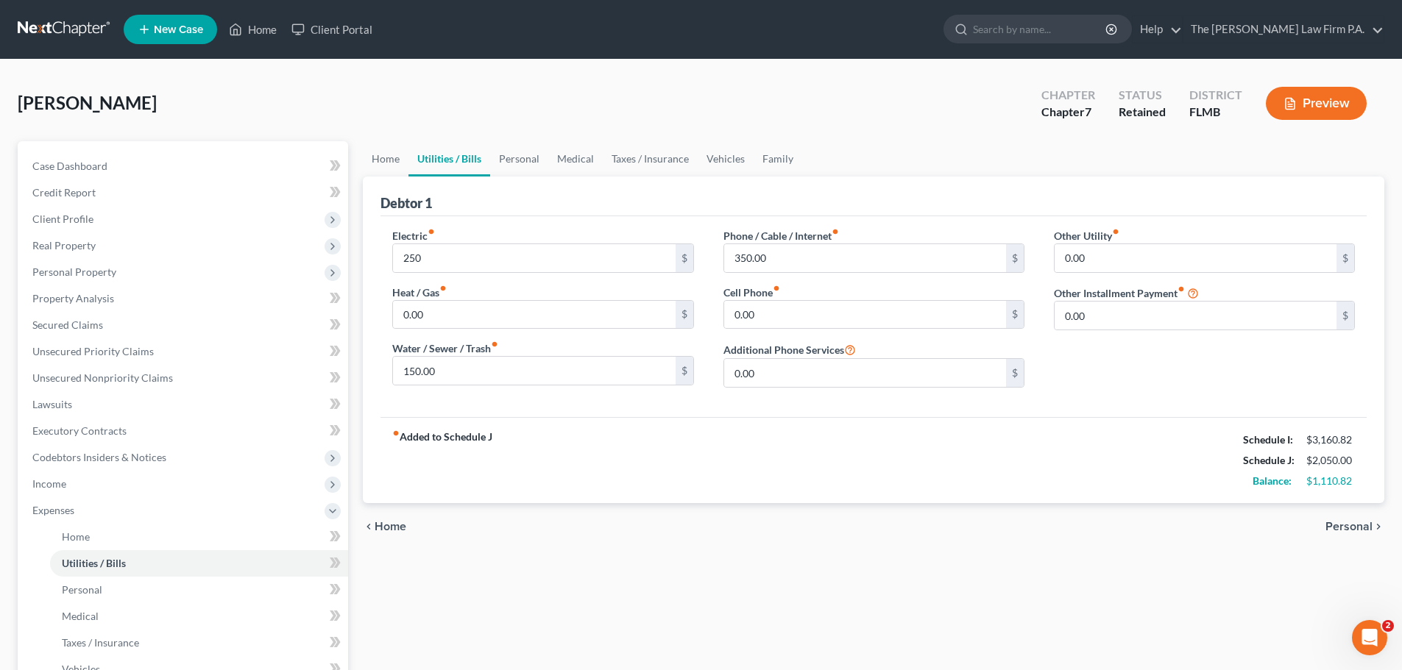
click at [683, 207] on div "Debtor 1" at bounding box center [873, 197] width 986 height 40
click at [779, 264] on input "350.00" at bounding box center [865, 258] width 282 height 28
click at [795, 263] on input "350.00" at bounding box center [865, 258] width 282 height 28
drag, startPoint x: 723, startPoint y: 254, endPoint x: 704, endPoint y: 256, distance: 18.5
click at [704, 256] on div "Electric fiber_manual_record 250 $ Heat / Gas fiber_manual_record 0.00 $ Water …" at bounding box center [874, 313] width 992 height 171
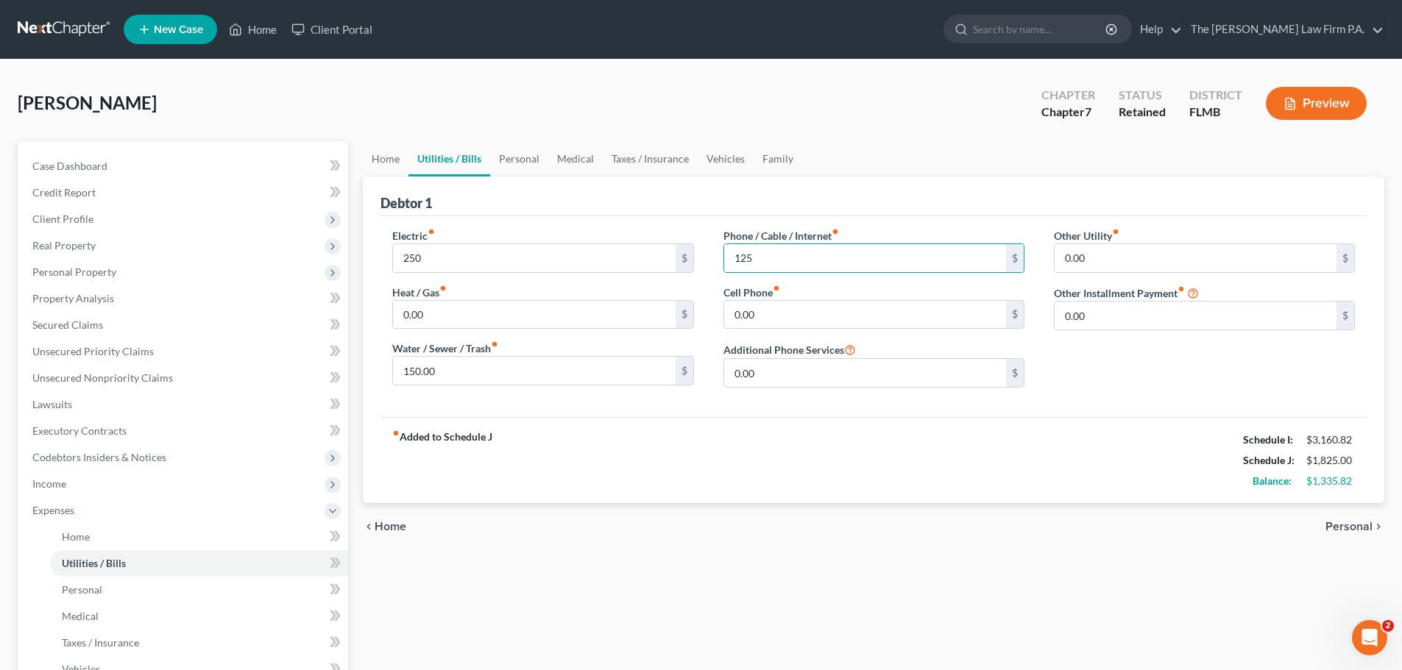
click at [694, 297] on div "Electric fiber_manual_record 250 $ Heat / Gas fiber_manual_record 0.00 $ Water …" at bounding box center [543, 313] width 330 height 171
click at [467, 375] on input "150.00" at bounding box center [534, 371] width 282 height 28
click at [832, 257] on input "125" at bounding box center [865, 258] width 282 height 28
click at [760, 159] on link "Family" at bounding box center [778, 158] width 49 height 35
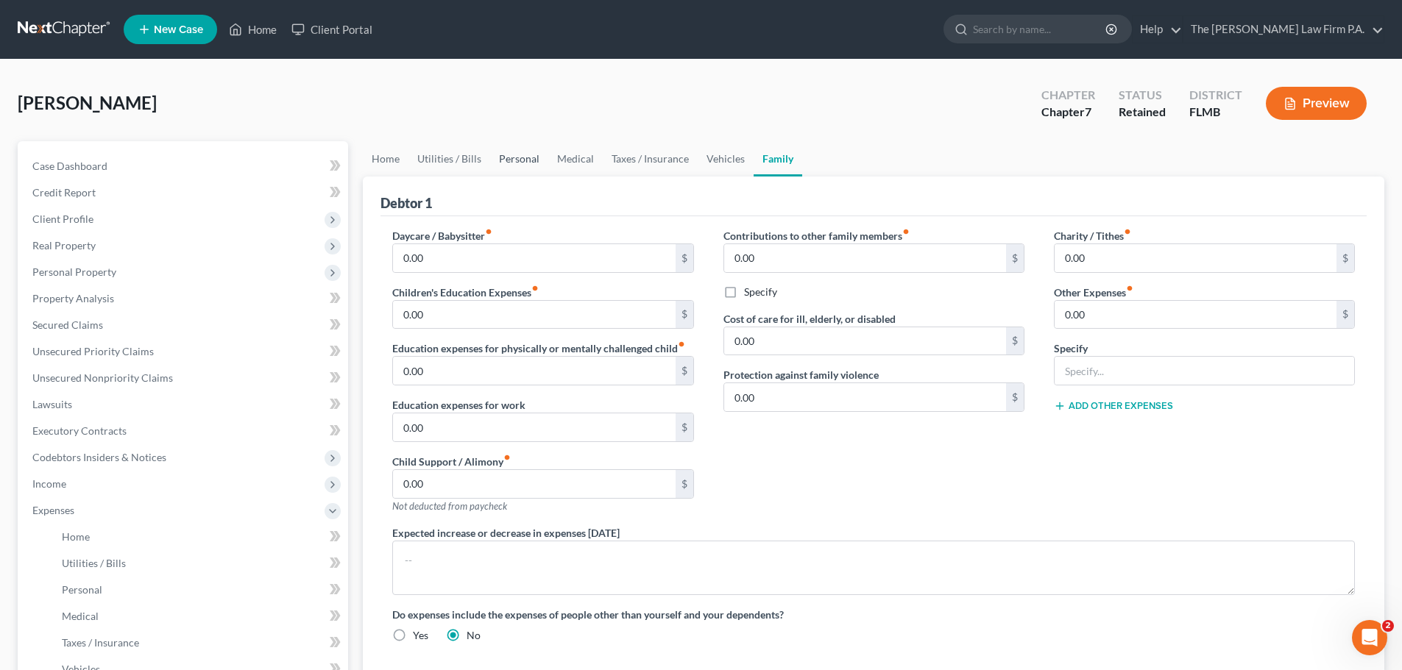
click at [527, 168] on link "Personal" at bounding box center [519, 158] width 58 height 35
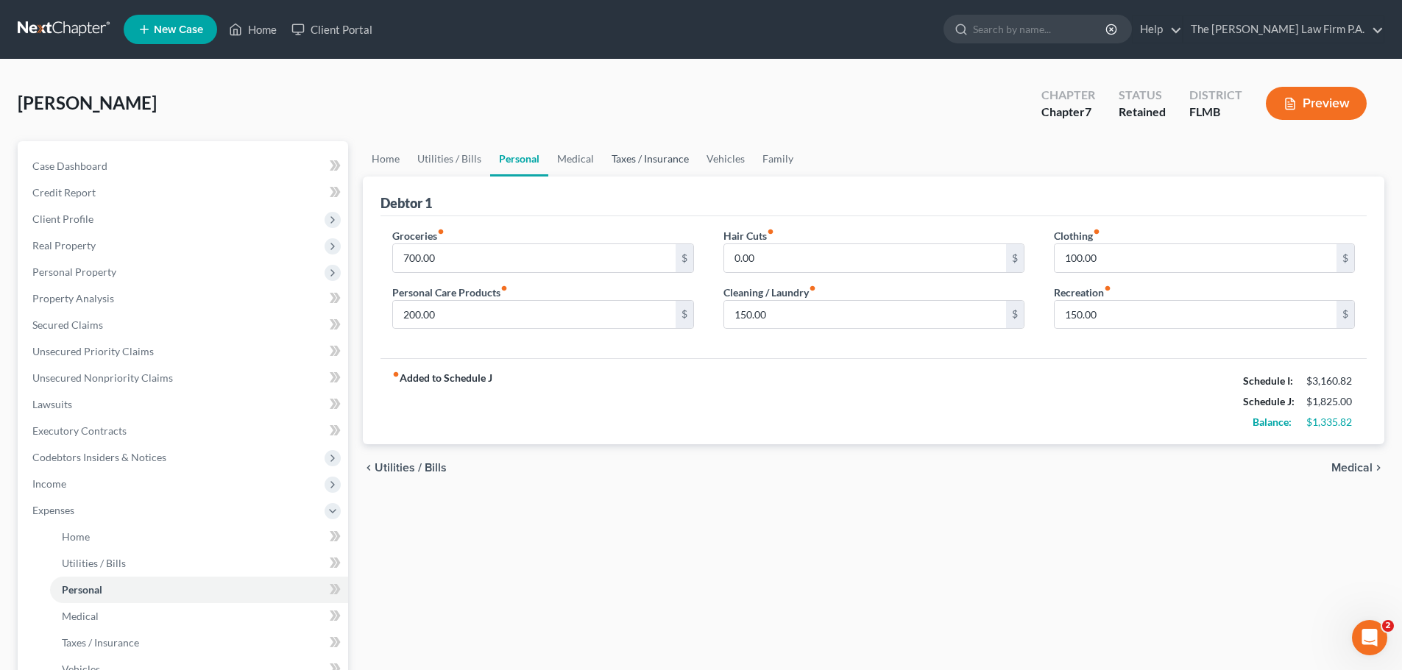
click at [656, 154] on link "Taxes / Insurance" at bounding box center [650, 158] width 95 height 35
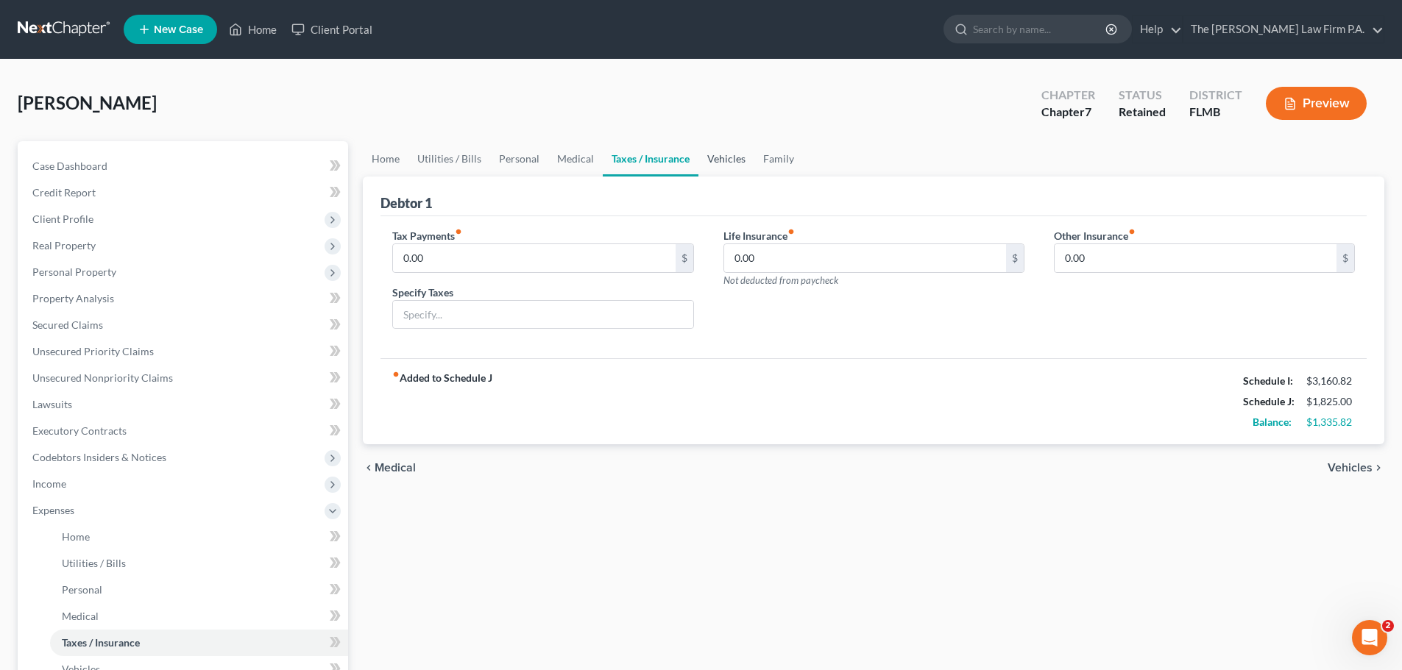
click at [728, 152] on link "Vehicles" at bounding box center [726, 158] width 56 height 35
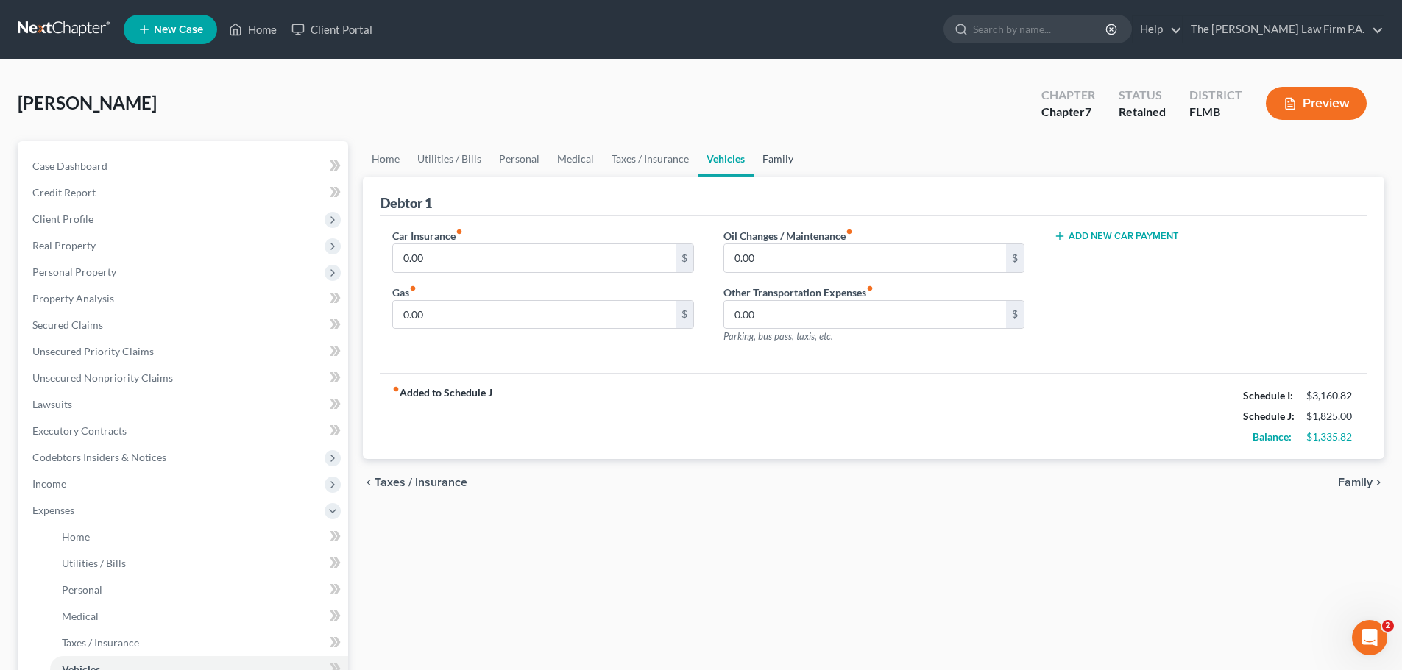
click at [788, 154] on link "Family" at bounding box center [778, 158] width 49 height 35
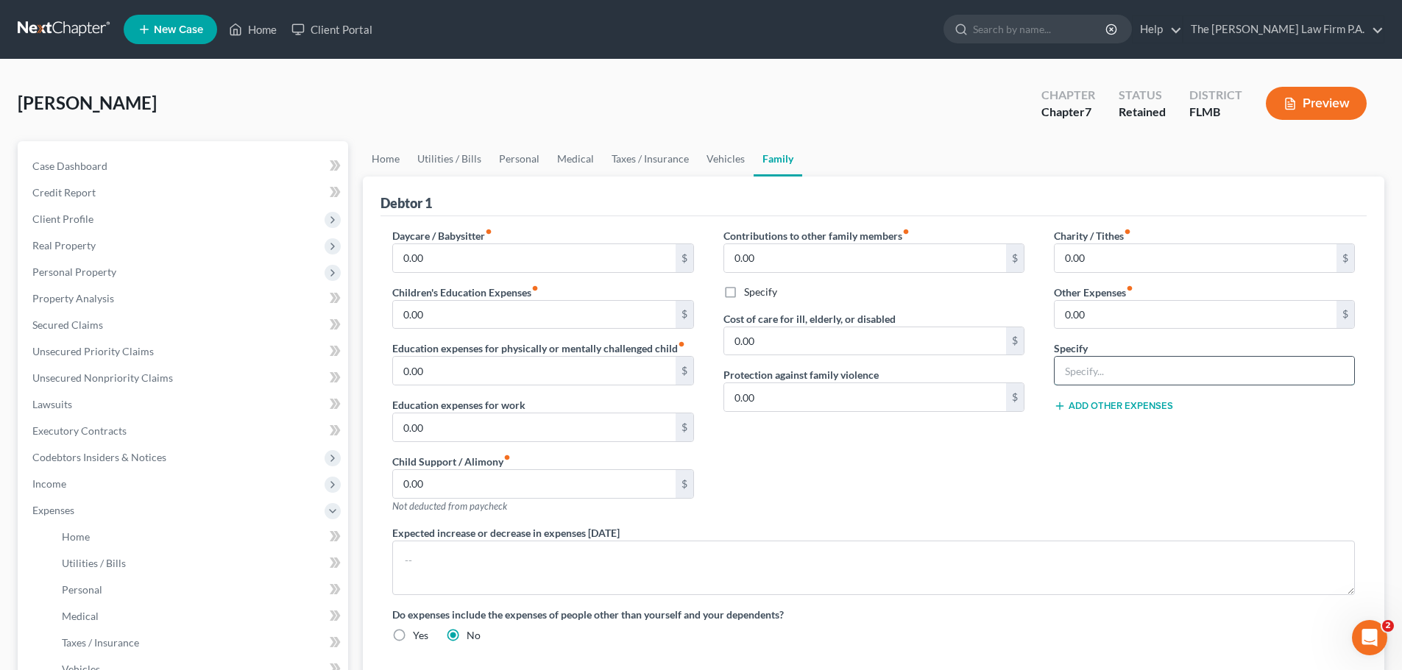
click at [1105, 361] on input "text" at bounding box center [1205, 371] width 300 height 28
click at [1143, 375] on input "Gym" at bounding box center [1205, 371] width 300 height 28
click at [1137, 400] on button "Add Other Expenses" at bounding box center [1113, 406] width 119 height 12
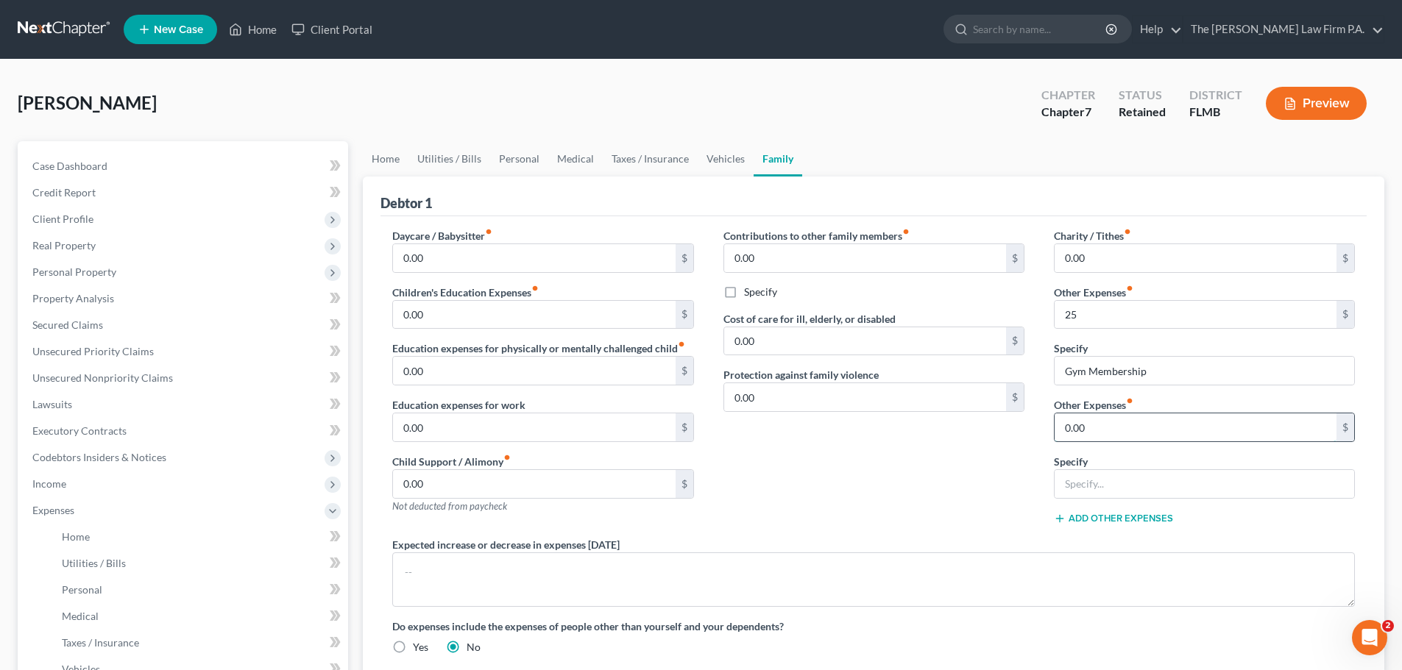
click at [1116, 433] on input "0.00" at bounding box center [1196, 428] width 282 height 28
click at [1135, 484] on input "text" at bounding box center [1205, 484] width 300 height 28
click at [1087, 435] on input "0.00" at bounding box center [1196, 428] width 282 height 28
click at [1172, 542] on div "Expected increase or decrease in expenses [DATE]" at bounding box center [874, 572] width 992 height 70
click at [1128, 437] on input "120" at bounding box center [1196, 428] width 282 height 28
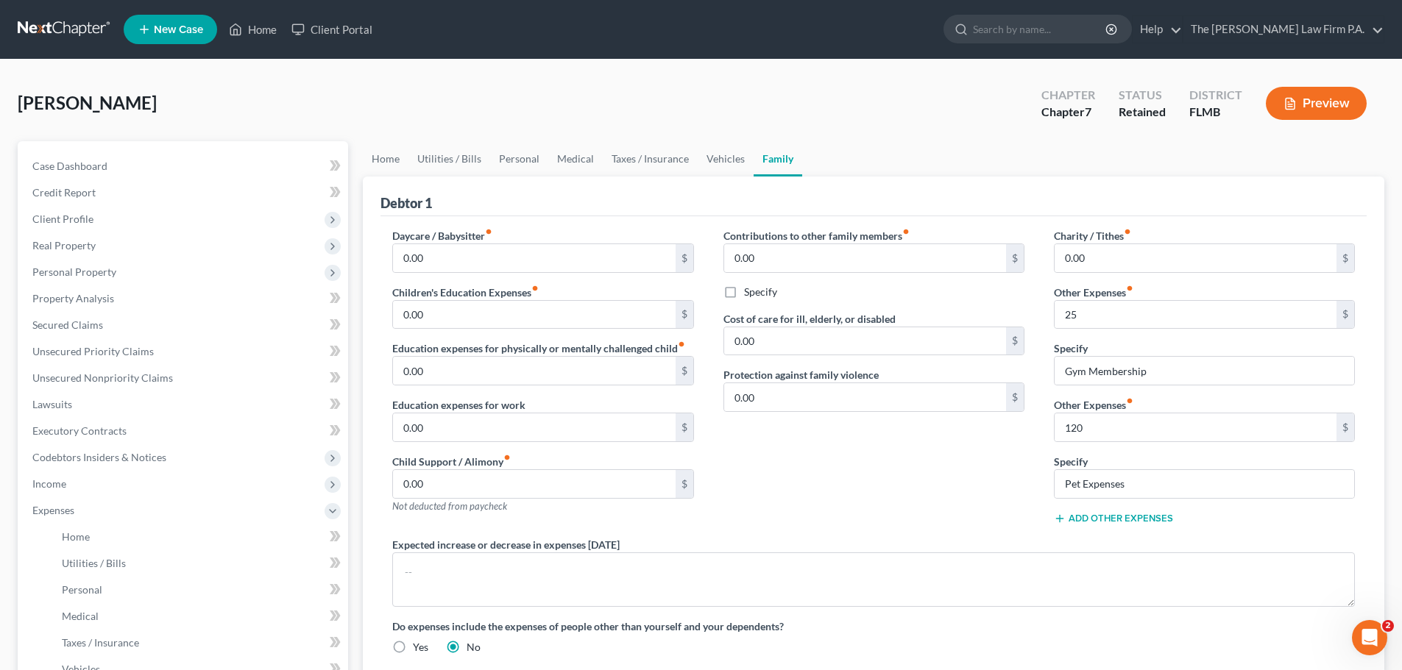
click at [1226, 529] on div "Charity / Tithes fiber_manual_record 0.00 $ Other Expenses fiber_manual_record …" at bounding box center [1204, 382] width 330 height 309
click at [1122, 431] on input "120" at bounding box center [1196, 428] width 282 height 28
drag, startPoint x: 1186, startPoint y: 476, endPoint x: 1185, endPoint y: 492, distance: 16.3
click at [1186, 478] on input "Pet Expenses" at bounding box center [1205, 484] width 300 height 28
click at [1111, 520] on button "Add Other Expenses" at bounding box center [1113, 519] width 119 height 12
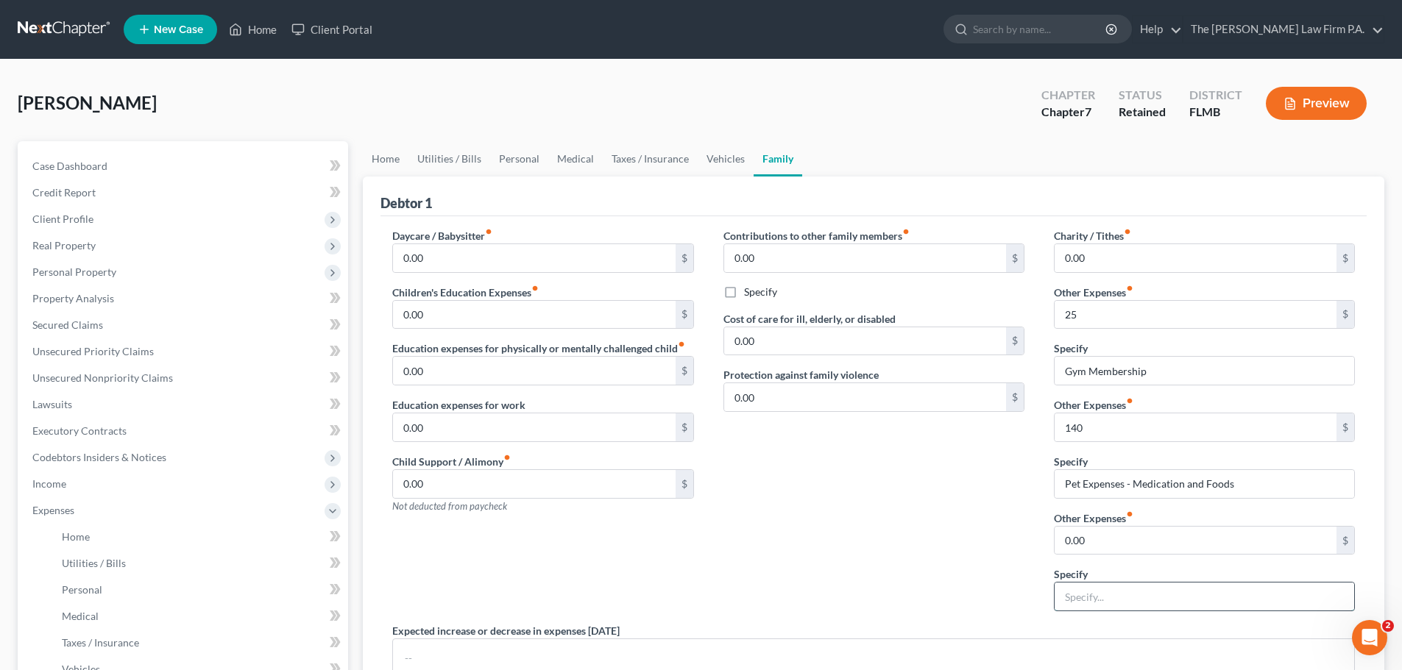
click at [1105, 605] on input "text" at bounding box center [1205, 597] width 300 height 28
click at [1091, 553] on input "0.00" at bounding box center [1196, 541] width 282 height 28
click at [465, 163] on link "Utilities / Bills" at bounding box center [449, 158] width 82 height 35
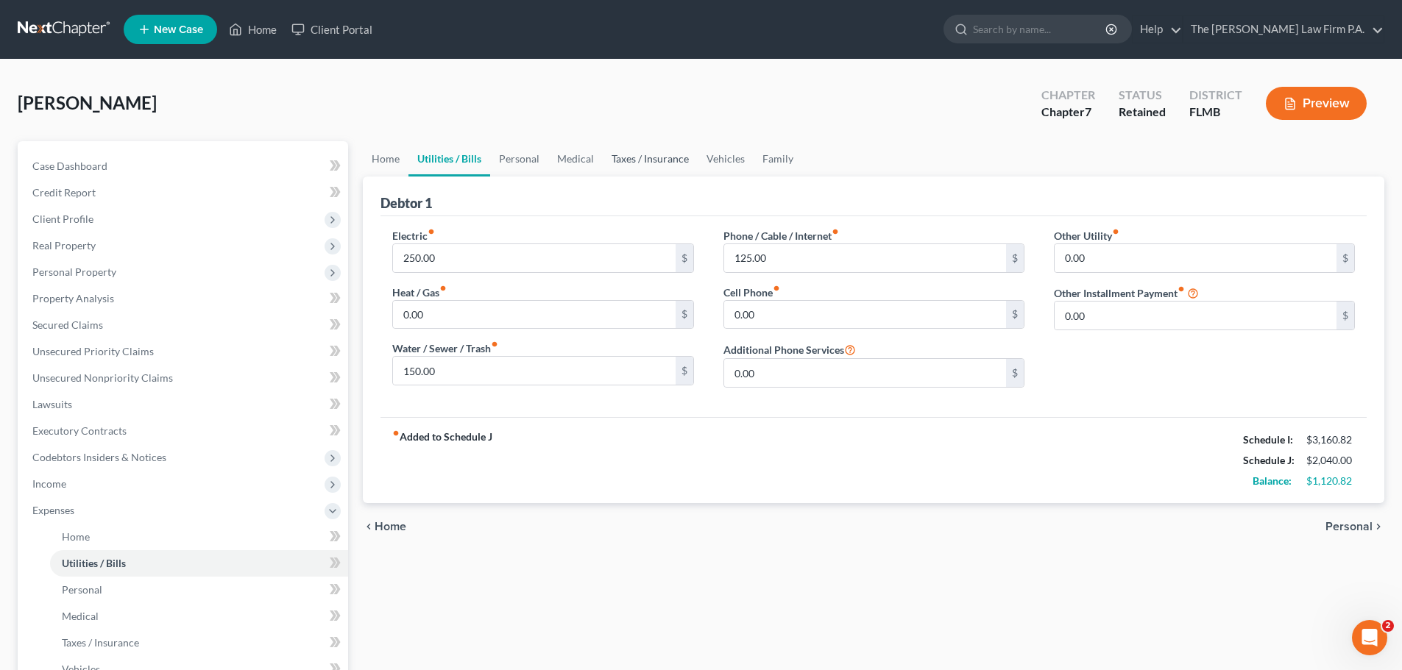
click at [673, 155] on link "Taxes / Insurance" at bounding box center [650, 158] width 95 height 35
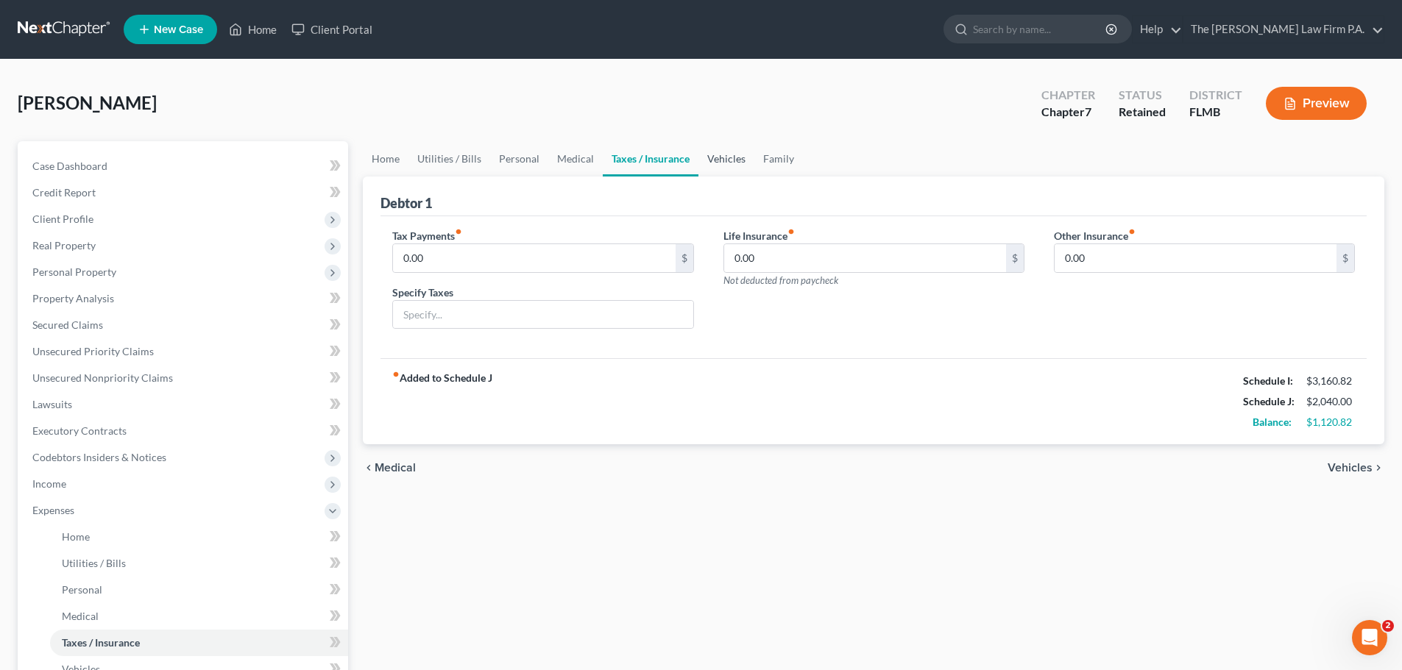
click at [734, 160] on link "Vehicles" at bounding box center [726, 158] width 56 height 35
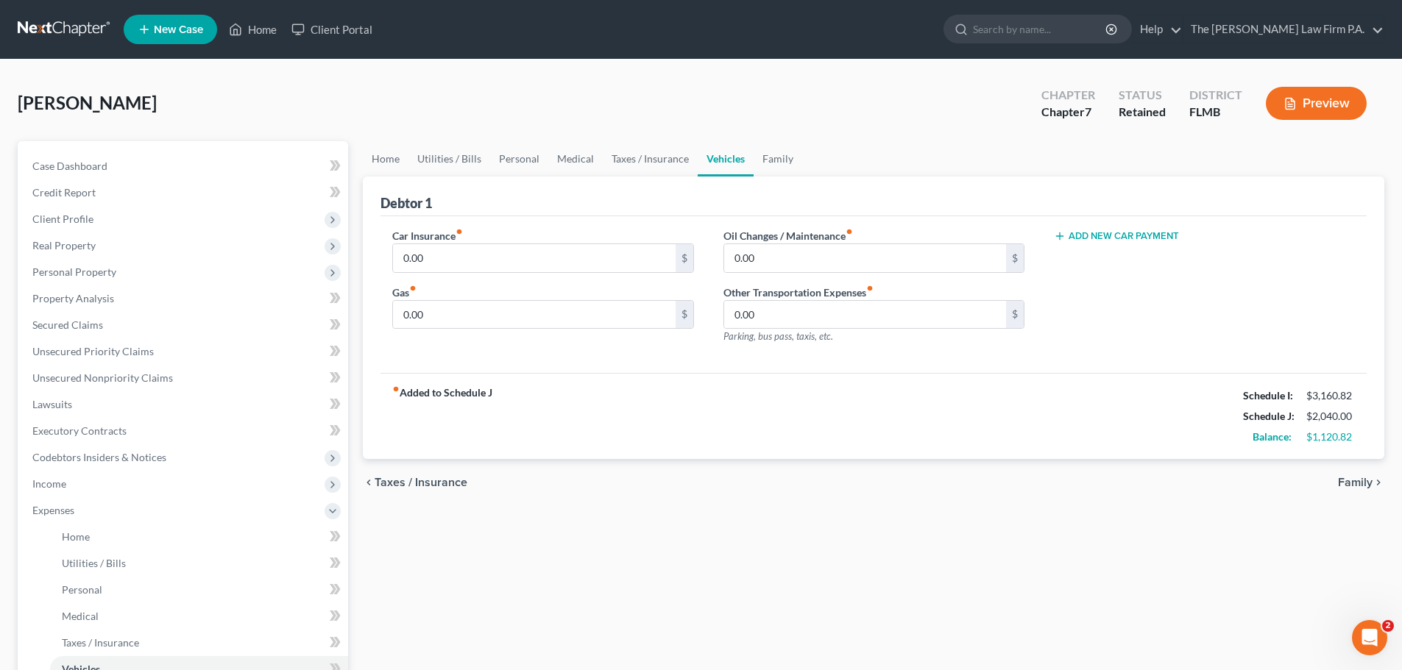
click at [1113, 238] on button "Add New Car Payment" at bounding box center [1116, 236] width 125 height 12
click at [1148, 261] on input "text" at bounding box center [1182, 258] width 255 height 28
click at [666, 161] on link "Taxes / Insurance" at bounding box center [650, 158] width 95 height 35
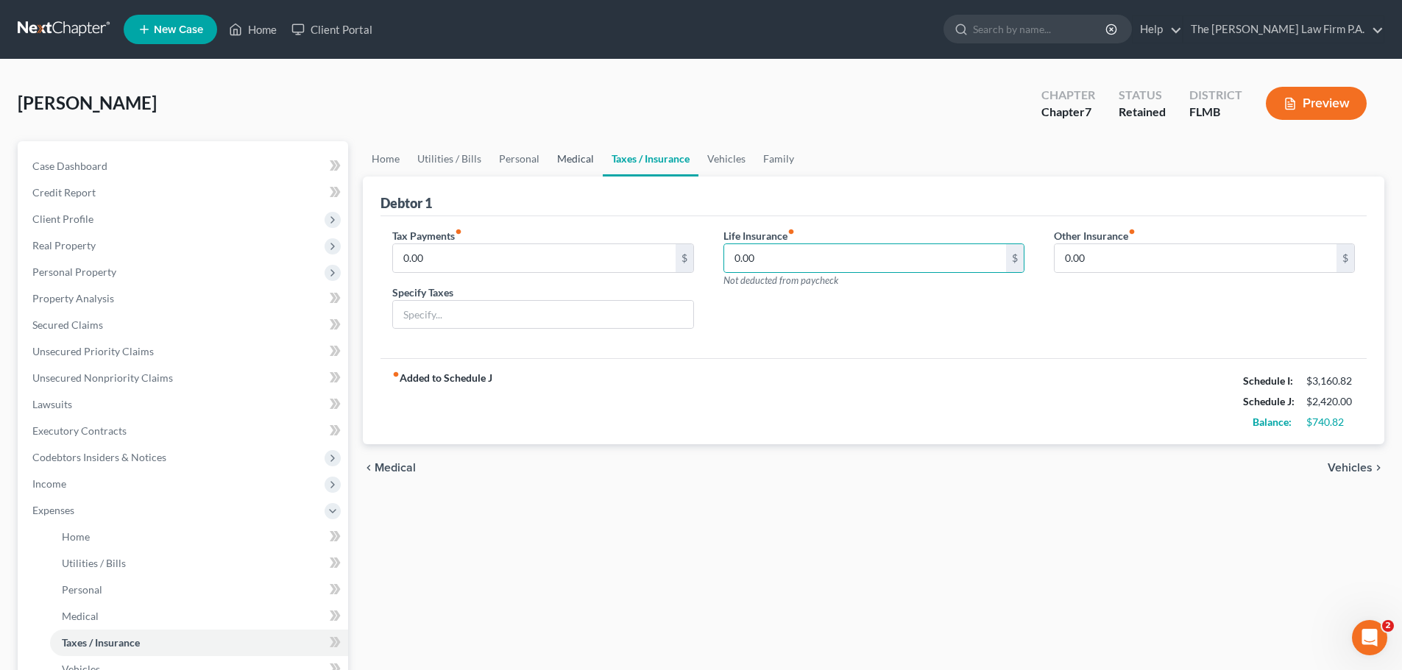
click at [558, 152] on link "Medical" at bounding box center [575, 158] width 54 height 35
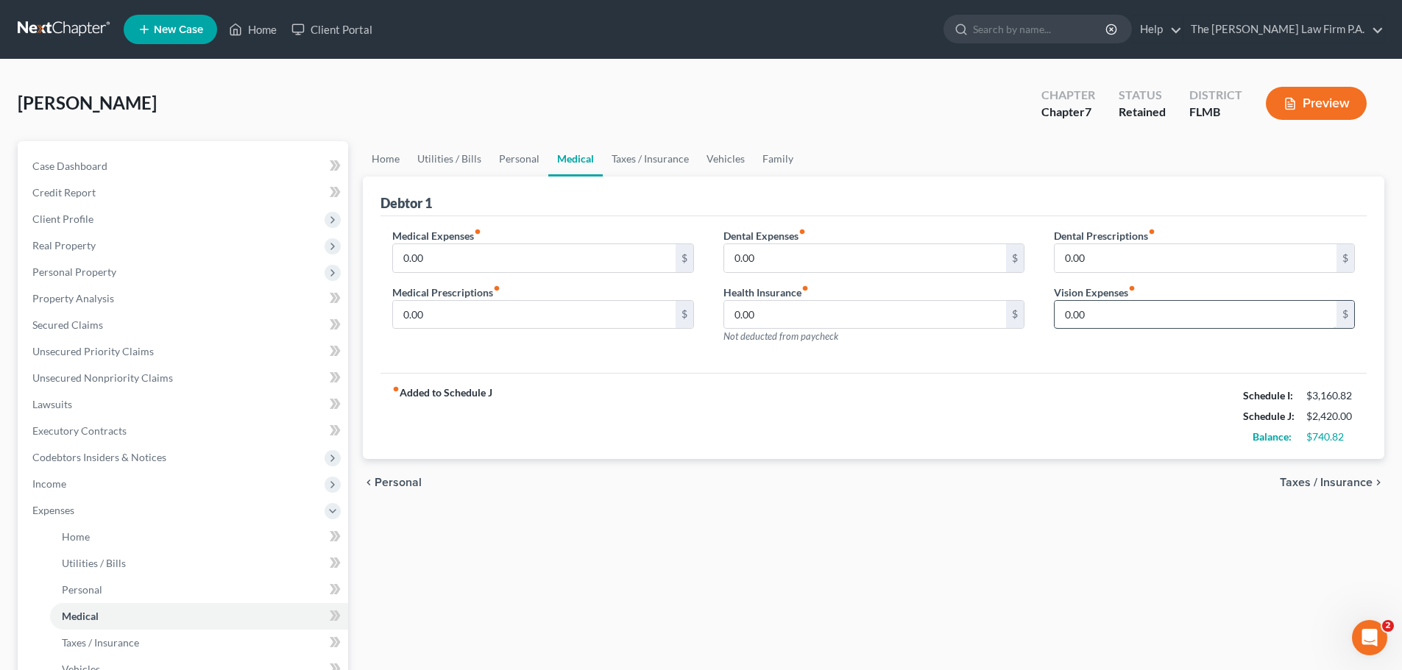
click at [1164, 319] on input "0.00" at bounding box center [1196, 315] width 282 height 28
click at [726, 159] on link "Vehicles" at bounding box center [726, 158] width 56 height 35
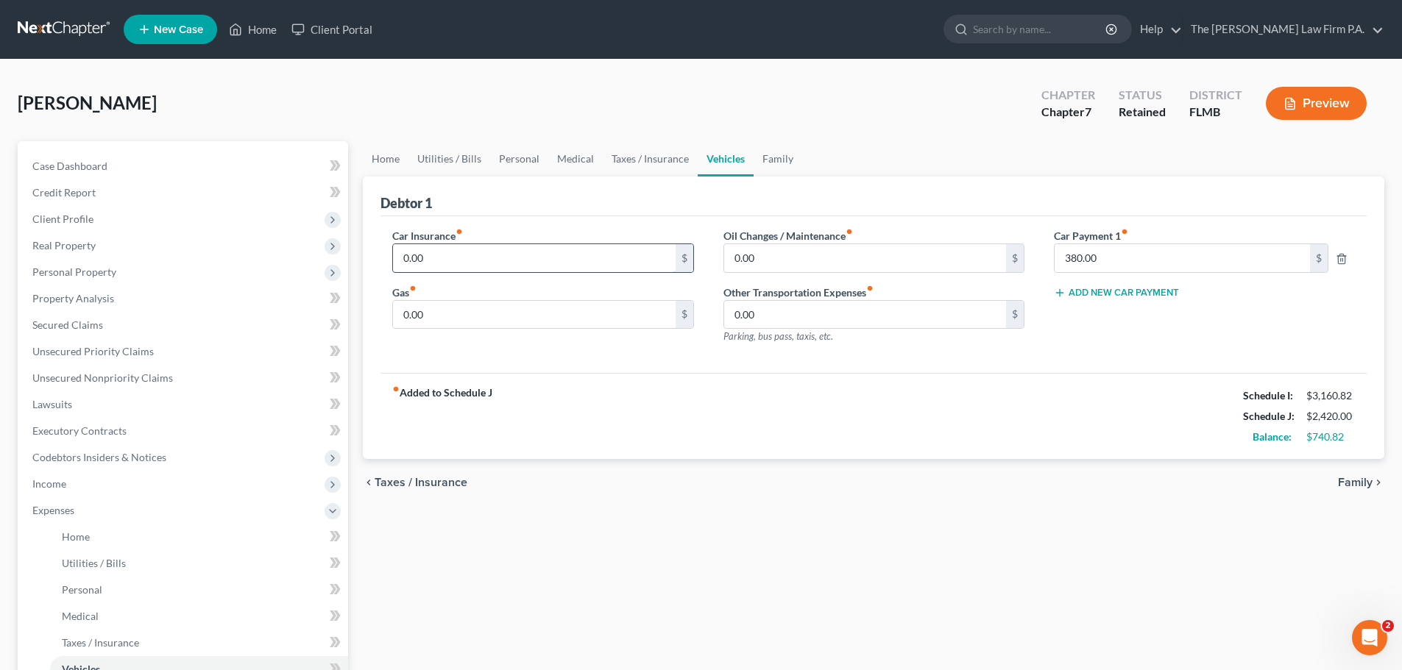
click at [556, 261] on input "0.00" at bounding box center [534, 258] width 282 height 28
click at [645, 225] on div "Car Insurance fiber_manual_record 120 $ Gas fiber_manual_record 0.00 $ Oil Chan…" at bounding box center [873, 294] width 986 height 157
click at [546, 262] on input "120" at bounding box center [534, 258] width 282 height 28
click at [542, 307] on input "0.00" at bounding box center [534, 315] width 282 height 28
click at [557, 323] on input "0.00" at bounding box center [534, 315] width 282 height 28
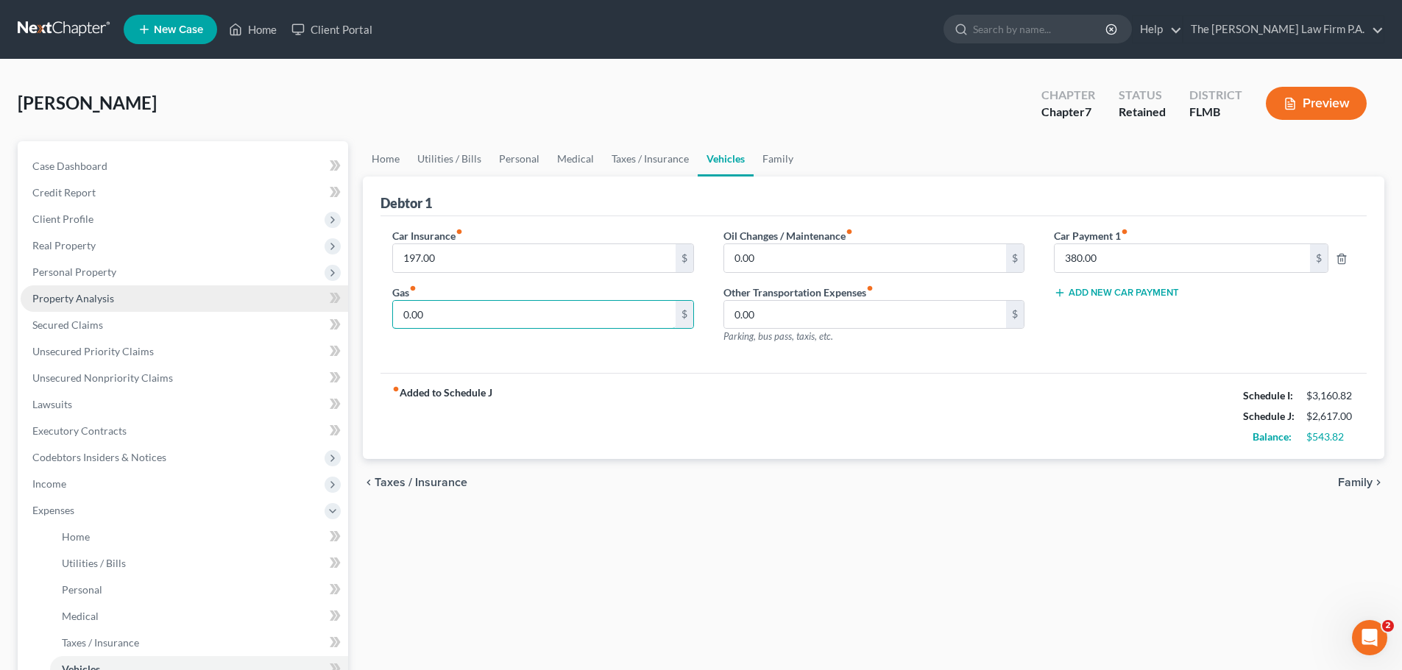
drag, startPoint x: 547, startPoint y: 316, endPoint x: 285, endPoint y: 300, distance: 262.5
click at [285, 300] on div "Petition Navigation Case Dashboard Payments Invoices Payments Payments Credit R…" at bounding box center [700, 526] width 1381 height 770
click at [459, 322] on input "0.00" at bounding box center [534, 315] width 282 height 28
drag, startPoint x: 490, startPoint y: 295, endPoint x: 465, endPoint y: 305, distance: 26.8
click at [465, 301] on div "Gas fiber_manual_record 0.00 $" at bounding box center [542, 307] width 301 height 45
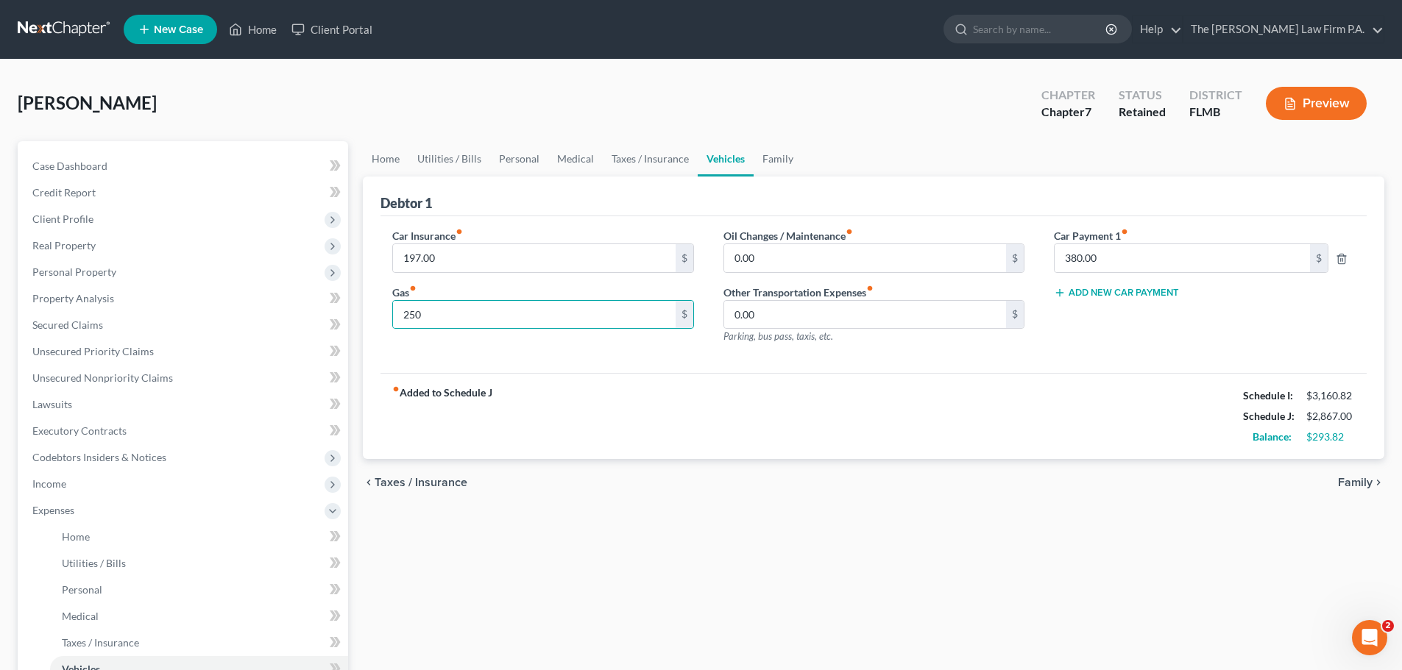
click at [709, 361] on div "Car Insurance fiber_manual_record 197.00 $ Gas fiber_manual_record 250 $ Oil Ch…" at bounding box center [873, 294] width 986 height 157
click at [829, 266] on input "0.00" at bounding box center [865, 258] width 282 height 28
click at [886, 380] on div "fiber_manual_record Added to Schedule J Schedule I: $3,160.82 Schedule J: $2,96…" at bounding box center [873, 416] width 986 height 86
click at [823, 311] on input "0.00" at bounding box center [865, 315] width 282 height 28
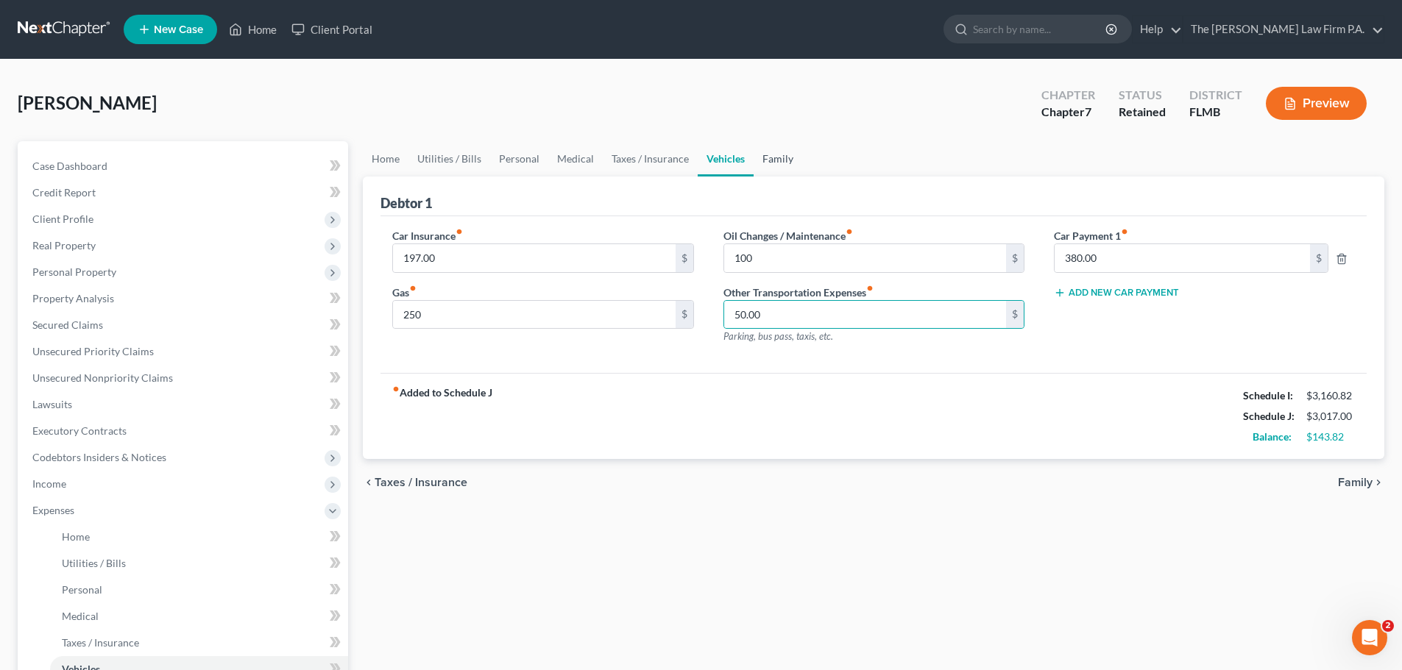
click at [780, 164] on link "Family" at bounding box center [778, 158] width 49 height 35
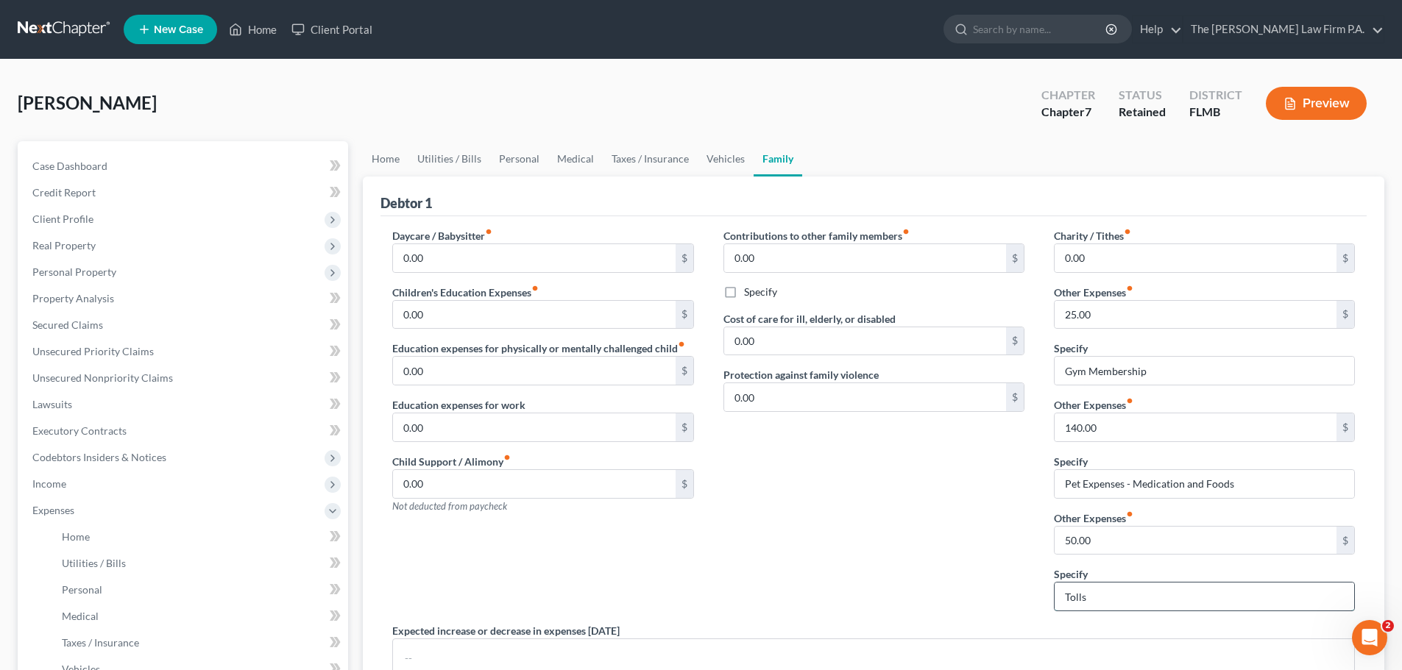
drag, startPoint x: 1205, startPoint y: 607, endPoint x: 1064, endPoint y: 601, distance: 140.7
click at [1063, 614] on div "Charity / Tithes fiber_manual_record 0.00 $ Other Expenses fiber_manual_record …" at bounding box center [1204, 425] width 330 height 395
click at [798, 550] on div "Contributions to other family members fiber_manual_record 0.00 $ Specify Cost o…" at bounding box center [874, 425] width 330 height 395
click at [463, 154] on link "Utilities / Bills" at bounding box center [449, 158] width 82 height 35
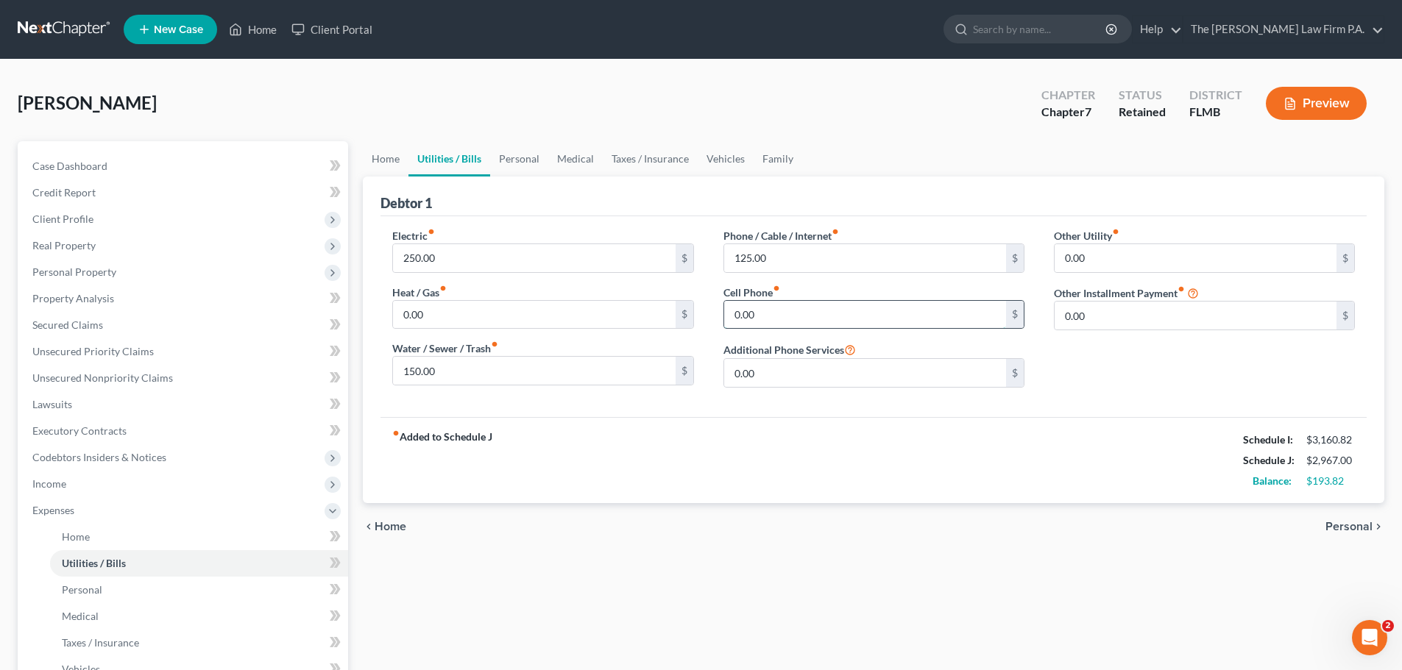
click at [830, 322] on input "0.00" at bounding box center [865, 315] width 282 height 28
click at [1133, 384] on div "Other Utility fiber_manual_record 0.00 $ Other Installment Payment fiber_manual…" at bounding box center [1204, 313] width 330 height 171
click at [527, 159] on link "Personal" at bounding box center [519, 158] width 58 height 35
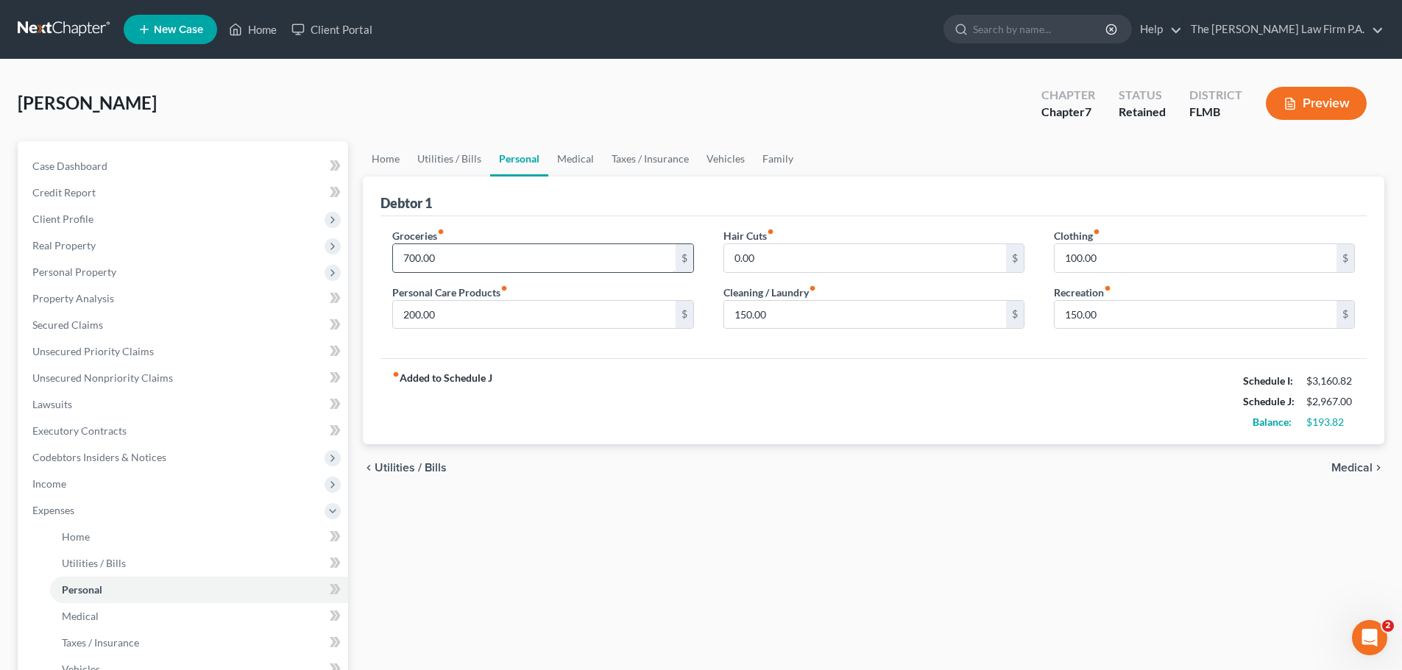
click at [477, 263] on input "700.00" at bounding box center [534, 258] width 282 height 28
click at [490, 256] on input "700.00" at bounding box center [534, 258] width 282 height 28
click at [566, 215] on div "Debtor 1" at bounding box center [873, 197] width 986 height 40
click at [578, 270] on input "700.00" at bounding box center [534, 258] width 282 height 28
click at [572, 261] on input "700.00" at bounding box center [534, 258] width 282 height 28
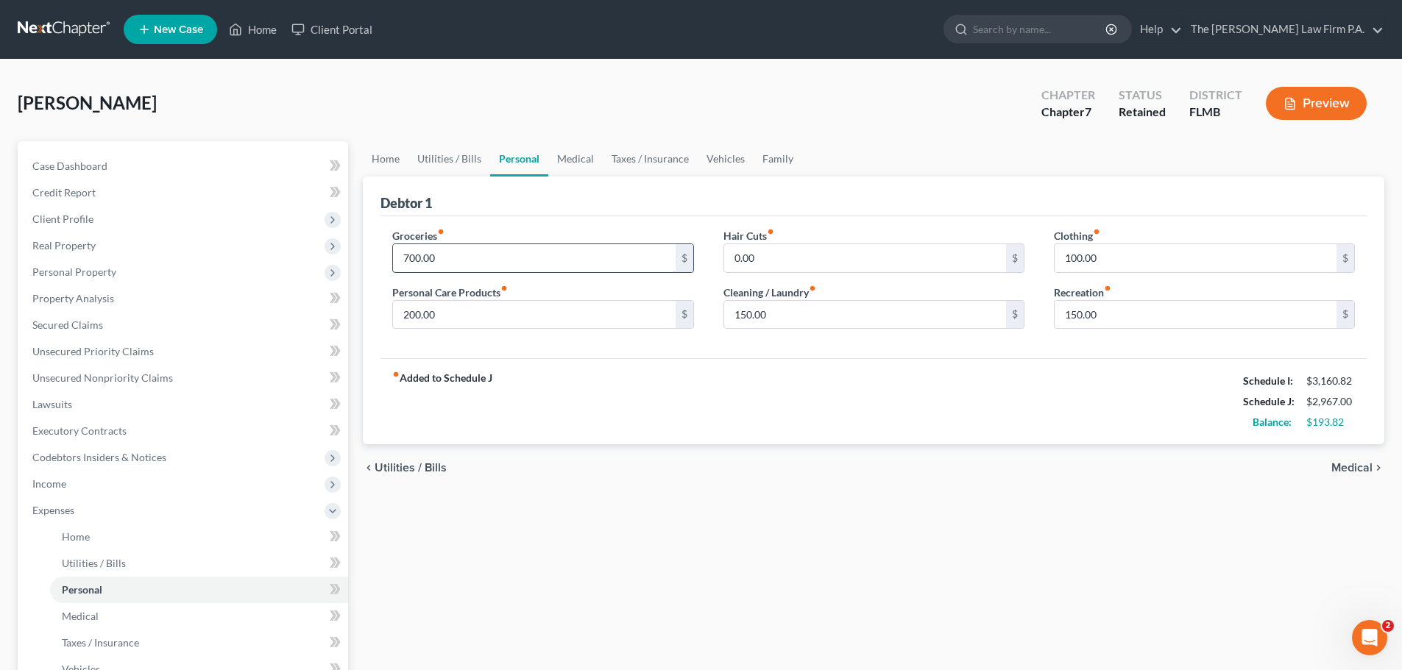
click at [573, 261] on input "700.00" at bounding box center [534, 258] width 282 height 28
click at [574, 261] on input "700.00" at bounding box center [534, 258] width 282 height 28
click at [575, 261] on input "700.00" at bounding box center [534, 258] width 282 height 28
click at [1145, 271] on input "100.00" at bounding box center [1196, 258] width 282 height 28
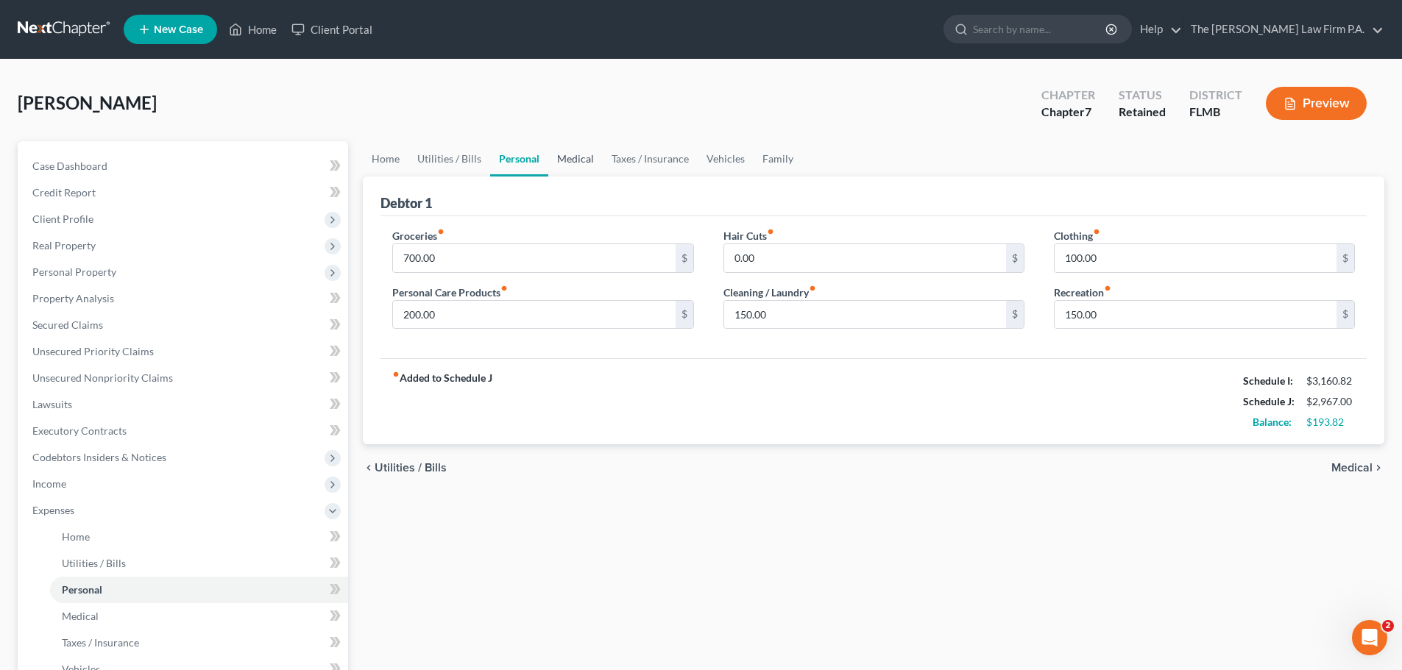
click at [576, 161] on link "Medical" at bounding box center [575, 158] width 54 height 35
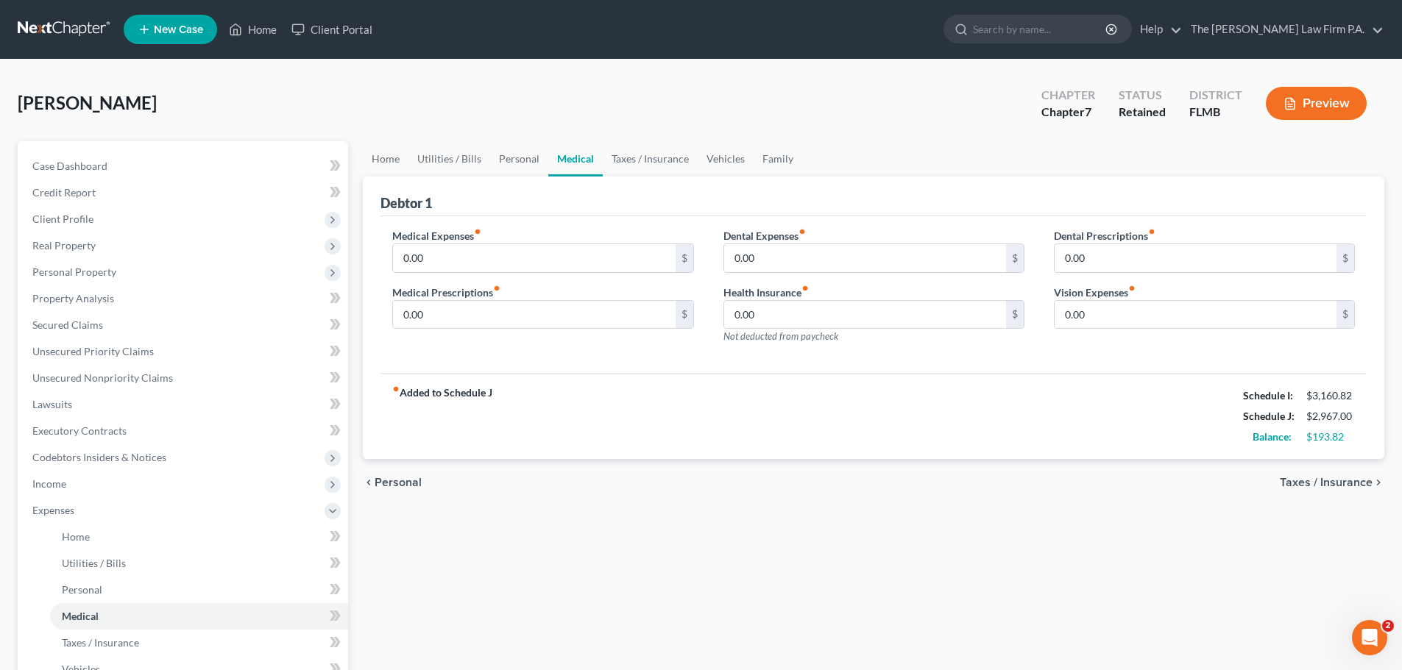
click at [1329, 112] on button "Preview" at bounding box center [1316, 103] width 101 height 33
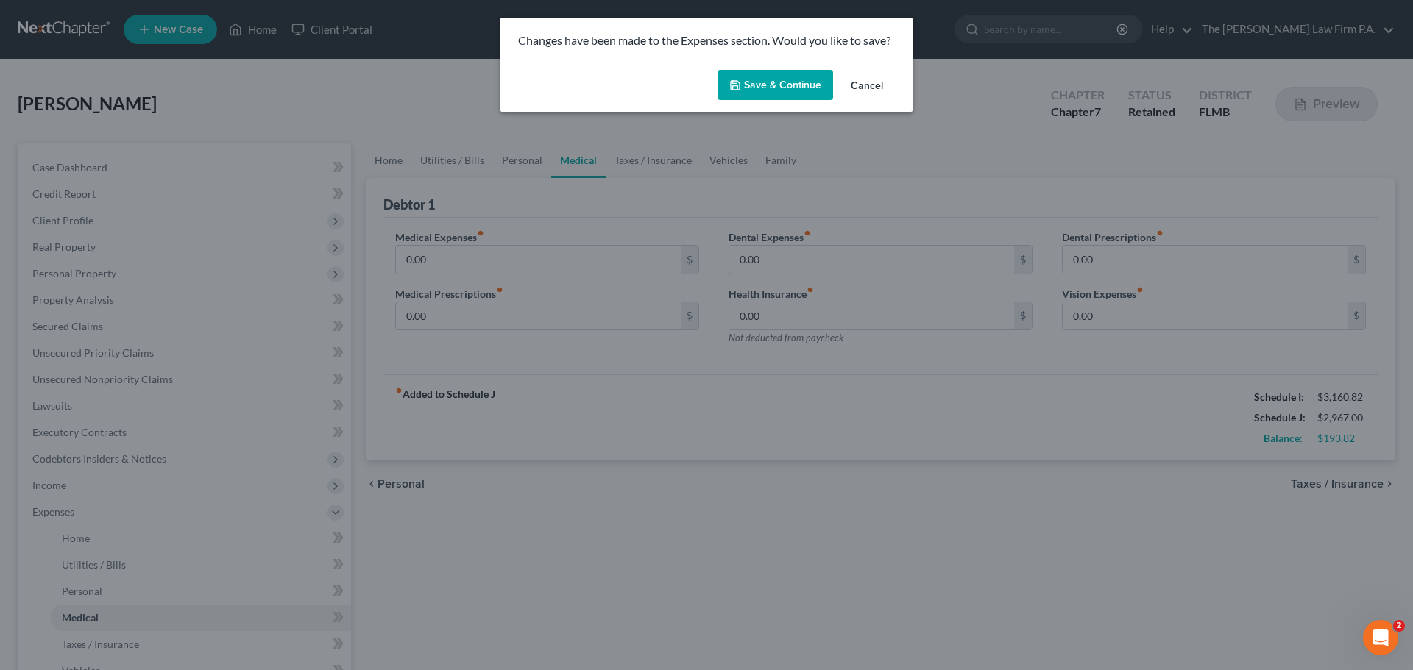
click at [783, 93] on button "Save & Continue" at bounding box center [775, 85] width 116 height 31
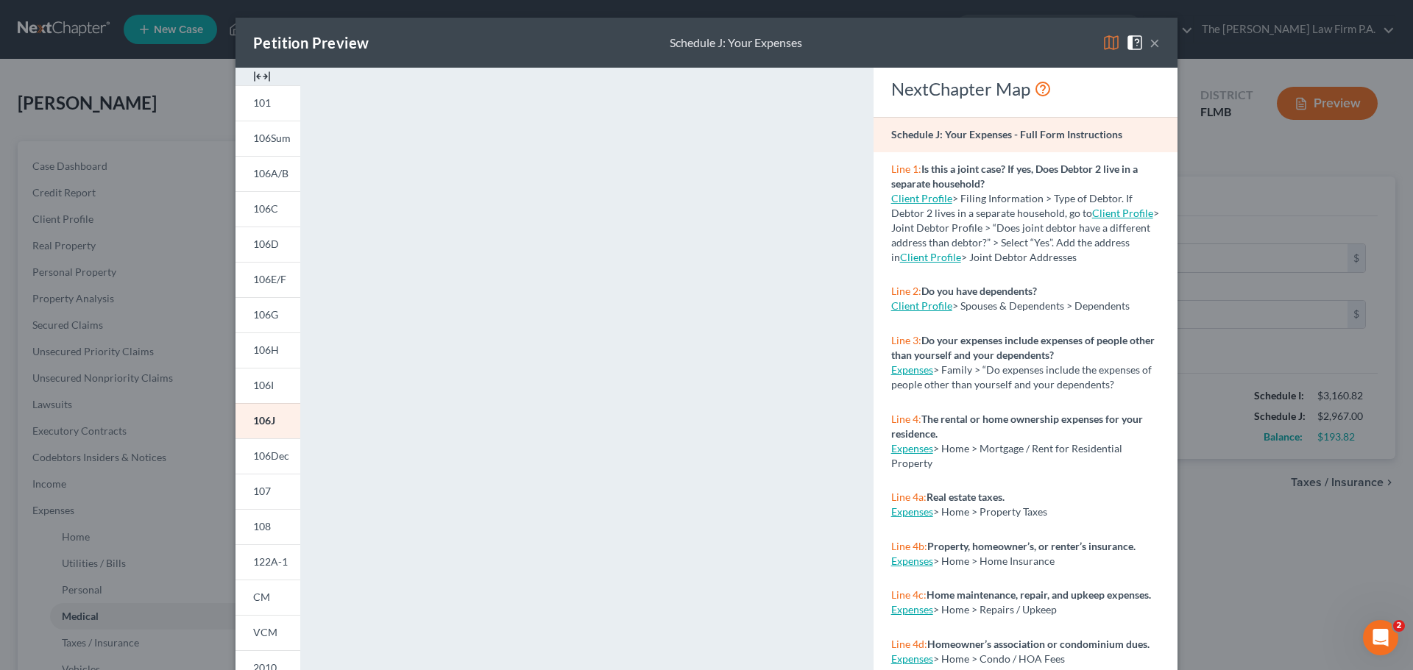
drag, startPoint x: 1151, startPoint y: 40, endPoint x: 1097, endPoint y: 85, distance: 70.0
click at [1152, 41] on button "×" at bounding box center [1154, 43] width 10 height 18
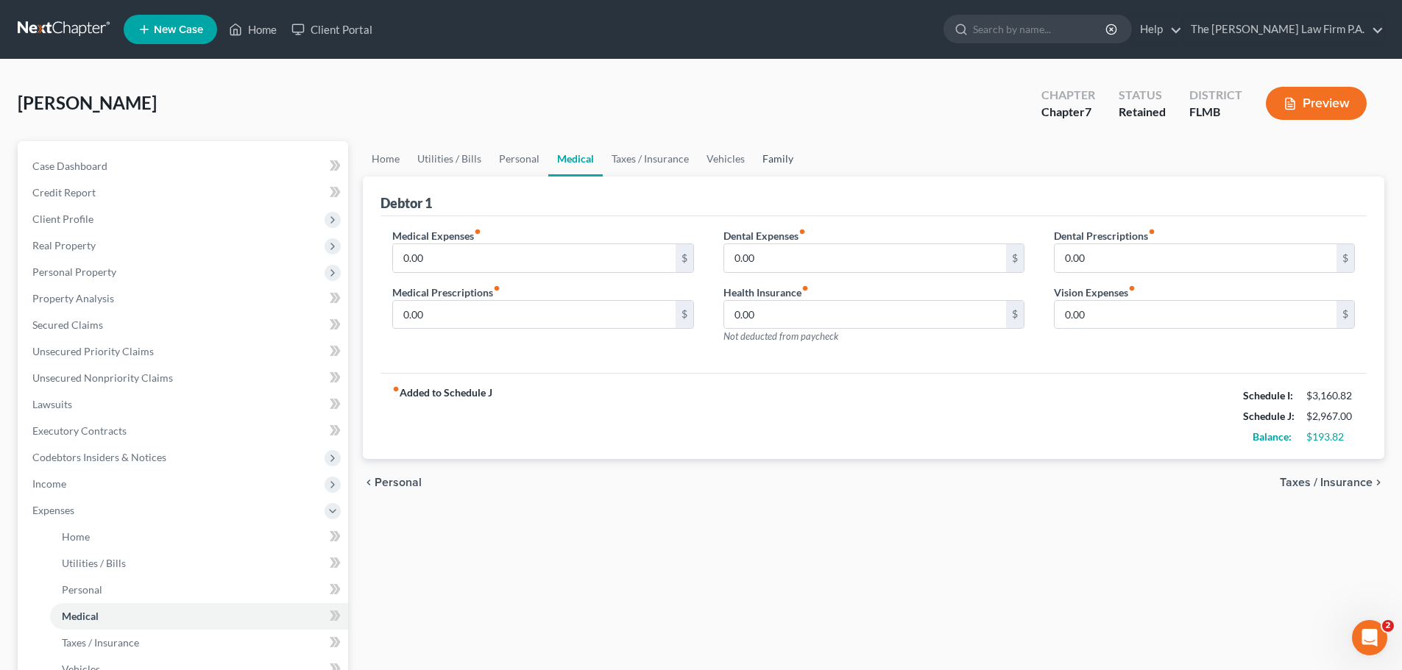
click at [779, 166] on link "Family" at bounding box center [778, 158] width 49 height 35
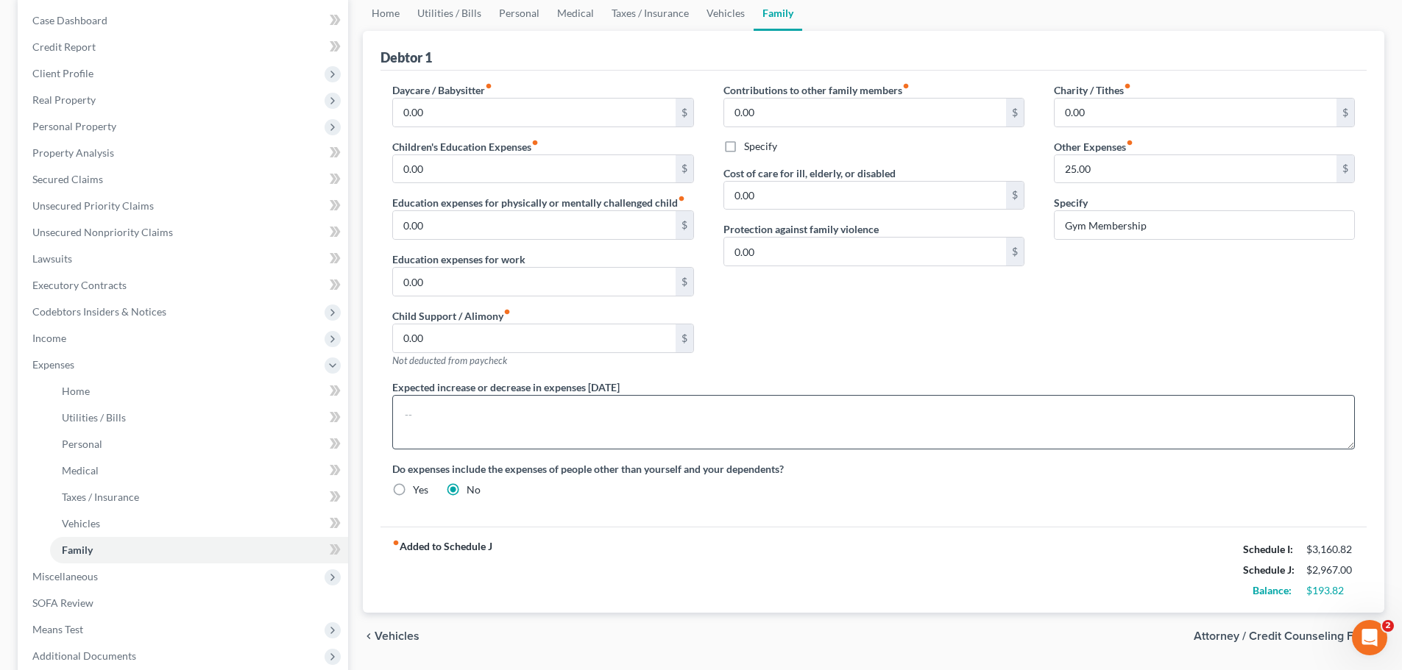
scroll to position [147, 0]
click at [549, 416] on textarea at bounding box center [873, 421] width 963 height 54
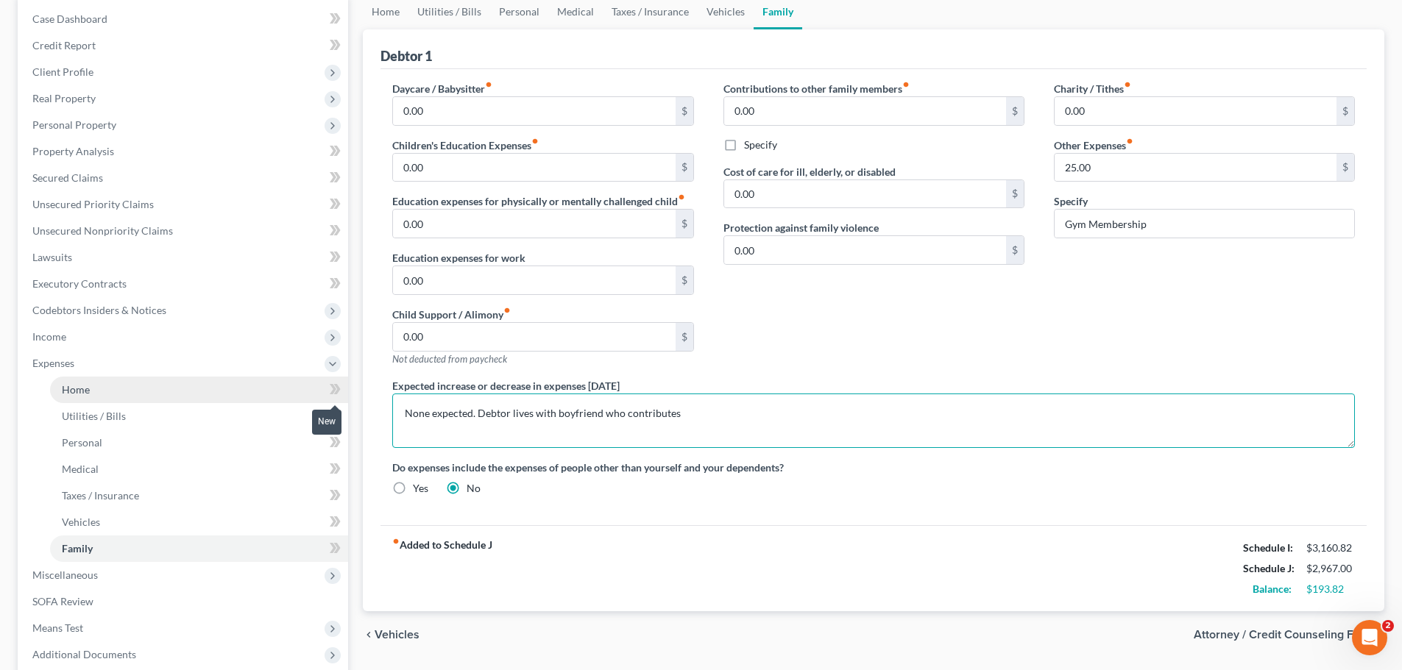
drag, startPoint x: 759, startPoint y: 430, endPoint x: 169, endPoint y: 386, distance: 592.6
click at [170, 386] on div "Petition Navigation Case Dashboard Payments Invoices Payments Payments Credit R…" at bounding box center [700, 379] width 1381 height 770
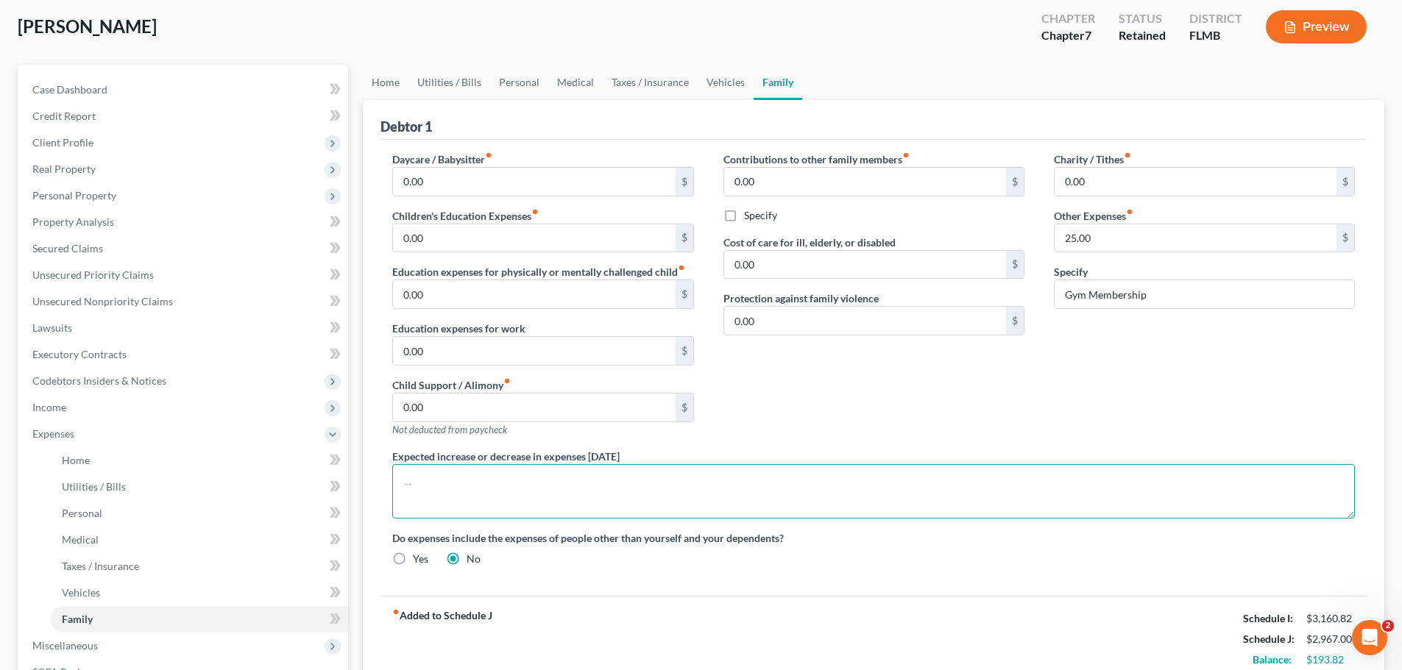
scroll to position [0, 0]
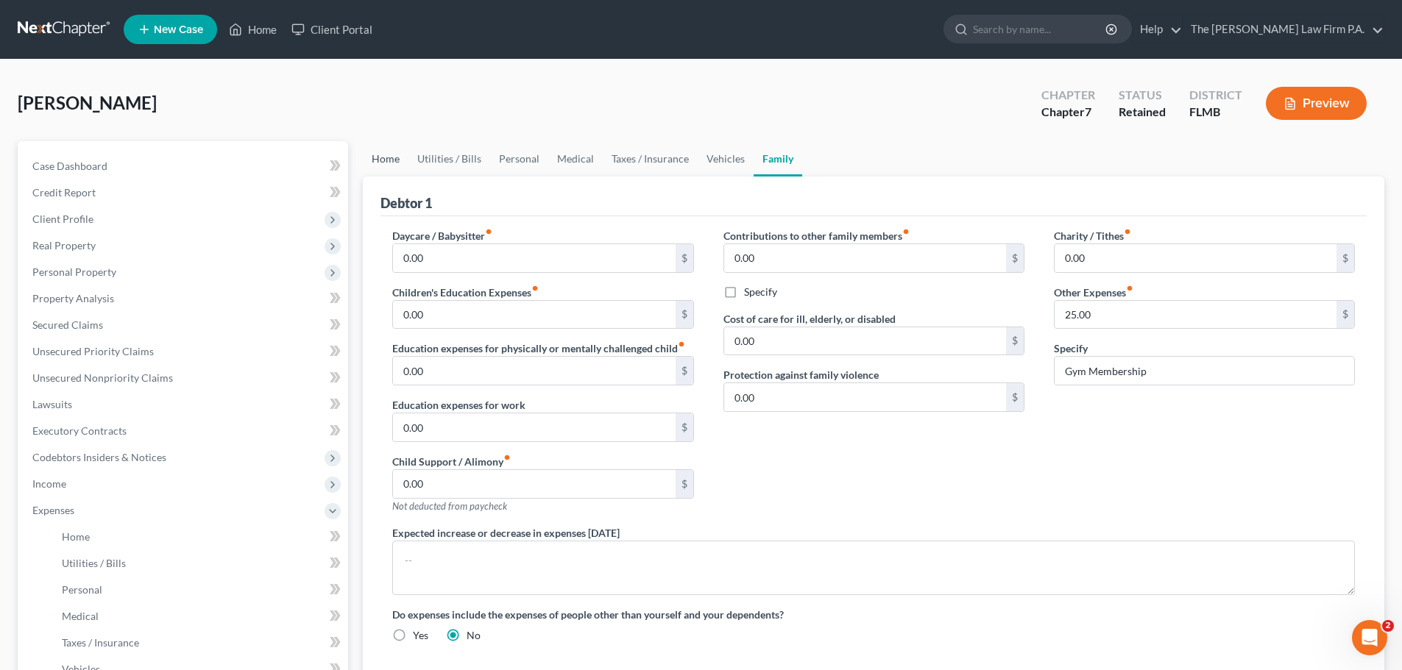
click at [389, 157] on link "Home" at bounding box center [386, 158] width 46 height 35
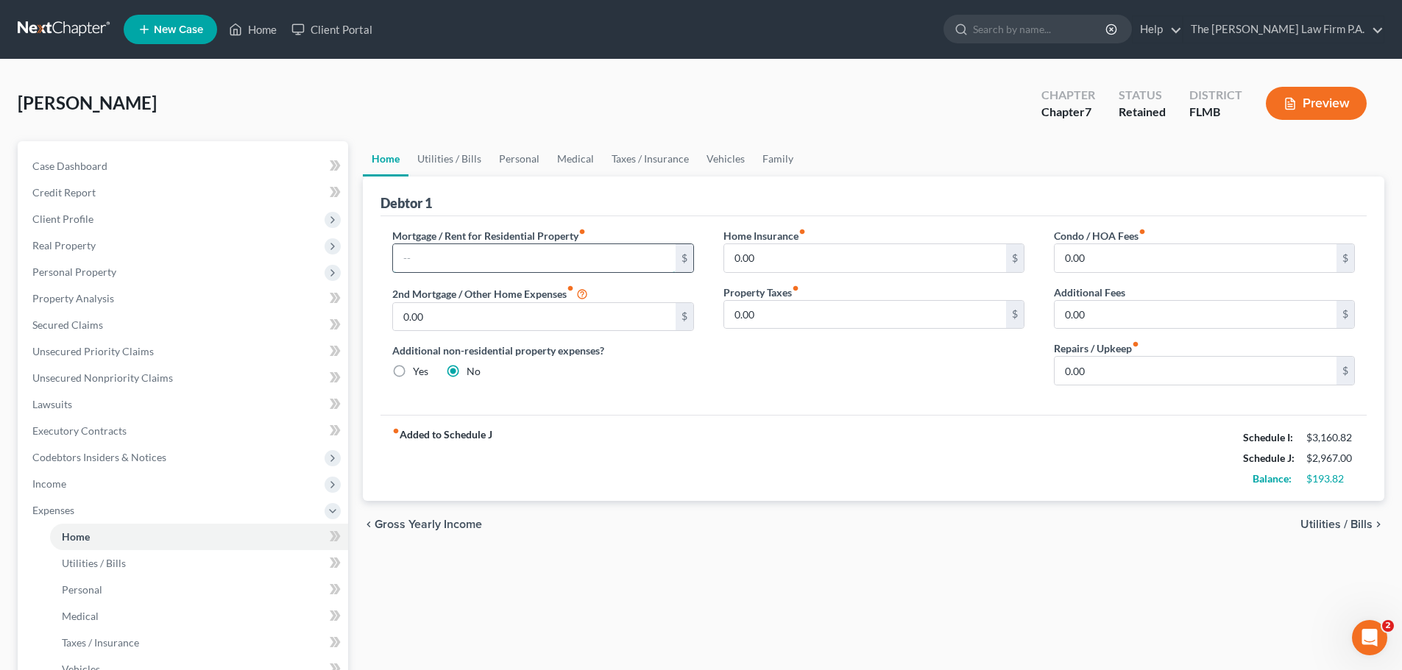
click at [471, 261] on input "text" at bounding box center [534, 258] width 282 height 28
click at [612, 252] on input "text" at bounding box center [534, 258] width 282 height 28
click at [626, 219] on div "Mortgage / Rent for Residential Property fiber_manual_record $ 2nd Mortgage / O…" at bounding box center [873, 315] width 986 height 199
click at [497, 265] on input "text" at bounding box center [534, 258] width 282 height 28
click at [458, 163] on link "Utilities / Bills" at bounding box center [449, 158] width 82 height 35
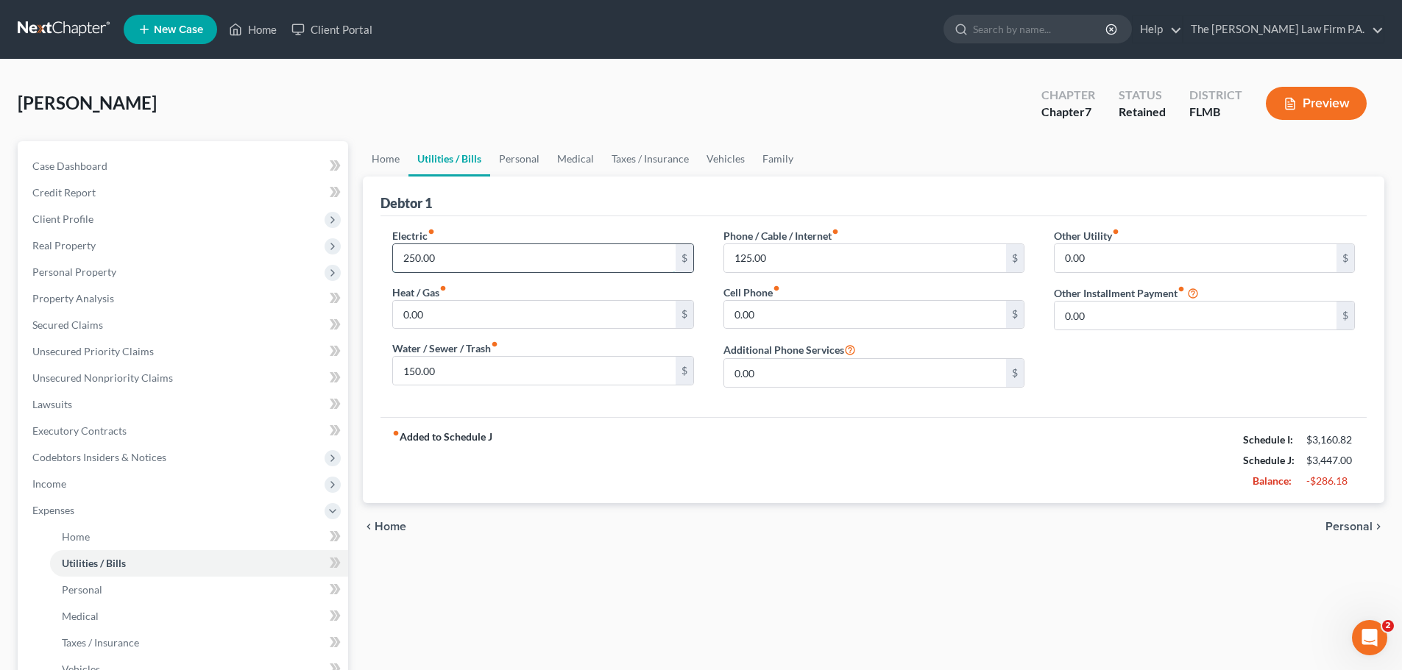
click at [474, 261] on input "250.00" at bounding box center [534, 258] width 282 height 28
click at [779, 259] on input "125.00" at bounding box center [865, 258] width 282 height 28
click at [397, 159] on link "Home" at bounding box center [386, 158] width 46 height 35
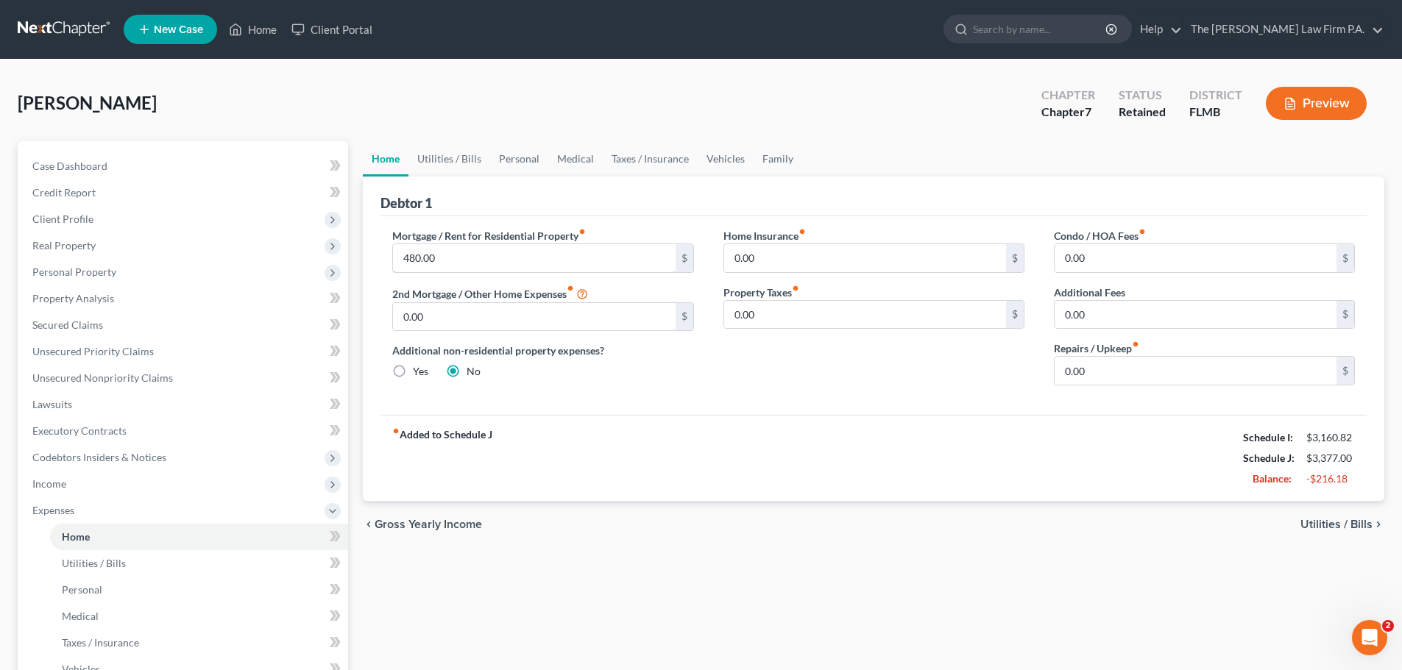
drag, startPoint x: 504, startPoint y: 263, endPoint x: 1403, endPoint y: 414, distance: 911.1
click at [503, 263] on input "480.00" at bounding box center [534, 258] width 282 height 28
click at [456, 270] on input "480.00" at bounding box center [534, 258] width 282 height 28
click at [486, 265] on input "480.00" at bounding box center [534, 258] width 282 height 28
click at [450, 261] on input "480.00" at bounding box center [534, 258] width 282 height 28
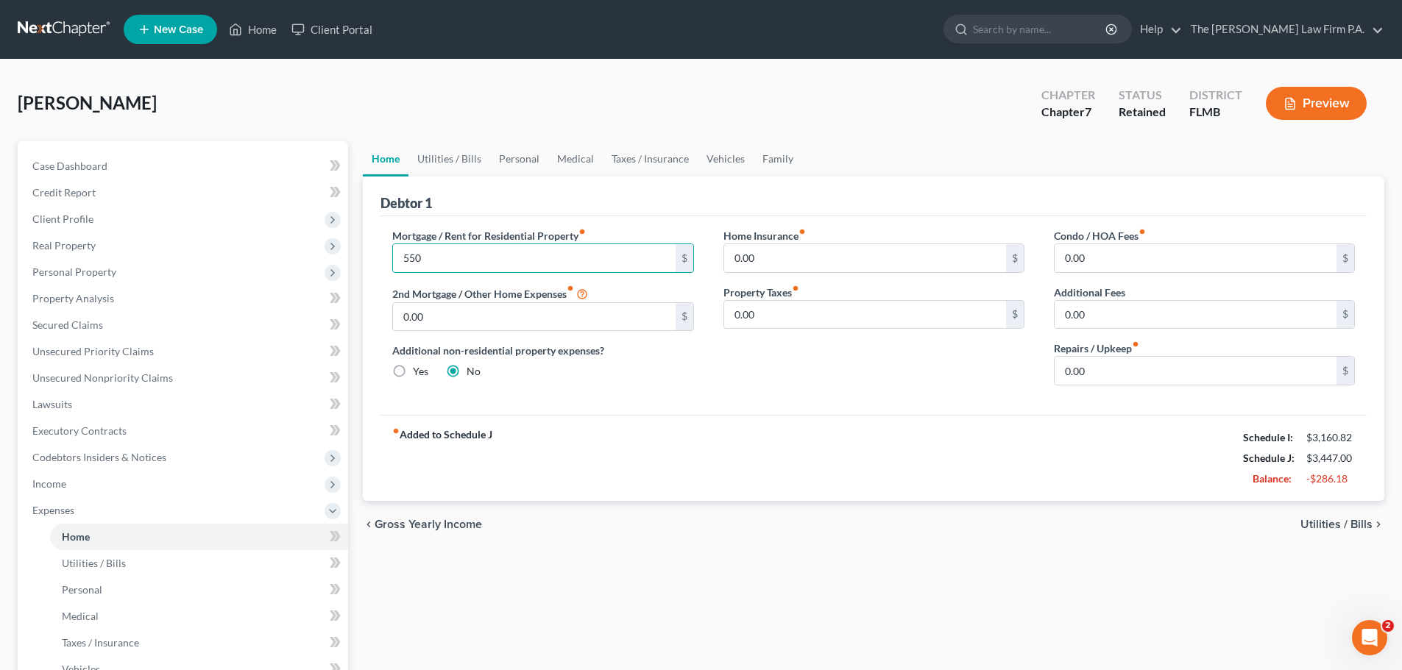
click at [691, 447] on div "fiber_manual_record Added to Schedule J Schedule I: $3,160.82 Schedule J: $3,44…" at bounding box center [873, 458] width 986 height 86
click at [1080, 468] on div "fiber_manual_record Added to Schedule J Schedule I: $3,160.82 Schedule J: $3,44…" at bounding box center [873, 458] width 986 height 86
click at [799, 369] on div "Home Insurance fiber_manual_record 0.00 $ Property Taxes fiber_manual_record 0.…" at bounding box center [874, 312] width 330 height 169
click at [490, 163] on link "Personal" at bounding box center [519, 158] width 58 height 35
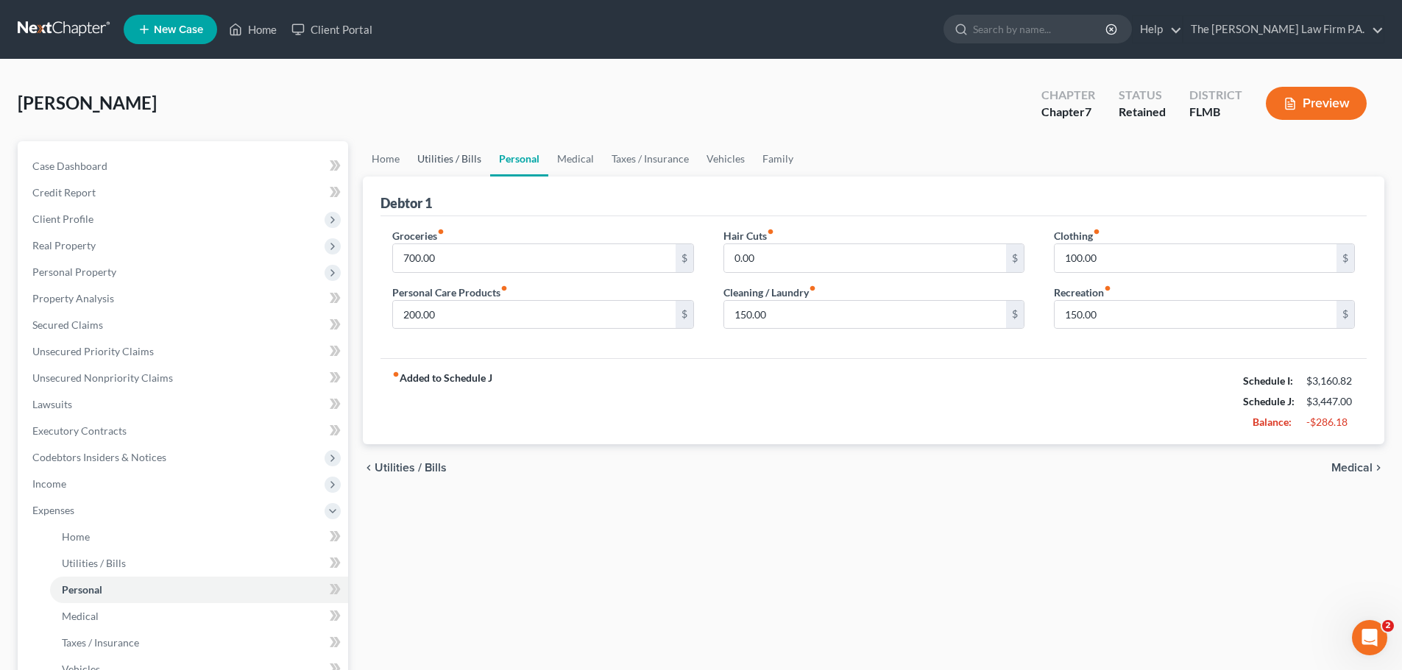
click at [479, 163] on link "Utilities / Bills" at bounding box center [449, 158] width 82 height 35
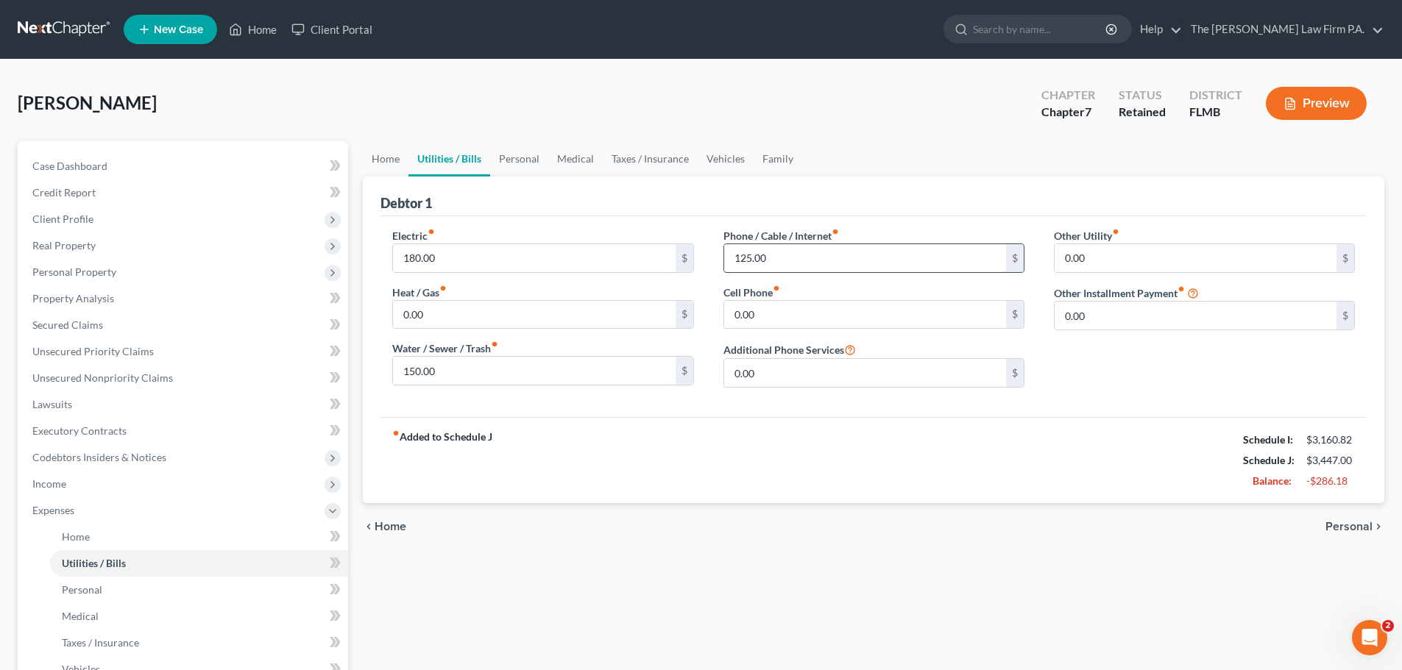
click at [827, 255] on input "125.00" at bounding box center [865, 258] width 282 height 28
click at [1027, 217] on div "Electric fiber_manual_record 180.00 $ Heat / Gas fiber_manual_record 0.00 $ Wat…" at bounding box center [873, 316] width 986 height 201
click at [652, 168] on link "Taxes / Insurance" at bounding box center [650, 158] width 95 height 35
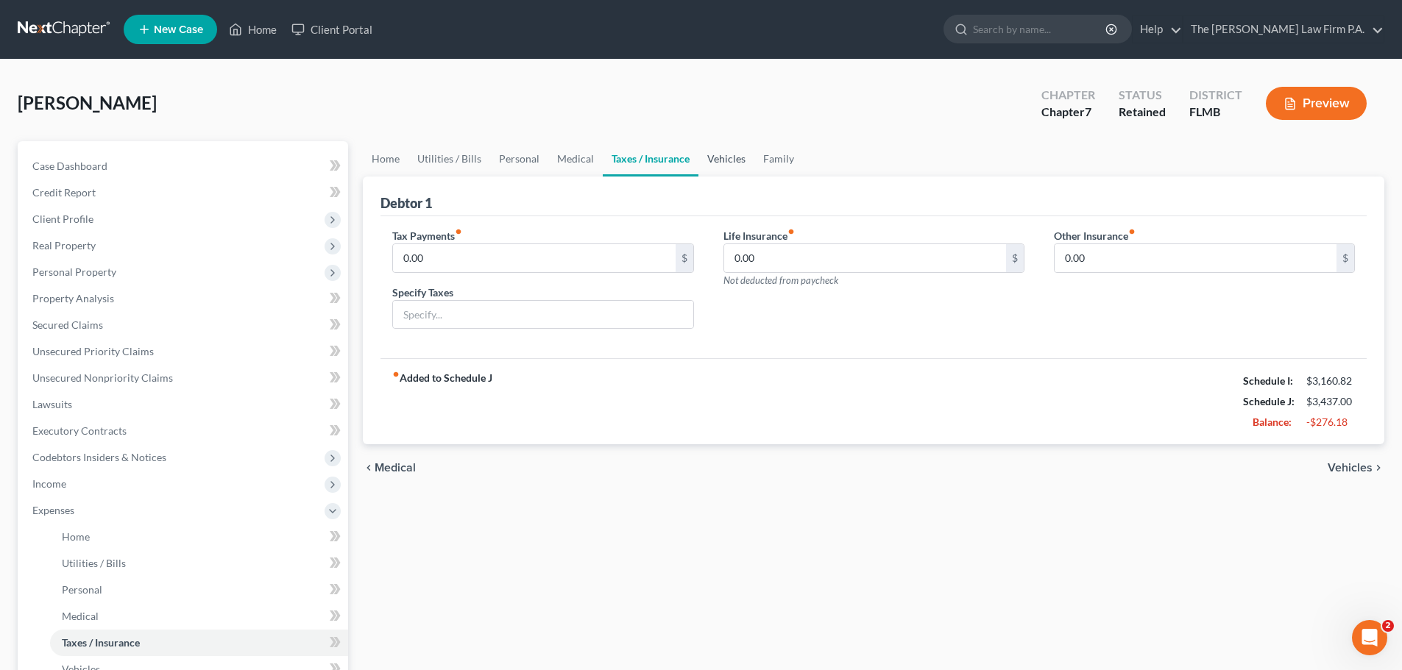
click at [730, 159] on link "Vehicles" at bounding box center [726, 158] width 56 height 35
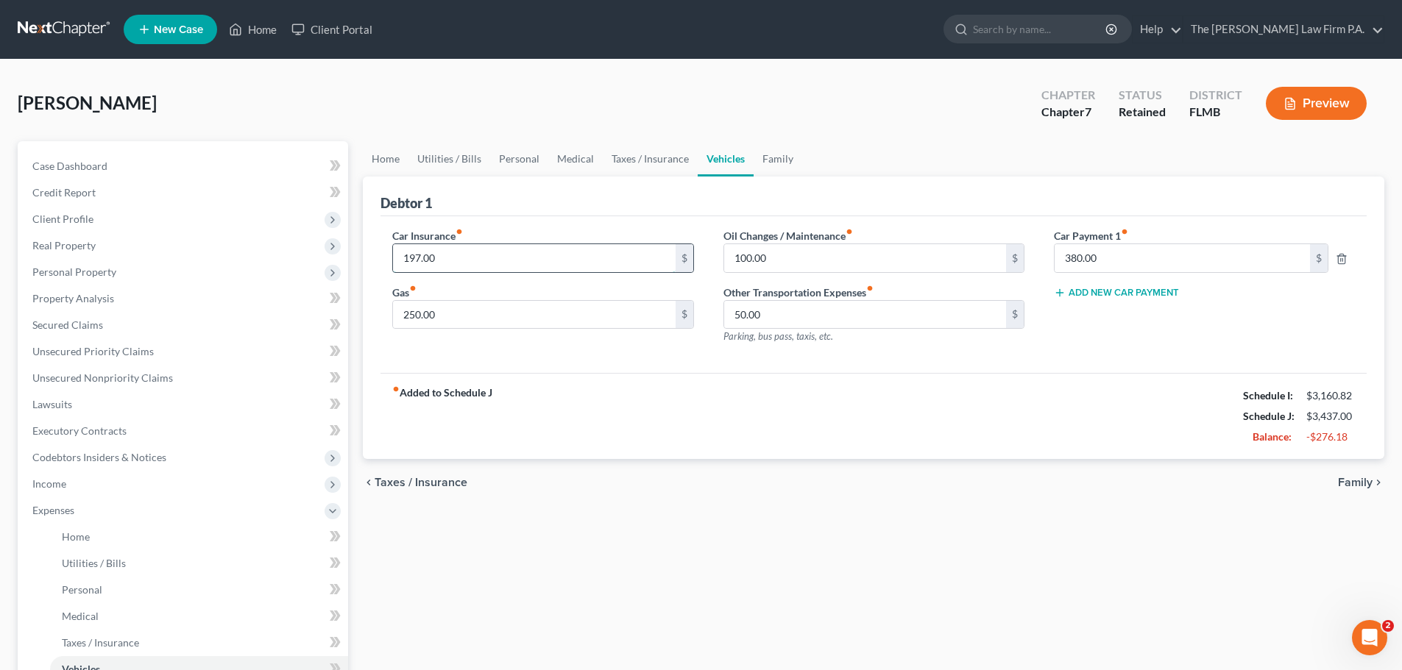
click at [541, 259] on input "197.00" at bounding box center [534, 258] width 282 height 28
click at [634, 354] on div "Car Insurance fiber_manual_record $ Gas fiber_manual_record 250.00 $" at bounding box center [543, 292] width 330 height 128
click at [779, 151] on link "Family" at bounding box center [778, 158] width 49 height 35
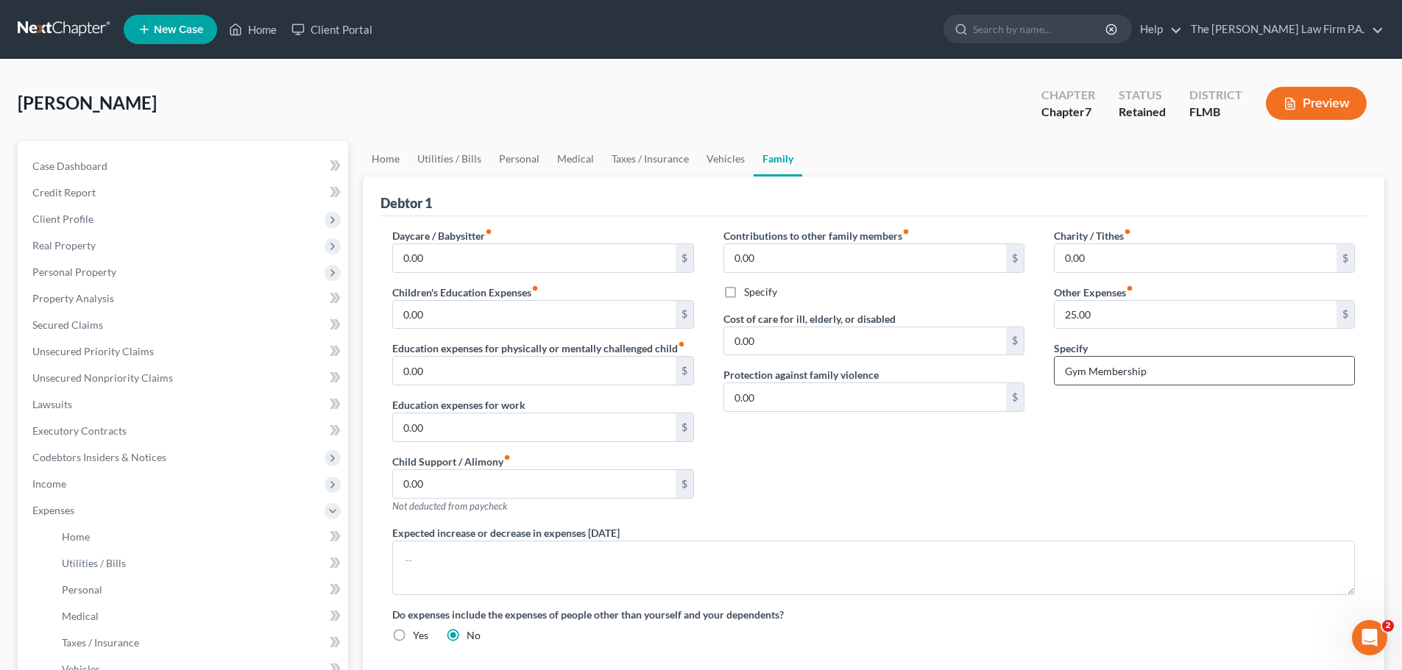
click at [1190, 382] on input "Gym Membership" at bounding box center [1205, 371] width 300 height 28
click at [386, 164] on link "Home" at bounding box center [386, 158] width 46 height 35
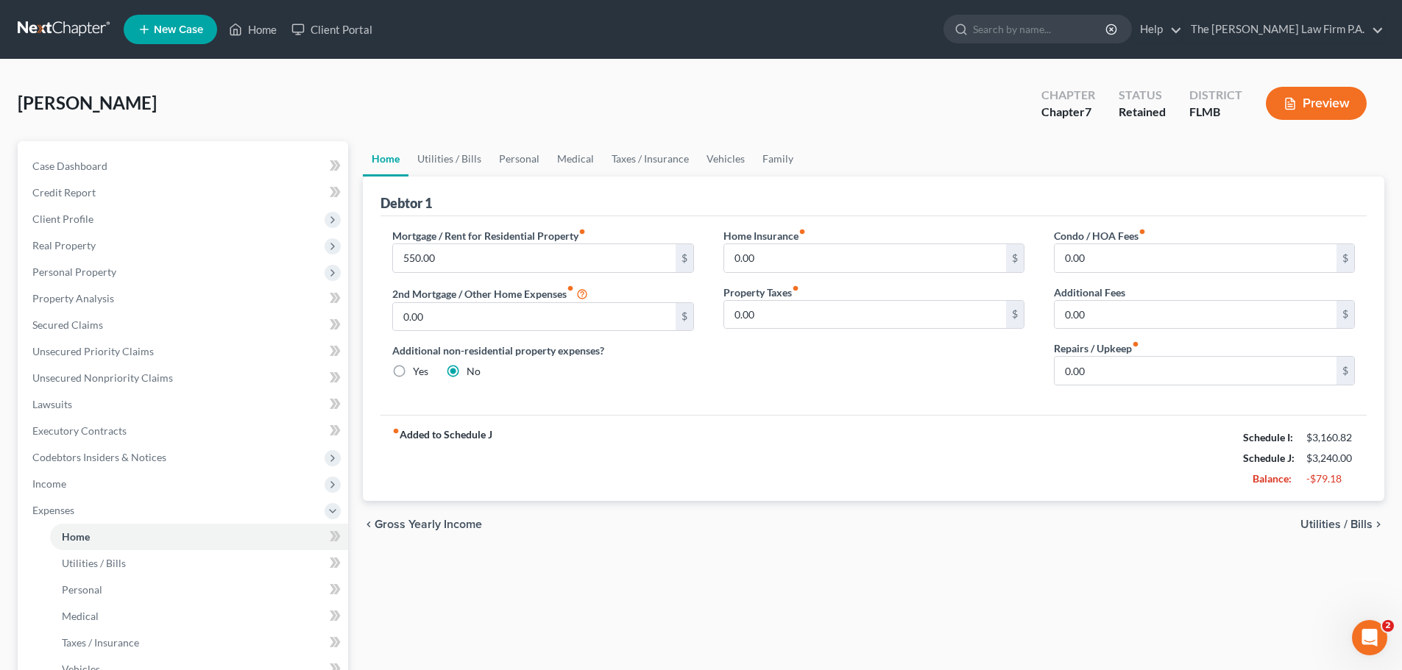
drag, startPoint x: 368, startPoint y: 96, endPoint x: 865, endPoint y: 121, distance: 498.1
click at [799, 127] on div "O'Neill, Yalis Upgraded Chapter Chapter 7 Status Retained District FLMB Preview" at bounding box center [701, 109] width 1367 height 64
click at [873, 119] on div "O'Neill, Yalis Upgraded Chapter Chapter 7 Status Retained District FLMB Preview" at bounding box center [701, 109] width 1367 height 64
click at [776, 386] on div "Home Insurance fiber_manual_record 0.00 $ Property Taxes fiber_manual_record 0.…" at bounding box center [874, 312] width 330 height 169
click at [707, 107] on div "O'Neill, Yalis Upgraded Chapter Chapter 7 Status Retained District FLMB Preview" at bounding box center [701, 109] width 1367 height 64
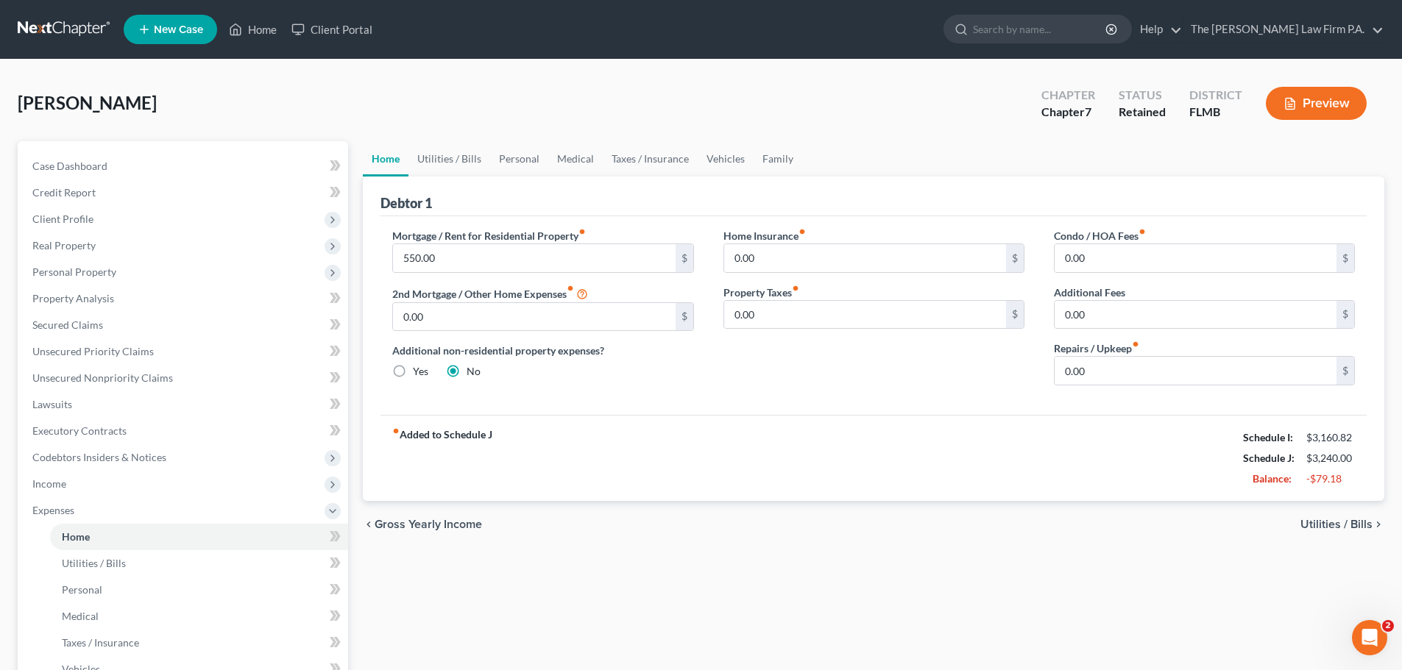
click at [364, 86] on div "O'Neill, Yalis Upgraded Chapter Chapter 7 Status Retained District FLMB Preview" at bounding box center [701, 109] width 1367 height 64
click at [160, 176] on link "Case Dashboard" at bounding box center [184, 166] width 327 height 26
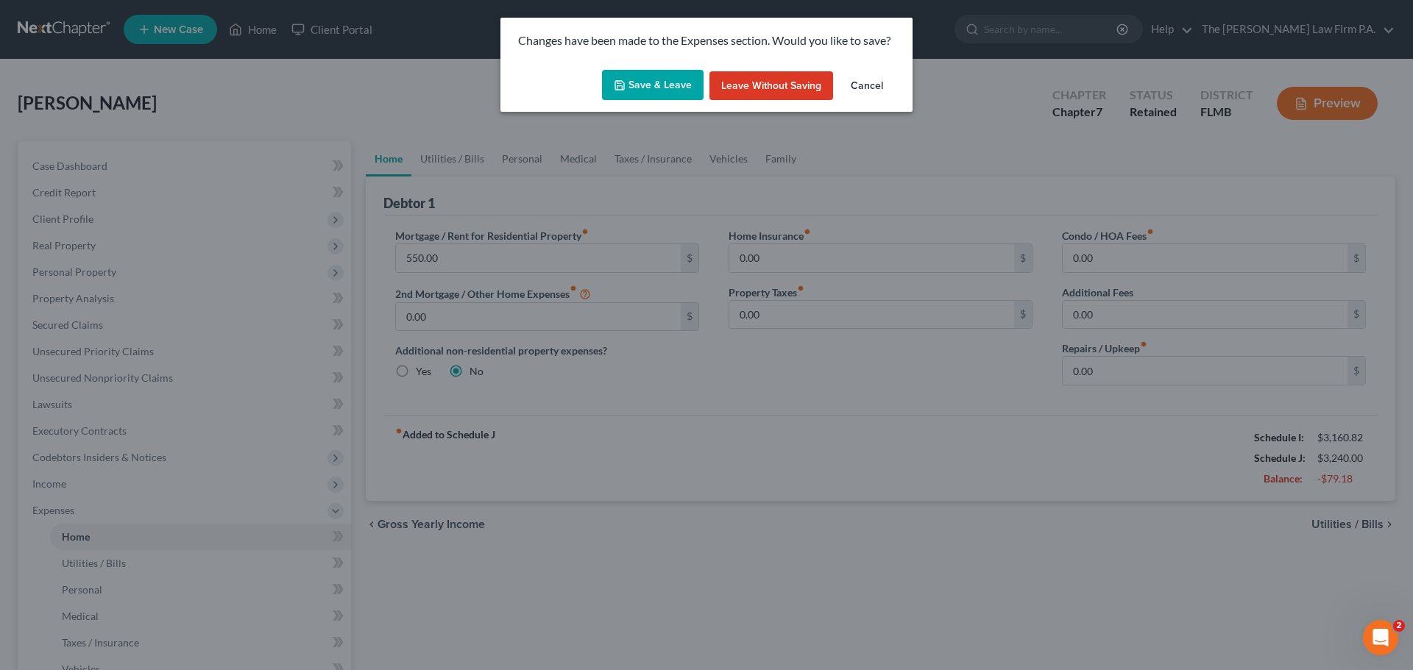
click at [669, 71] on button "Save & Leave" at bounding box center [653, 85] width 102 height 31
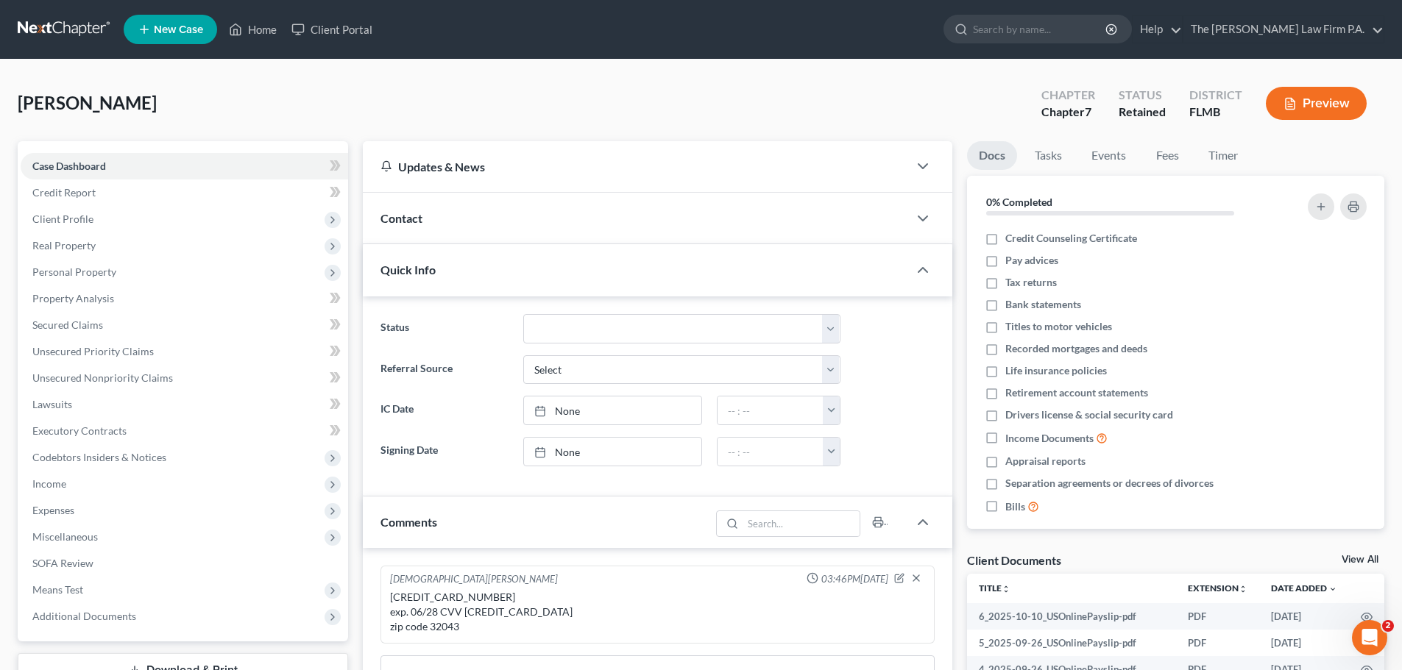
click at [1358, 563] on link "View All" at bounding box center [1360, 560] width 37 height 10
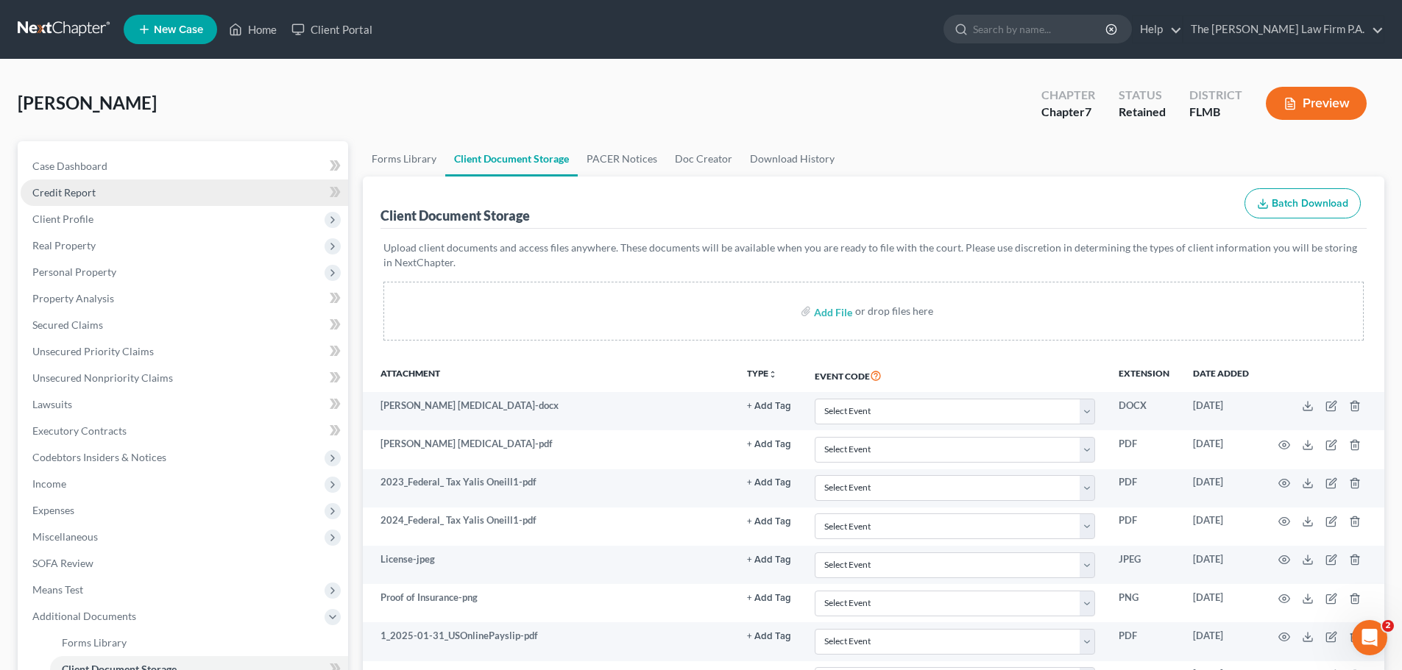
click at [79, 187] on span "Credit Report" at bounding box center [63, 192] width 63 height 13
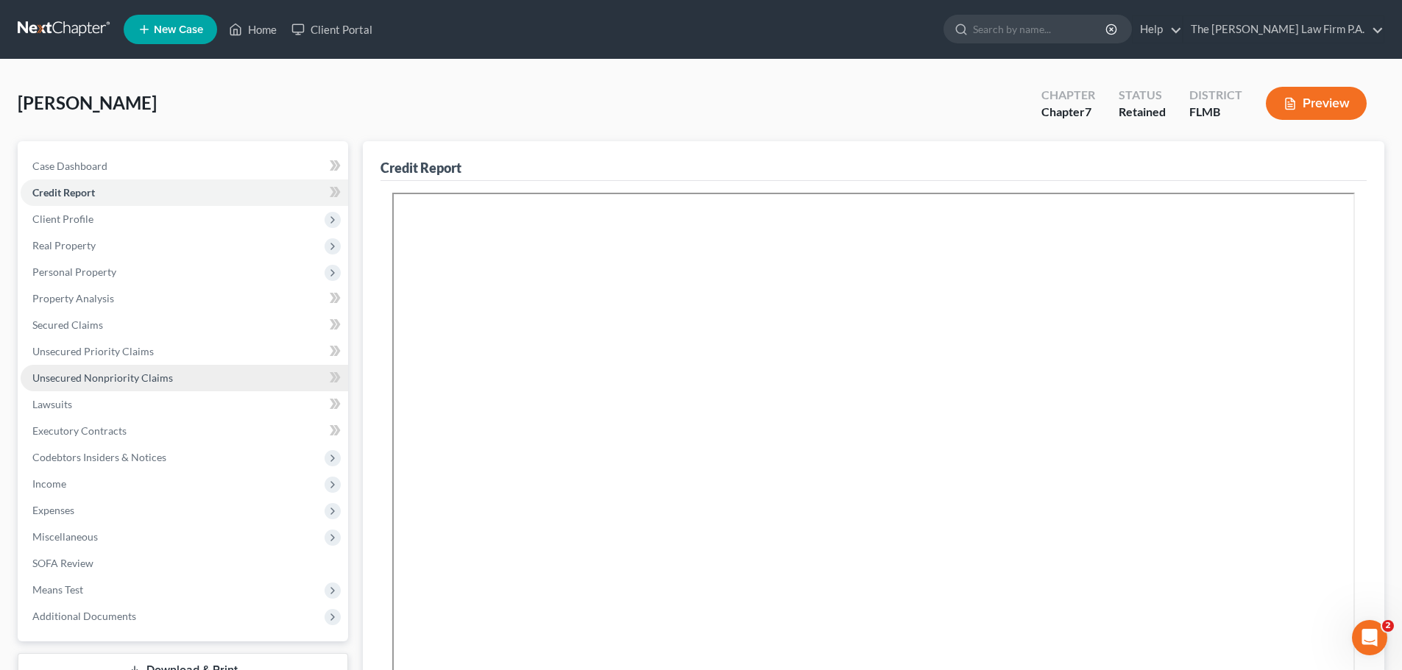
click at [158, 380] on span "Unsecured Nonpriority Claims" at bounding box center [102, 378] width 141 height 13
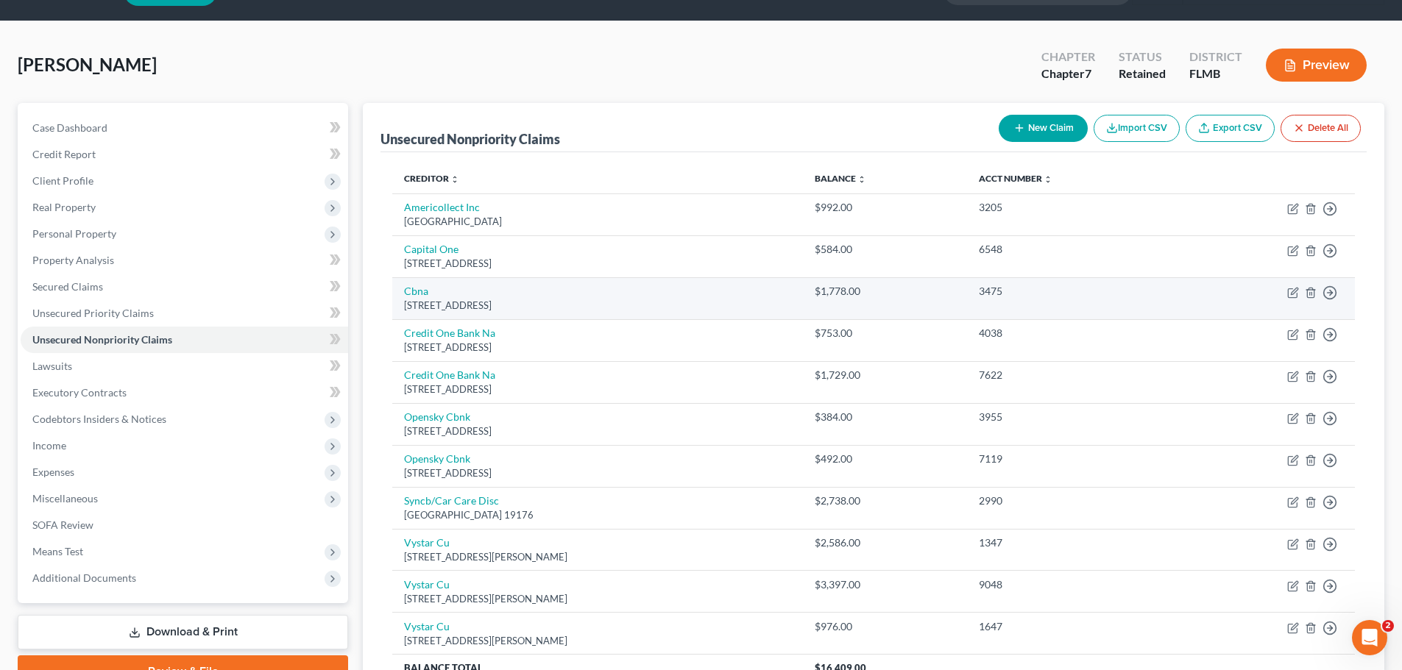
scroll to position [74, 0]
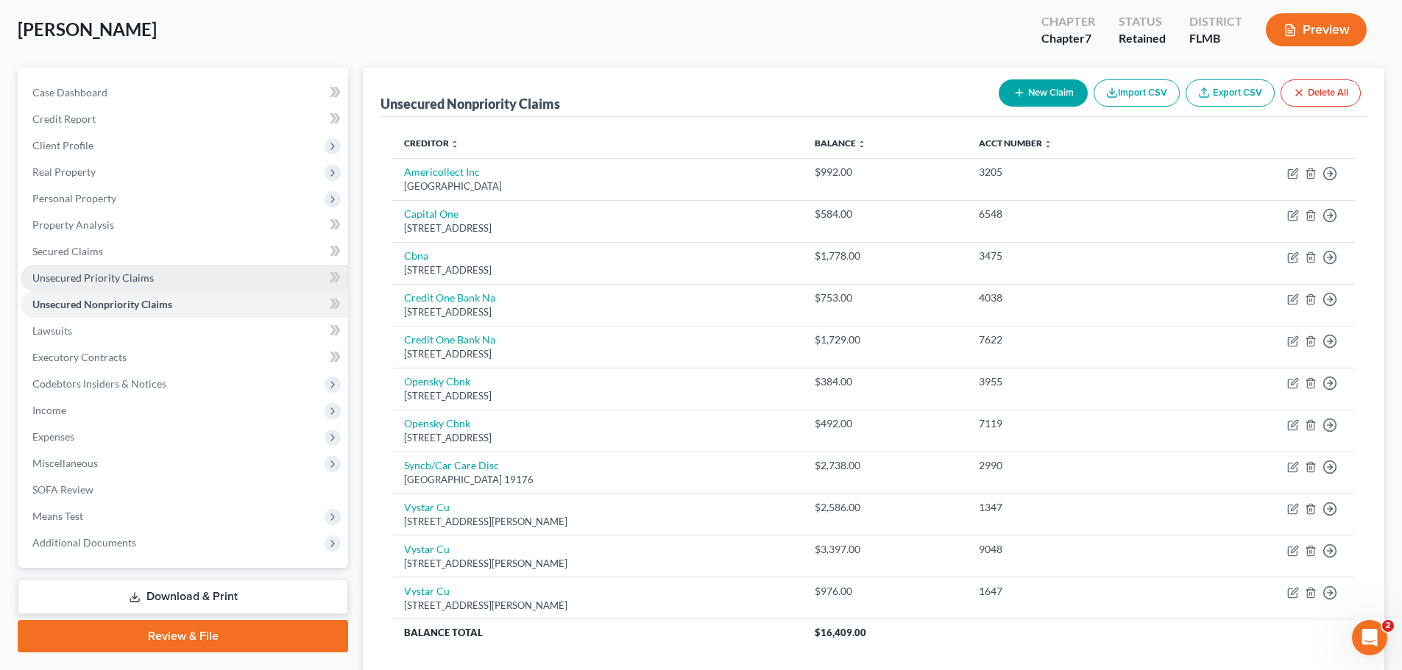
click at [127, 282] on span "Unsecured Priority Claims" at bounding box center [92, 278] width 121 height 13
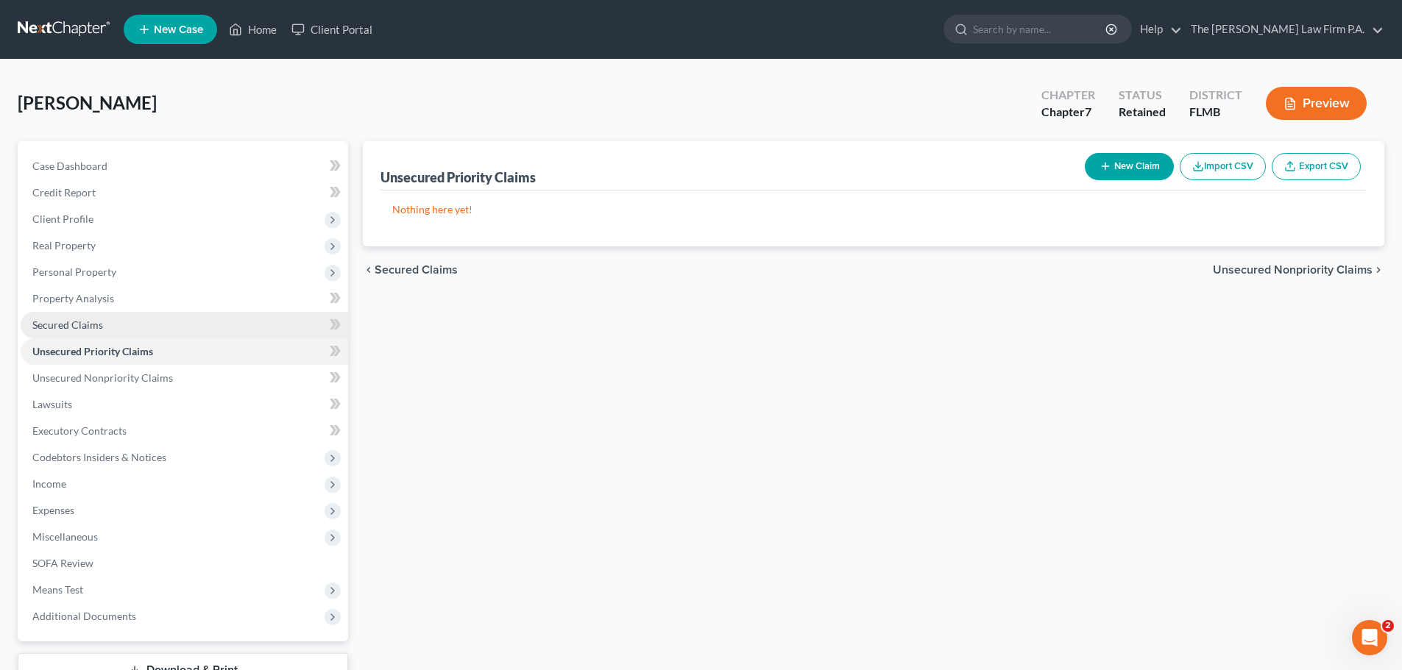
click at [89, 315] on link "Secured Claims" at bounding box center [184, 325] width 327 height 26
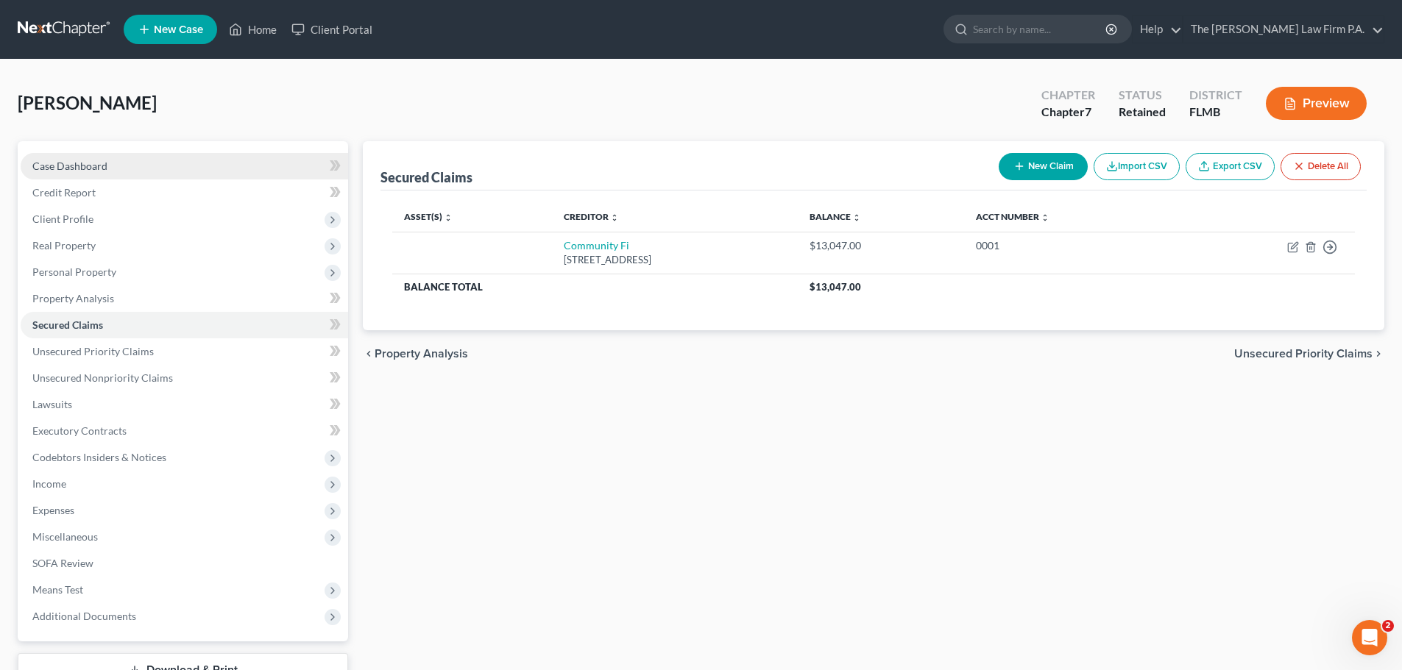
click at [117, 164] on link "Case Dashboard" at bounding box center [184, 166] width 327 height 26
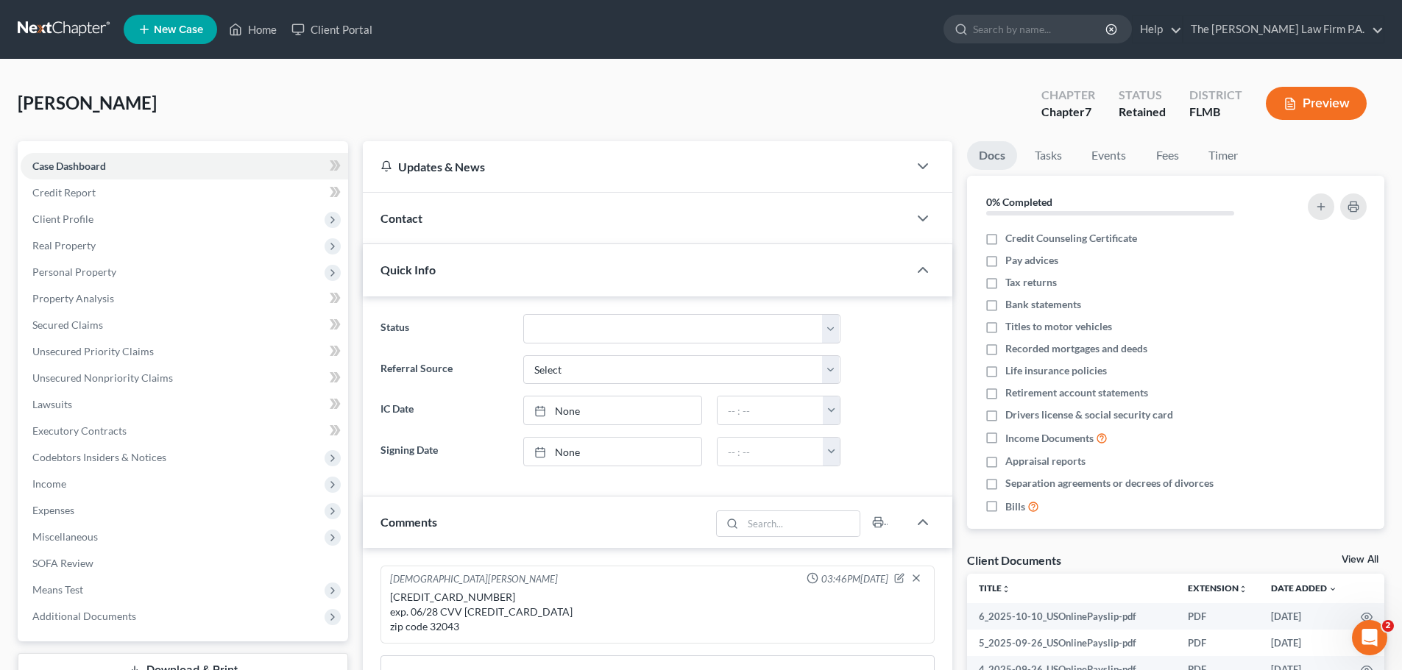
click at [356, 536] on div "Updates & News × District Notes Take a look at NextChapter's District Notes to …" at bounding box center [657, 533] width 604 height 785
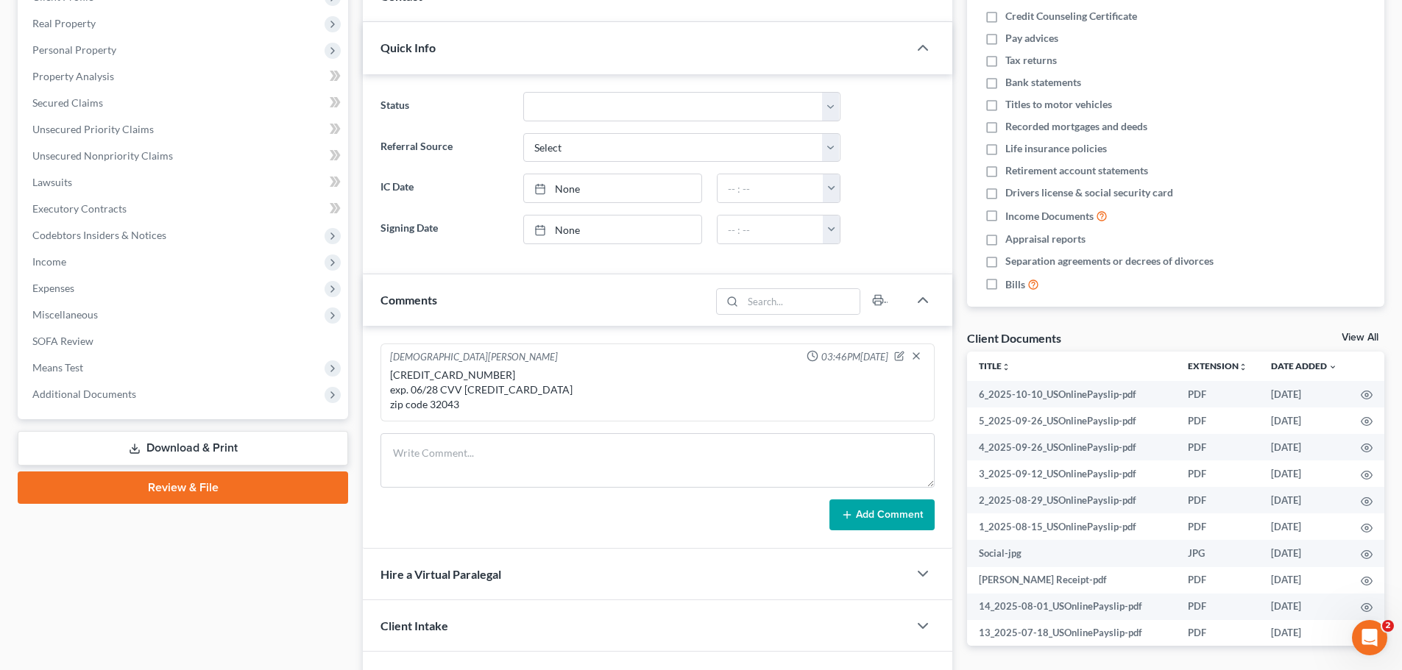
scroll to position [294, 0]
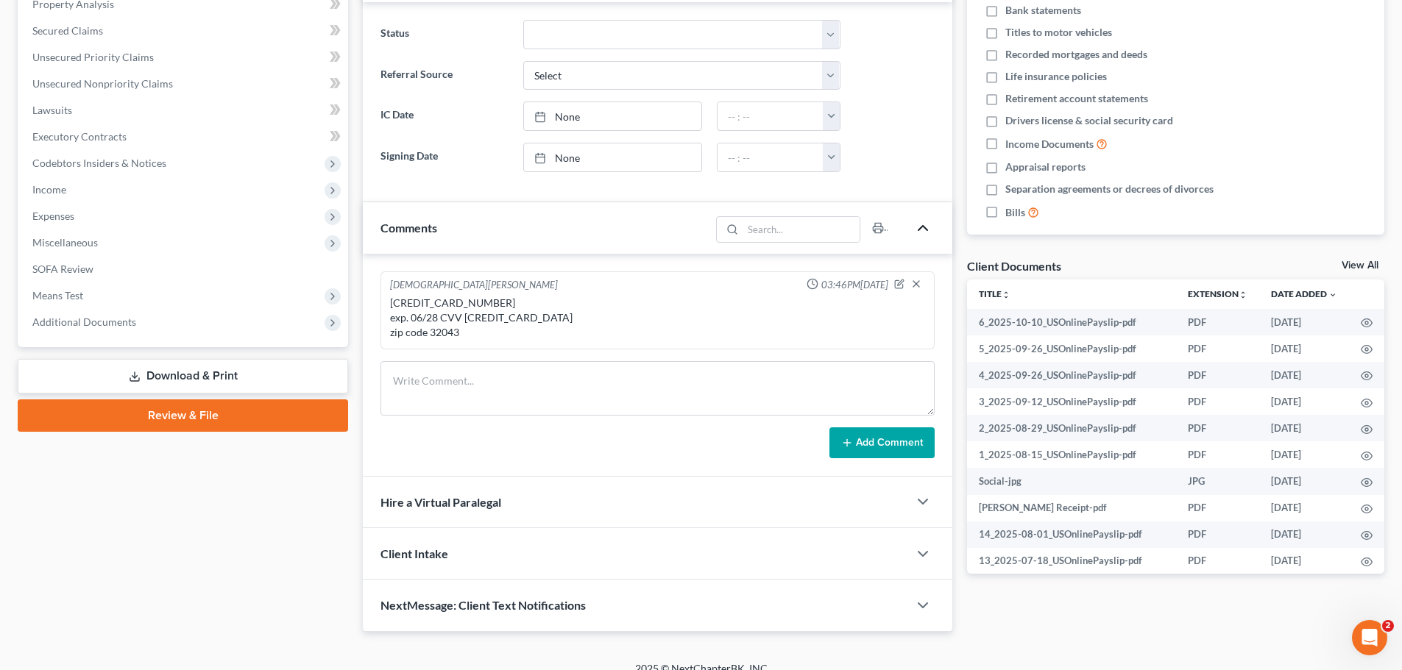
click at [915, 228] on icon "button" at bounding box center [923, 228] width 18 height 18
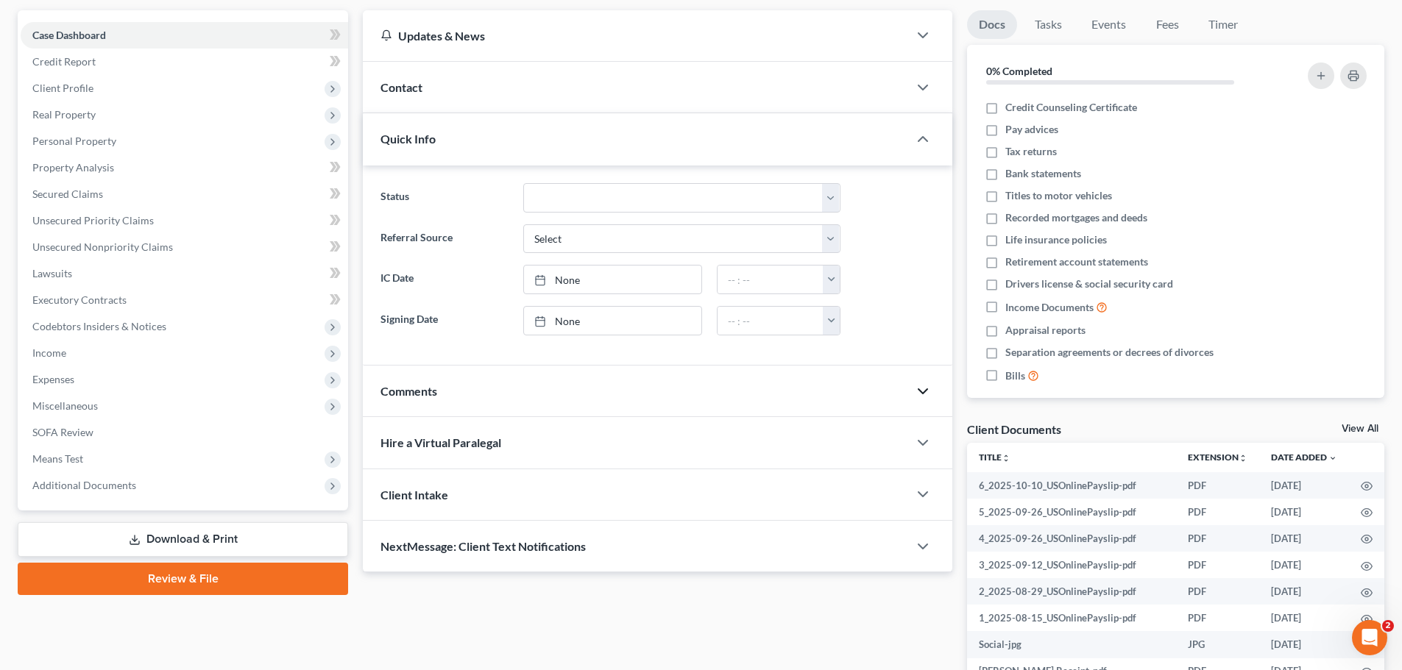
scroll to position [130, 0]
click at [126, 142] on span "Personal Property" at bounding box center [184, 142] width 327 height 26
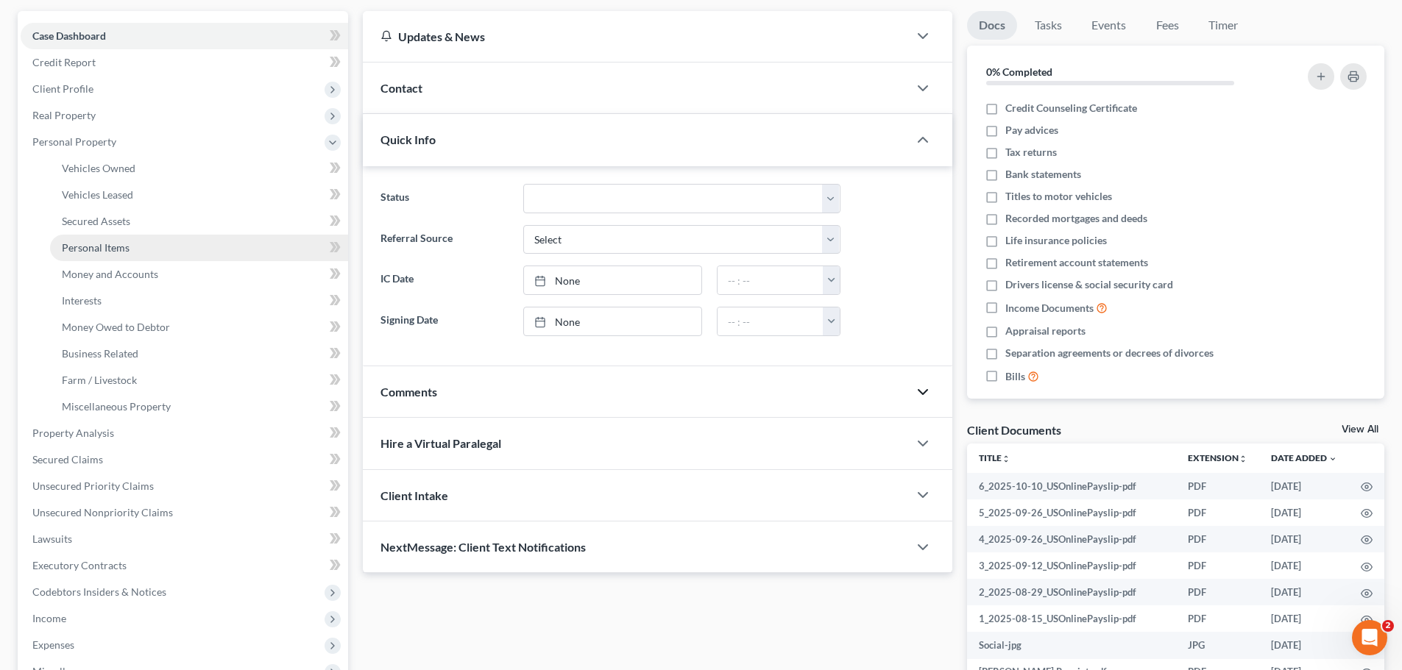
click at [117, 246] on span "Personal Items" at bounding box center [96, 247] width 68 height 13
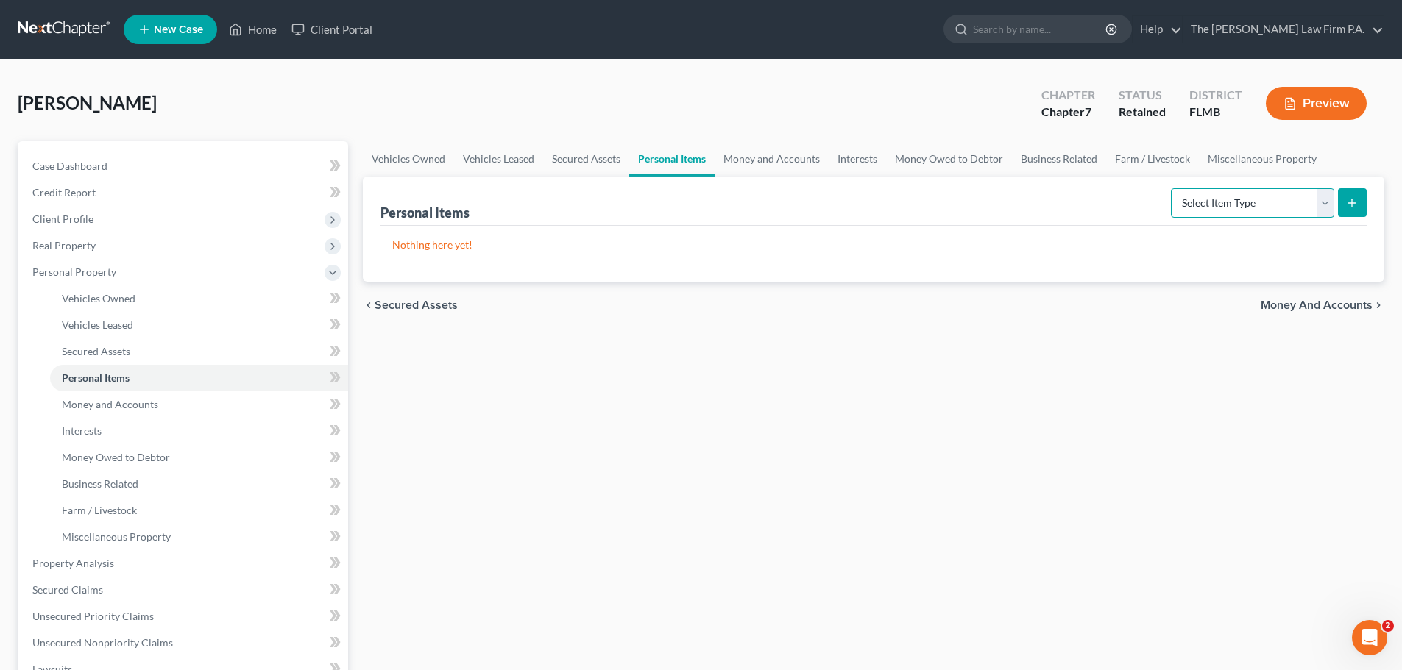
click at [1254, 193] on select "Select Item Type Clothing Collectibles Of Value Electronics Firearms Household …" at bounding box center [1252, 202] width 163 height 29
click at [1172, 188] on select "Select Item Type Clothing Collectibles Of Value Electronics Firearms Household …" at bounding box center [1252, 202] width 163 height 29
click at [1352, 200] on line "submit" at bounding box center [1352, 202] width 0 height 7
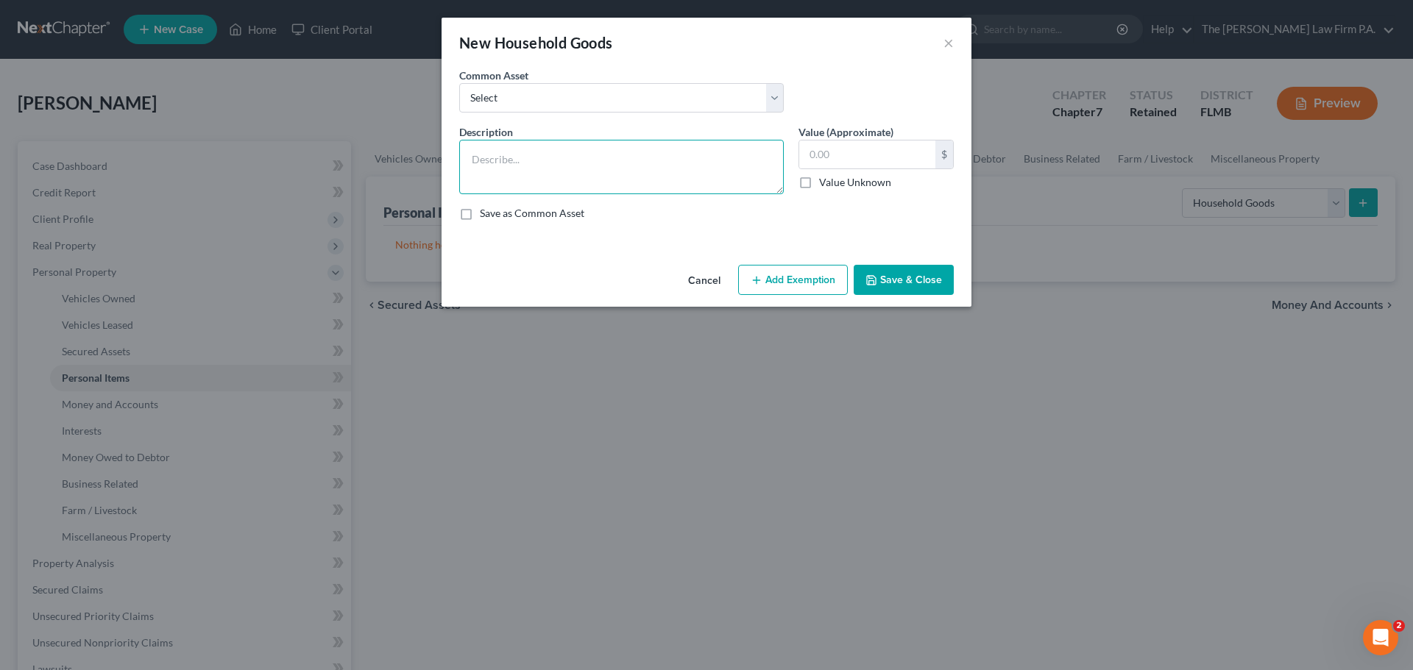
click at [576, 175] on textarea at bounding box center [621, 167] width 325 height 54
click at [559, 160] on textarea "Bedroom furniture, kitchen utensils, small appliances," at bounding box center [621, 167] width 325 height 54
drag, startPoint x: 600, startPoint y: 163, endPoint x: 562, endPoint y: 166, distance: 38.4
click at [562, 166] on textarea "Bedroom furniture, dog beds kitchen utensils, small appliances," at bounding box center [621, 167] width 325 height 54
click at [748, 175] on textarea "Bedroom furniture, kitchen utensils, small appliances," at bounding box center [621, 167] width 325 height 54
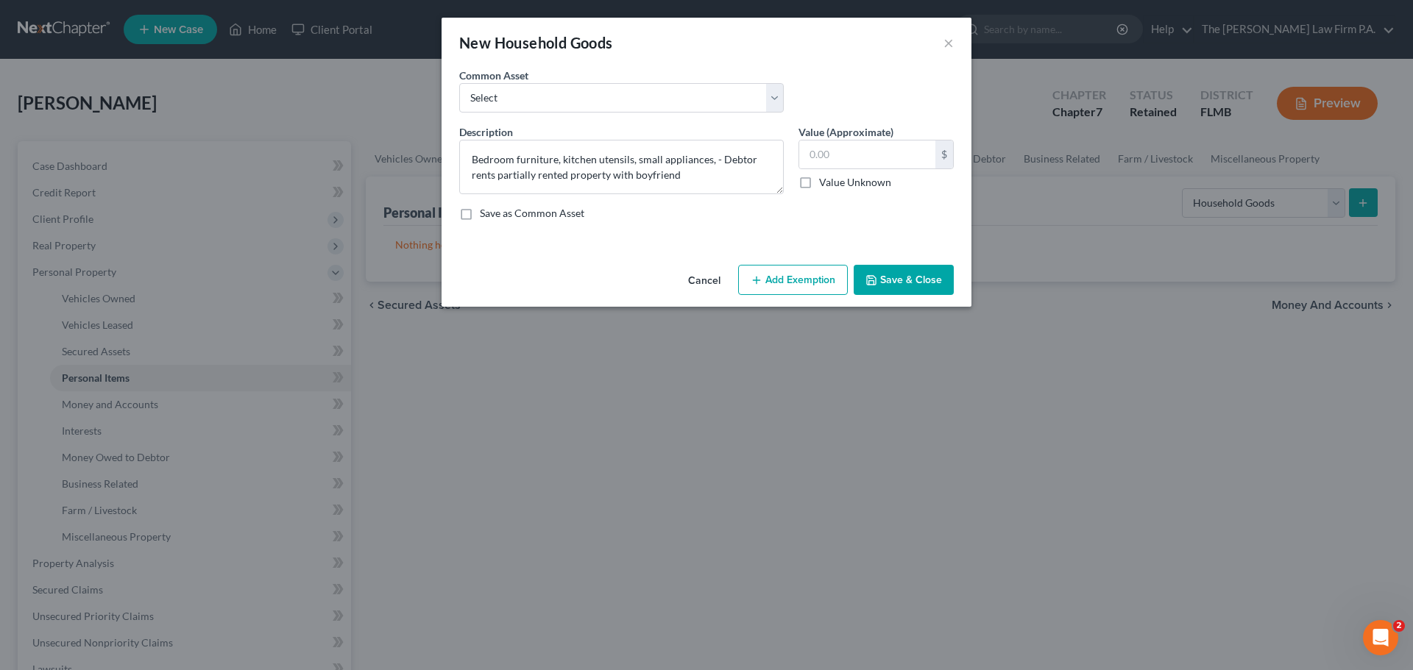
click at [904, 288] on button "Save & Close" at bounding box center [904, 280] width 100 height 31
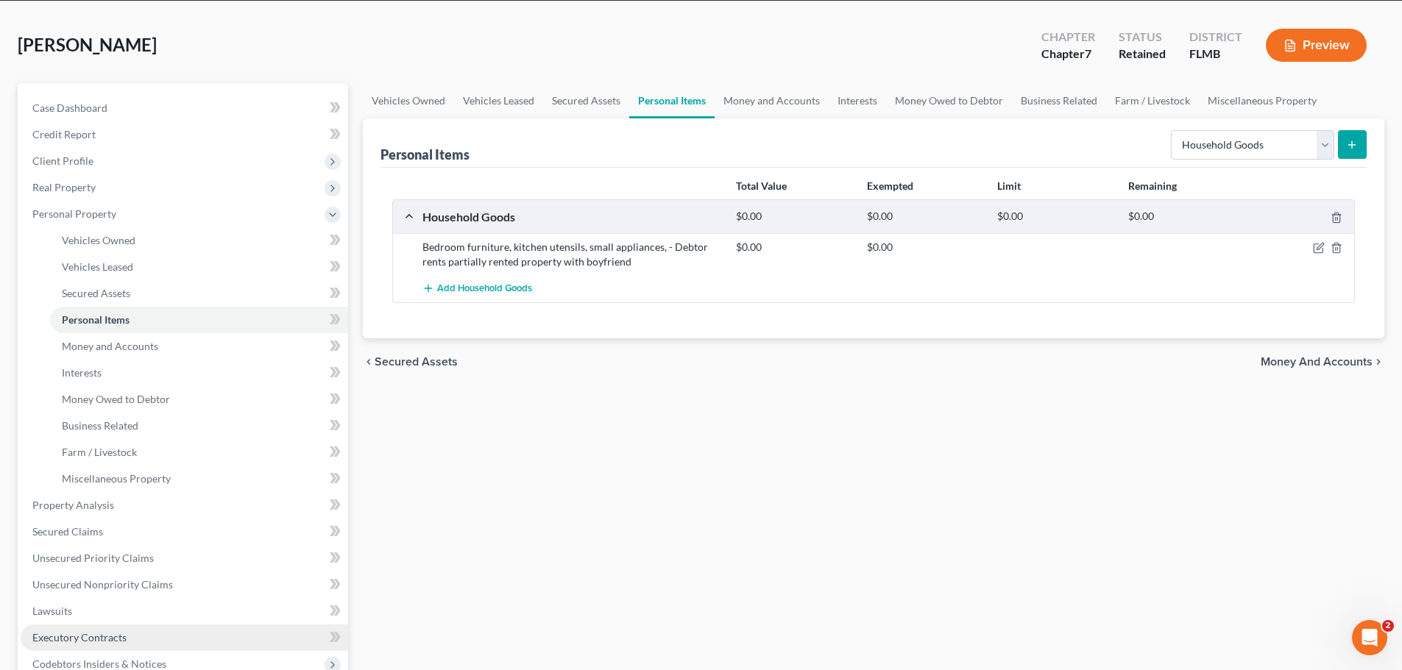
scroll to position [147, 0]
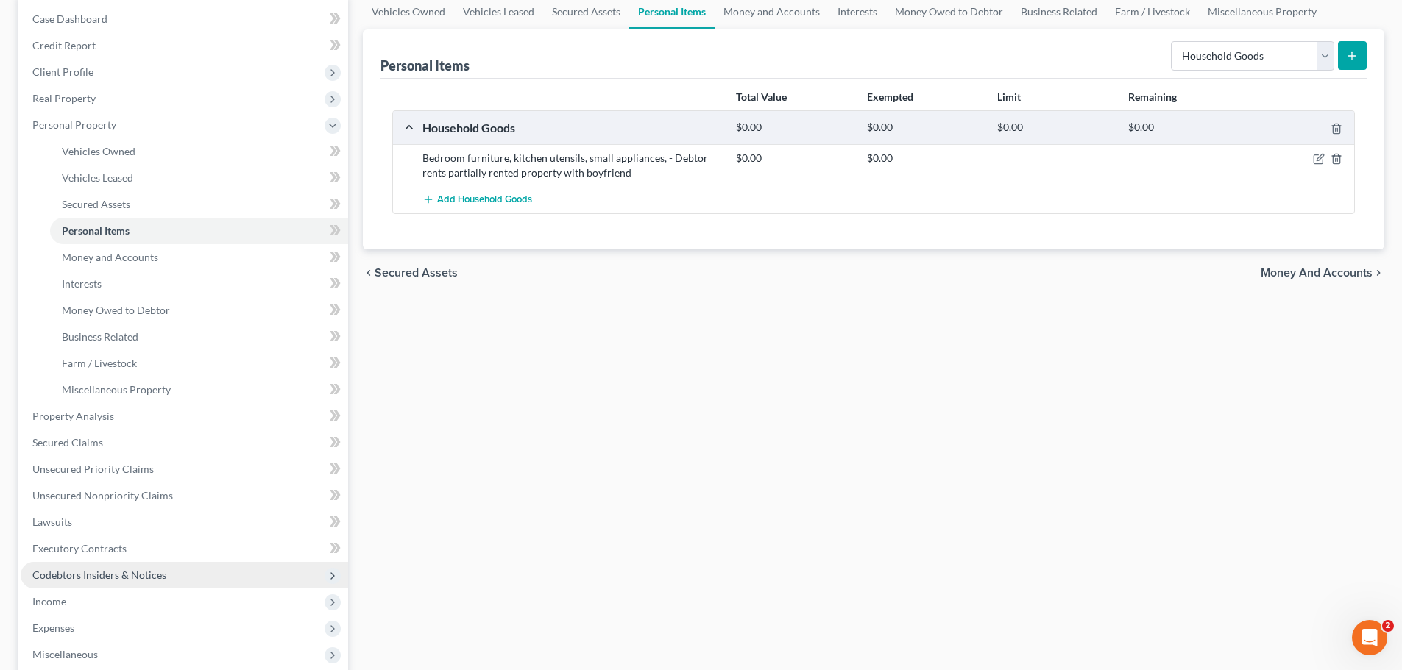
click at [104, 573] on span "Codebtors Insiders & Notices" at bounding box center [99, 575] width 134 height 13
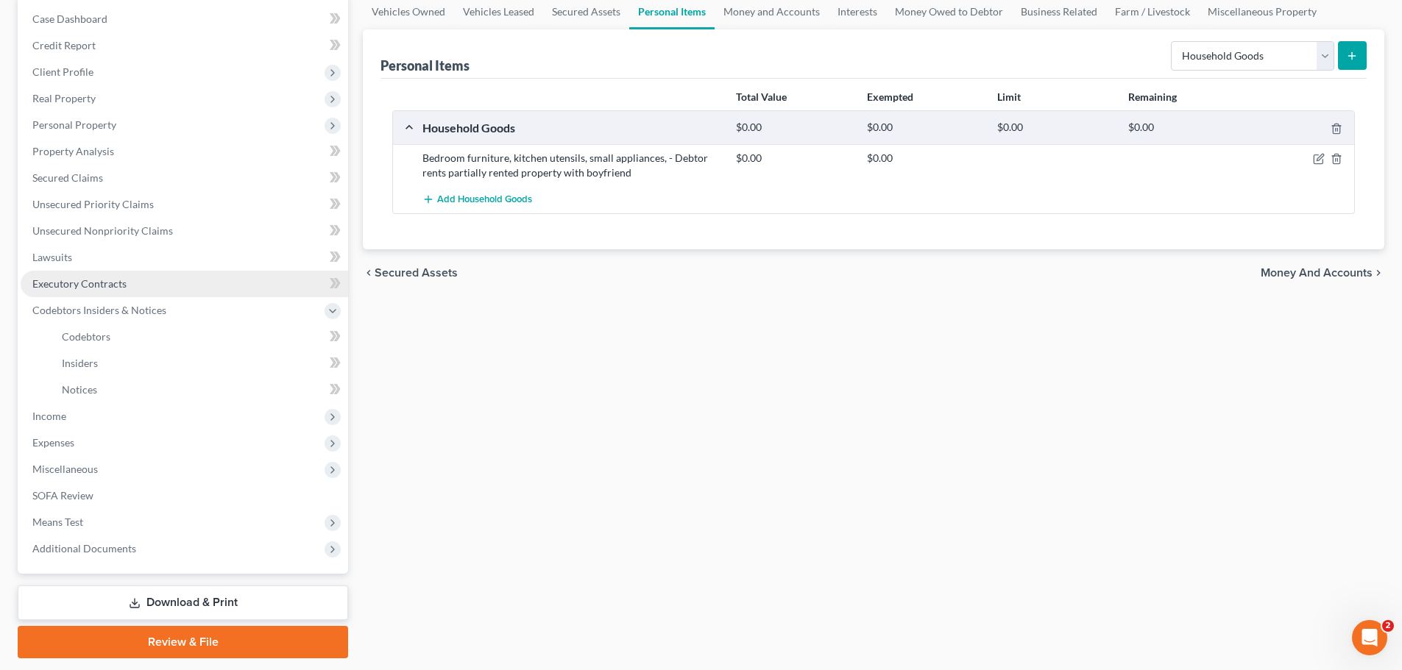
click at [86, 286] on span "Executory Contracts" at bounding box center [79, 283] width 94 height 13
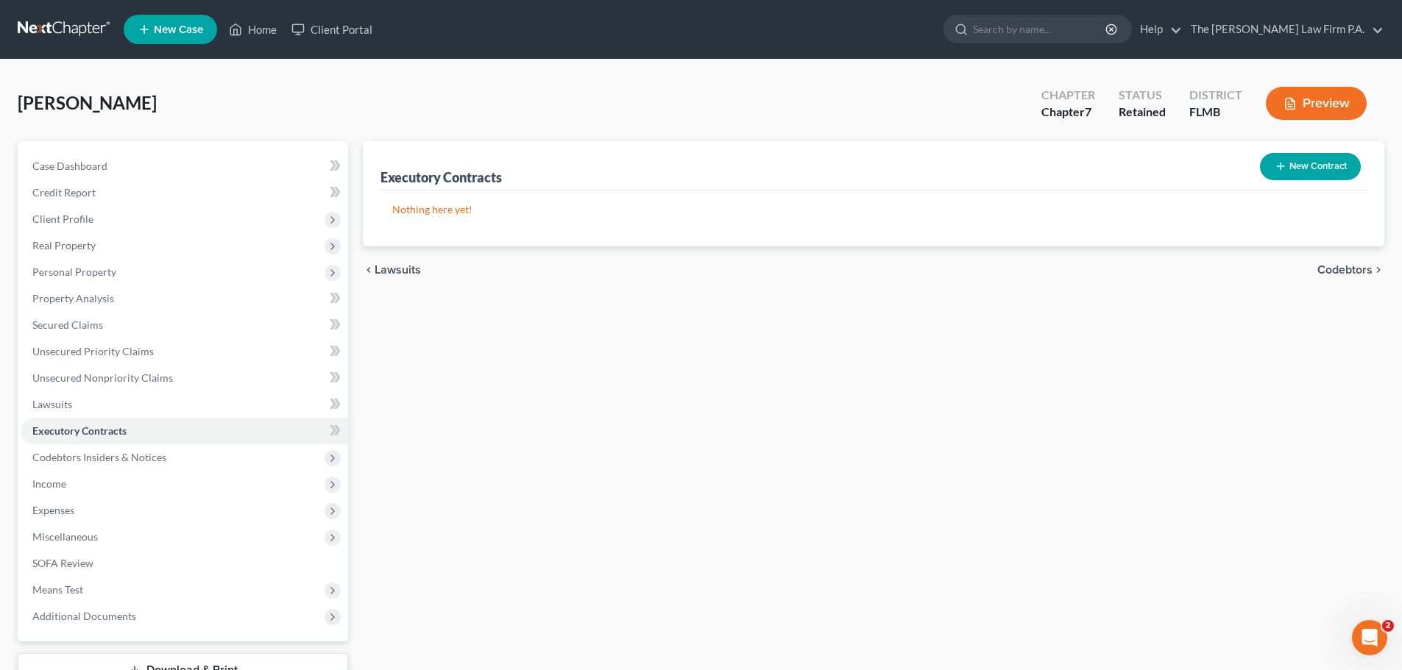
click at [1314, 168] on button "New Contract" at bounding box center [1310, 166] width 101 height 27
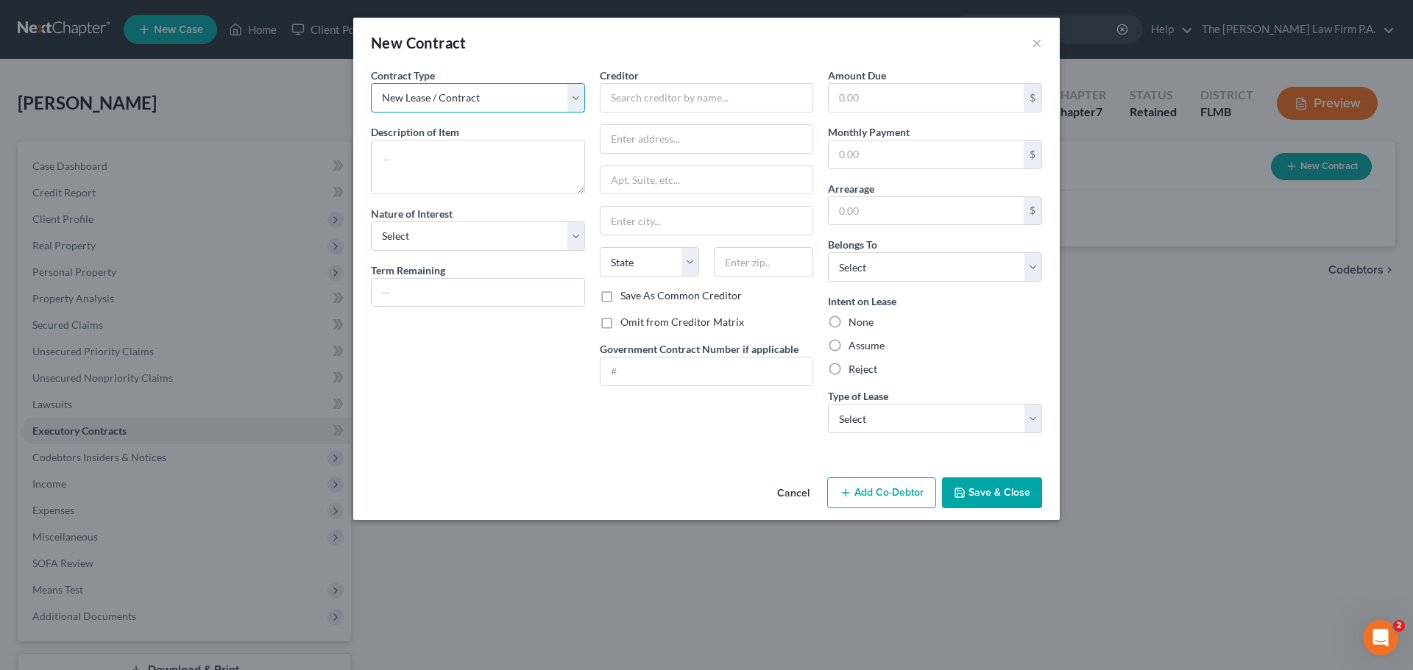
click at [496, 98] on select "New Lease / Contract New Timeshare" at bounding box center [478, 97] width 214 height 29
drag, startPoint x: 496, startPoint y: 97, endPoint x: 485, endPoint y: 116, distance: 22.1
click at [496, 96] on select "New Lease / Contract New Timeshare" at bounding box center [478, 97] width 214 height 29
click at [464, 168] on textarea at bounding box center [478, 167] width 214 height 54
click at [637, 100] on input "text" at bounding box center [707, 97] width 214 height 29
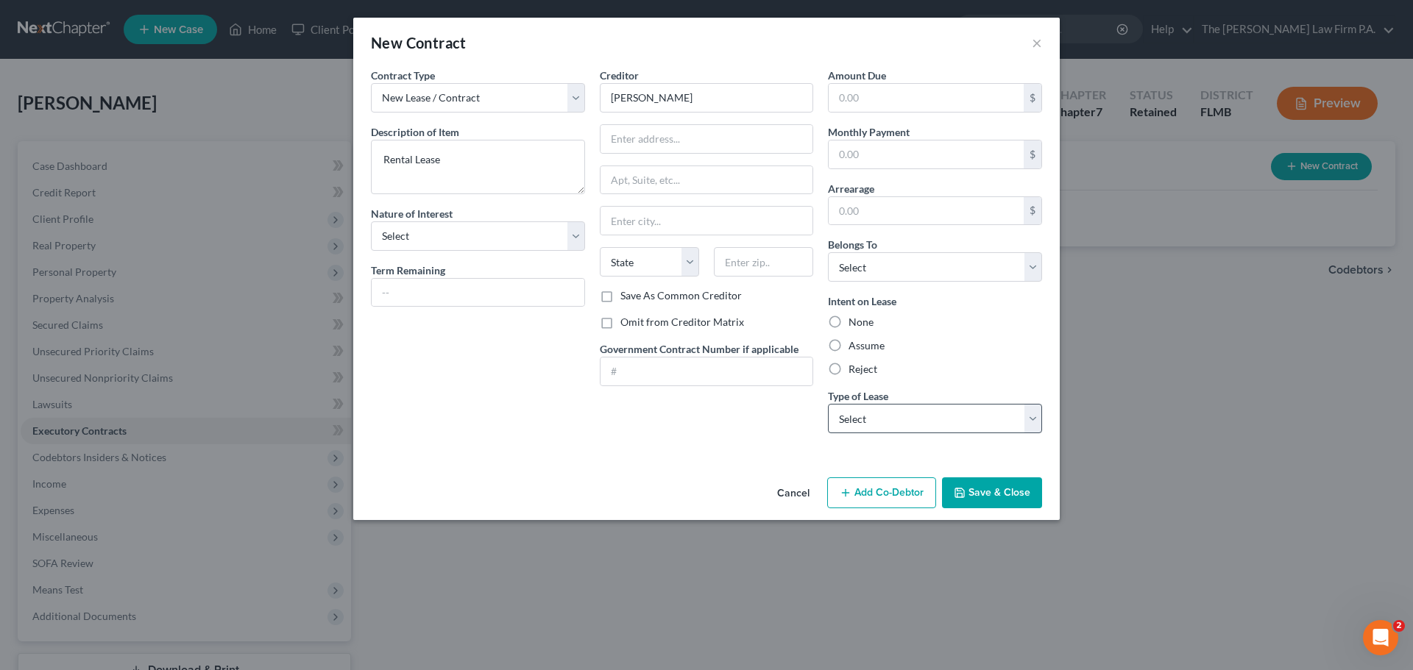
drag, startPoint x: 835, startPoint y: 341, endPoint x: 893, endPoint y: 418, distance: 96.3
click at [848, 341] on label "Assume" at bounding box center [866, 346] width 36 height 15
click at [854, 341] on input "Assume" at bounding box center [859, 344] width 10 height 10
click at [893, 418] on select "Select Real Estate Car Other" at bounding box center [935, 418] width 214 height 29
click at [828, 404] on select "Select Real Estate Car Other" at bounding box center [935, 418] width 214 height 29
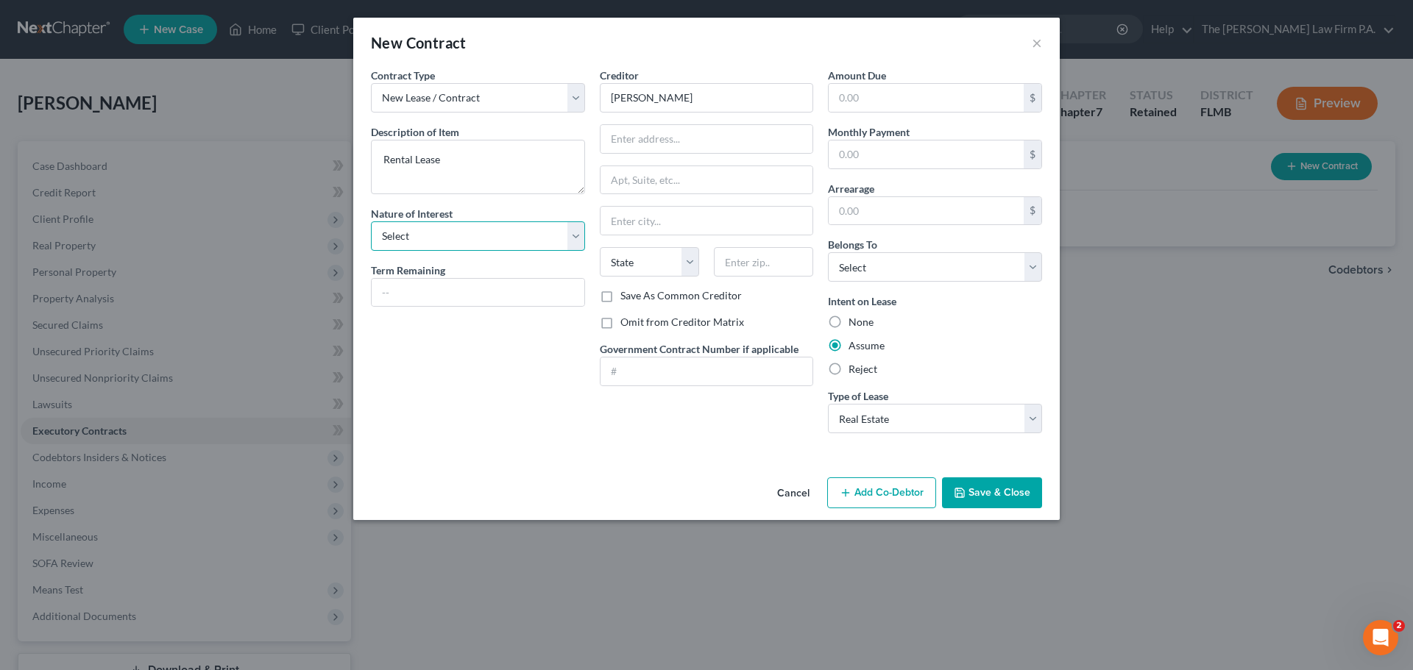
click at [520, 225] on select "Select Purchaser Agent Lessor Lessee" at bounding box center [478, 236] width 214 height 29
click at [514, 434] on div "Contract Type New Lease / Contract New Timeshare Description of non-residential…" at bounding box center [478, 257] width 229 height 378
click at [491, 155] on textarea "Rental Lease" at bounding box center [478, 167] width 214 height 54
click at [988, 492] on button "Save & Close" at bounding box center [992, 493] width 100 height 31
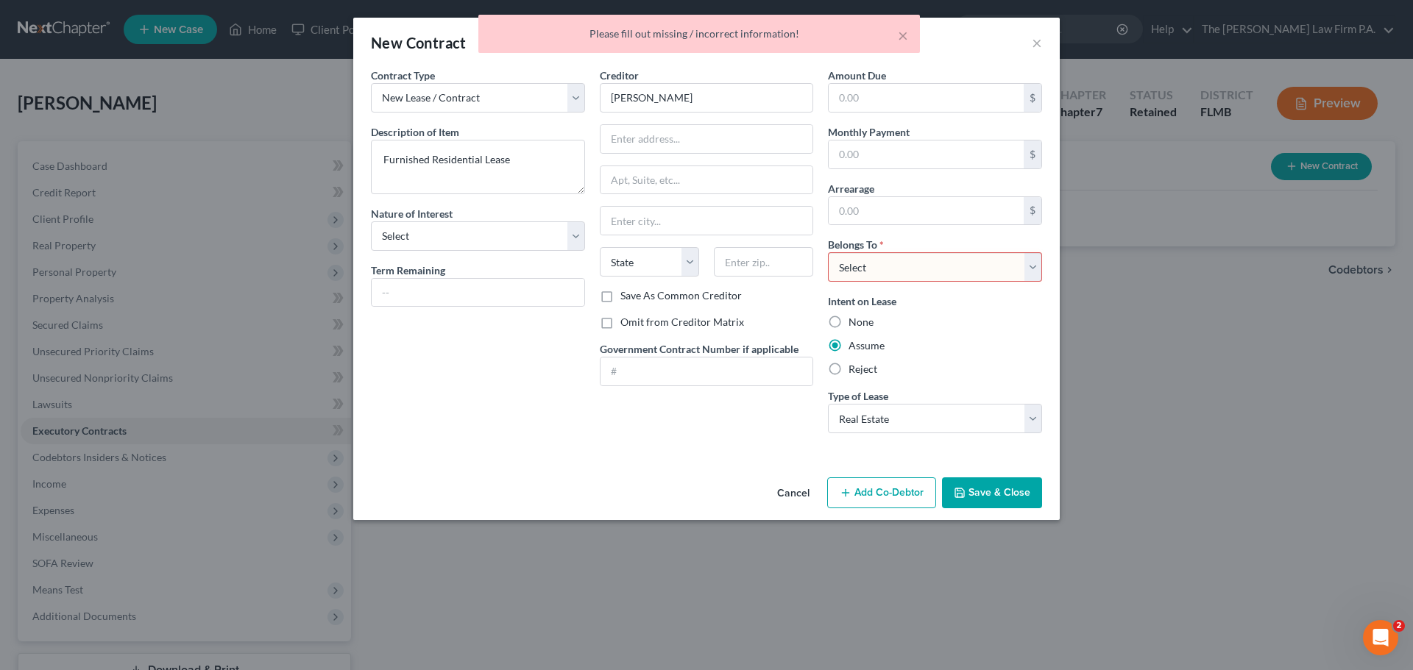
click at [955, 258] on select "Select Debtor 1 Only Debtor 2 Only Debtor 1 And Debtor 2 Only At Least One Of T…" at bounding box center [935, 266] width 214 height 29
click at [828, 252] on select "Select Debtor 1 Only Debtor 2 Only Debtor 1 And Debtor 2 Only At Least One Of T…" at bounding box center [935, 266] width 214 height 29
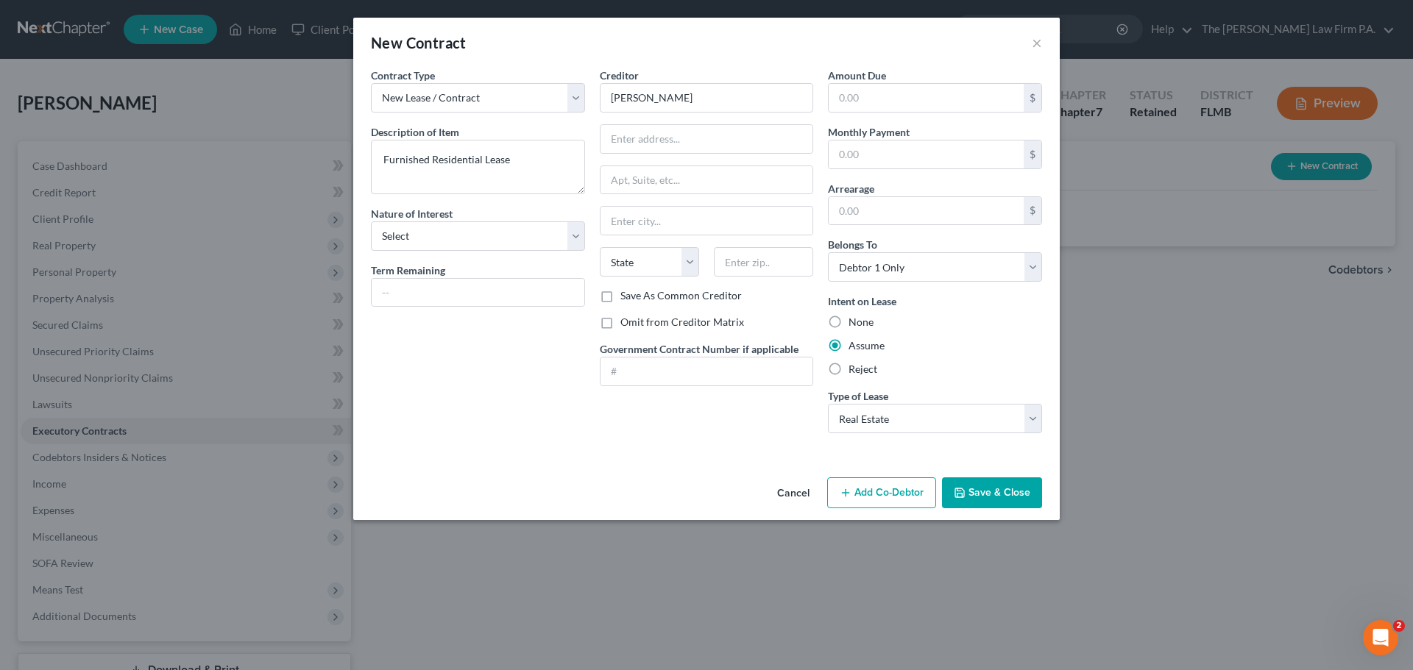
click at [1004, 499] on button "Save & Close" at bounding box center [992, 493] width 100 height 31
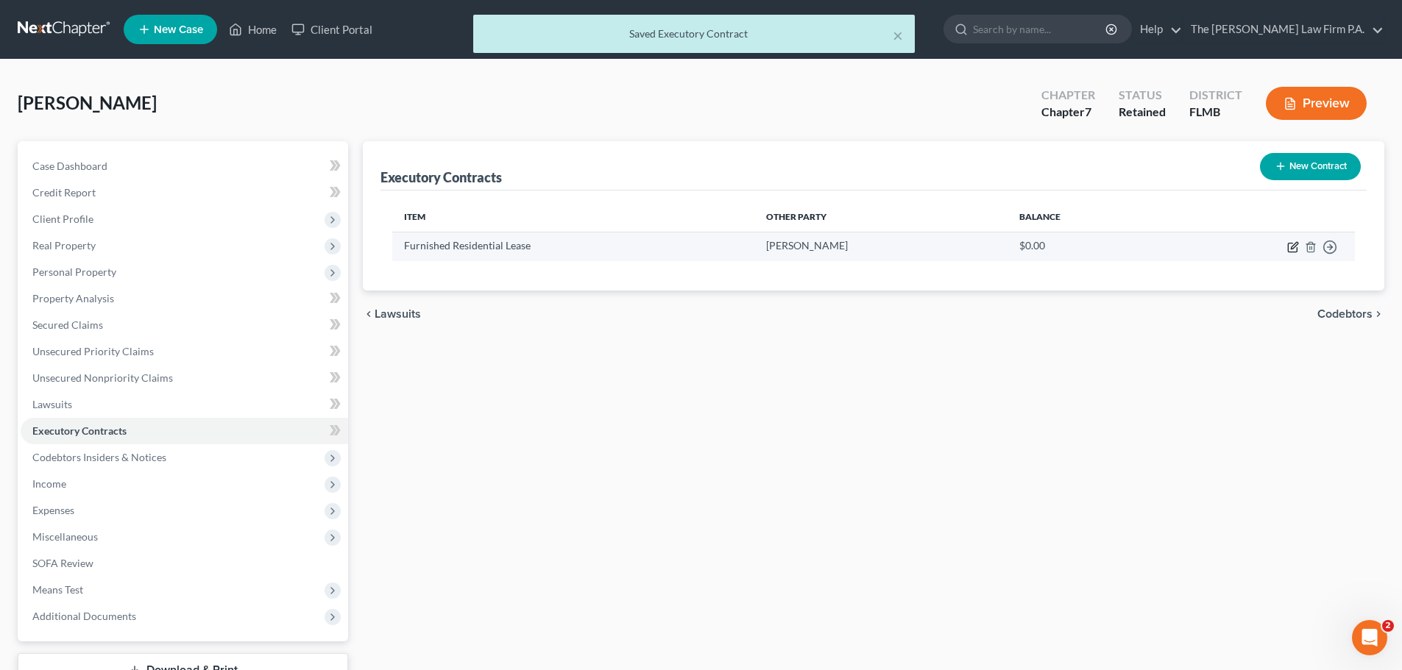
click at [1294, 248] on icon "button" at bounding box center [1293, 247] width 12 height 12
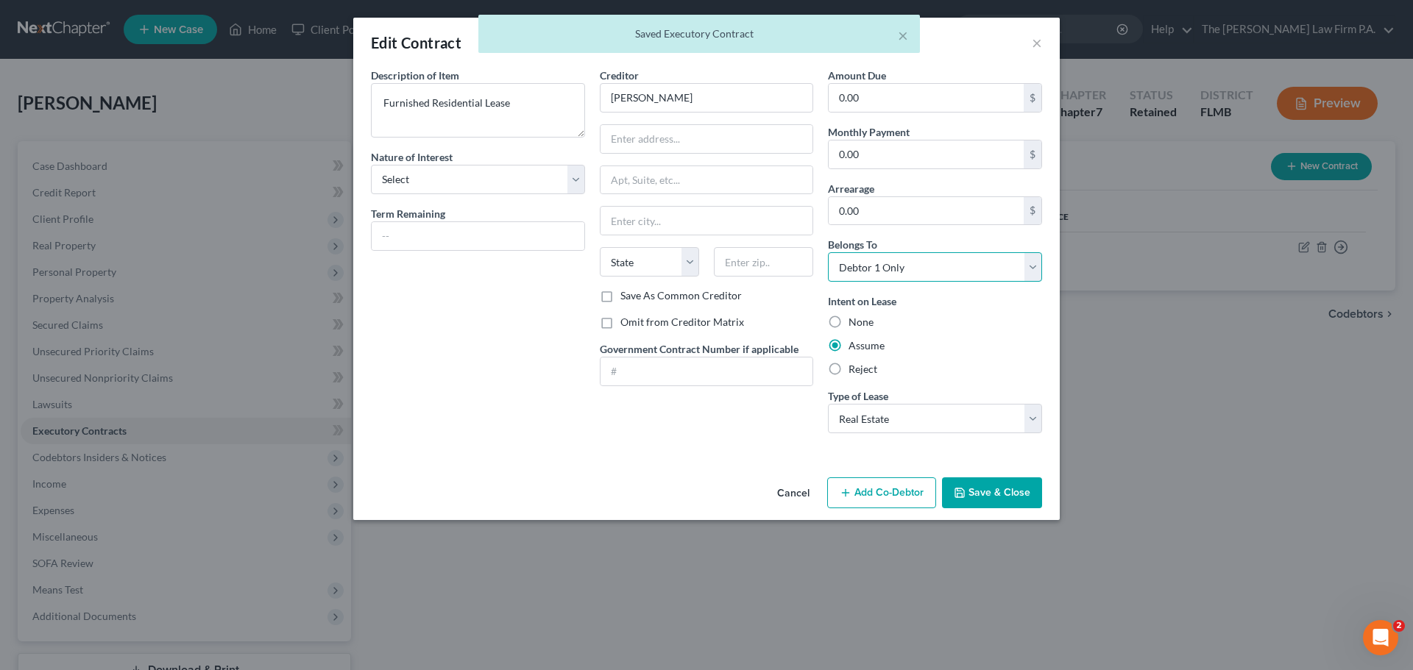
drag, startPoint x: 932, startPoint y: 273, endPoint x: 935, endPoint y: 280, distance: 7.7
click at [932, 273] on select "Select Debtor 1 Only Debtor 2 Only Debtor 1 And Debtor 2 Only At Least One Of T…" at bounding box center [935, 266] width 214 height 29
click at [828, 252] on select "Select Debtor 1 Only Debtor 2 Only Debtor 1 And Debtor 2 Only At Least One Of T…" at bounding box center [935, 266] width 214 height 29
drag, startPoint x: 930, startPoint y: 269, endPoint x: 934, endPoint y: 279, distance: 10.9
click at [932, 273] on select "Select Debtor 1 Only Debtor 2 Only Debtor 1 And Debtor 2 Only At Least One Of T…" at bounding box center [935, 266] width 214 height 29
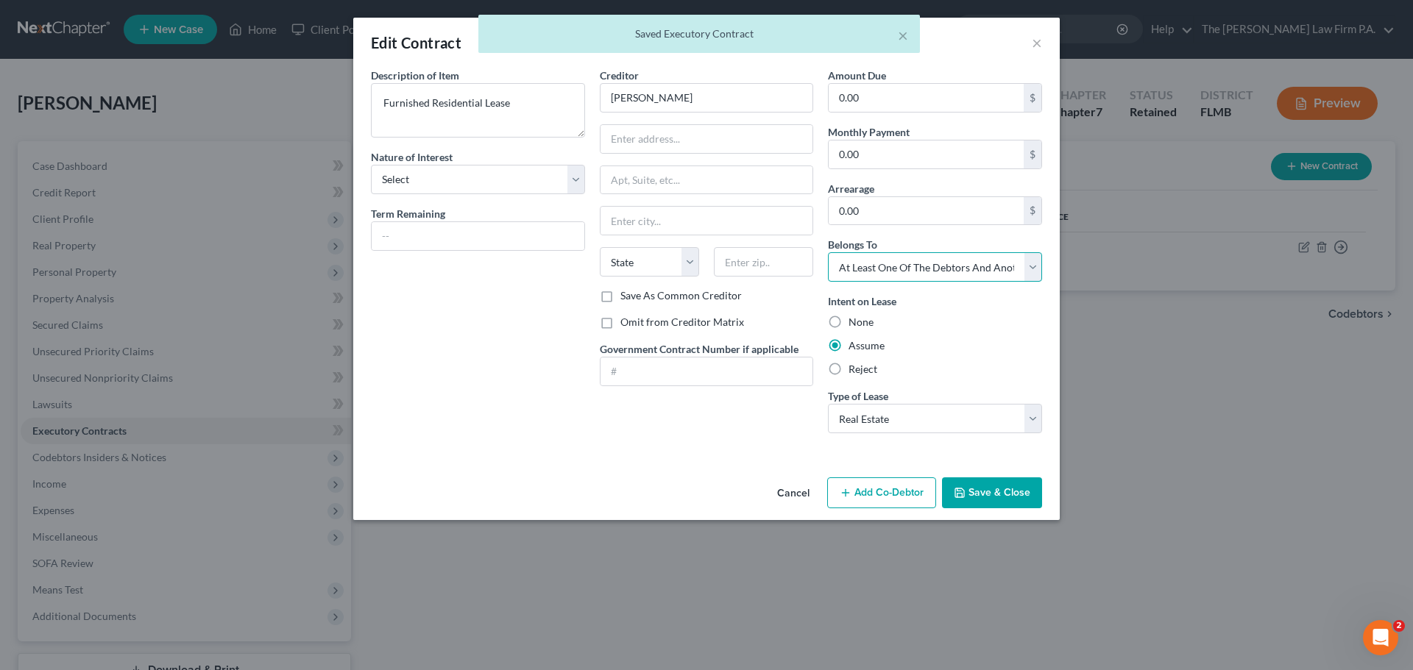
click at [828, 252] on select "Select Debtor 1 Only Debtor 2 Only Debtor 1 And Debtor 2 Only At Least One Of T…" at bounding box center [935, 266] width 214 height 29
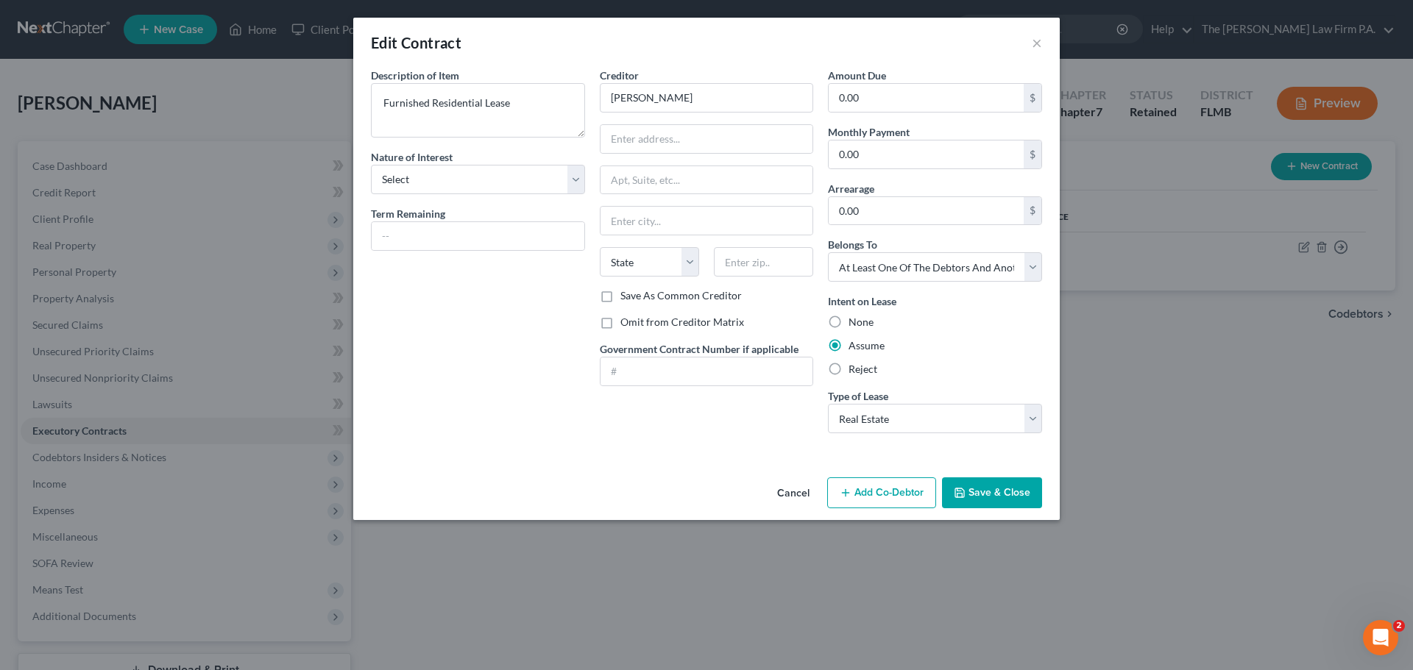
click at [1003, 498] on button "Save & Close" at bounding box center [992, 493] width 100 height 31
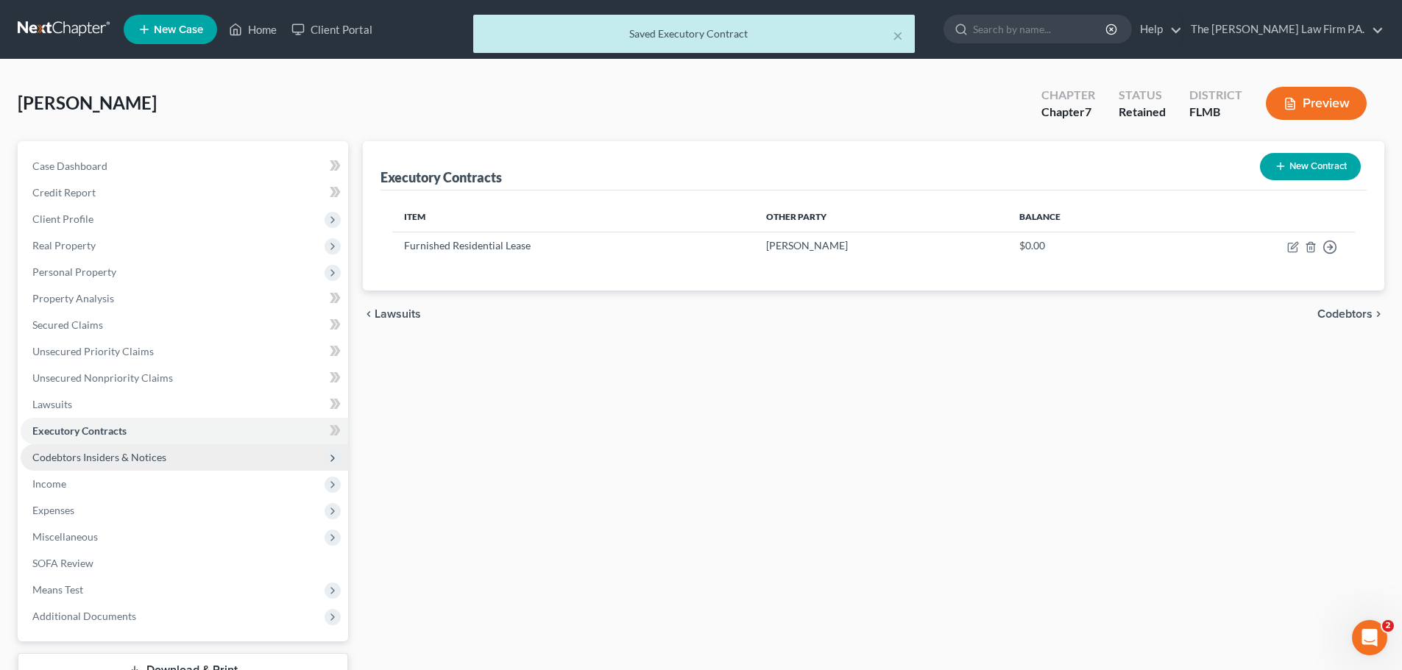
click at [118, 461] on span "Codebtors Insiders & Notices" at bounding box center [99, 457] width 134 height 13
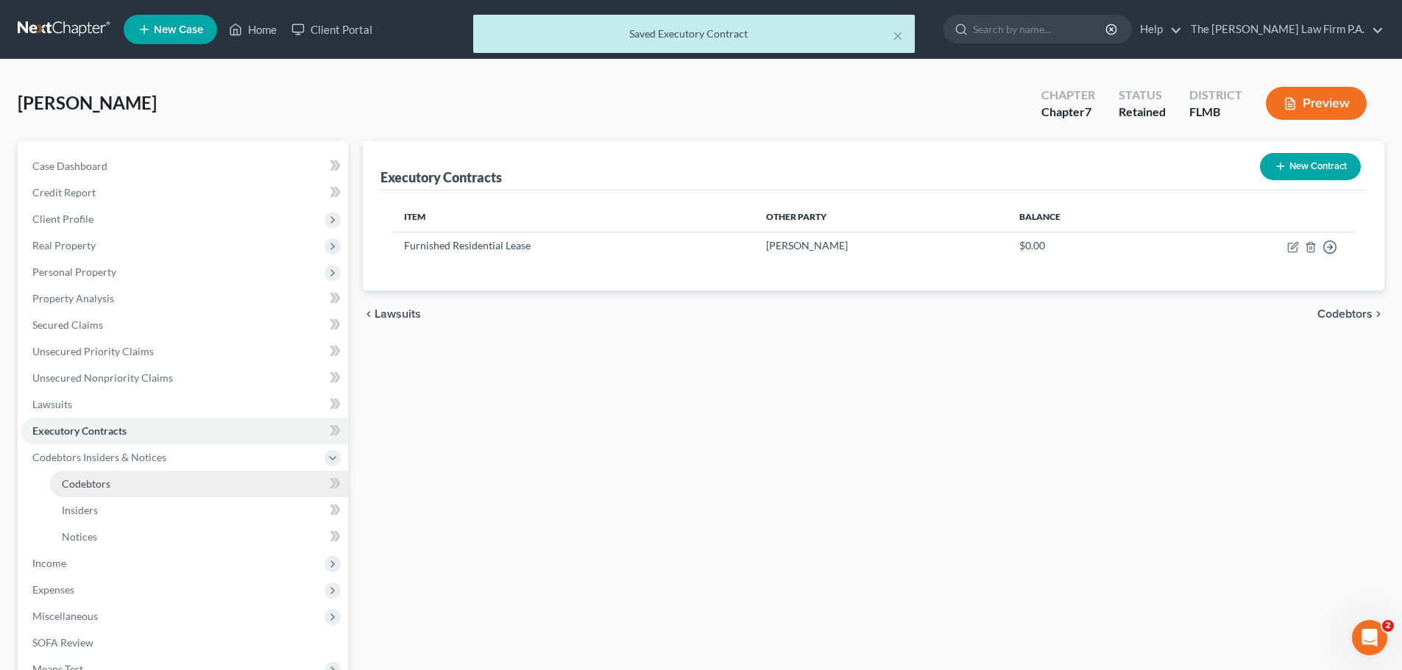
click at [104, 485] on span "Codebtors" at bounding box center [86, 484] width 49 height 13
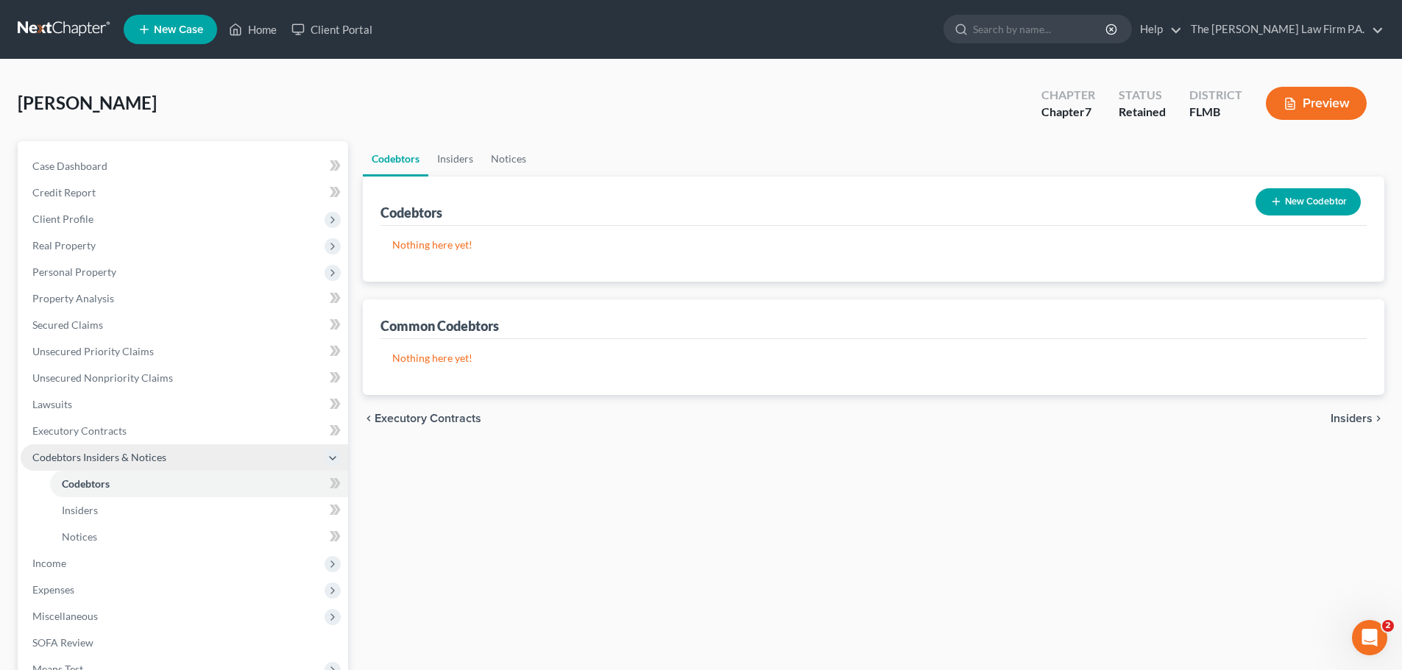
click at [149, 456] on span "Codebtors Insiders & Notices" at bounding box center [99, 457] width 134 height 13
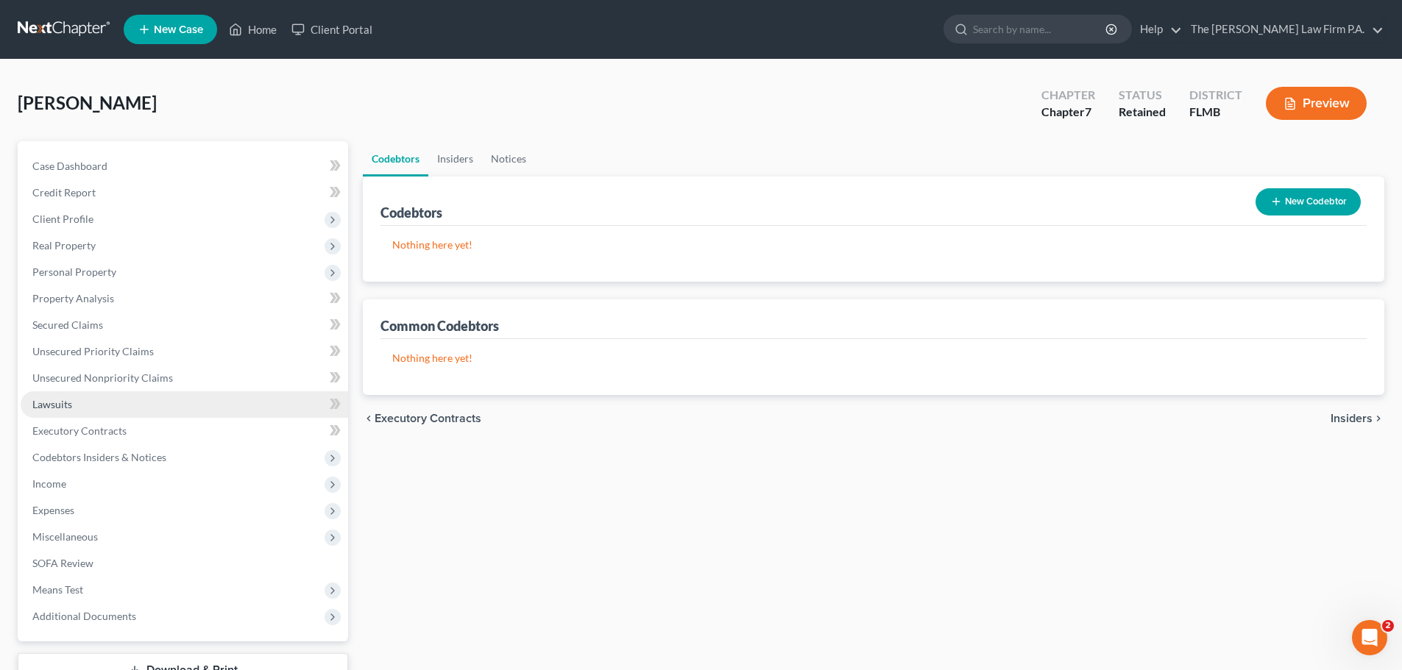
click at [146, 402] on link "Lawsuits" at bounding box center [184, 404] width 327 height 26
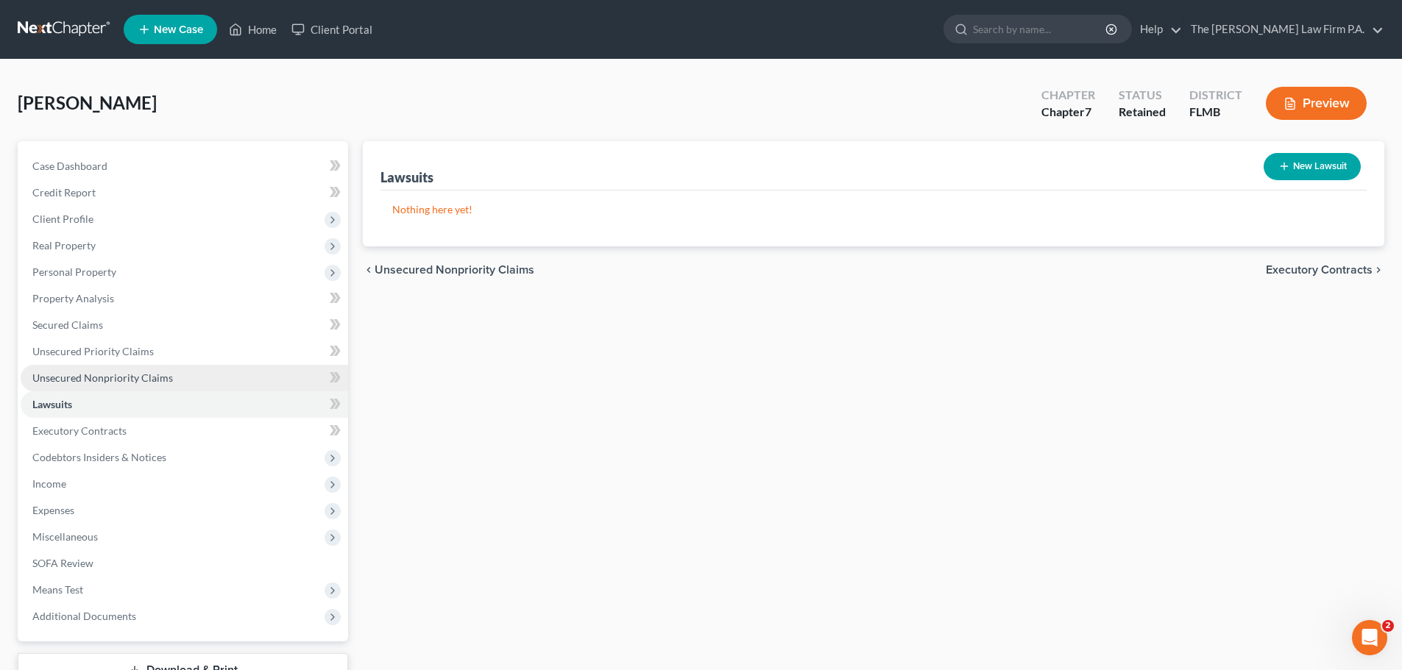
click at [144, 378] on span "Unsecured Nonpriority Claims" at bounding box center [102, 378] width 141 height 13
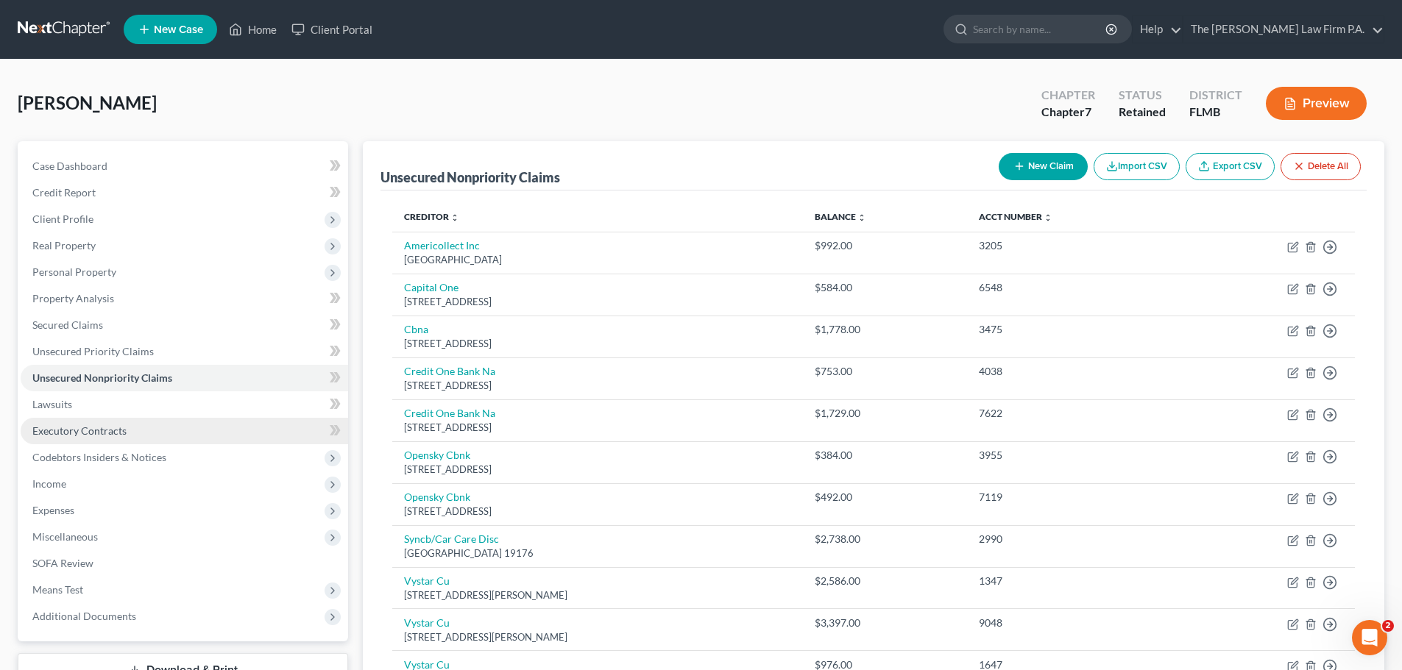
click at [127, 419] on link "Executory Contracts" at bounding box center [184, 431] width 327 height 26
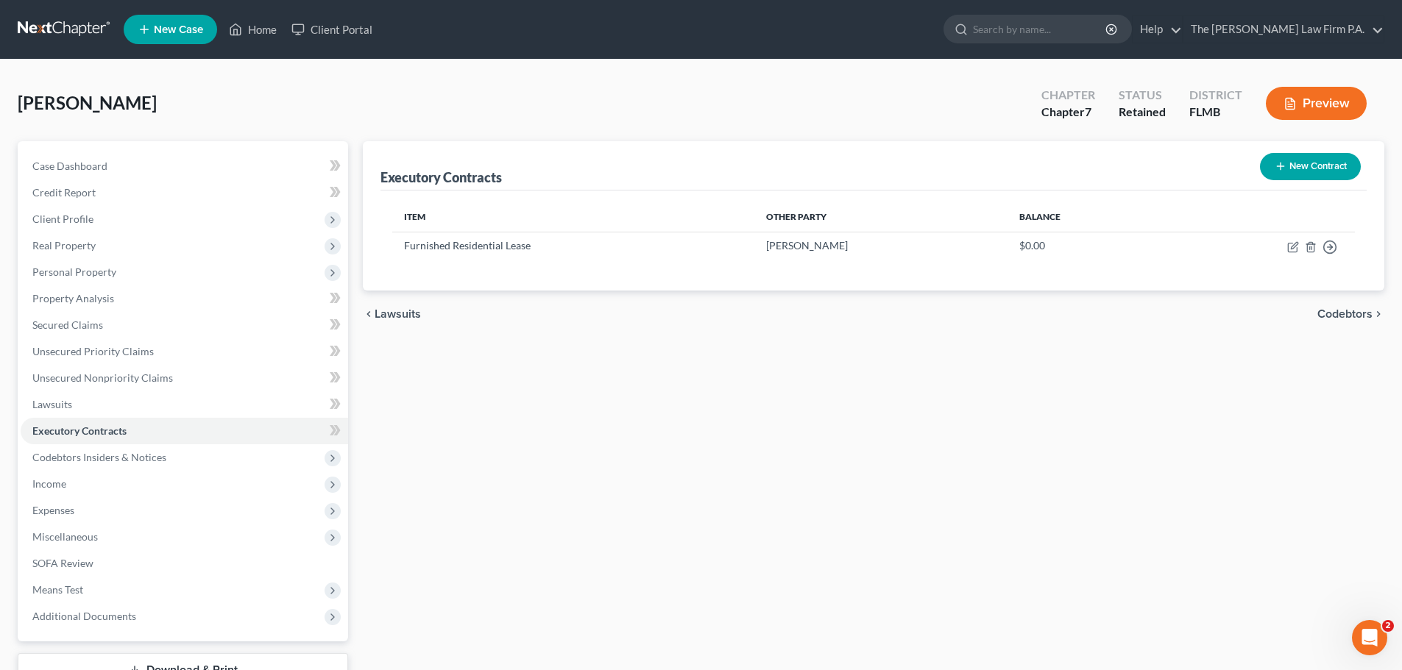
click at [673, 432] on div "Executory Contracts New Contract Item Other Party Balance Furnished Residential…" at bounding box center [873, 433] width 1036 height 585
click at [118, 275] on span "Personal Property" at bounding box center [184, 272] width 327 height 26
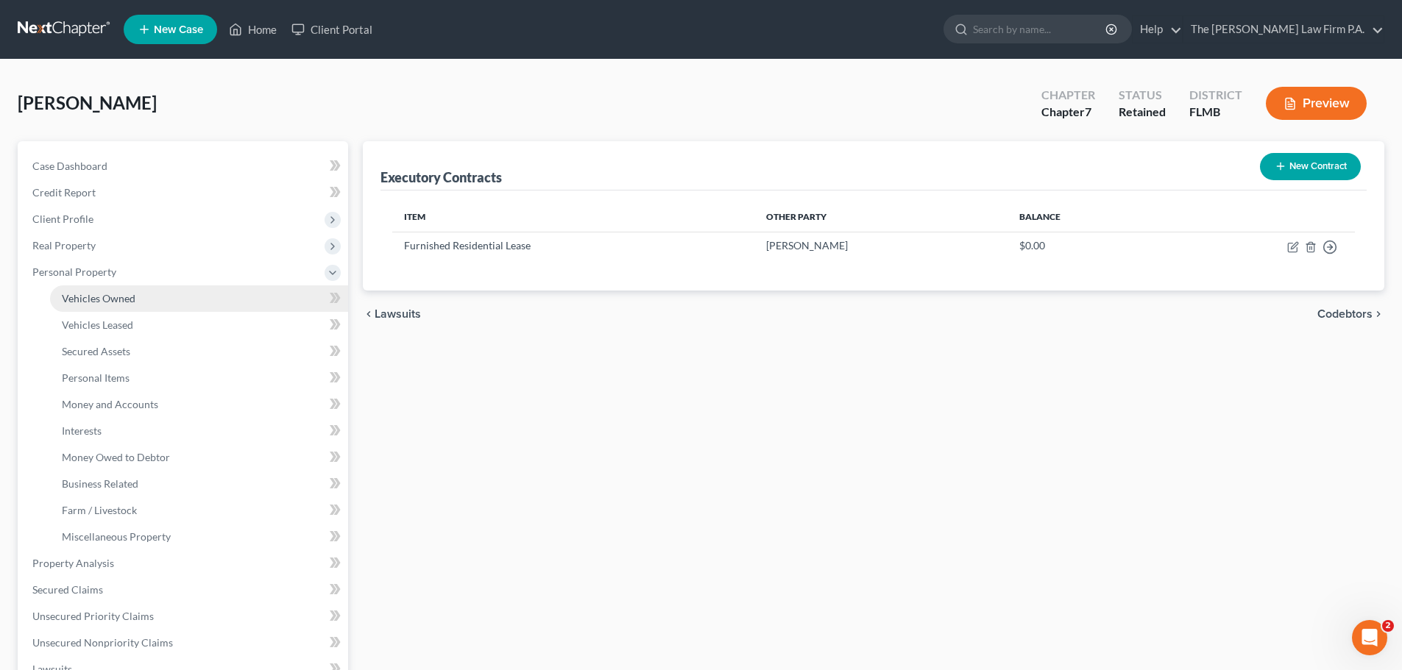
click at [127, 302] on span "Vehicles Owned" at bounding box center [99, 298] width 74 height 13
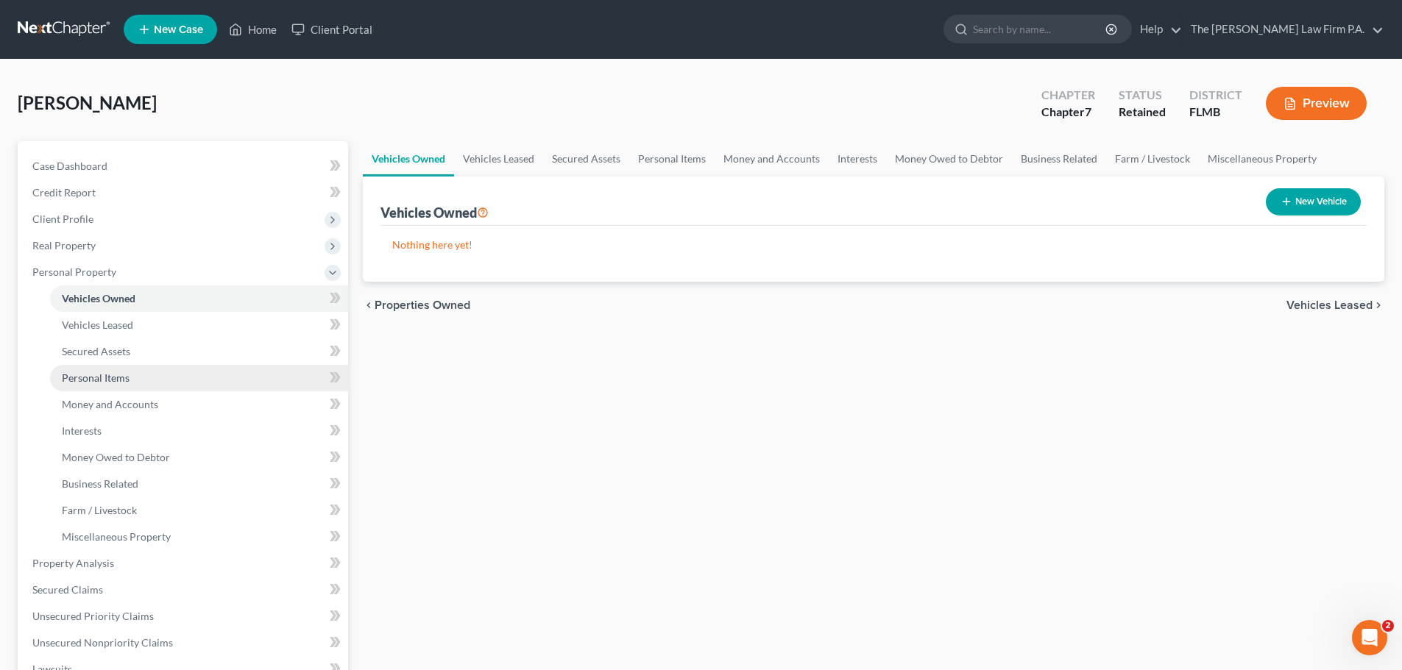
click at [123, 373] on span "Personal Items" at bounding box center [96, 378] width 68 height 13
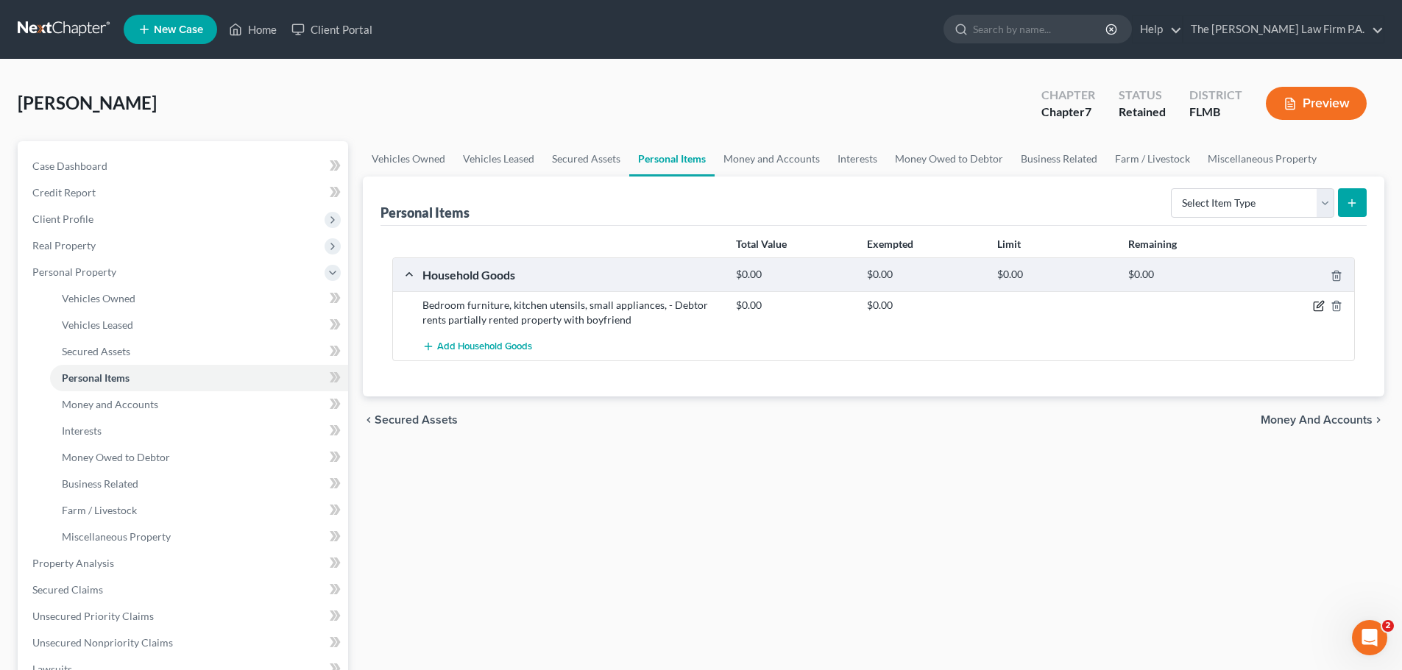
click at [1317, 310] on icon "button" at bounding box center [1319, 306] width 12 height 12
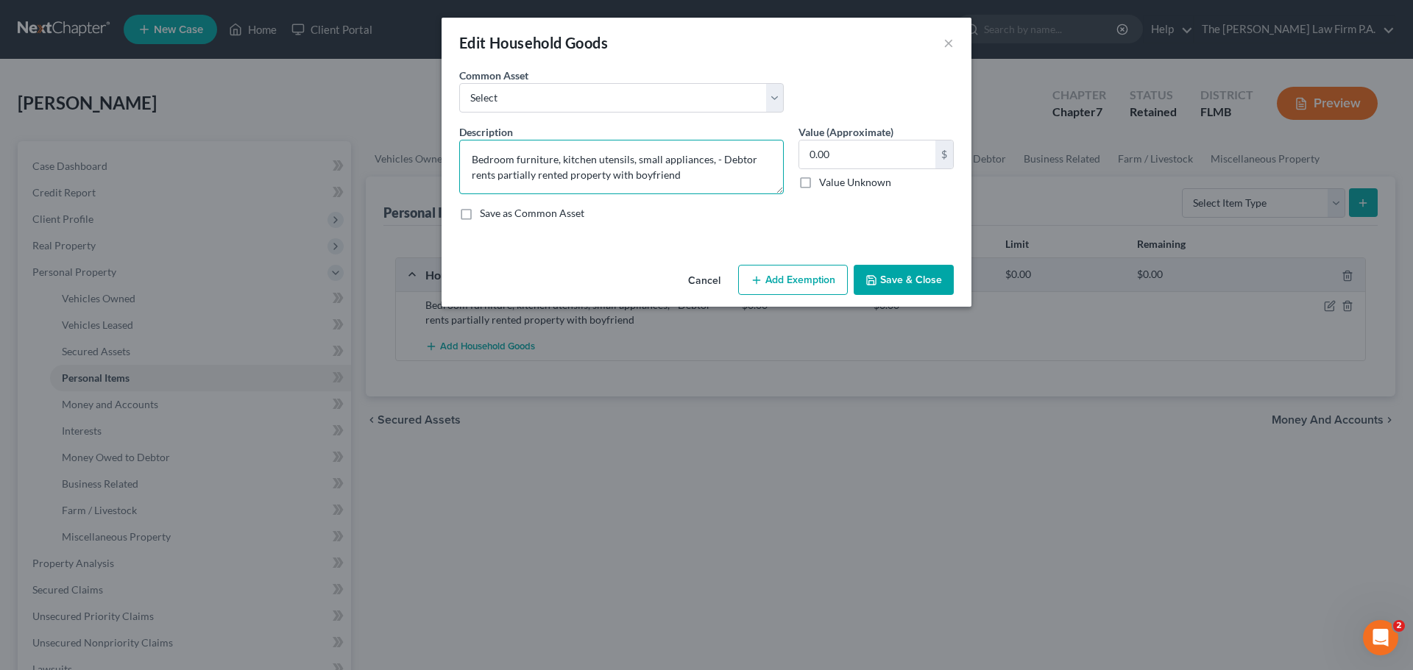
drag, startPoint x: 556, startPoint y: 158, endPoint x: 515, endPoint y: 154, distance: 40.7
click at [515, 154] on textarea "Bedroom furniture, kitchen utensils, small appliances, - Debtor rents partially…" at bounding box center [621, 167] width 325 height 54
click at [754, 184] on textarea "Bedroom frames, mattresses, coffee stand, kitchen utensils, small appliances, -…" at bounding box center [621, 167] width 325 height 54
drag, startPoint x: 627, startPoint y: 173, endPoint x: 665, endPoint y: 182, distance: 39.3
click at [626, 174] on textarea "Bedroom frames, mattresses, coffee stand, kitchen utensils, small appliances, -…" at bounding box center [621, 167] width 325 height 54
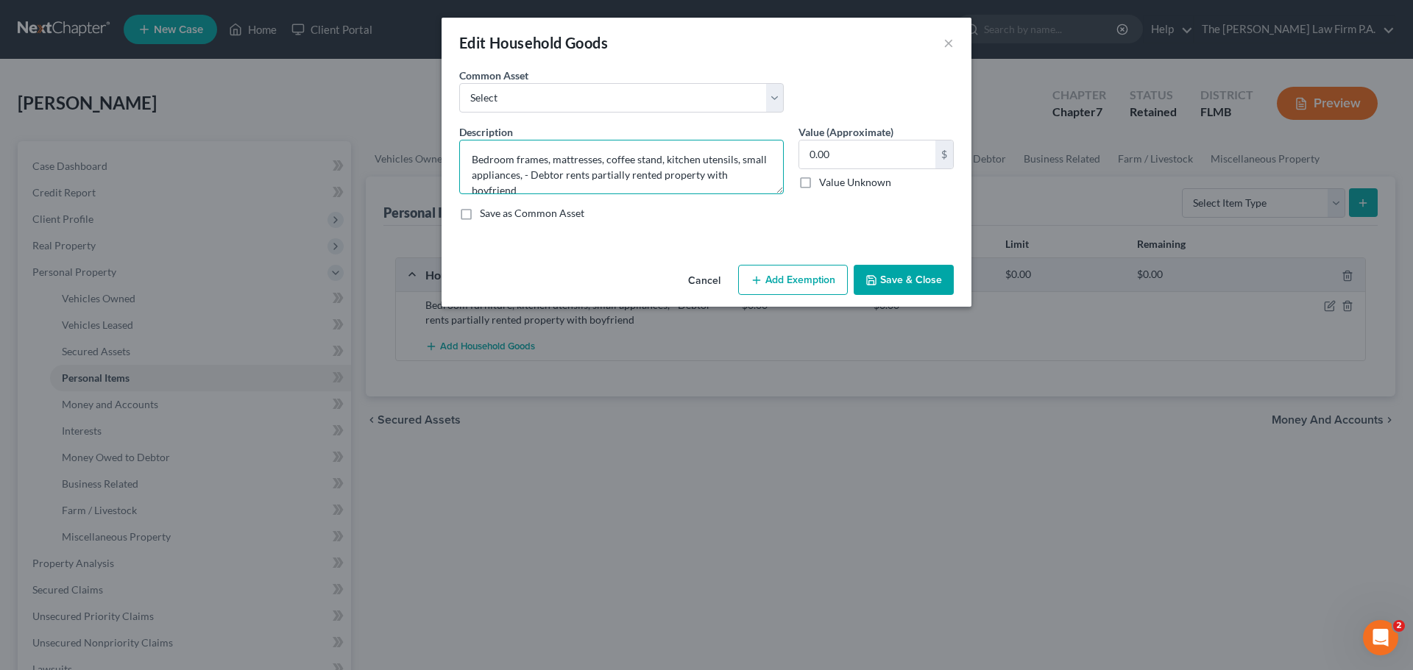
drag, startPoint x: 654, startPoint y: 176, endPoint x: 642, endPoint y: 174, distance: 12.6
click at [629, 177] on textarea "Bedroom frames, mattresses, coffee stand, kitchen utensils, small appliances, -…" at bounding box center [621, 167] width 325 height 54
drag, startPoint x: 651, startPoint y: 174, endPoint x: 613, endPoint y: 177, distance: 38.4
click at [613, 177] on textarea "Bedroom frames, mattresses, coffee stand, kitchen utensils, small appliances, -…" at bounding box center [621, 167] width 325 height 54
click at [628, 192] on textarea "Bedroom frames, mattresses, coffee stand, kitchen utensils, small appliances, -…" at bounding box center [621, 167] width 325 height 54
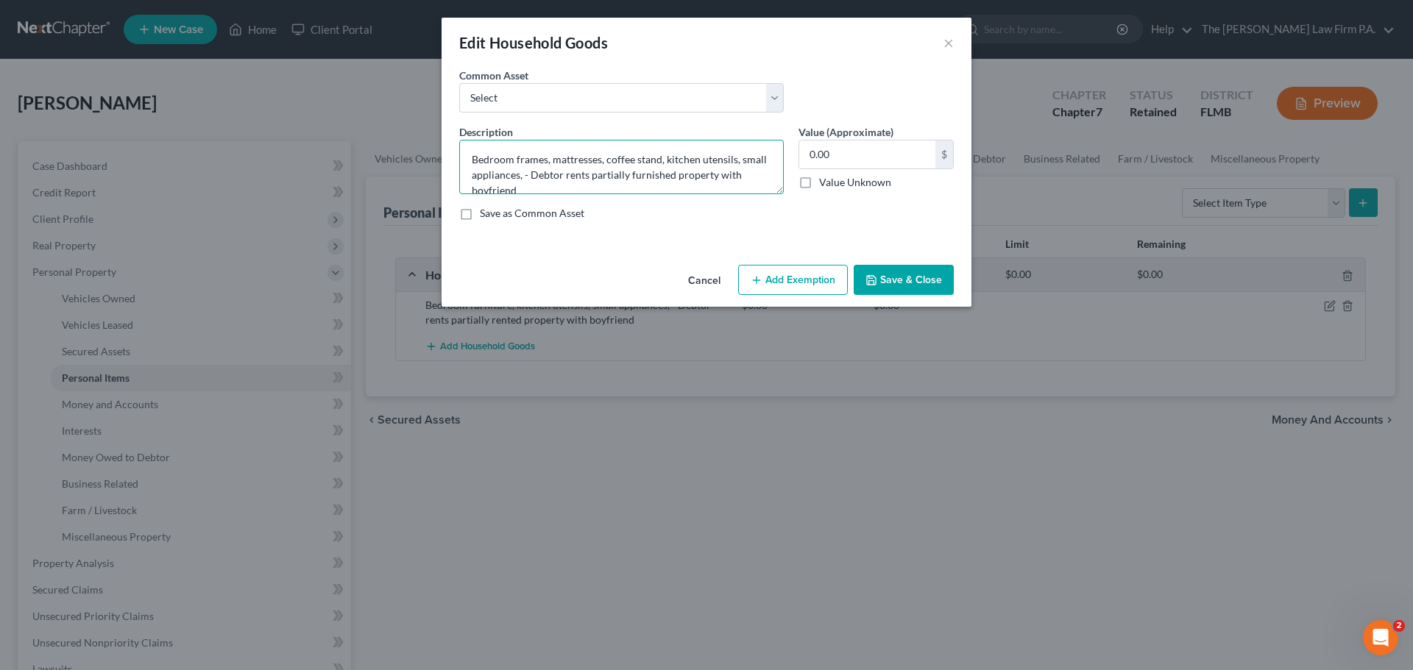
drag, startPoint x: 652, startPoint y: 174, endPoint x: 615, endPoint y: 172, distance: 36.9
click at [615, 172] on textarea "Bedroom frames, mattresses, coffee stand, kitchen utensils, small appliances, -…" at bounding box center [621, 167] width 325 height 54
click at [650, 185] on textarea "Bedroom frames, mattresses, coffee stand, kitchen utensils, small appliances, -…" at bounding box center [621, 167] width 325 height 54
click at [918, 277] on button "Save & Close" at bounding box center [904, 280] width 100 height 31
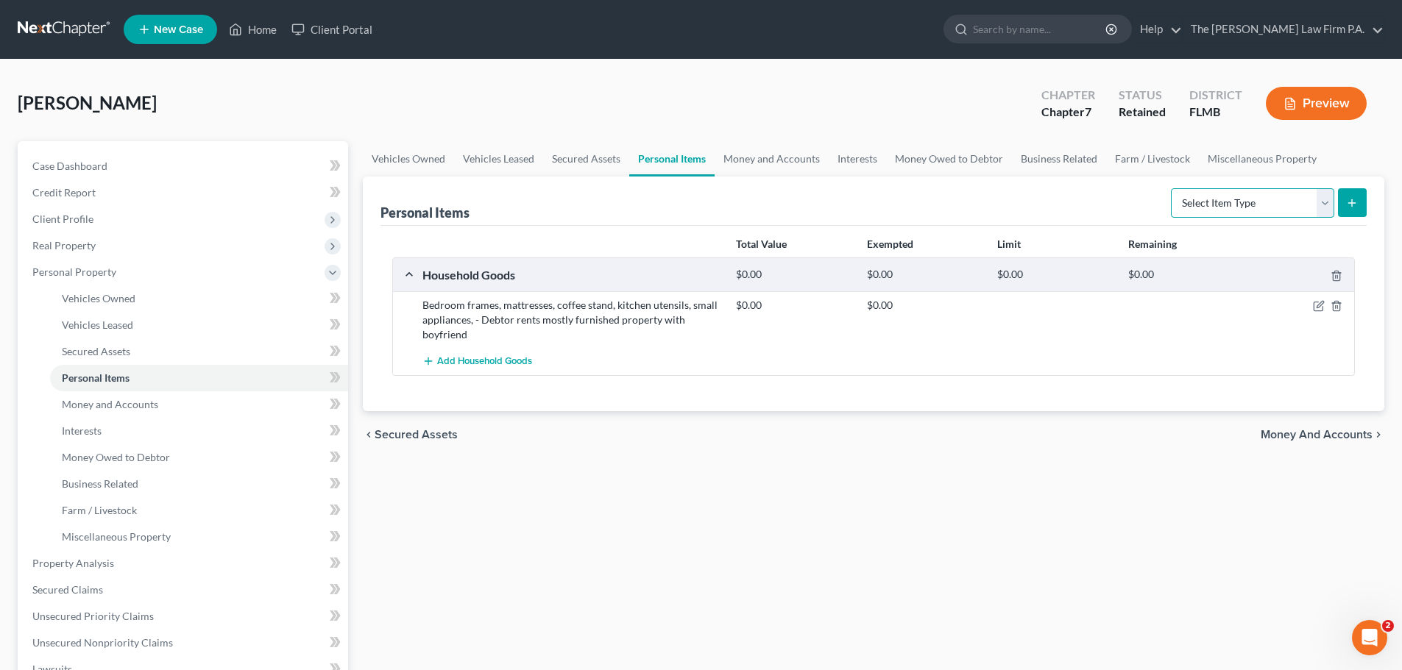
click at [1253, 201] on select "Select Item Type Clothing Collectibles Of Value Electronics Firearms Household …" at bounding box center [1252, 202] width 163 height 29
click at [1172, 188] on select "Select Item Type Clothing Collectibles Of Value Electronics Firearms Household …" at bounding box center [1252, 202] width 163 height 29
click at [1349, 201] on icon "submit" at bounding box center [1352, 203] width 12 height 12
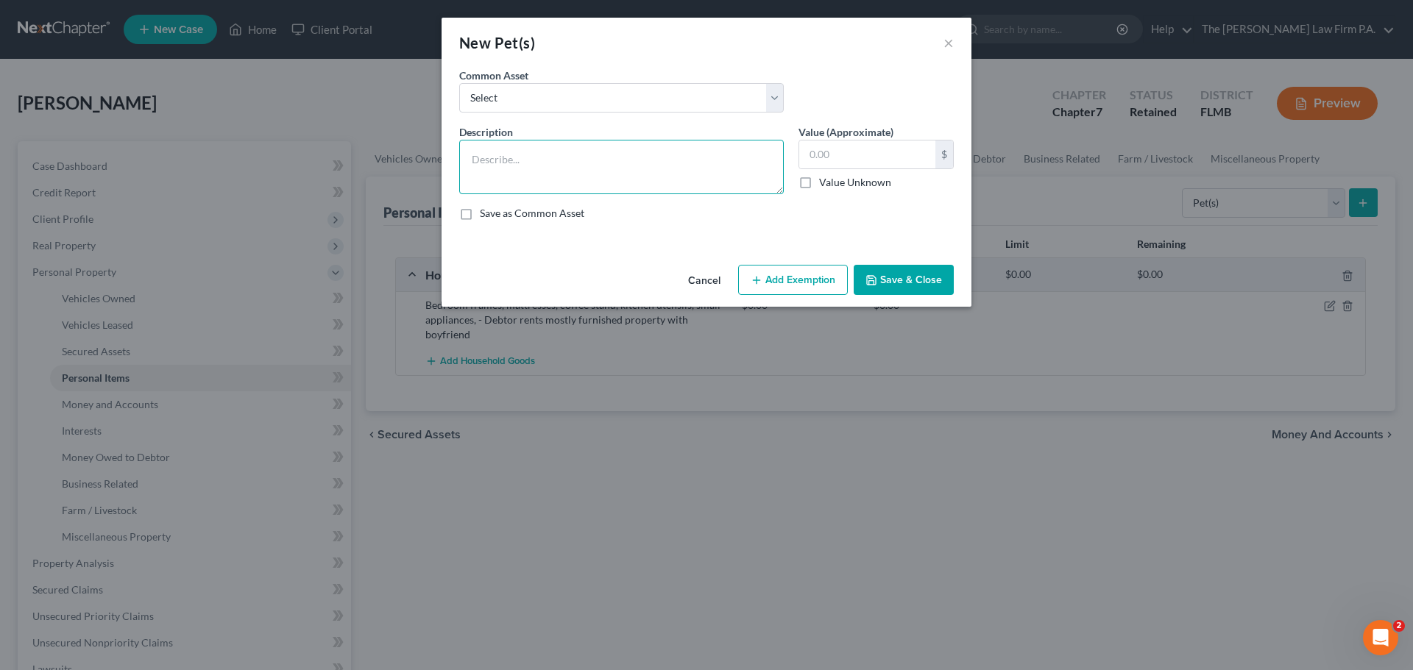
click at [594, 163] on textarea at bounding box center [621, 167] width 325 height 54
click at [603, 163] on textarea "2 mixed breed dogs" at bounding box center [621, 167] width 325 height 54
click at [916, 286] on button "Save & Close" at bounding box center [904, 280] width 100 height 31
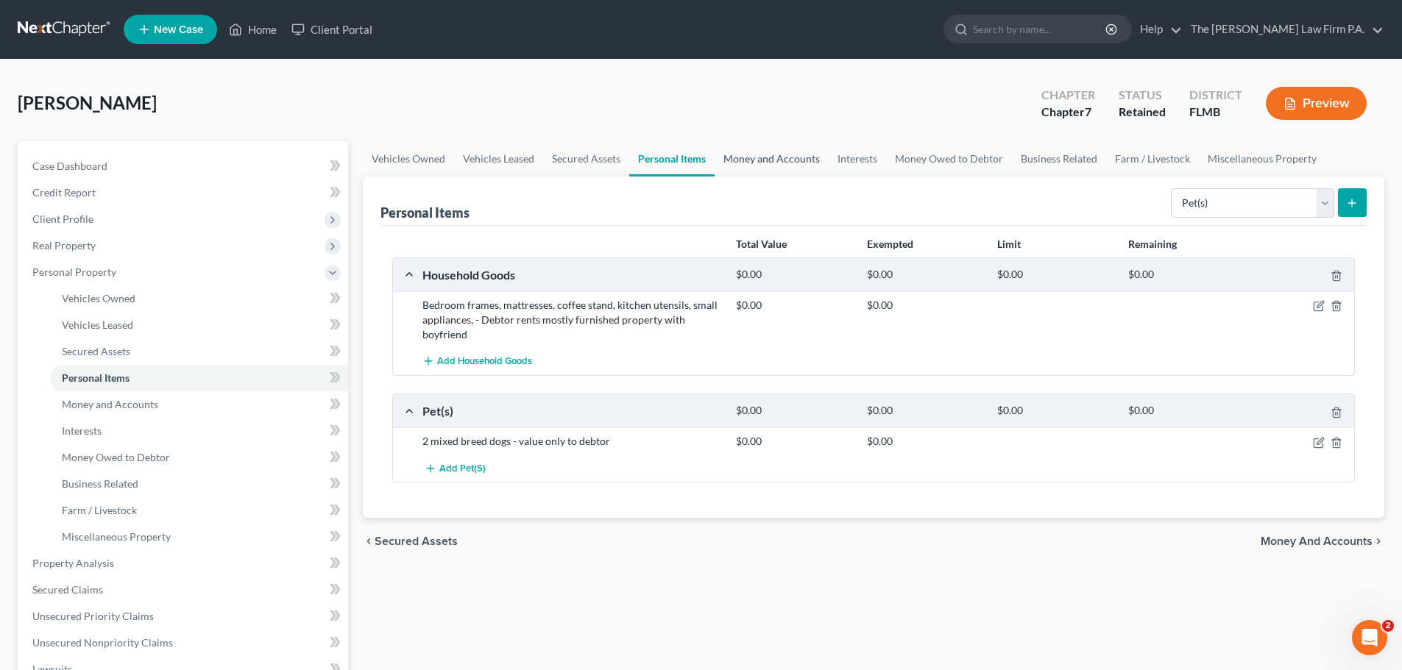
drag, startPoint x: 790, startPoint y: 159, endPoint x: 1357, endPoint y: 213, distance: 569.9
click at [790, 159] on link "Money and Accounts" at bounding box center [772, 158] width 114 height 35
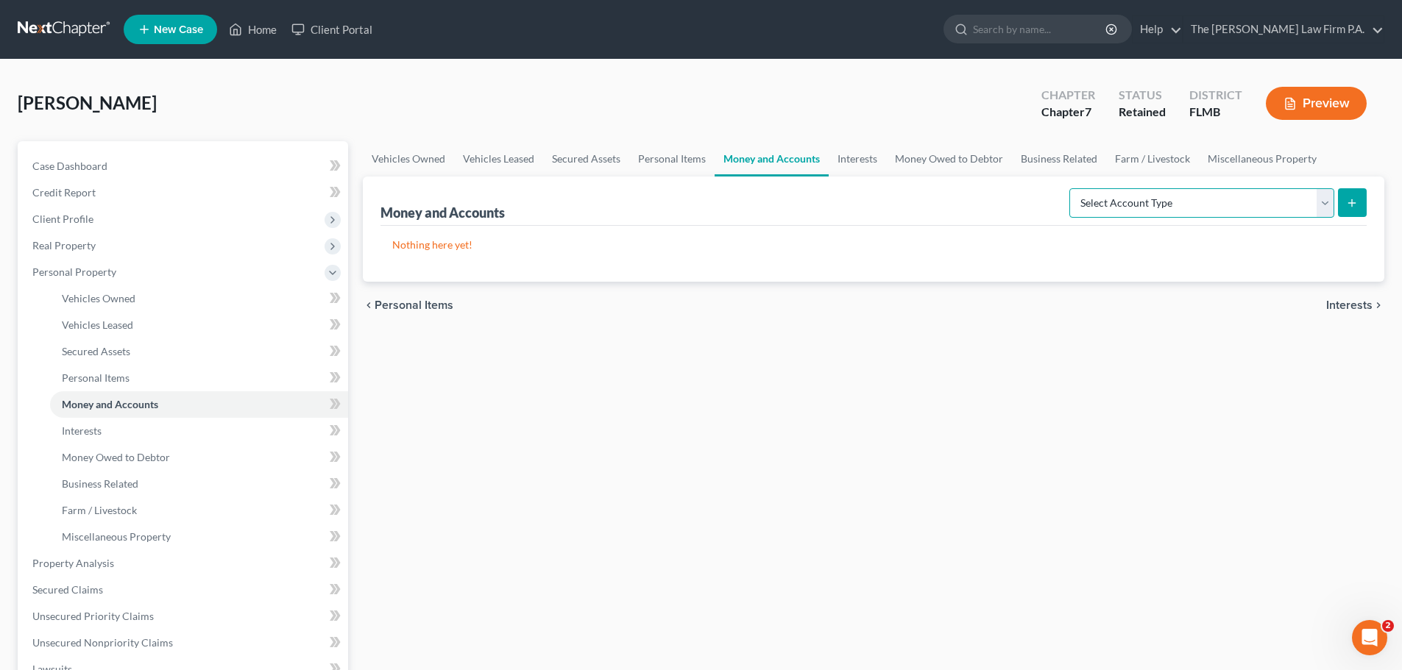
drag, startPoint x: 1260, startPoint y: 209, endPoint x: 1258, endPoint y: 217, distance: 8.4
click at [1260, 209] on select "Select Account Type Brokerage Cash on Hand Certificates of Deposit Checking Acc…" at bounding box center [1201, 202] width 265 height 29
click at [1072, 188] on select "Select Account Type Brokerage Cash on Hand Certificates of Deposit Checking Acc…" at bounding box center [1201, 202] width 265 height 29
click at [1355, 204] on icon "submit" at bounding box center [1352, 203] width 12 height 12
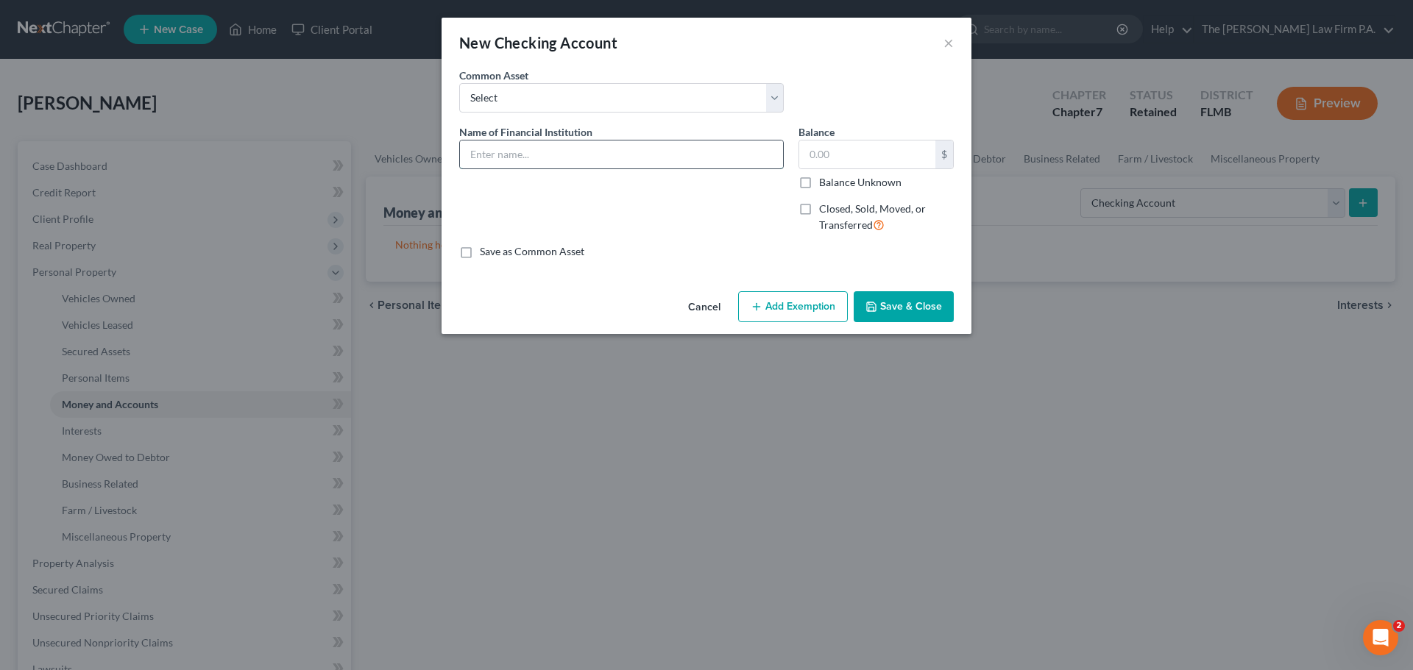
click at [561, 153] on input "text" at bounding box center [621, 155] width 323 height 28
drag, startPoint x: 903, startPoint y: 306, endPoint x: 1188, endPoint y: 258, distance: 289.6
click at [903, 307] on button "Save & Close" at bounding box center [904, 306] width 100 height 31
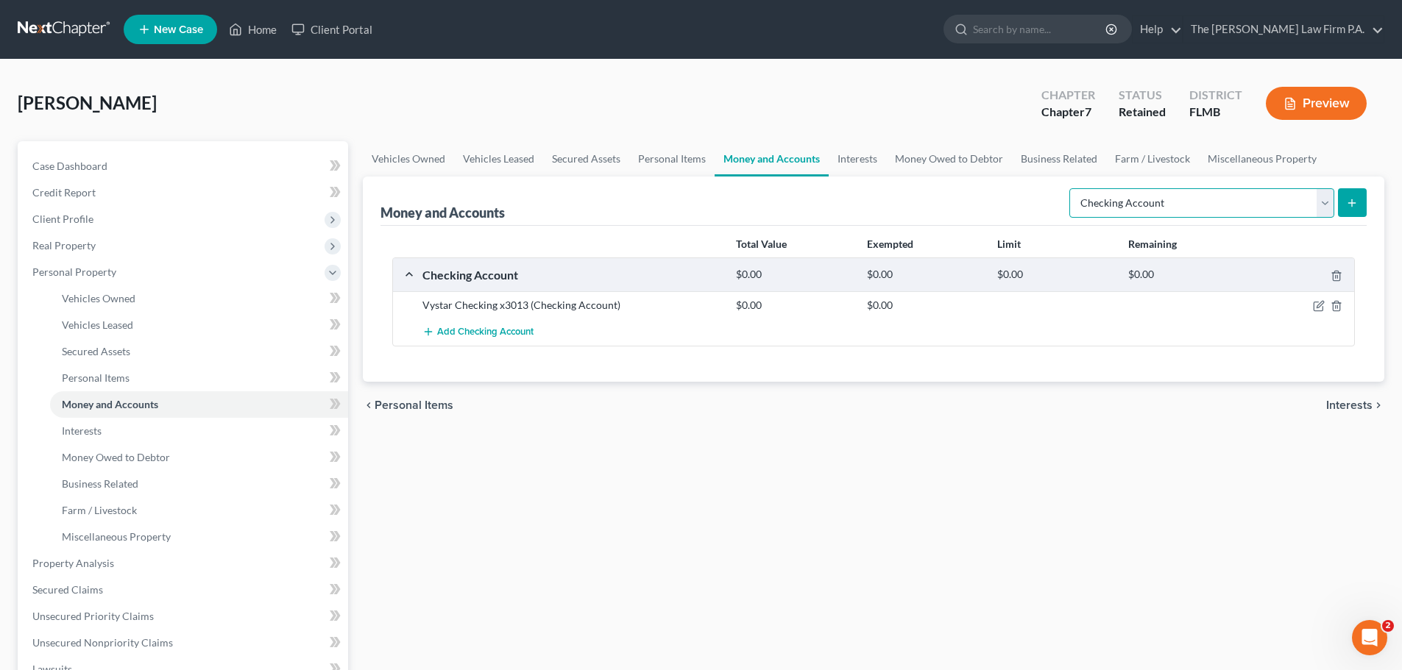
click at [1238, 208] on select "Select Account Type Brokerage Cash on Hand Certificates of Deposit Checking Acc…" at bounding box center [1201, 202] width 265 height 29
click at [1072, 188] on select "Select Account Type Brokerage Cash on Hand Certificates of Deposit Checking Acc…" at bounding box center [1201, 202] width 265 height 29
click at [1347, 200] on icon "submit" at bounding box center [1352, 203] width 12 height 12
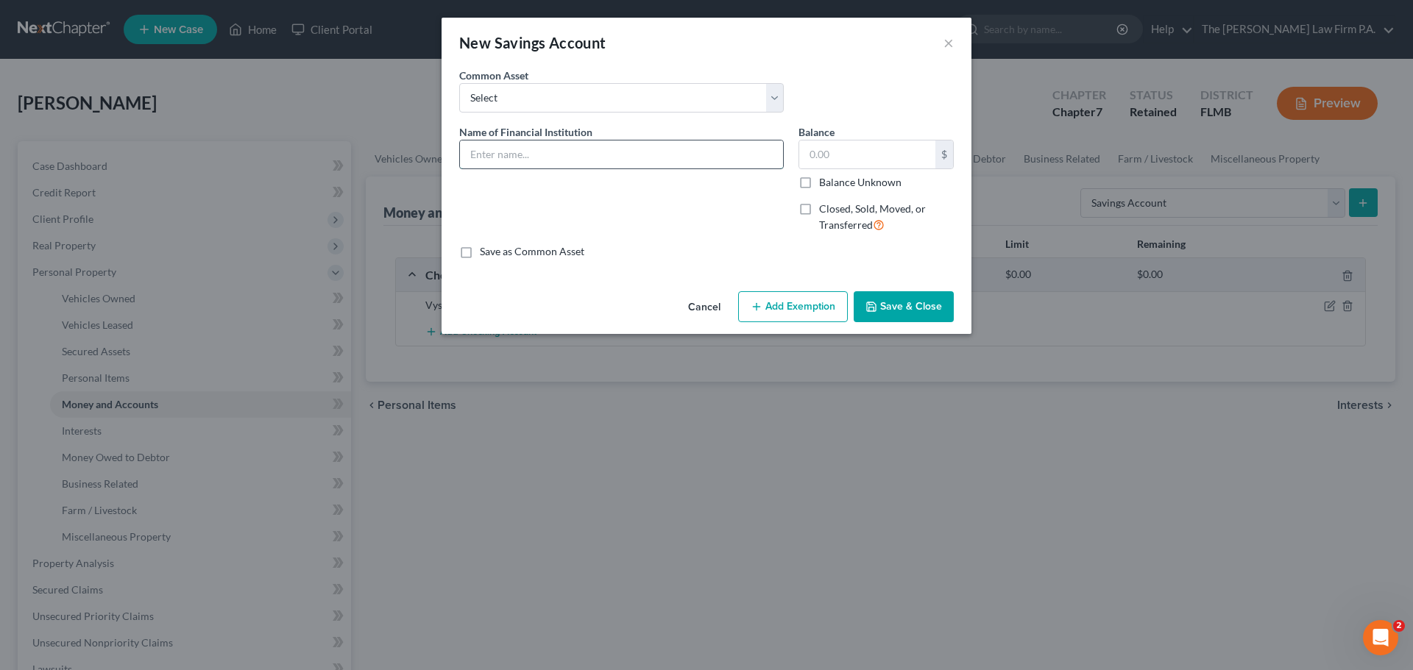
click at [543, 145] on input "text" at bounding box center [621, 155] width 323 height 28
click at [623, 153] on input "Vystar Savings" at bounding box center [621, 155] width 323 height 28
click at [904, 305] on button "Save & Close" at bounding box center [904, 306] width 100 height 31
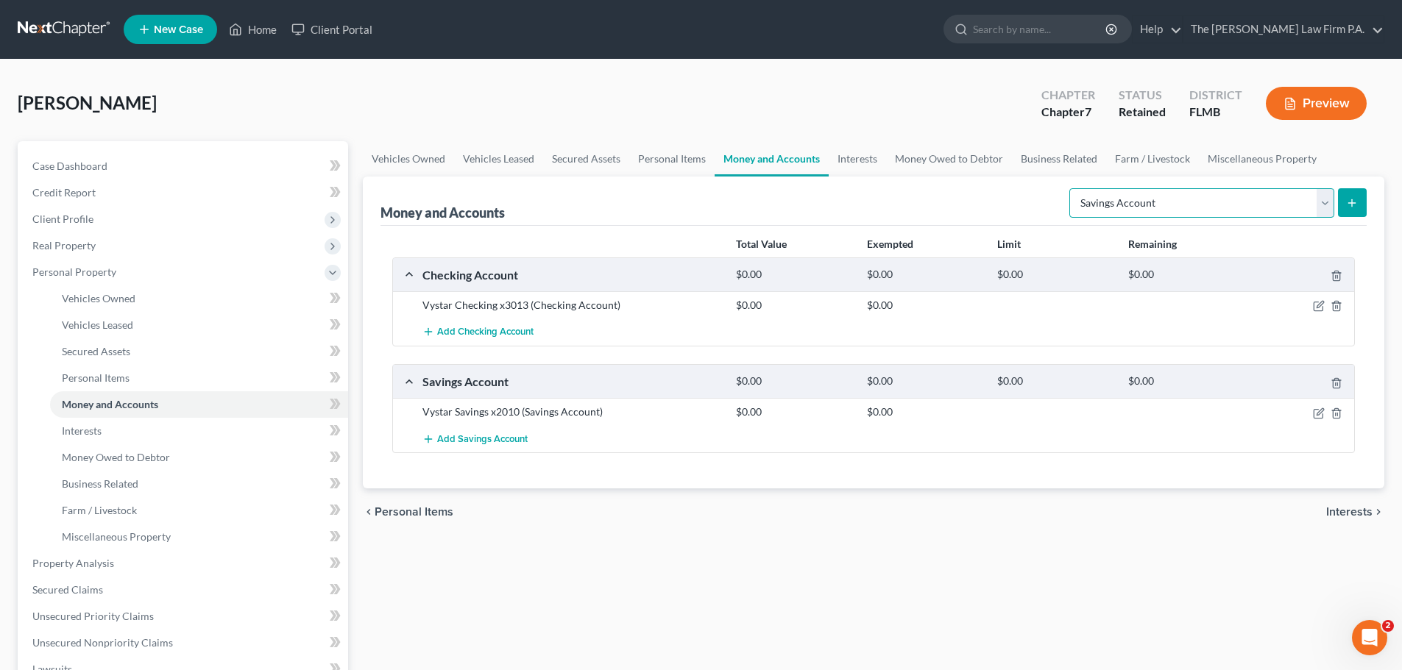
click at [1203, 208] on select "Select Account Type Brokerage Cash on Hand Certificates of Deposit Checking Acc…" at bounding box center [1201, 202] width 265 height 29
click at [1072, 188] on select "Select Account Type Brokerage Cash on Hand Certificates of Deposit Checking Acc…" at bounding box center [1201, 202] width 265 height 29
click at [1347, 204] on icon "submit" at bounding box center [1352, 203] width 12 height 12
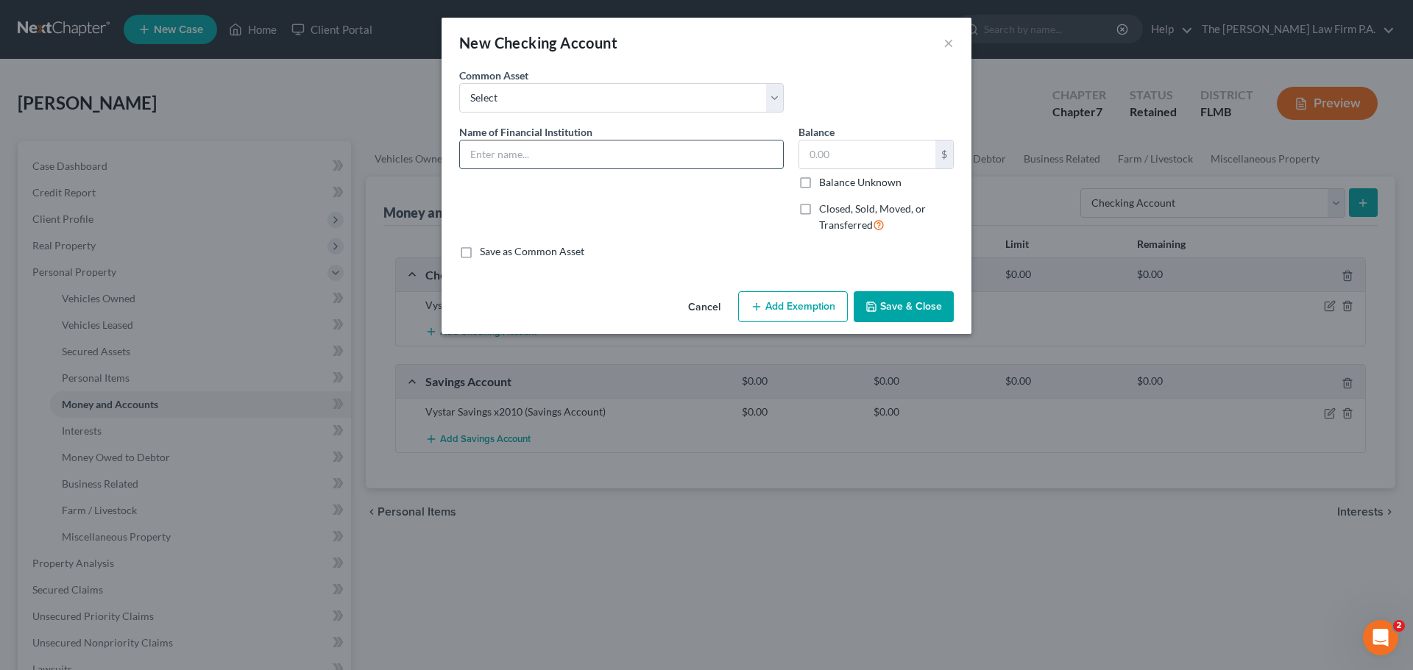
click at [528, 148] on input "text" at bounding box center [621, 155] width 323 height 28
click at [676, 165] on input "PNC Checking - joint w/ boyfriend for bill pay" at bounding box center [621, 155] width 323 height 28
click at [692, 161] on input "PNC Checking - joint w/ boyfriend for bill pay" at bounding box center [621, 155] width 323 height 28
click at [907, 303] on button "Save & Close" at bounding box center [904, 306] width 100 height 31
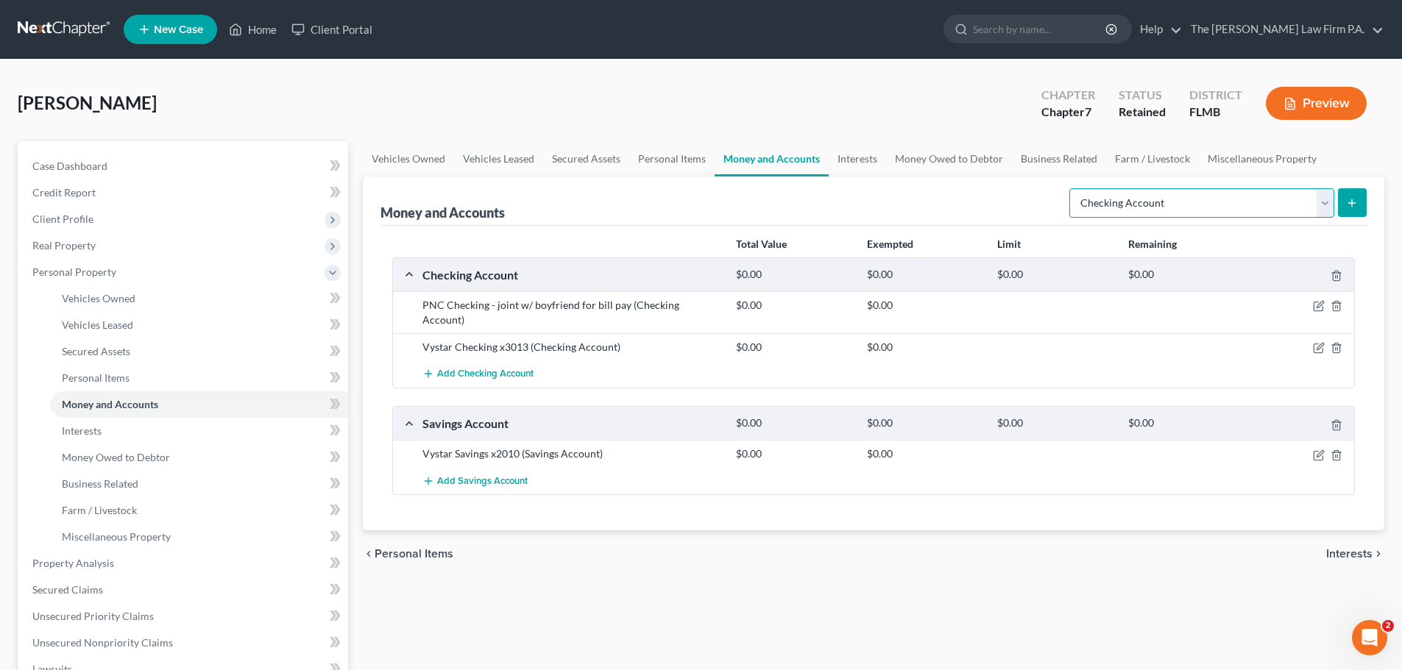
drag, startPoint x: 1160, startPoint y: 194, endPoint x: 1167, endPoint y: 217, distance: 24.0
click at [1160, 194] on select "Select Account Type Brokerage Cash on Hand Certificates of Deposit Checking Acc…" at bounding box center [1201, 202] width 265 height 29
click at [1072, 188] on select "Select Account Type Brokerage Cash on Hand Certificates of Deposit Checking Acc…" at bounding box center [1201, 202] width 265 height 29
click at [1354, 202] on icon "submit" at bounding box center [1352, 203] width 12 height 12
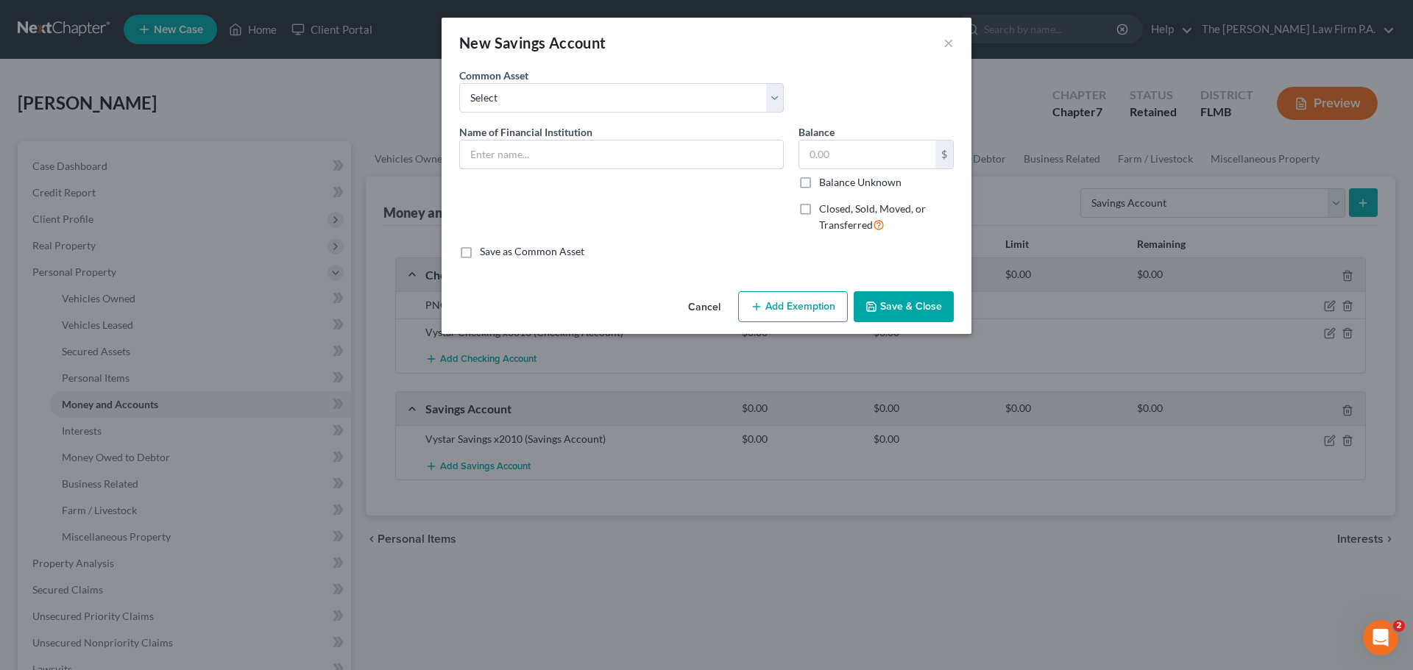
click at [556, 146] on input "text" at bounding box center [621, 155] width 323 height 28
click at [927, 305] on button "Save & Close" at bounding box center [904, 306] width 100 height 31
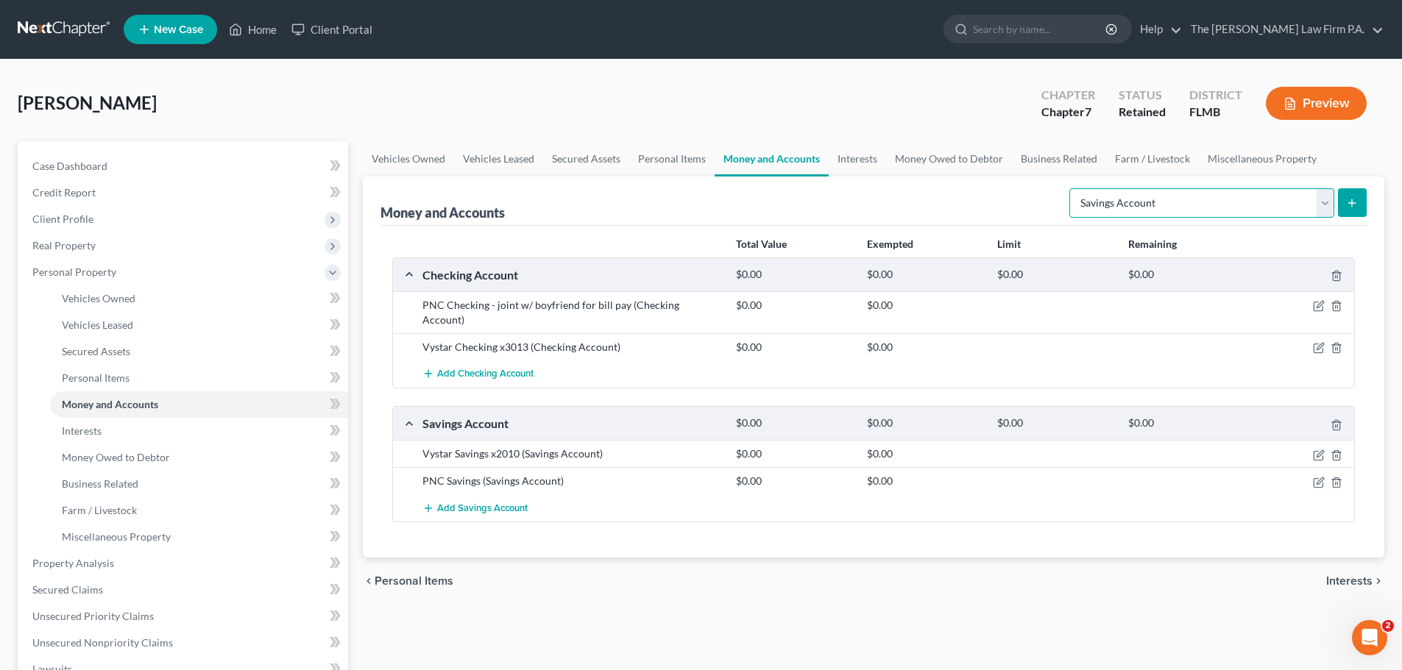
click at [1181, 212] on select "Select Account Type Brokerage Cash on Hand Certificates of Deposit Checking Acc…" at bounding box center [1201, 202] width 265 height 29
click at [942, 160] on link "Money Owed to Debtor" at bounding box center [949, 158] width 126 height 35
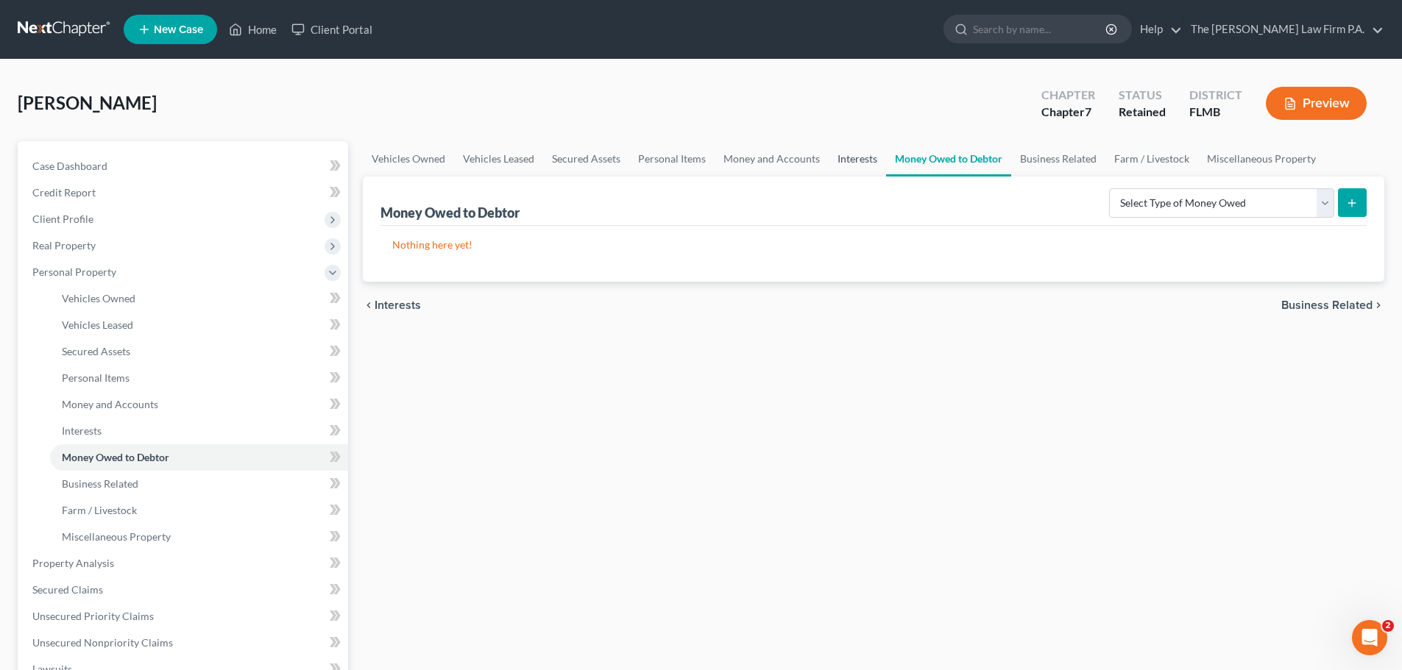
click at [862, 156] on link "Interests" at bounding box center [857, 158] width 57 height 35
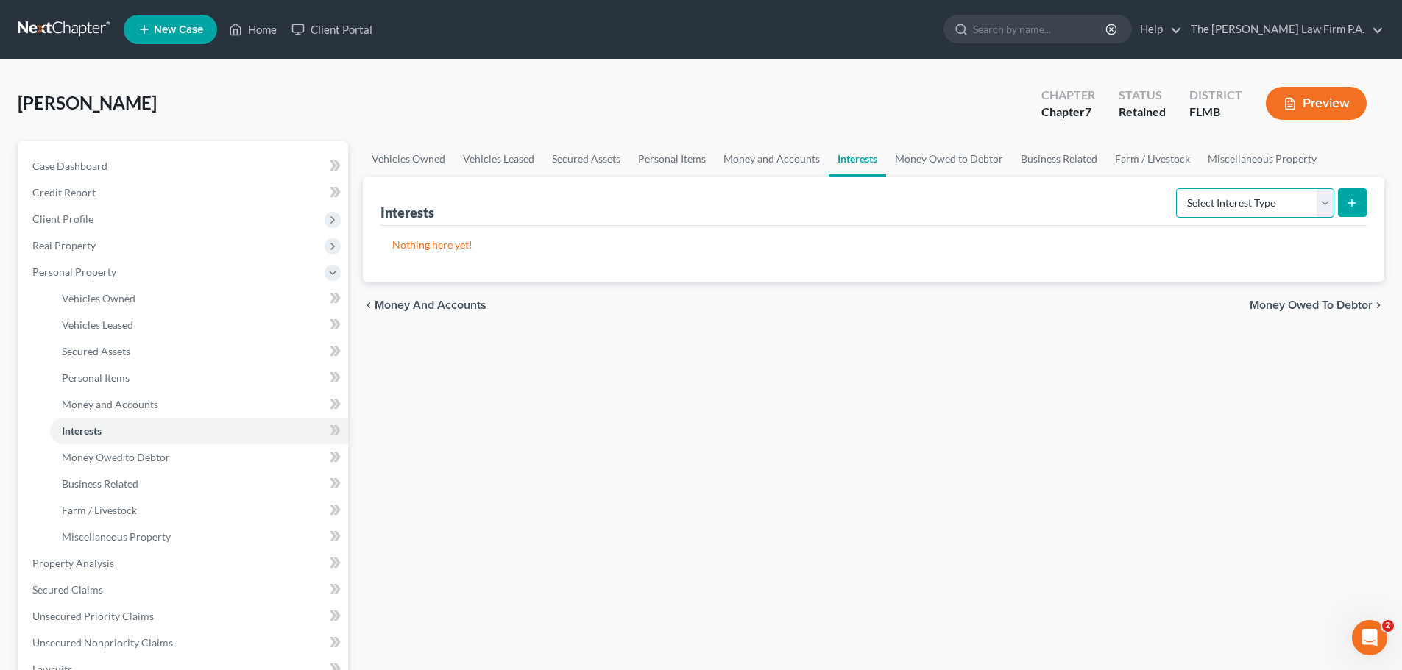
click at [1218, 214] on select "Select Interest Type 401K Annuity Bond Education IRA Government Bond Government…" at bounding box center [1255, 202] width 158 height 29
click at [914, 155] on link "Money Owed to Debtor" at bounding box center [949, 158] width 126 height 35
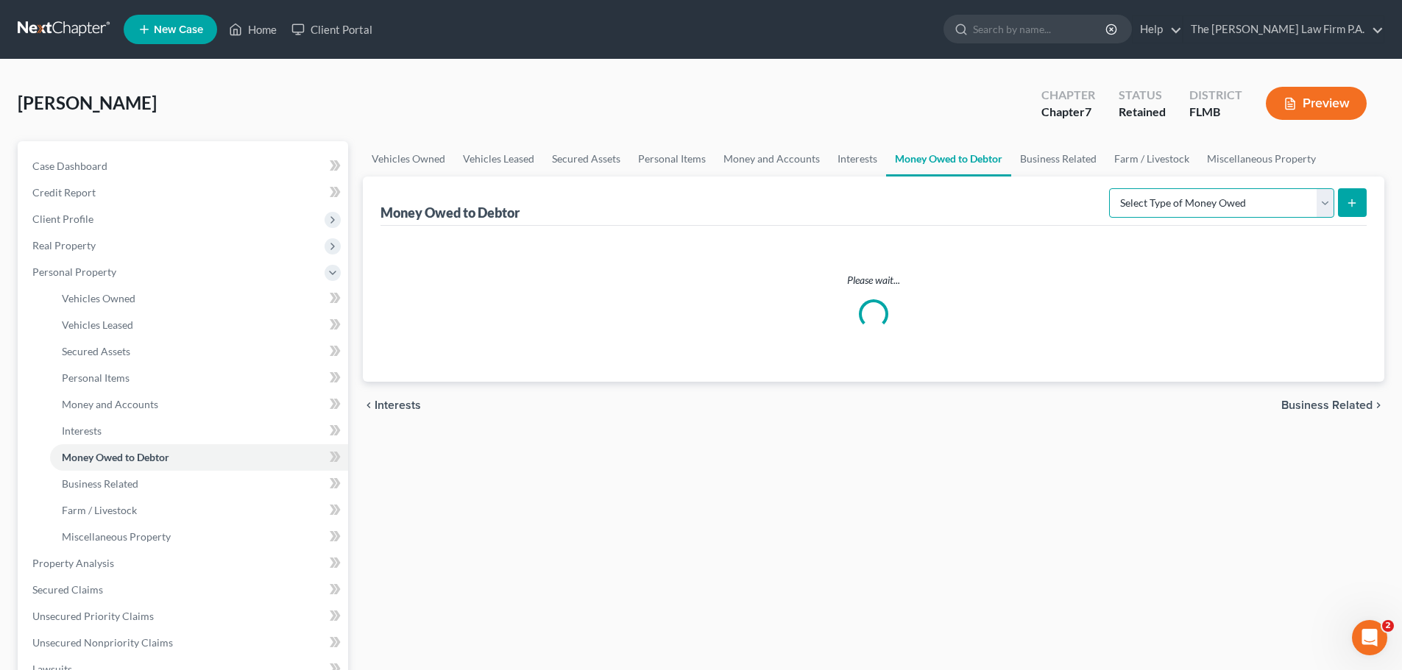
click at [1196, 202] on select "Select Type of Money Owed Accounts Receivable Alimony Child Support Claims Agai…" at bounding box center [1221, 202] width 225 height 29
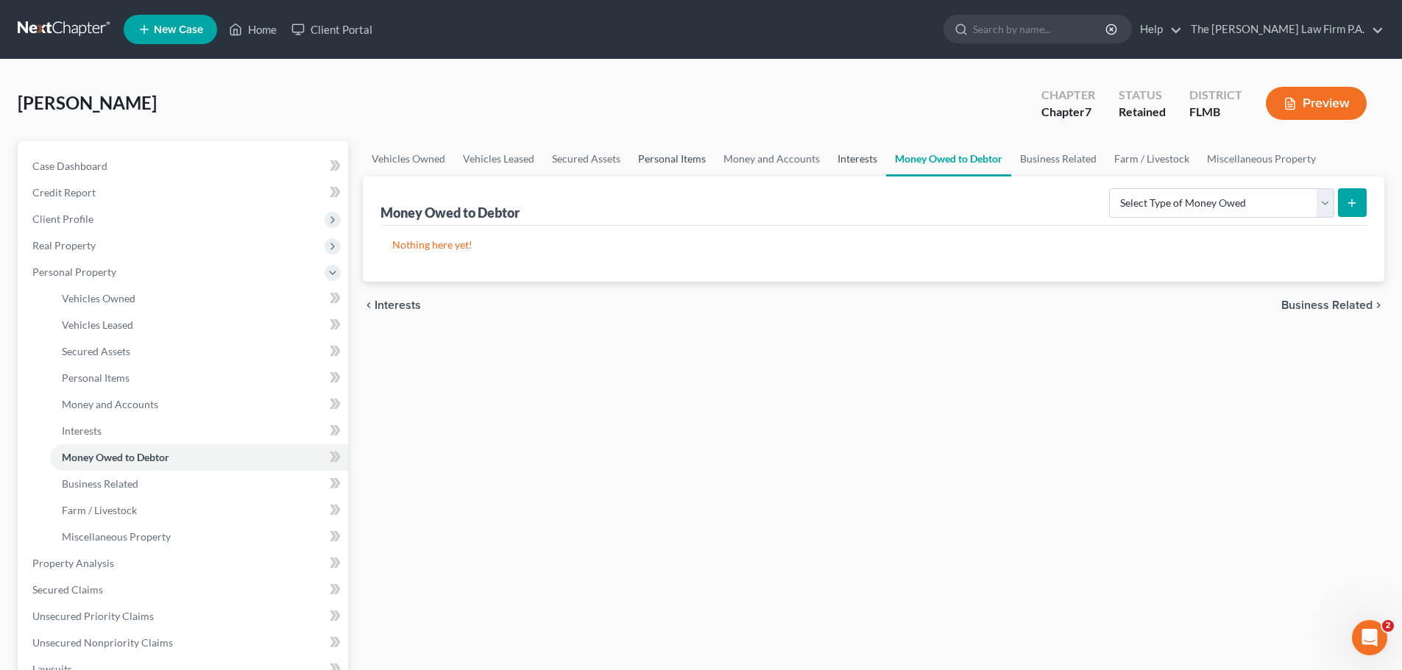
click at [856, 162] on link "Interests" at bounding box center [857, 158] width 57 height 35
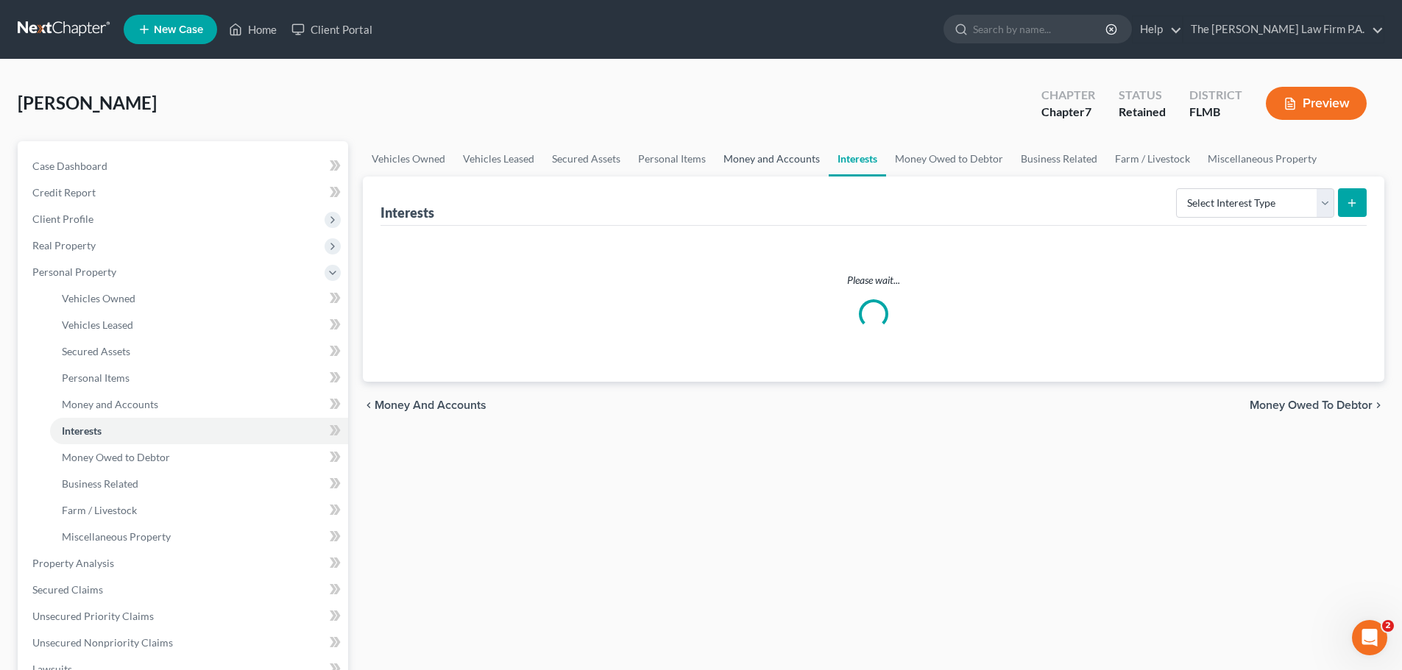
click at [779, 163] on link "Money and Accounts" at bounding box center [772, 158] width 114 height 35
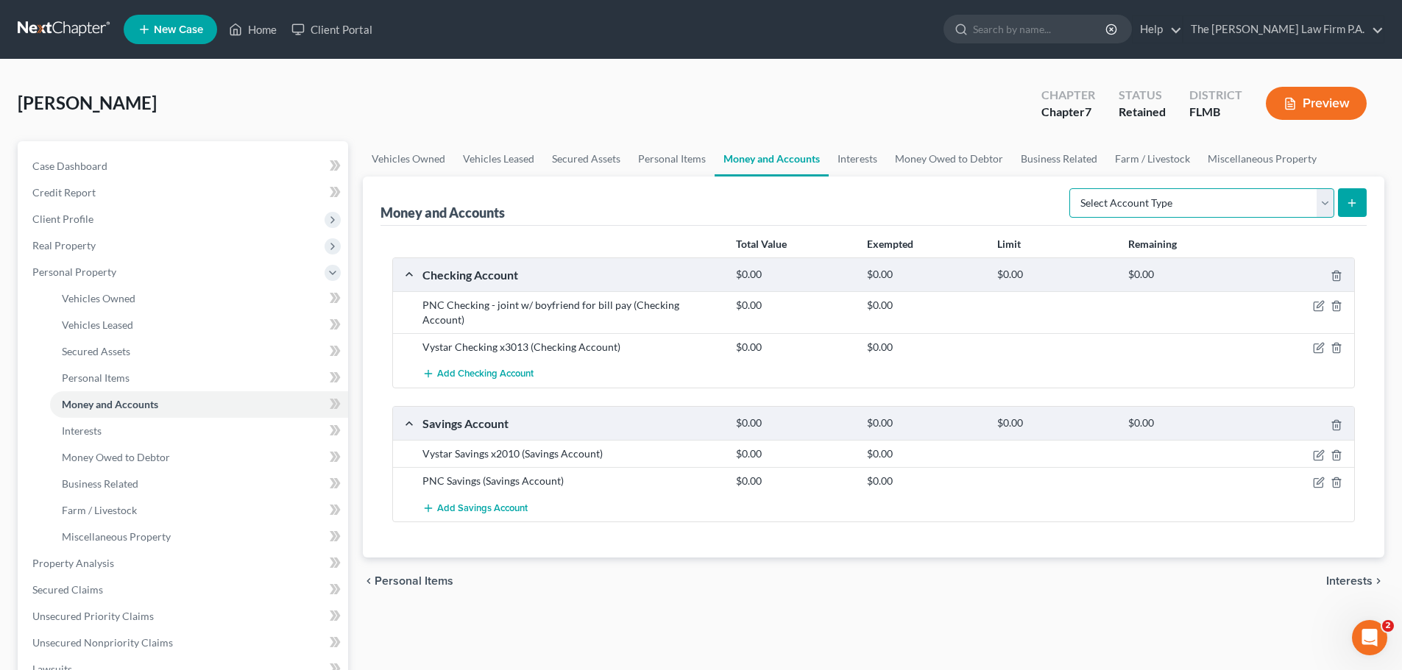
click at [1184, 203] on select "Select Account Type Brokerage Cash on Hand Certificates of Deposit Checking Acc…" at bounding box center [1201, 202] width 265 height 29
click at [1072, 188] on select "Select Account Type Brokerage Cash on Hand Certificates of Deposit Checking Acc…" at bounding box center [1201, 202] width 265 height 29
click at [1351, 202] on icon "submit" at bounding box center [1352, 203] width 12 height 12
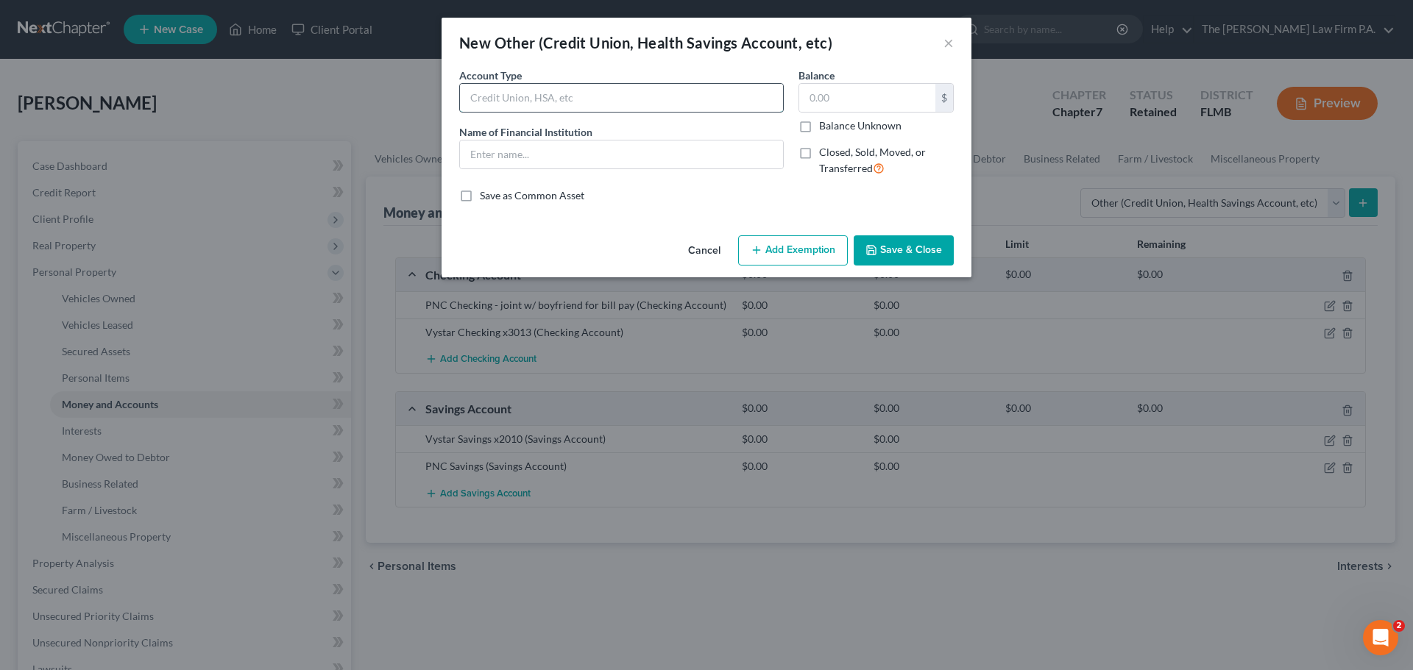
click at [531, 104] on input "text" at bounding box center [621, 98] width 323 height 28
drag, startPoint x: 509, startPoint y: 163, endPoint x: 504, endPoint y: 154, distance: 10.2
click at [508, 162] on input "text" at bounding box center [621, 155] width 323 height 28
click at [895, 244] on button "Save & Close" at bounding box center [904, 250] width 100 height 31
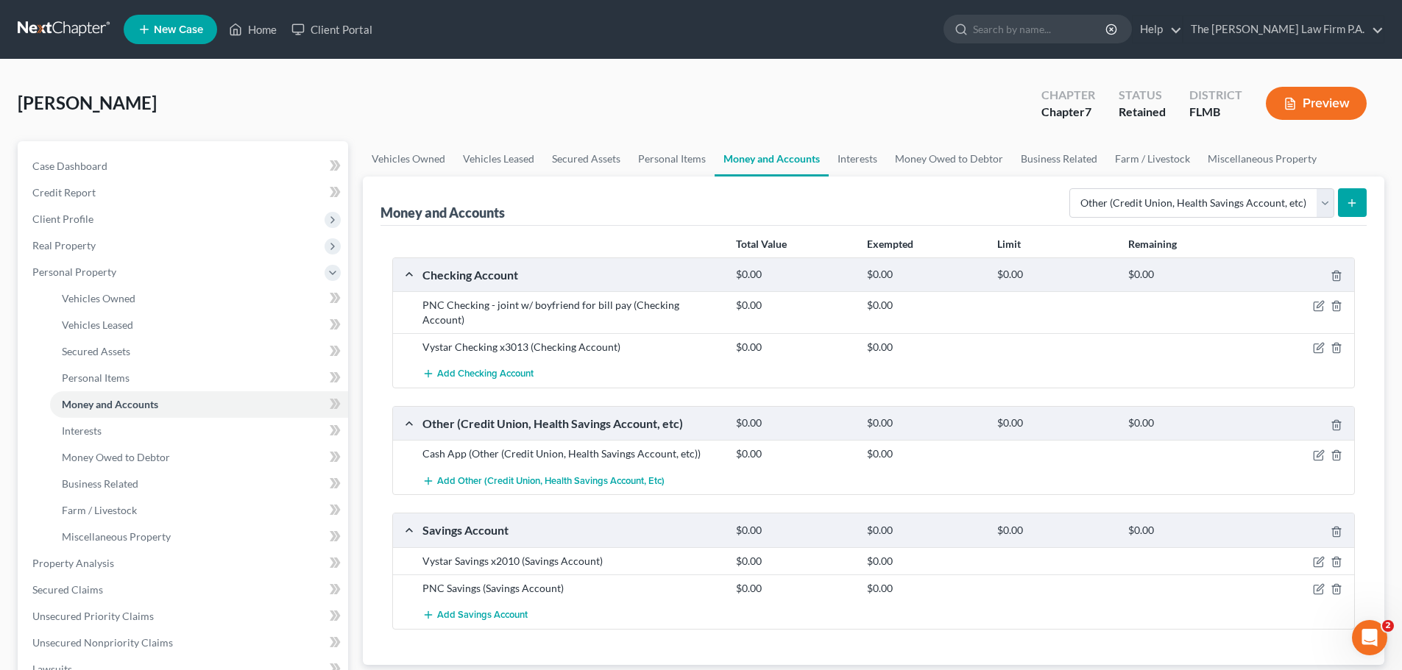
click at [1350, 208] on button "submit" at bounding box center [1352, 202] width 29 height 29
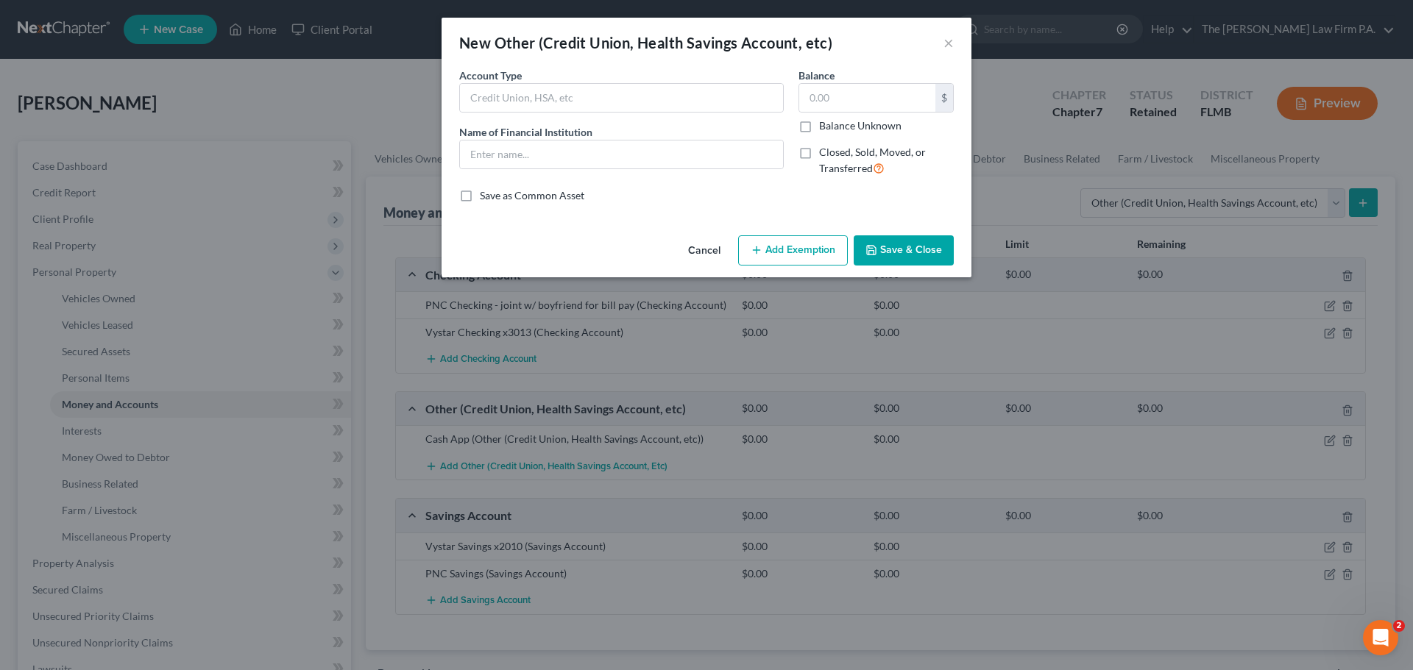
drag, startPoint x: 701, startPoint y: 249, endPoint x: 1299, endPoint y: 167, distance: 603.8
click at [704, 247] on button "Cancel" at bounding box center [704, 251] width 56 height 29
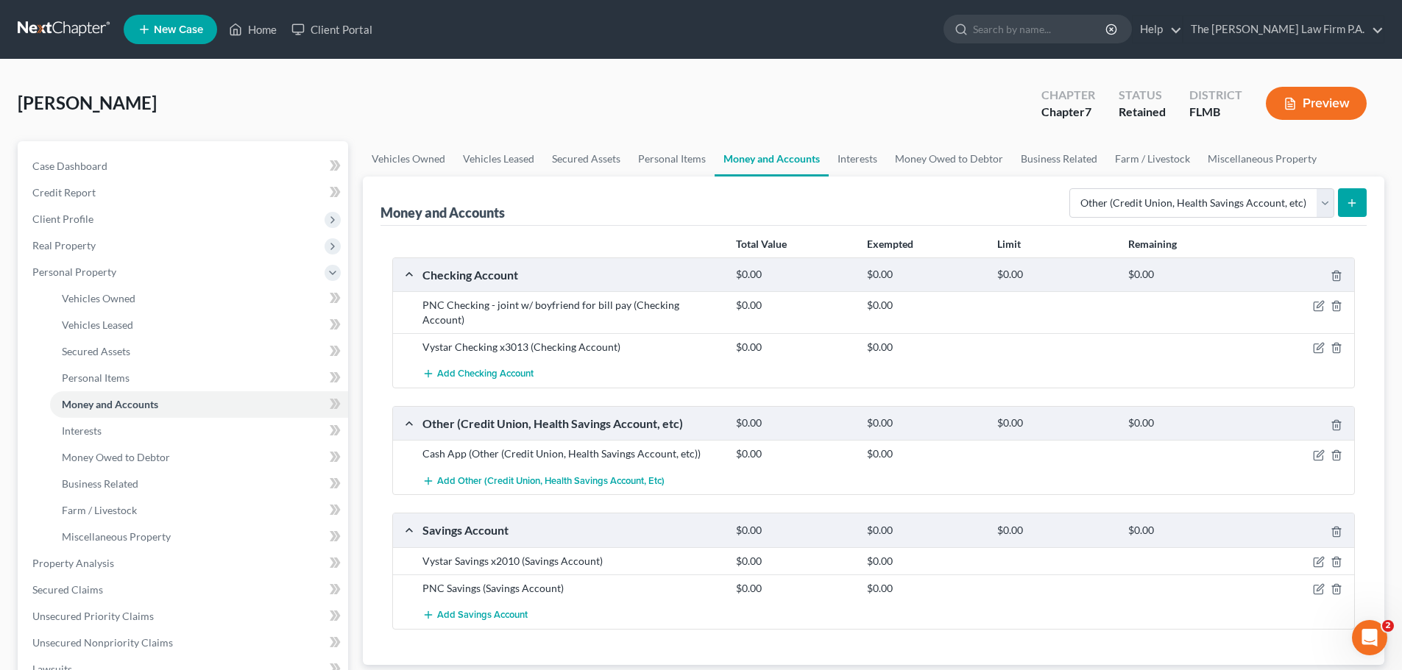
click at [1325, 102] on button "Preview" at bounding box center [1316, 103] width 101 height 33
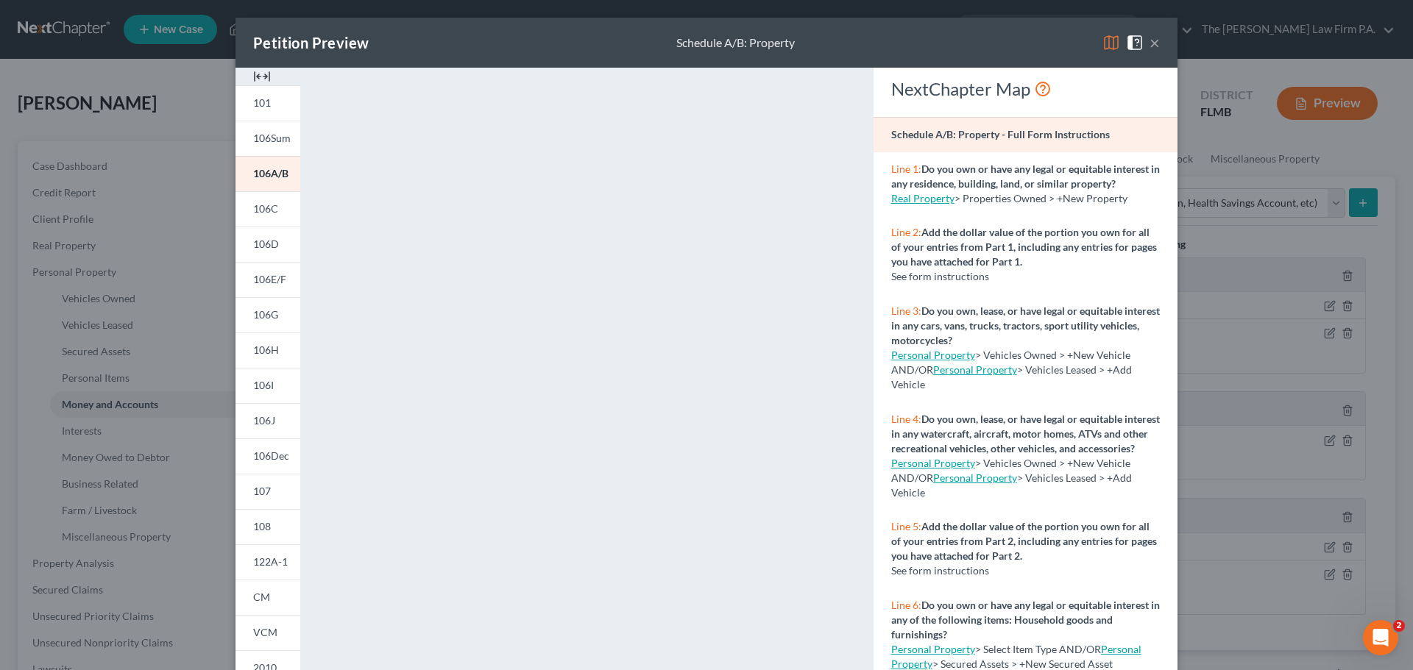
click at [1150, 43] on button "×" at bounding box center [1154, 43] width 10 height 18
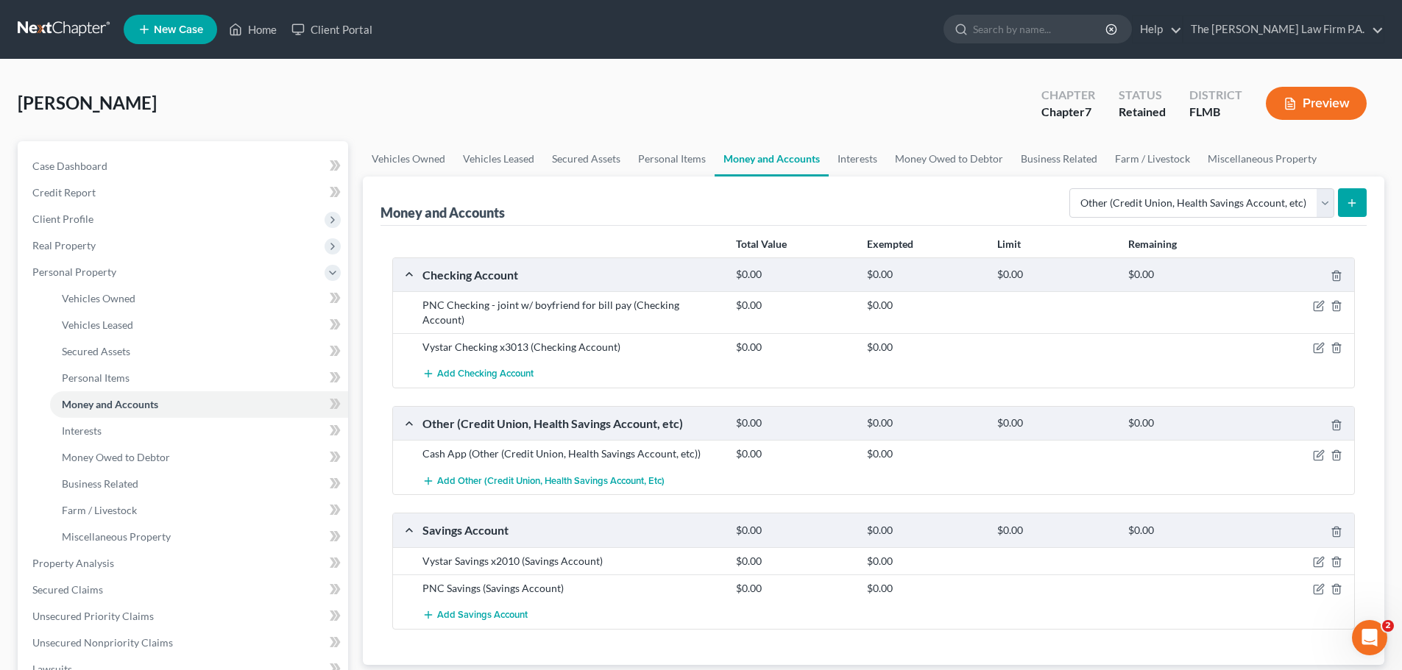
click at [1349, 208] on icon "submit" at bounding box center [1352, 203] width 12 height 12
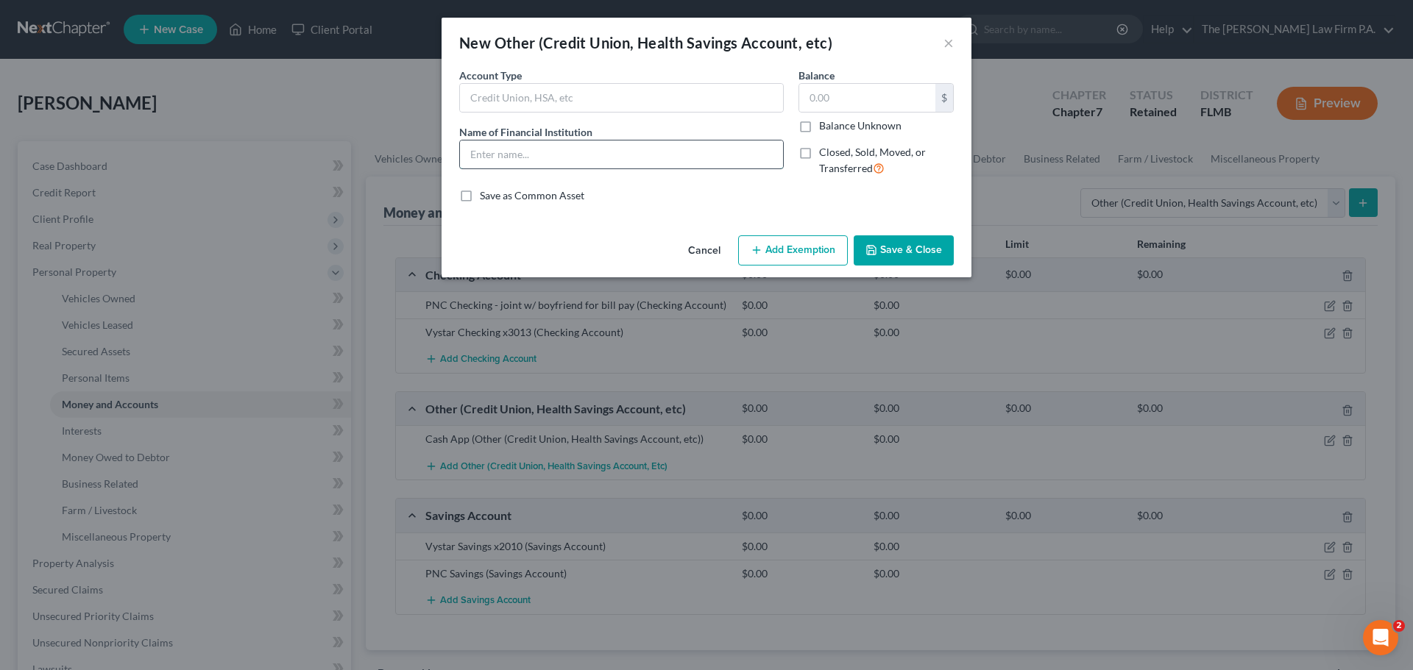
click at [581, 160] on input "text" at bounding box center [621, 155] width 323 height 28
click at [908, 252] on button "Save & Close" at bounding box center [904, 250] width 100 height 31
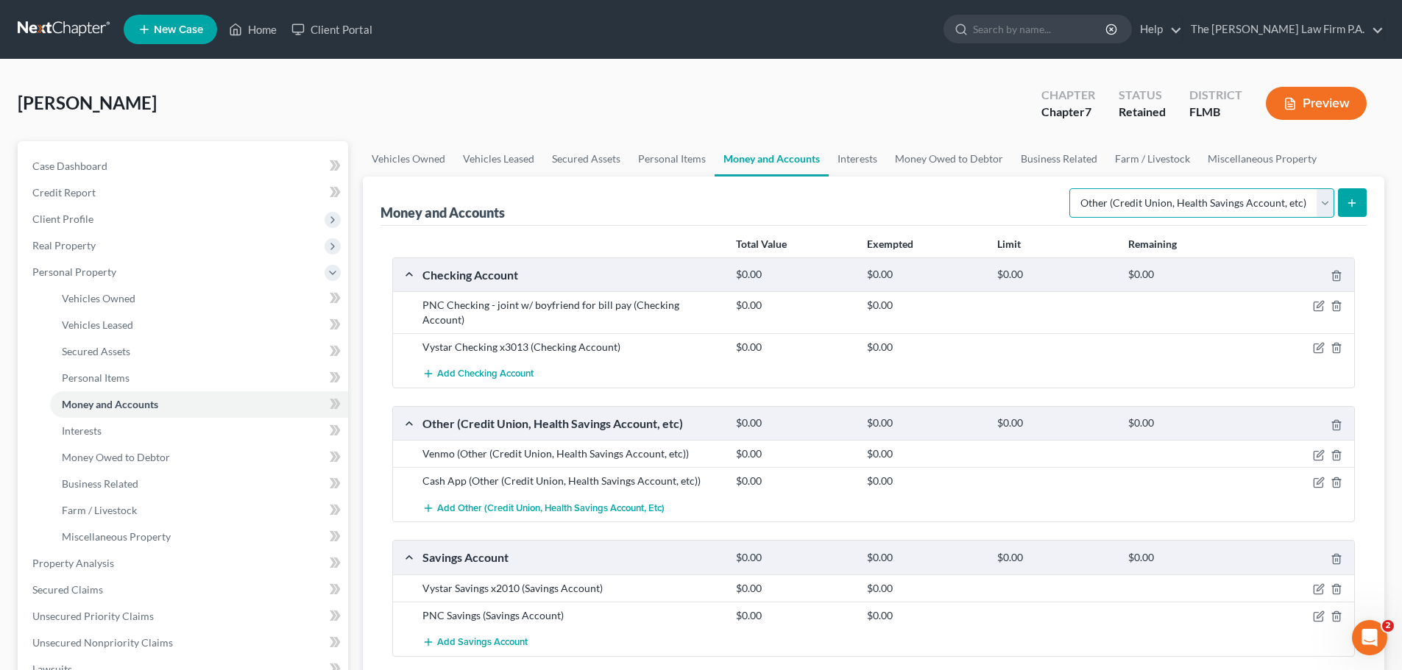
click at [1314, 199] on select "Select Account Type Brokerage Cash on Hand Certificates of Deposit Checking Acc…" at bounding box center [1201, 202] width 265 height 29
drag, startPoint x: 1314, startPoint y: 199, endPoint x: 1336, endPoint y: 192, distance: 23.3
click at [1314, 199] on select "Select Account Type Brokerage Cash on Hand Certificates of Deposit Checking Acc…" at bounding box center [1201, 202] width 265 height 29
click at [1349, 202] on icon "submit" at bounding box center [1352, 203] width 12 height 12
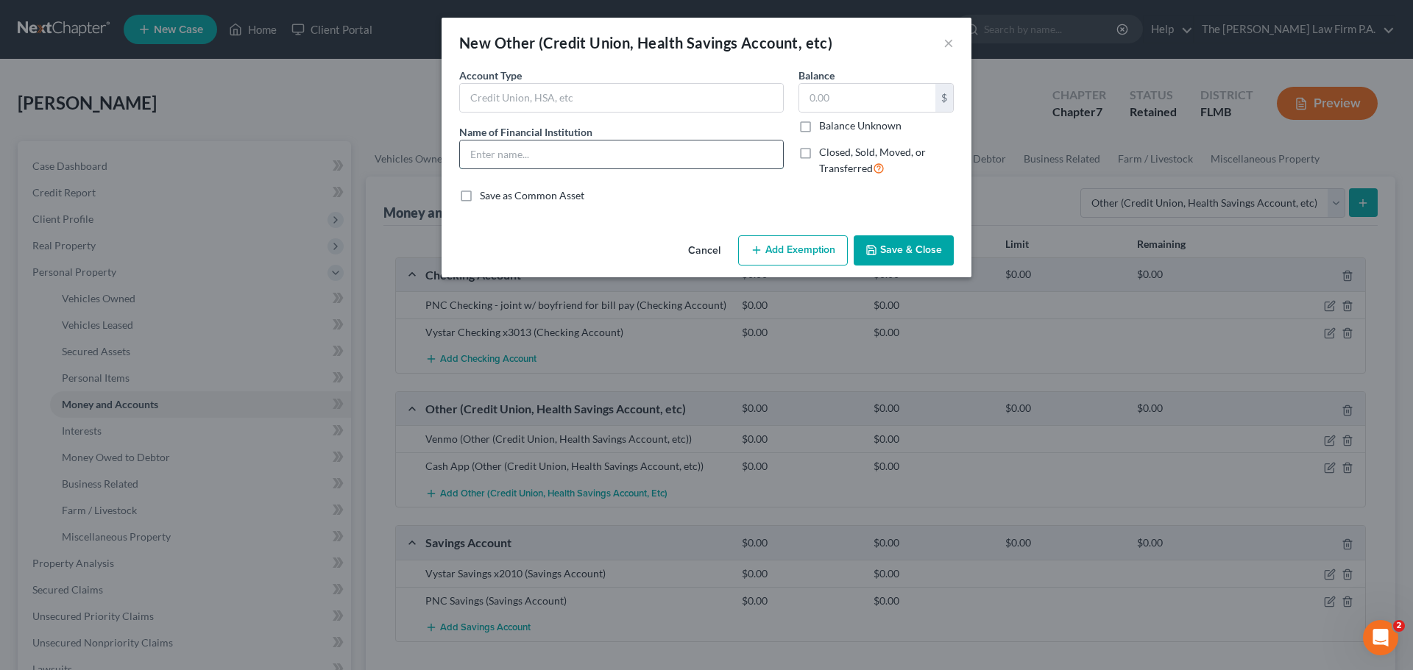
click at [552, 153] on input "text" at bounding box center [621, 155] width 323 height 28
click at [910, 247] on button "Save & Close" at bounding box center [904, 250] width 100 height 31
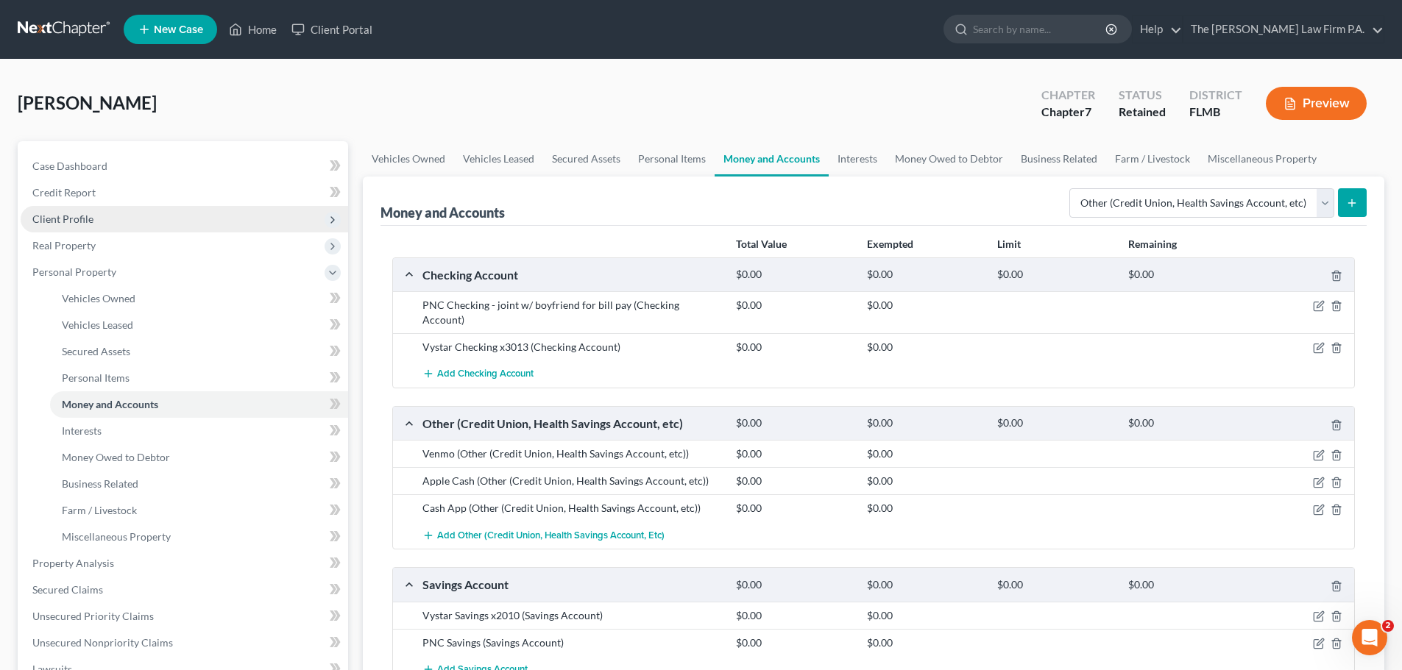
drag, startPoint x: 494, startPoint y: 91, endPoint x: 223, endPoint y: 212, distance: 296.5
click at [494, 91] on div "O'Neill, Yalis Upgraded Chapter Chapter 7 Status Retained District FLMB Preview" at bounding box center [701, 109] width 1367 height 64
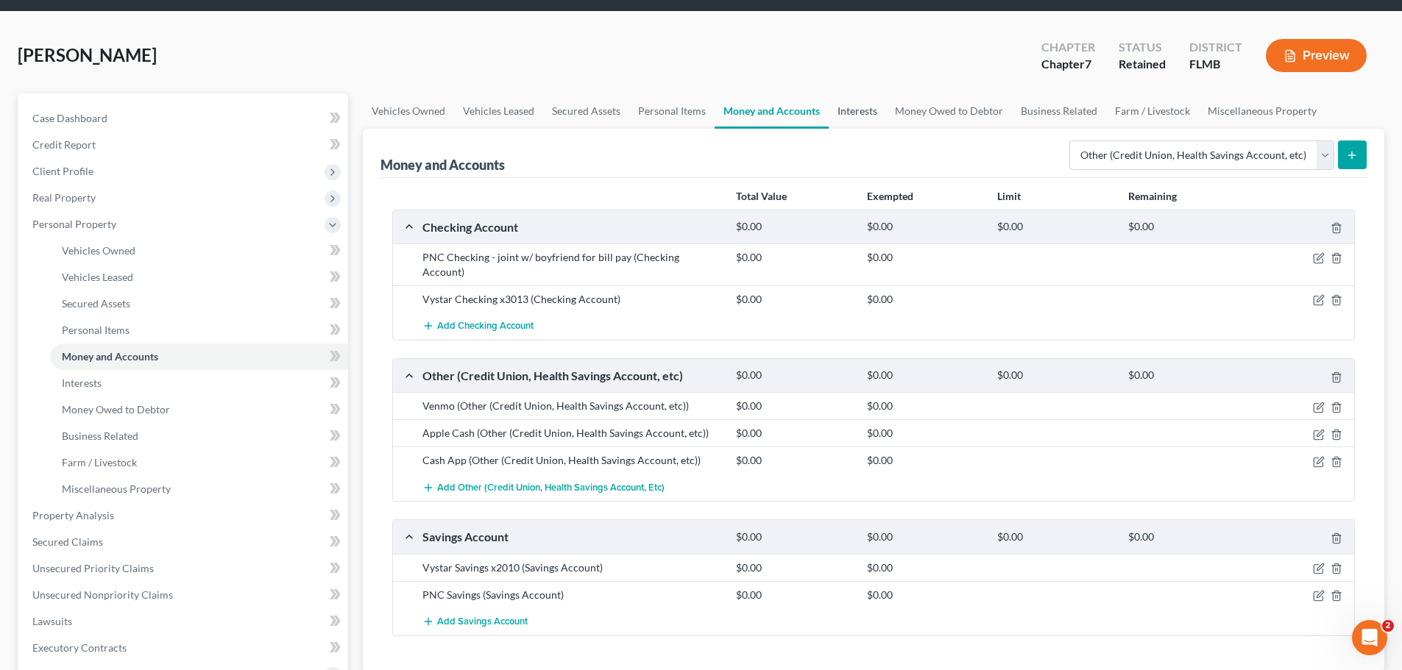
scroll to position [74, 0]
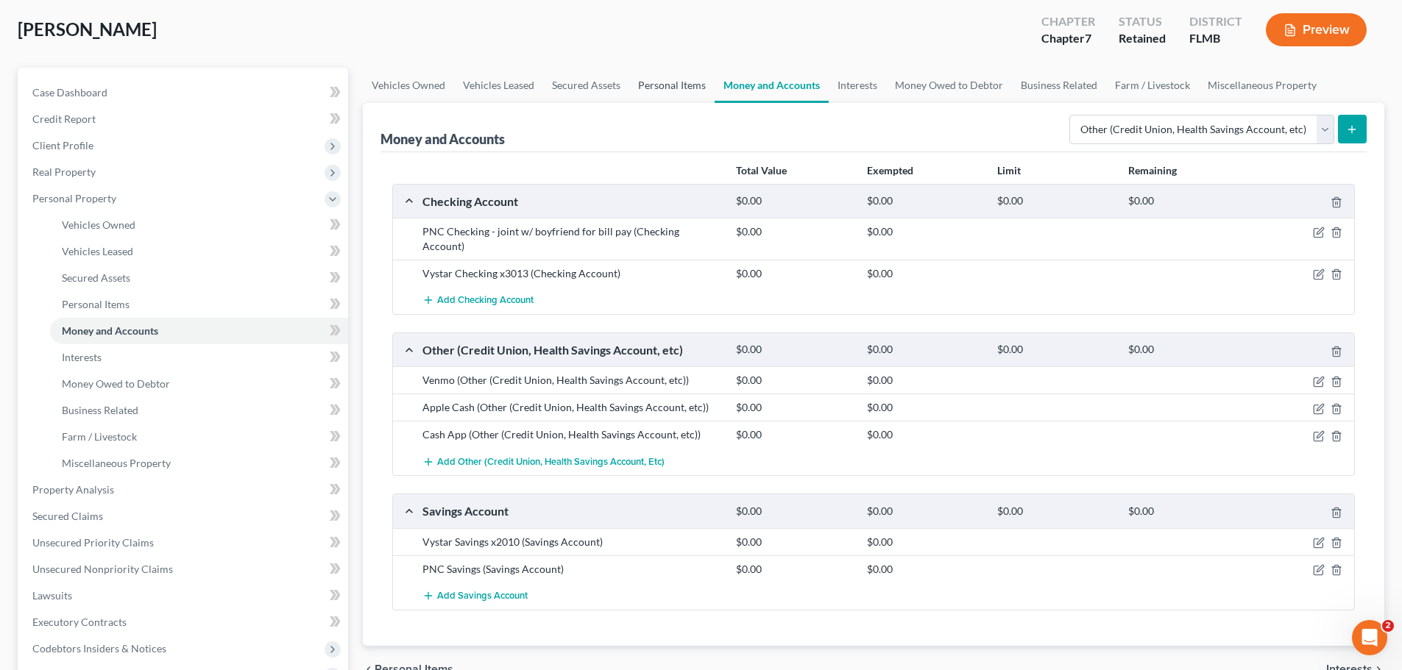
click at [682, 86] on link "Personal Items" at bounding box center [671, 85] width 85 height 35
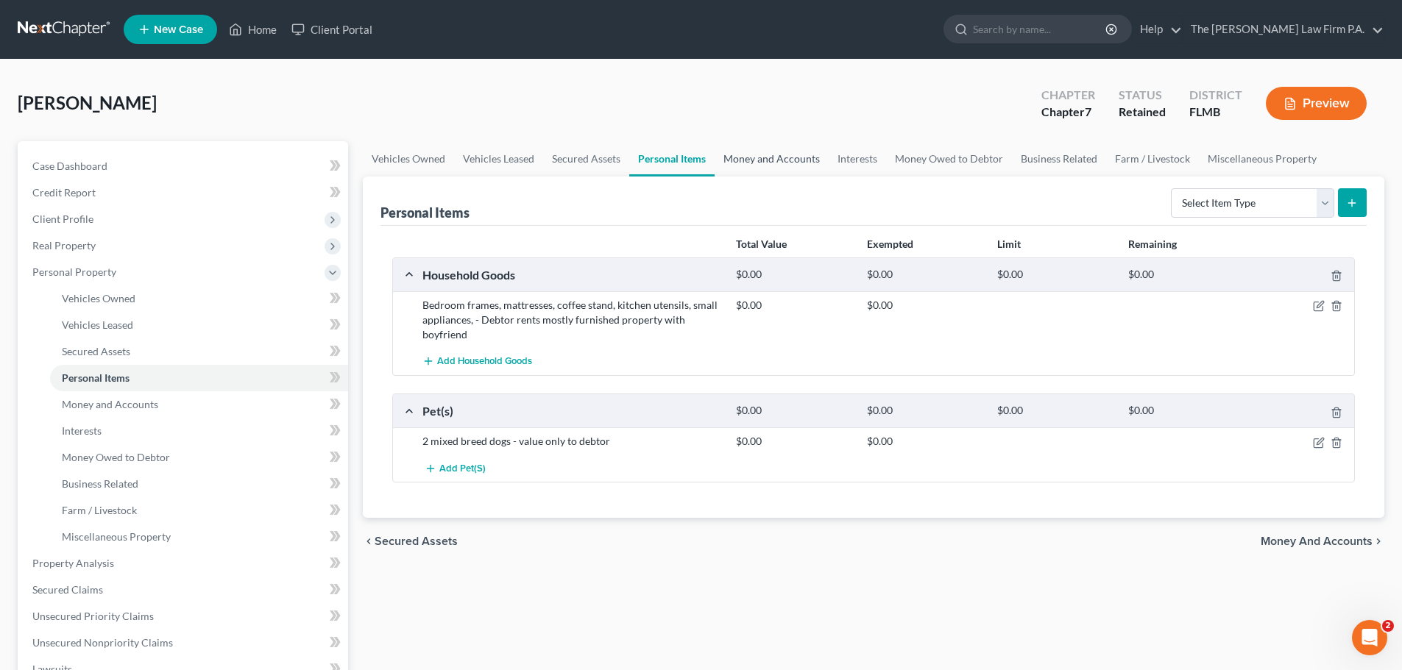
click at [789, 148] on link "Money and Accounts" at bounding box center [772, 158] width 114 height 35
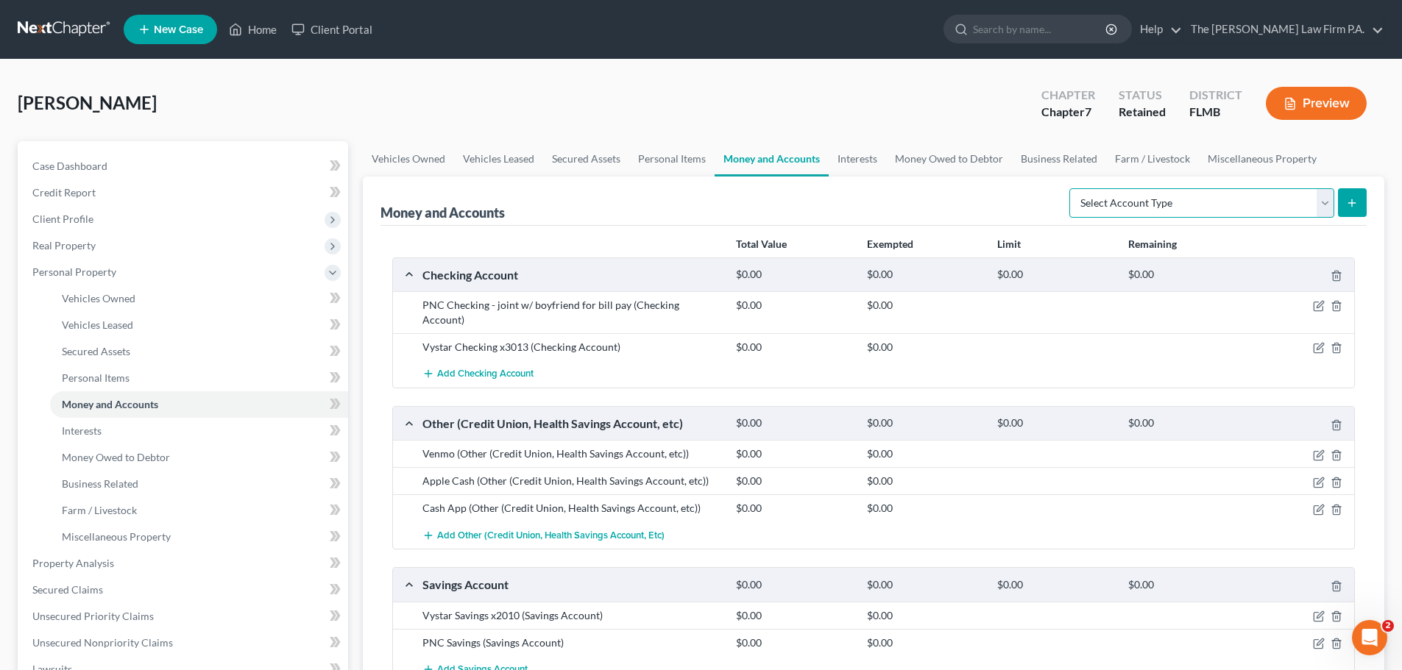
click at [1203, 203] on select "Select Account Type Brokerage Cash on Hand Certificates of Deposit Checking Acc…" at bounding box center [1201, 202] width 265 height 29
click at [864, 162] on link "Interests" at bounding box center [857, 158] width 57 height 35
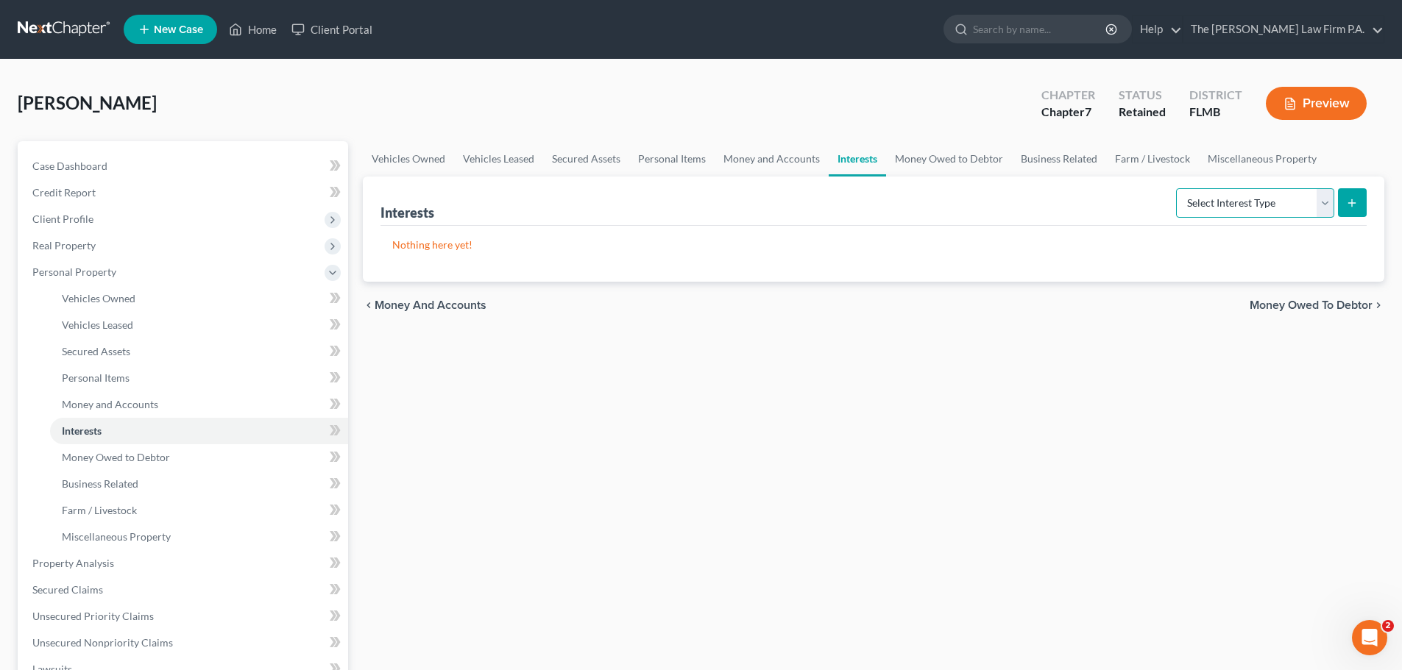
click at [1220, 209] on select "Select Interest Type 401K Annuity Bond Education IRA Government Bond Government…" at bounding box center [1255, 202] width 158 height 29
click at [1177, 188] on select "Select Interest Type 401K Annuity Bond Education IRA Government Bond Government…" at bounding box center [1255, 202] width 158 height 29
click at [1352, 206] on line "submit" at bounding box center [1352, 202] width 0 height 7
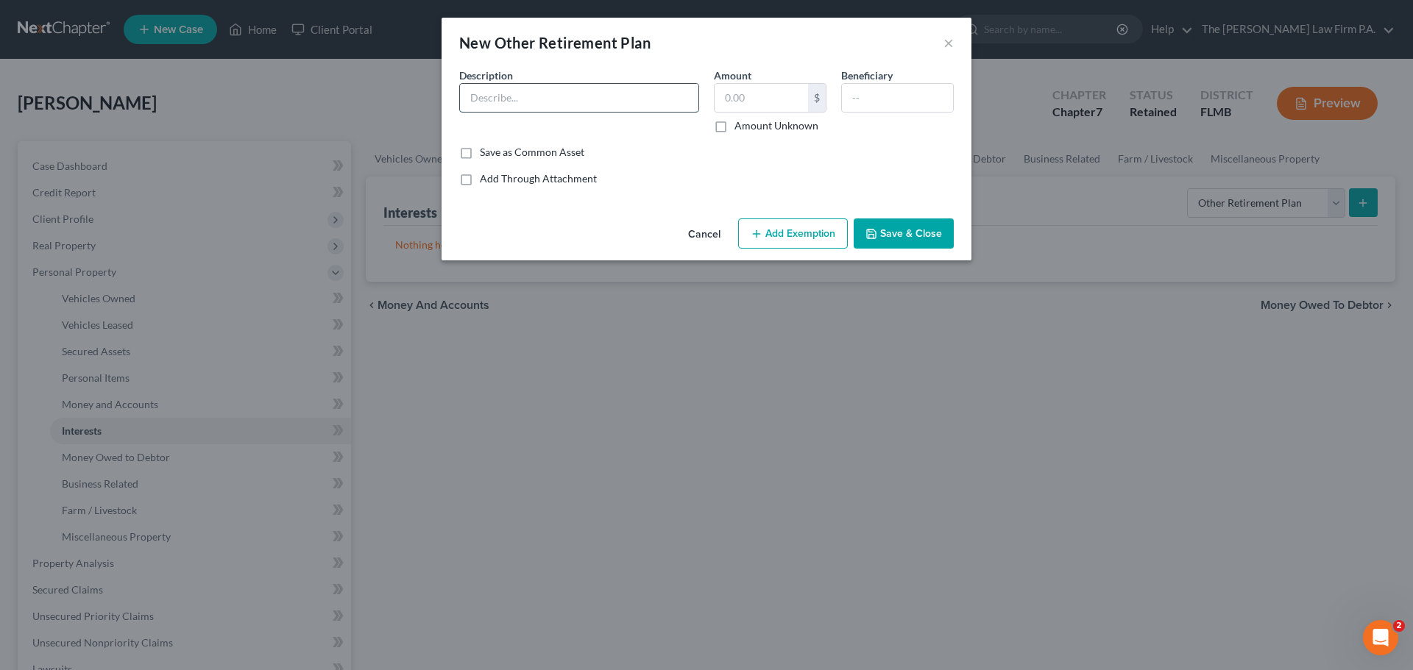
click at [561, 101] on input "text" at bounding box center [579, 98] width 238 height 28
click at [907, 235] on button "Save & Close" at bounding box center [904, 234] width 100 height 31
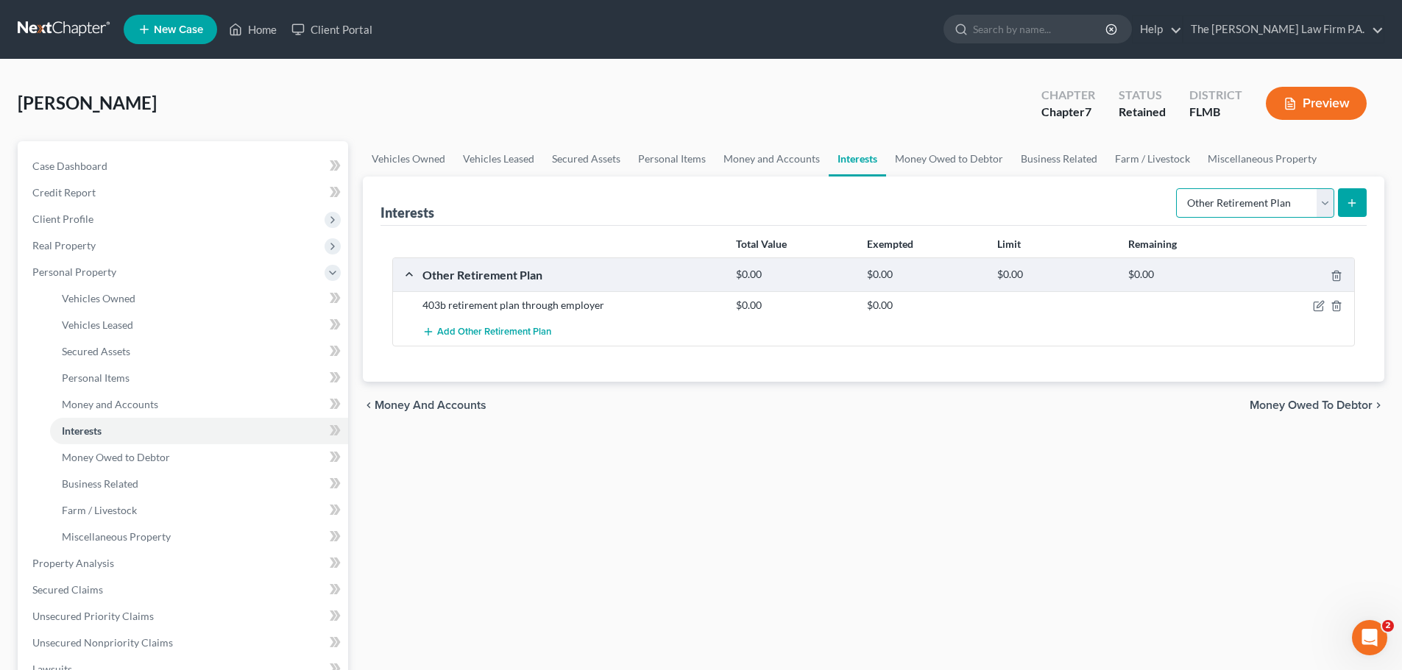
click at [1219, 210] on select "Select Interest Type 401K Annuity Bond Education IRA Government Bond Government…" at bounding box center [1255, 202] width 158 height 29
click at [1319, 308] on icon "button" at bounding box center [1319, 305] width 7 height 7
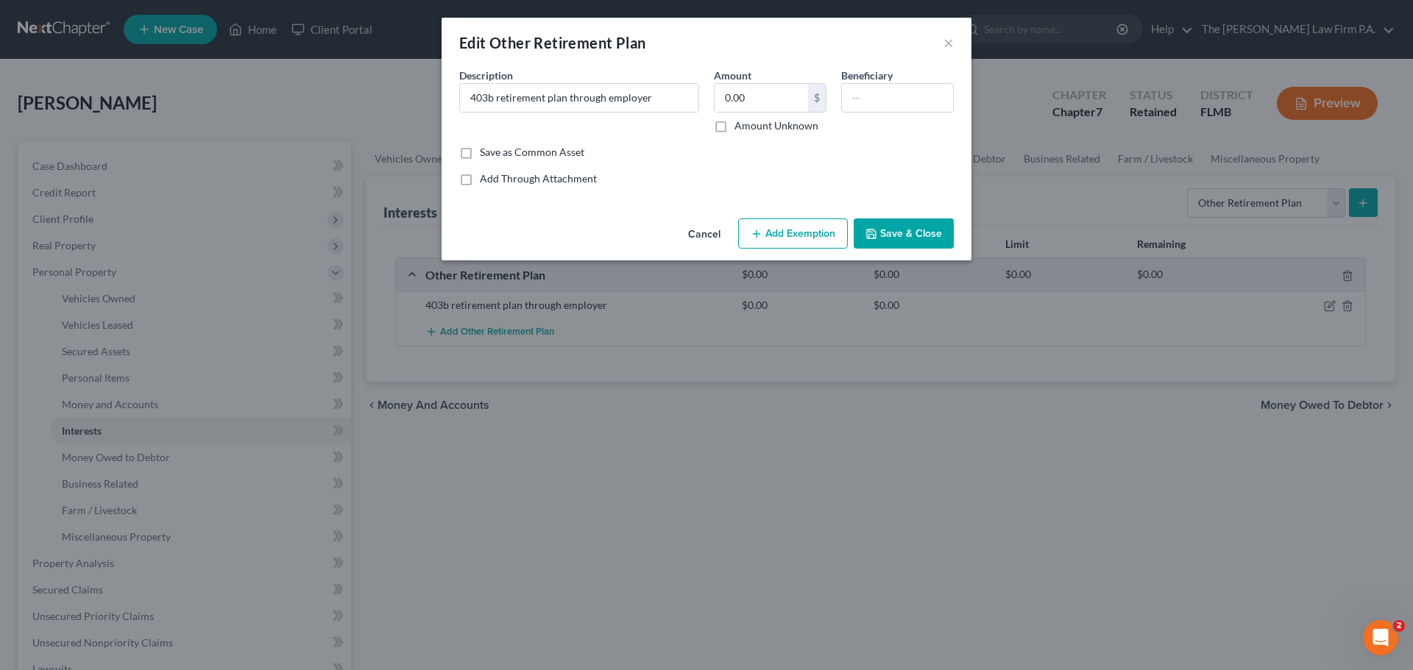
click at [954, 44] on div "Edit Other Retirement Plan ×" at bounding box center [707, 43] width 530 height 50
click at [951, 44] on button "×" at bounding box center [948, 43] width 10 height 18
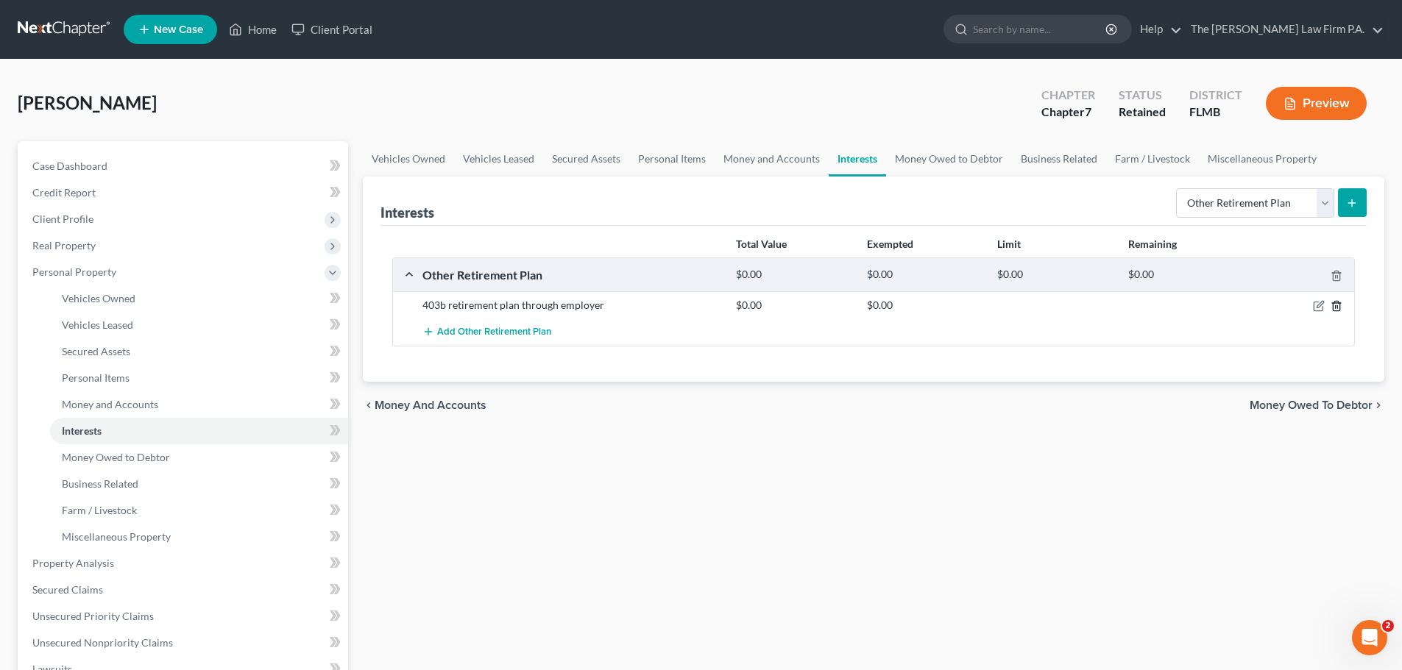
click at [1339, 308] on div at bounding box center [1303, 305] width 104 height 15
click at [1336, 308] on line "button" at bounding box center [1336, 307] width 0 height 3
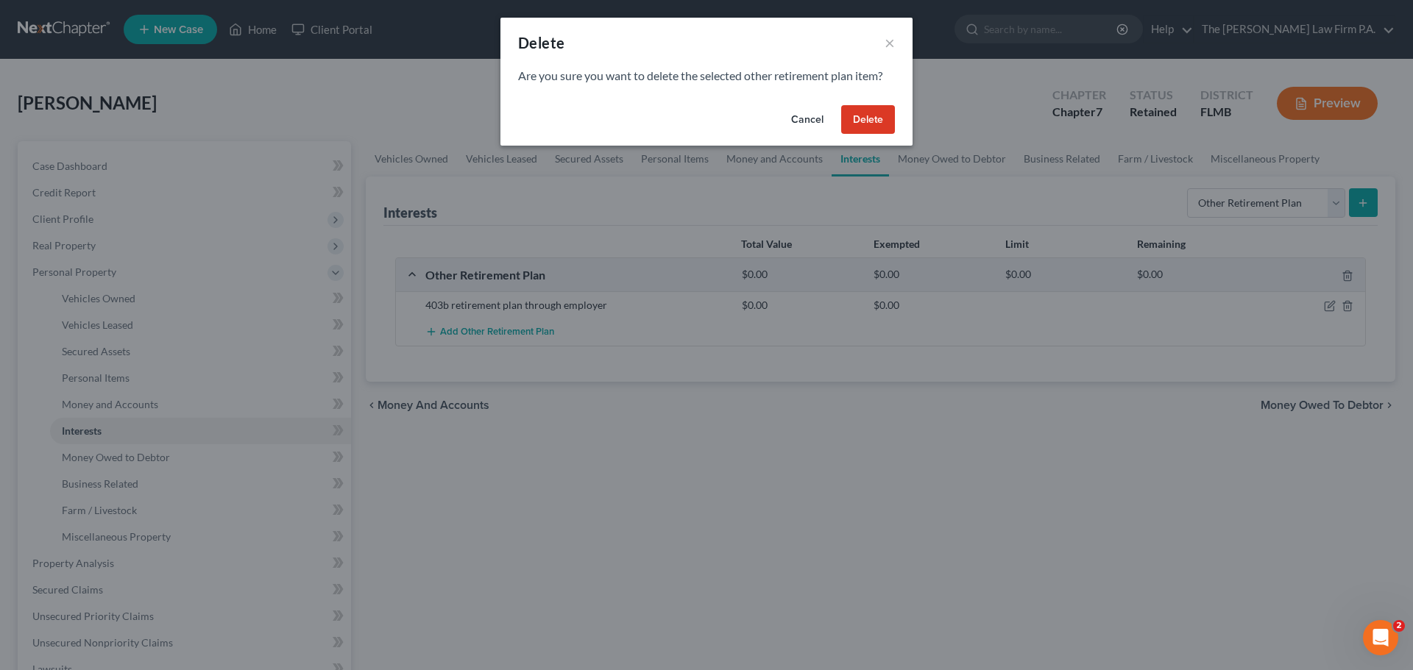
click at [885, 122] on button "Delete" at bounding box center [868, 119] width 54 height 29
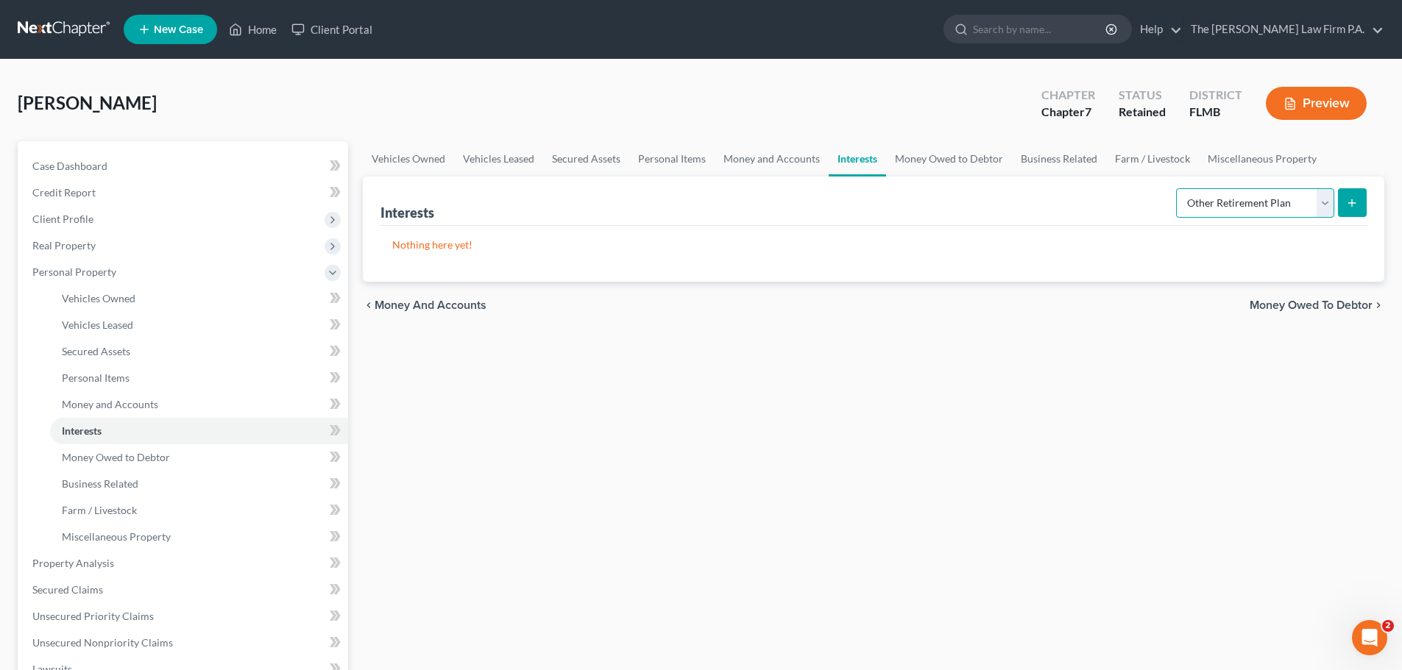
drag, startPoint x: 1238, startPoint y: 205, endPoint x: 1242, endPoint y: 217, distance: 12.3
click at [1238, 205] on select "Select Interest Type 401K Annuity Bond Education IRA Government Bond Government…" at bounding box center [1255, 202] width 158 height 29
click at [1177, 188] on select "Select Interest Type 401K Annuity Bond Education IRA Government Bond Government…" at bounding box center [1255, 202] width 158 height 29
click at [1346, 199] on icon "submit" at bounding box center [1352, 203] width 12 height 12
click at [1358, 208] on button "submit" at bounding box center [1352, 202] width 29 height 29
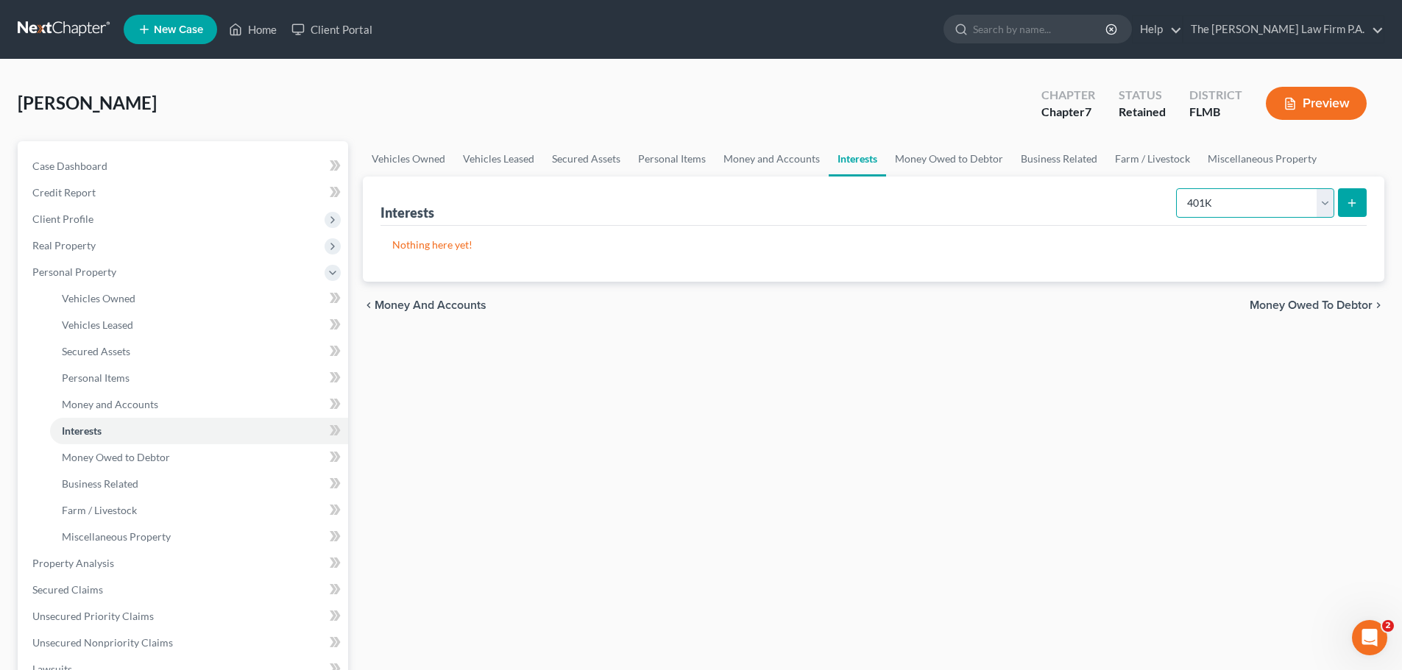
click at [1319, 202] on select "Select Interest Type 401K Annuity Bond Education IRA Government Bond Government…" at bounding box center [1255, 202] width 158 height 29
drag, startPoint x: 1323, startPoint y: 200, endPoint x: 1371, endPoint y: 196, distance: 48.0
click at [1323, 200] on select "Select Interest Type 401K Annuity Bond Education IRA Government Bond Government…" at bounding box center [1255, 202] width 158 height 29
click at [1372, 194] on div "Interests Select Interest Type 401K Annuity Bond Education IRA Government Bond …" at bounding box center [873, 229] width 1021 height 105
click at [1355, 195] on button "submit" at bounding box center [1352, 202] width 29 height 29
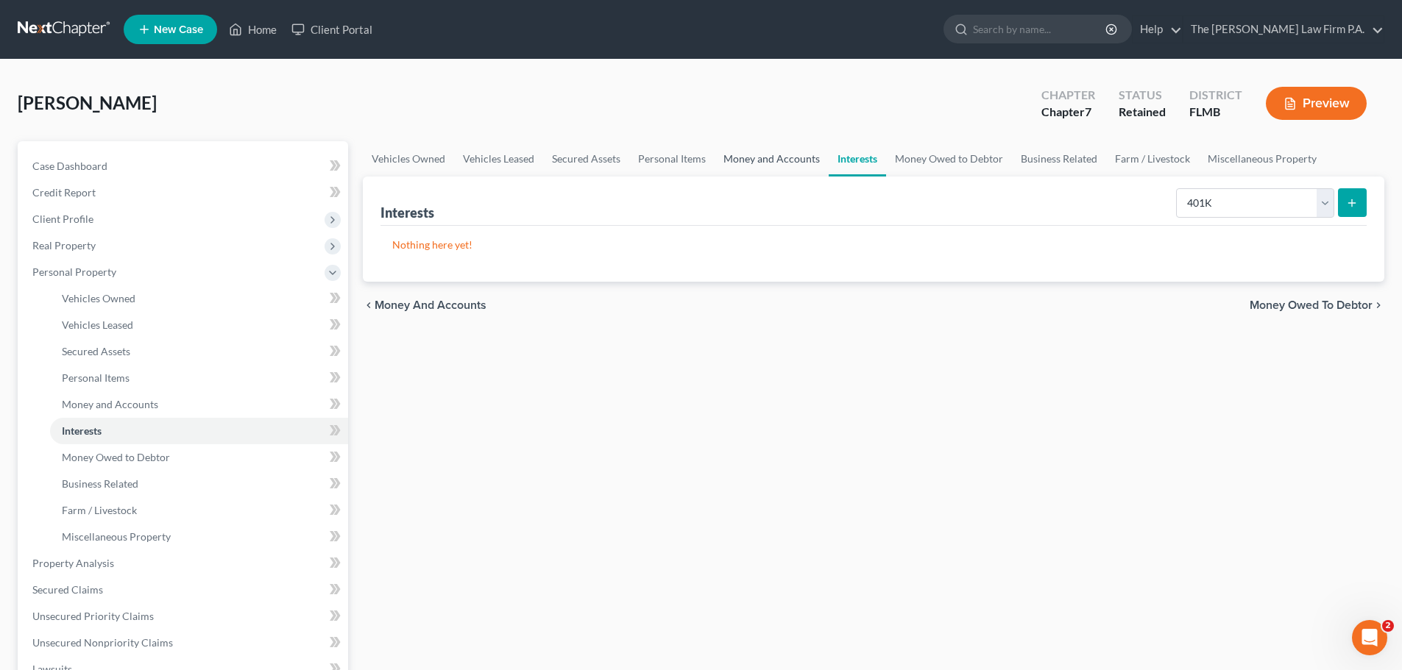
drag, startPoint x: 1229, startPoint y: 266, endPoint x: 752, endPoint y: 160, distance: 488.5
click at [1227, 265] on div "Nothing here yet!" at bounding box center [873, 254] width 986 height 56
click at [749, 158] on link "Money and Accounts" at bounding box center [772, 158] width 114 height 35
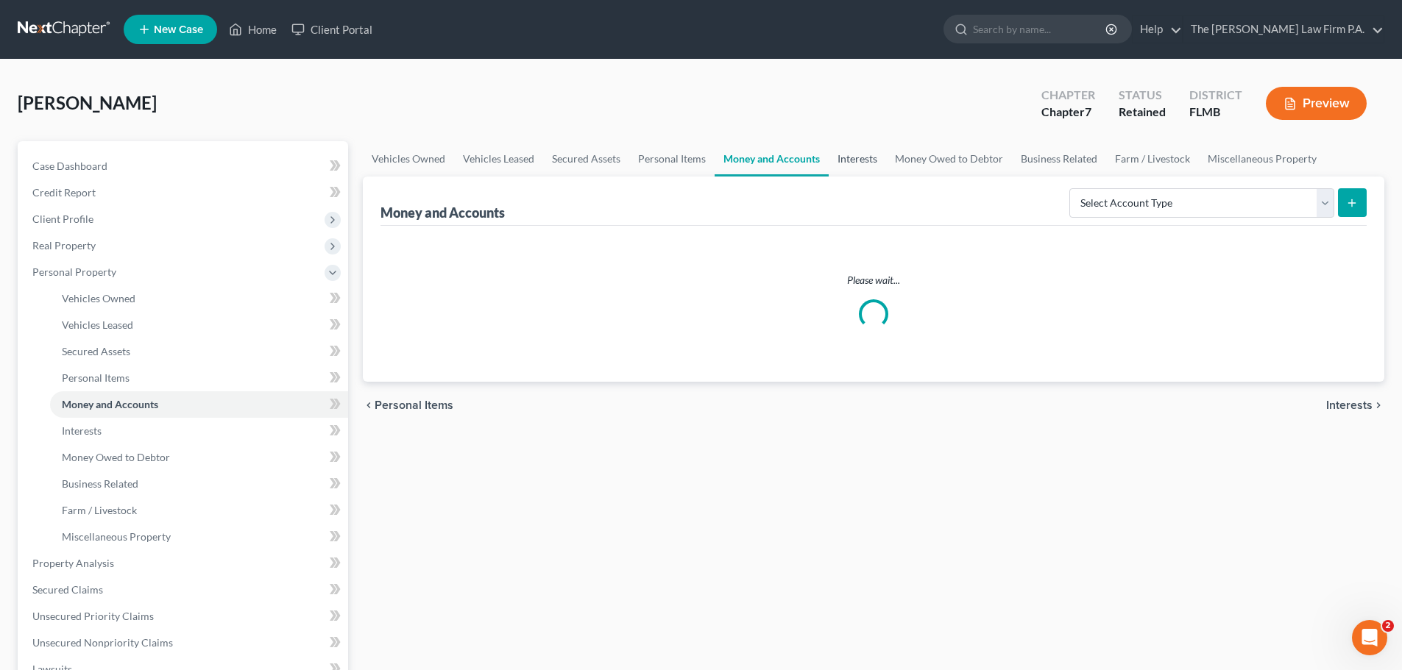
click at [843, 160] on link "Interests" at bounding box center [857, 158] width 57 height 35
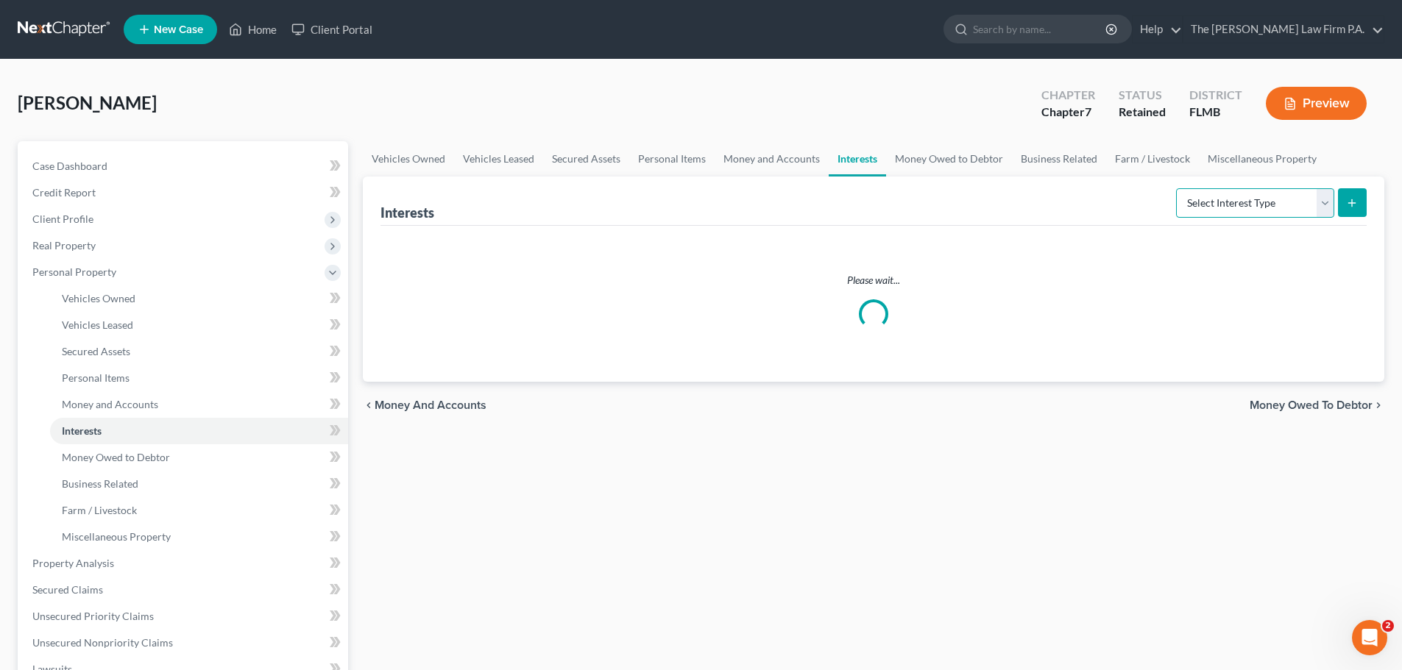
click at [1216, 196] on select "Select Interest Type 401K Annuity Bond Education IRA Government Bond Government…" at bounding box center [1255, 202] width 158 height 29
click at [1177, 188] on select "Select Interest Type 401K Annuity Bond Education IRA Government Bond Government…" at bounding box center [1255, 202] width 158 height 29
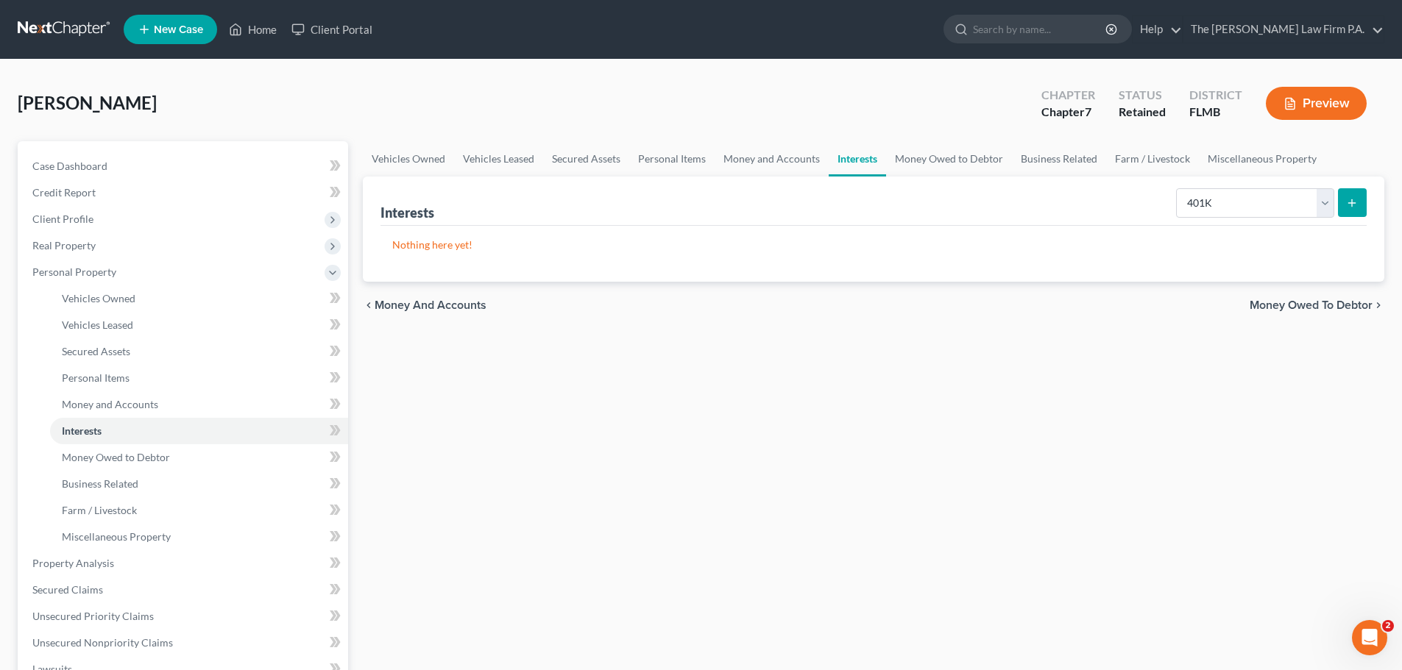
click at [1355, 203] on icon "submit" at bounding box center [1352, 203] width 12 height 12
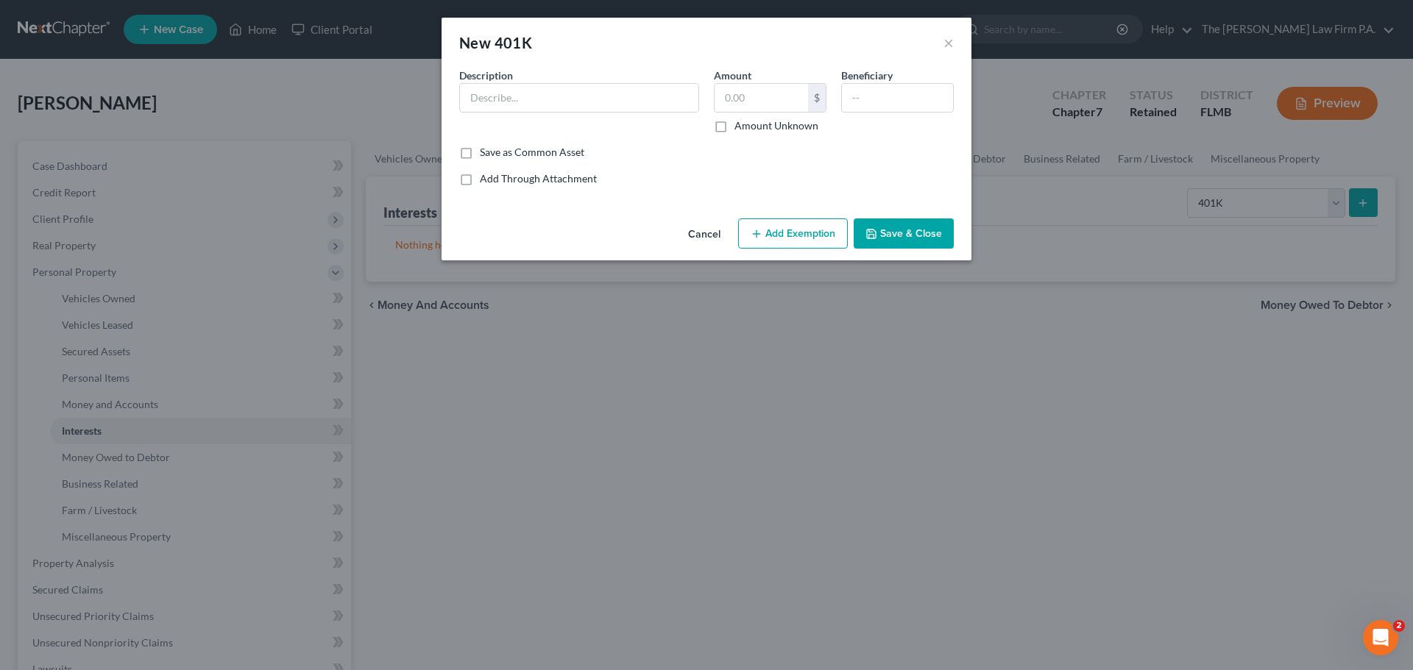
drag, startPoint x: 480, startPoint y: 82, endPoint x: 485, endPoint y: 93, distance: 12.9
click at [480, 82] on label "Description *" at bounding box center [486, 75] width 54 height 15
click at [485, 93] on input "text" at bounding box center [579, 98] width 238 height 28
click at [924, 236] on button "Save & Close" at bounding box center [904, 234] width 100 height 31
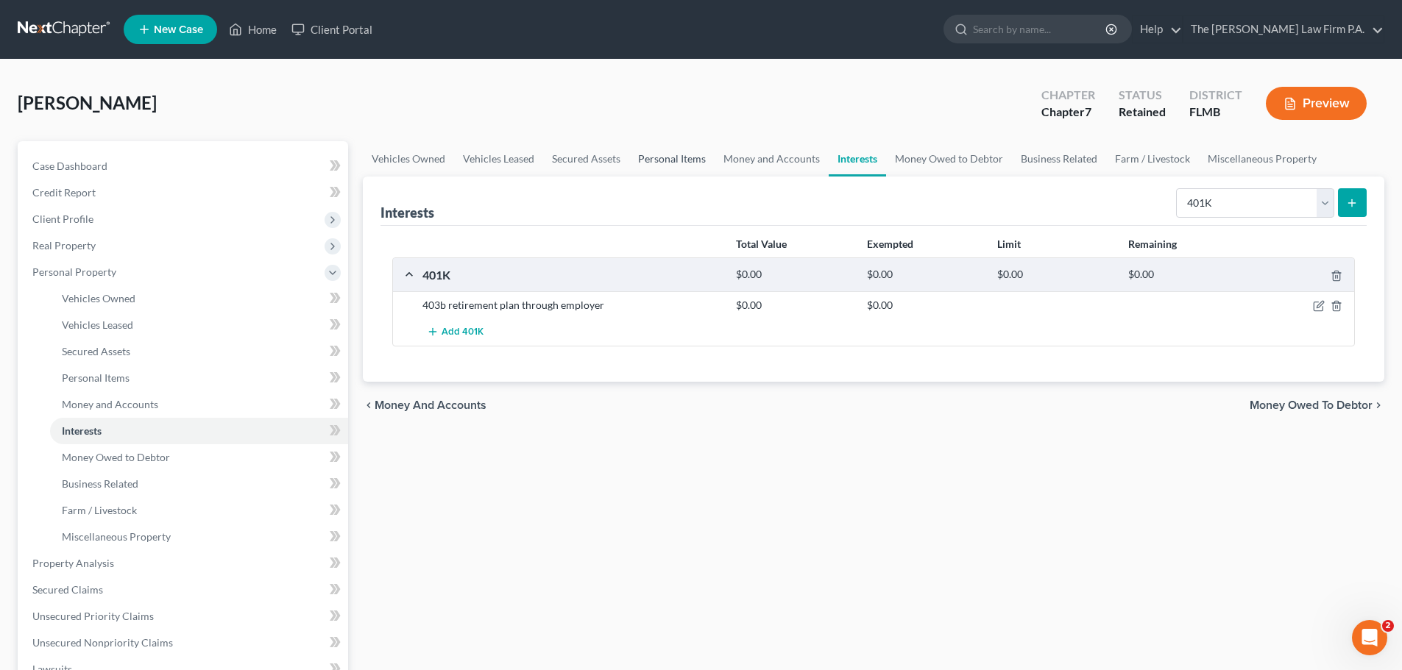
click at [670, 168] on link "Personal Items" at bounding box center [671, 158] width 85 height 35
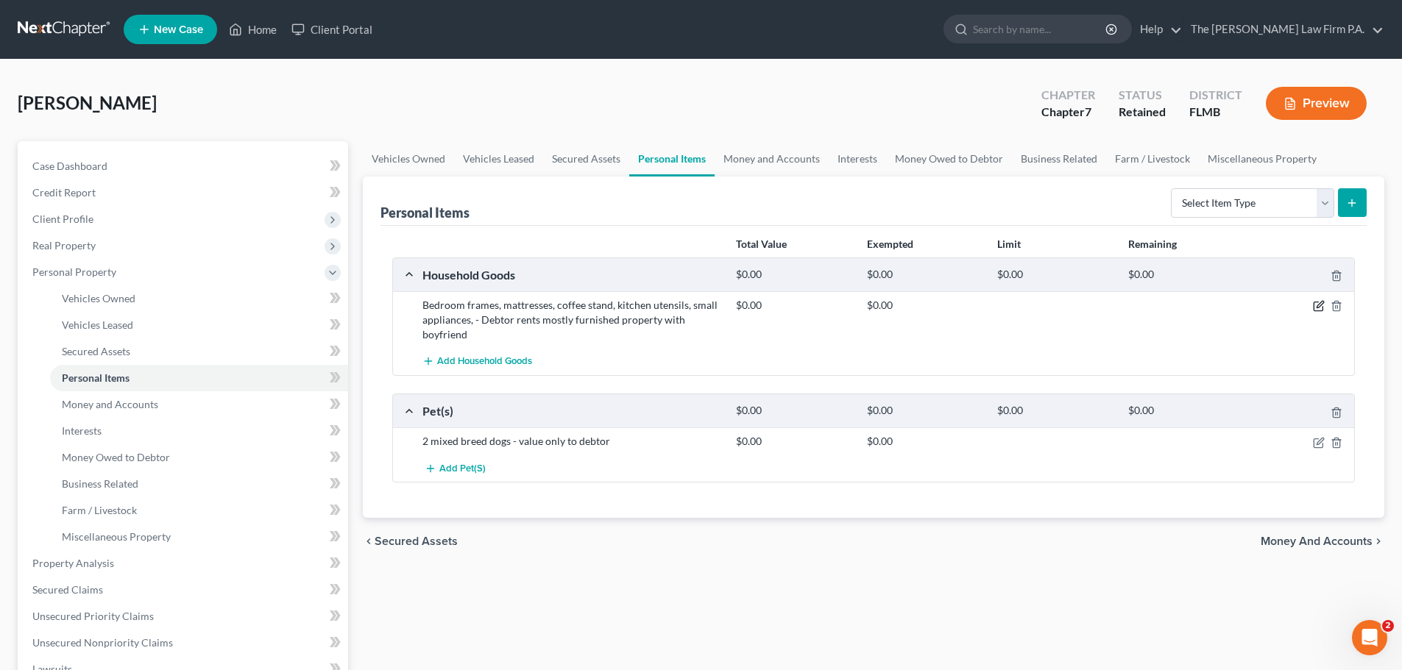
click at [1318, 308] on icon "button" at bounding box center [1319, 305] width 7 height 7
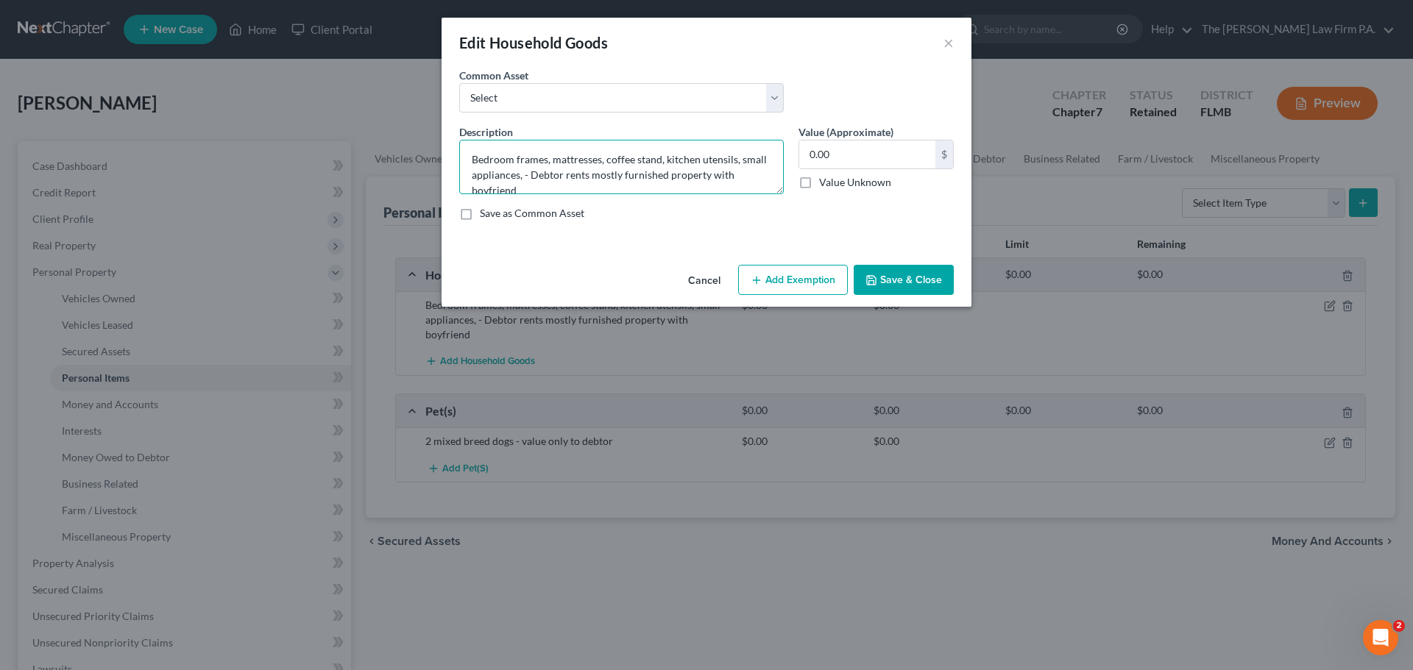
click at [550, 174] on textarea "Bedroom frames, mattresses, coffee stand, kitchen utensils, small appliances, -…" at bounding box center [621, 167] width 325 height 54
drag, startPoint x: 512, startPoint y: 160, endPoint x: 489, endPoint y: 166, distance: 24.1
click at [489, 166] on textarea "Bedroom frames, mattresses, coffee stand, kitchen utensils, small appliances, l…" at bounding box center [621, 167] width 325 height 54
click at [471, 163] on textarea "Bed frames, mattresses, coffee stand, kitchen utensils, small appliances, linen…" at bounding box center [621, 167] width 325 height 54
click at [538, 163] on textarea "2 Bed frames, mattresses, coffee stand, kitchen utensils, small appliances, lin…" at bounding box center [621, 167] width 325 height 54
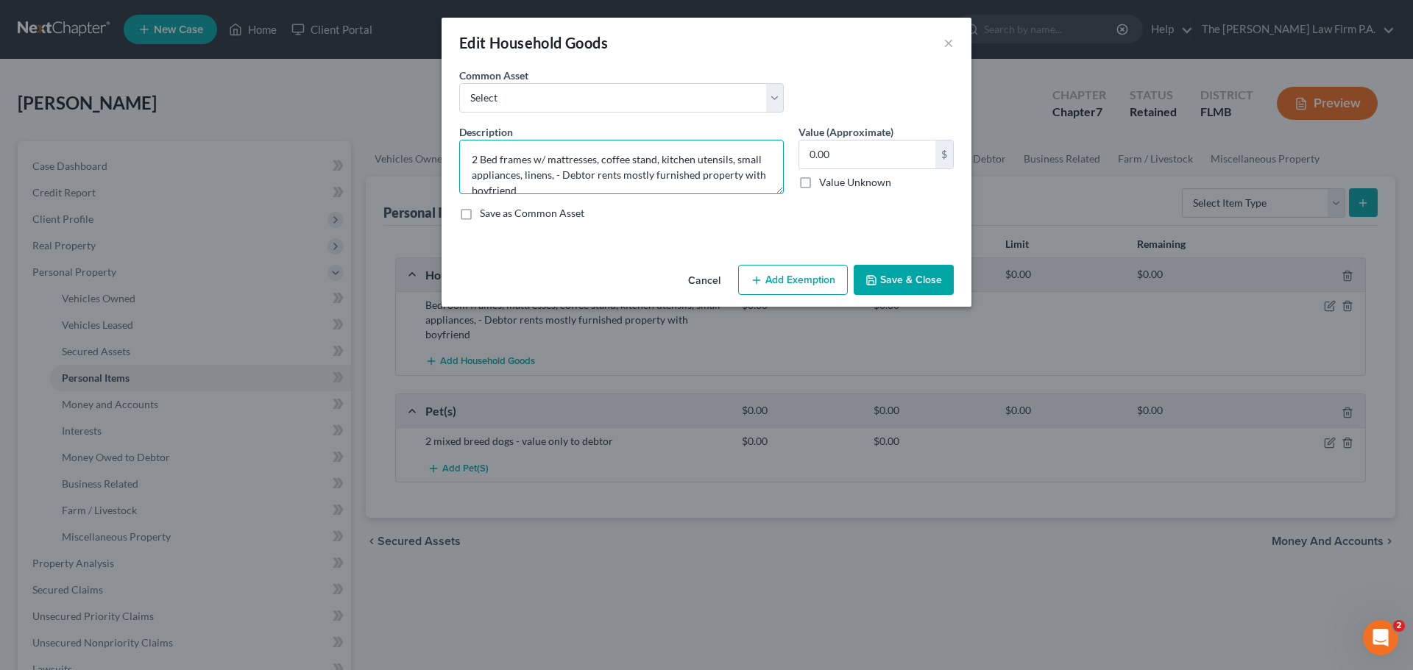
click at [549, 176] on textarea "2 Bed frames w/ mattresses, coffee stand, kitchen utensils, small appliances, l…" at bounding box center [621, 167] width 325 height 54
click at [896, 287] on button "Save & Close" at bounding box center [904, 280] width 100 height 31
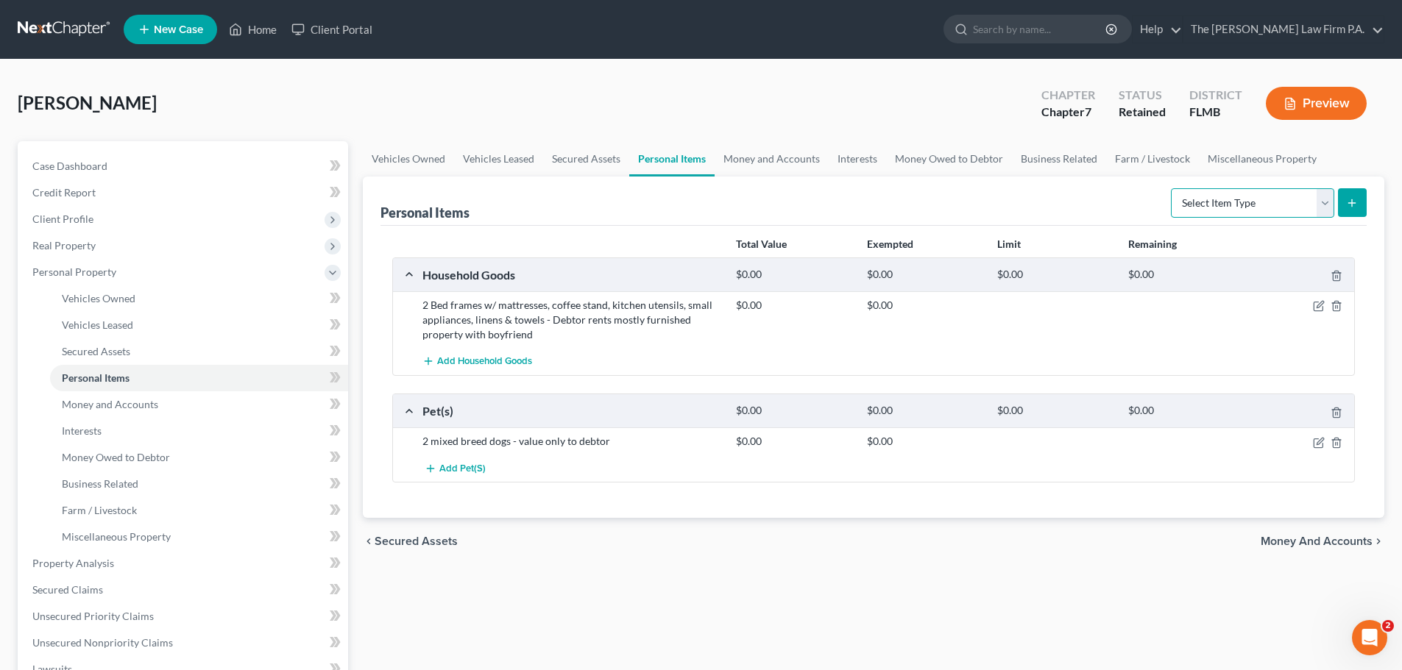
click at [1255, 202] on select "Select Item Type Clothing Collectibles Of Value Electronics Firearms Household …" at bounding box center [1252, 202] width 163 height 29
click at [1172, 188] on select "Select Item Type Clothing Collectibles Of Value Electronics Firearms Household …" at bounding box center [1252, 202] width 163 height 29
click at [1347, 197] on icon "submit" at bounding box center [1352, 203] width 12 height 12
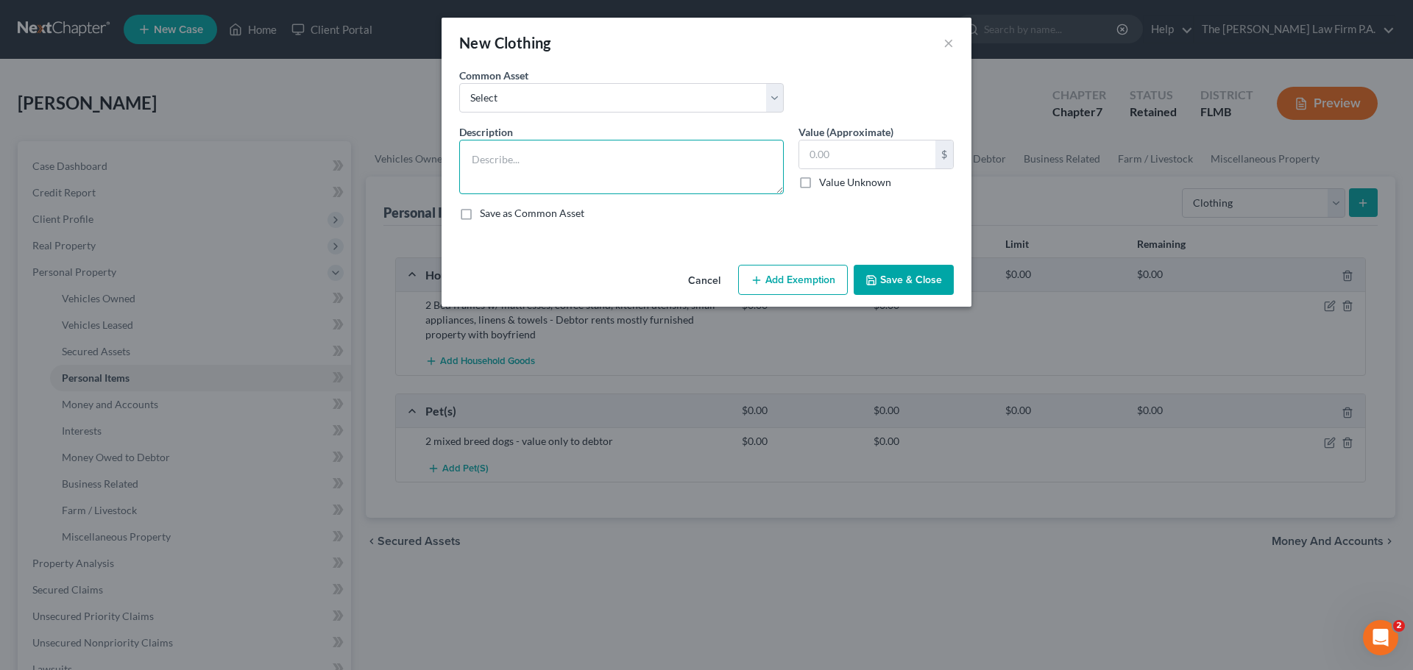
click at [556, 157] on textarea at bounding box center [621, 167] width 325 height 54
click at [817, 158] on input "text" at bounding box center [867, 155] width 136 height 28
click at [584, 161] on textarea "Women's clothing" at bounding box center [621, 167] width 325 height 54
drag, startPoint x: 515, startPoint y: 165, endPoint x: 559, endPoint y: 177, distance: 45.0
click at [517, 164] on textarea "Women's clothing" at bounding box center [621, 167] width 325 height 54
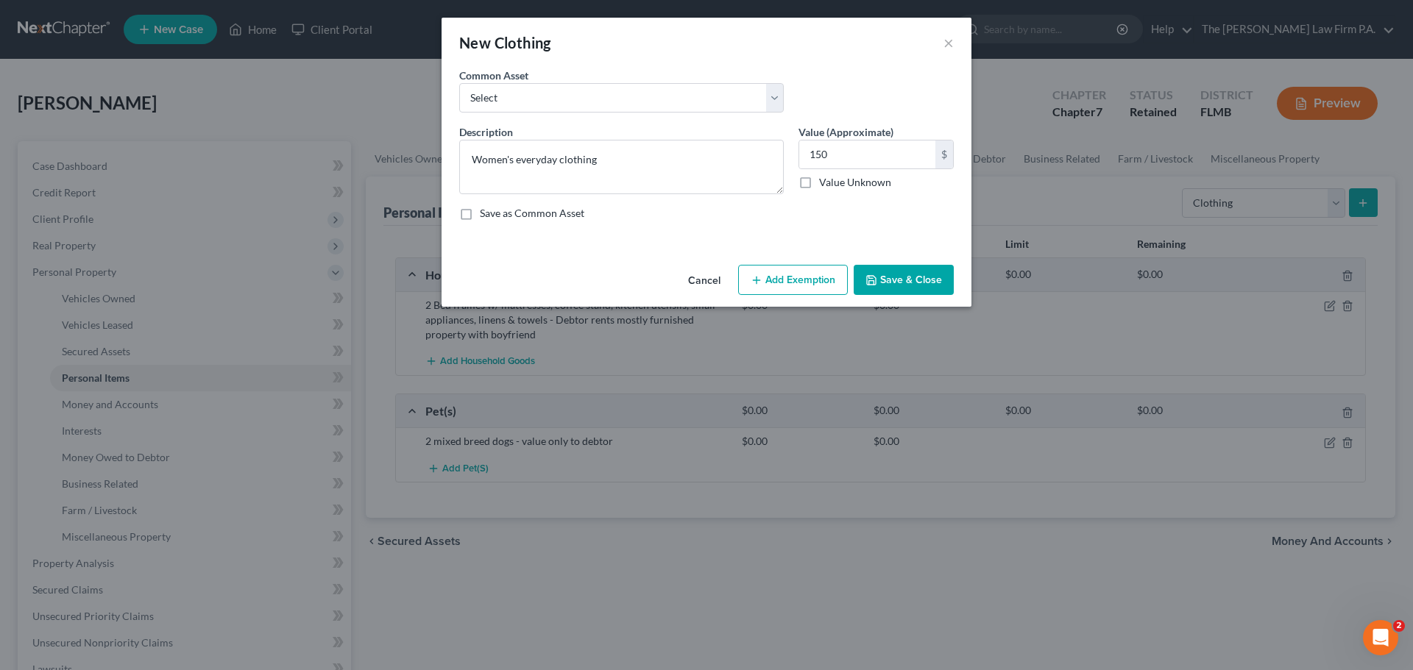
click at [909, 281] on button "Save & Close" at bounding box center [904, 280] width 100 height 31
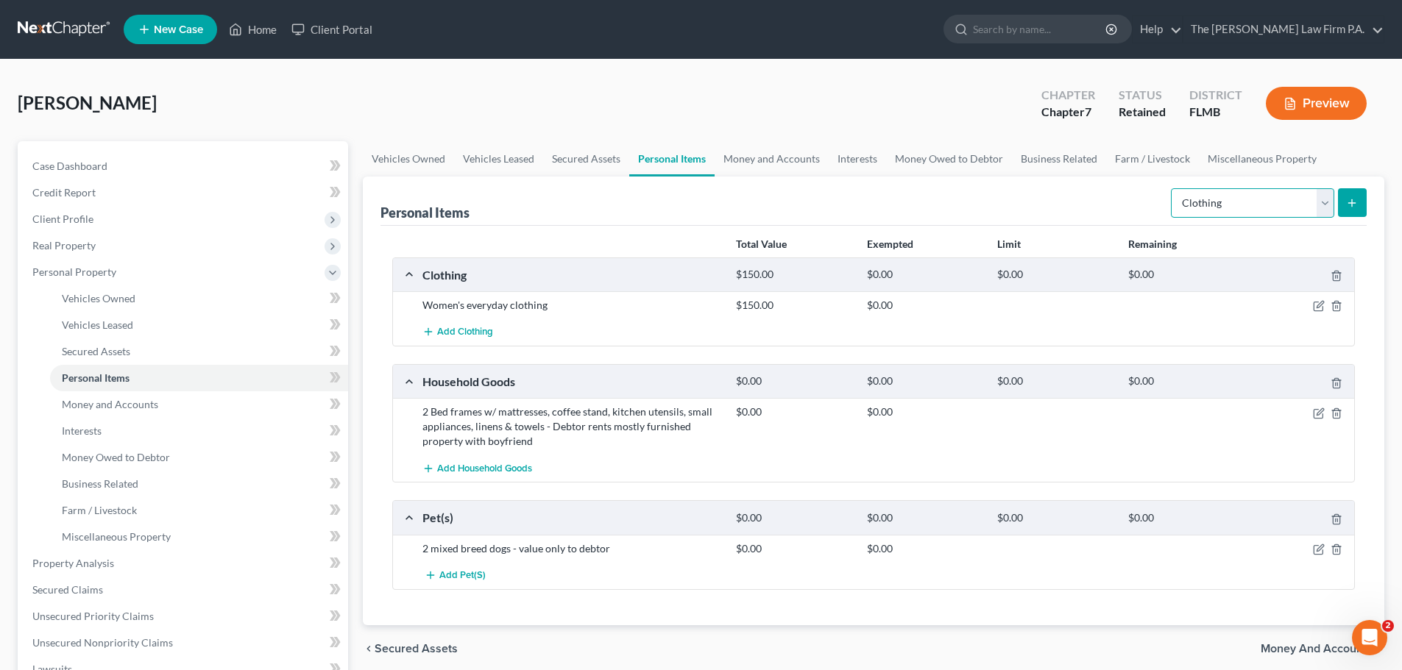
drag, startPoint x: 1212, startPoint y: 205, endPoint x: 1217, endPoint y: 214, distance: 10.9
click at [1212, 205] on select "Select Item Type Clothing Collectibles Of Value Electronics Firearms Household …" at bounding box center [1252, 202] width 163 height 29
click at [1172, 188] on select "Select Item Type Clothing Collectibles Of Value Electronics Firearms Household …" at bounding box center [1252, 202] width 163 height 29
click at [1347, 196] on button "submit" at bounding box center [1352, 202] width 29 height 29
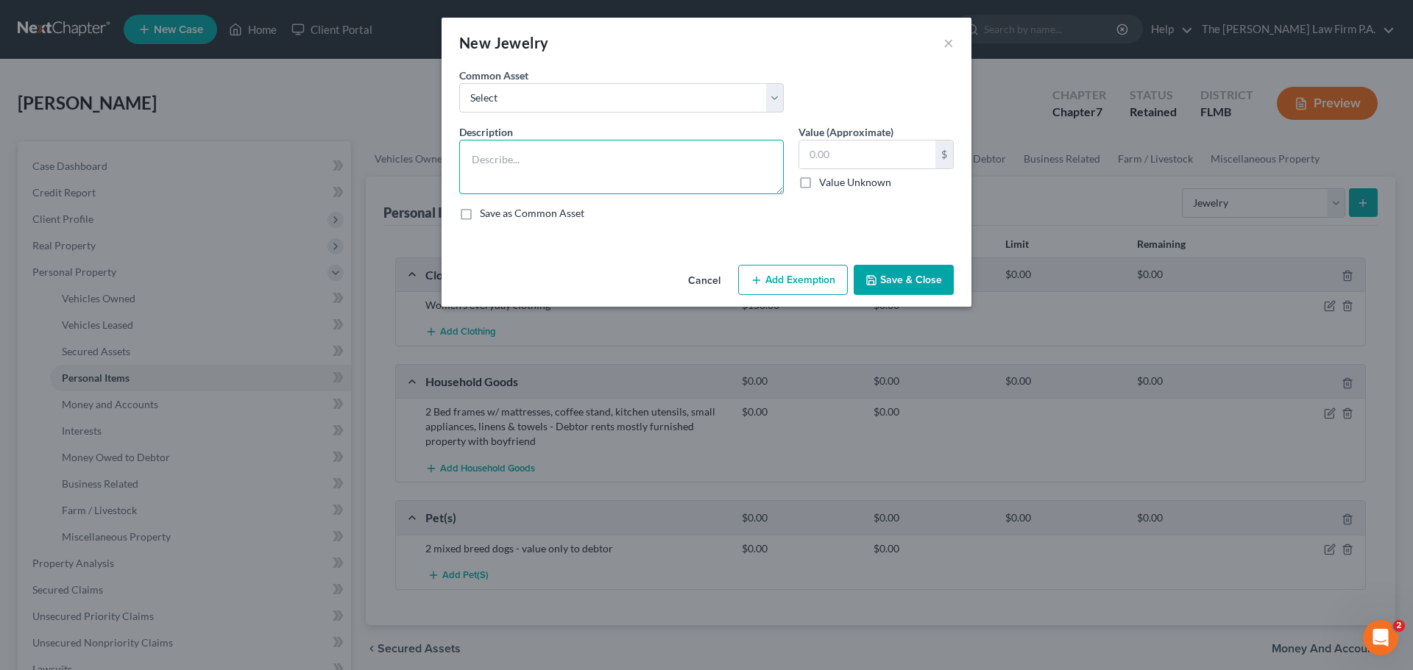
click at [546, 182] on textarea at bounding box center [621, 167] width 325 height 54
click at [904, 275] on button "Save & Close" at bounding box center [904, 280] width 100 height 31
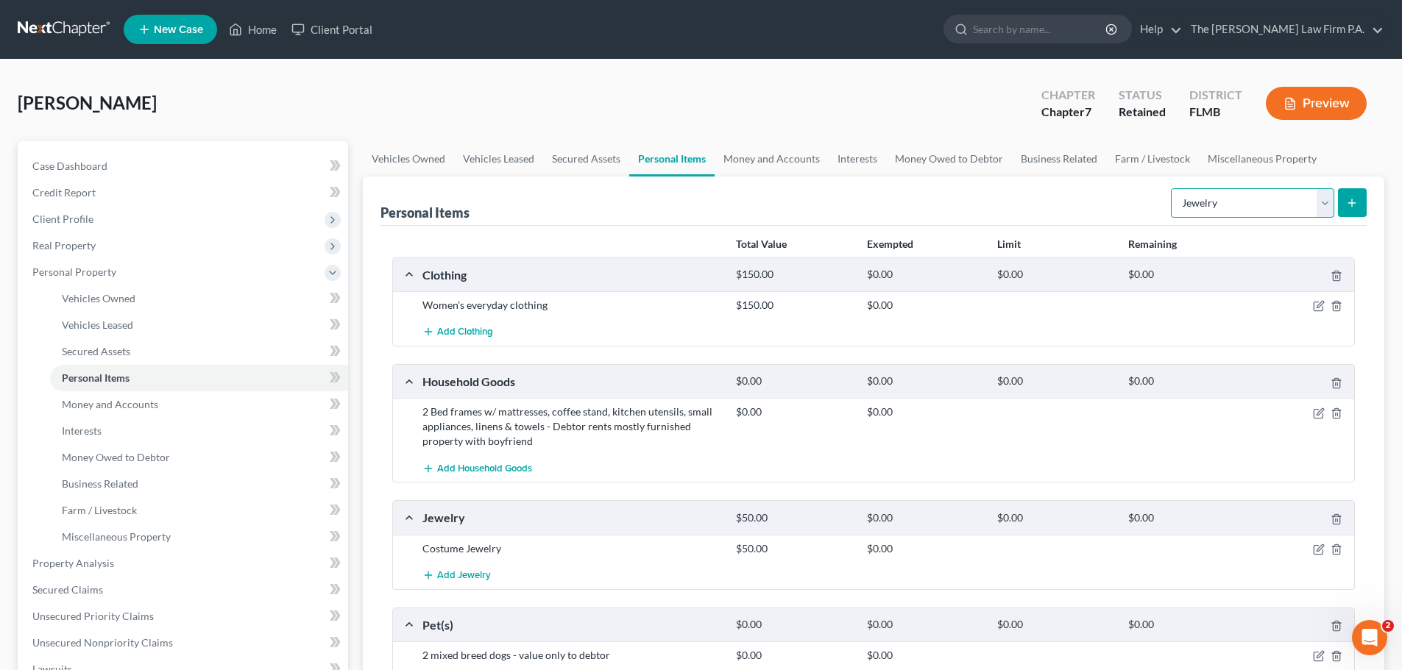
click at [1222, 204] on select "Select Item Type Clothing Collectibles Of Value Electronics Firearms Household …" at bounding box center [1252, 202] width 163 height 29
click at [1172, 188] on select "Select Item Type Clothing Collectibles Of Value Electronics Firearms Household …" at bounding box center [1252, 202] width 163 height 29
click at [1358, 206] on button "submit" at bounding box center [1352, 202] width 29 height 29
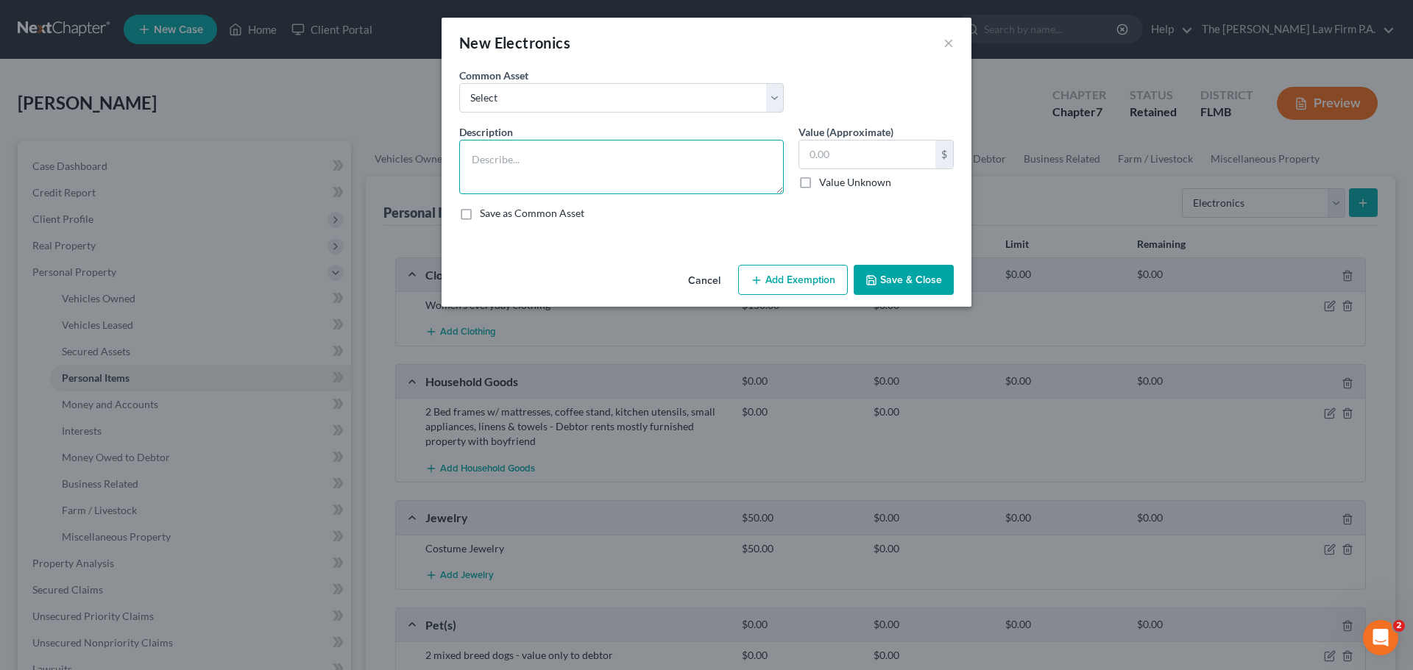
click at [602, 163] on textarea at bounding box center [621, 167] width 325 height 54
click at [927, 291] on button "Save & Close" at bounding box center [904, 280] width 100 height 31
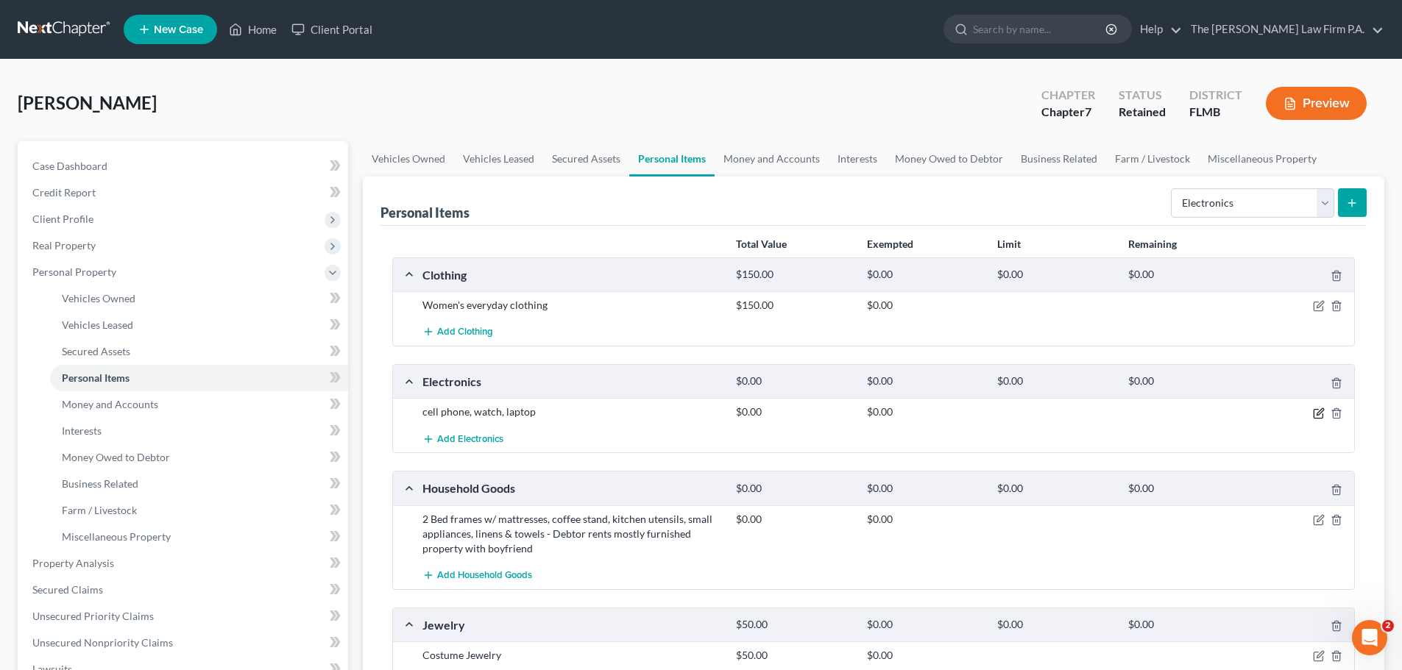
click at [1319, 414] on icon "button" at bounding box center [1319, 411] width 7 height 7
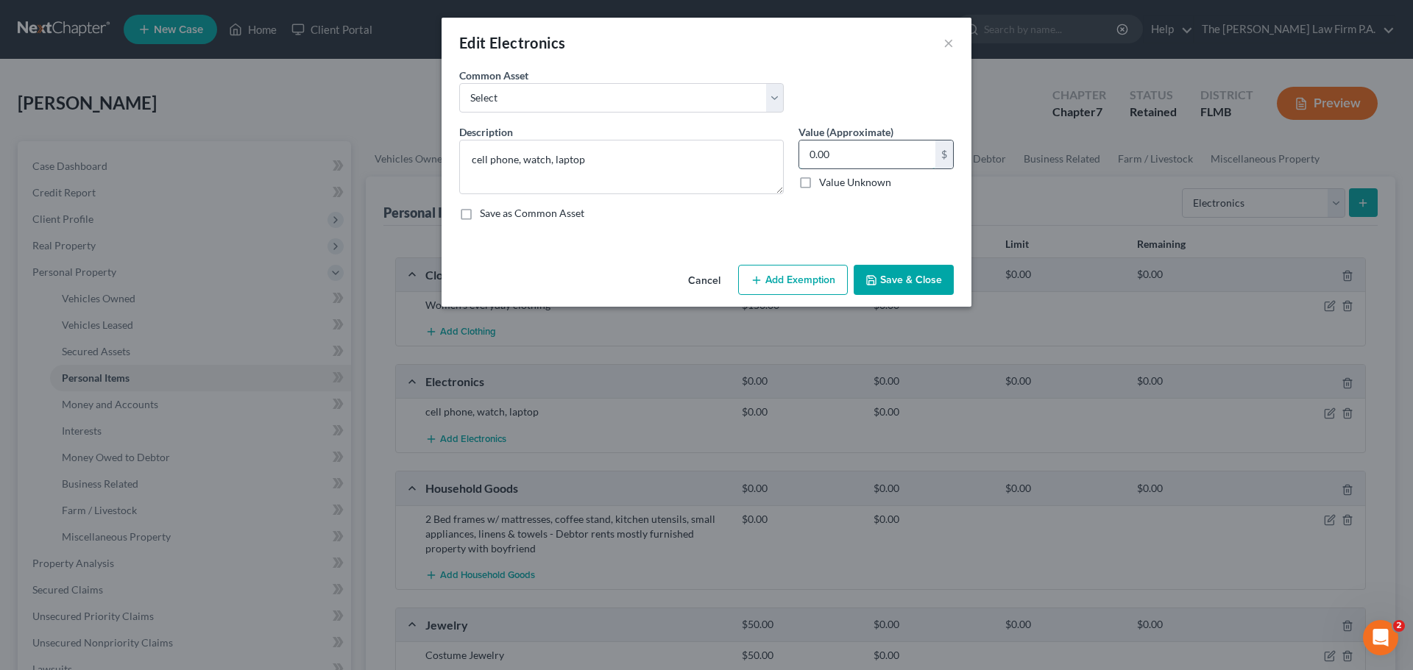
click at [890, 160] on input "0.00" at bounding box center [867, 155] width 136 height 28
click at [881, 277] on button "Save & Close" at bounding box center [904, 280] width 100 height 31
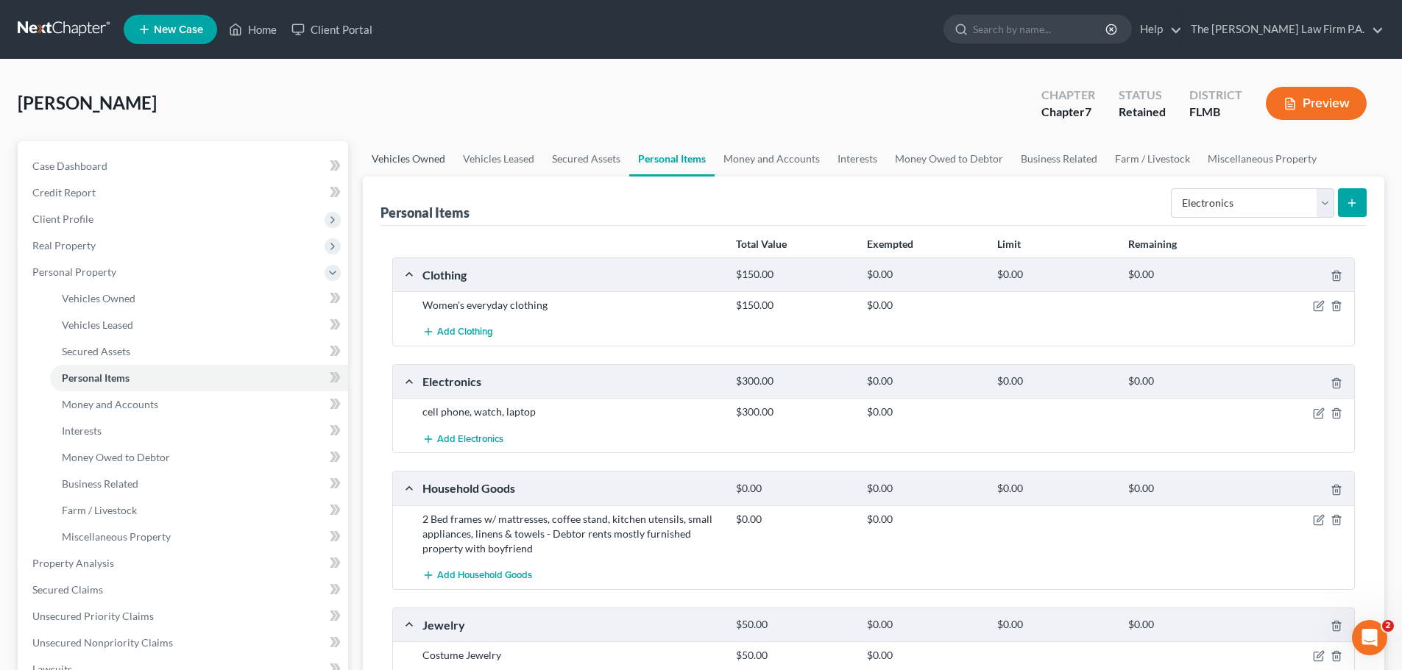
click at [422, 160] on link "Vehicles Owned" at bounding box center [408, 158] width 91 height 35
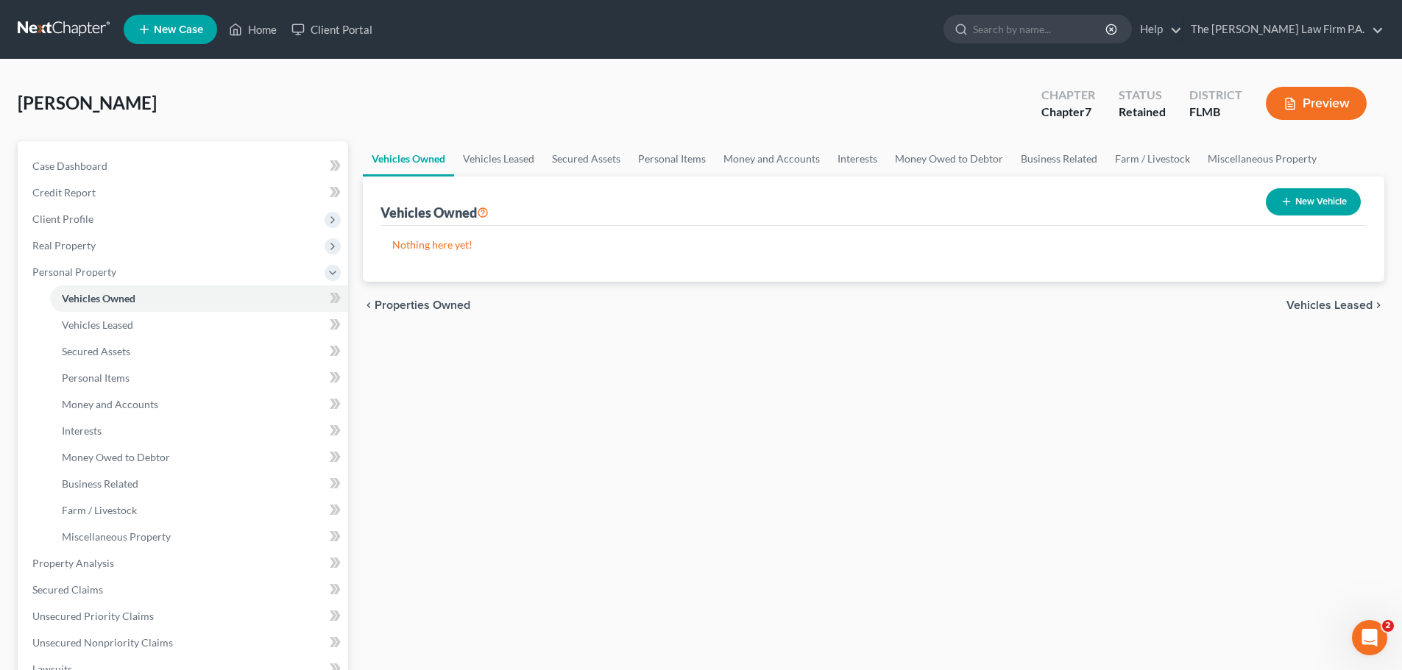
click at [1313, 205] on button "New Vehicle" at bounding box center [1313, 201] width 95 height 27
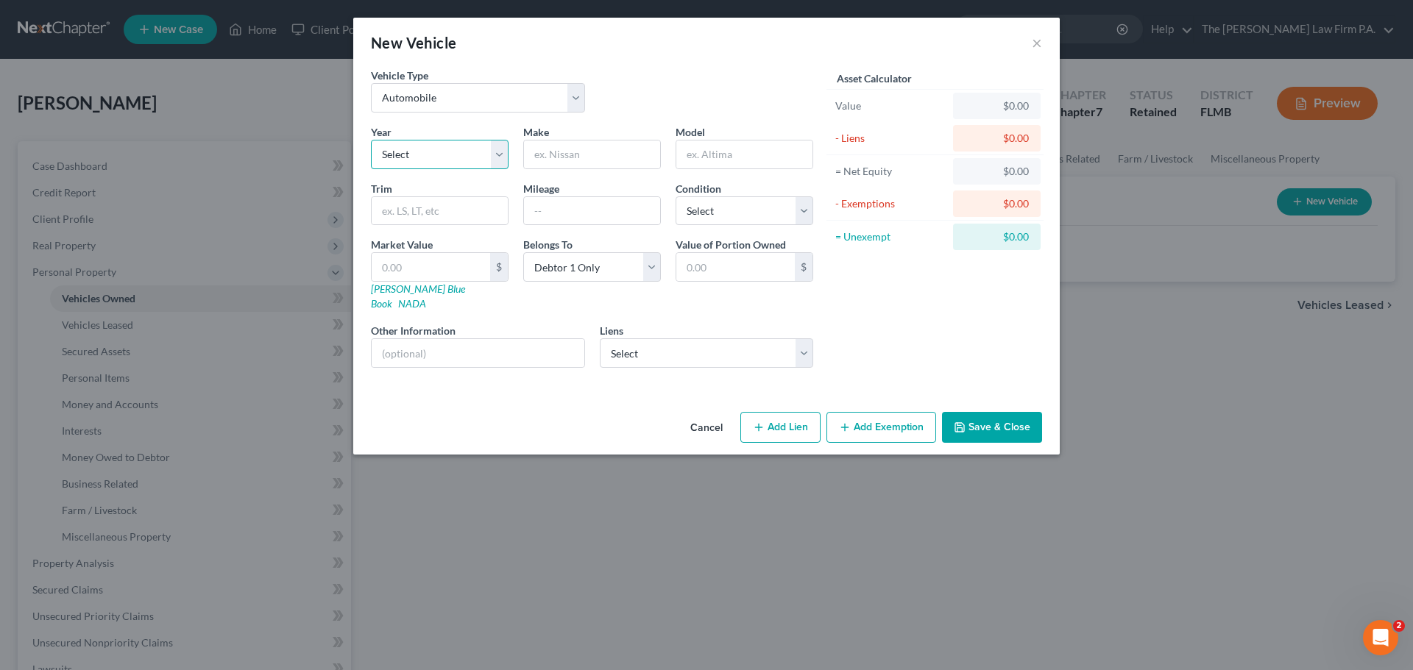
drag, startPoint x: 469, startPoint y: 149, endPoint x: 458, endPoint y: 168, distance: 21.1
click at [468, 149] on select "Select 2026 2025 2024 2023 2022 2021 2020 2019 2018 2017 2016 2015 2014 2013 20…" at bounding box center [440, 154] width 138 height 29
click at [371, 140] on select "Select 2026 2025 2024 2023 2022 2021 2020 2019 2018 2017 2016 2015 2014 2013 20…" at bounding box center [440, 154] width 138 height 29
click at [581, 155] on input "text" at bounding box center [592, 155] width 136 height 28
click at [537, 346] on input "text" at bounding box center [478, 353] width 213 height 28
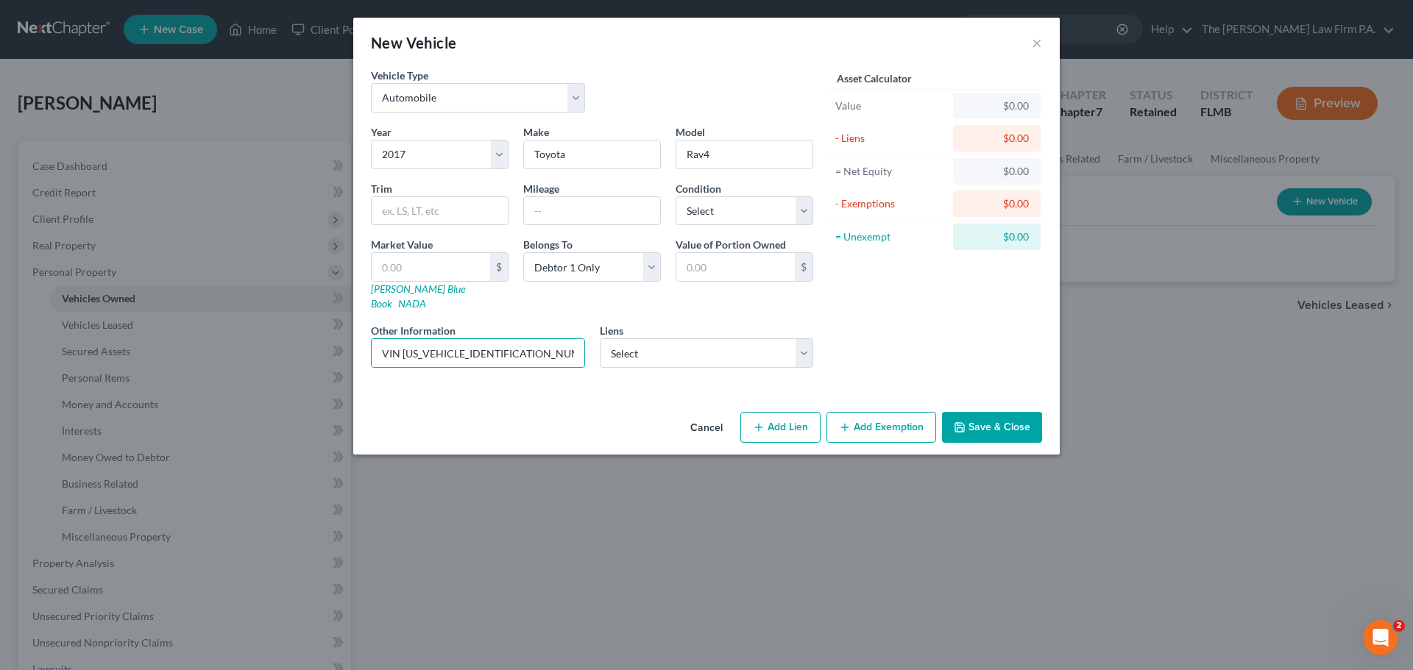
click at [1002, 419] on button "Save & Close" at bounding box center [992, 427] width 100 height 31
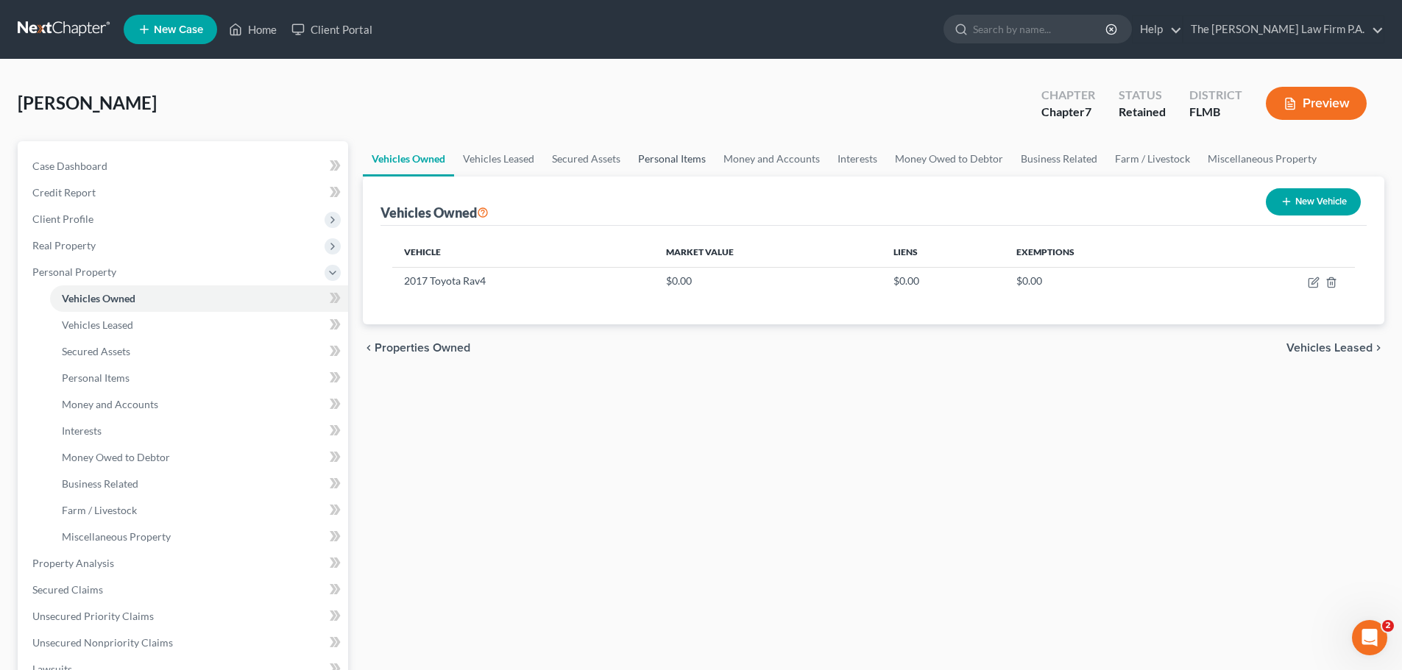
click at [657, 160] on link "Personal Items" at bounding box center [671, 158] width 85 height 35
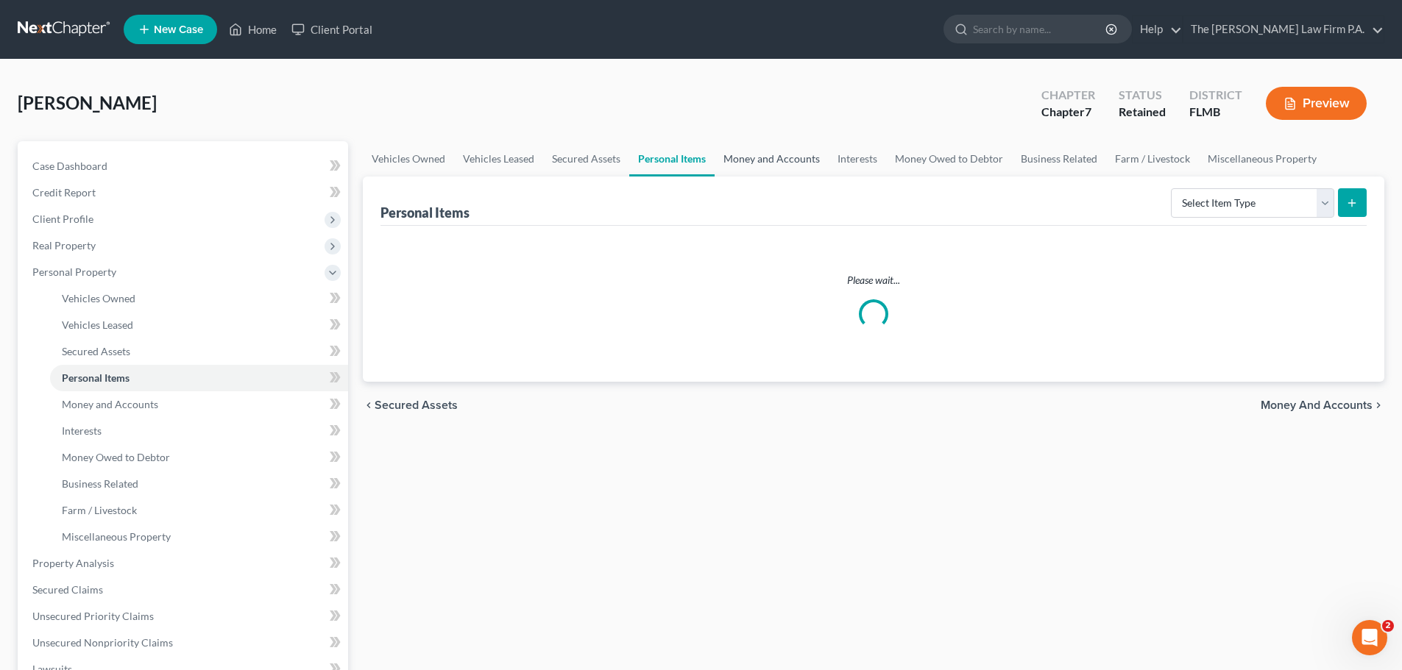
click at [761, 155] on link "Money and Accounts" at bounding box center [772, 158] width 114 height 35
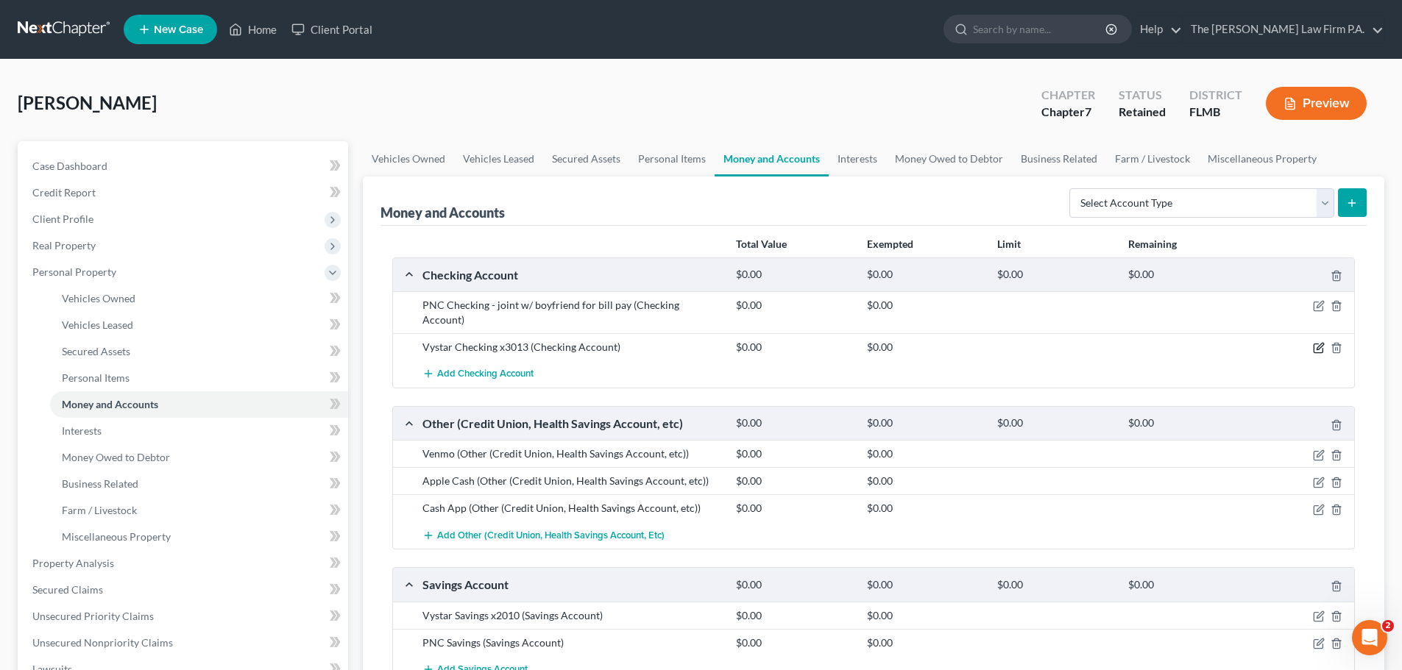
click at [1316, 342] on icon "button" at bounding box center [1319, 348] width 12 height 12
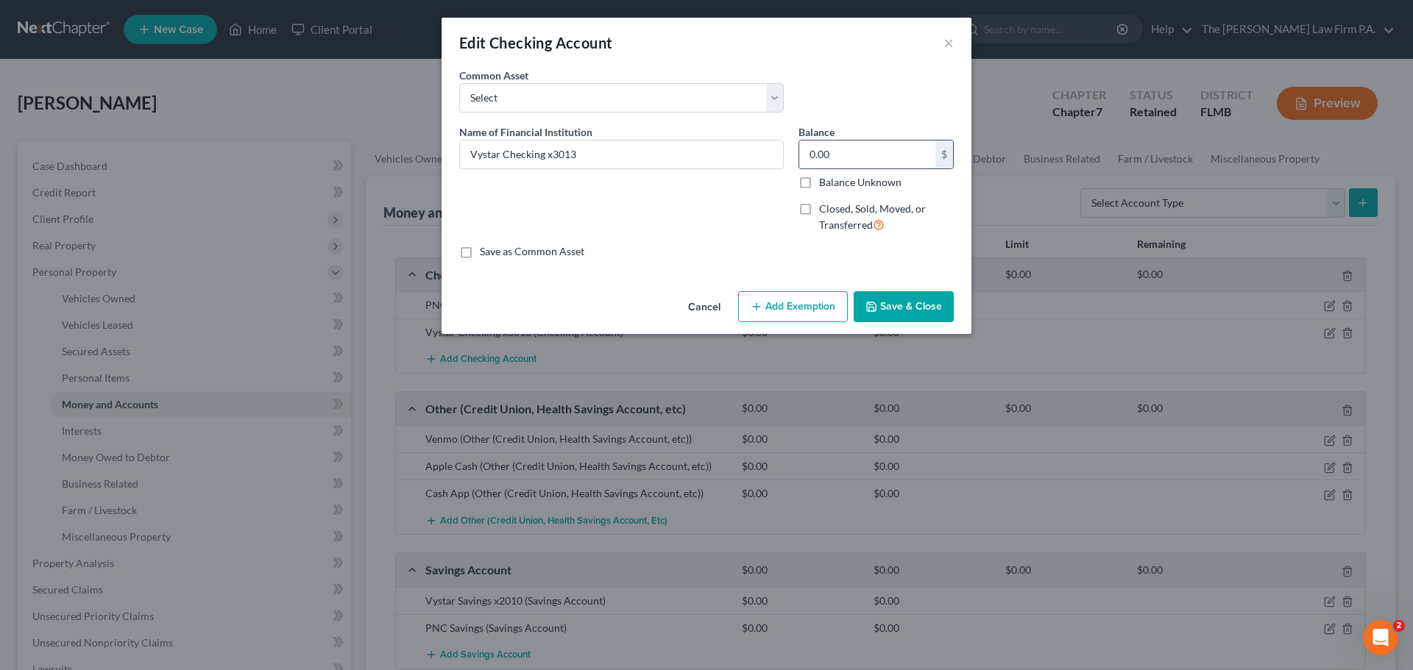
click at [893, 157] on input "0.00" at bounding box center [867, 155] width 136 height 28
click at [651, 165] on input "Vystar Checking x3013" at bounding box center [621, 155] width 323 height 28
click at [786, 314] on button "Add Exemption" at bounding box center [793, 306] width 110 height 31
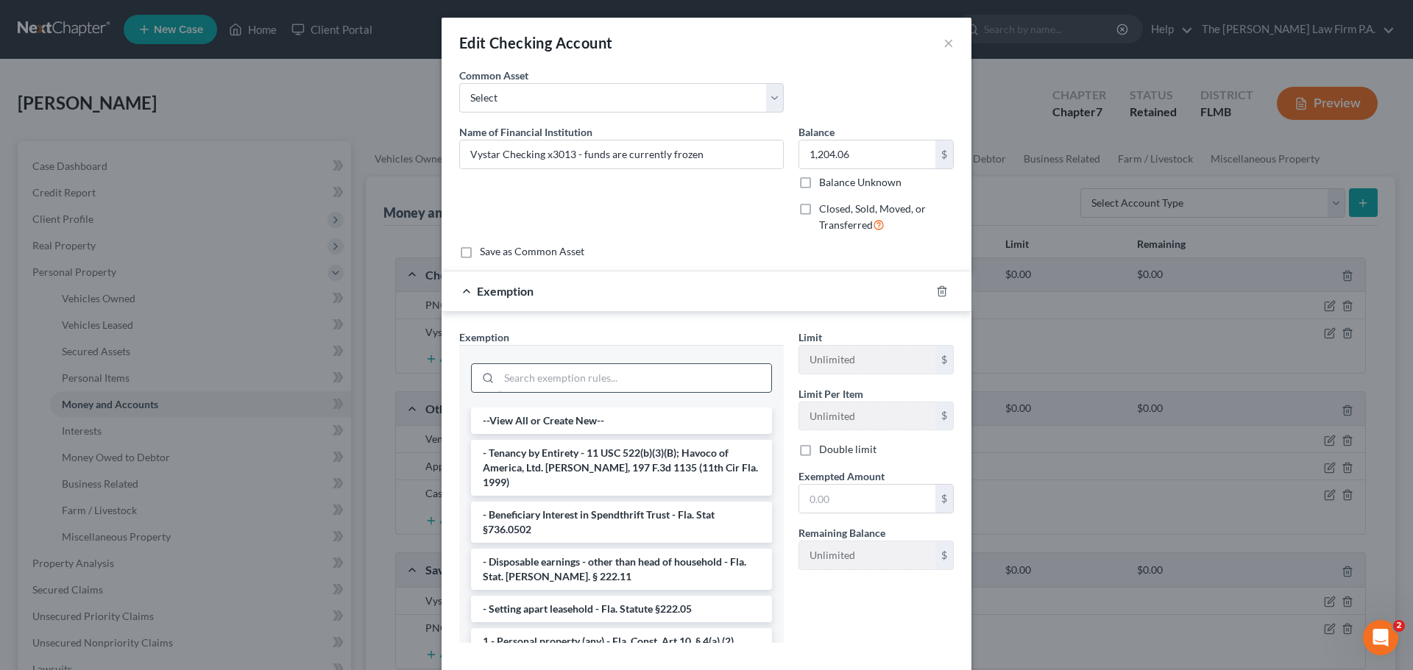
click at [592, 380] on input "search" at bounding box center [635, 378] width 272 height 28
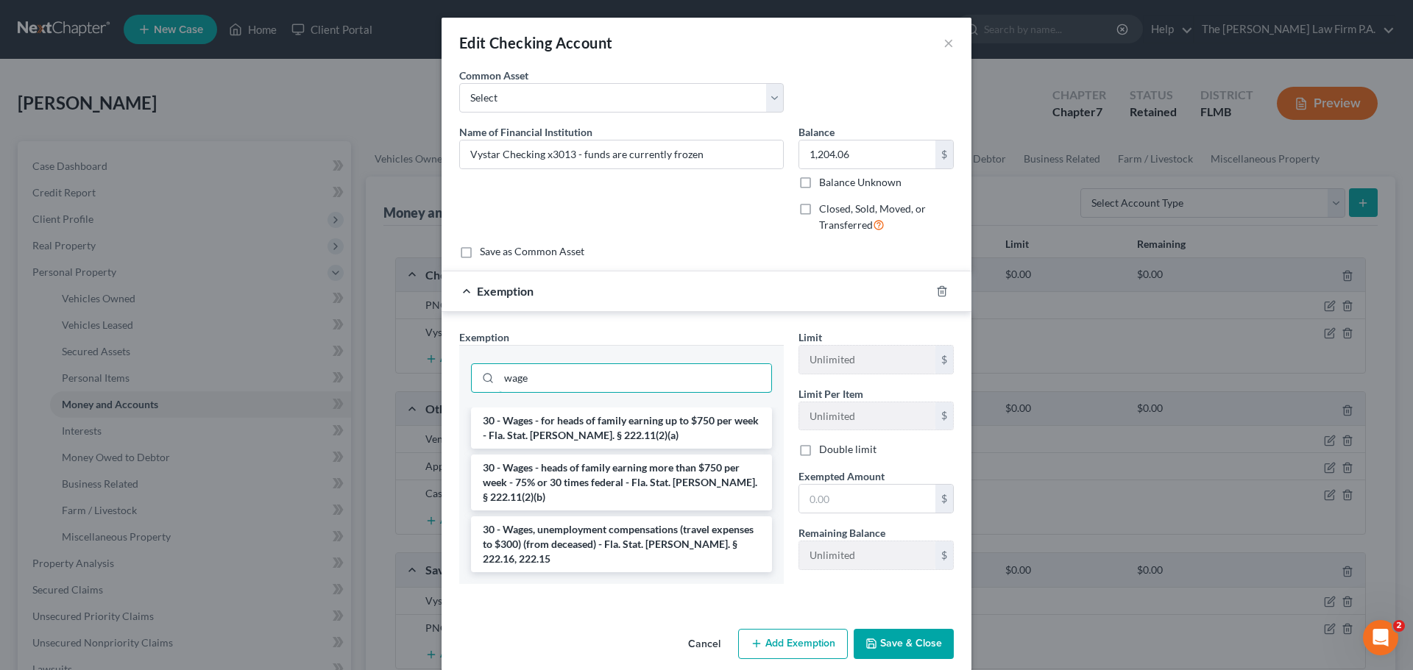
drag, startPoint x: 592, startPoint y: 375, endPoint x: 366, endPoint y: 345, distance: 227.2
click at [376, 355] on div "Edit Checking Account × An exemption set must first be selected from the Filing…" at bounding box center [706, 335] width 1413 height 670
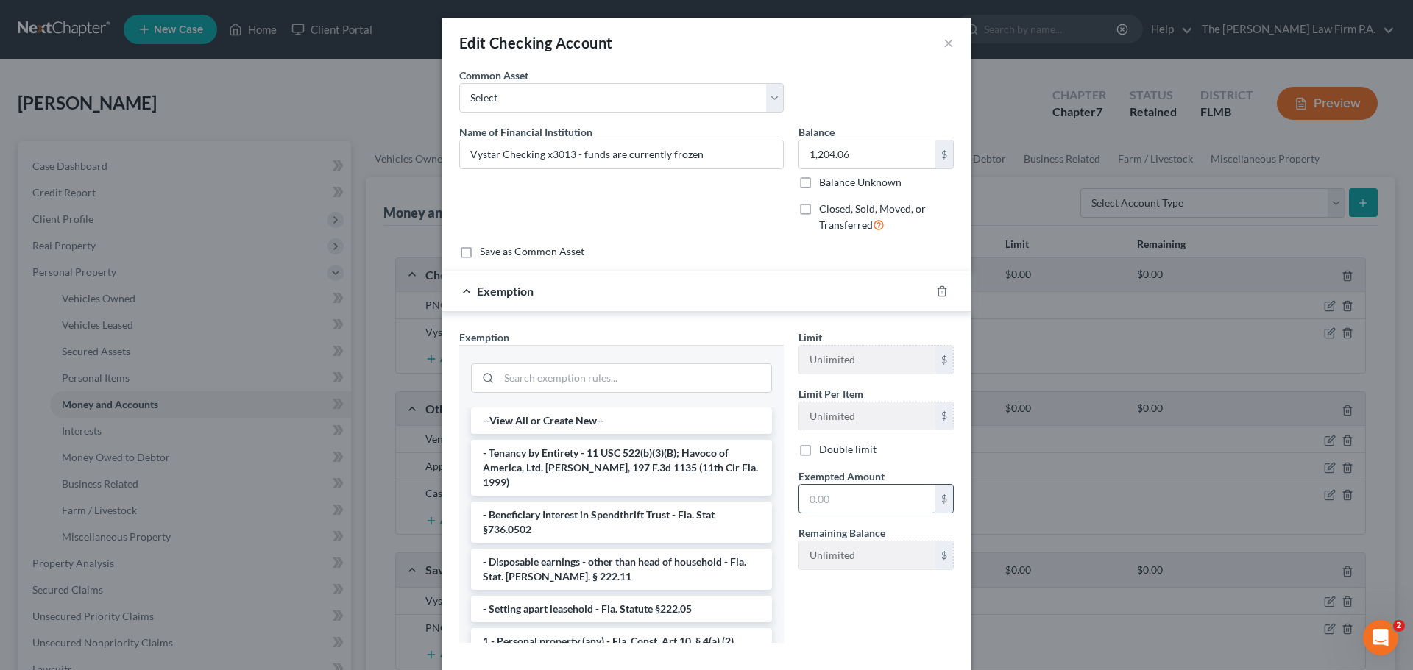
click at [844, 504] on input "text" at bounding box center [867, 499] width 136 height 28
click at [914, 625] on div "Limit Unlimited $ Limit Per Item Unlimited $ Double limit Exempted Amount * 1,2…" at bounding box center [876, 492] width 170 height 325
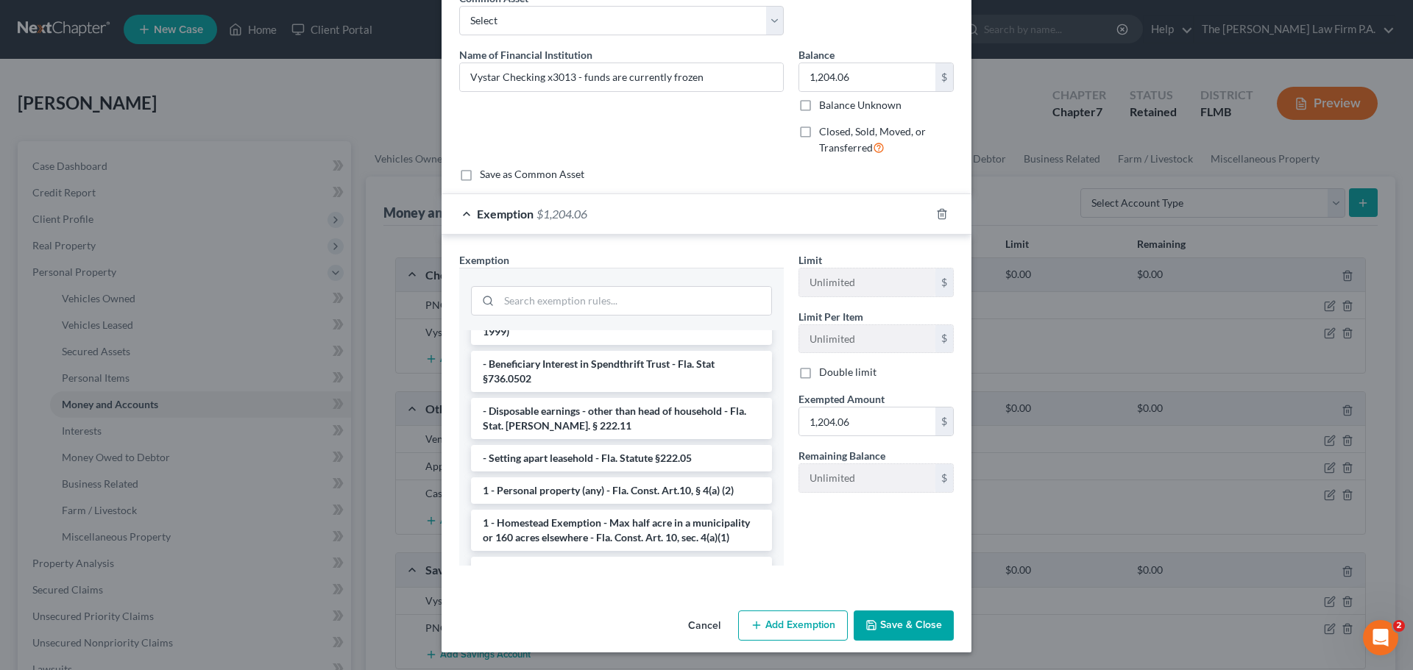
scroll to position [147, 0]
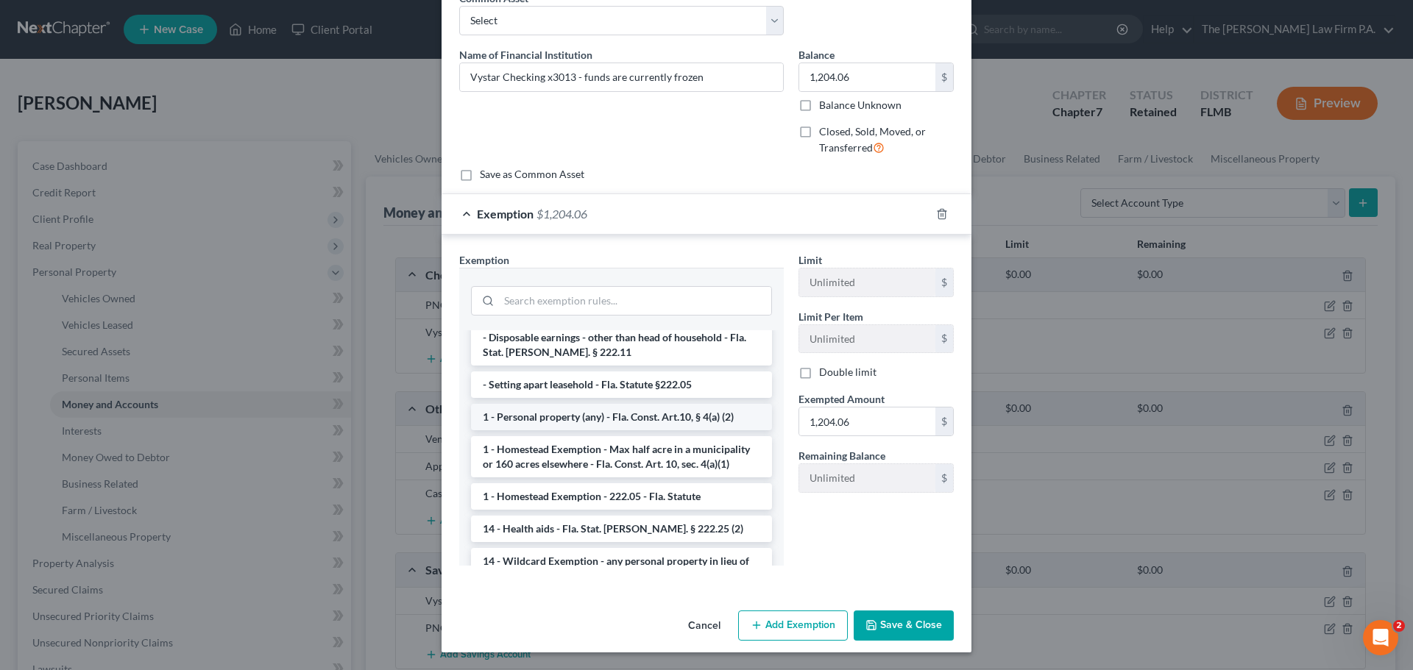
click at [588, 406] on li "1 - Personal property (any) - Fla. Const. Art.10, § 4(a) (2)" at bounding box center [621, 417] width 301 height 26
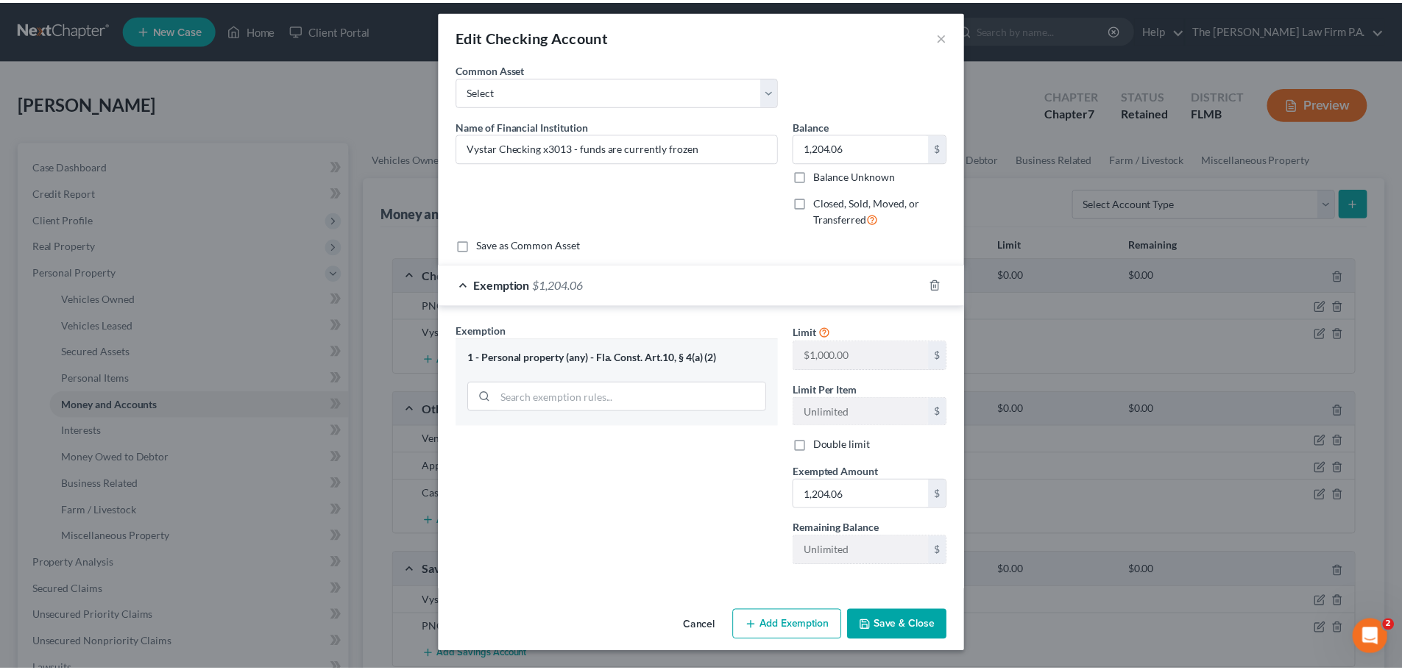
scroll to position [7, 0]
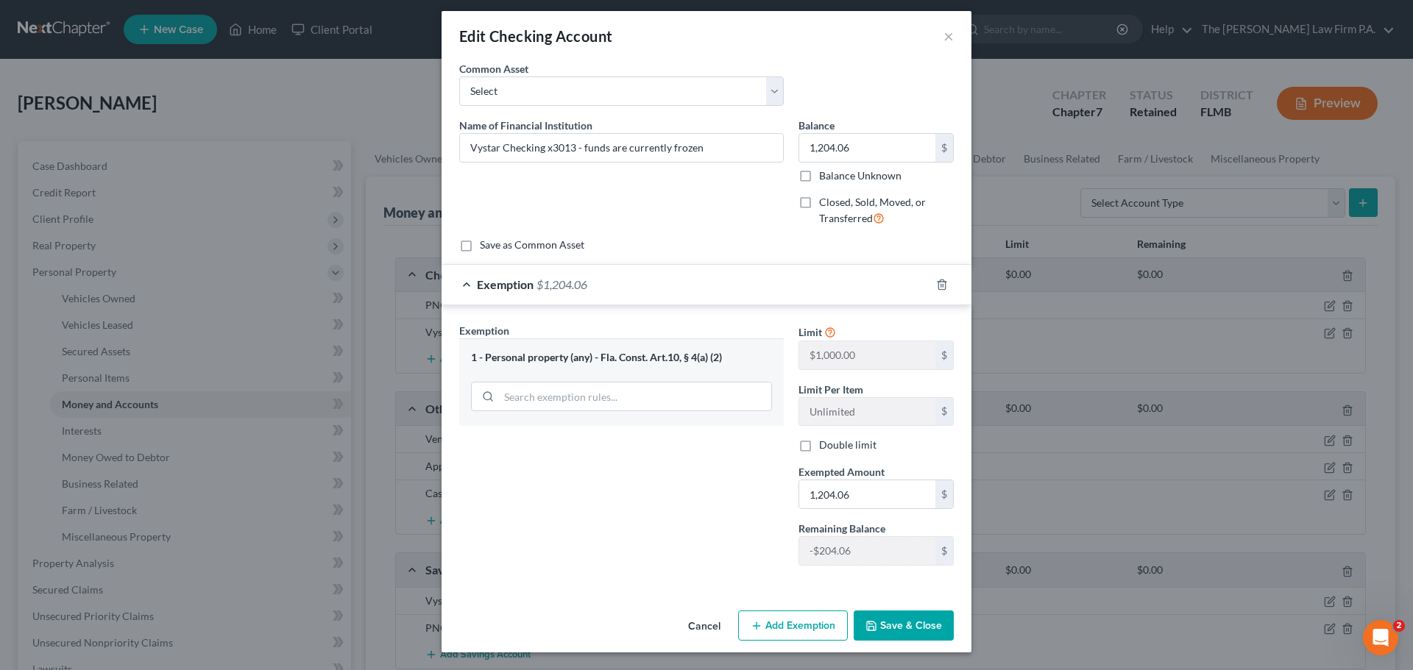
click at [917, 626] on button "Save & Close" at bounding box center [904, 626] width 100 height 31
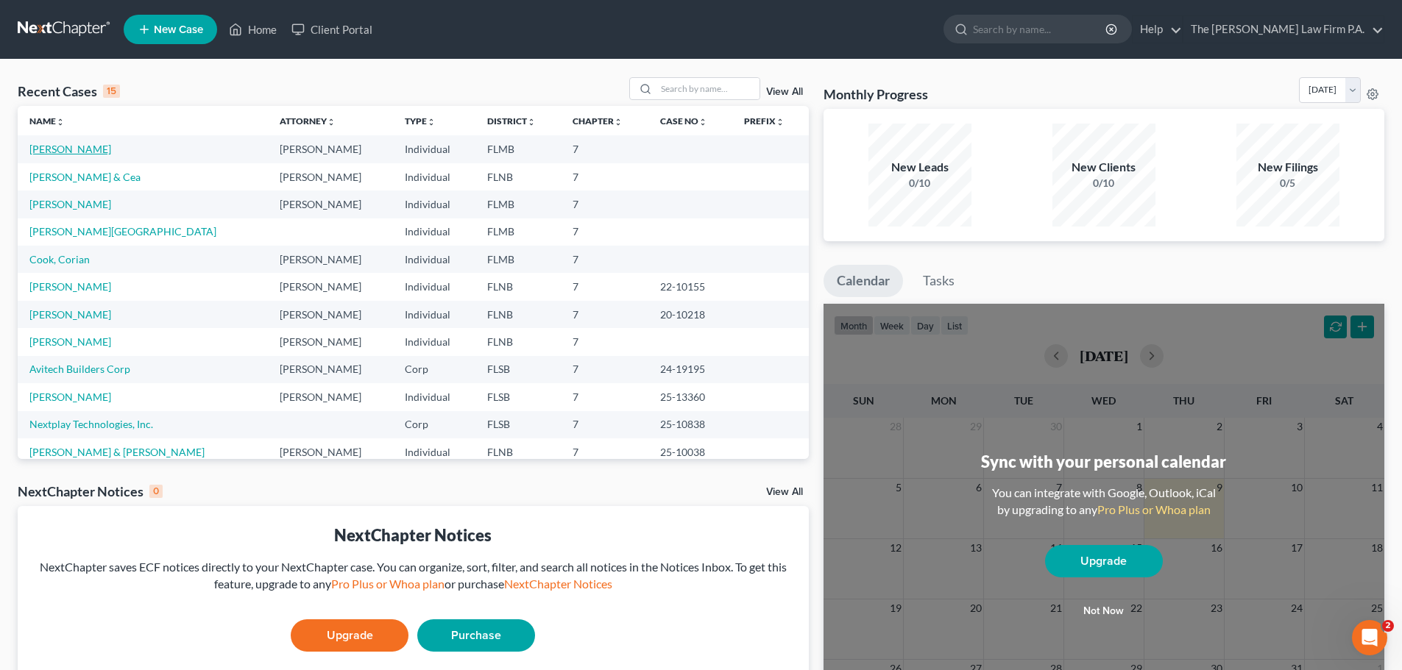
click at [60, 151] on link "[PERSON_NAME]" at bounding box center [70, 149] width 82 height 13
select select "21"
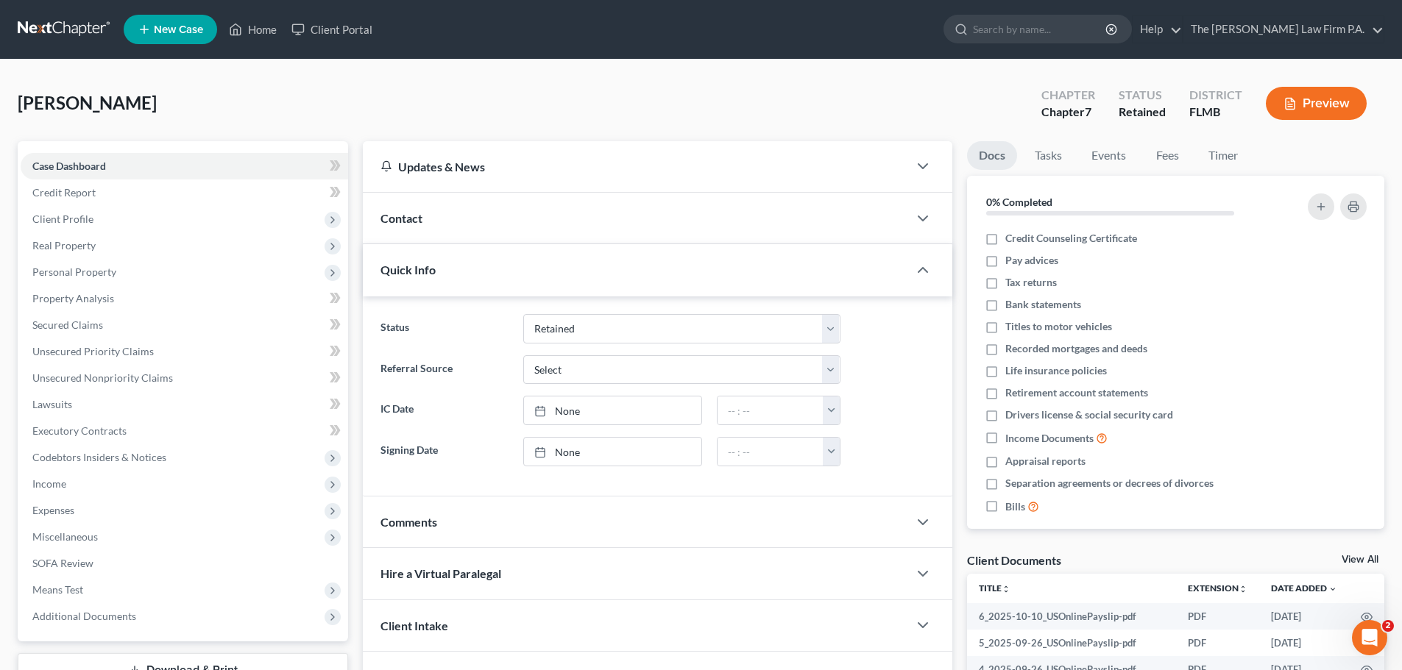
click at [1346, 558] on link "View All" at bounding box center [1360, 560] width 37 height 10
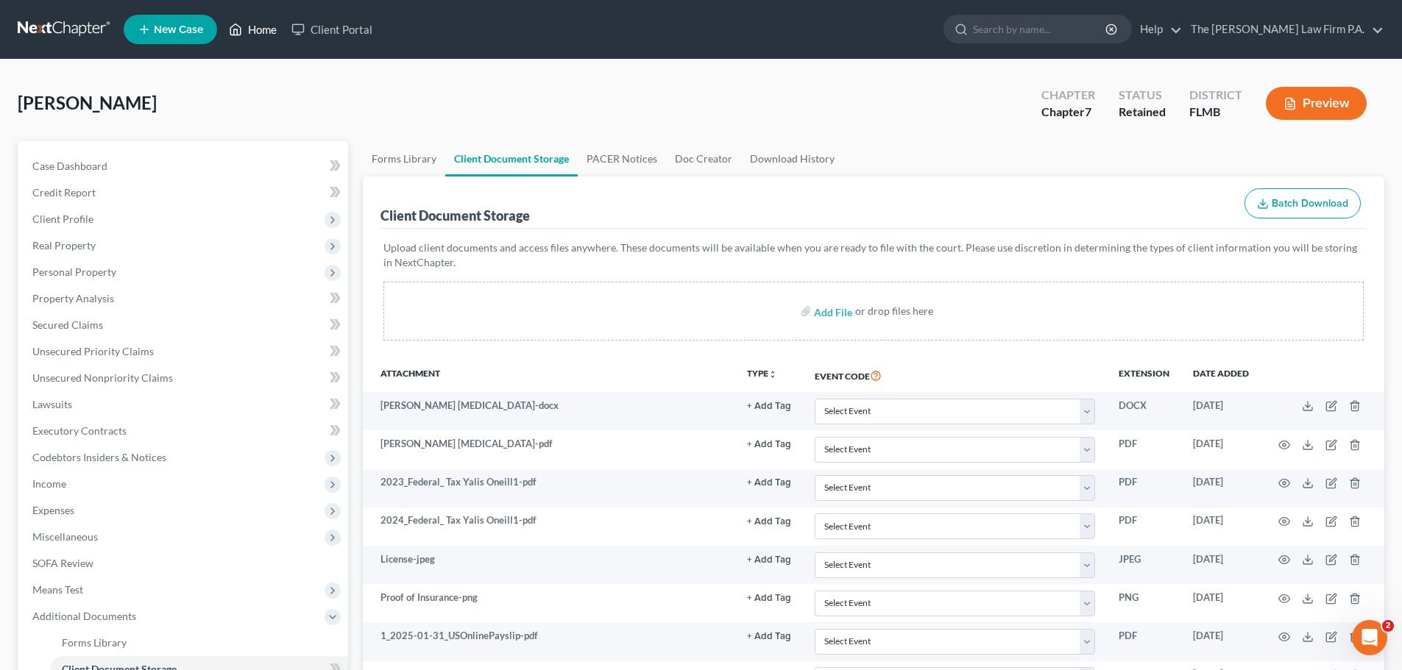
click at [248, 29] on link "Home" at bounding box center [253, 29] width 63 height 26
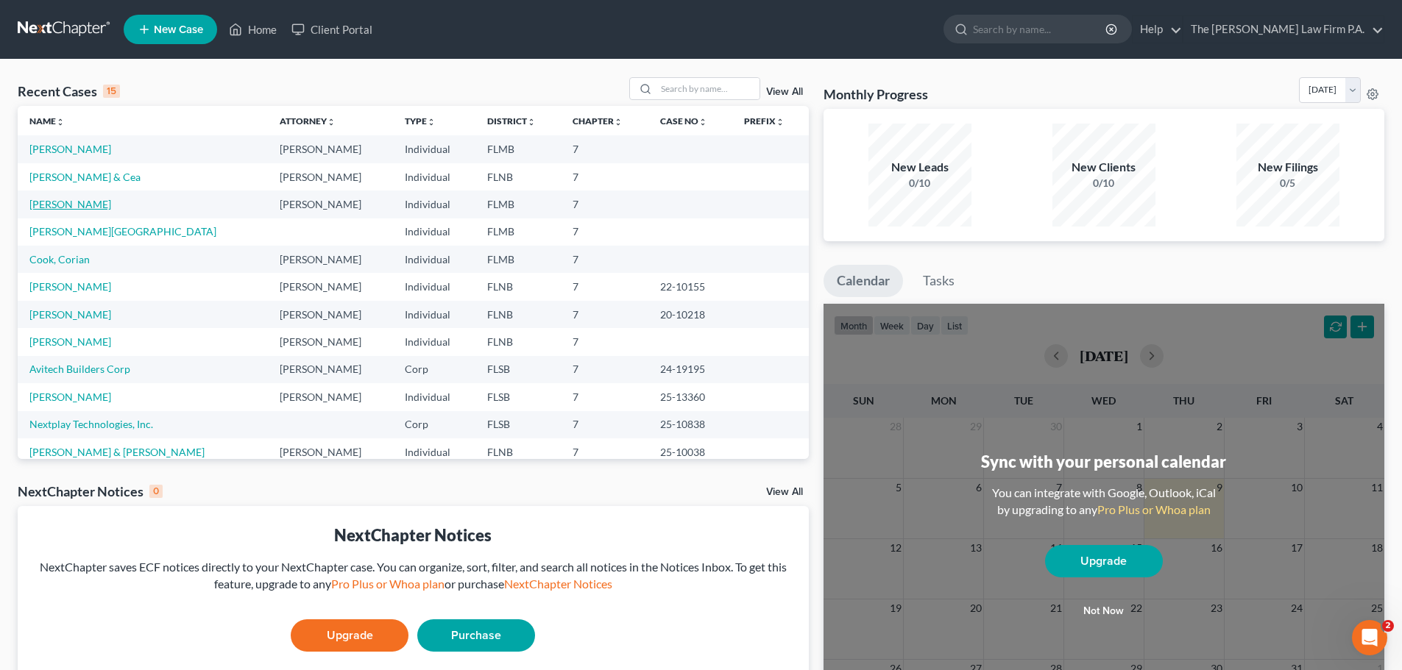
click at [71, 208] on link "[PERSON_NAME]" at bounding box center [70, 204] width 82 height 13
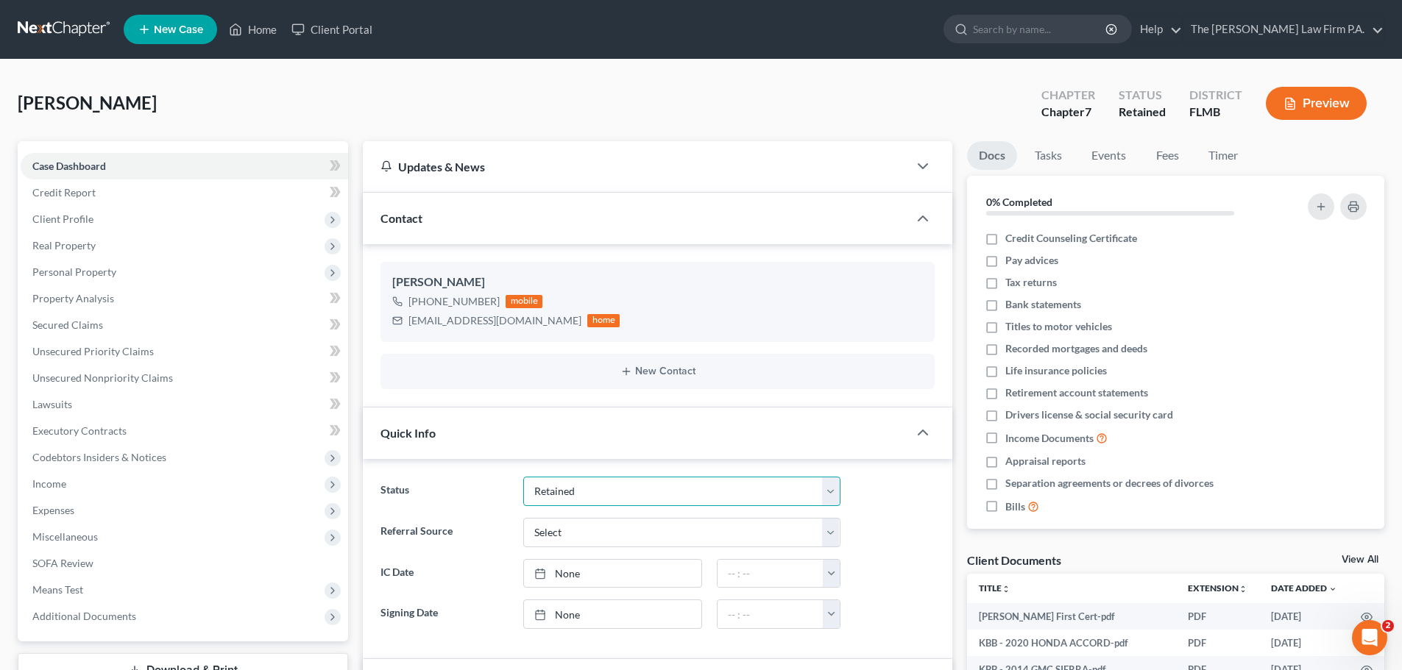
click at [635, 485] on select "Discharged Discharged & Reported Discharge Litigation Dismissal Notice Dismisse…" at bounding box center [681, 491] width 317 height 29
select select "20"
click at [523, 477] on select "Discharged Discharged & Reported Discharge Litigation Dismissal Notice Dismisse…" at bounding box center [681, 491] width 317 height 29
click at [258, 24] on link "Home" at bounding box center [253, 29] width 63 height 26
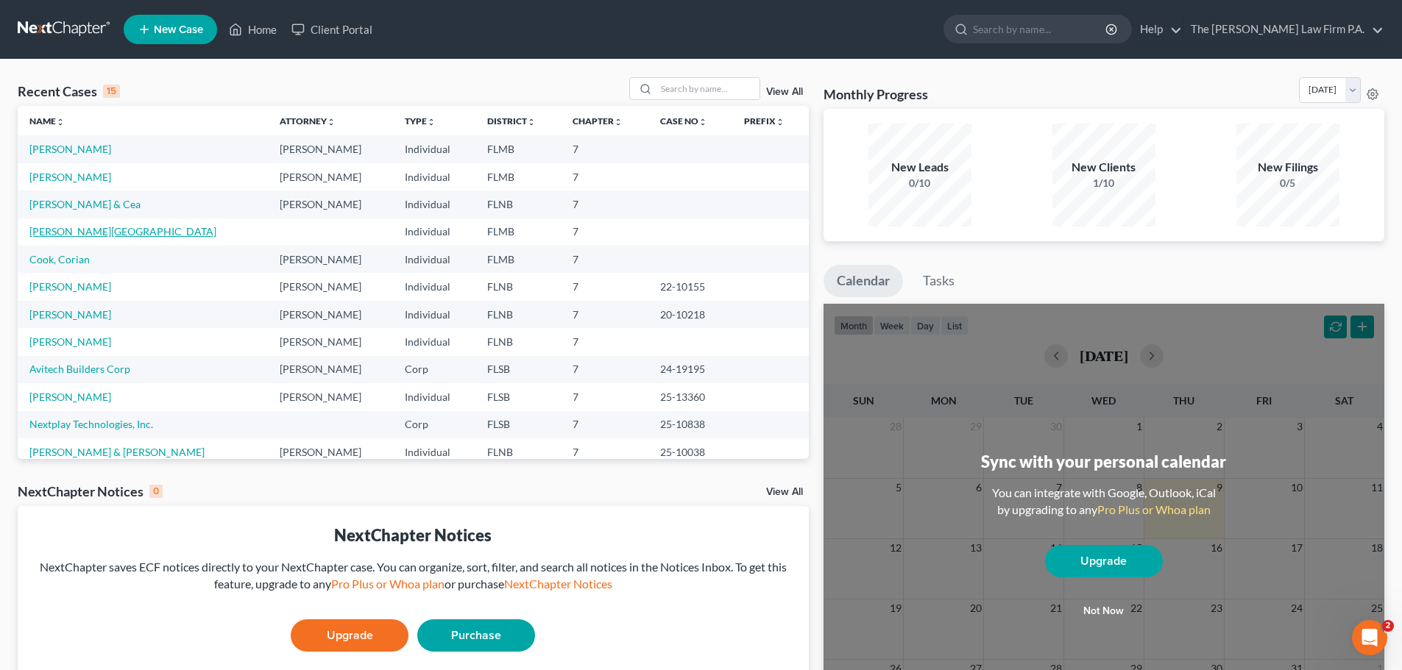
click at [80, 233] on link "[PERSON_NAME][GEOGRAPHIC_DATA]" at bounding box center [122, 231] width 187 height 13
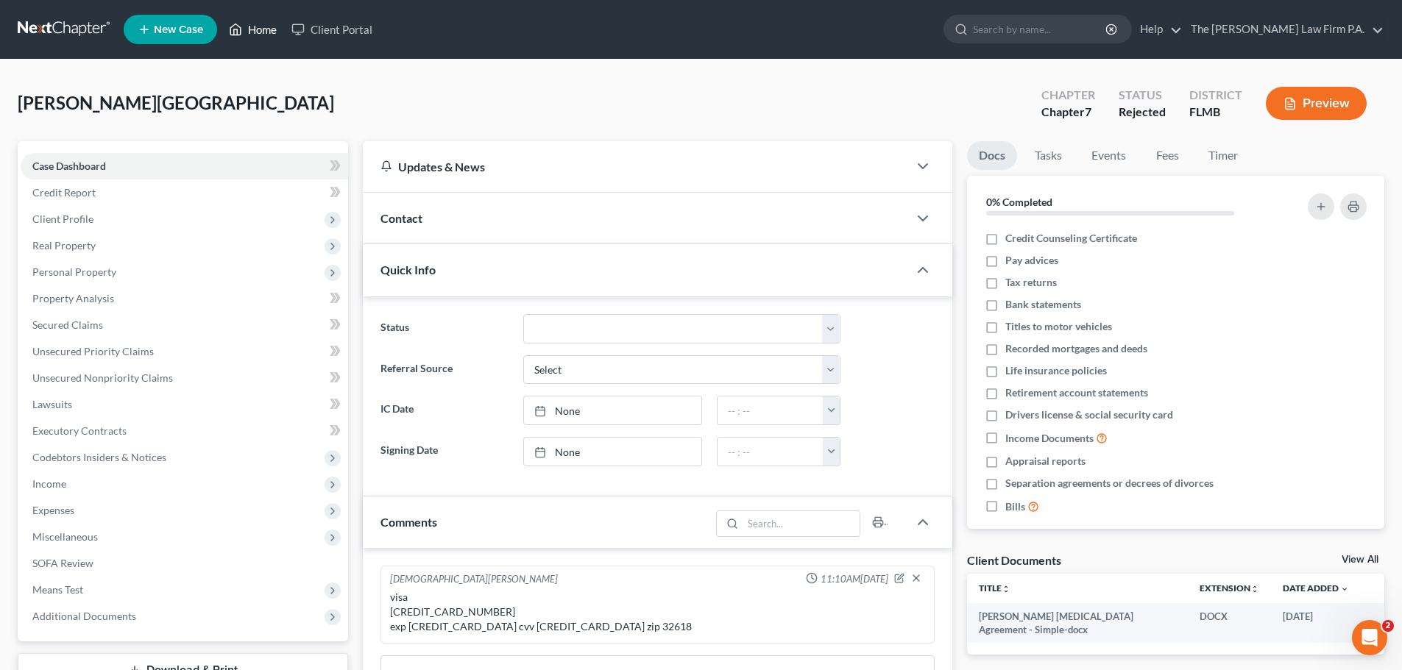
click at [260, 32] on link "Home" at bounding box center [253, 29] width 63 height 26
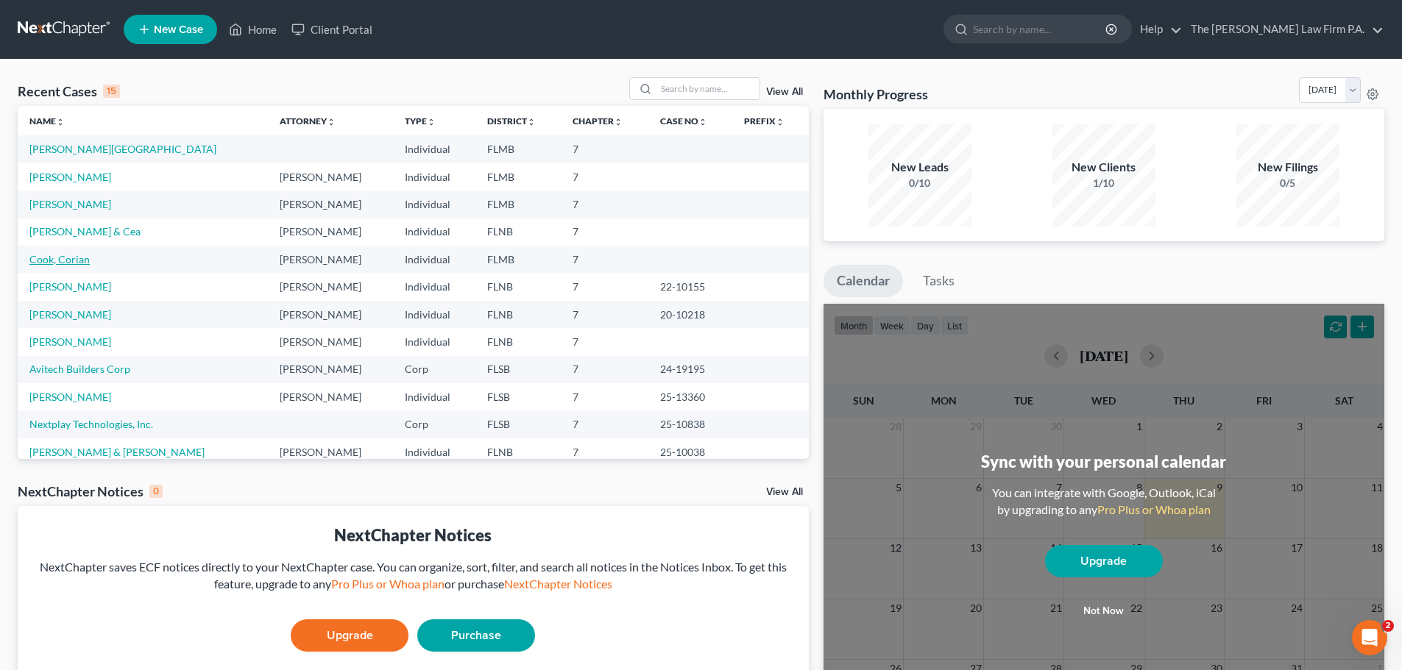
click at [79, 261] on link "Cook, Corian" at bounding box center [59, 259] width 60 height 13
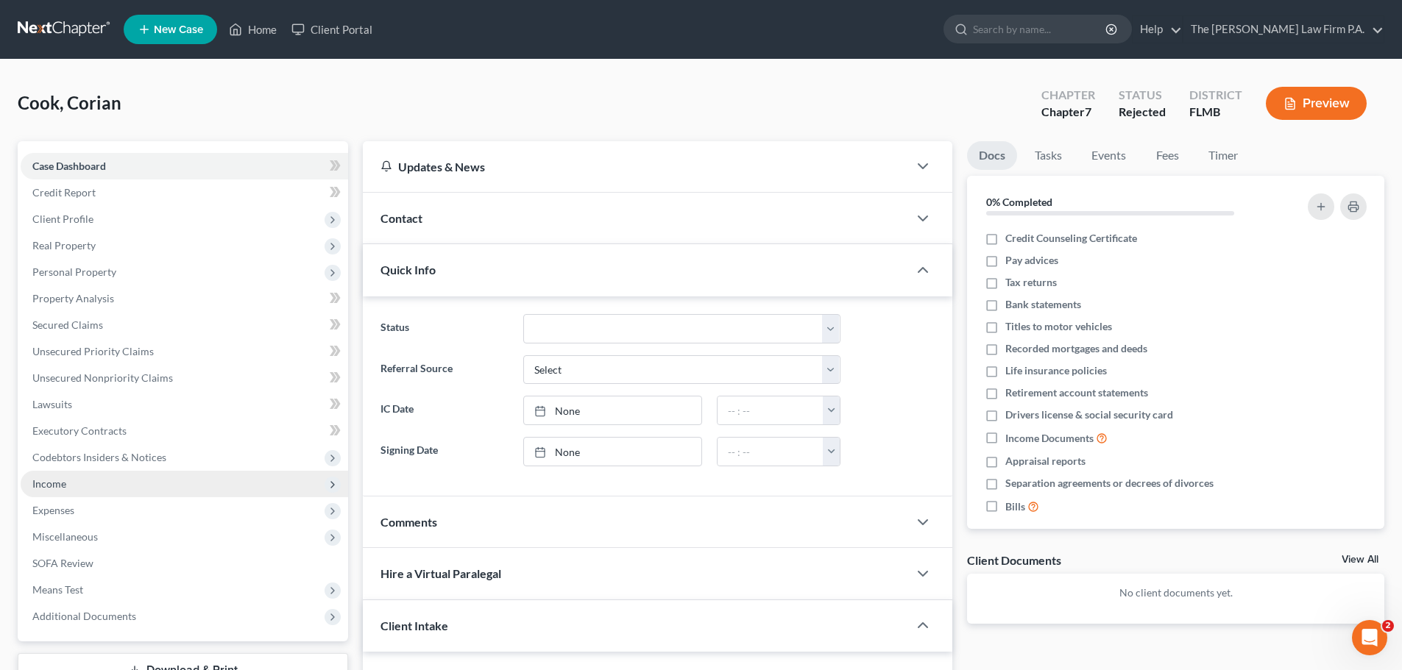
click at [86, 486] on span "Income" at bounding box center [184, 484] width 327 height 26
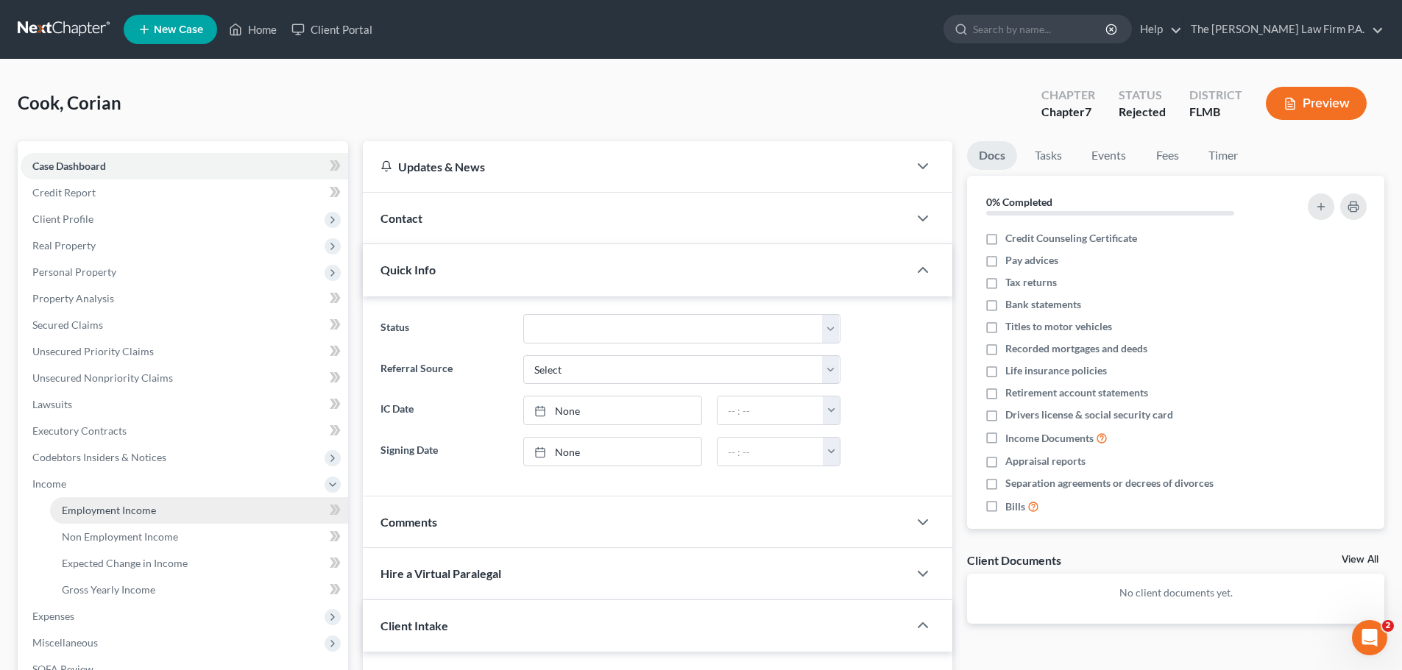
click at [141, 508] on span "Employment Income" at bounding box center [109, 510] width 94 height 13
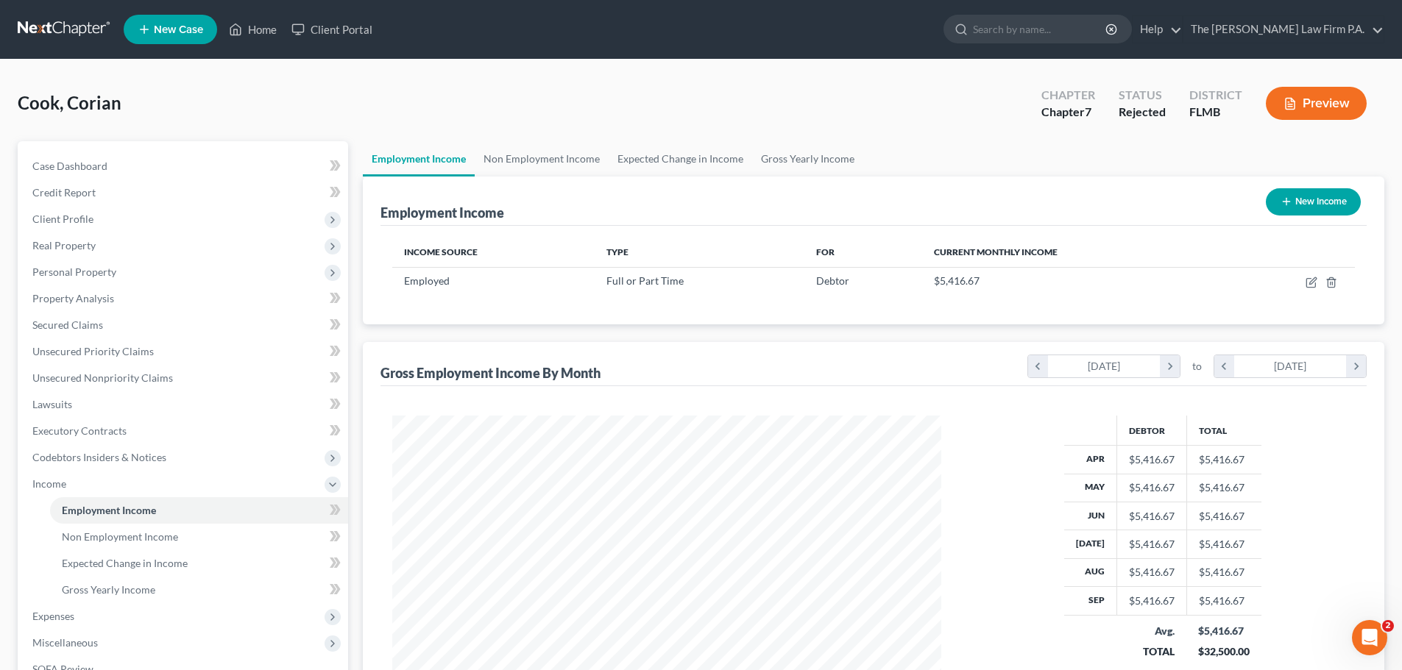
scroll to position [274, 578]
click at [1330, 286] on icon "button" at bounding box center [1331, 283] width 12 height 12
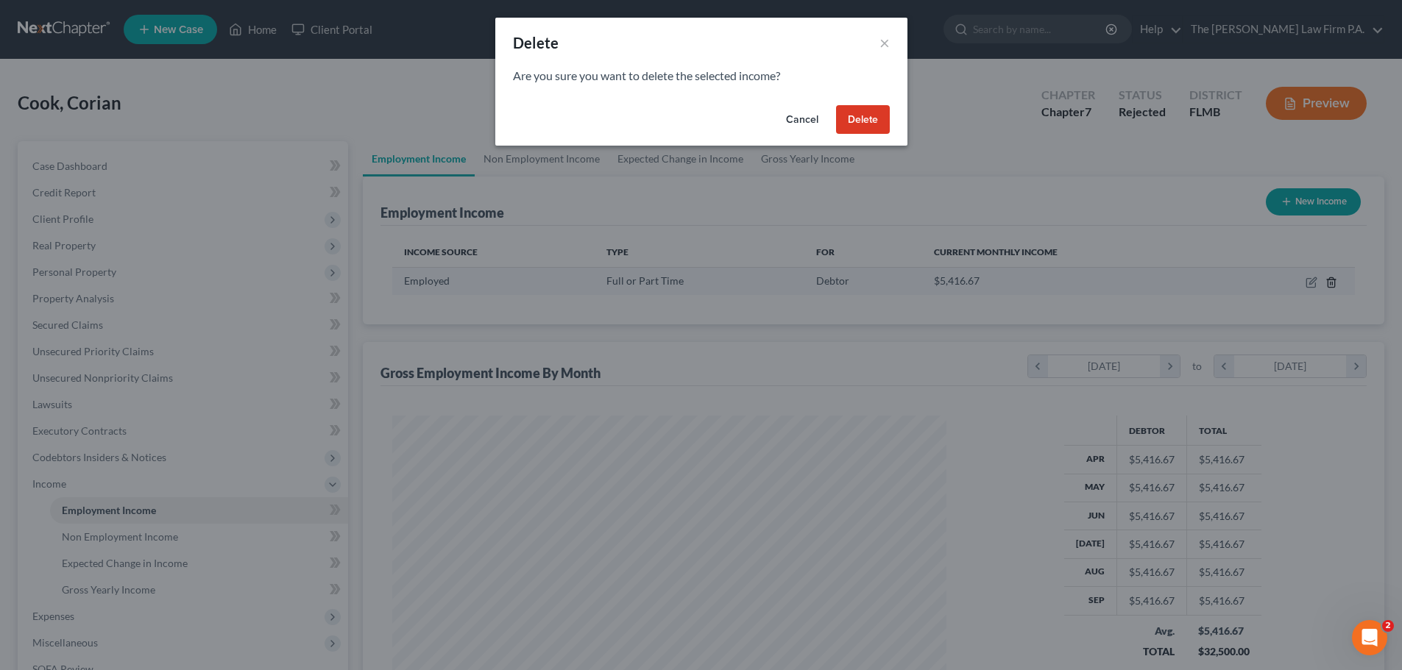
scroll to position [277, 584]
click at [868, 121] on button "Delete" at bounding box center [868, 119] width 54 height 29
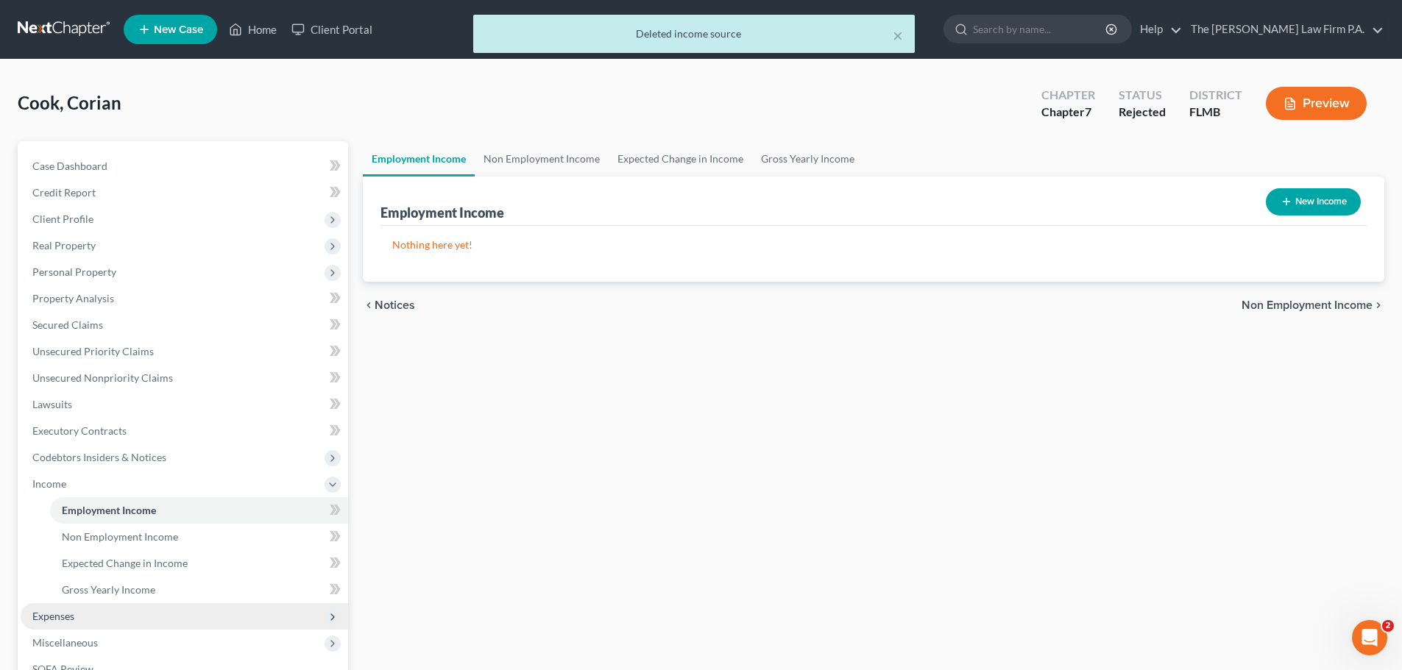
click at [84, 628] on span "Expenses" at bounding box center [184, 616] width 327 height 26
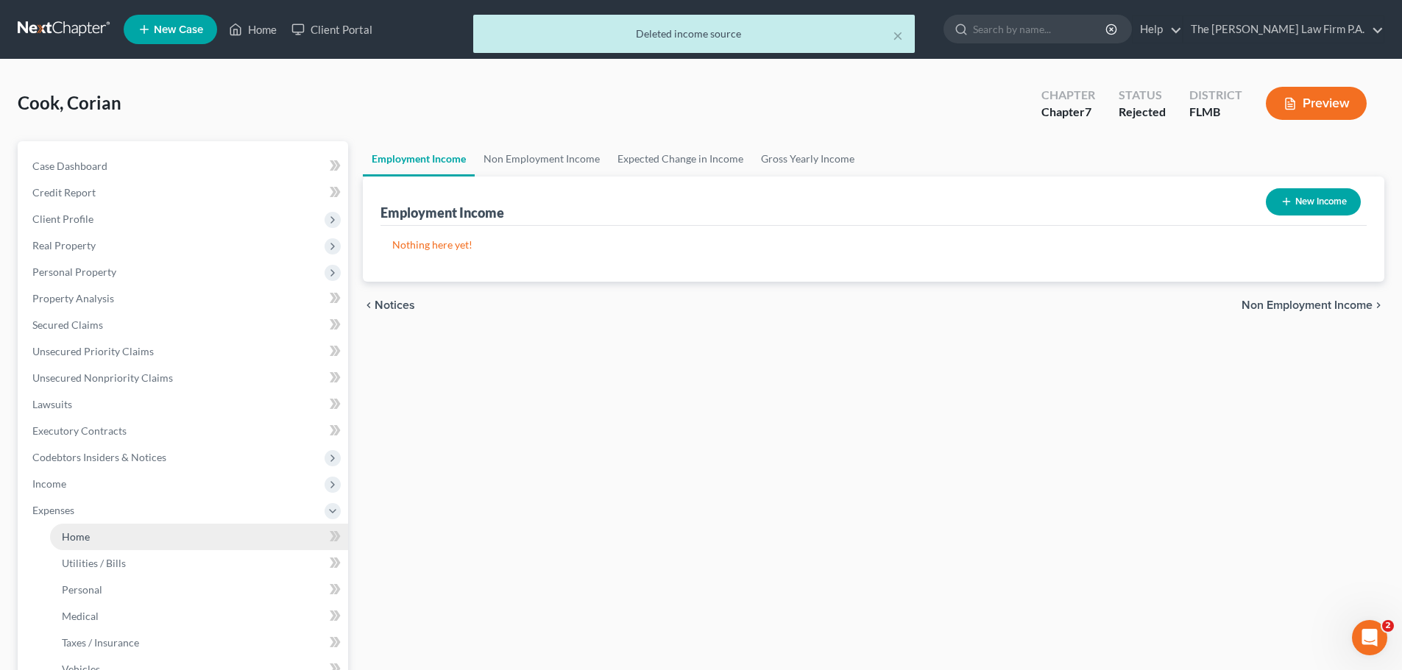
click at [298, 542] on link "Home" at bounding box center [199, 537] width 298 height 26
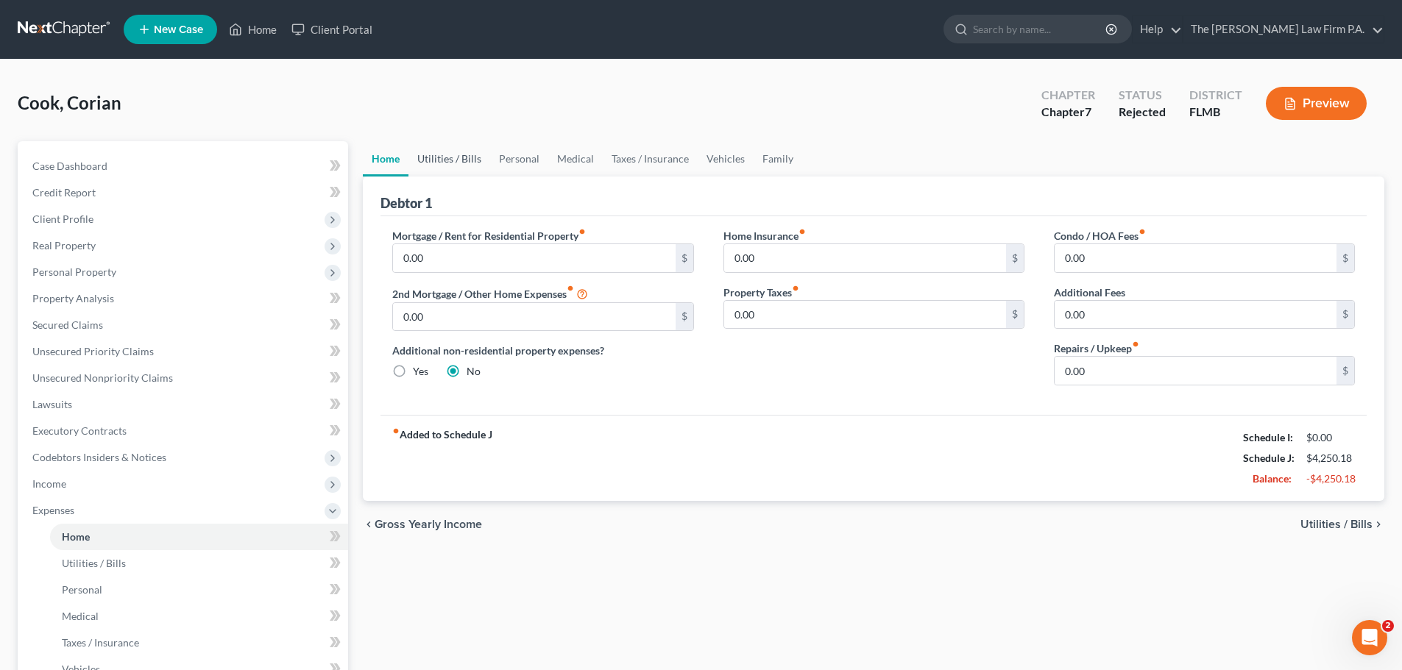
click at [444, 155] on link "Utilities / Bills" at bounding box center [449, 158] width 82 height 35
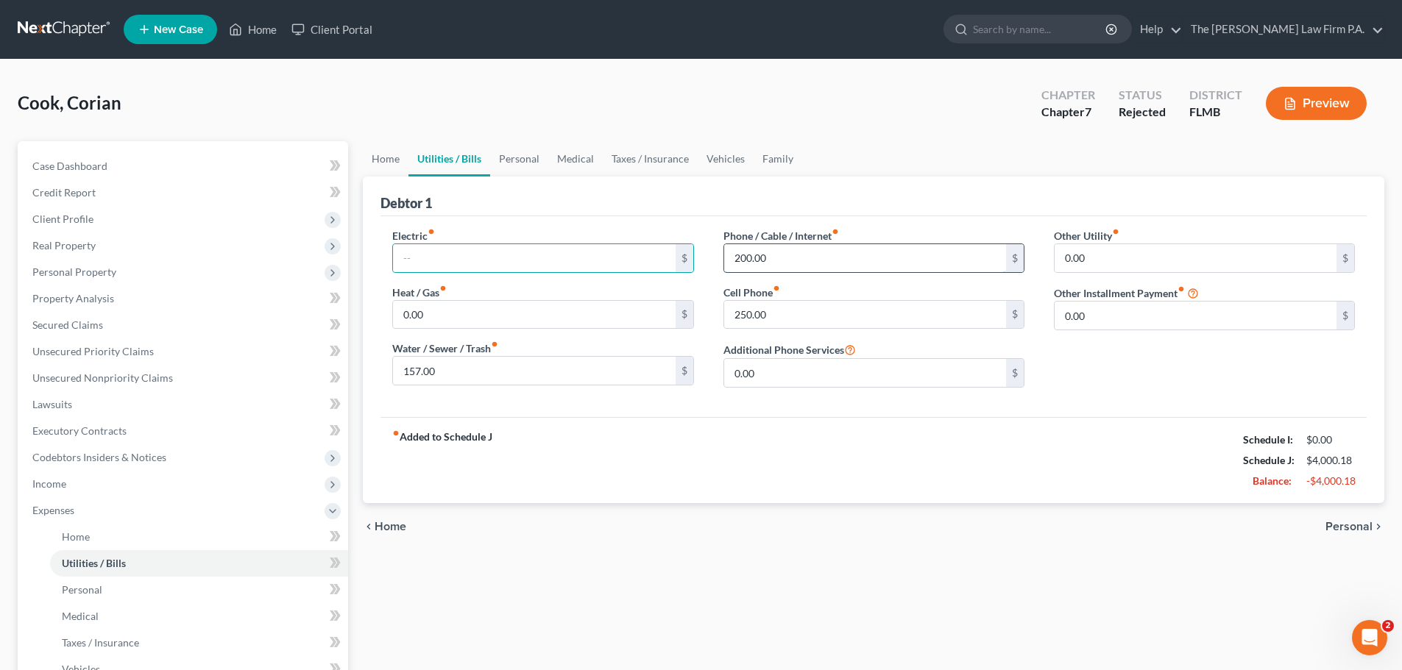
click at [827, 254] on input "200.00" at bounding box center [865, 258] width 282 height 28
click at [944, 330] on div "Phone / Cable / Internet fiber_manual_record $ Cell Phone fiber_manual_record 2…" at bounding box center [874, 313] width 330 height 171
click at [871, 317] on input "250.00" at bounding box center [865, 315] width 282 height 28
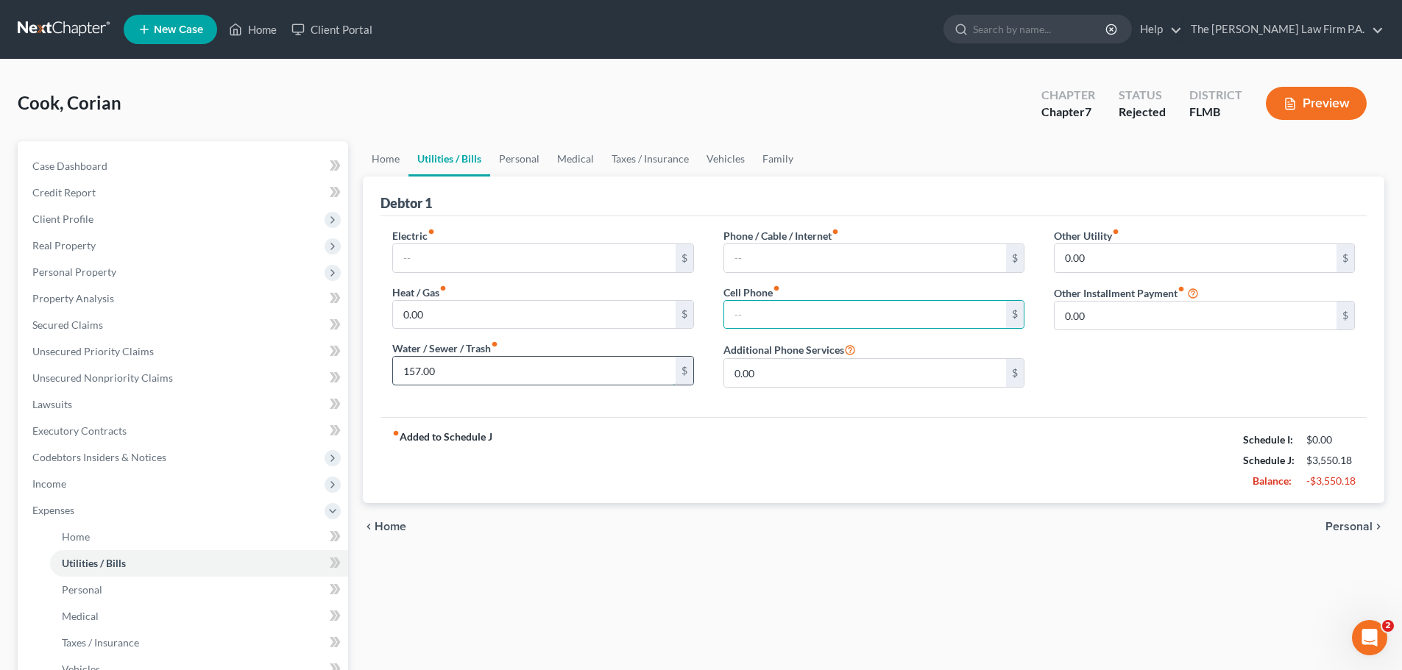
click at [648, 366] on input "157.00" at bounding box center [534, 371] width 282 height 28
click at [525, 163] on link "Personal" at bounding box center [519, 158] width 58 height 35
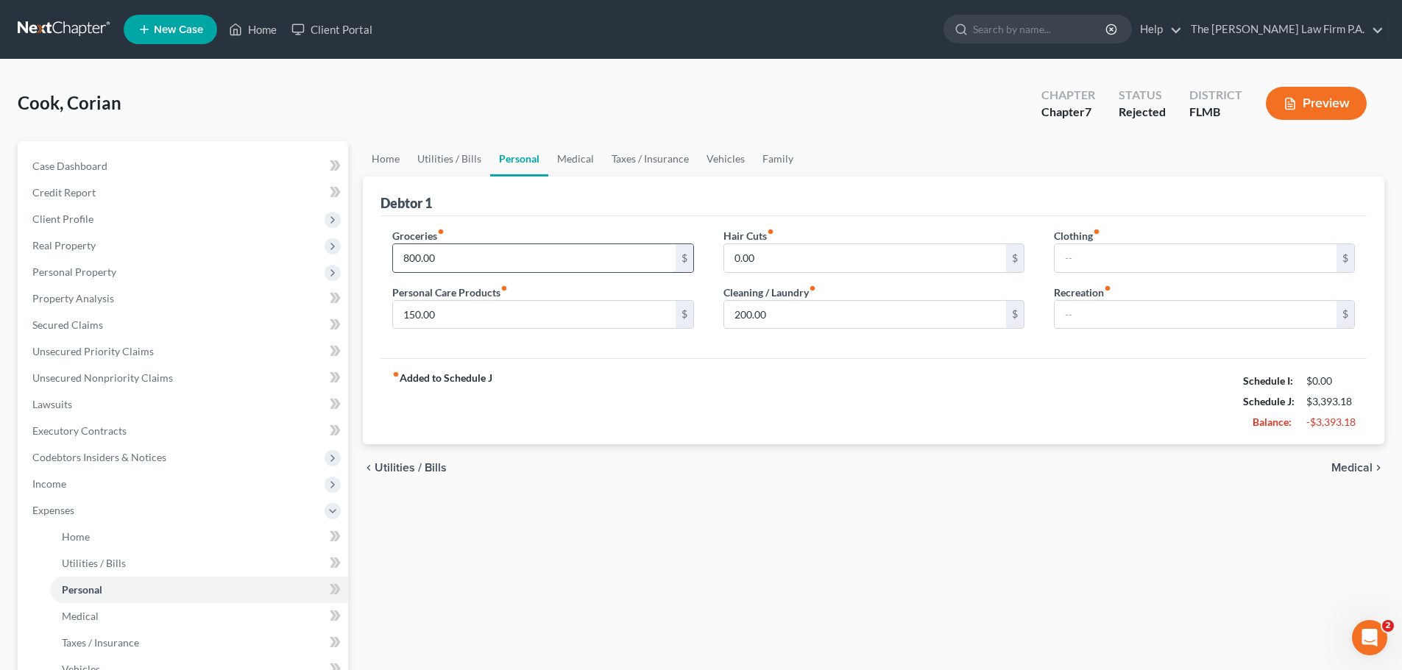
click at [537, 258] on input "800.00" at bounding box center [534, 258] width 282 height 28
click at [520, 313] on input "150.00" at bounding box center [534, 315] width 282 height 28
drag, startPoint x: 818, startPoint y: 327, endPoint x: 971, endPoint y: 307, distance: 154.3
click at [819, 327] on input "200.00" at bounding box center [865, 315] width 282 height 28
click at [588, 157] on link "Medical" at bounding box center [575, 158] width 54 height 35
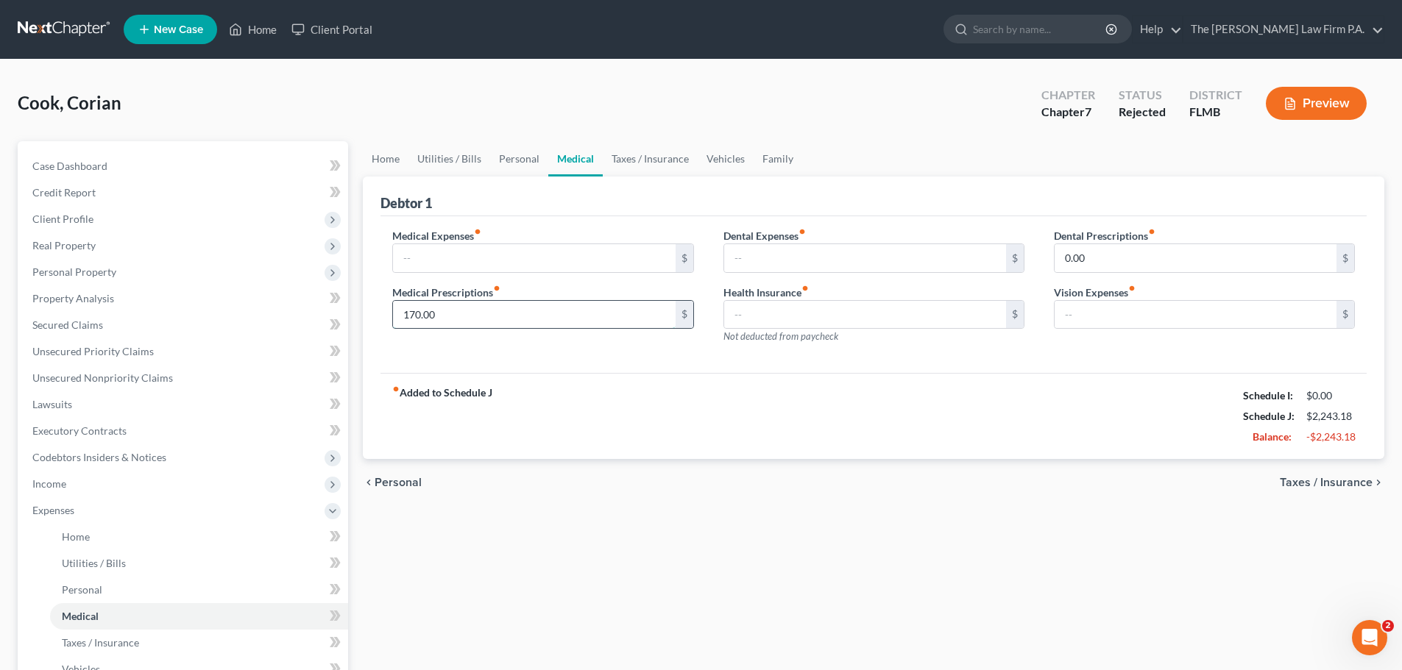
click at [492, 317] on input "170.00" at bounding box center [534, 315] width 282 height 28
click at [625, 166] on link "Taxes / Insurance" at bounding box center [650, 158] width 95 height 35
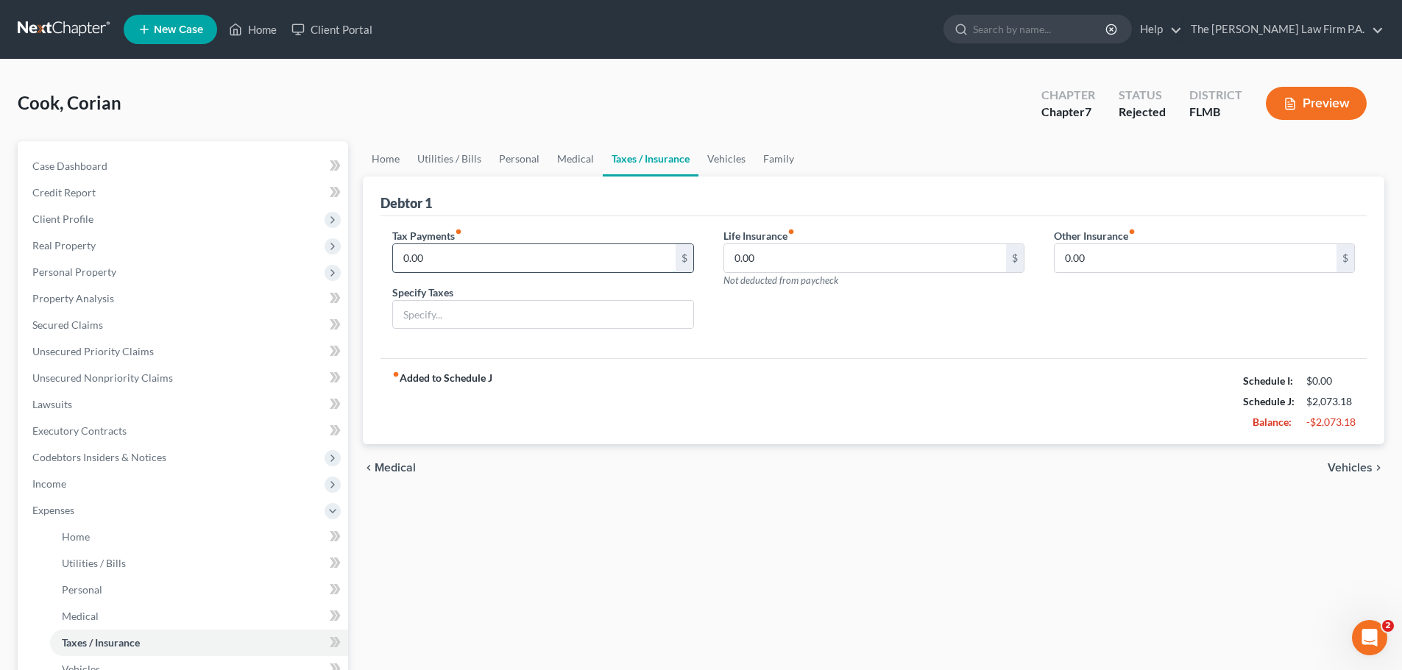
click at [474, 265] on input "0.00" at bounding box center [534, 258] width 282 height 28
click at [719, 157] on link "Vehicles" at bounding box center [726, 158] width 56 height 35
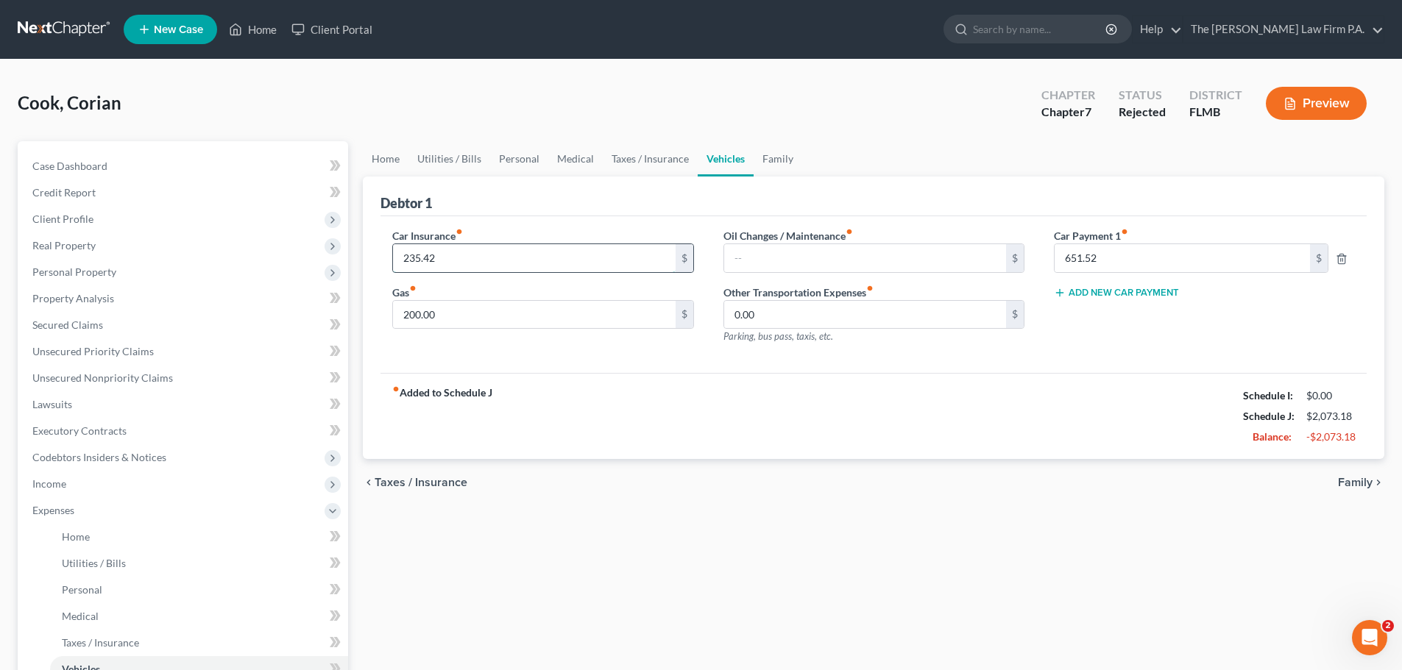
click at [512, 263] on input "235.42" at bounding box center [534, 258] width 282 height 28
click at [520, 313] on input "200.00" at bounding box center [534, 315] width 282 height 28
click at [1111, 257] on input "651.52" at bounding box center [1182, 258] width 255 height 28
click at [767, 157] on link "Family" at bounding box center [778, 158] width 49 height 35
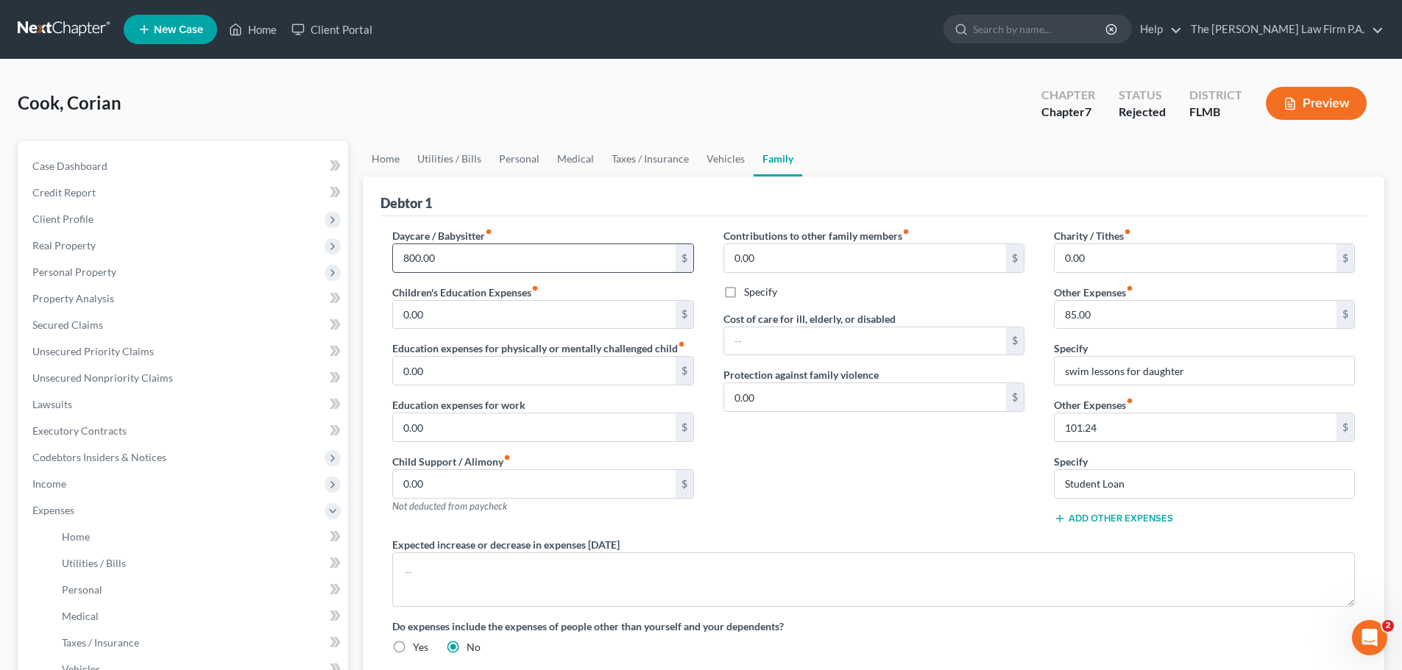
click at [508, 263] on input "800.00" at bounding box center [534, 258] width 282 height 28
click at [1151, 433] on input "101.24" at bounding box center [1196, 428] width 282 height 28
click at [1236, 369] on input "swim lessons for daughter" at bounding box center [1205, 371] width 300 height 28
type input "swim lessons for daughte"
drag, startPoint x: 1164, startPoint y: 366, endPoint x: 901, endPoint y: 330, distance: 266.0
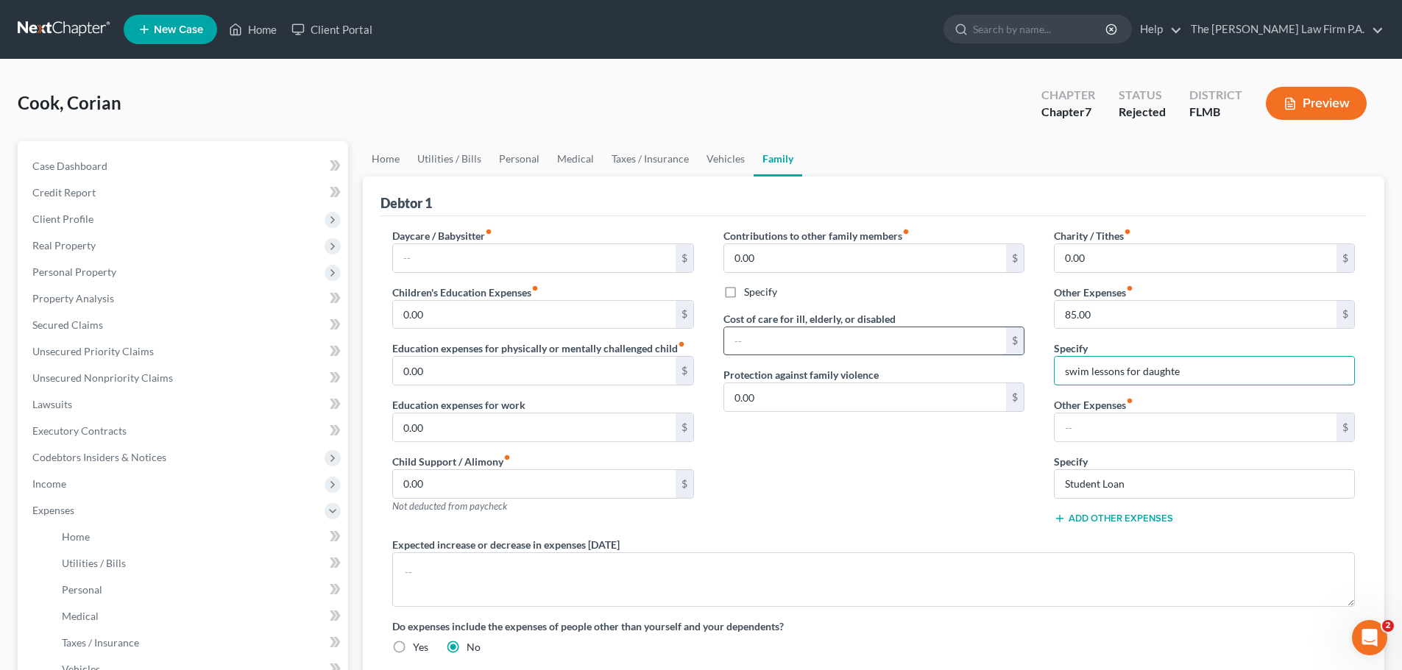
click at [864, 339] on div "Daycare / Babysitter fiber_manual_record $ Children's Education Expenses fiber_…" at bounding box center [874, 447] width 992 height 439
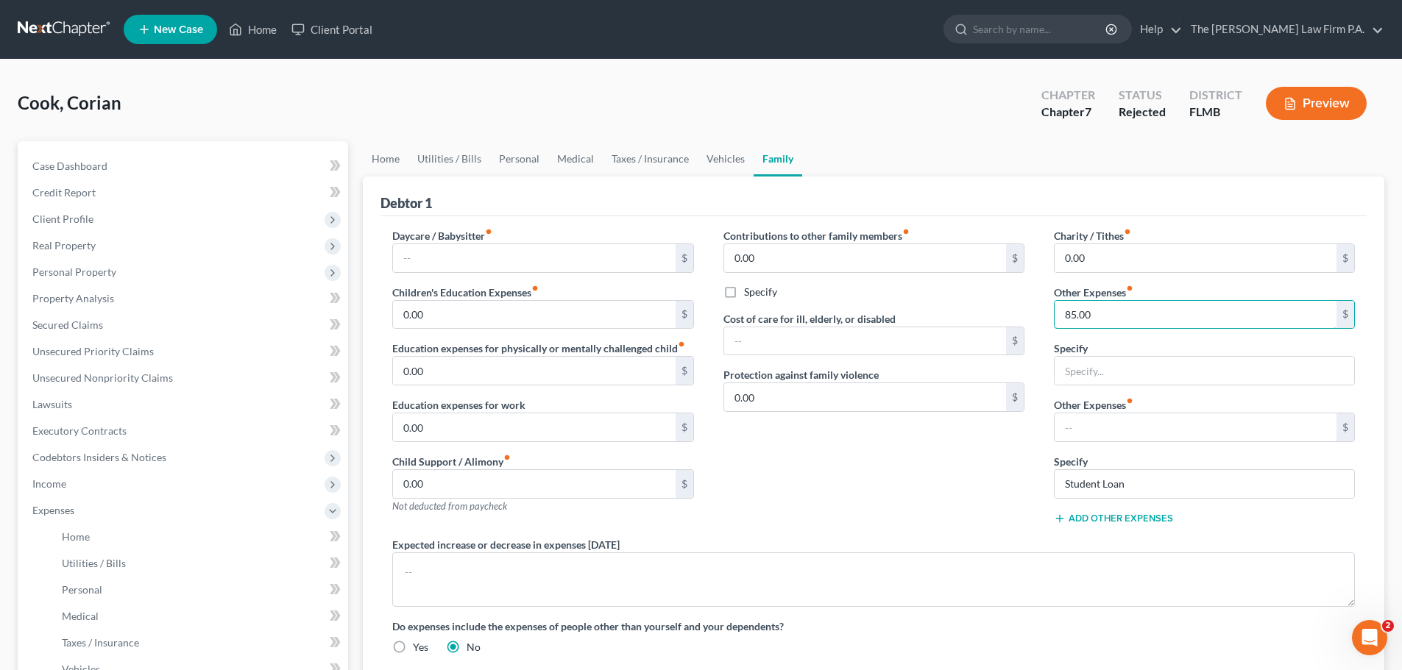
drag, startPoint x: 1137, startPoint y: 314, endPoint x: 1130, endPoint y: 292, distance: 23.0
click at [1137, 314] on input "85.00" at bounding box center [1196, 315] width 282 height 28
click at [762, 394] on input "0.00" at bounding box center [865, 397] width 282 height 28
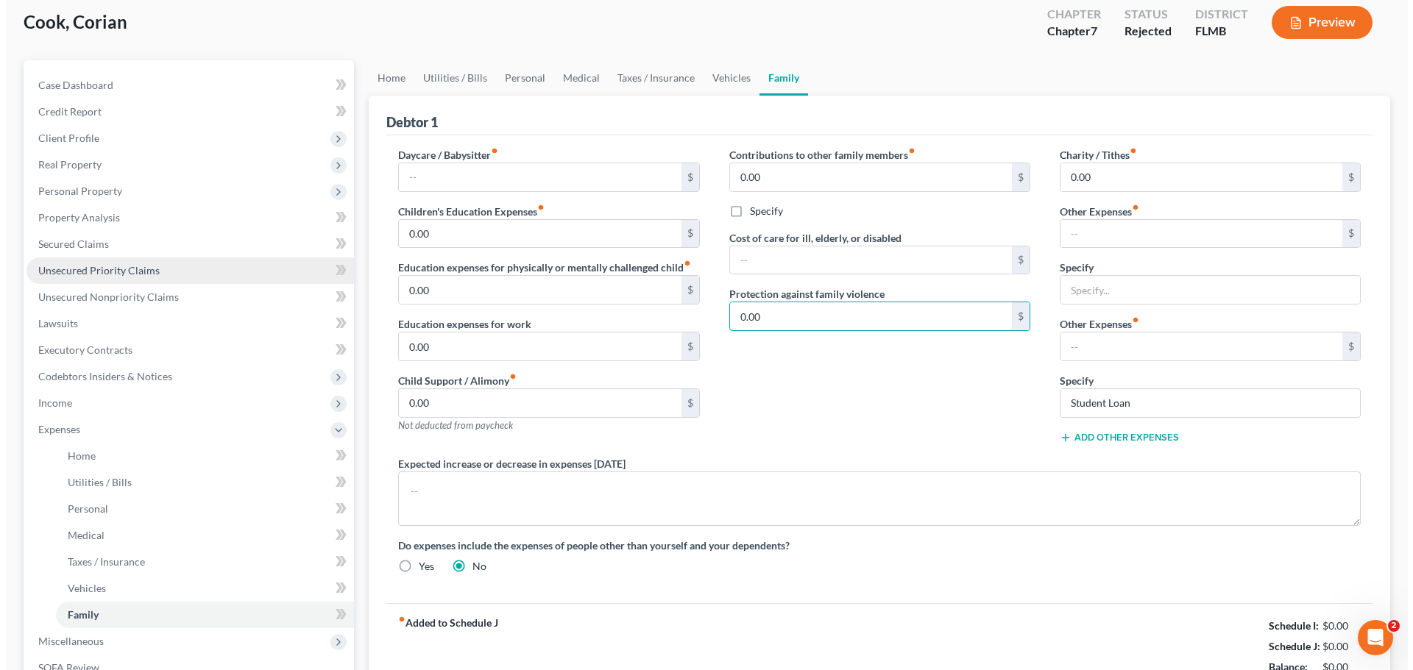
scroll to position [74, 0]
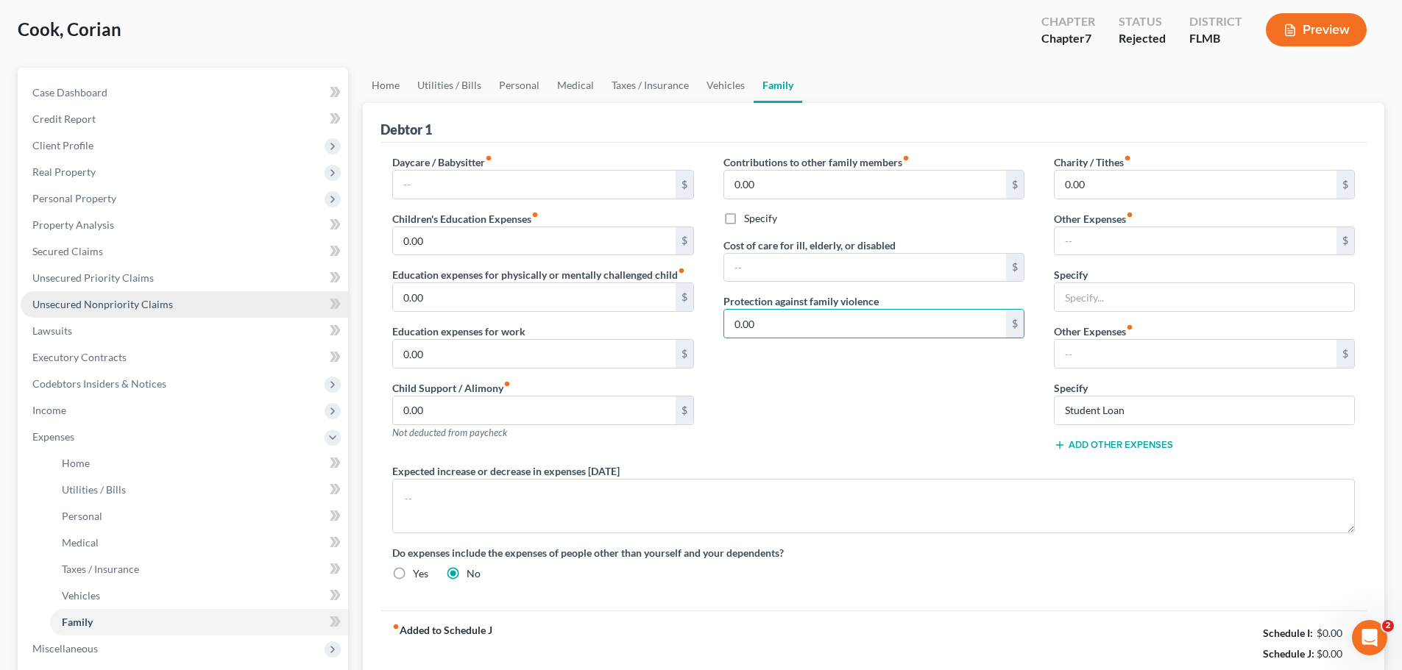
click at [134, 291] on link "Unsecured Nonpriority Claims" at bounding box center [184, 304] width 327 height 26
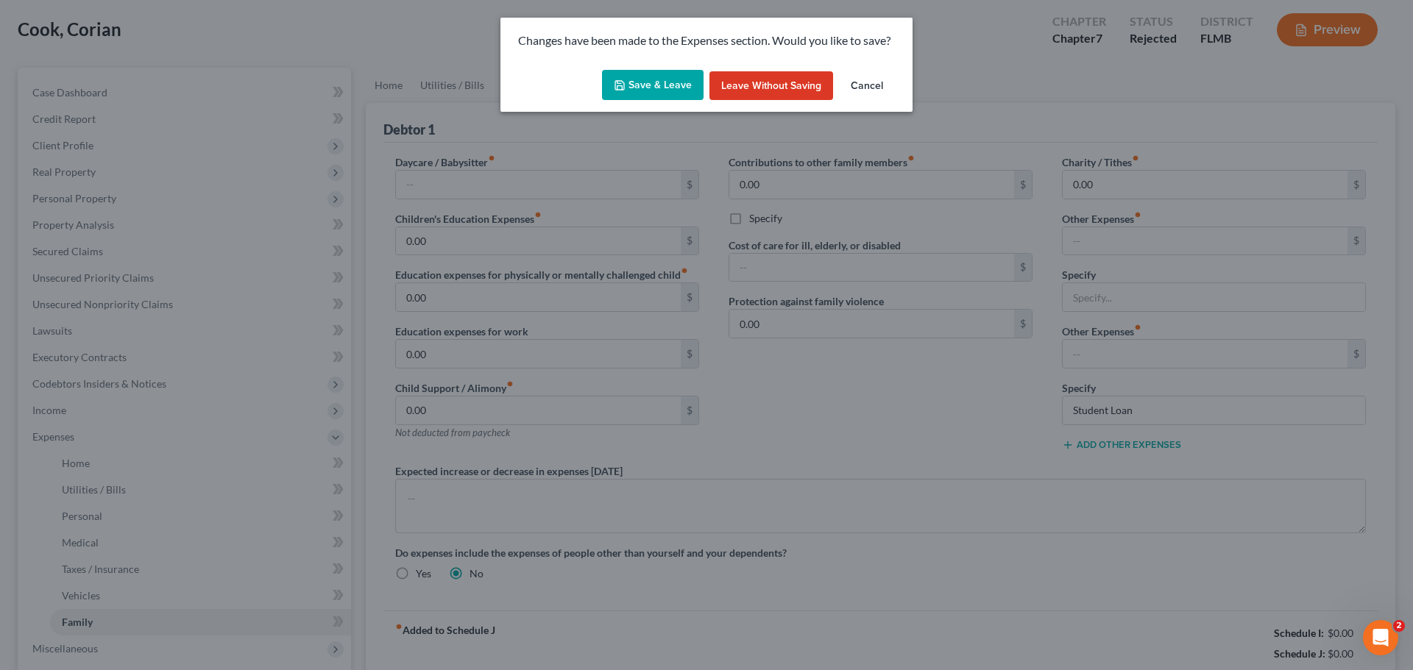
click at [651, 89] on button "Save & Leave" at bounding box center [653, 85] width 102 height 31
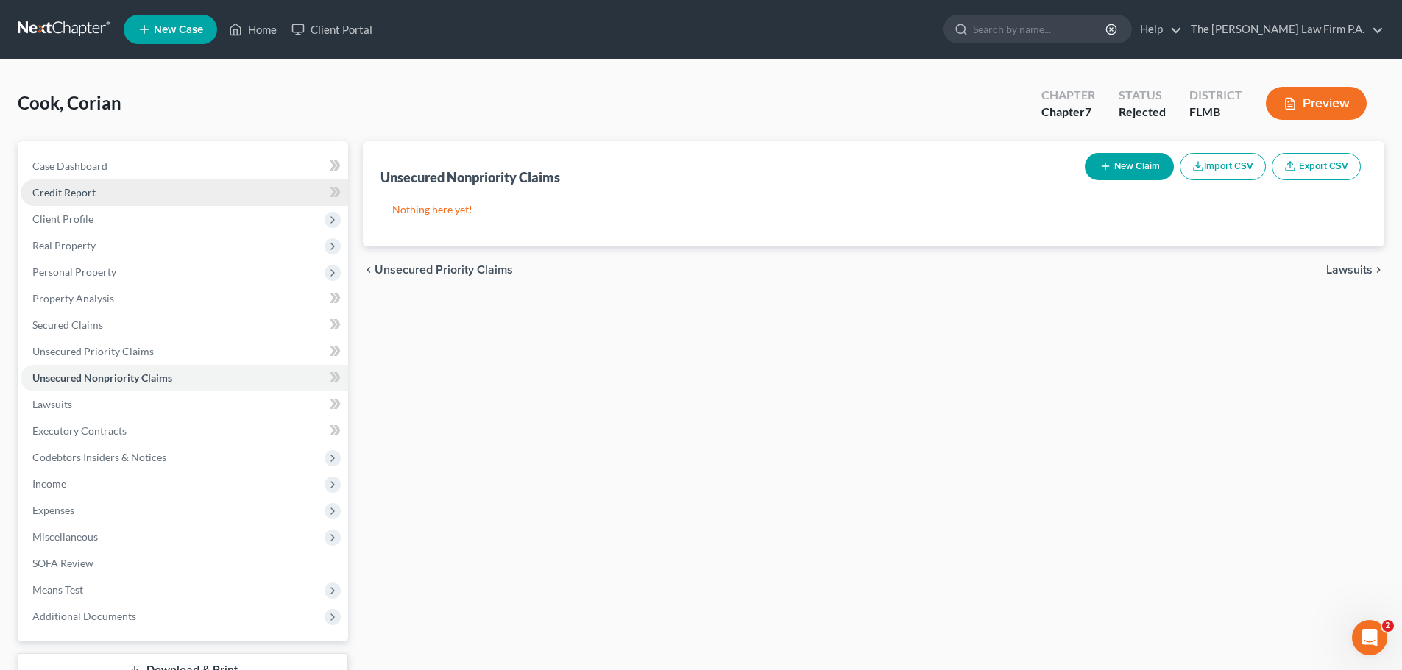
click at [113, 180] on link "Credit Report" at bounding box center [184, 193] width 327 height 26
click at [117, 166] on link "Case Dashboard" at bounding box center [184, 166] width 327 height 26
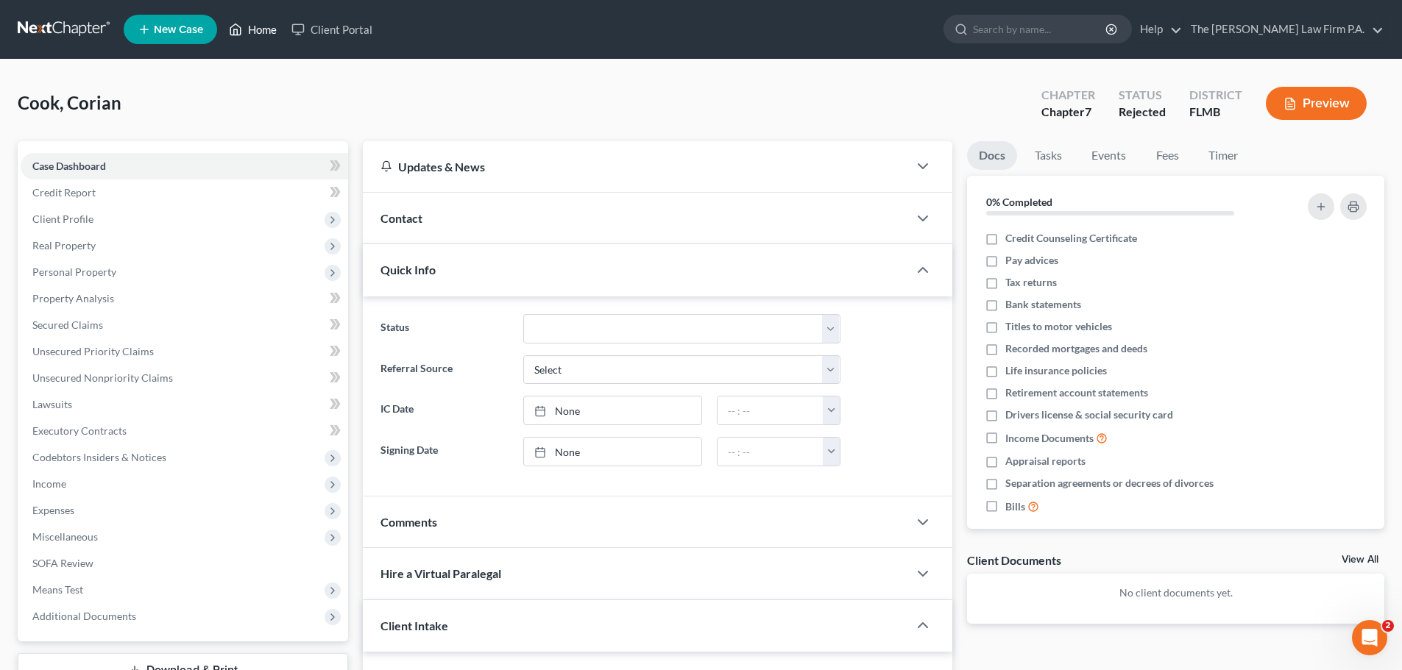
click at [261, 28] on link "Home" at bounding box center [253, 29] width 63 height 26
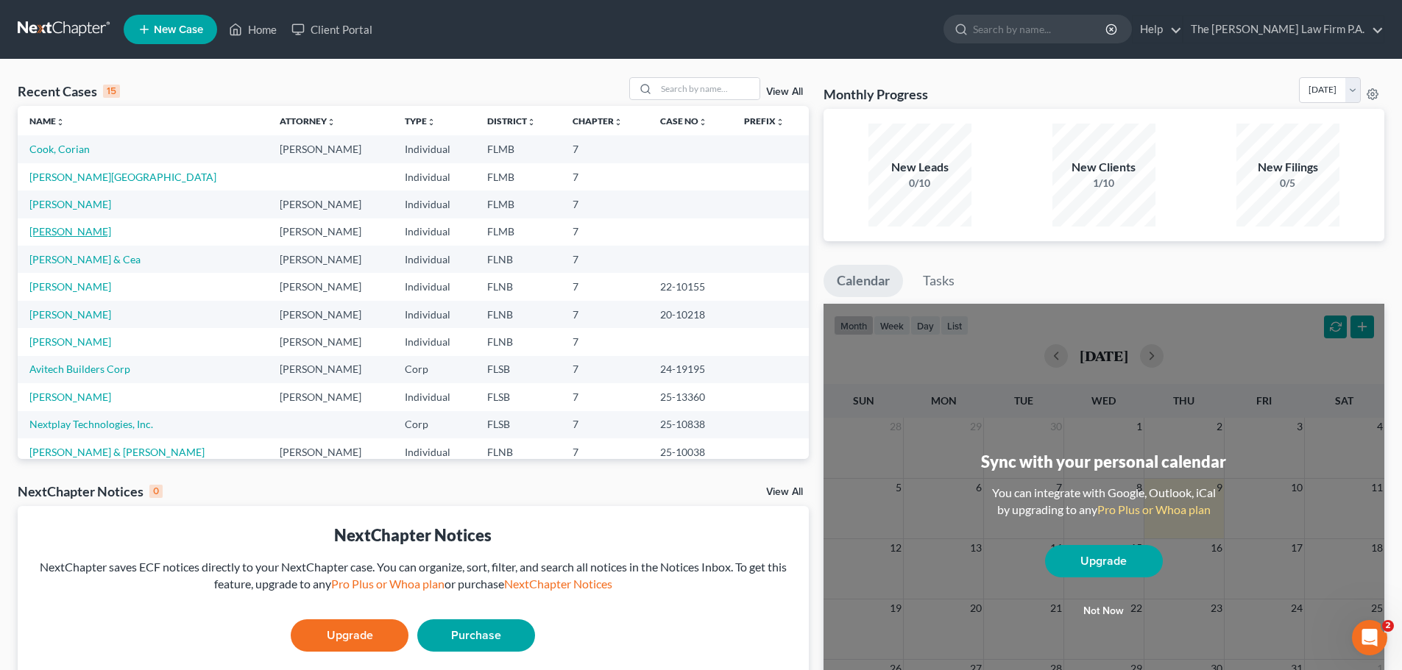
click at [69, 237] on link "[PERSON_NAME]" at bounding box center [70, 231] width 82 height 13
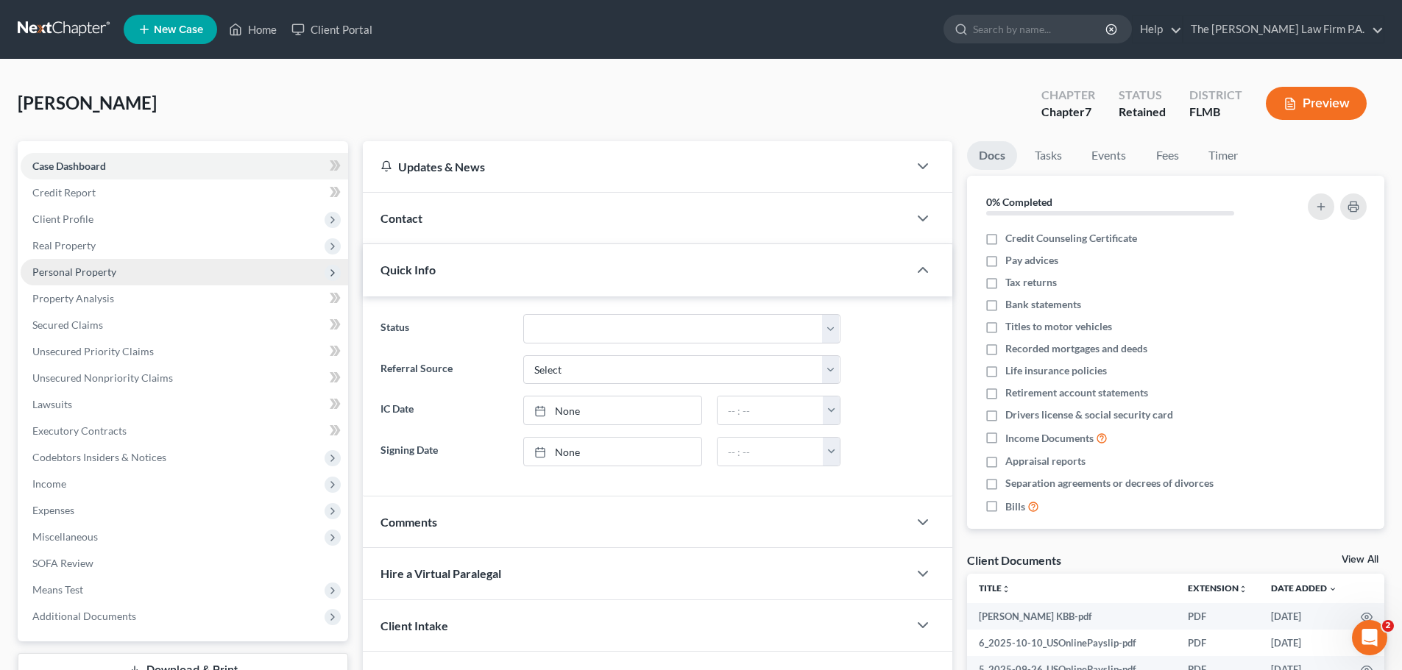
click at [104, 276] on span "Personal Property" at bounding box center [74, 272] width 84 height 13
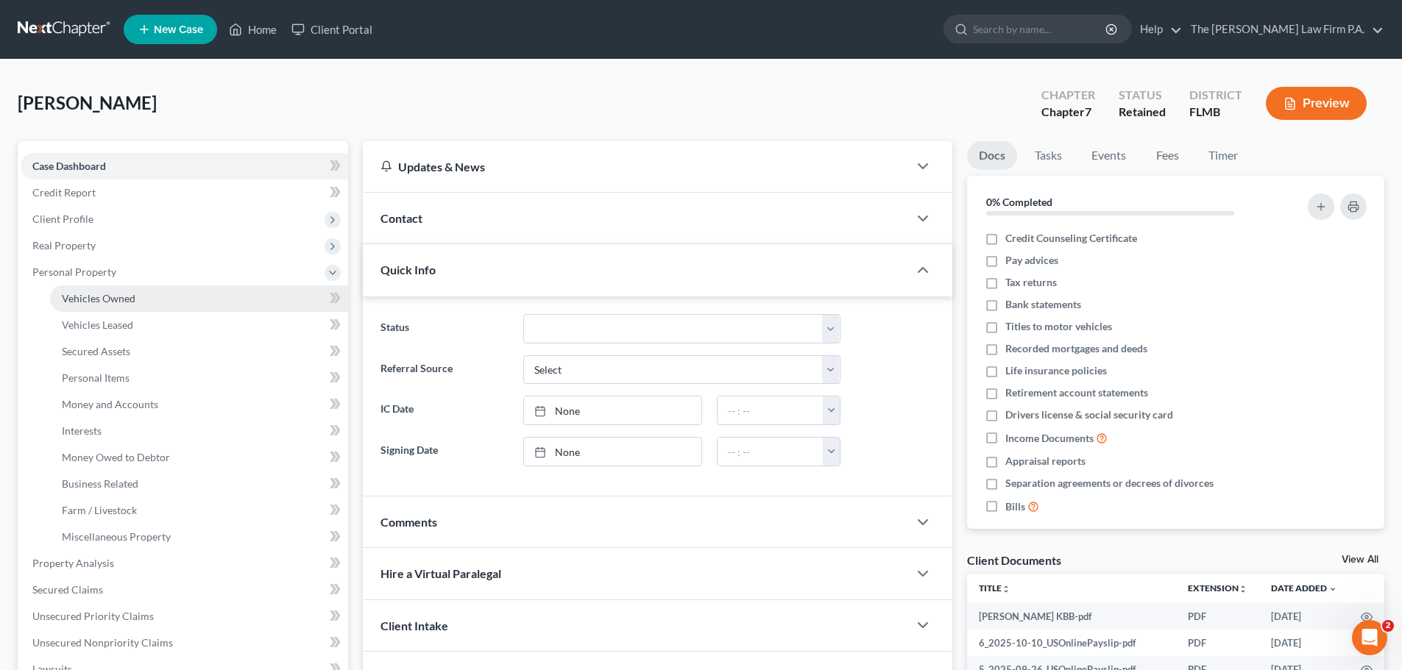
click at [103, 305] on link "Vehicles Owned" at bounding box center [199, 299] width 298 height 26
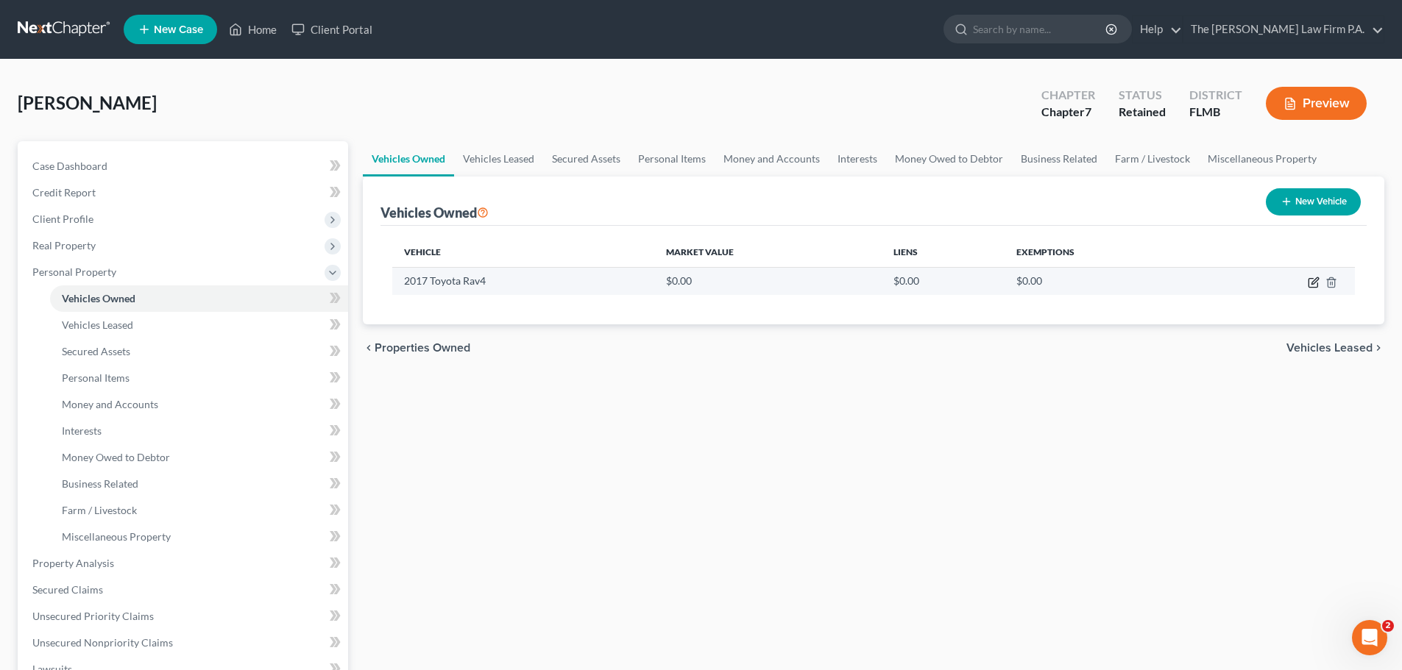
click at [1312, 282] on icon "button" at bounding box center [1314, 280] width 7 height 7
select select "0"
select select "9"
select select "0"
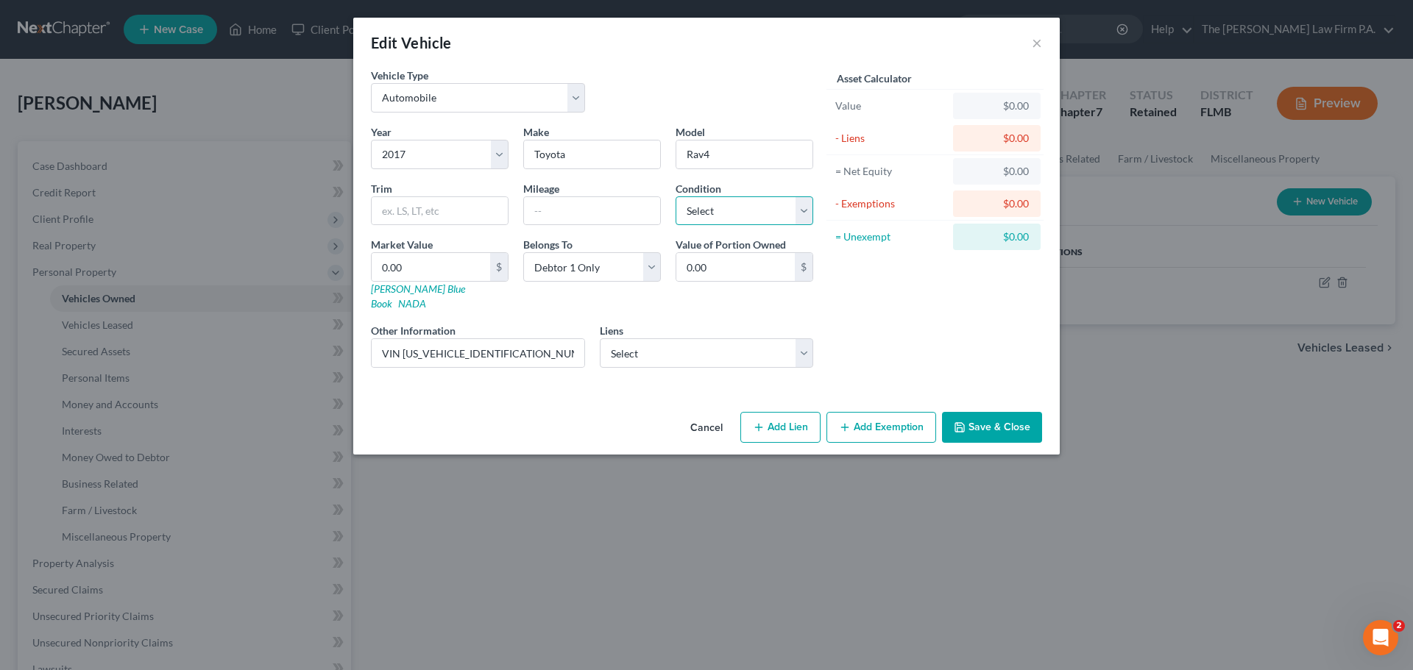
click at [745, 208] on select "Select Excellent Very Good Good Fair Poor" at bounding box center [745, 210] width 138 height 29
select select "2"
click at [676, 196] on select "Select Excellent Very Good Good Fair Poor" at bounding box center [745, 210] width 138 height 29
click at [462, 265] on input "0.00" at bounding box center [431, 267] width 118 height 28
type input "1"
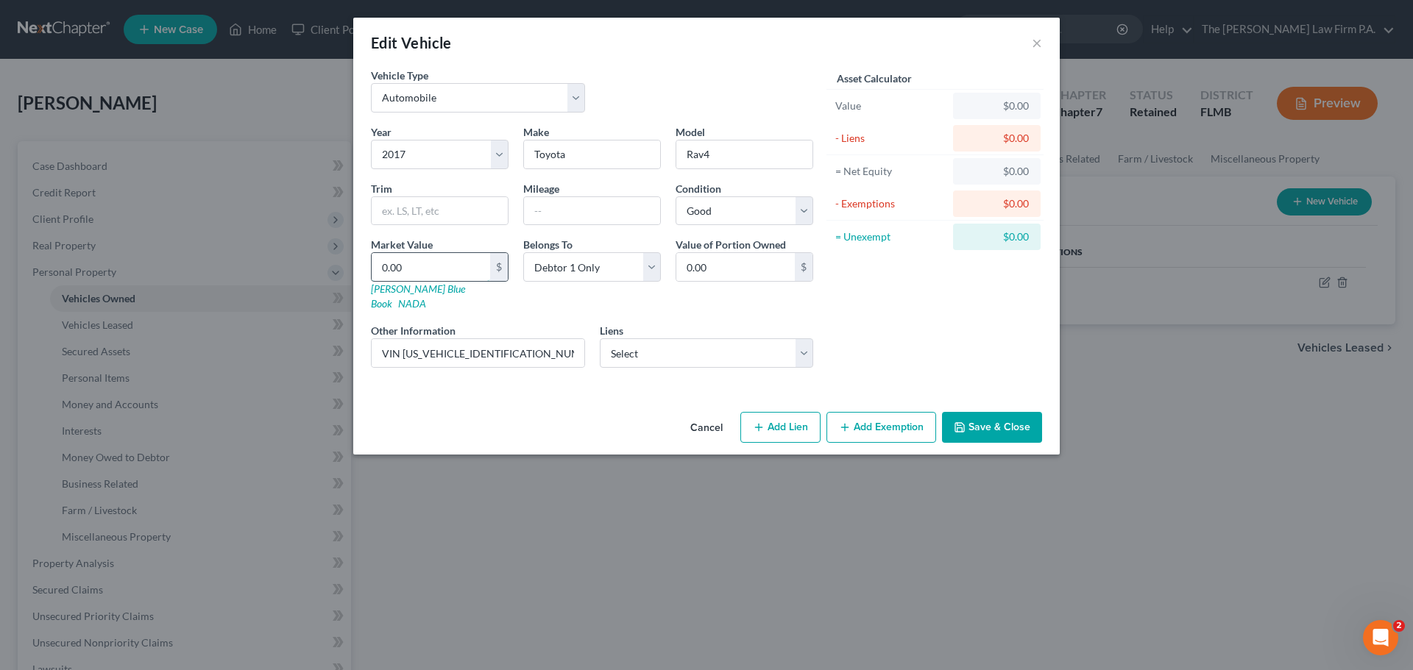
type input "1.00"
type input "12"
type input "12.00"
type input "125"
type input "125.00"
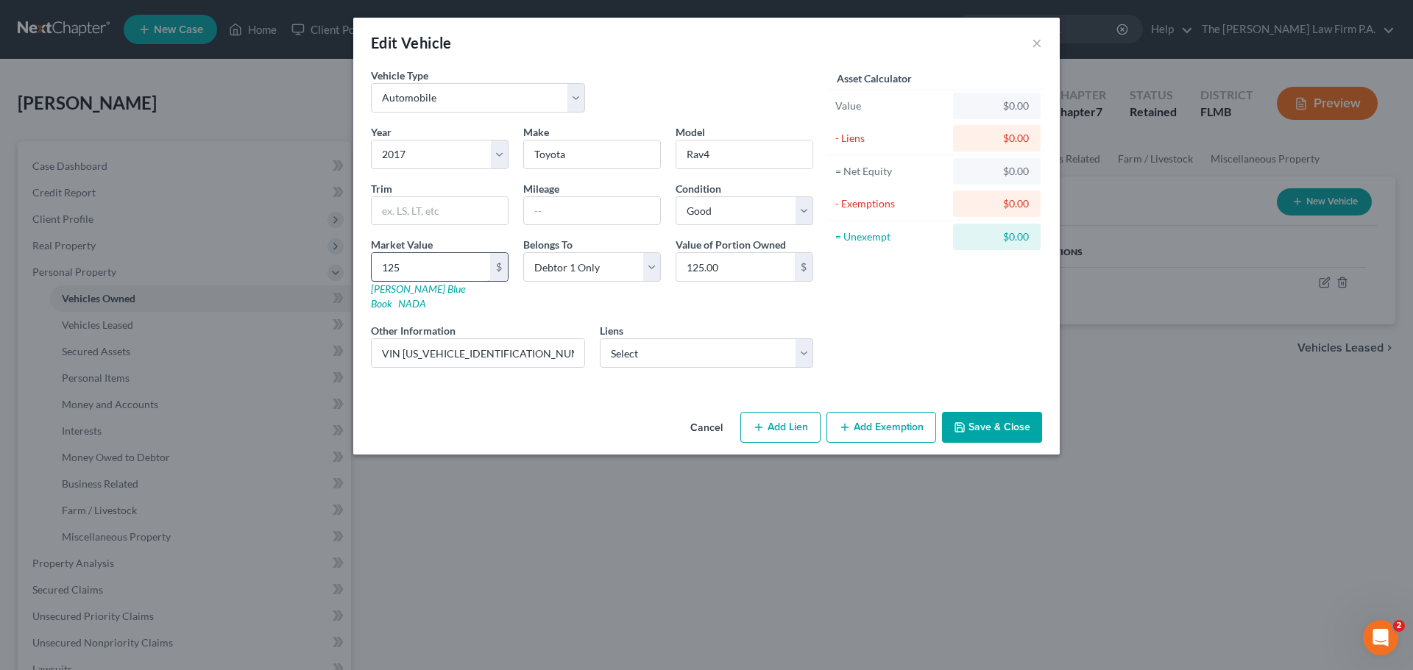
type input "1250"
type input "1,250.00"
type input "1,2500"
type input "12,500.00"
type input "12,500"
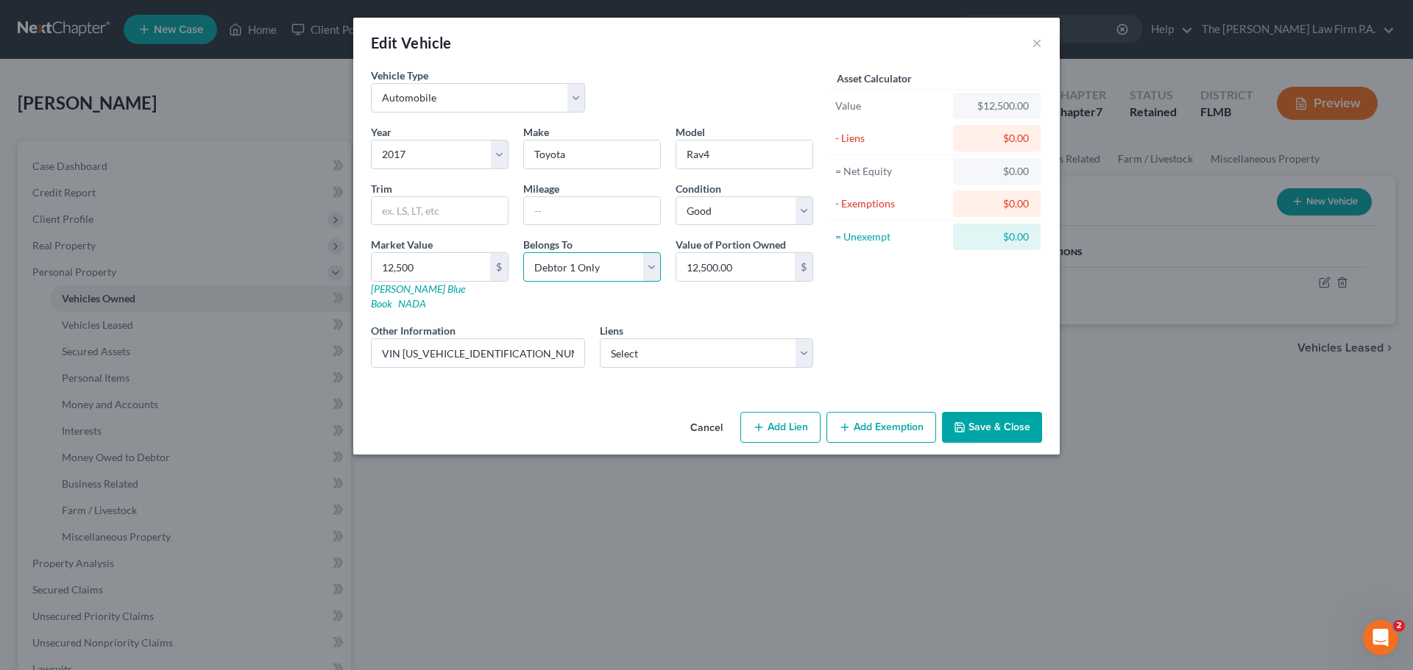
click at [625, 274] on select "Select Debtor 1 Only Debtor 2 Only Debtor 1 And Debtor 2 Only At Least One Of T…" at bounding box center [592, 266] width 138 height 29
select select "2"
click at [523, 252] on select "Select Debtor 1 Only Debtor 2 Only Debtor 1 And Debtor 2 Only At Least One Of T…" at bounding box center [592, 266] width 138 height 29
click at [678, 349] on select "Select Community Fi - $13,047.00" at bounding box center [707, 353] width 214 height 29
select select "9"
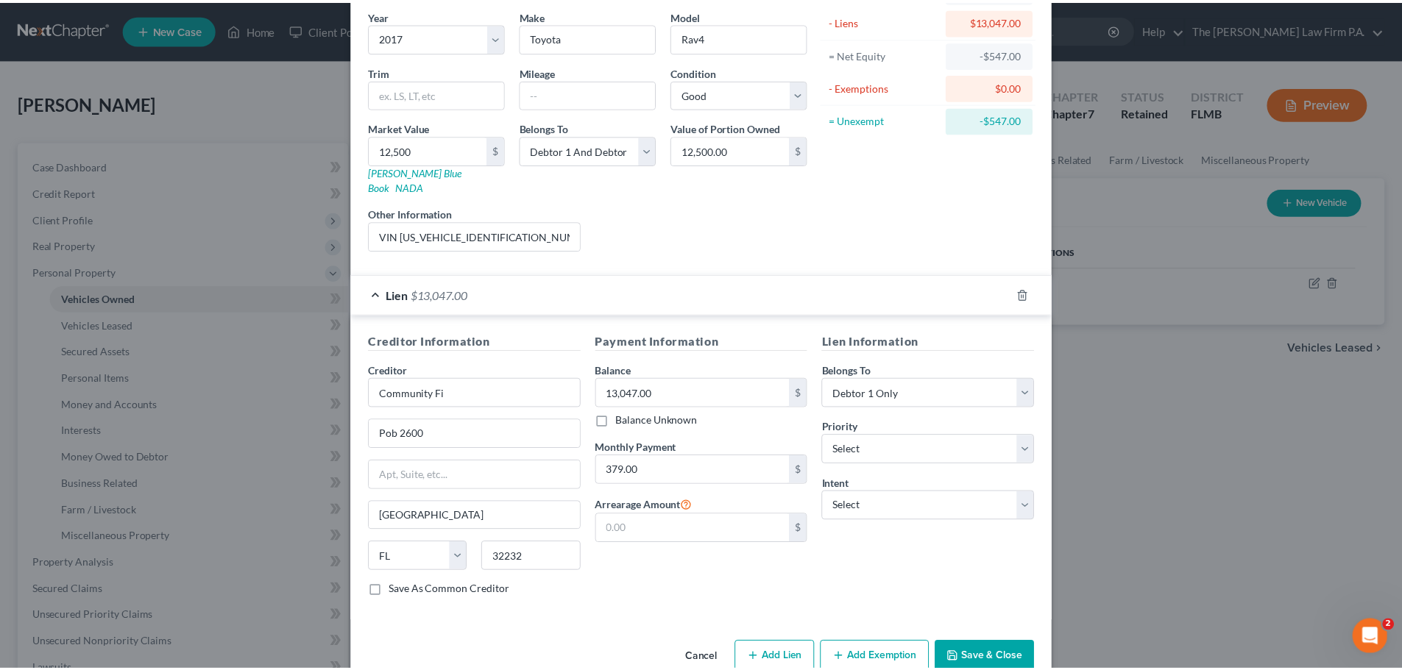
scroll to position [135, 0]
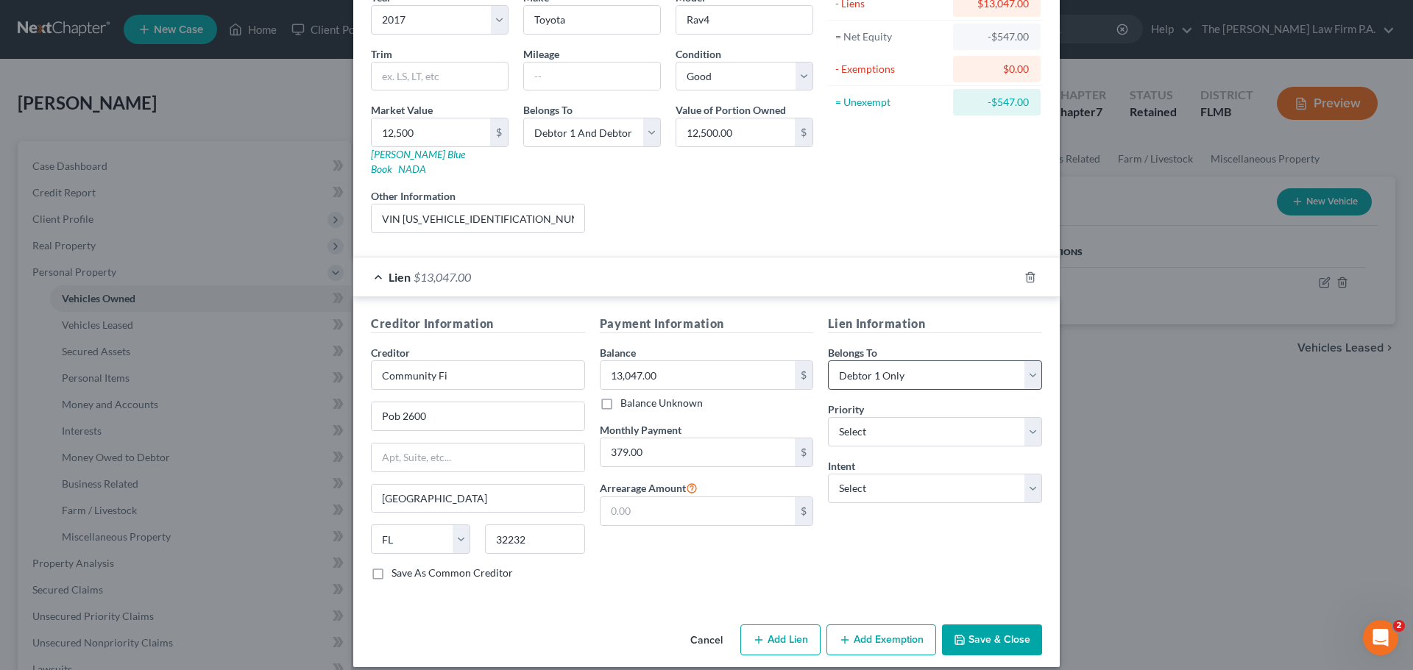
drag, startPoint x: 993, startPoint y: 628, endPoint x: 963, endPoint y: 369, distance: 260.1
click at [969, 413] on div "Edit Vehicle × Vehicle Type Select Automobile Truck Trailer Watercraft Aircraft…" at bounding box center [706, 275] width 706 height 784
click at [960, 361] on select "Select Debtor 1 Only Debtor 2 Only Debtor 1 And Debtor 2 Only At Least One Of T…" at bounding box center [935, 375] width 214 height 29
select select "3"
click at [828, 361] on select "Select Debtor 1 Only Debtor 2 Only Debtor 1 And Debtor 2 Only At Least One Of T…" at bounding box center [935, 375] width 214 height 29
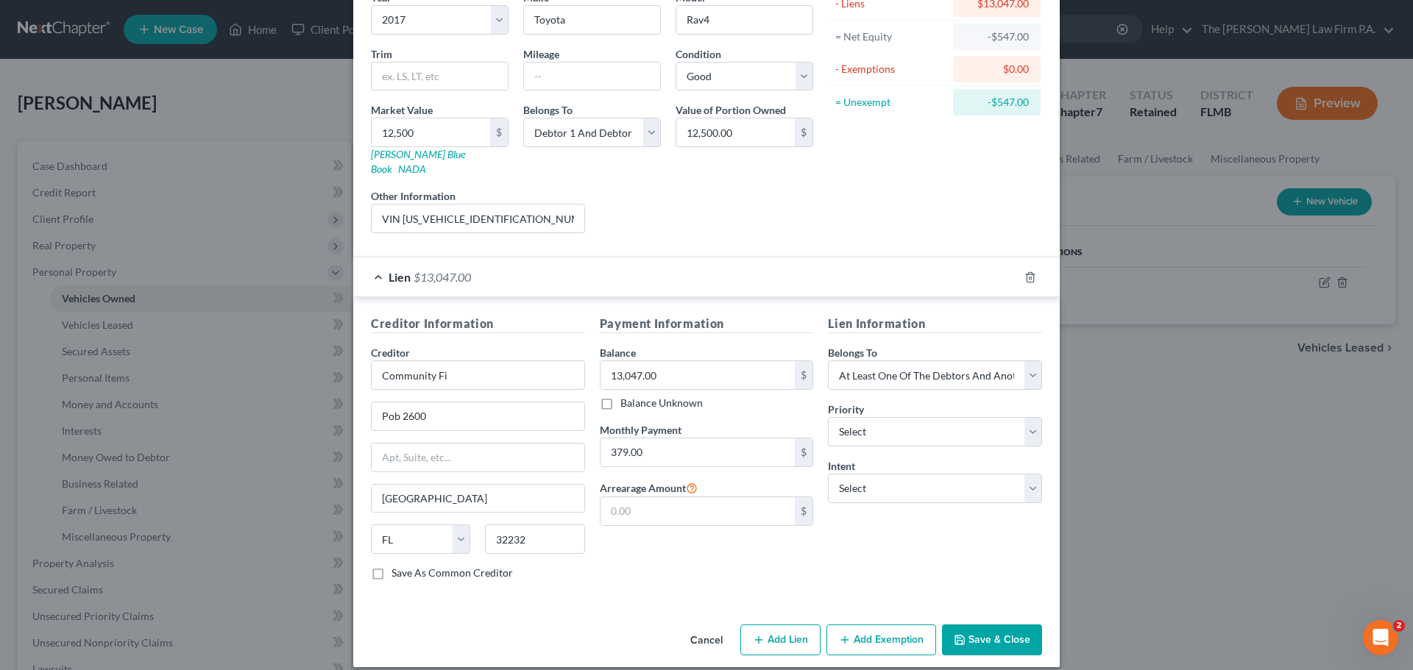
click at [996, 625] on button "Save & Close" at bounding box center [992, 640] width 100 height 31
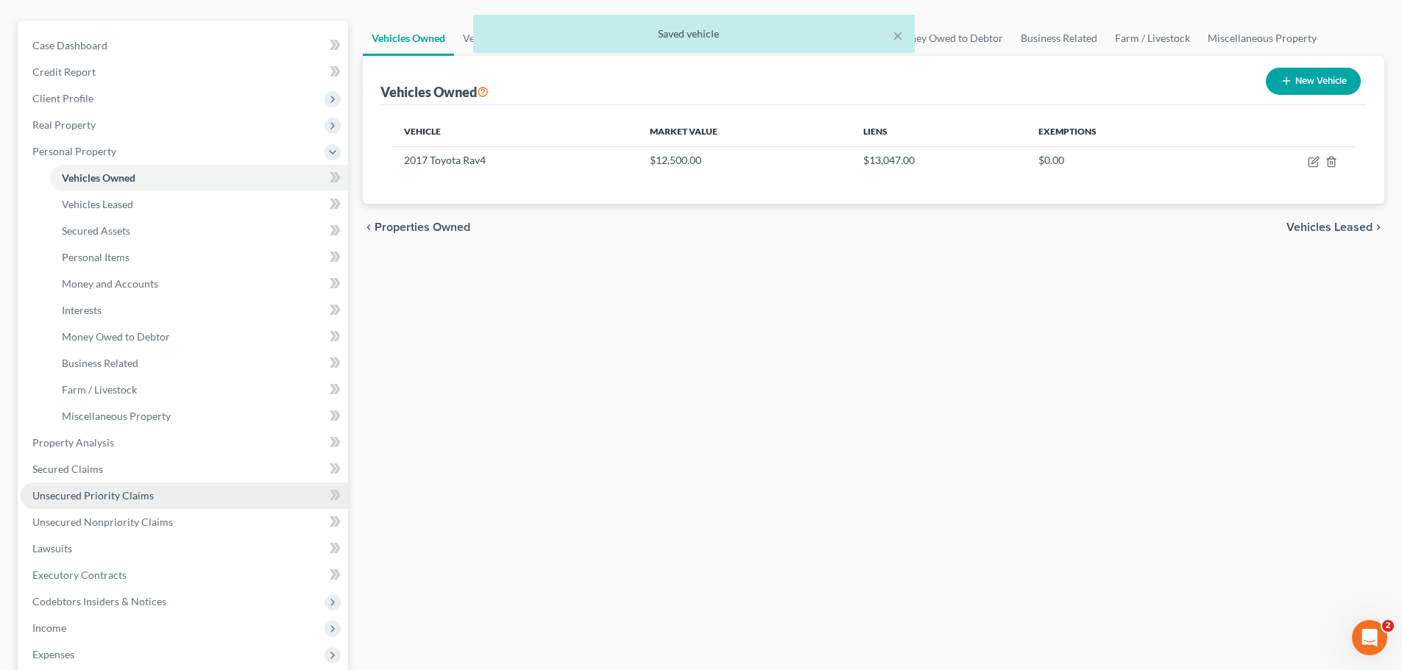
scroll to position [147, 0]
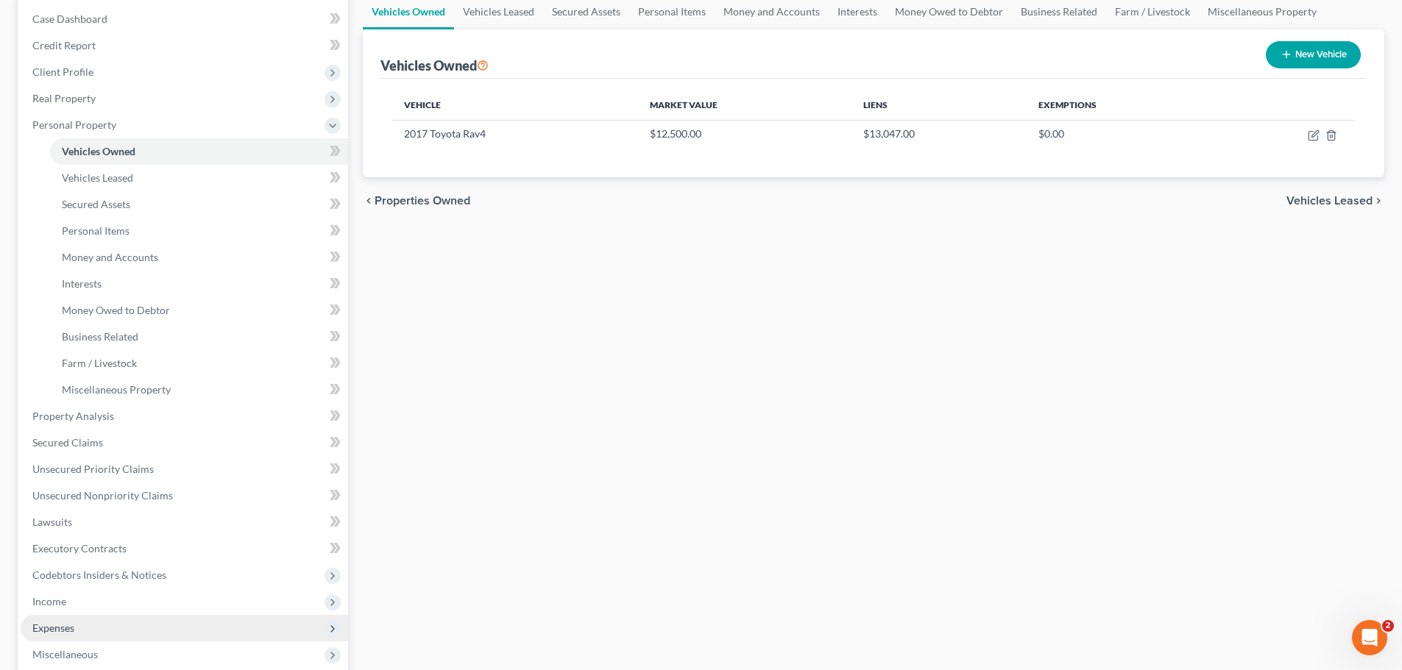
click at [92, 627] on span "Expenses" at bounding box center [184, 628] width 327 height 26
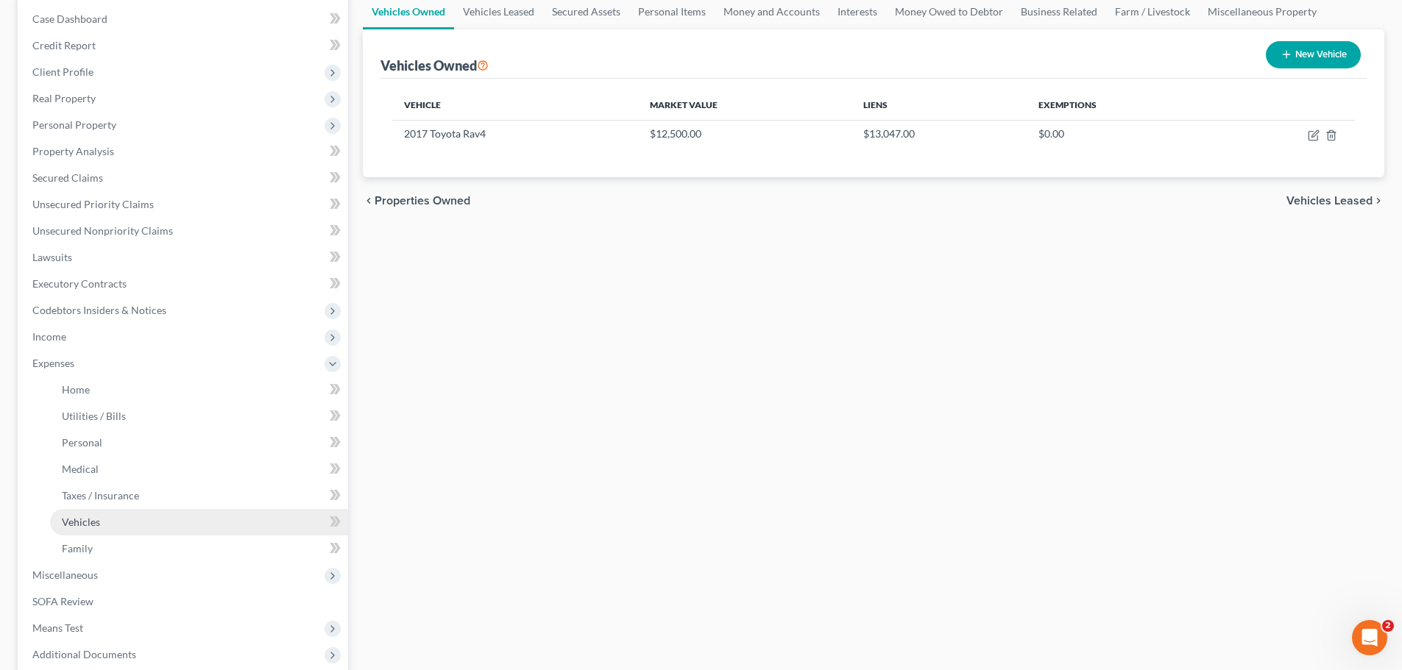
click at [99, 523] on span "Vehicles" at bounding box center [81, 522] width 38 height 13
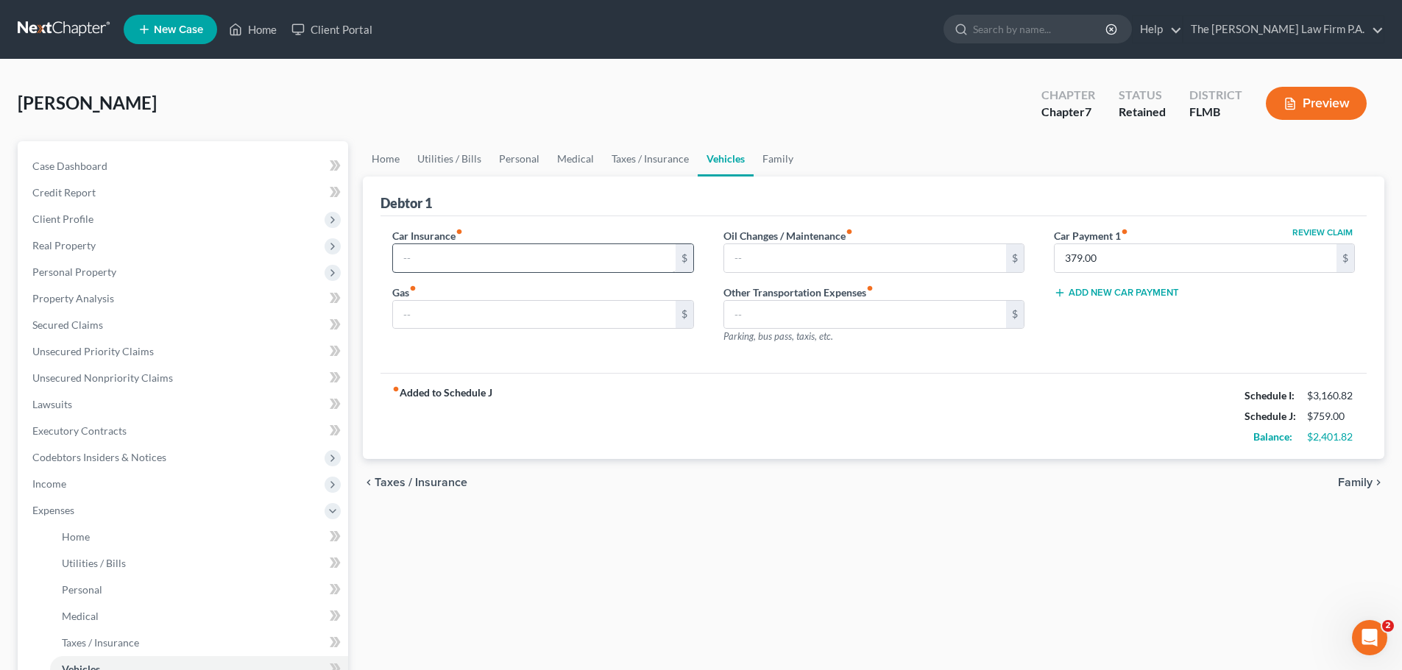
type input "250.00"
type input "100.00"
type input "50.00"
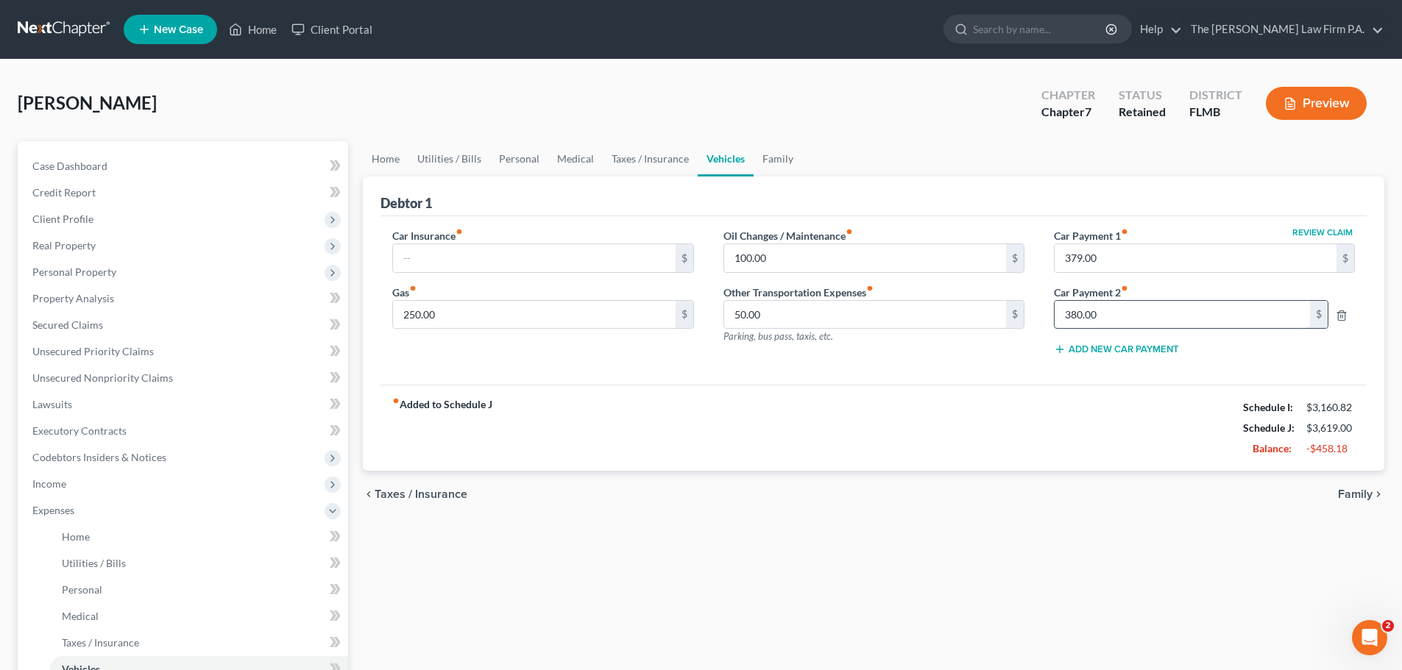
click at [1112, 302] on input "380.00" at bounding box center [1182, 315] width 255 height 28
click at [1110, 428] on div "fiber_manual_record Added to Schedule J Schedule I: $3,160.82 Schedule J: $3,23…" at bounding box center [873, 428] width 986 height 86
click at [384, 150] on link "Home" at bounding box center [386, 158] width 46 height 35
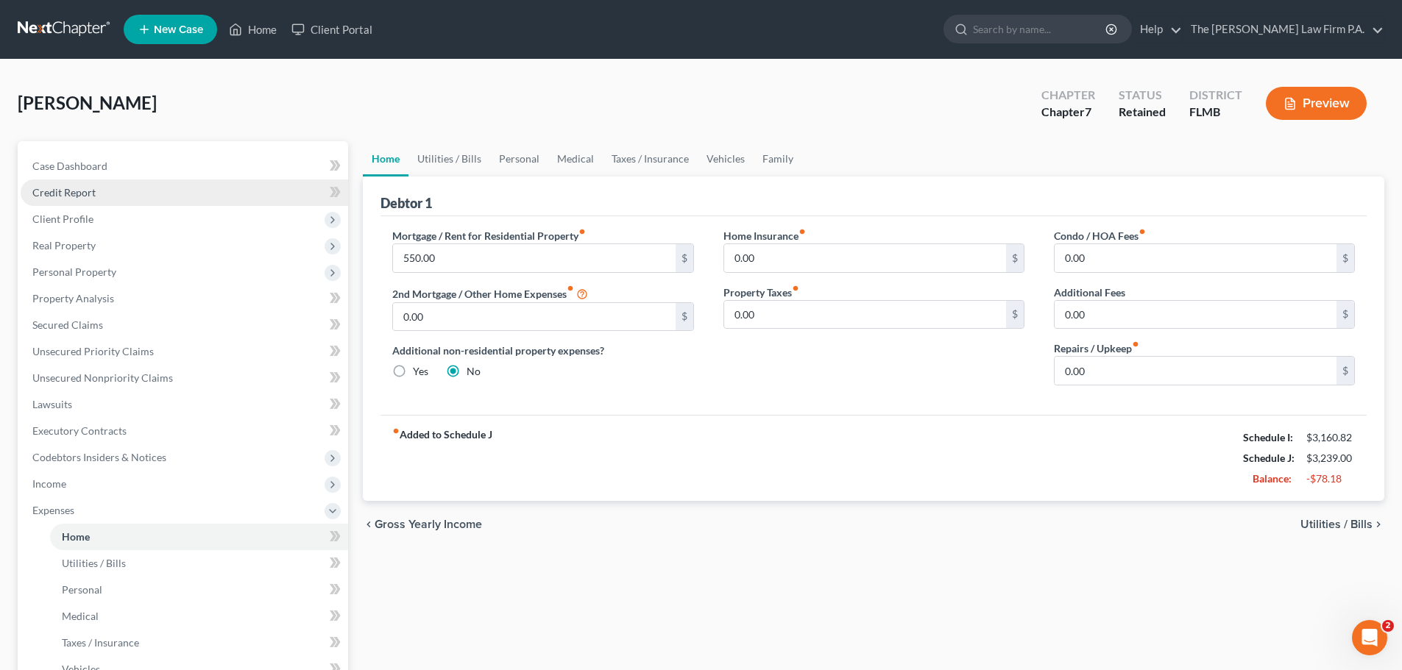
click at [86, 188] on span "Credit Report" at bounding box center [63, 192] width 63 height 13
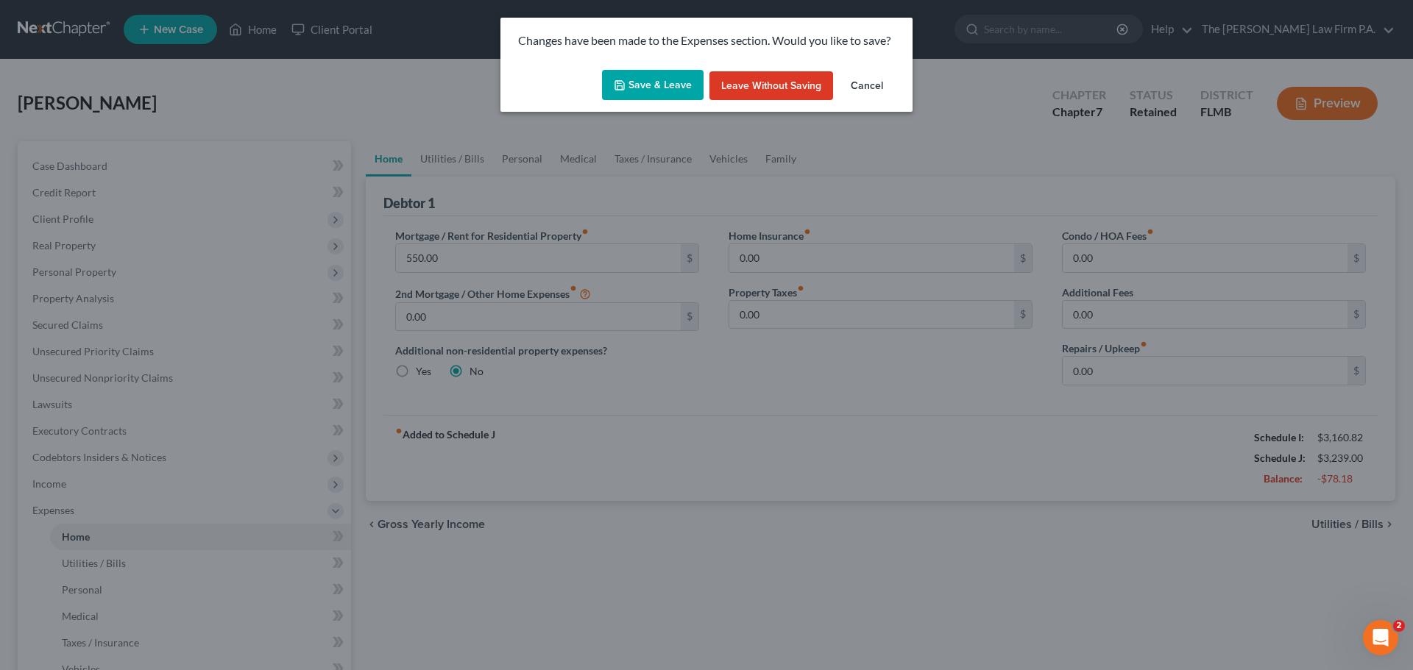
click at [631, 85] on button "Save & Leave" at bounding box center [653, 85] width 102 height 31
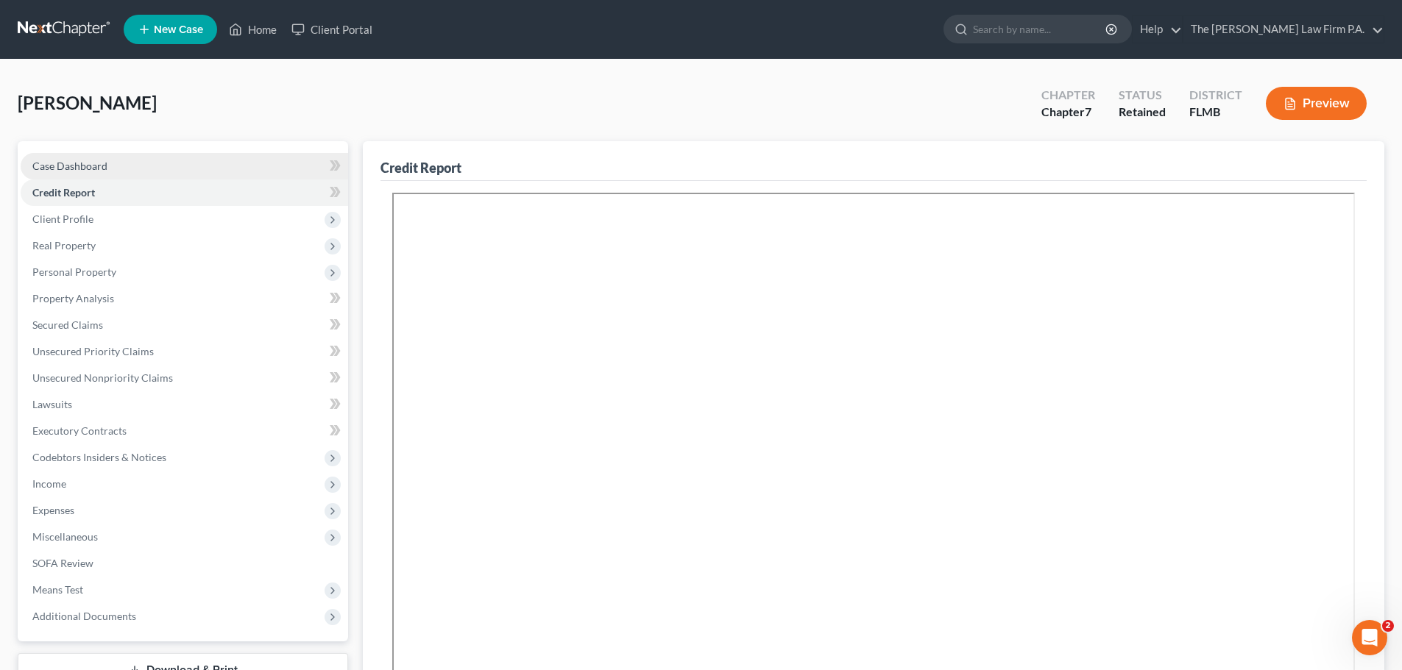
click at [123, 168] on link "Case Dashboard" at bounding box center [184, 166] width 327 height 26
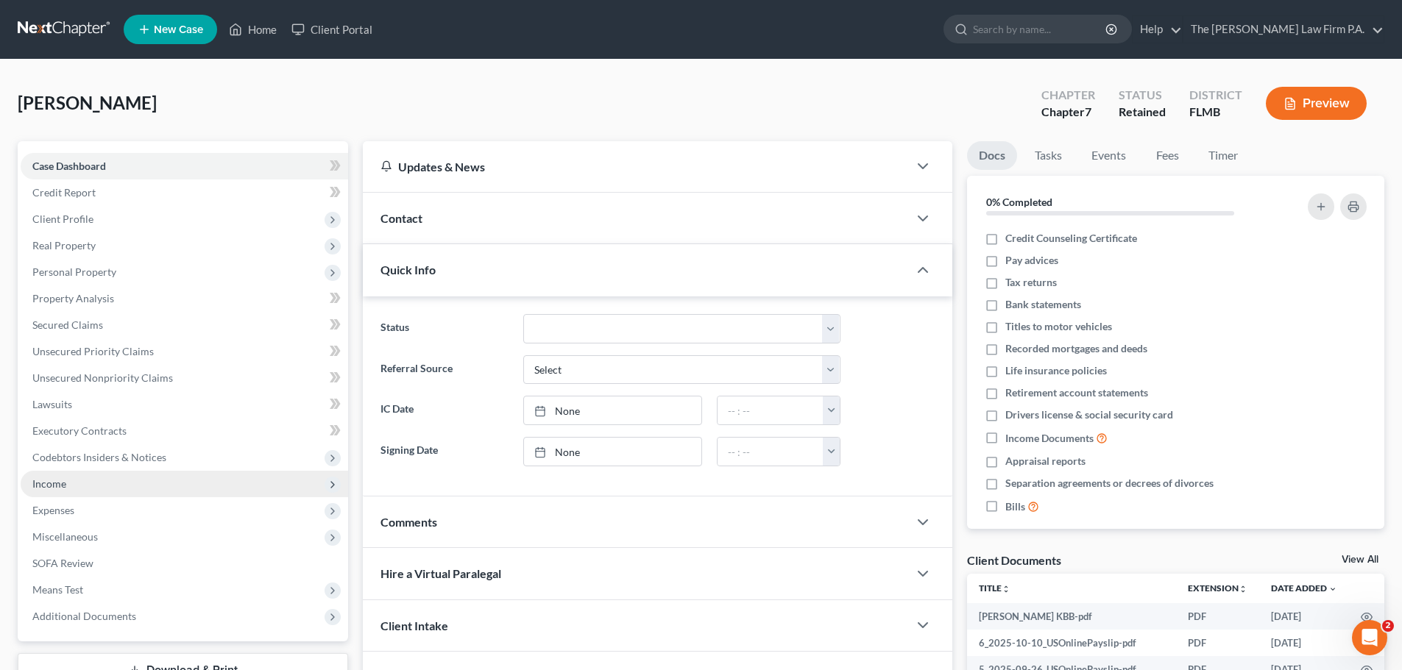
click at [94, 482] on span "Income" at bounding box center [184, 484] width 327 height 26
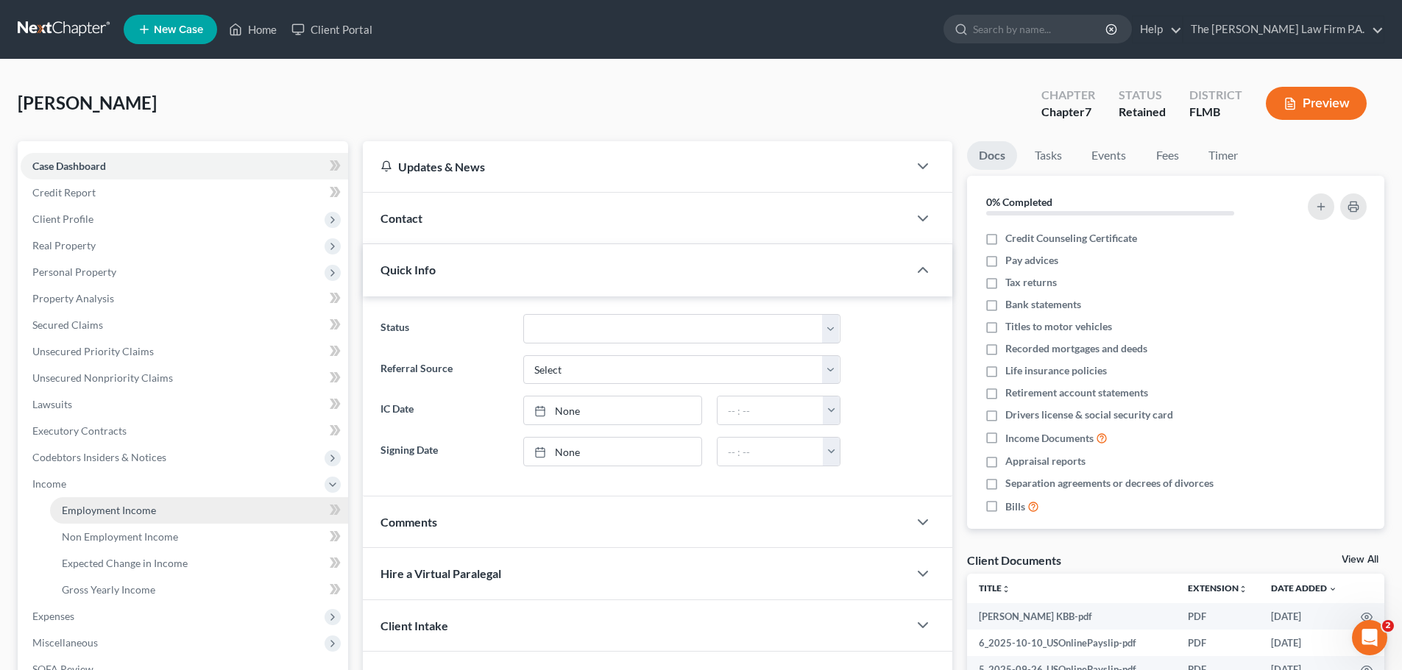
click at [102, 514] on span "Employment Income" at bounding box center [109, 510] width 94 height 13
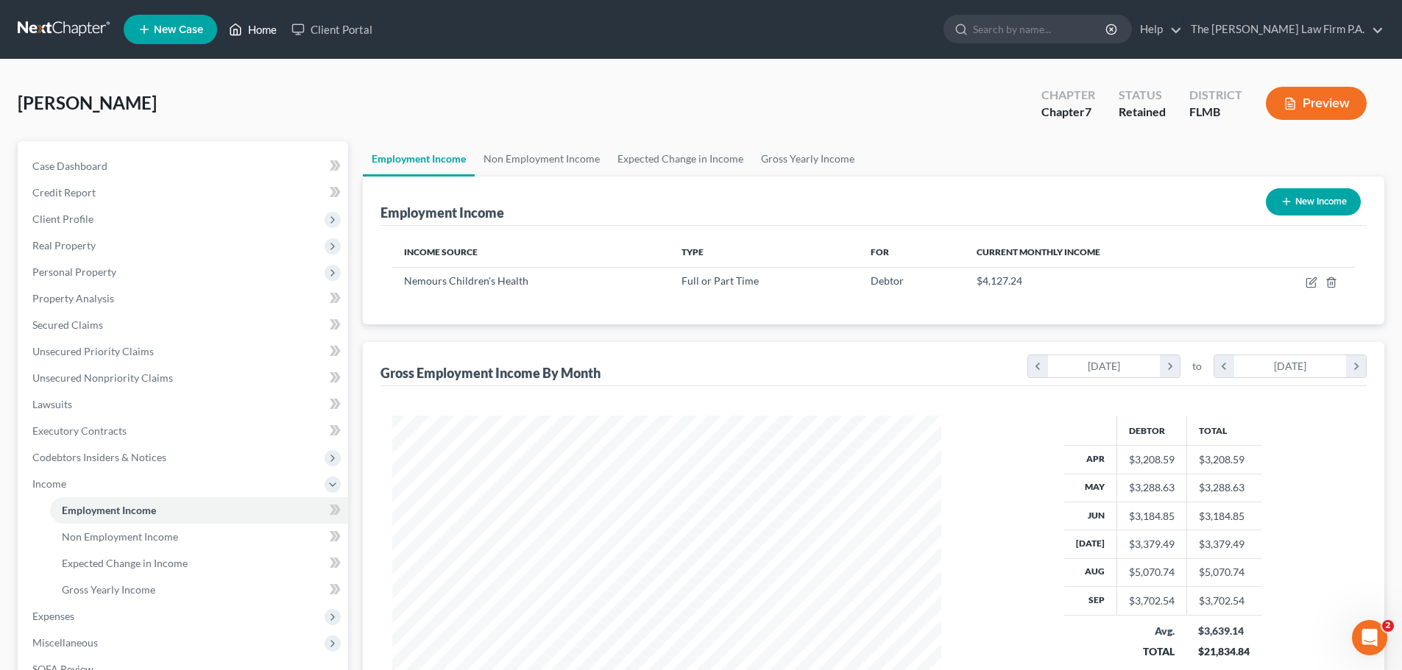
click at [249, 26] on link "Home" at bounding box center [253, 29] width 63 height 26
